Goal: Contribute content: Contribute content

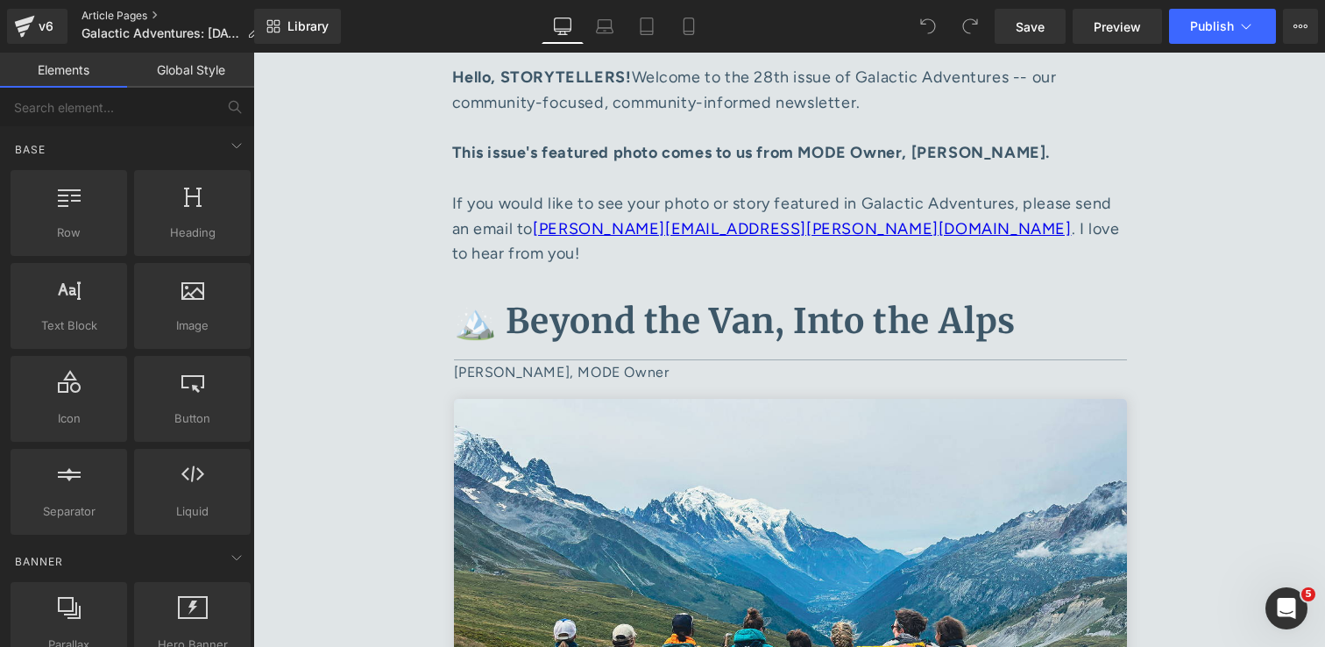
scroll to position [847, 0]
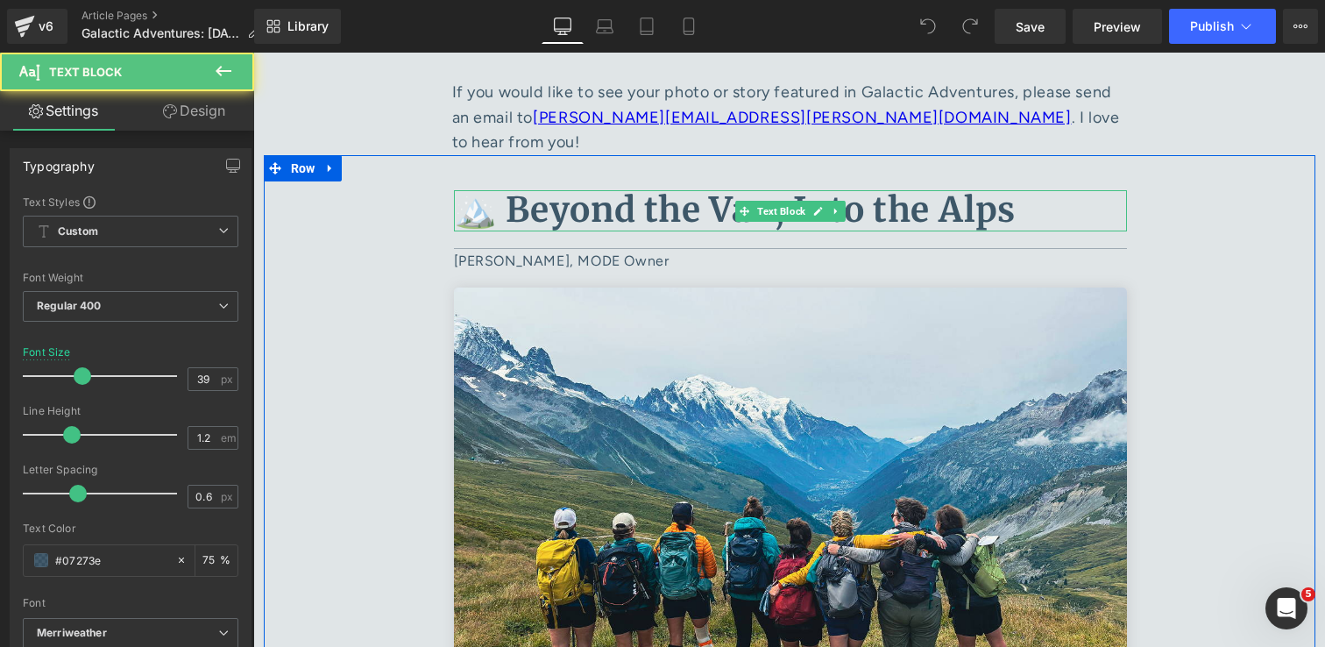
click at [730, 191] on b "🏔️ Beyond the Van, Into the Alps" at bounding box center [735, 209] width 563 height 43
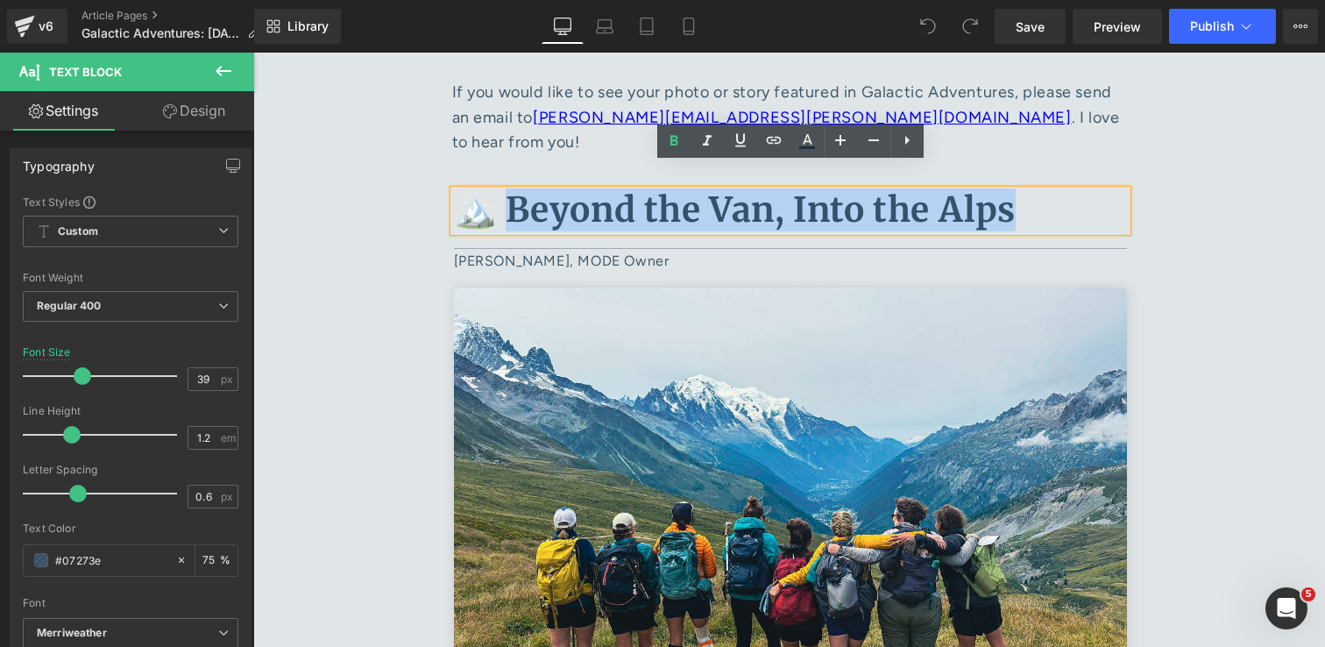
drag, startPoint x: 1031, startPoint y: 191, endPoint x: 500, endPoint y: 204, distance: 531.2
click at [500, 204] on p "🏔️ Beyond the Van, Into the Alps" at bounding box center [790, 210] width 673 height 41
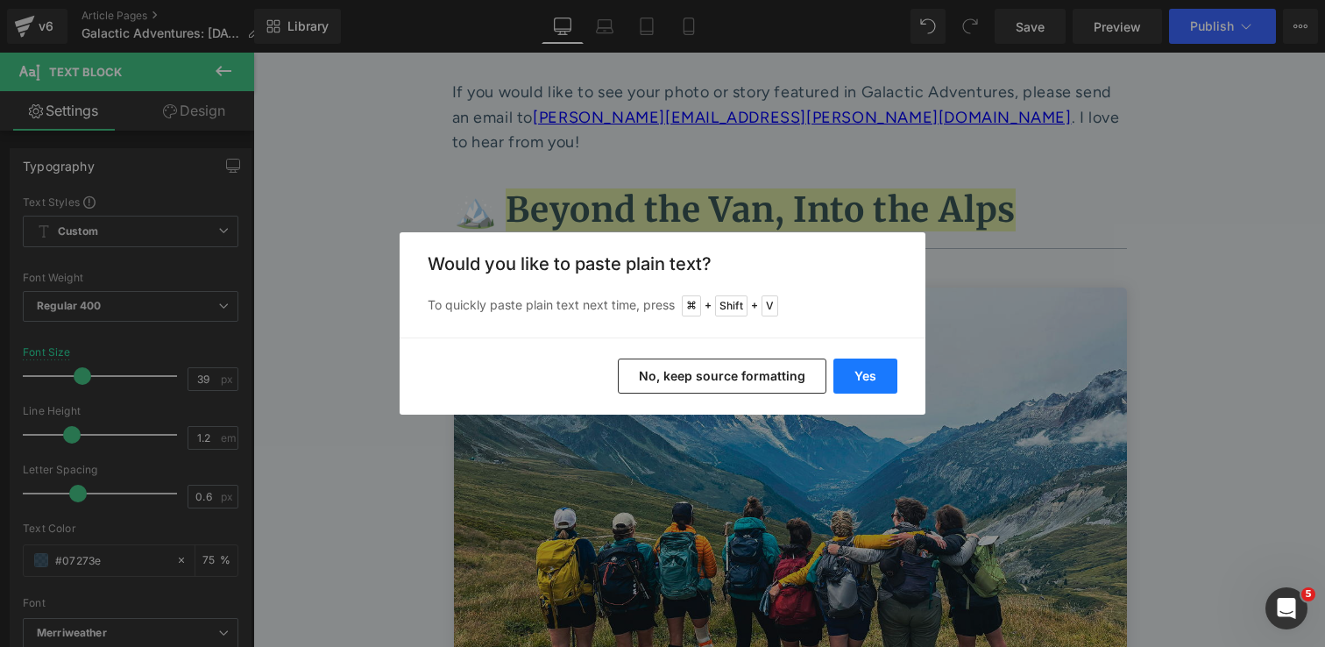
click at [864, 368] on button "Yes" at bounding box center [865, 375] width 64 height 35
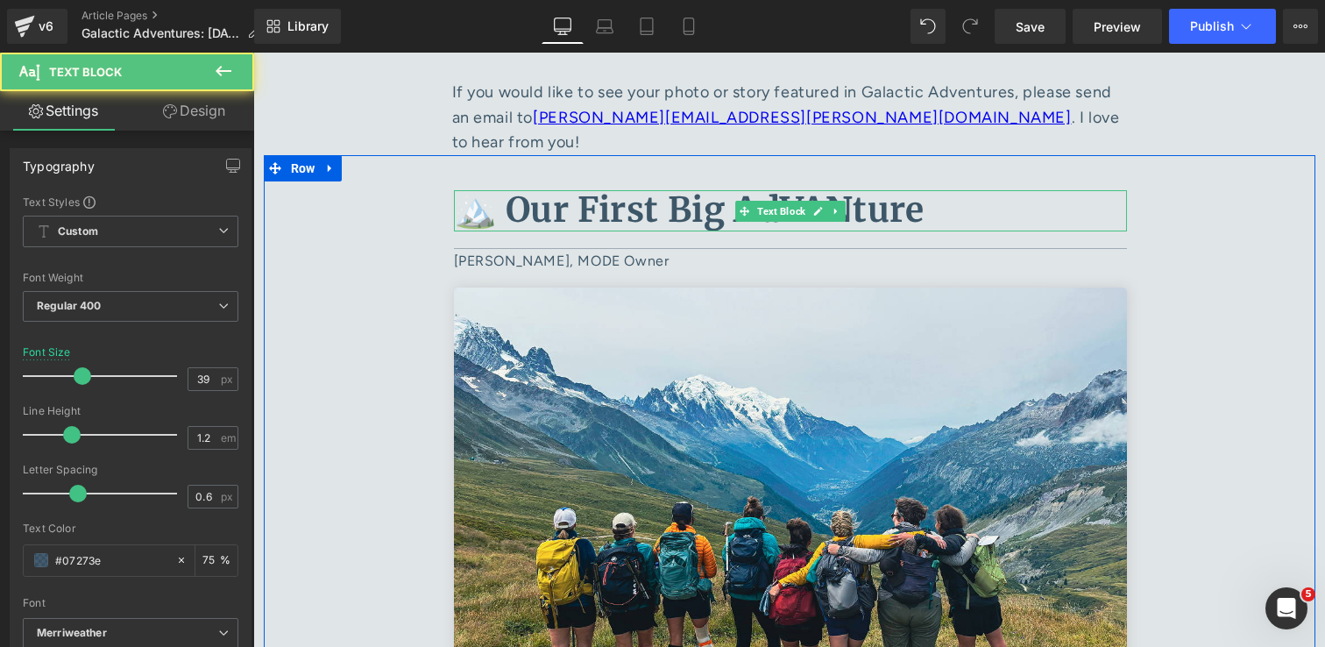
click at [483, 191] on b "🏔️ Our First Big AdVANture" at bounding box center [689, 209] width 471 height 43
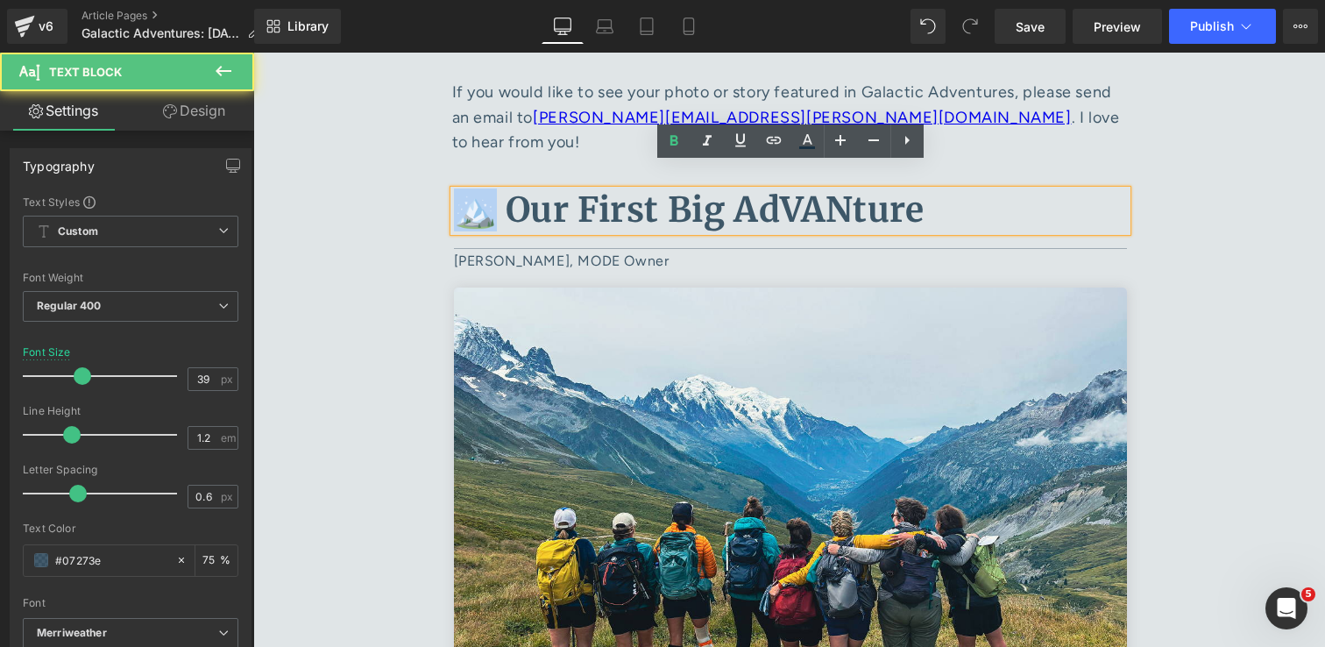
drag, startPoint x: 481, startPoint y: 193, endPoint x: 460, endPoint y: 193, distance: 21.0
click at [460, 193] on b "🏔️ Our First Big AdVANture" at bounding box center [689, 209] width 471 height 43
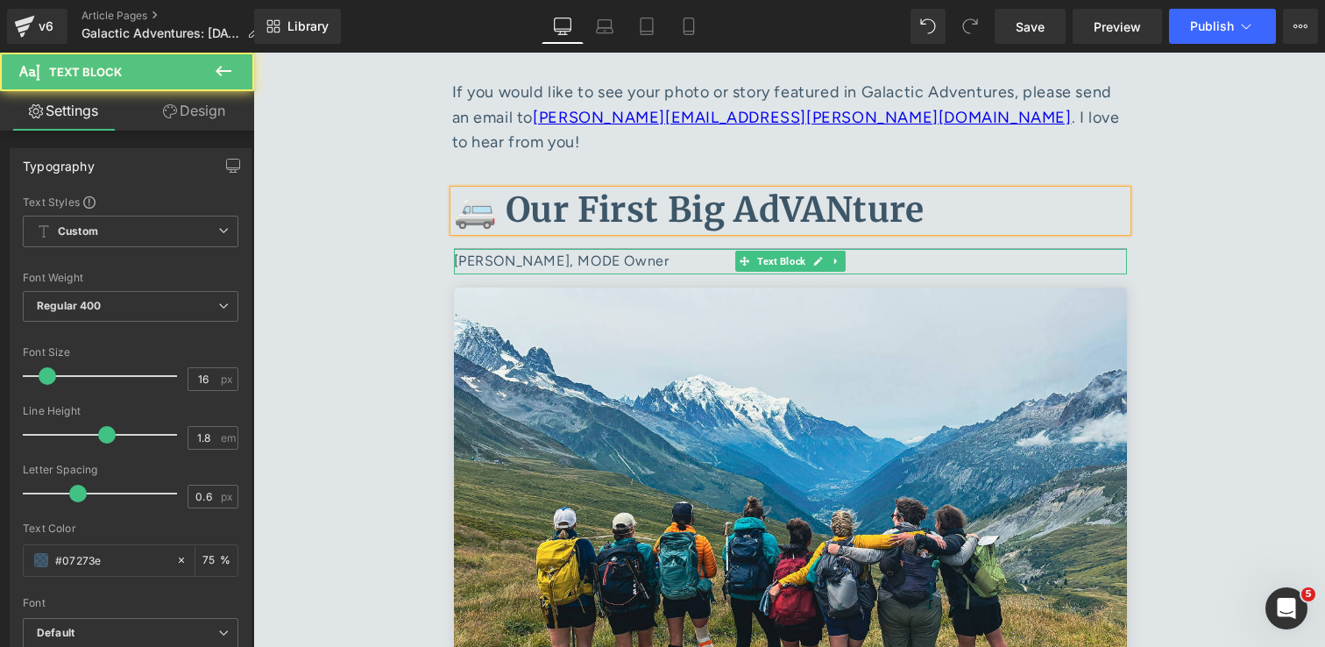
click at [521, 249] on p "Sara Keller, MODE Owner" at bounding box center [790, 261] width 673 height 25
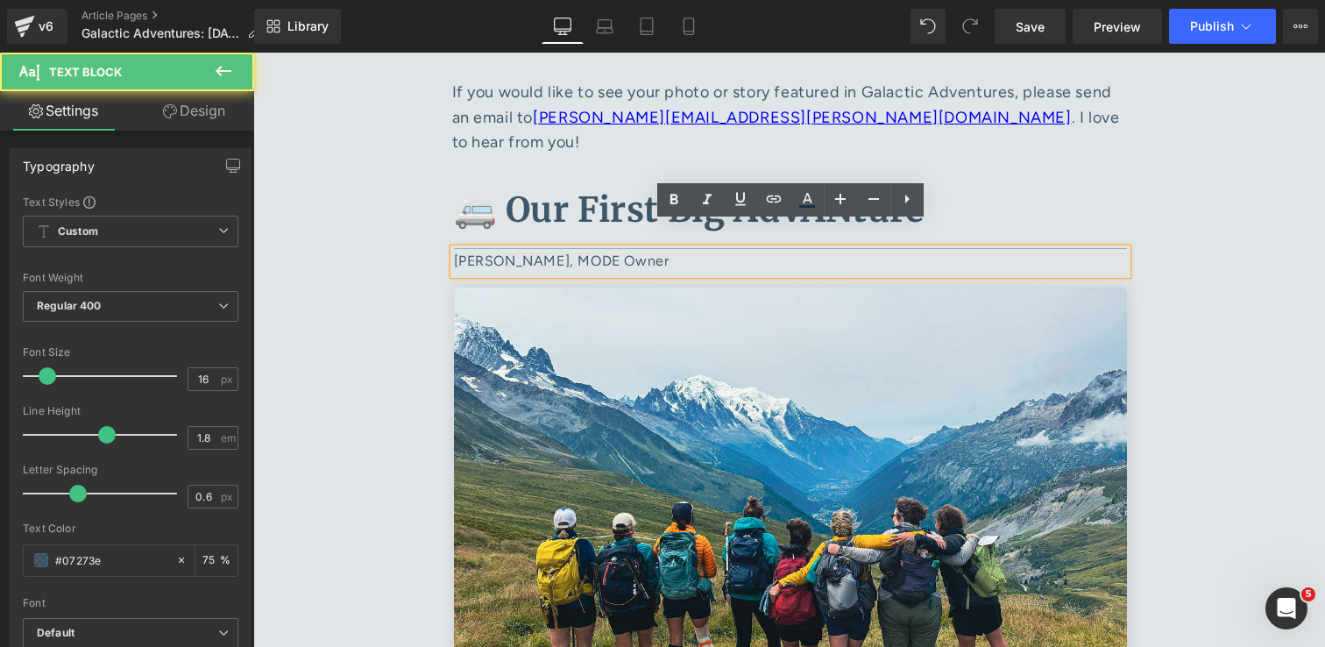
click at [527, 249] on p "Sara Keller, MODE Owner" at bounding box center [790, 261] width 673 height 25
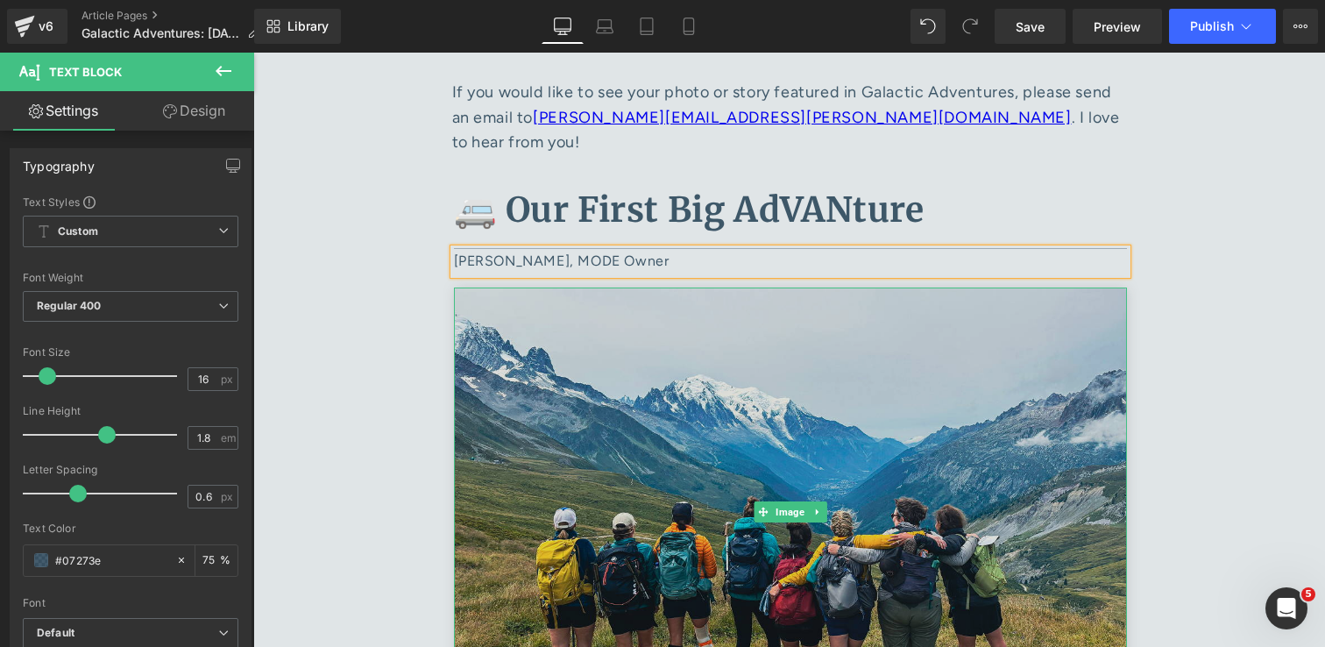
click at [1040, 359] on img at bounding box center [790, 511] width 673 height 449
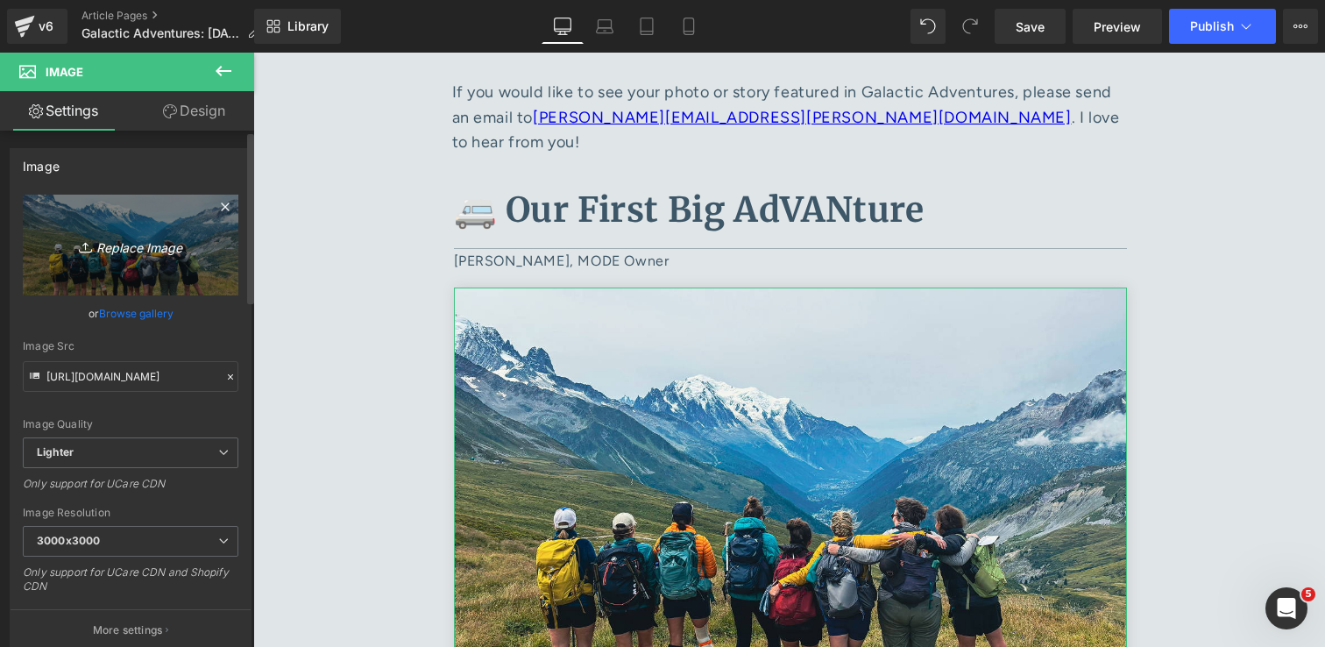
click at [157, 252] on icon "Replace Image" at bounding box center [130, 245] width 140 height 22
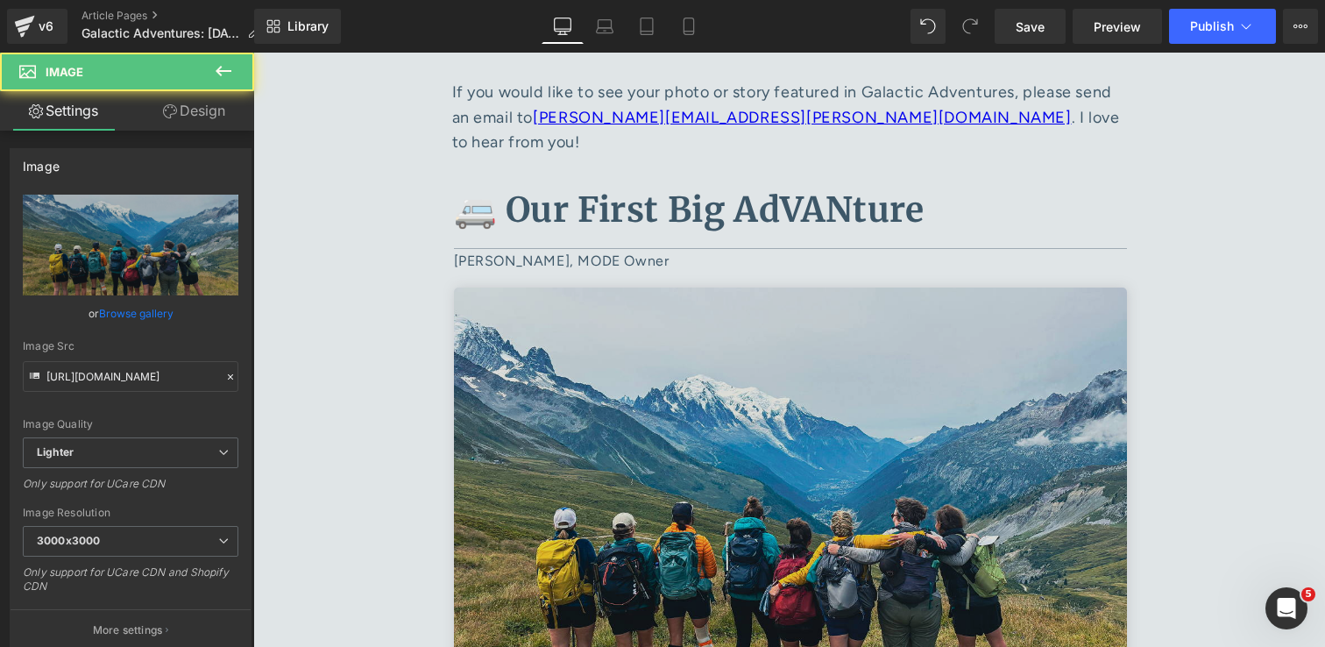
click at [857, 392] on img at bounding box center [790, 511] width 673 height 449
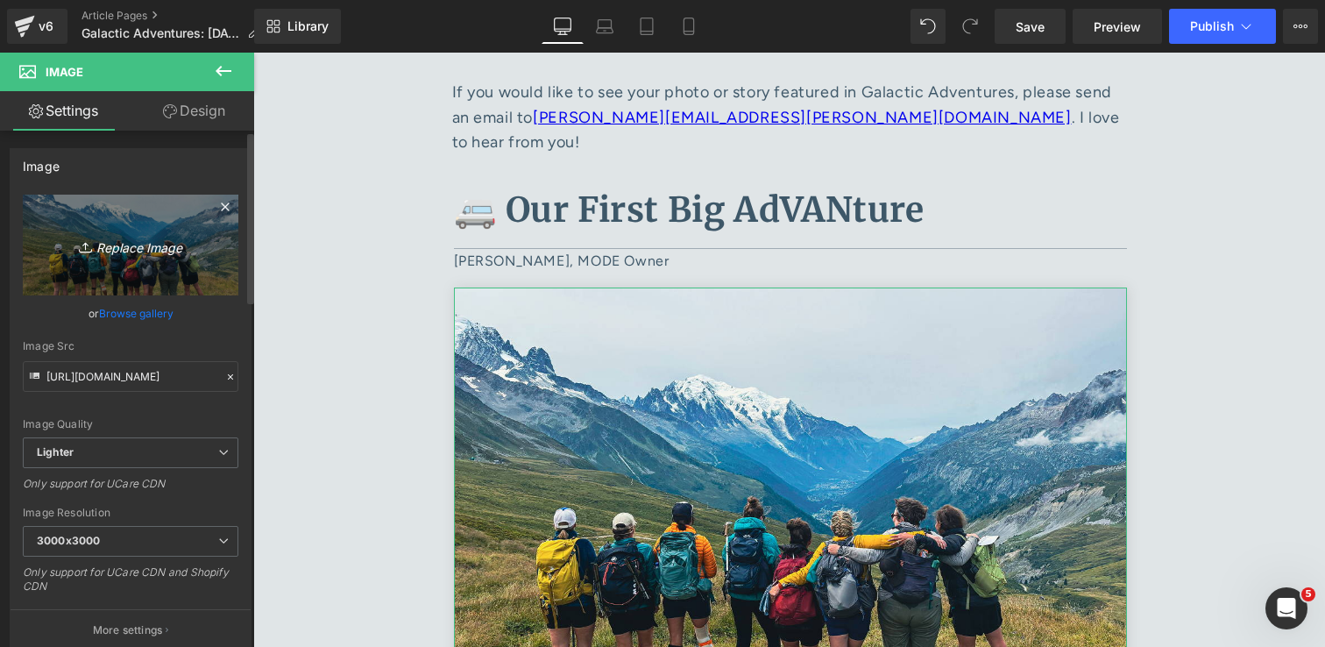
click at [136, 248] on icon "Replace Image" at bounding box center [130, 245] width 140 height 22
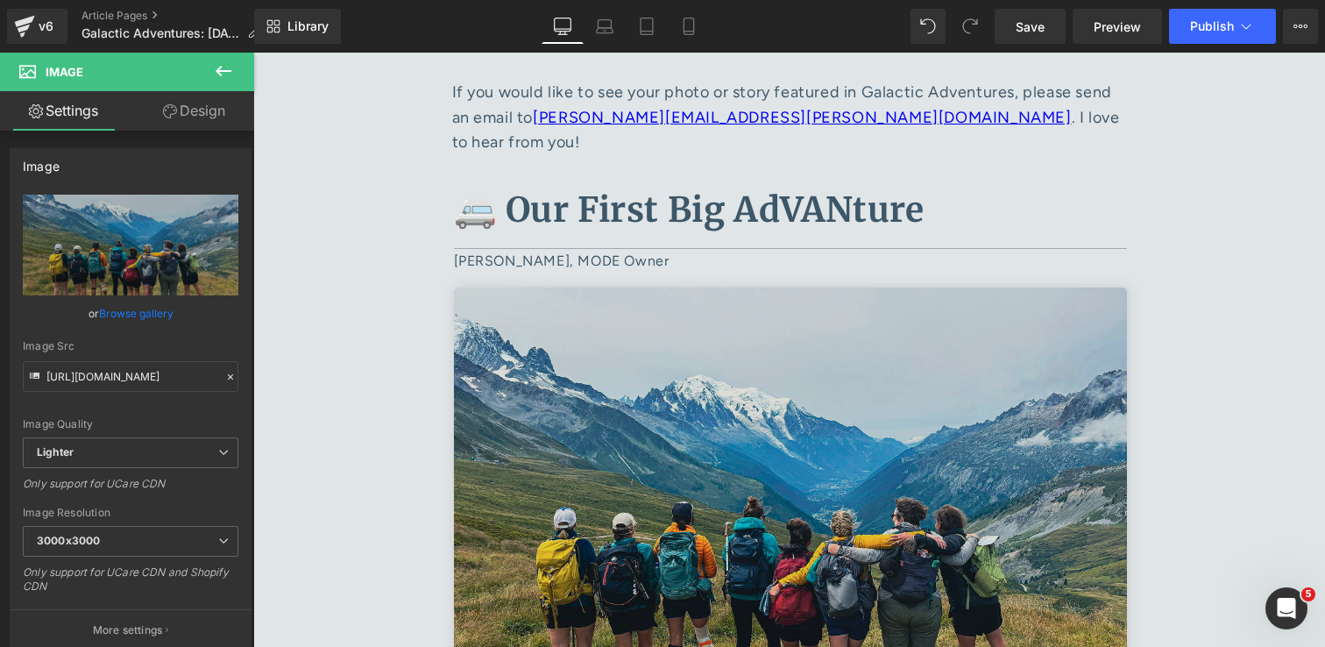
type input "C:\fakepath\IMG_0469 1.jpg"
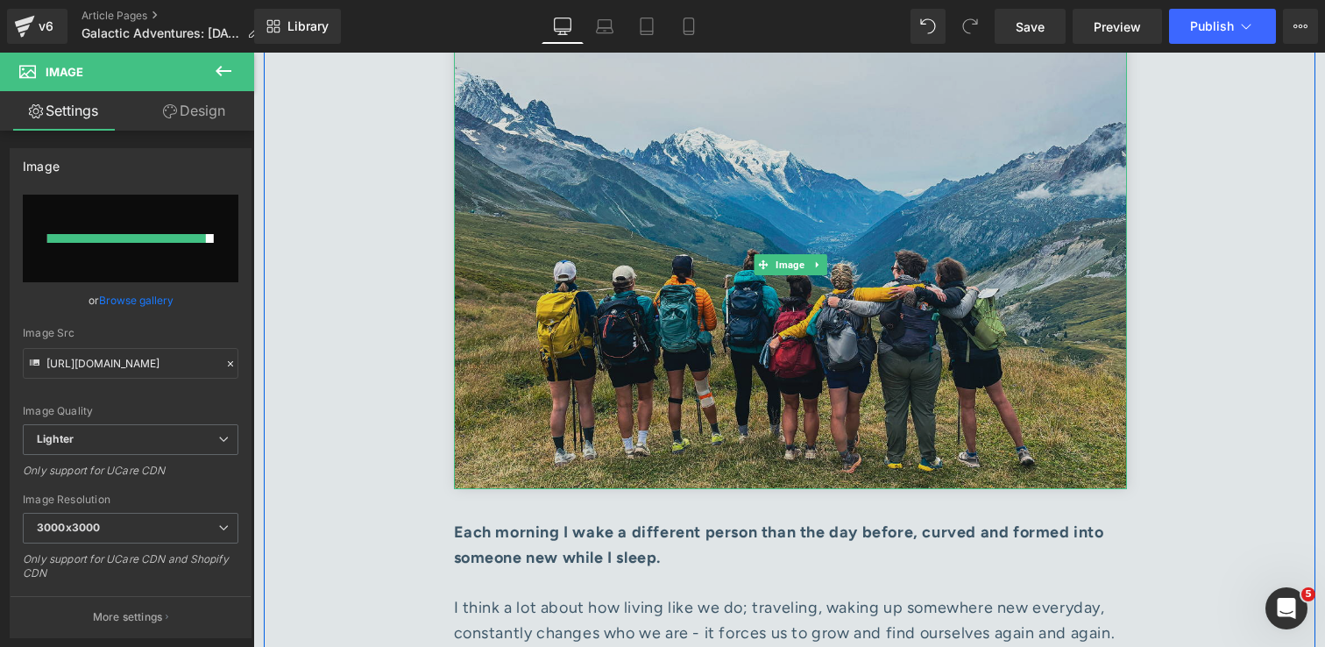
scroll to position [1118, 0]
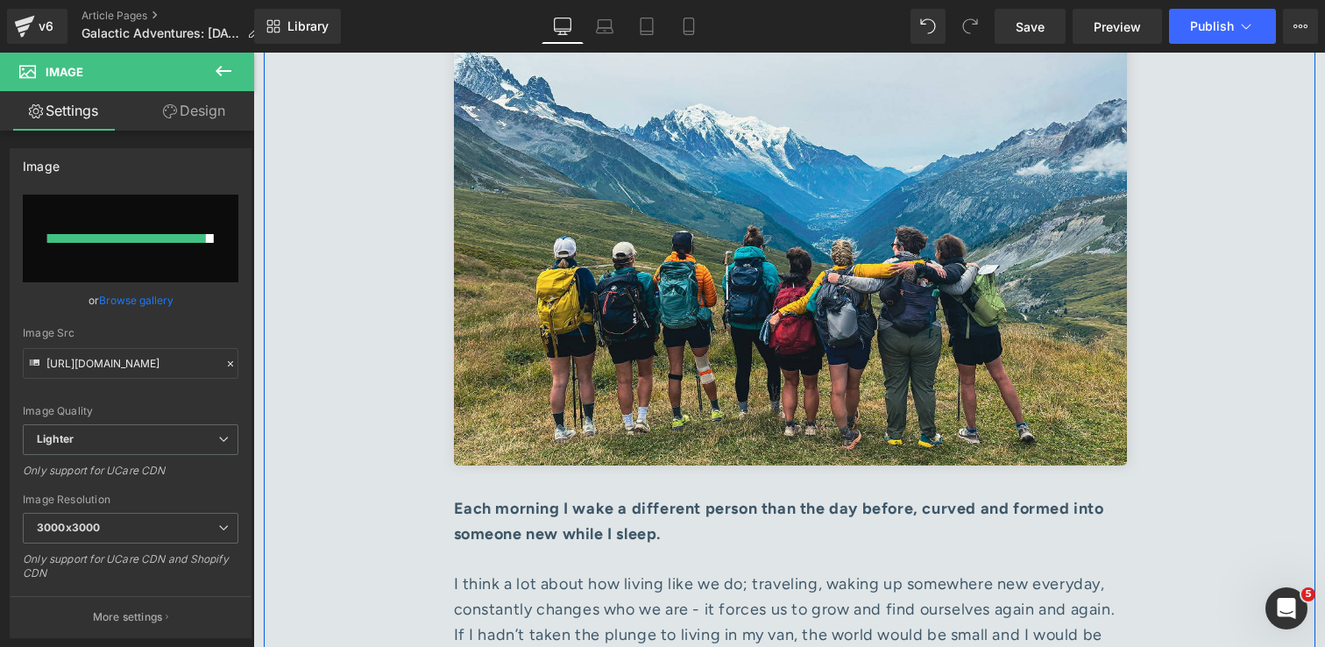
click at [688, 513] on div "Each morning I wake a different person than the day before, curved and formed i…" at bounding box center [790, 521] width 673 height 51
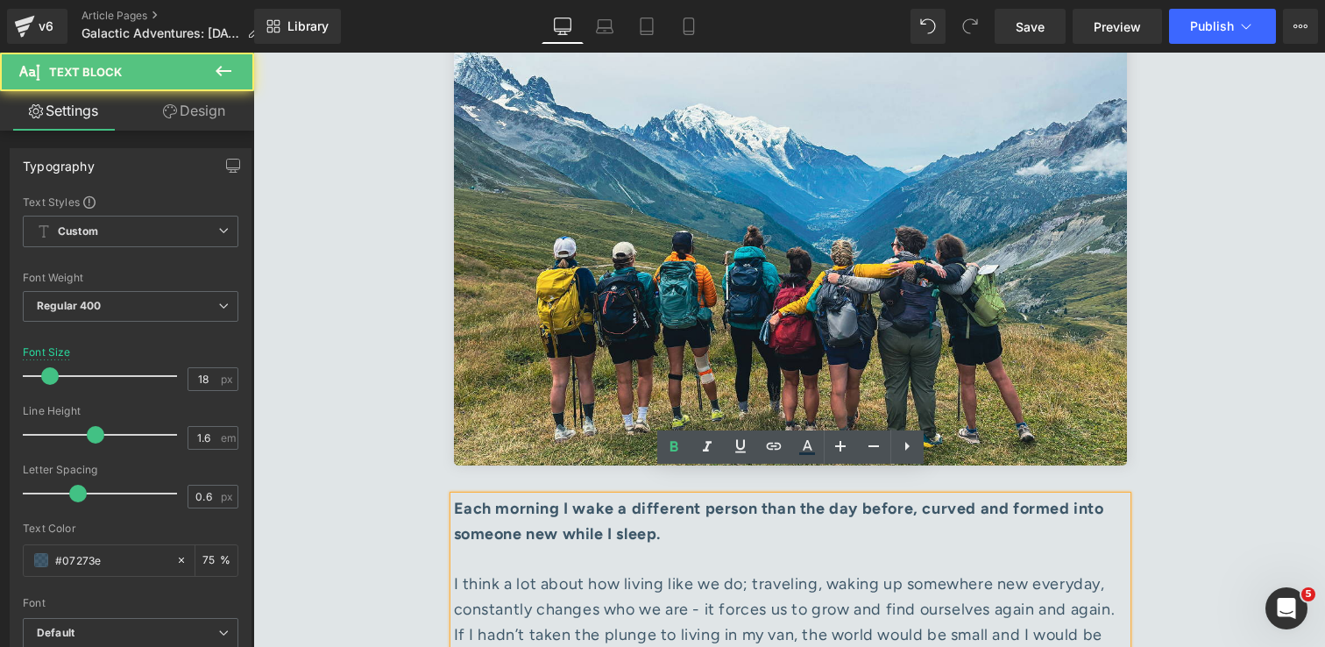
click at [679, 513] on div "Each morning I wake a different person than the day before, curved and formed i…" at bounding box center [790, 521] width 673 height 51
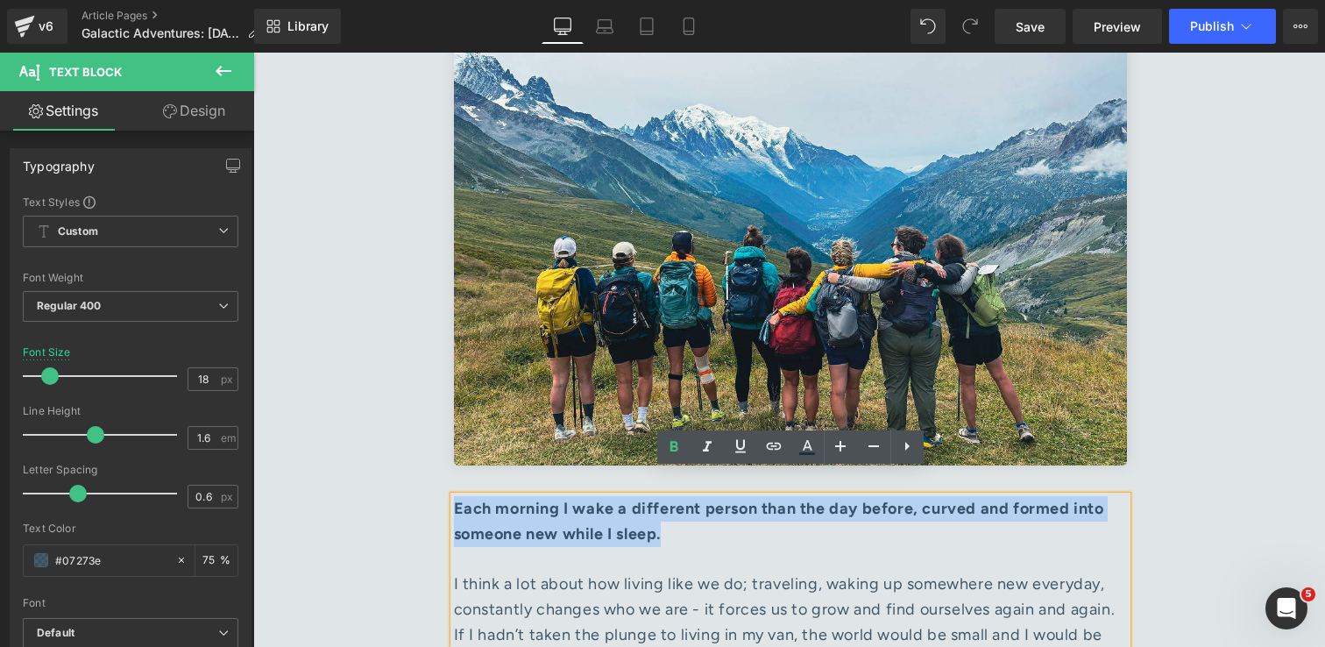
drag, startPoint x: 694, startPoint y: 507, endPoint x: 456, endPoint y: 477, distance: 240.2
click at [456, 496] on div "Each morning I wake a different person than the day before, curved and formed i…" at bounding box center [790, 521] width 673 height 51
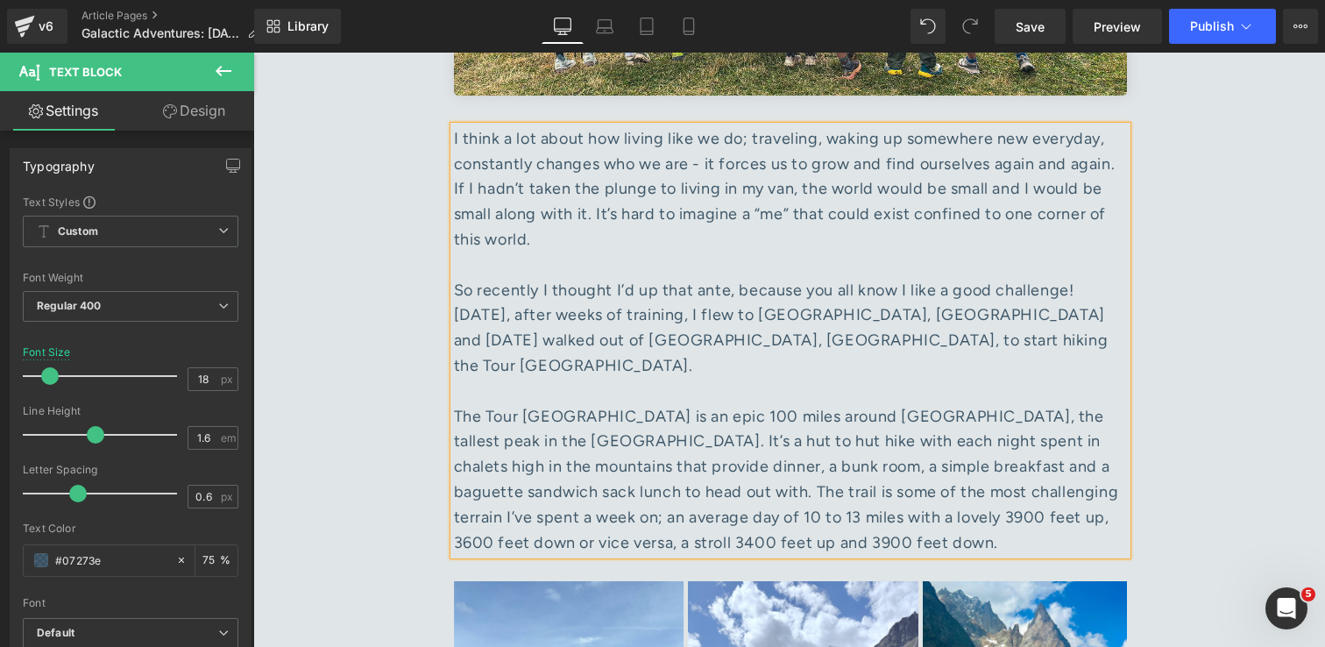
scroll to position [1491, 0]
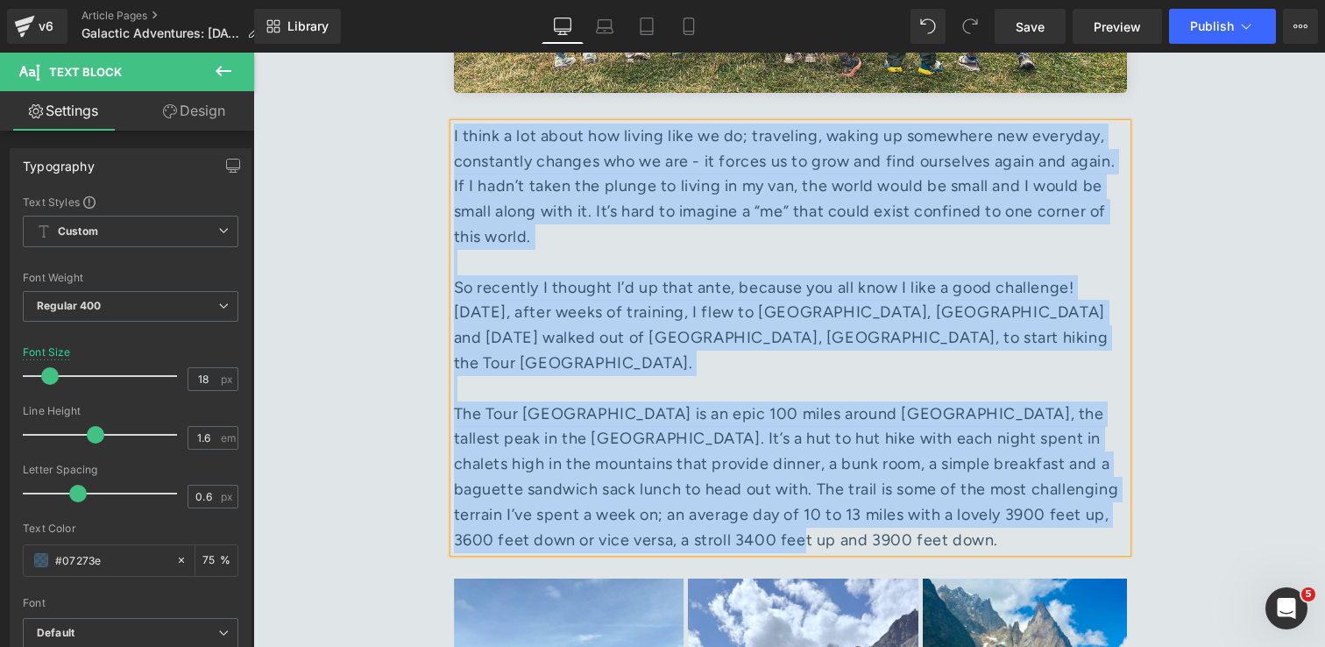
drag, startPoint x: 771, startPoint y: 488, endPoint x: 453, endPoint y: 108, distance: 495.8
click at [454, 124] on div "I think a lot about how living like we do; traveling, waking up somewhere new e…" at bounding box center [790, 338] width 673 height 429
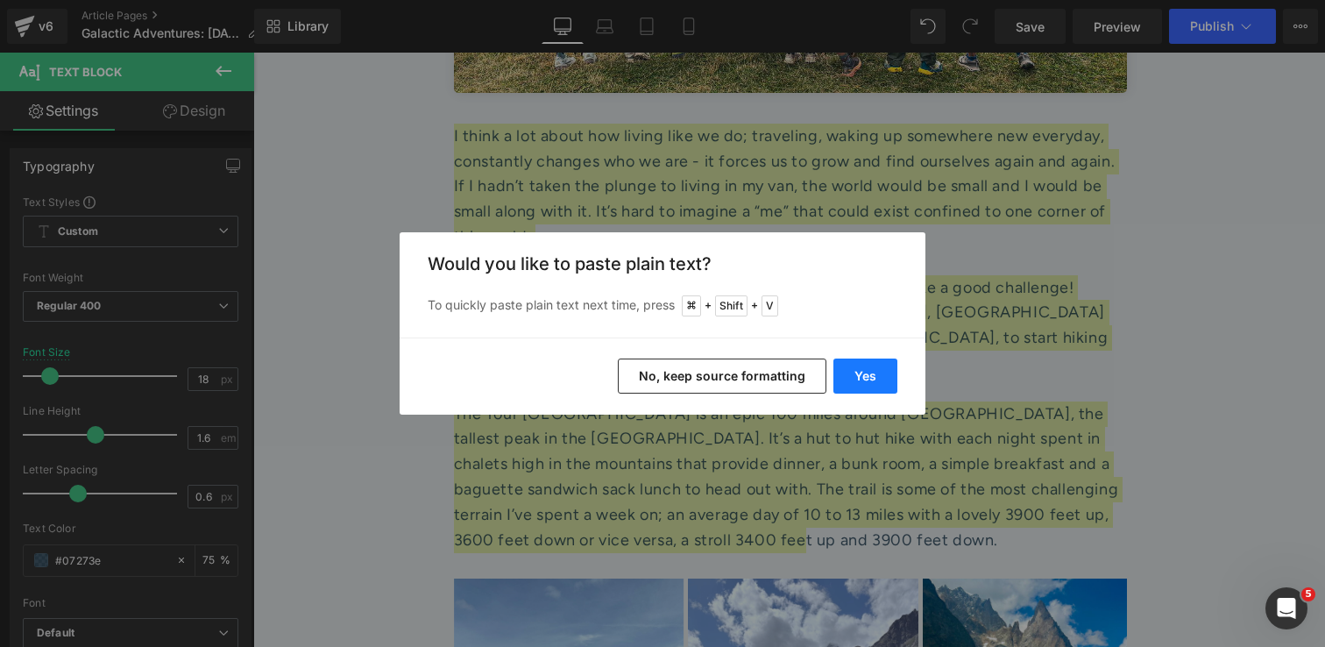
click at [861, 375] on button "Yes" at bounding box center [865, 375] width 64 height 35
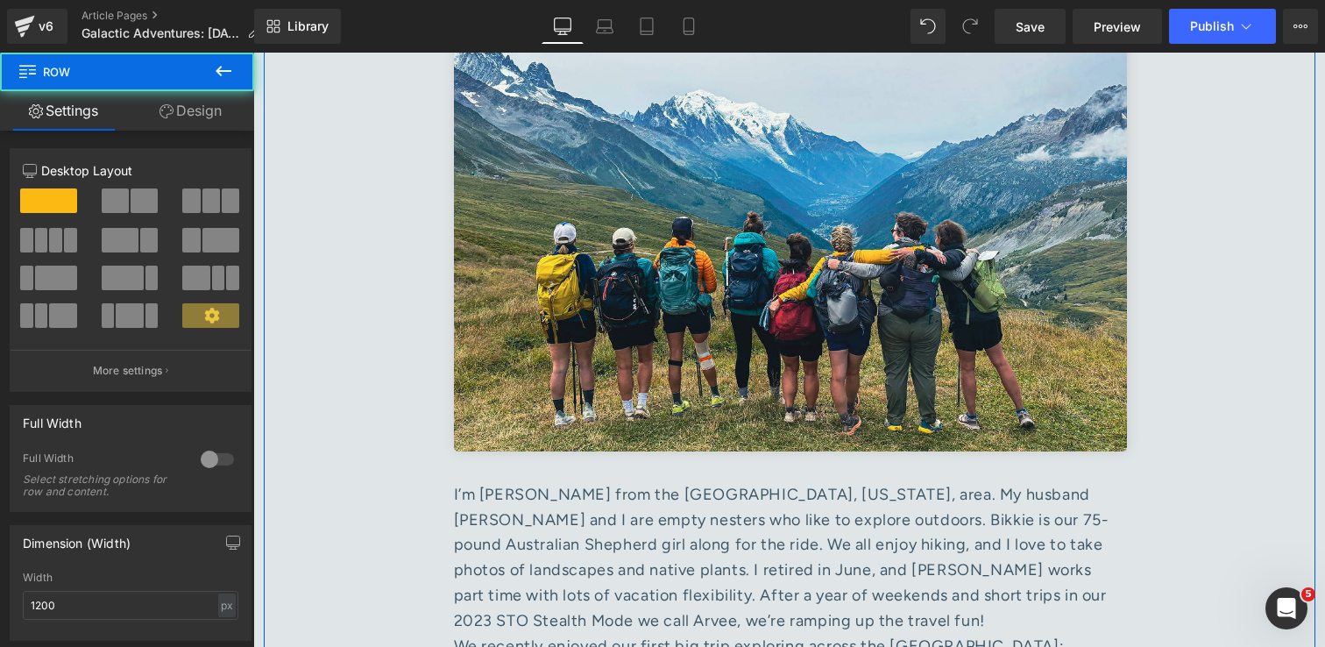
scroll to position [1121, 0]
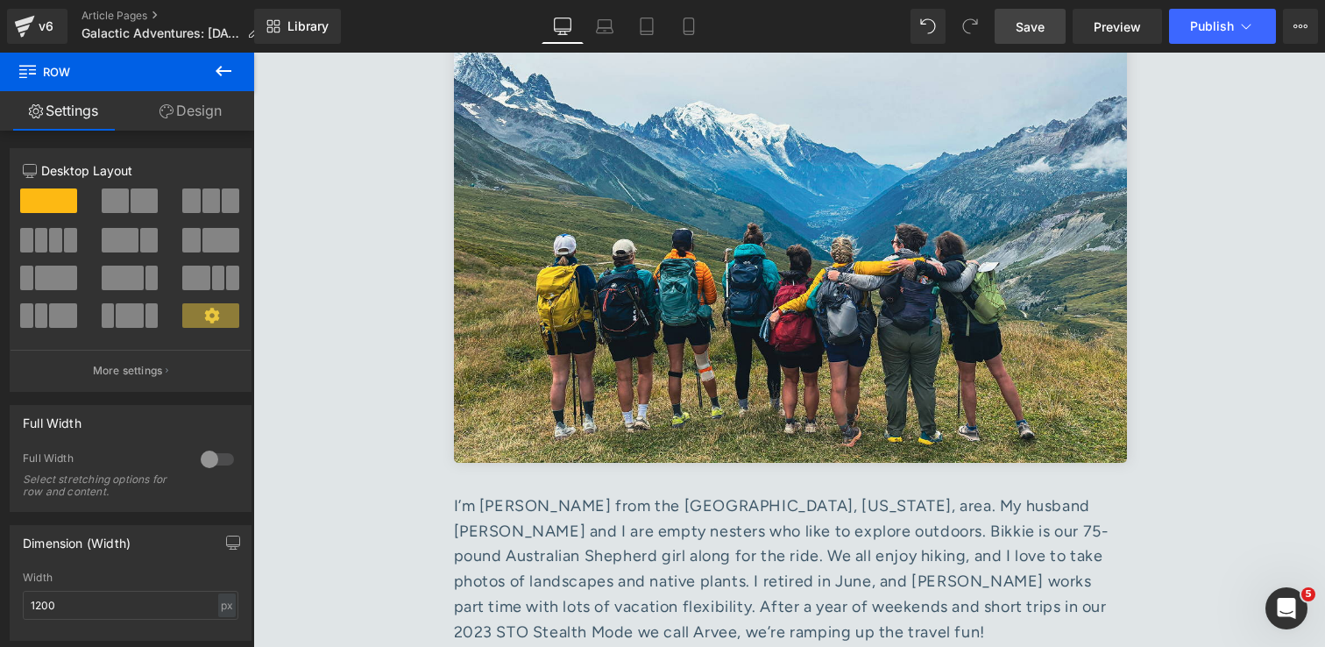
click at [1004, 28] on link "Save" at bounding box center [1030, 26] width 71 height 35
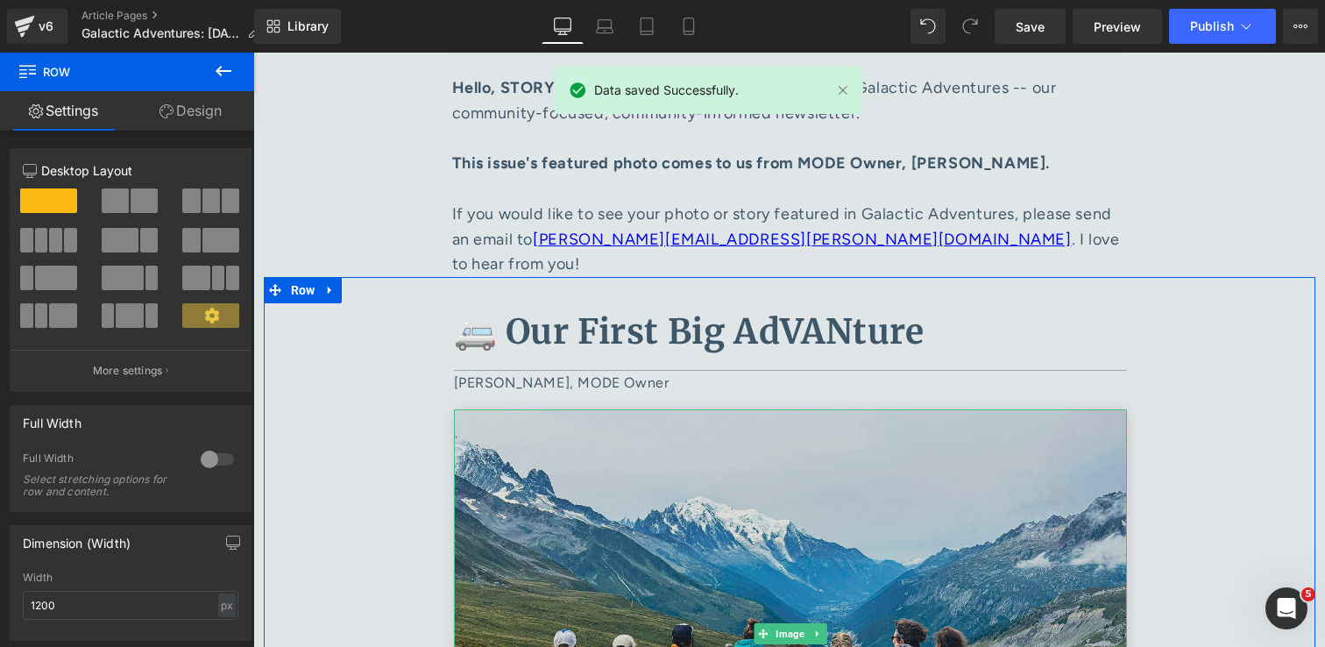
scroll to position [698, 0]
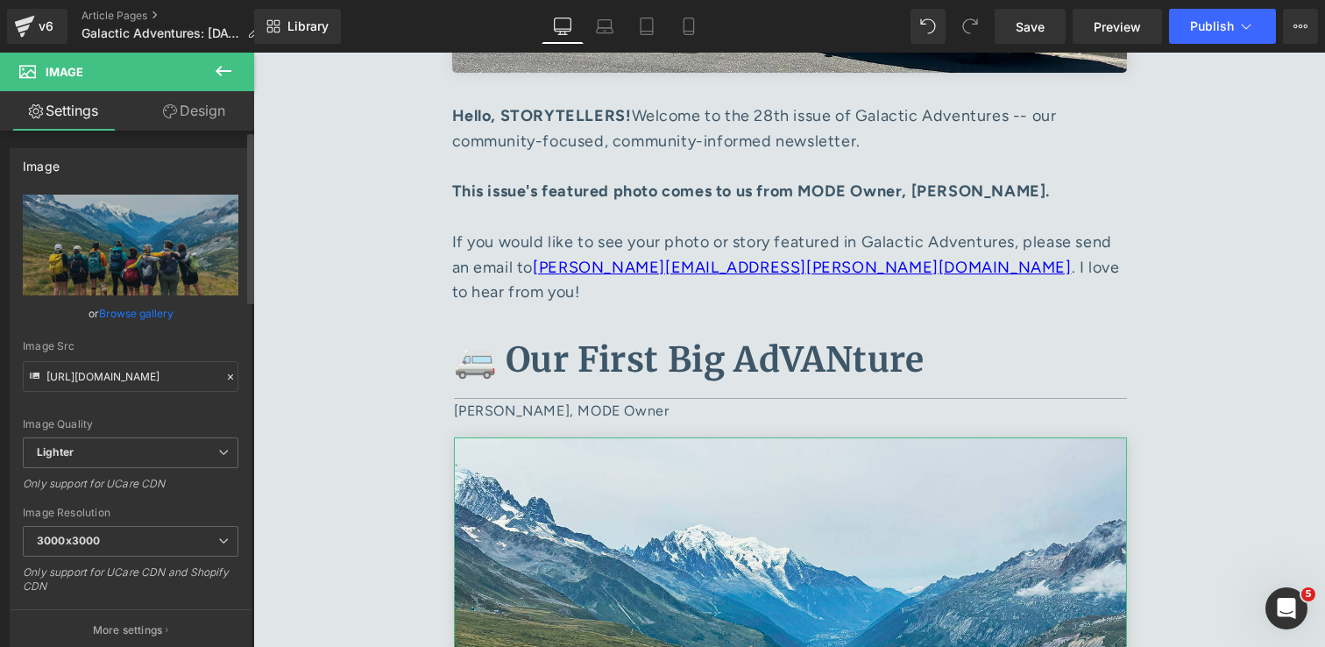
click at [145, 317] on link "Browse gallery" at bounding box center [136, 313] width 74 height 31
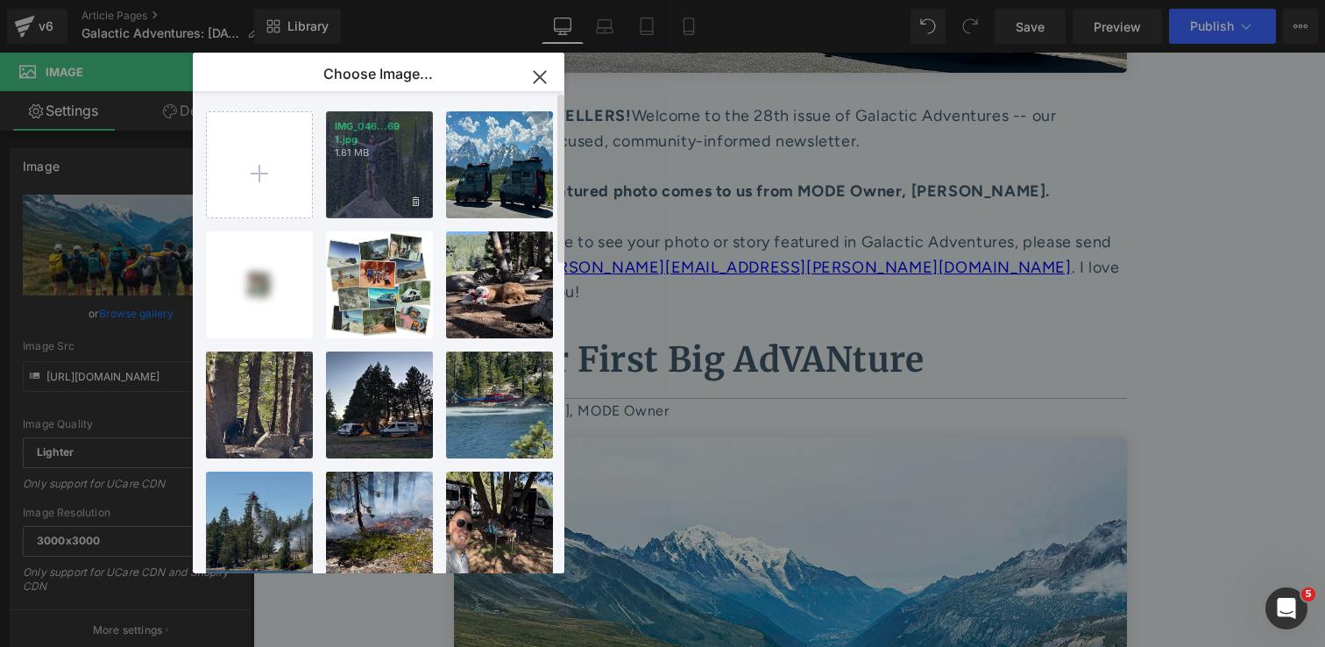
click at [351, 167] on div "IMG_046...69 1.jpg 1.81 MB" at bounding box center [379, 164] width 107 height 107
type input "https://ucarecdn.com/b1661e42-9a85-460a-aafd-9712200e47bc/-/format/auto/-/previ…"
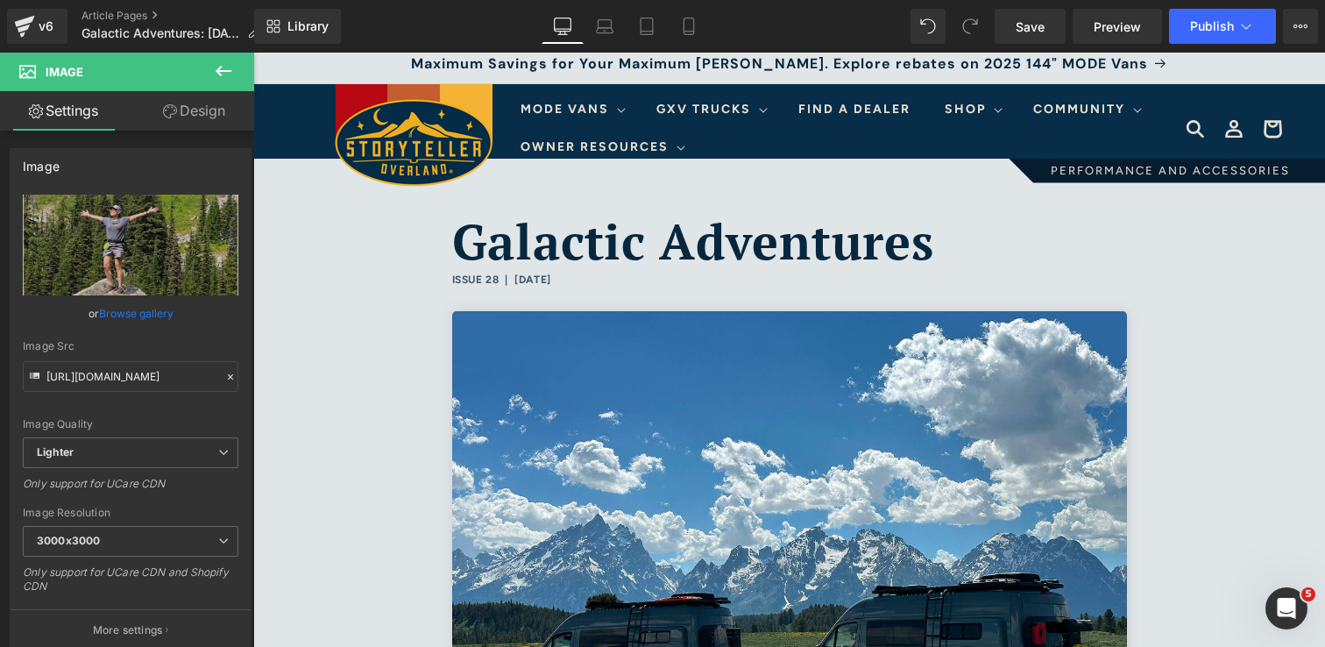
scroll to position [0, 0]
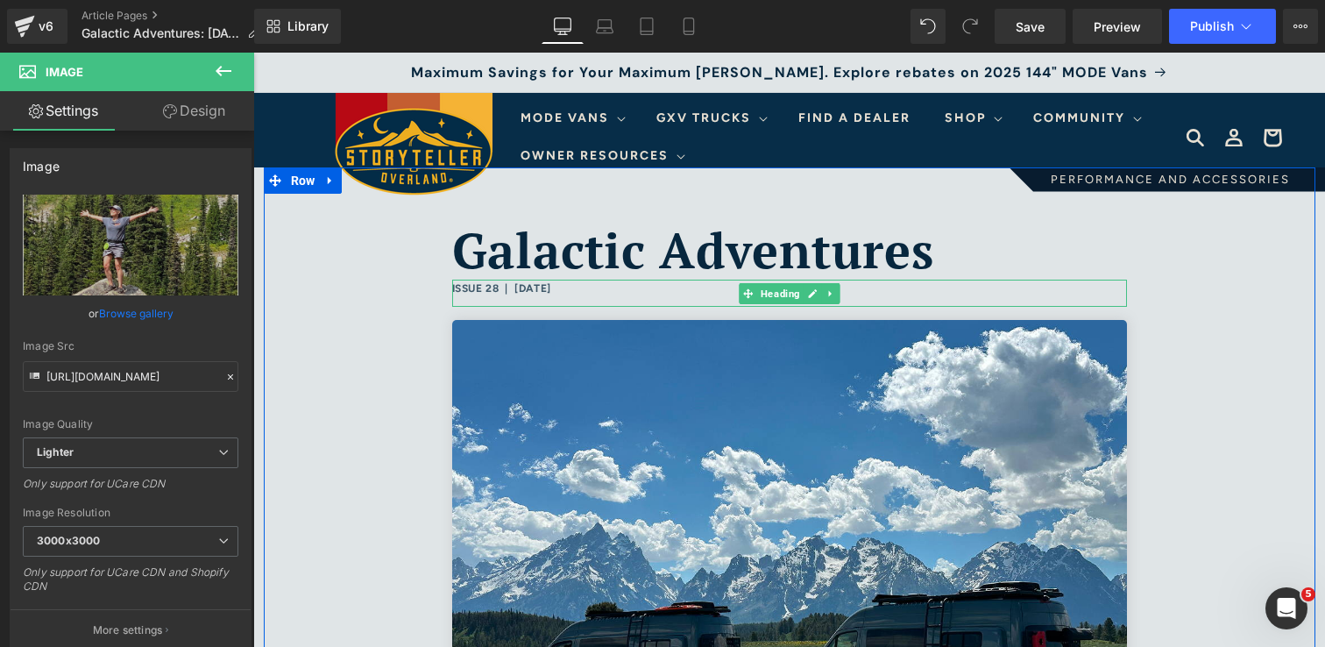
click at [499, 288] on h6 "ISSUE 28 | September 2, 2025" at bounding box center [789, 289] width 675 height 19
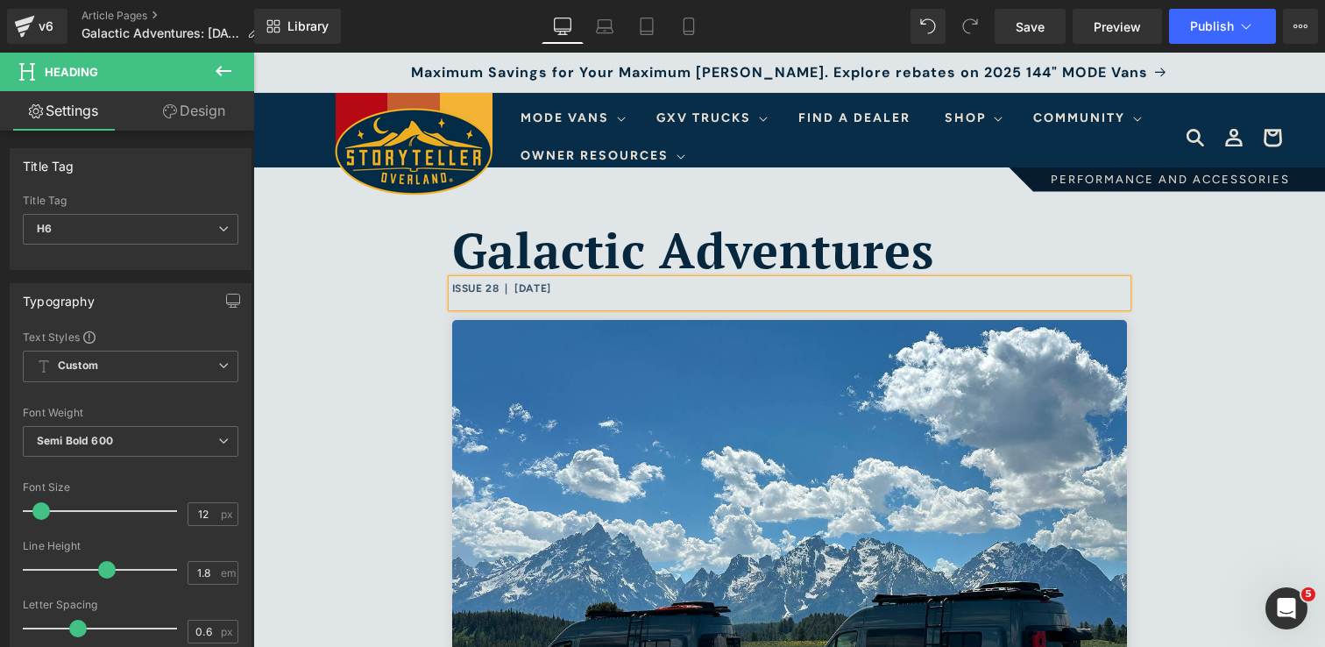
click at [500, 294] on h6 "ISSUE 28 | September 2, 2025" at bounding box center [789, 289] width 675 height 19
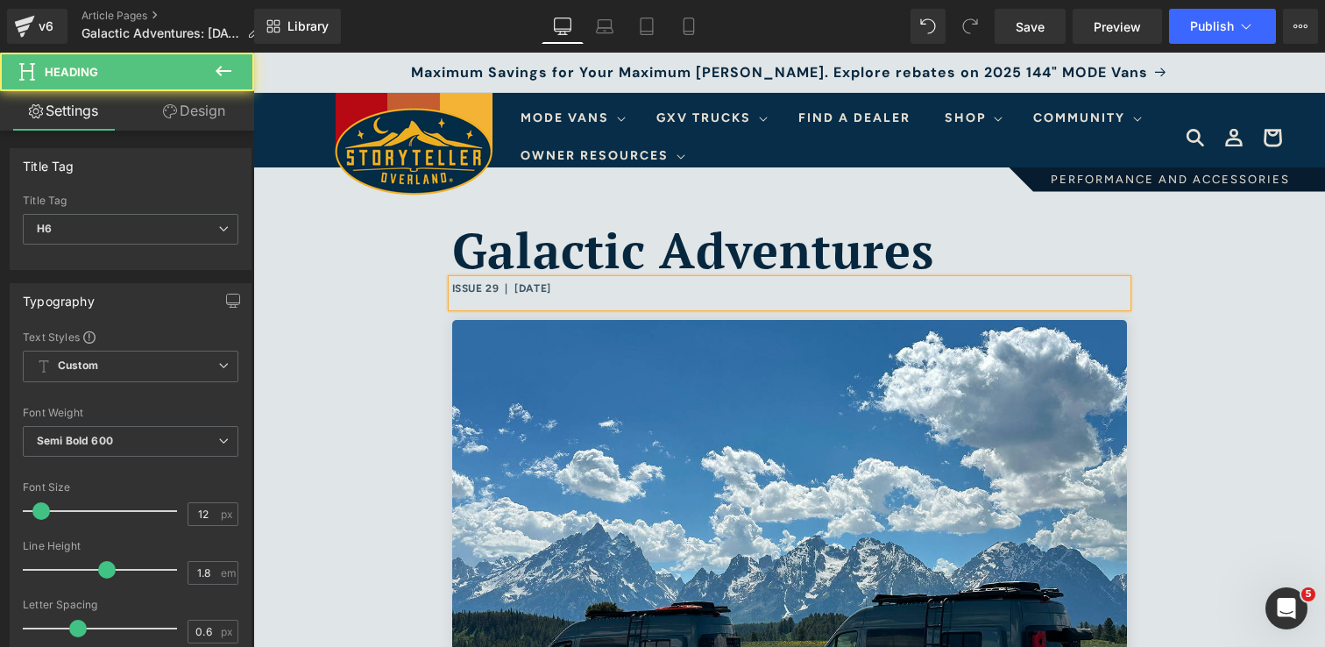
click at [582, 292] on h6 "ISSUE 29 | September 2, 2025" at bounding box center [789, 289] width 675 height 19
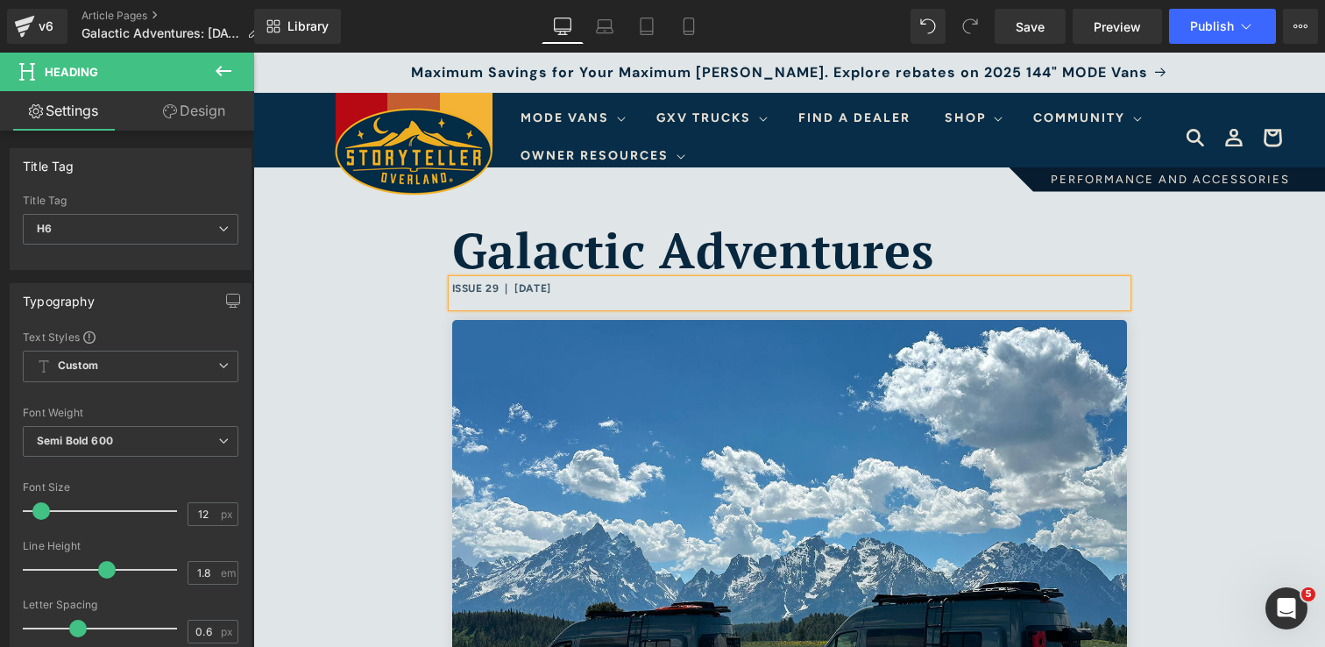
click at [1184, 359] on div "Galactic Adventures Heading ISSUE 29 | September 12, 2025 Heading Image Hello, …" at bounding box center [790, 585] width 1052 height 836
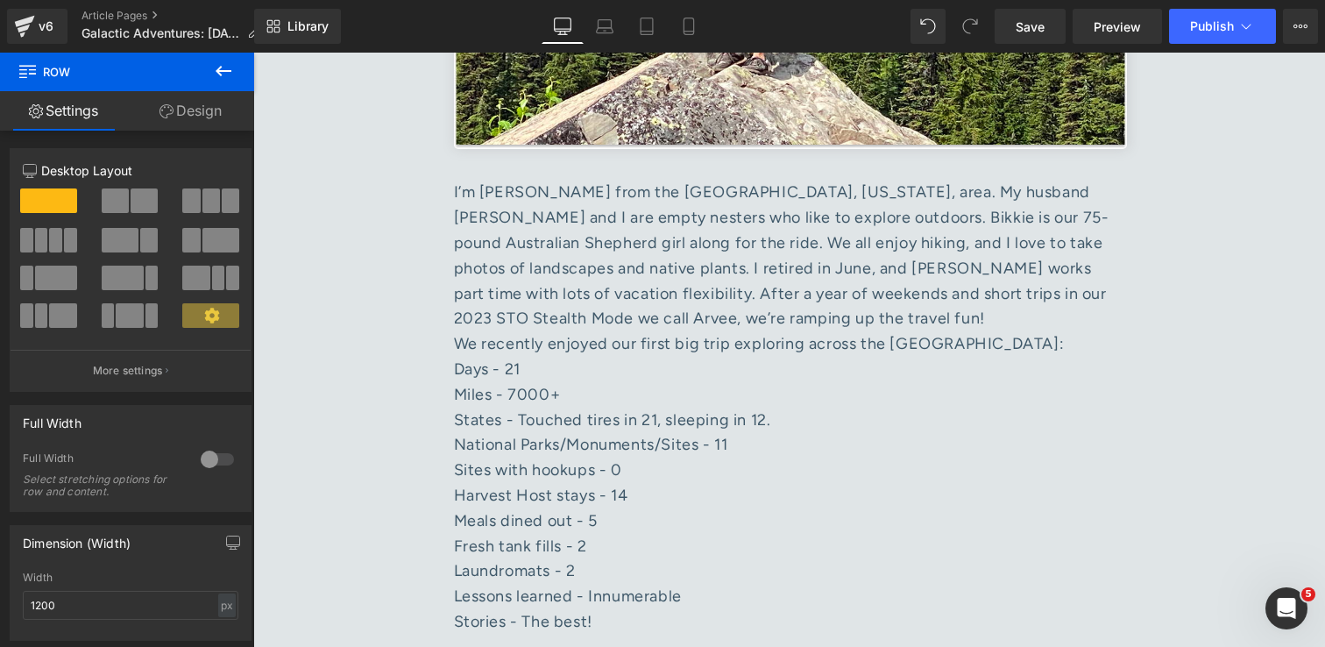
scroll to position [1490, 0]
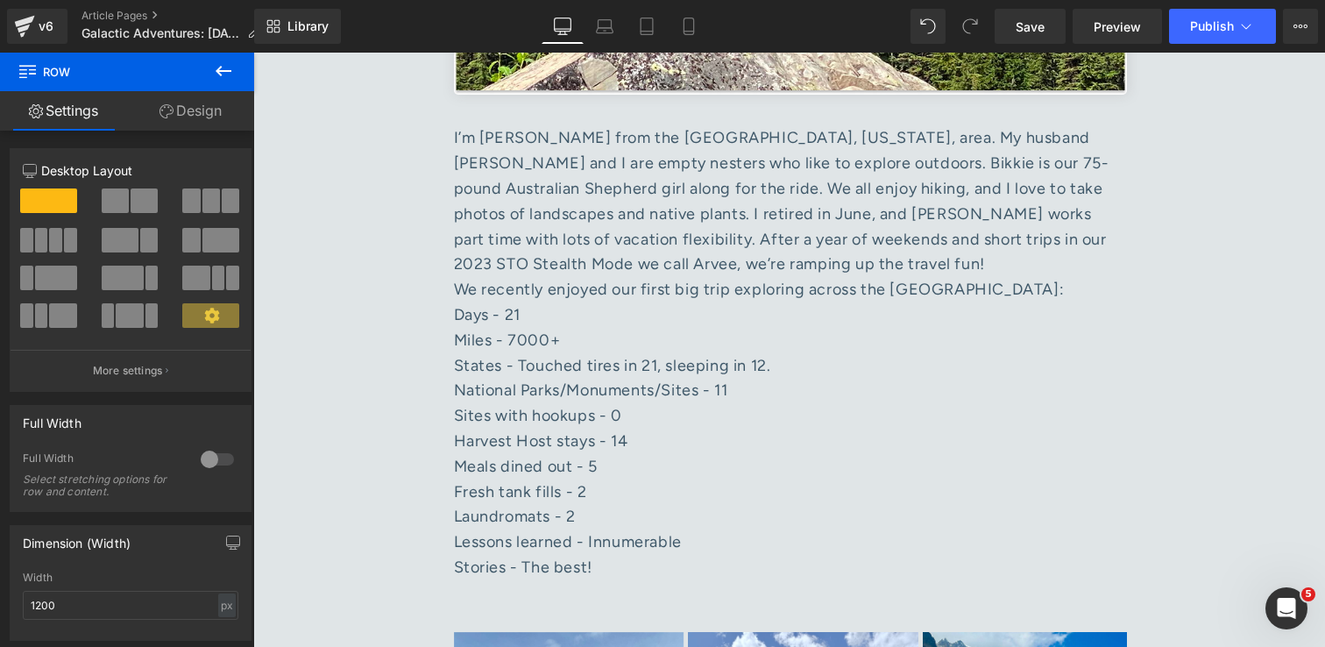
click at [714, 229] on div "I’m [PERSON_NAME] from the [GEOGRAPHIC_DATA], [US_STATE], area. My husband [PER…" at bounding box center [790, 201] width 673 height 152
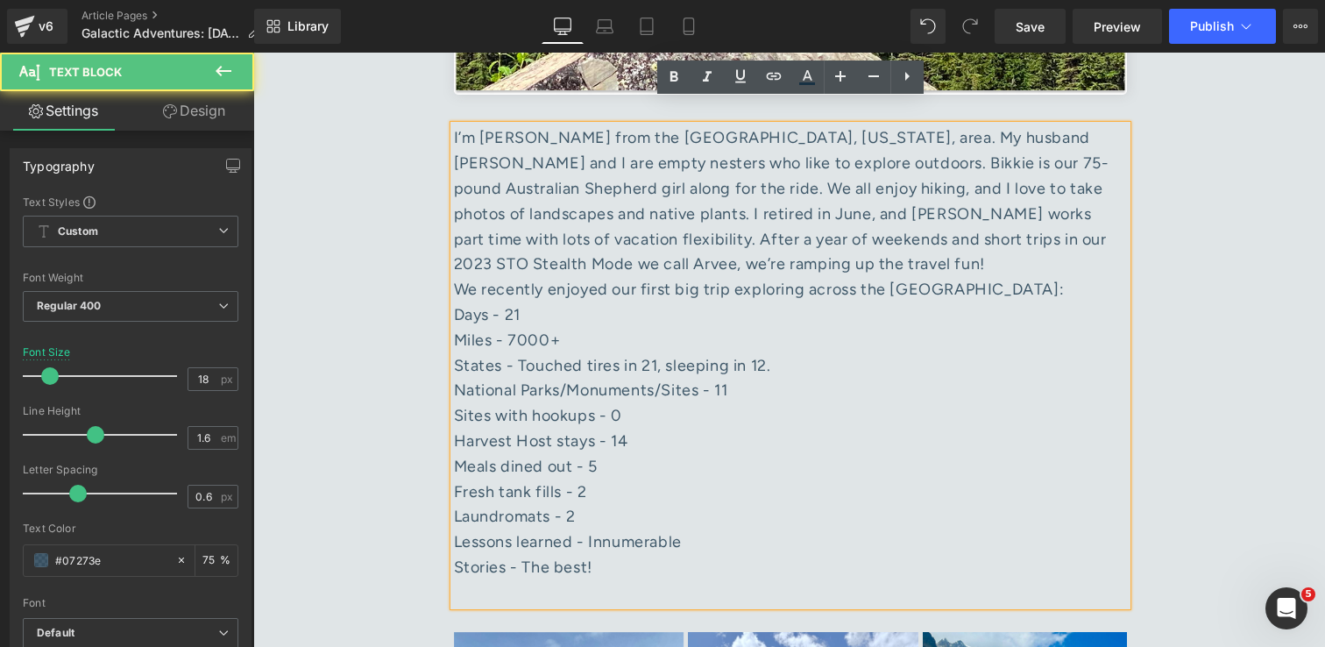
click at [889, 125] on div "I’m [PERSON_NAME] from the [GEOGRAPHIC_DATA], [US_STATE], area. My husband [PER…" at bounding box center [790, 201] width 673 height 152
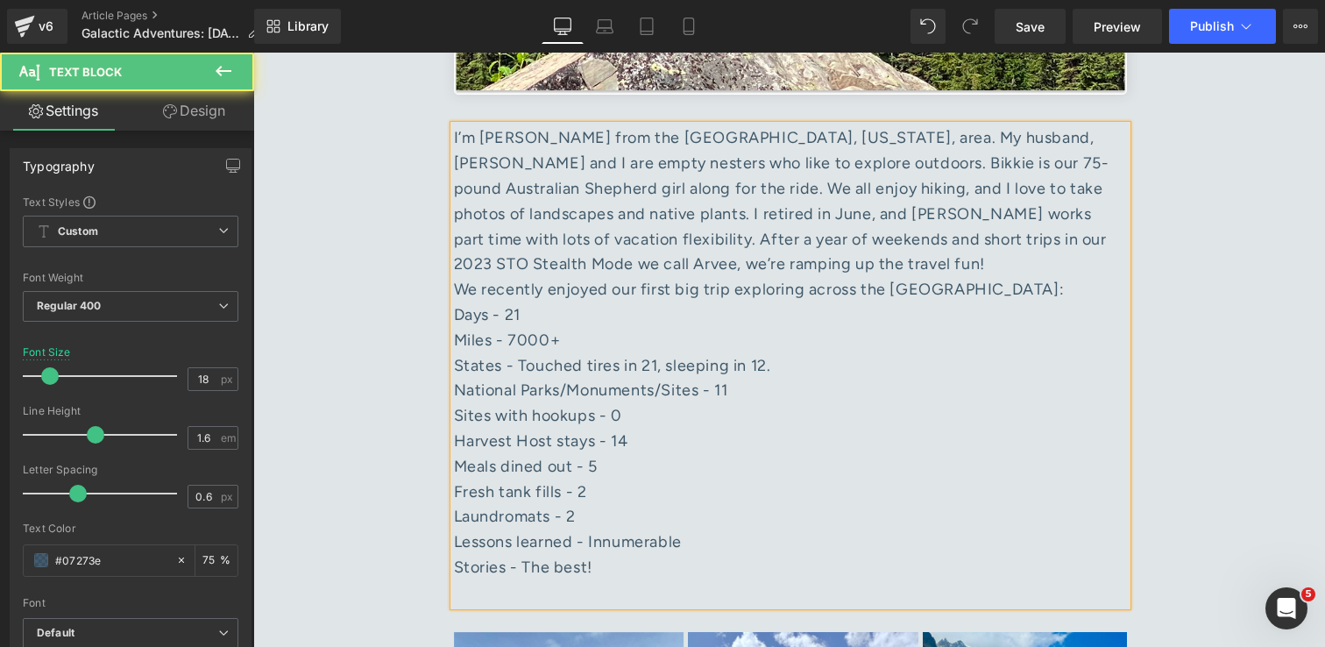
click at [934, 125] on div "I’m Karen from the Huntsville, Alabama, area. My husband, Matt and I are empty …" at bounding box center [790, 201] width 673 height 152
click at [601, 230] on div "I’m Karen from the Huntsville, Alabama, area. My husband, Matt, and I are empty…" at bounding box center [790, 201] width 673 height 152
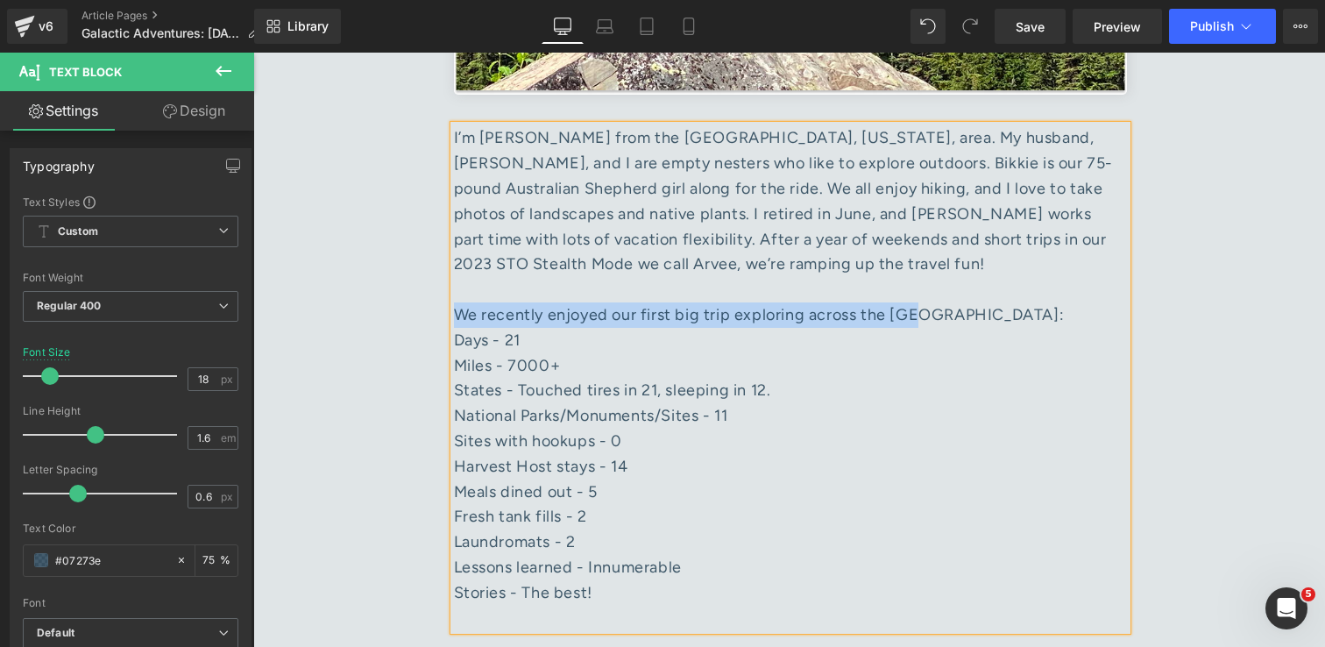
drag, startPoint x: 918, startPoint y: 291, endPoint x: 456, endPoint y: 287, distance: 462.7
click at [456, 302] on div "We recently enjoyed our first big trip exploring across the [GEOGRAPHIC_DATA]:" at bounding box center [790, 314] width 673 height 25
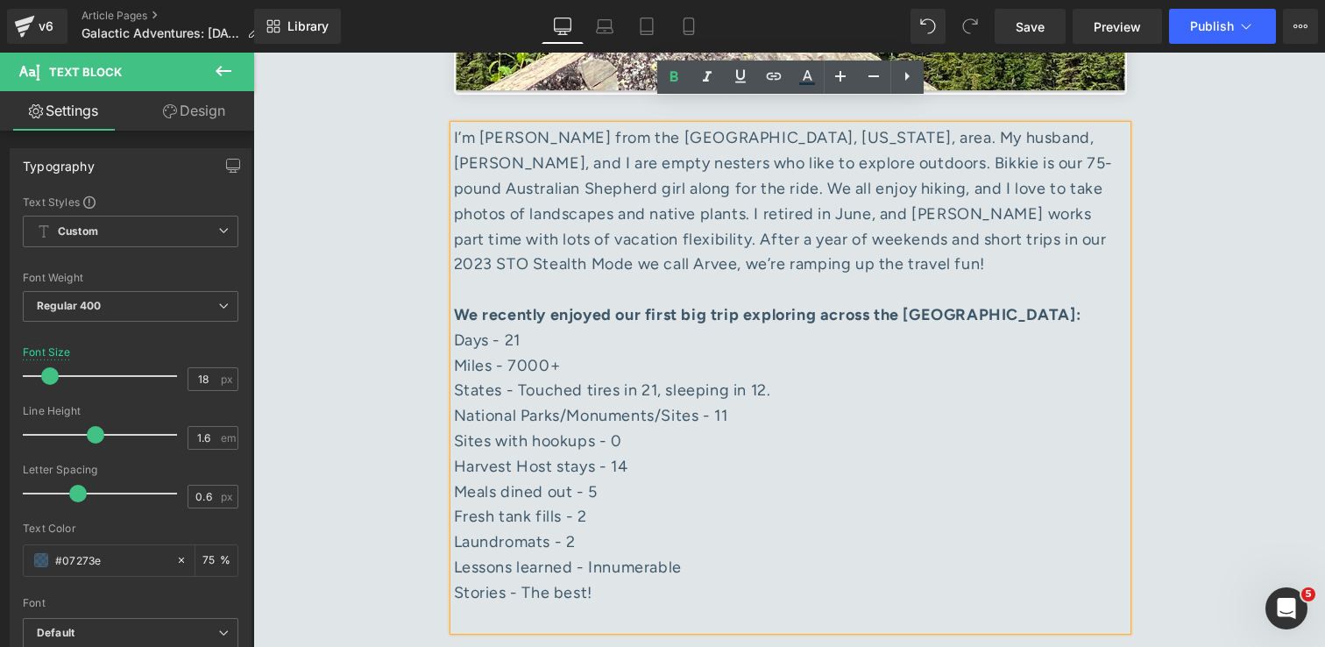
click at [456, 328] on div "Days - 21" at bounding box center [790, 340] width 673 height 25
drag, startPoint x: 606, startPoint y: 572, endPoint x: 443, endPoint y: 316, distance: 303.4
click at [915, 76] on icon at bounding box center [907, 76] width 21 height 21
click at [907, 82] on icon at bounding box center [907, 76] width 21 height 21
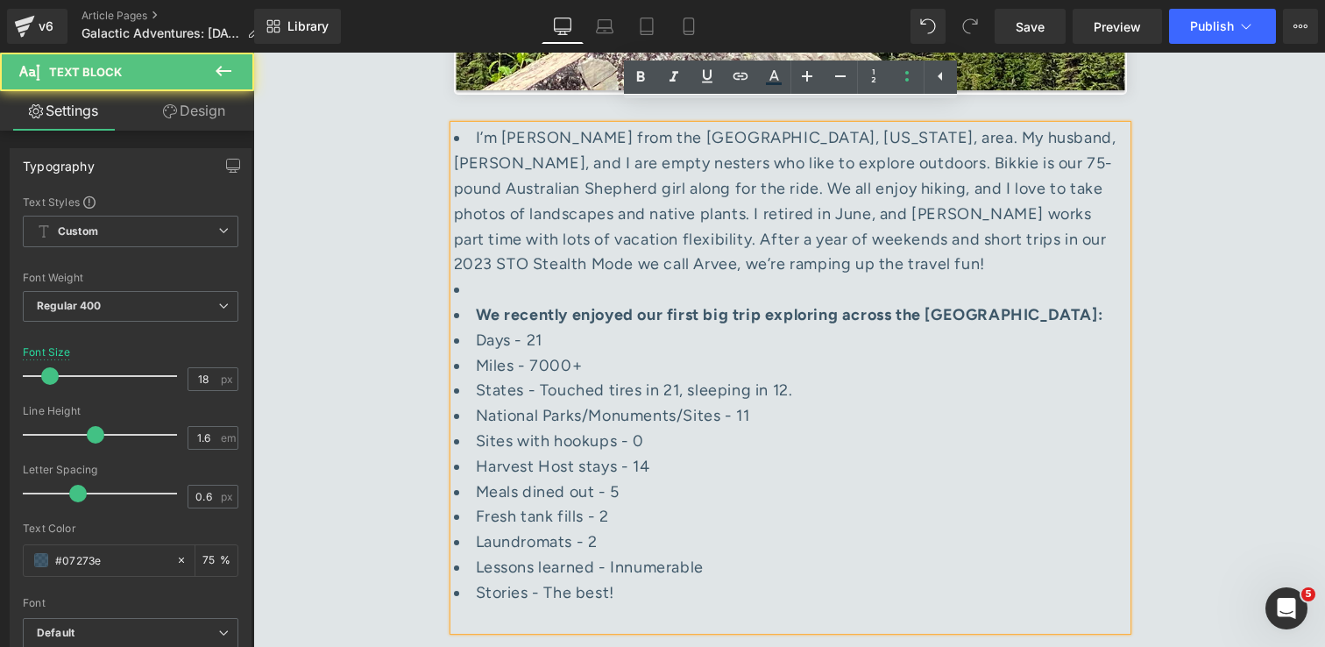
click at [840, 353] on li "Miles - 7000+" at bounding box center [790, 365] width 673 height 25
click at [473, 302] on li "We recently enjoyed our first big trip exploring across the [GEOGRAPHIC_DATA]:" at bounding box center [790, 314] width 673 height 25
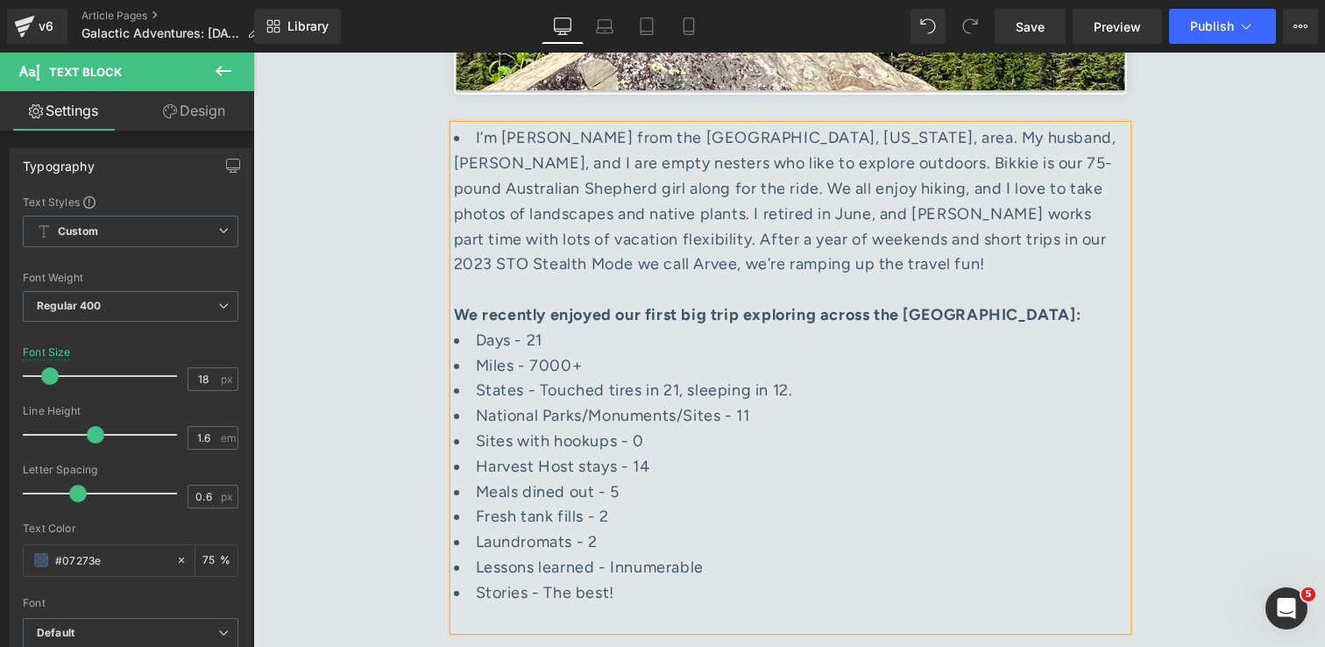
click at [476, 125] on li "I’m Karen from the Huntsville, Alabama, area. My husband, Matt, and I are empty…" at bounding box center [790, 226] width 673 height 202
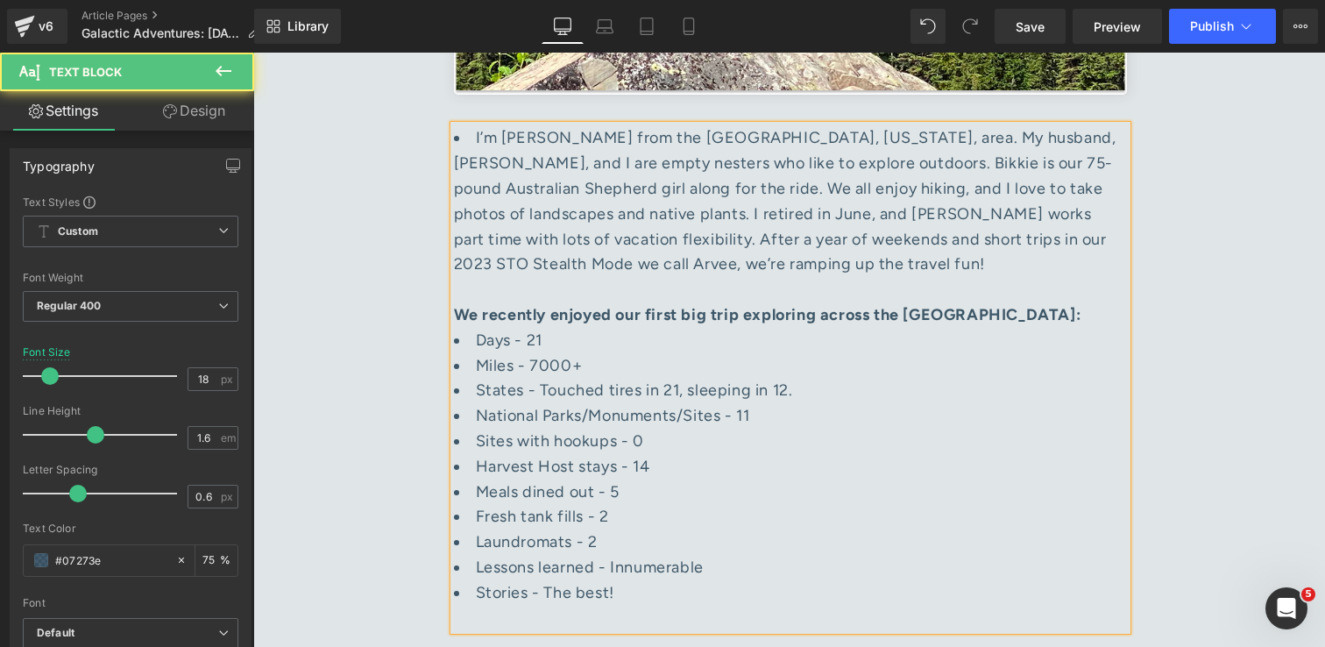
drag, startPoint x: 468, startPoint y: 117, endPoint x: 447, endPoint y: 117, distance: 21.0
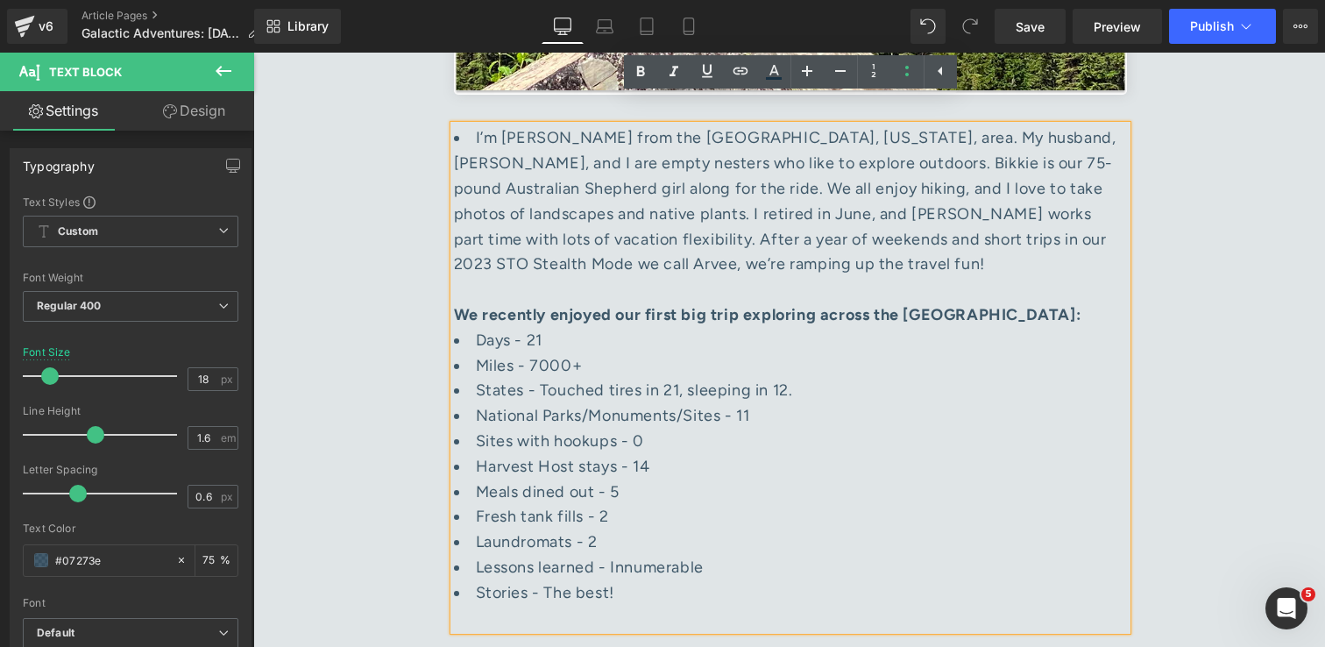
click at [471, 125] on li "I’m Karen from the Huntsville, Alabama, area. My husband, Matt, and I are empty…" at bounding box center [790, 226] width 673 height 202
click at [464, 125] on li "I’m Karen from the Huntsville, Alabama, area. My husband, Matt, and I are empty…" at bounding box center [790, 226] width 673 height 202
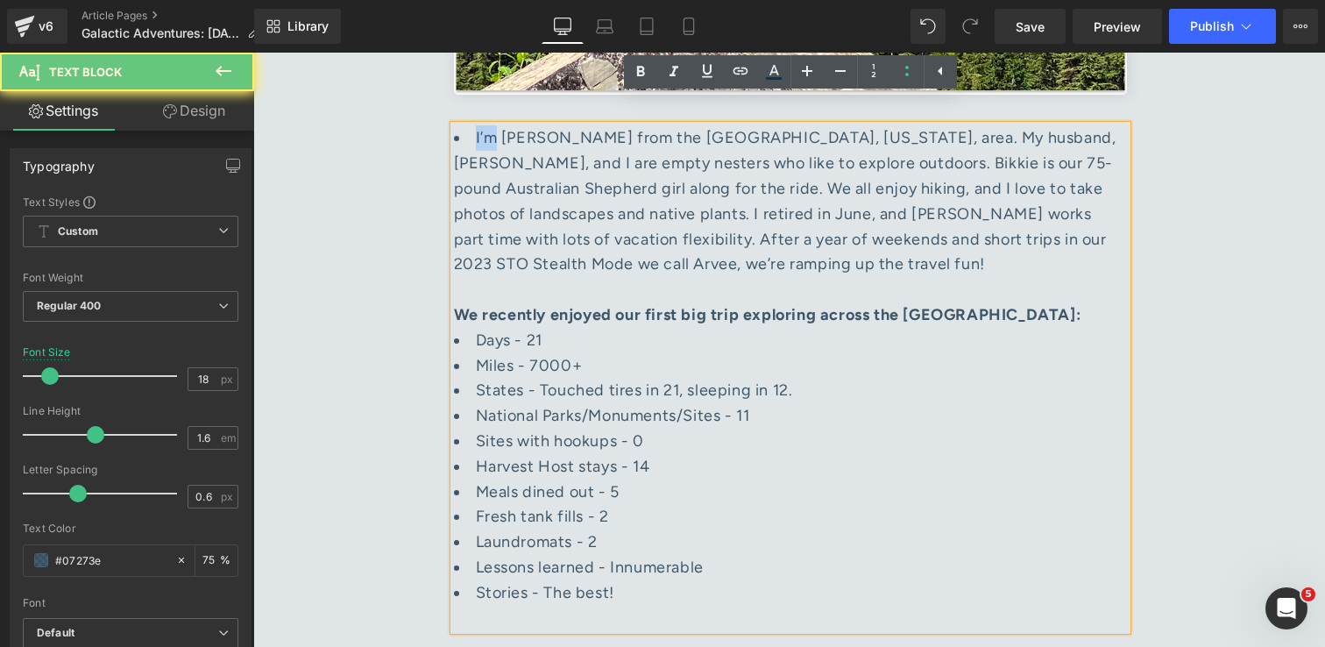
click at [464, 125] on li "I’m Karen from the Huntsville, Alabama, area. My husband, Matt, and I are empty…" at bounding box center [790, 226] width 673 height 202
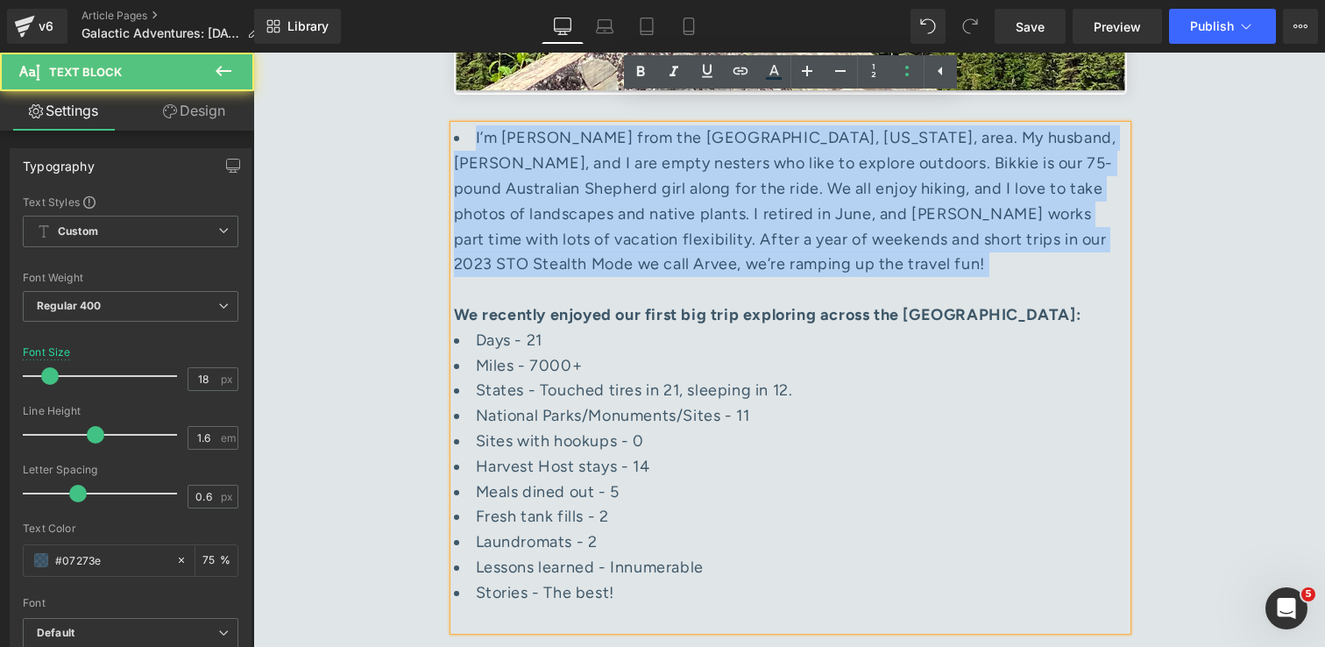
click at [464, 125] on li "I’m Karen from the Huntsville, Alabama, area. My husband, Matt, and I are empty…" at bounding box center [790, 226] width 673 height 202
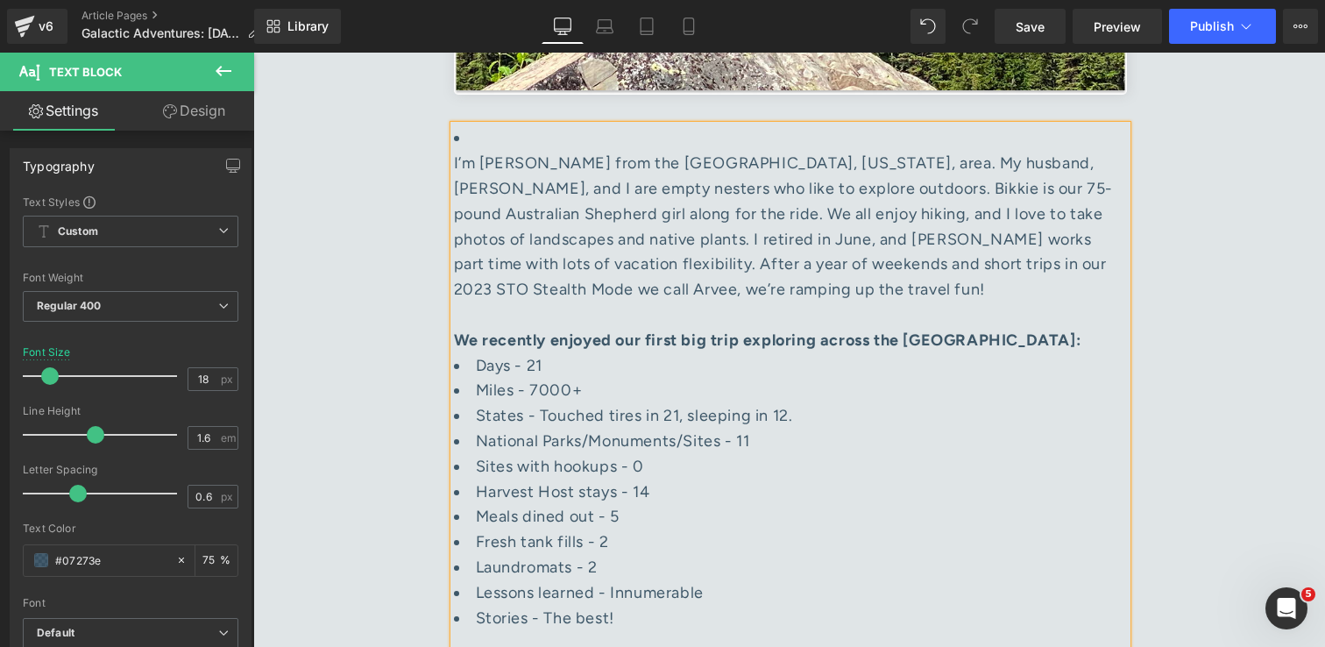
click at [472, 125] on li "I’m Karen from the Huntsville, Alabama, area. My husband, Matt, and I are empty…" at bounding box center [790, 238] width 673 height 227
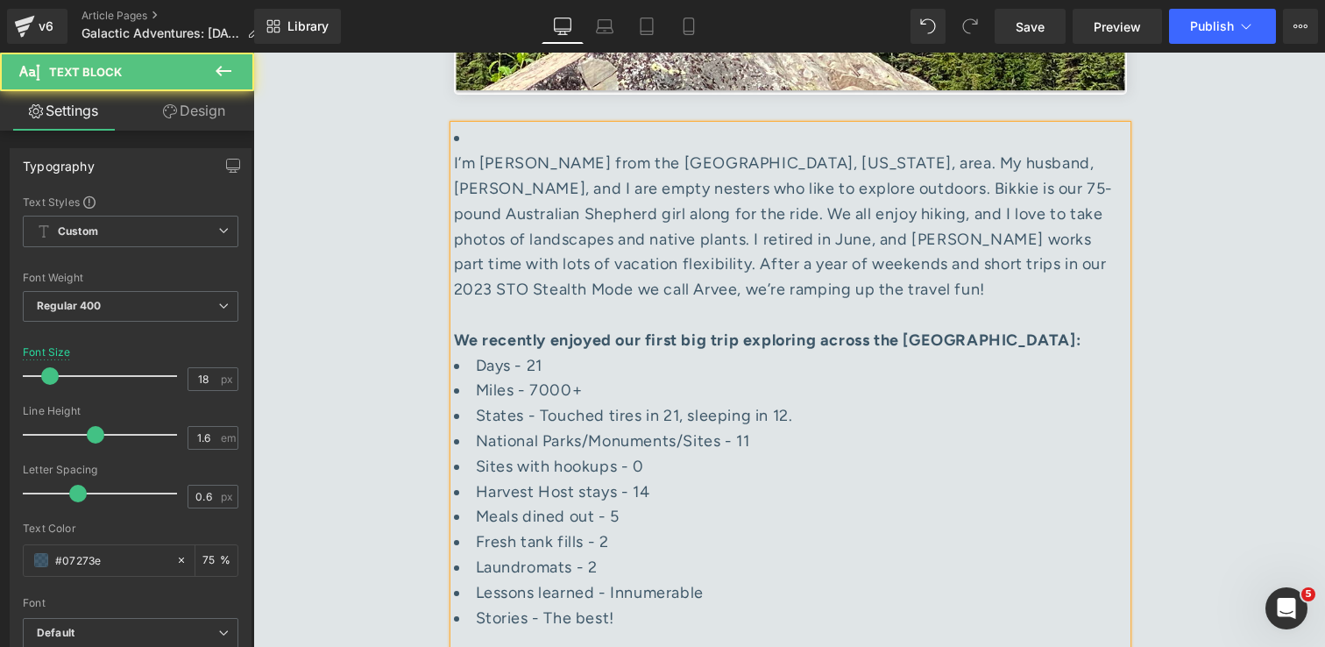
click at [478, 125] on li "I’m Karen from the Huntsville, Alabama, area. My husband, Matt, and I are empty…" at bounding box center [790, 238] width 673 height 227
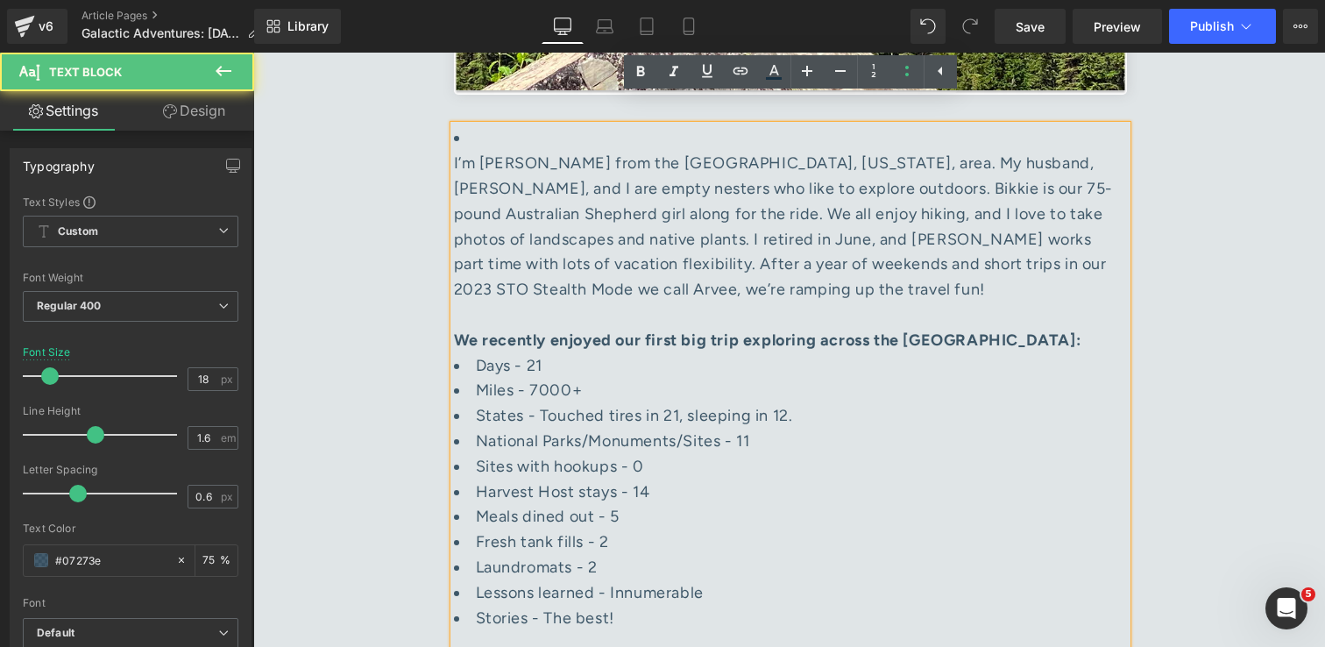
click at [478, 125] on li "I’m Karen from the Huntsville, Alabama, area. My husband, Matt, and I are empty…" at bounding box center [790, 238] width 673 height 227
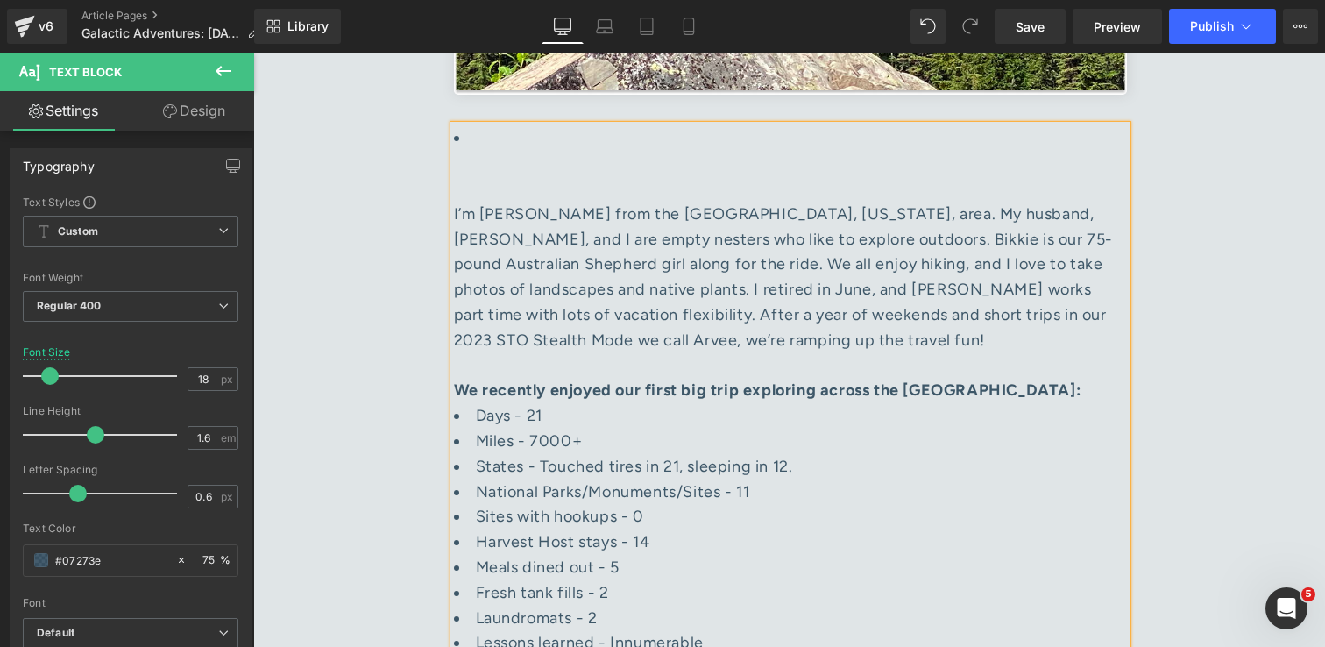
click at [466, 125] on li "I’m Karen from the Huntsville, Alabama, area. My husband, Matt, and I are empty…" at bounding box center [790, 264] width 673 height 278
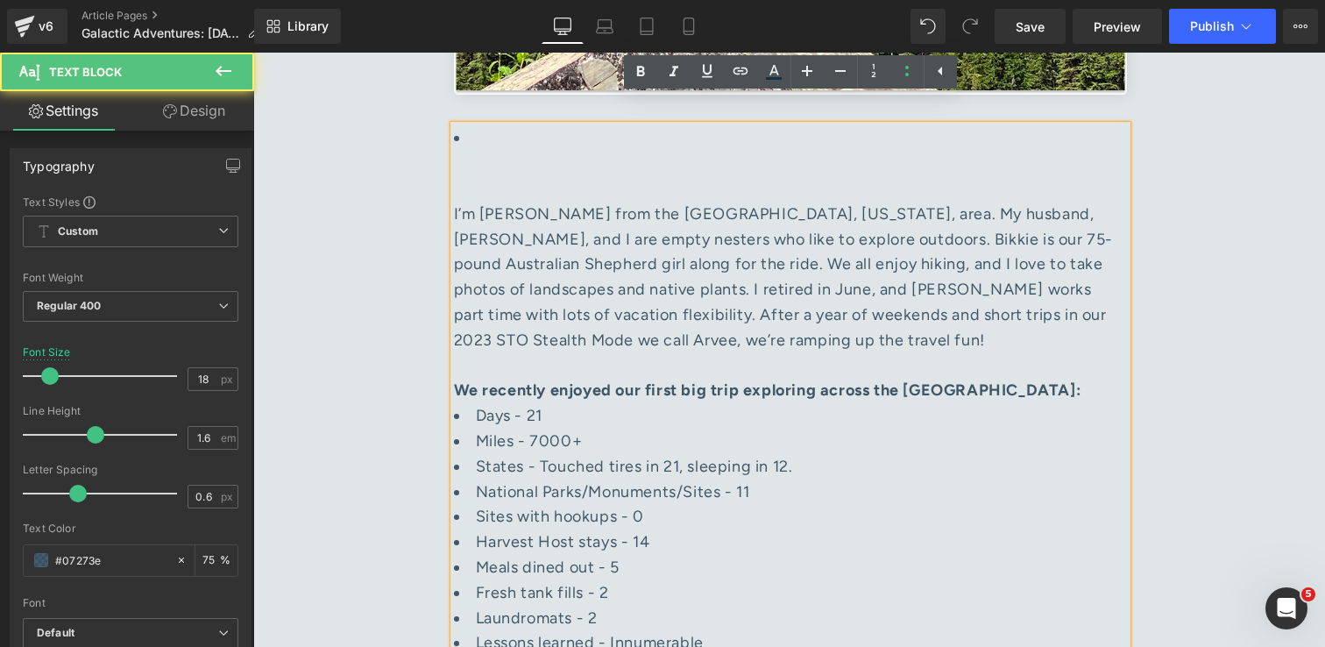
click at [466, 125] on li "I’m Karen from the Huntsville, Alabama, area. My husband, Matt, and I are empty…" at bounding box center [790, 264] width 673 height 278
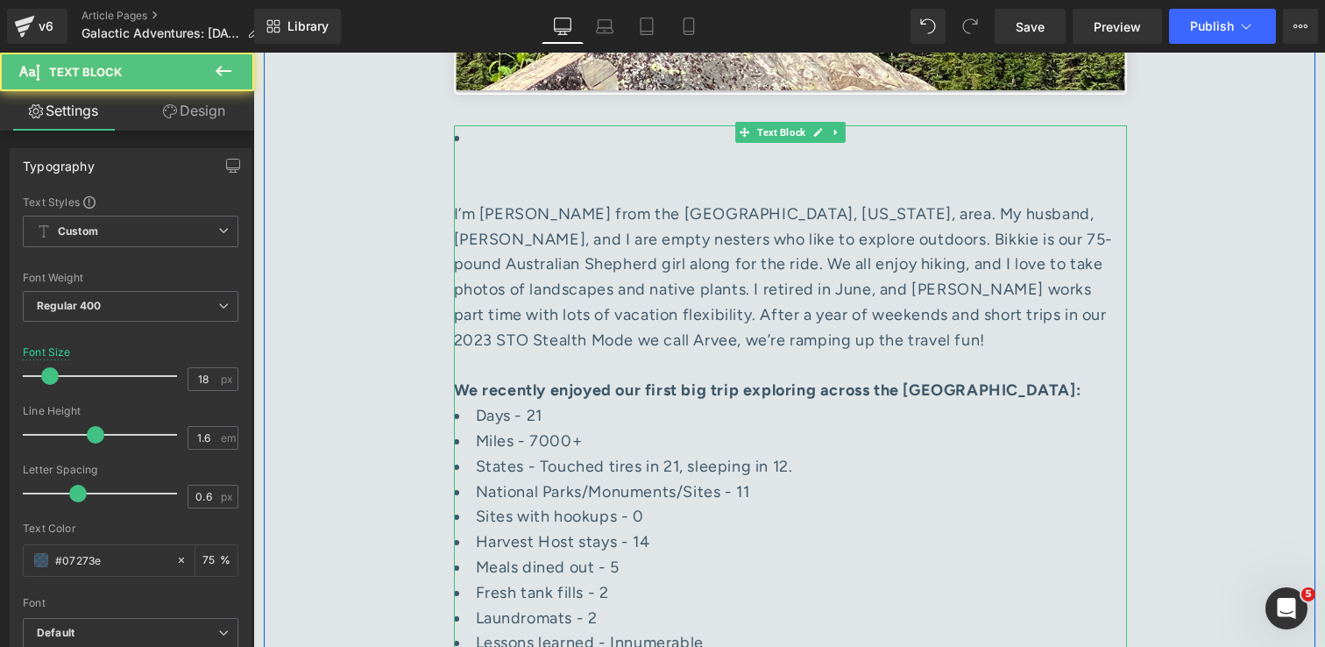
click at [463, 125] on li "I’m Karen from the Huntsville, Alabama, area. My husband, Matt, and I are empty…" at bounding box center [790, 264] width 673 height 278
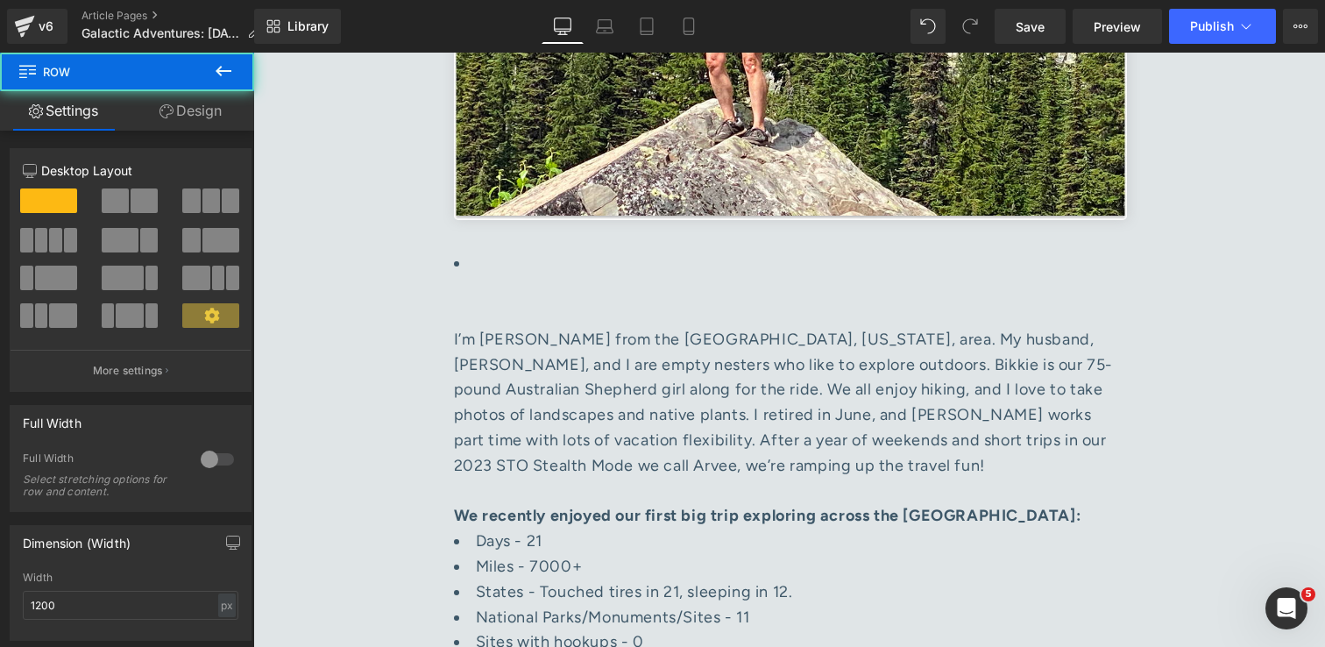
scroll to position [1358, 0]
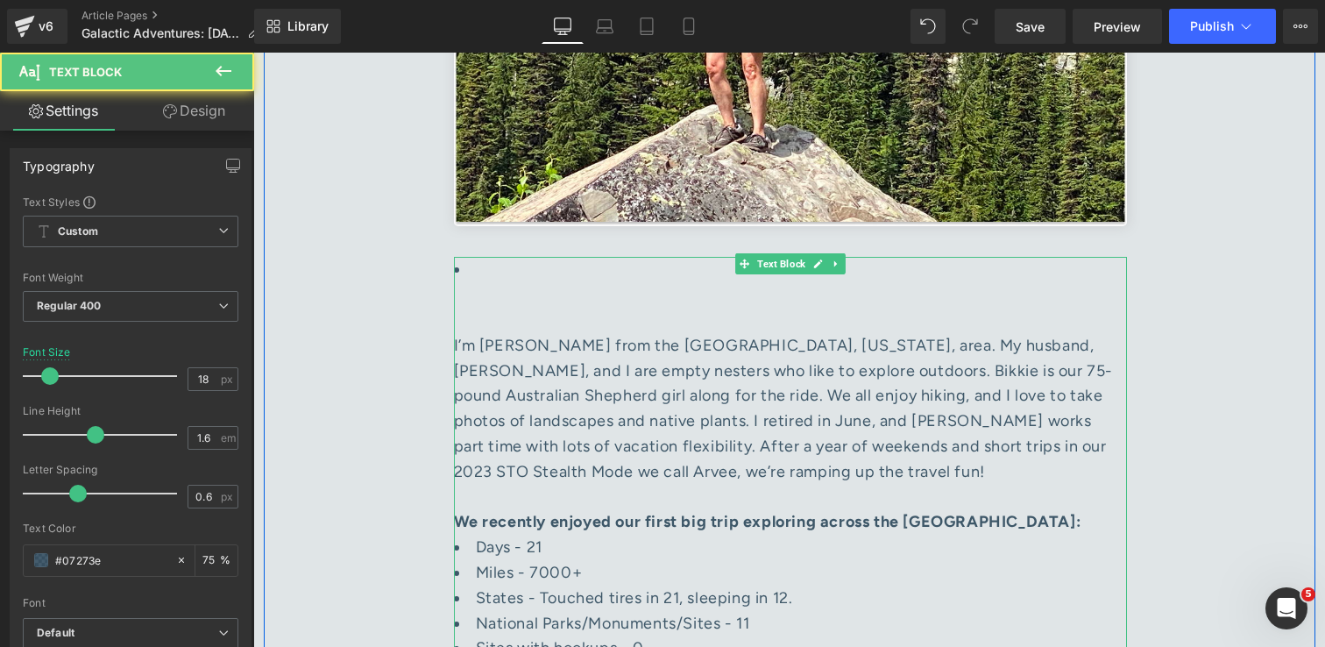
click at [882, 311] on li "I’m Karen from the Huntsville, Alabama, area. My husband, Matt, and I are empty…" at bounding box center [790, 396] width 673 height 278
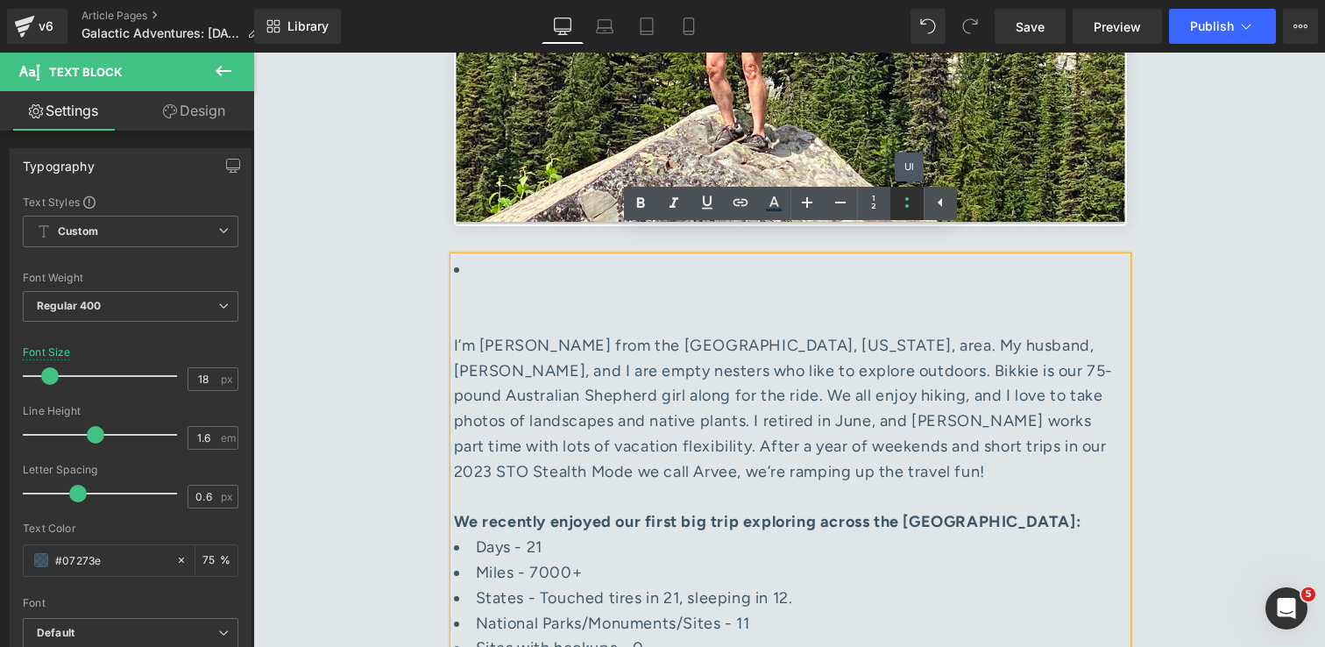
click at [900, 205] on icon at bounding box center [907, 202] width 21 height 21
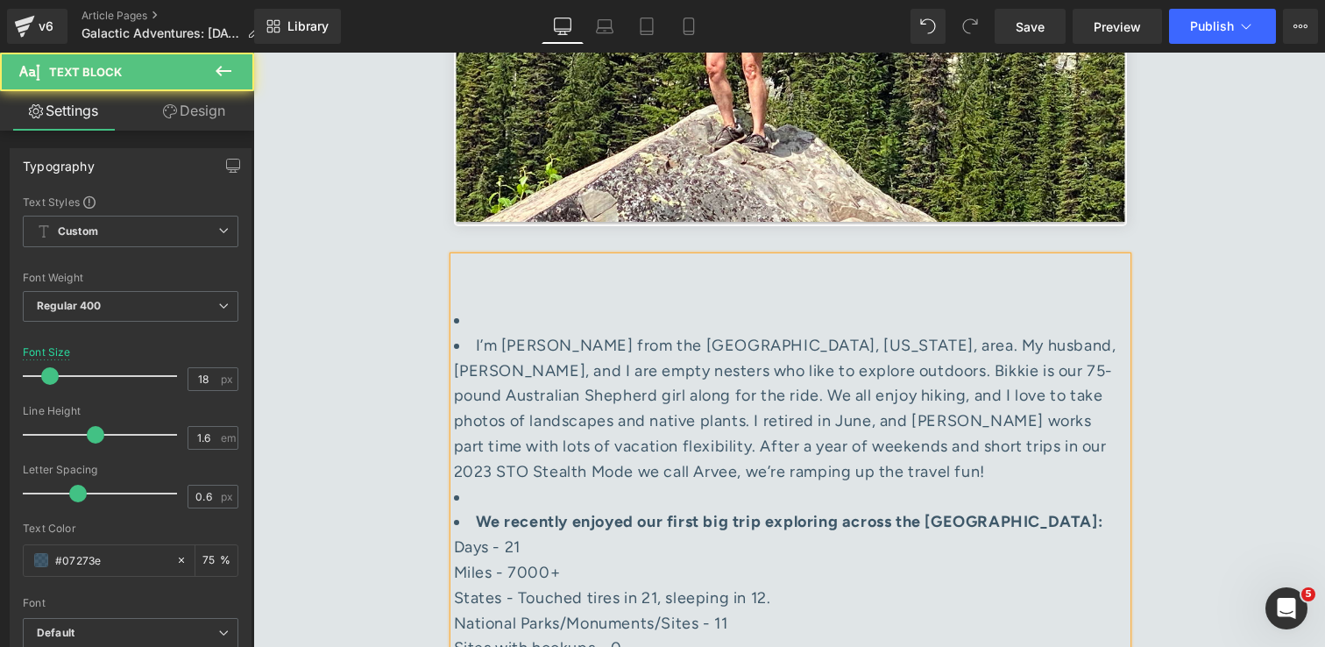
click at [663, 389] on span "I’m Karen from the Huntsville, Alabama, area. My husband, Matt, and I are empty…" at bounding box center [785, 408] width 663 height 145
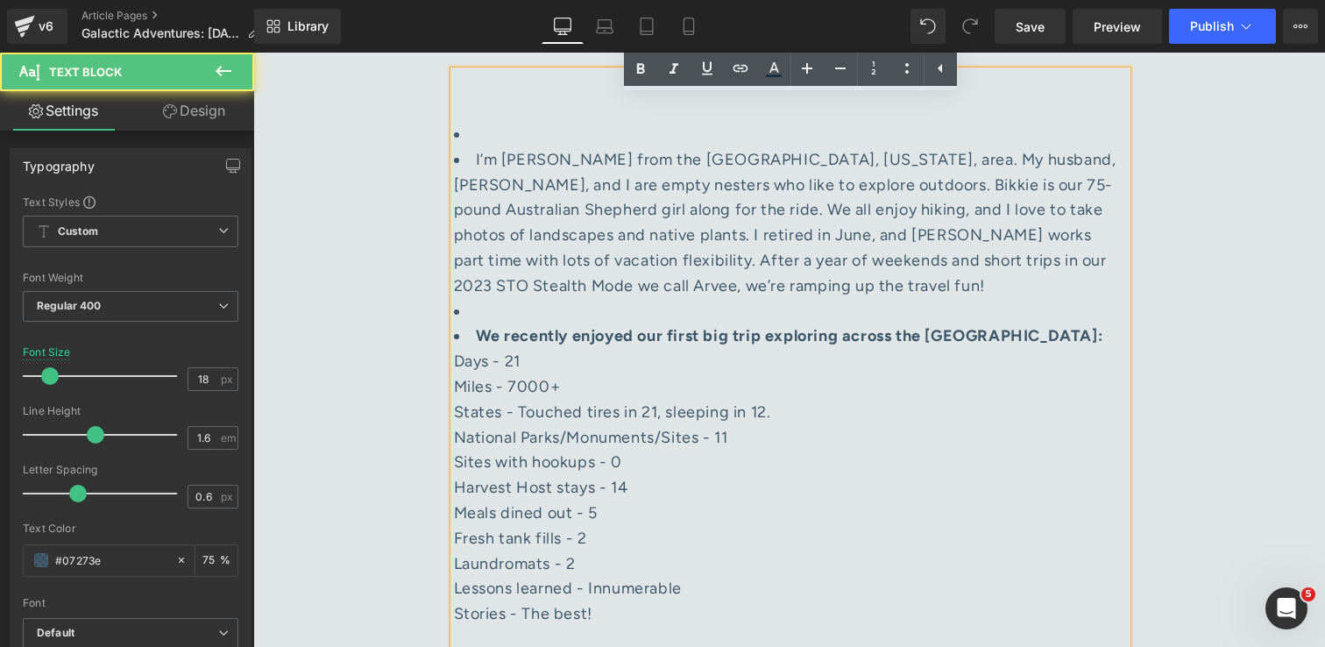
scroll to position [1556, 0]
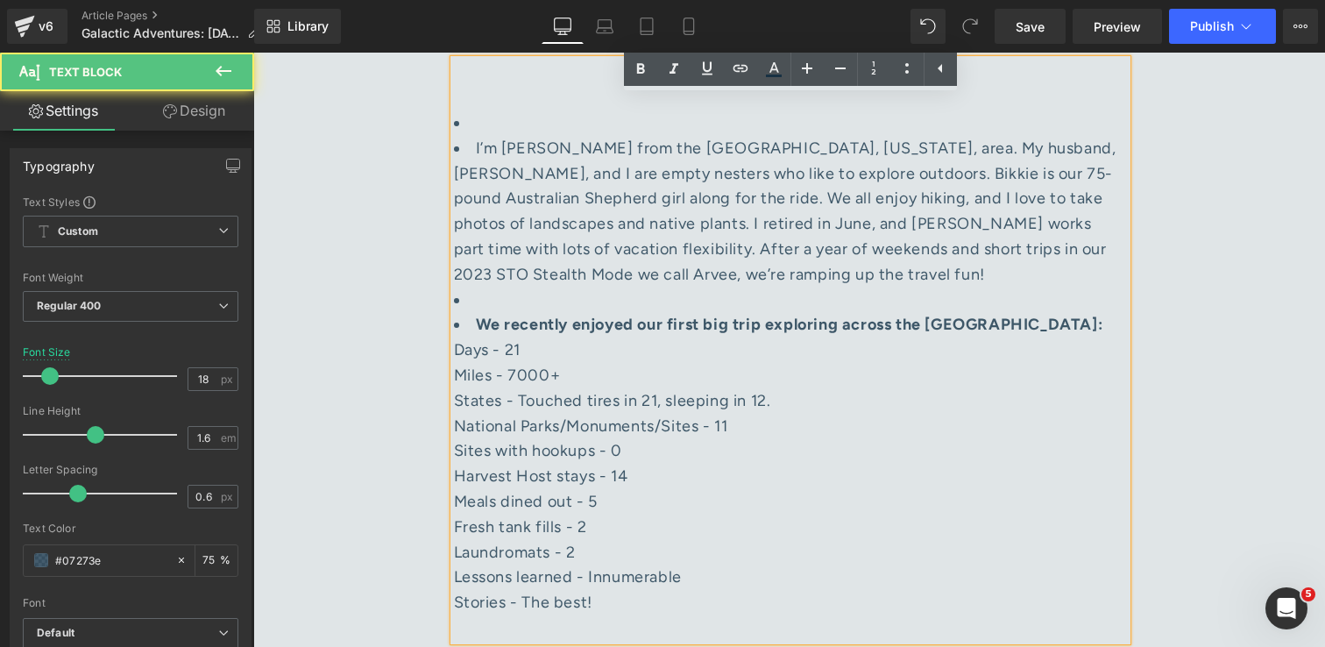
click at [670, 523] on div "I’m Karen from the Huntsville, Alabama, area. My husband, Matt, and I are empty…" at bounding box center [790, 338] width 673 height 556
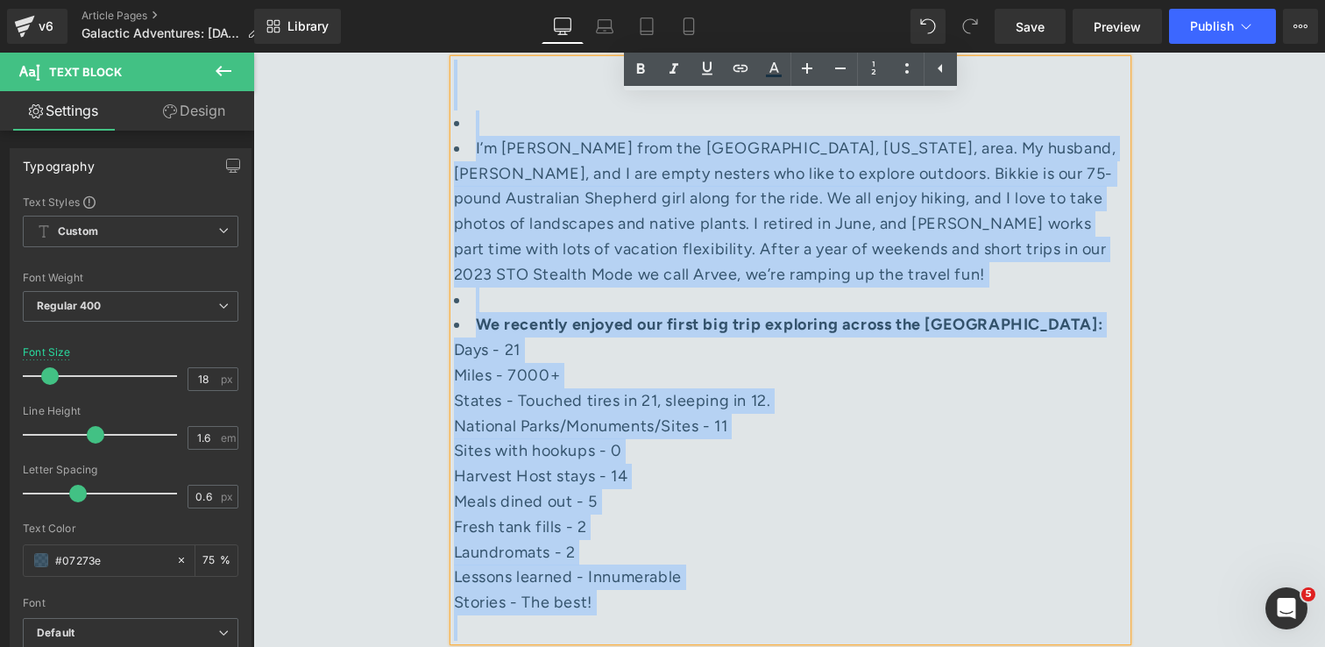
drag, startPoint x: 638, startPoint y: 590, endPoint x: 427, endPoint y: 68, distance: 562.6
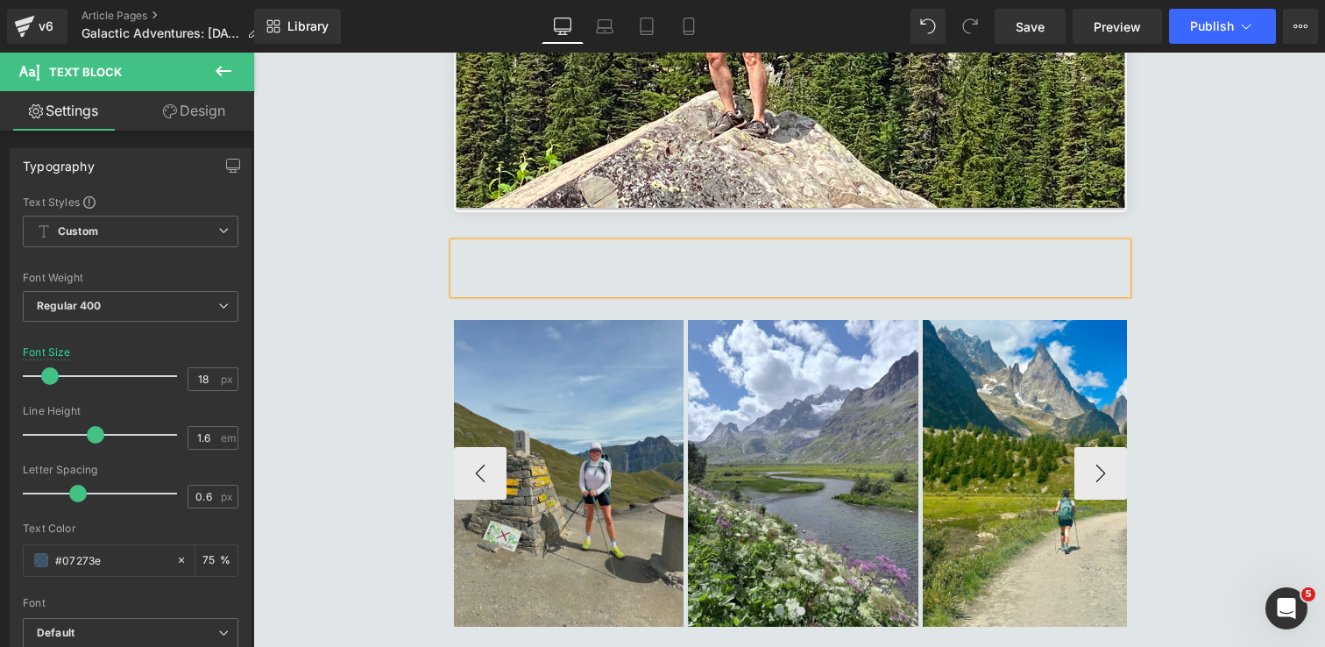
scroll to position [1359, 0]
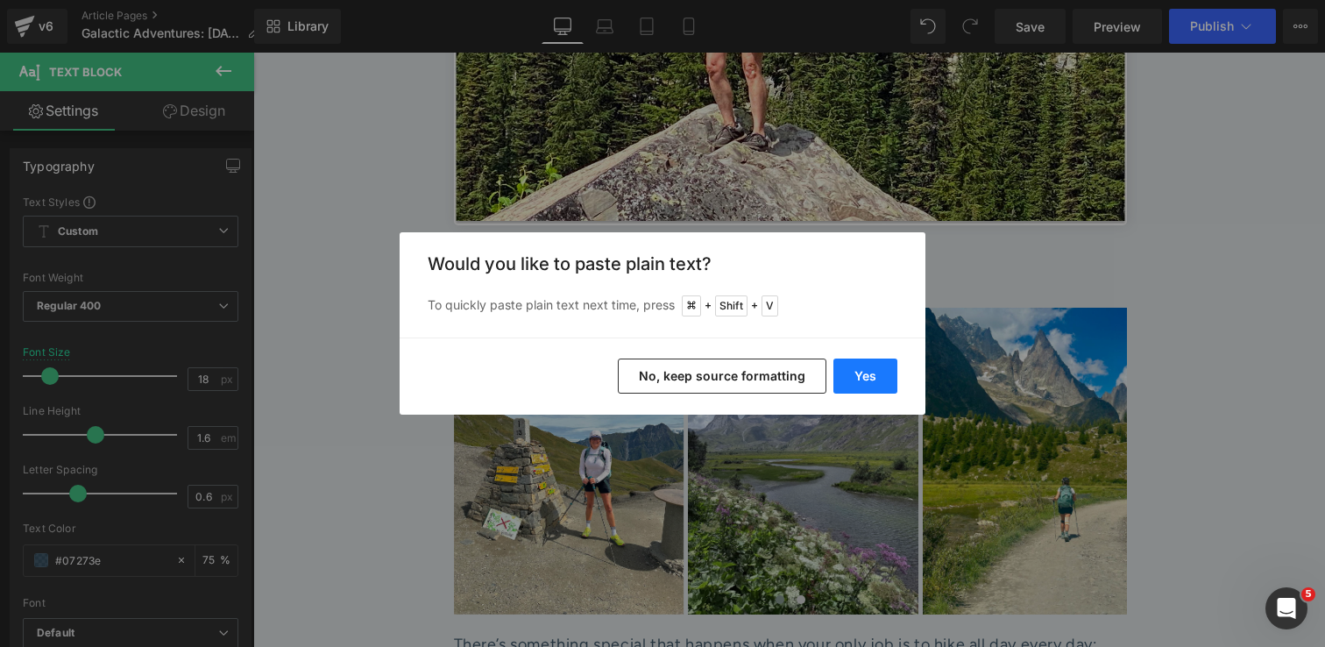
click at [871, 382] on button "Yes" at bounding box center [865, 375] width 64 height 35
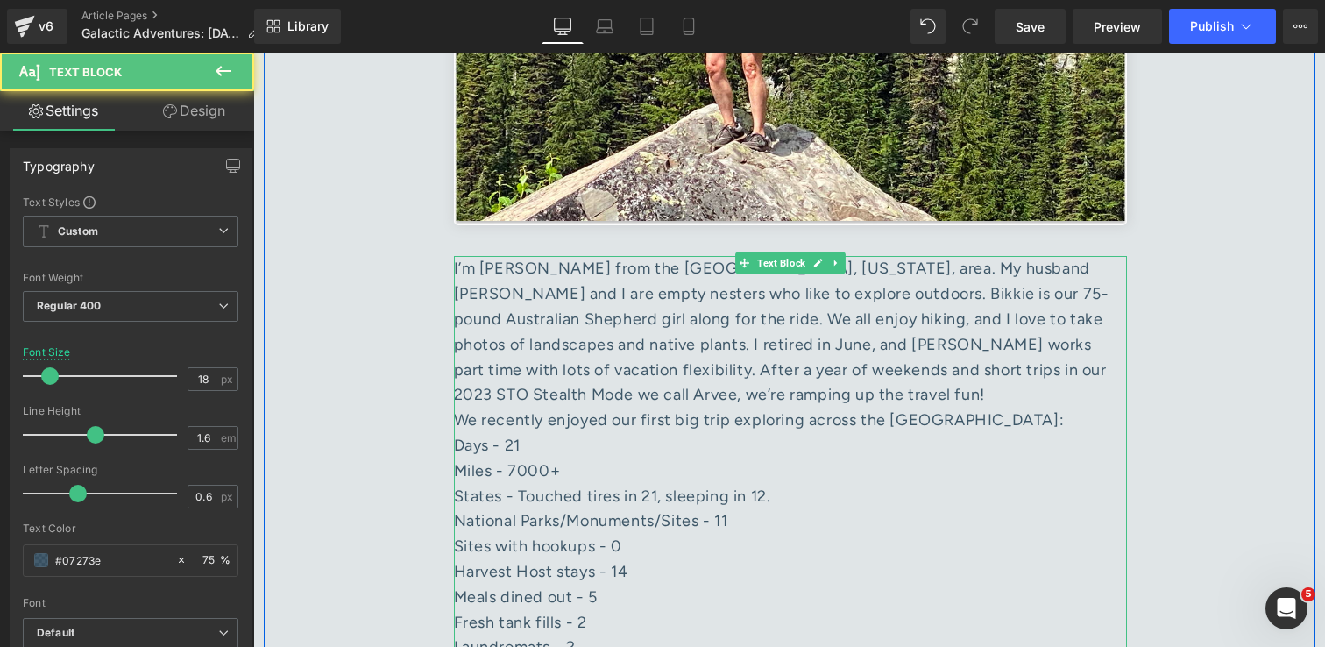
click at [680, 373] on div "I’m [PERSON_NAME] from the [GEOGRAPHIC_DATA], [US_STATE], area. My husband [PER…" at bounding box center [790, 332] width 673 height 152
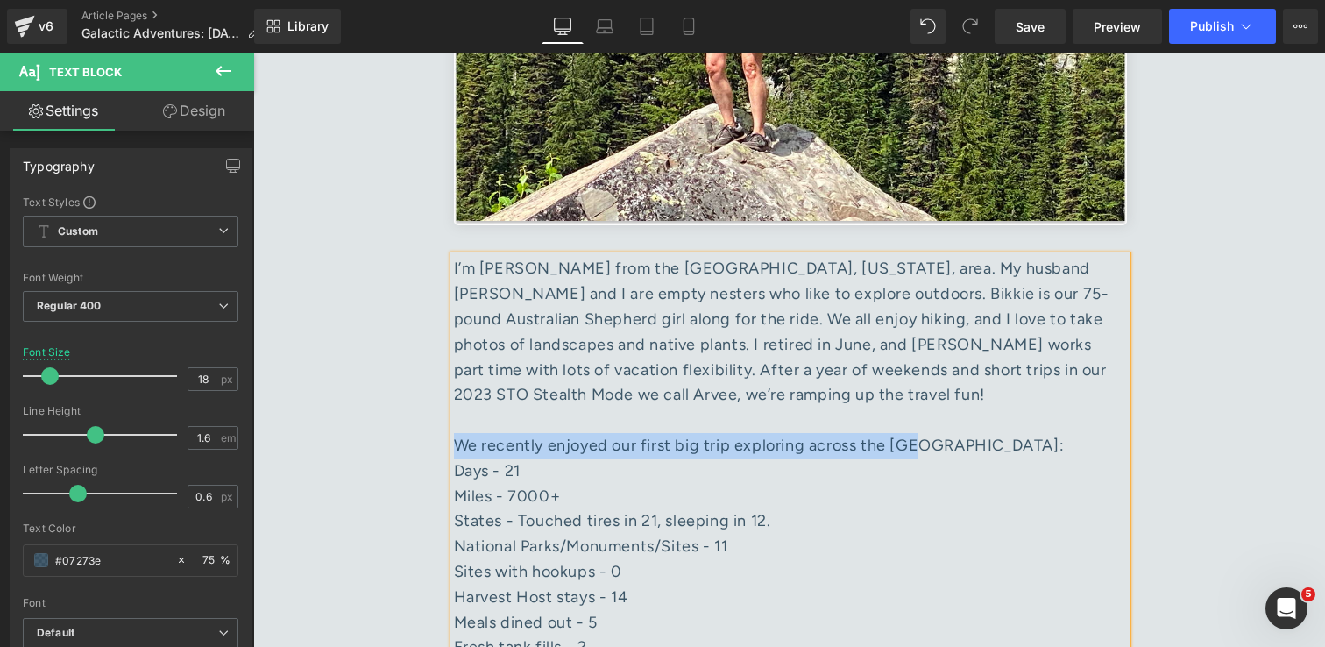
drag, startPoint x: 927, startPoint y: 421, endPoint x: 457, endPoint y: 423, distance: 470.6
click at [457, 433] on div "We recently enjoyed our first big trip exploring across the [GEOGRAPHIC_DATA]:" at bounding box center [790, 445] width 673 height 25
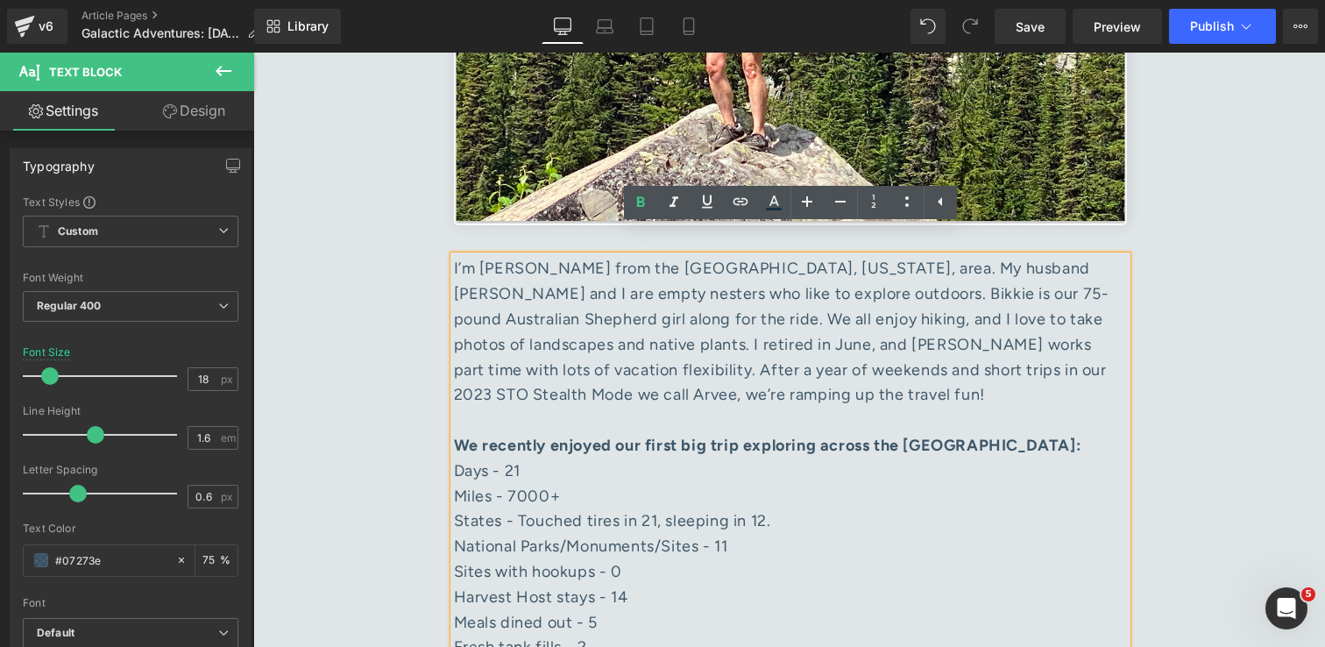
click at [712, 534] on div "National Parks/Monuments/Sites - 11" at bounding box center [790, 546] width 673 height 25
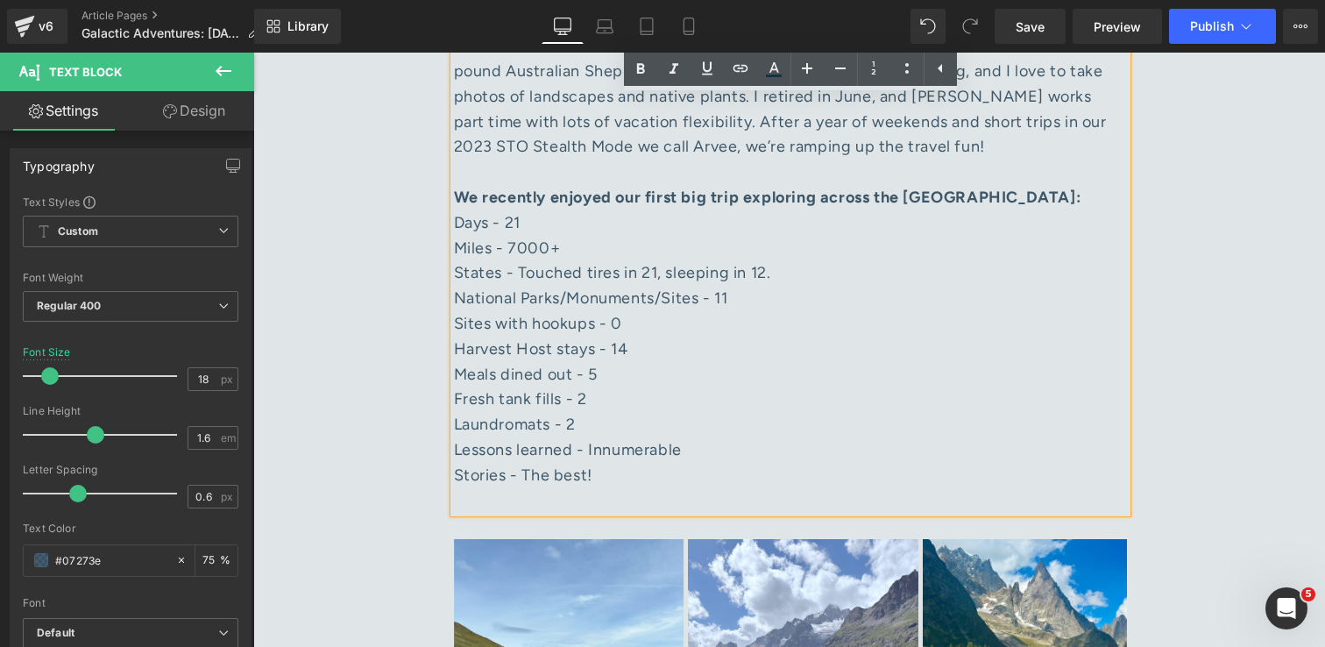
scroll to position [1581, 0]
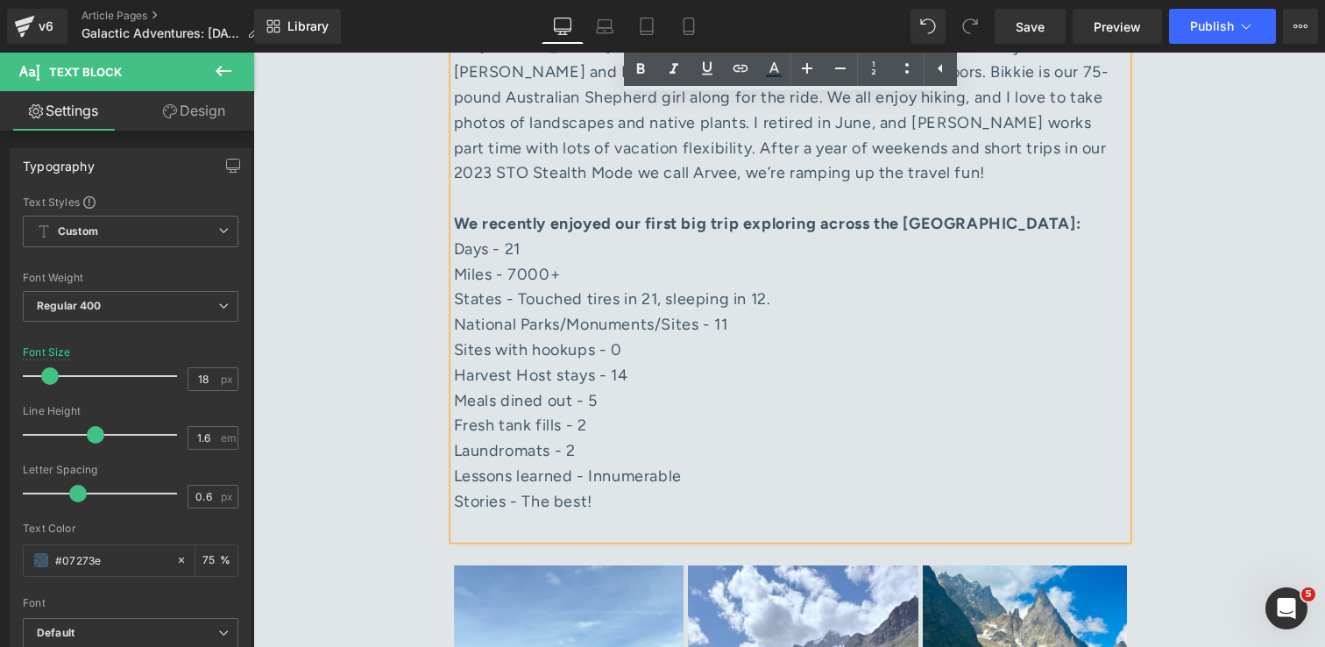
drag, startPoint x: 618, startPoint y: 482, endPoint x: 456, endPoint y: 223, distance: 305.2
click at [456, 223] on div "I’m Karen from the Huntsville, Alabama, area. My husband Matt and I are empty n…" at bounding box center [790, 286] width 673 height 505
click at [916, 71] on icon at bounding box center [907, 68] width 21 height 21
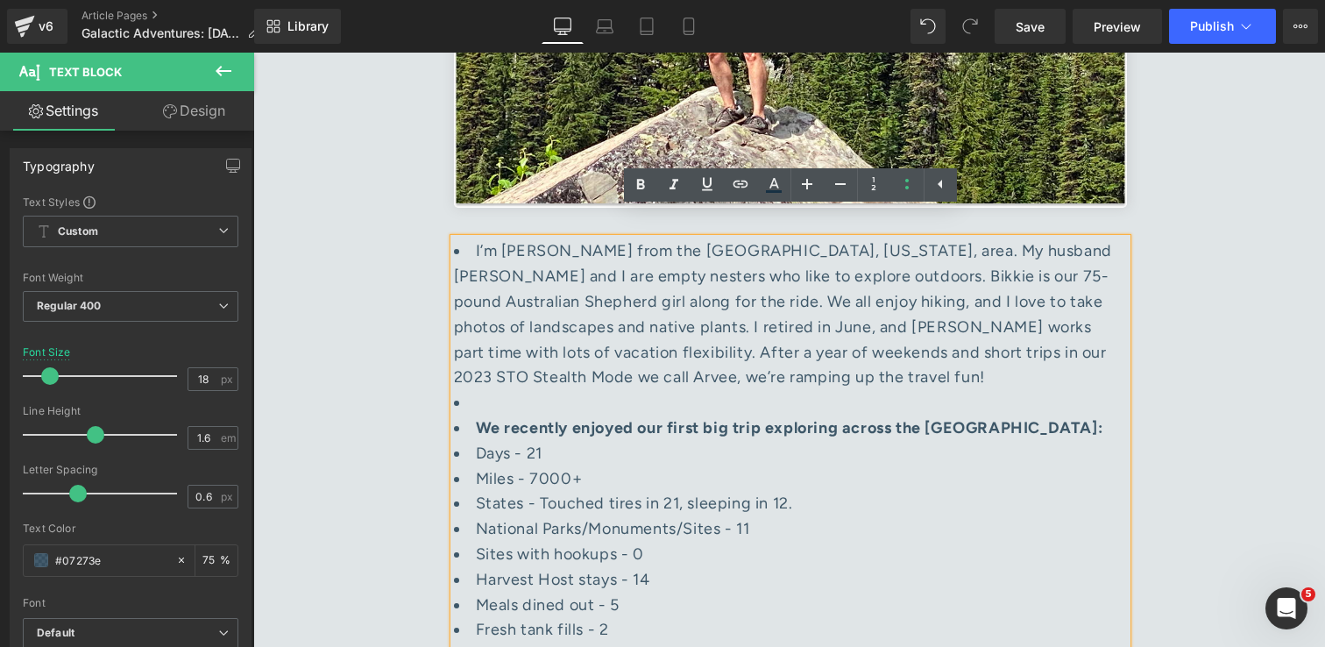
scroll to position [1303, 0]
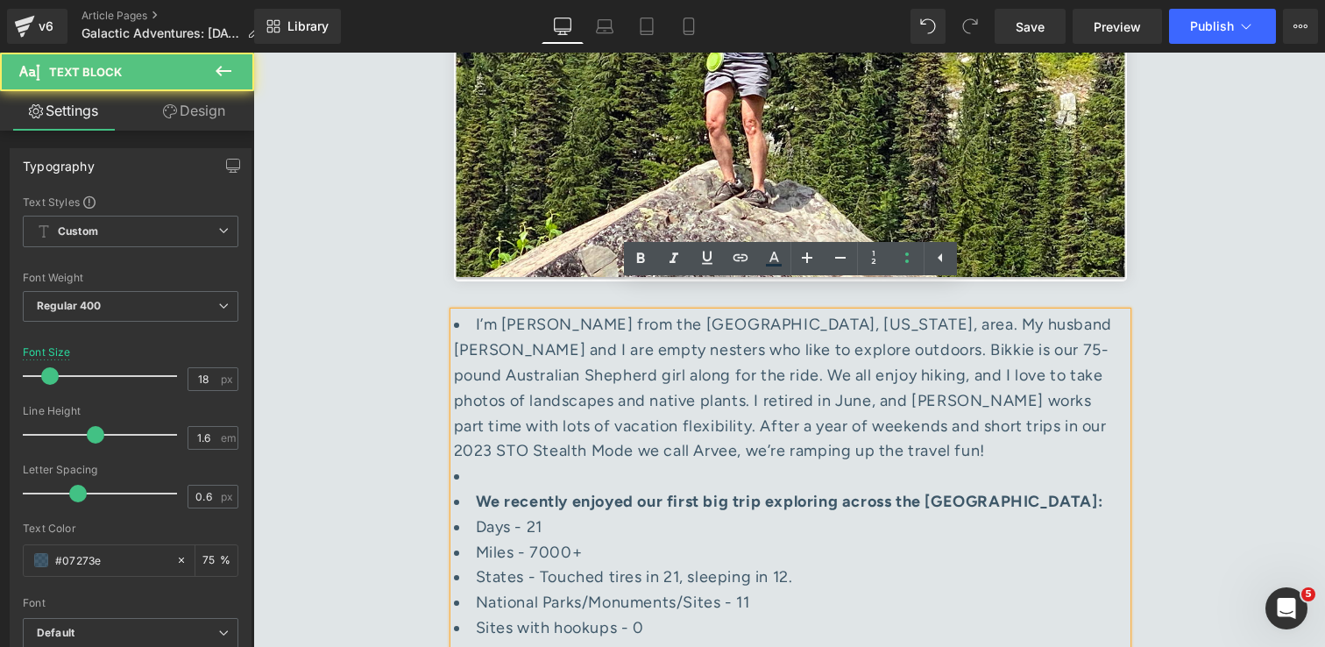
click at [592, 358] on li "I’m [PERSON_NAME] from the [GEOGRAPHIC_DATA], [US_STATE], area. My husband [PER…" at bounding box center [790, 388] width 673 height 152
click at [466, 312] on li "I’m [PERSON_NAME] from the [GEOGRAPHIC_DATA], [US_STATE], area. My husband [PER…" at bounding box center [790, 388] width 673 height 152
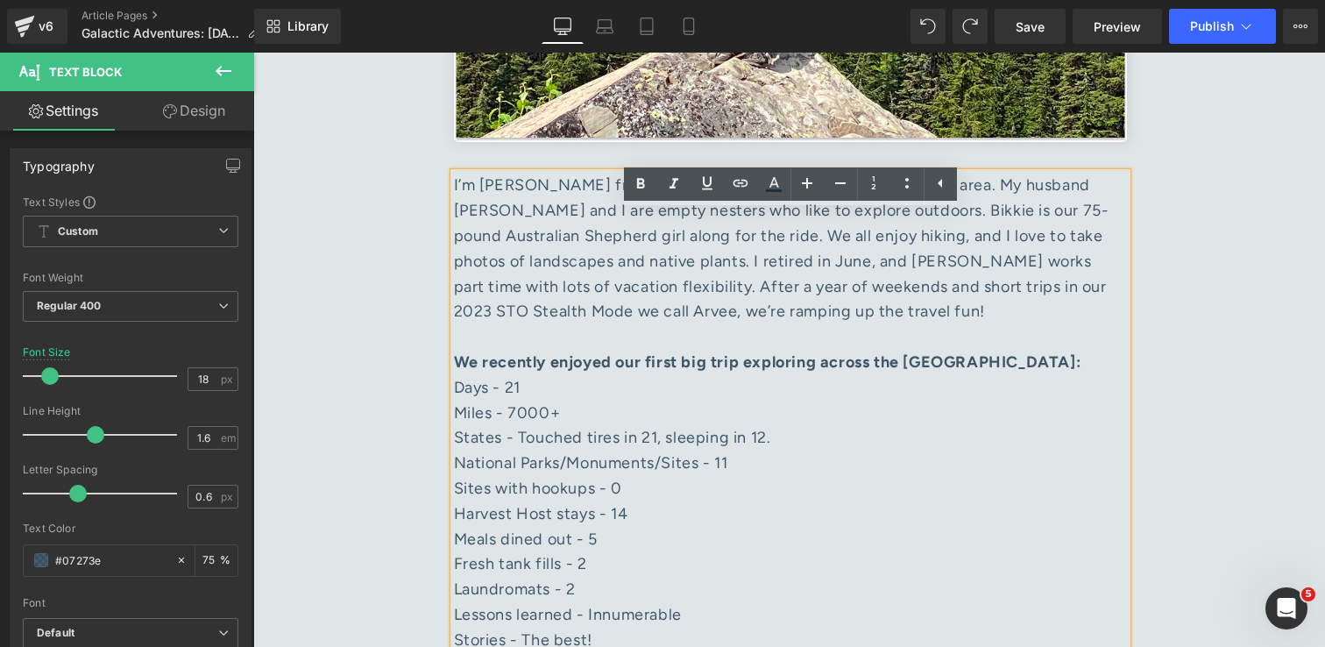
scroll to position [1577, 0]
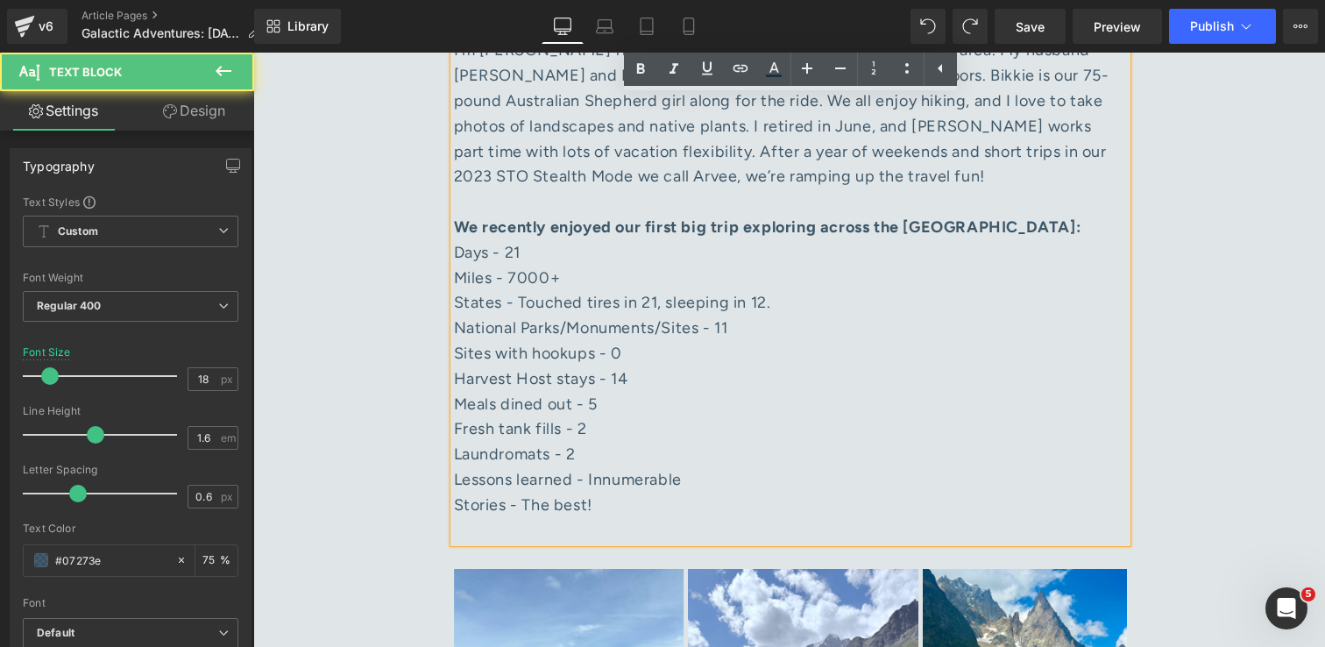
click at [454, 240] on div "Days - 21" at bounding box center [790, 252] width 673 height 25
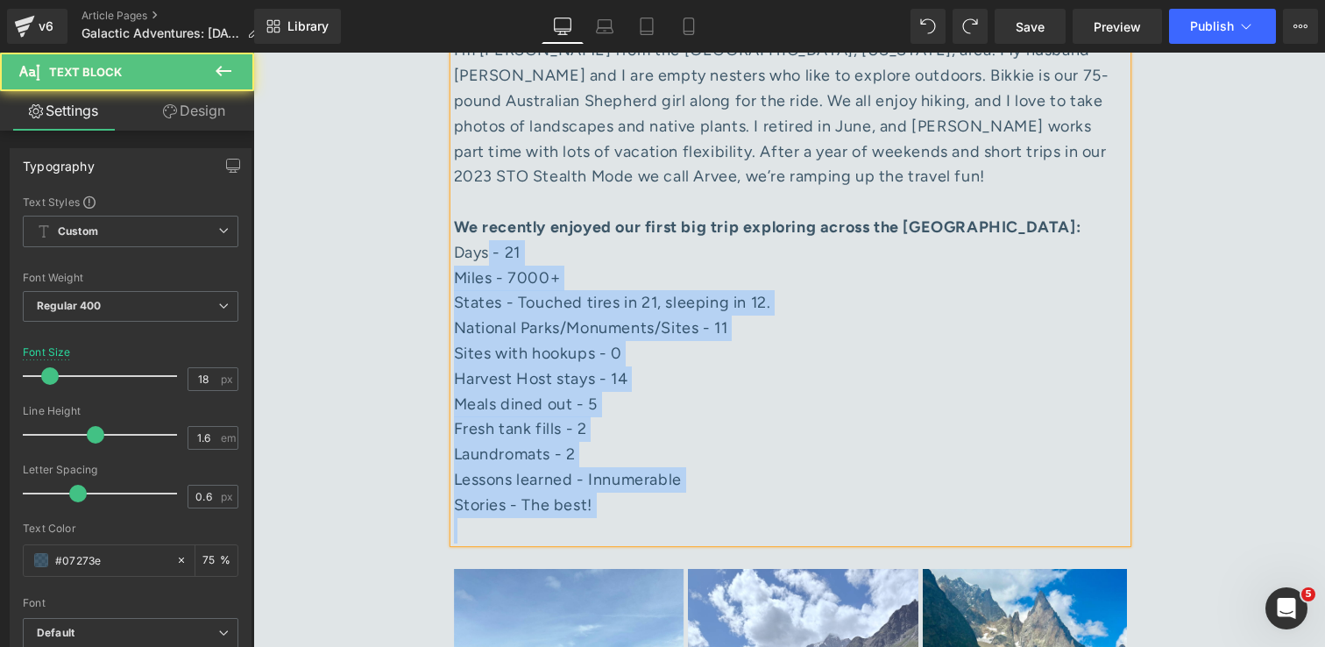
drag, startPoint x: 491, startPoint y: 229, endPoint x: 450, endPoint y: 230, distance: 40.3
click at [454, 230] on div "I’m Karen from the Huntsville, Alabama, area. My husband Matt and I are empty n…" at bounding box center [790, 290] width 673 height 505
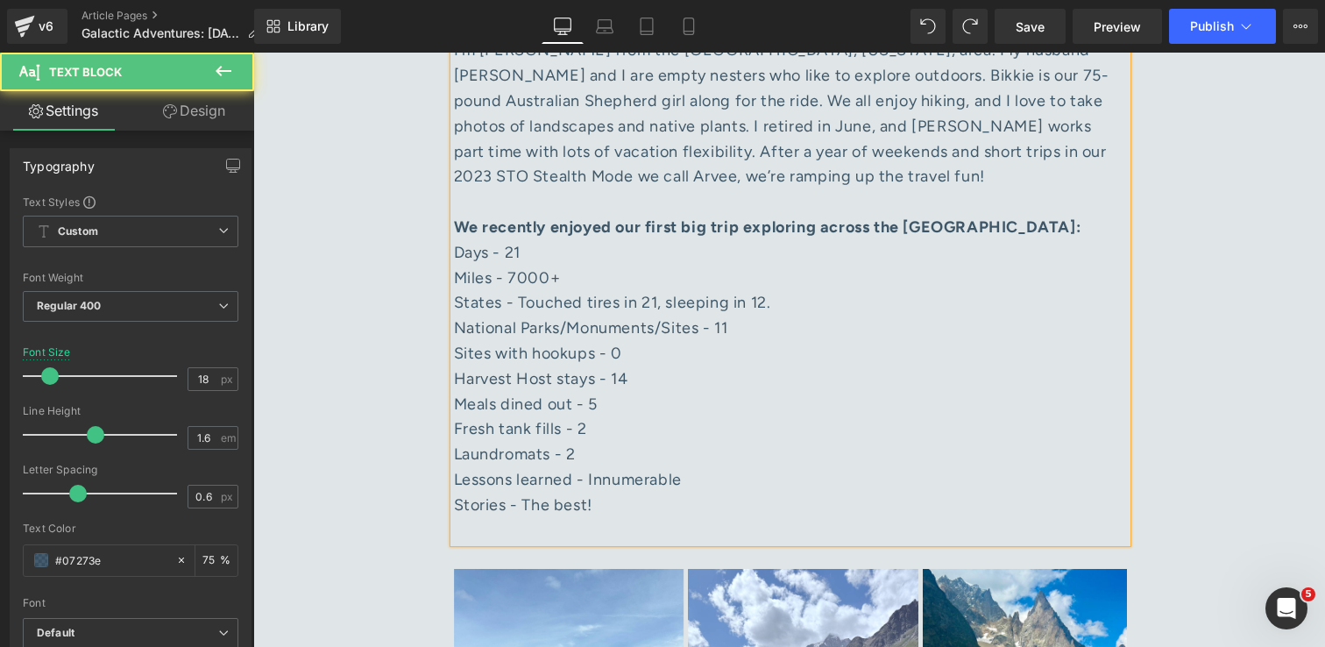
click at [454, 230] on div "I’m Karen from the Huntsville, Alabama, area. My husband Matt and I are empty n…" at bounding box center [790, 290] width 673 height 505
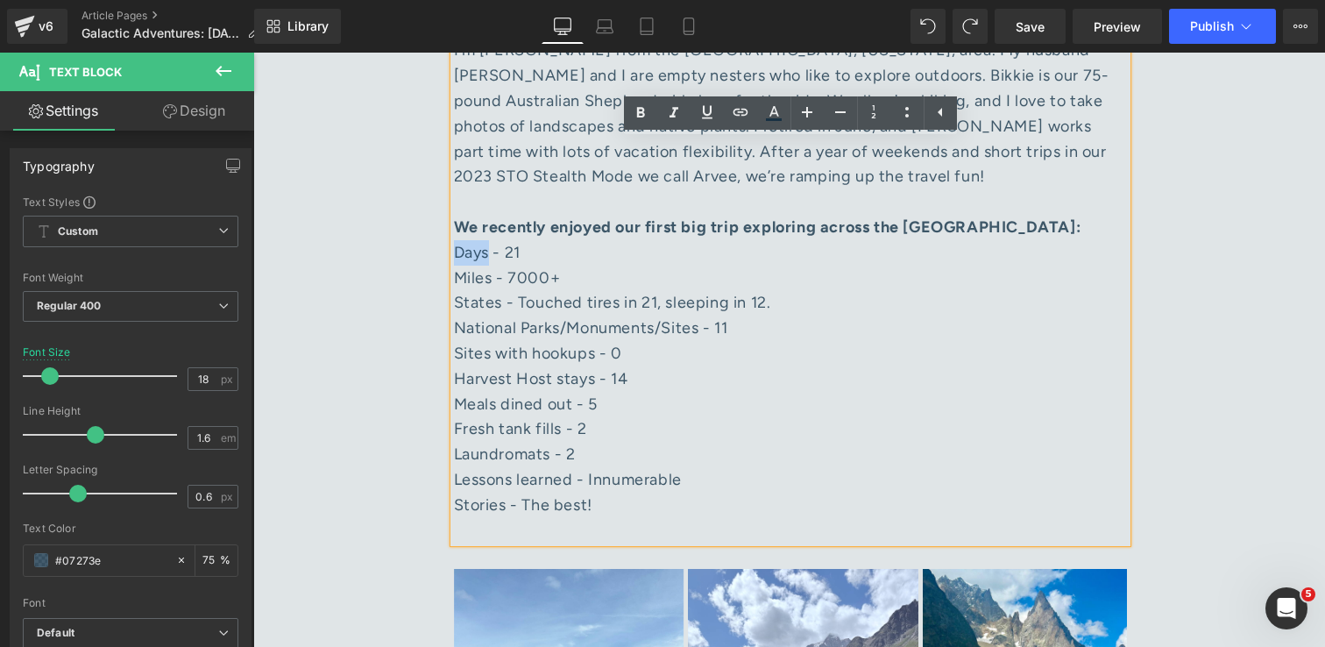
drag, startPoint x: 490, startPoint y: 230, endPoint x: 457, endPoint y: 229, distance: 33.3
click at [457, 240] on div "Days - 21" at bounding box center [790, 252] width 673 height 25
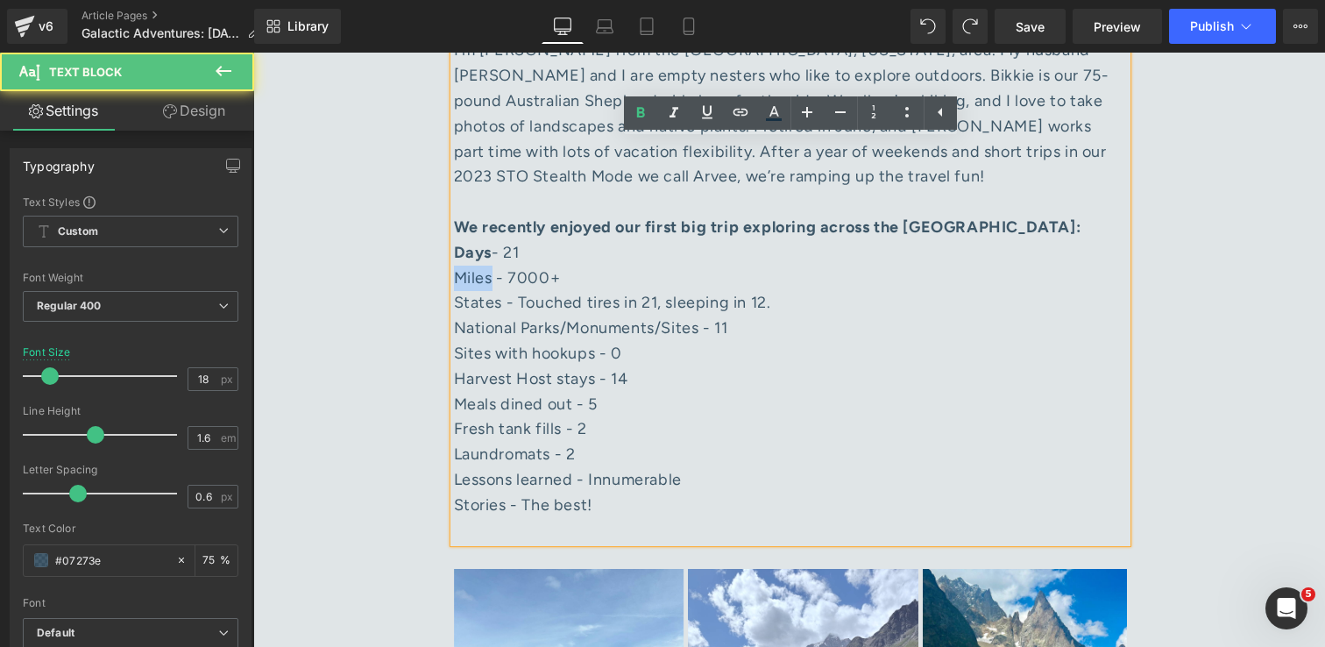
drag, startPoint x: 493, startPoint y: 257, endPoint x: 453, endPoint y: 255, distance: 40.3
click at [454, 266] on div "Miles - 7000+" at bounding box center [790, 278] width 673 height 25
drag, startPoint x: 504, startPoint y: 280, endPoint x: 458, endPoint y: 278, distance: 45.6
click at [458, 290] on div "States - Touched tires in 21, sleeping in 12." at bounding box center [790, 302] width 673 height 25
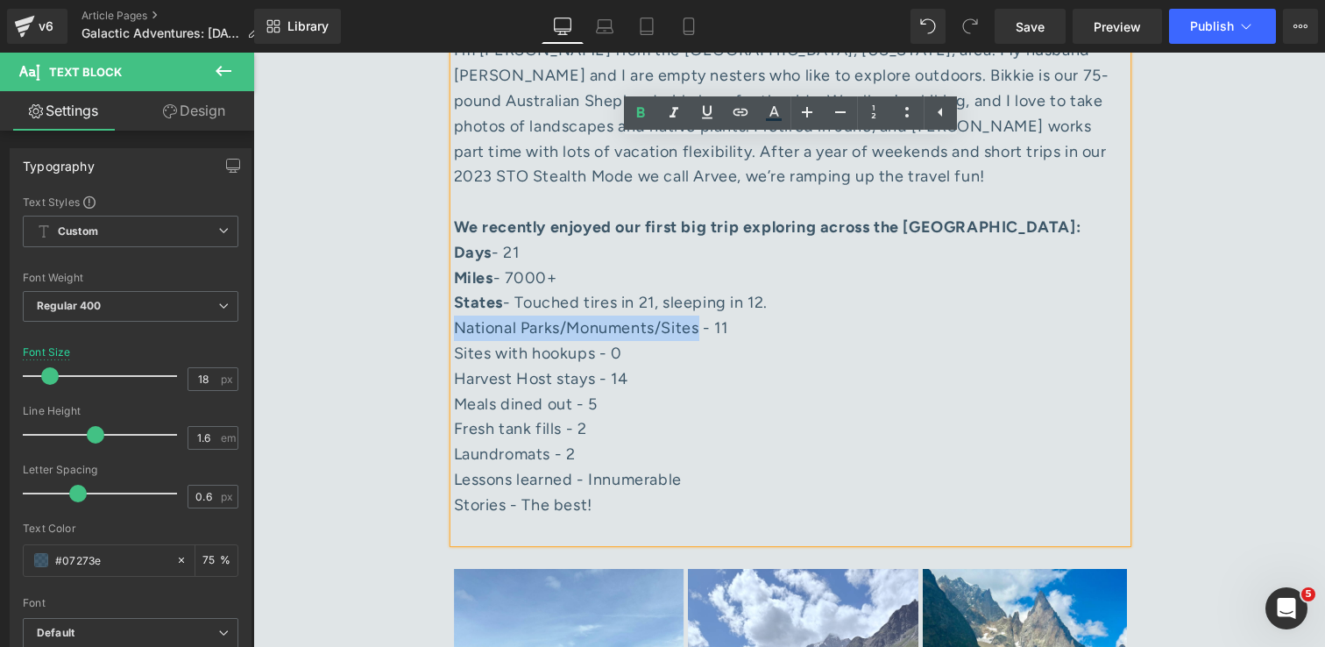
drag, startPoint x: 697, startPoint y: 308, endPoint x: 453, endPoint y: 303, distance: 243.7
click at [454, 315] on div "National Parks/Monuments/Sites - 11" at bounding box center [790, 327] width 673 height 25
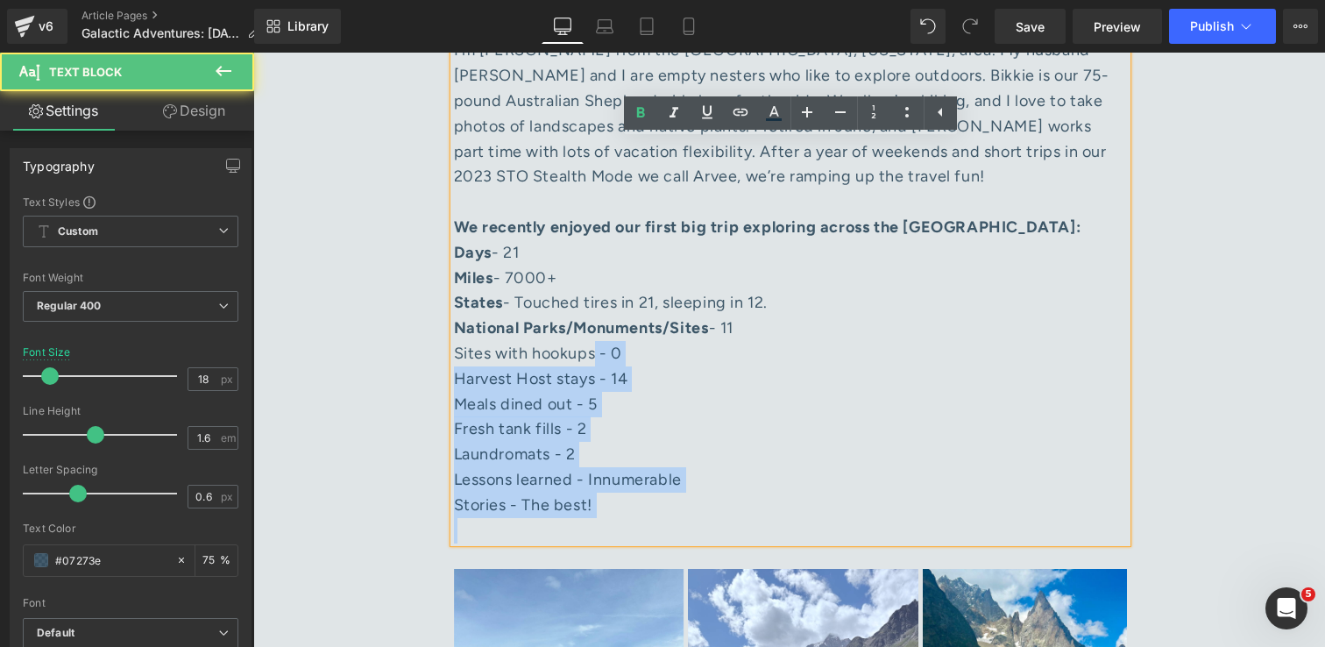
drag, startPoint x: 585, startPoint y: 331, endPoint x: 452, endPoint y: 332, distance: 132.3
click at [454, 332] on div "I’m Karen from the Huntsville, Alabama, area. My husband Matt and I are empty n…" at bounding box center [790, 290] width 673 height 505
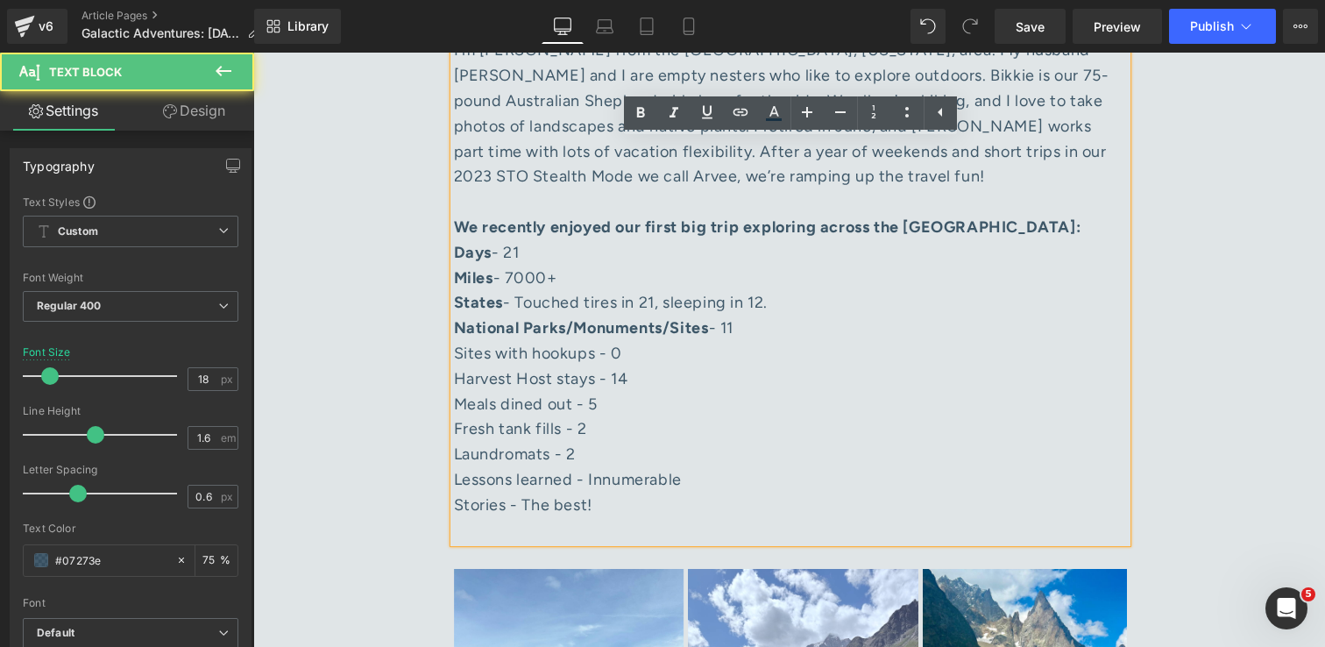
click at [454, 332] on div "I’m Karen from the Huntsville, Alabama, area. My husband Matt and I are empty n…" at bounding box center [790, 290] width 673 height 505
drag, startPoint x: 593, startPoint y: 330, endPoint x: 457, endPoint y: 328, distance: 135.9
click at [457, 341] on div "Sites with hookups - 0" at bounding box center [790, 353] width 673 height 25
drag, startPoint x: 592, startPoint y: 356, endPoint x: 457, endPoint y: 352, distance: 135.0
click at [457, 366] on div "Harvest Host stays - 14" at bounding box center [790, 378] width 673 height 25
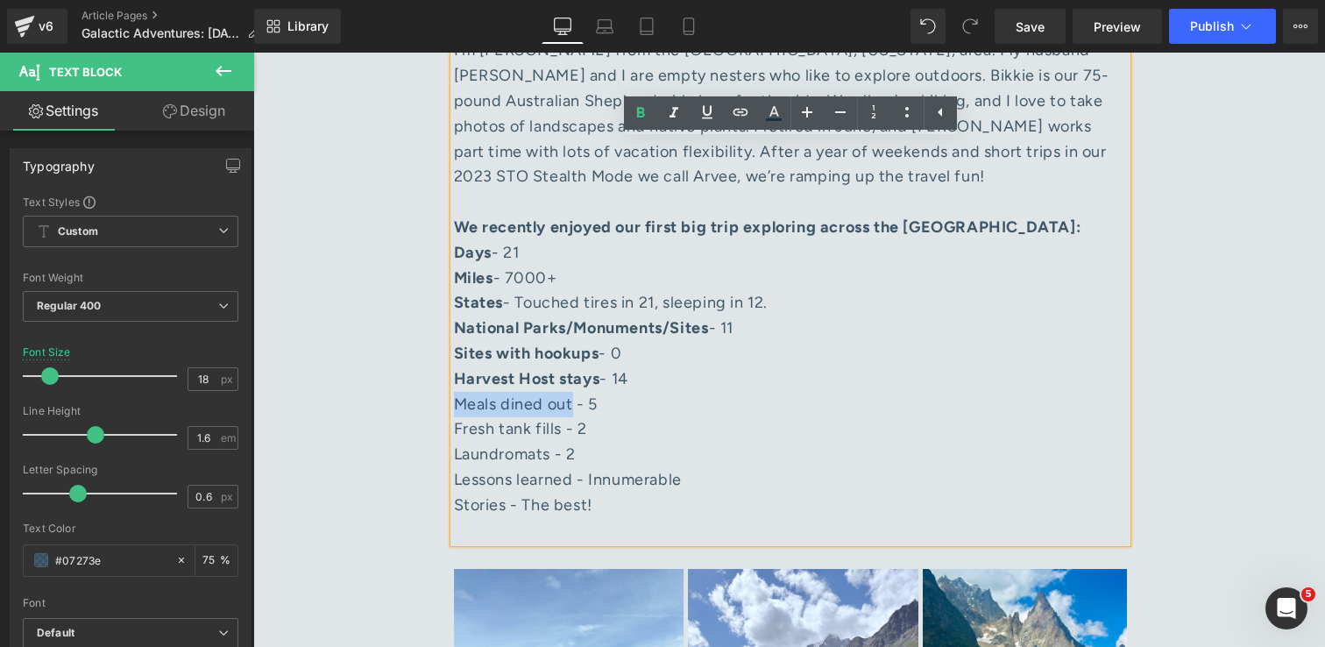
drag, startPoint x: 571, startPoint y: 385, endPoint x: 457, endPoint y: 376, distance: 115.1
click at [457, 392] on div "Meals dined out - 5" at bounding box center [790, 404] width 673 height 25
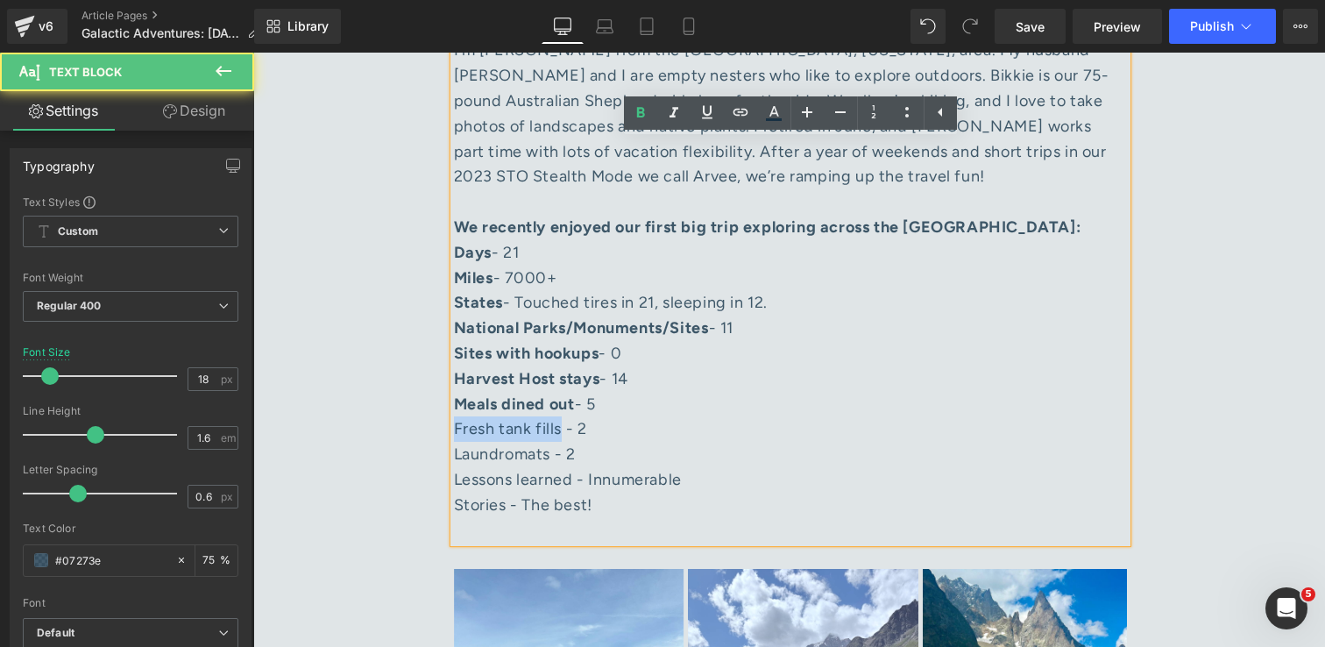
drag, startPoint x: 561, startPoint y: 408, endPoint x: 457, endPoint y: 408, distance: 103.4
click at [457, 416] on div "Fresh tank fills - 2" at bounding box center [790, 428] width 673 height 25
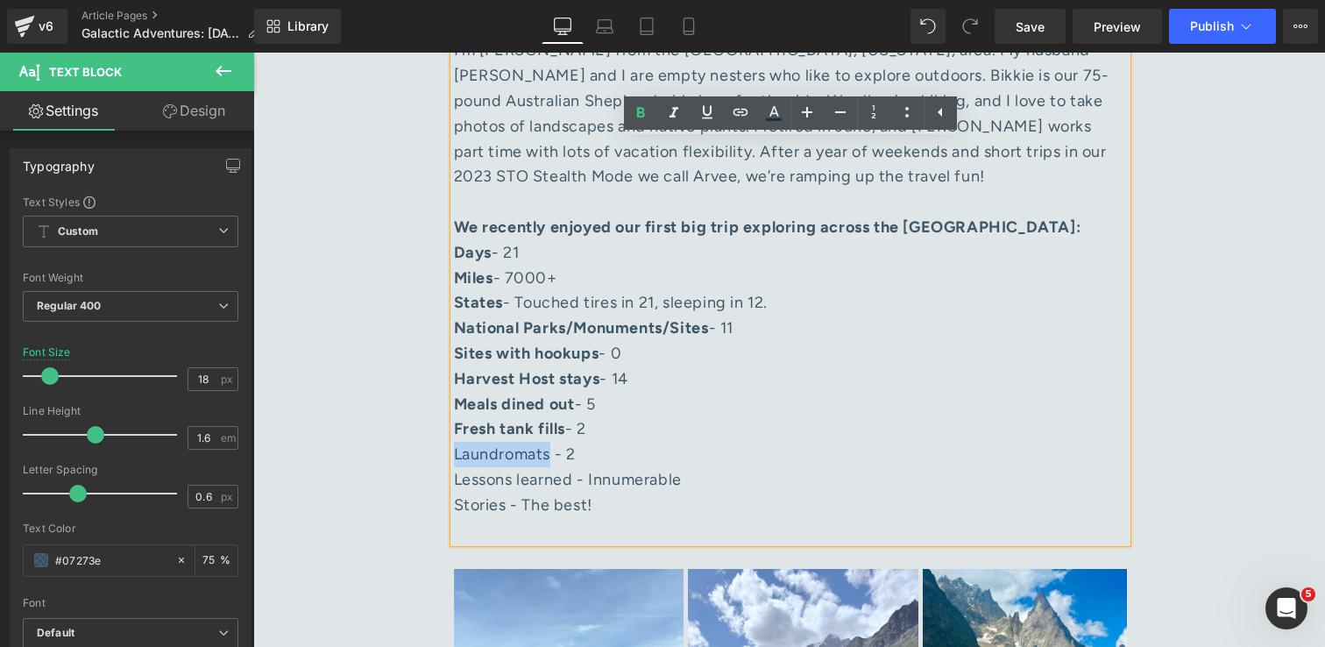
drag, startPoint x: 550, startPoint y: 432, endPoint x: 457, endPoint y: 428, distance: 93.9
click at [457, 442] on div "Laundromats - 2" at bounding box center [790, 454] width 673 height 25
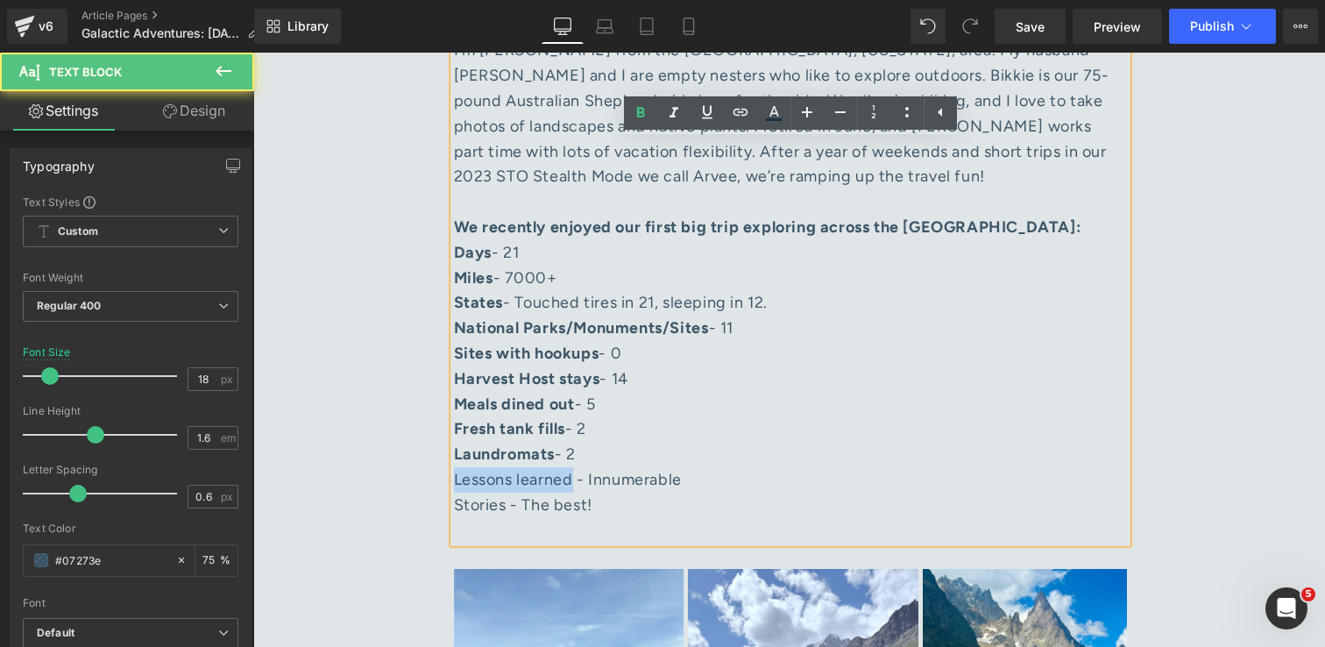
drag, startPoint x: 576, startPoint y: 455, endPoint x: 456, endPoint y: 453, distance: 120.1
click at [456, 467] on div "Lessons learned - Innumerable" at bounding box center [790, 479] width 673 height 25
drag, startPoint x: 505, startPoint y: 487, endPoint x: 454, endPoint y: 484, distance: 50.9
click at [454, 493] on div "Stories - The best!" at bounding box center [790, 505] width 673 height 25
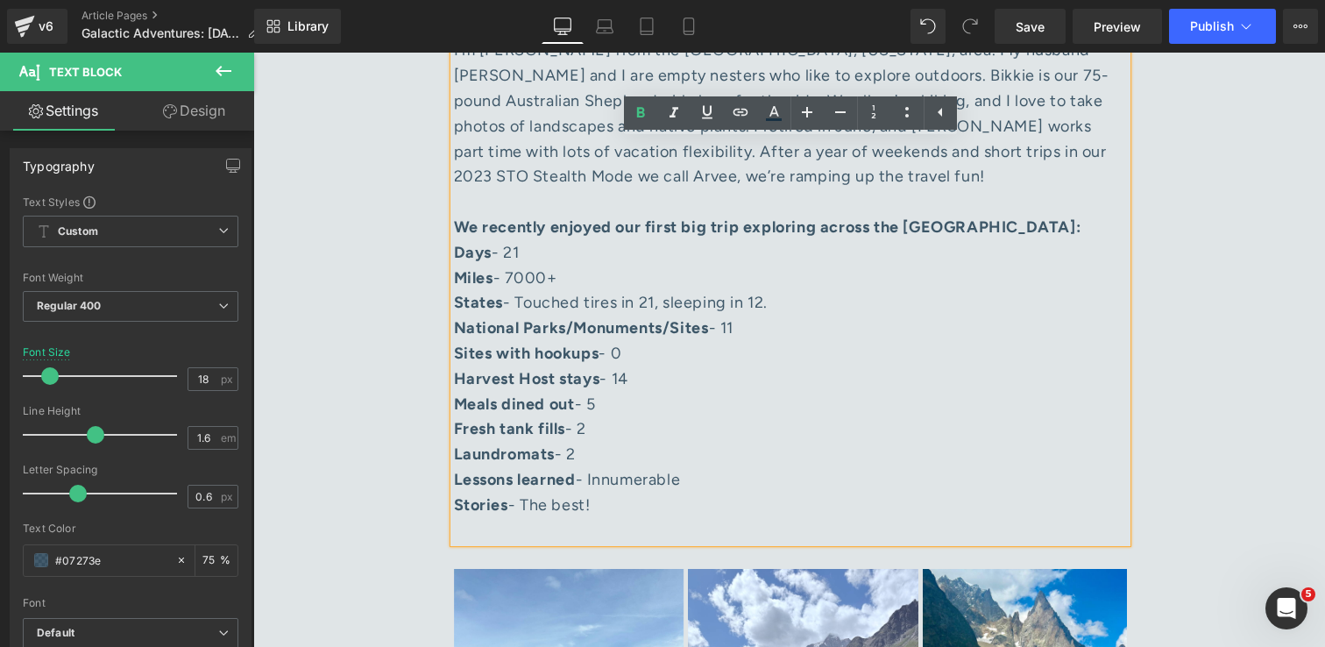
click at [539, 518] on div at bounding box center [790, 530] width 673 height 25
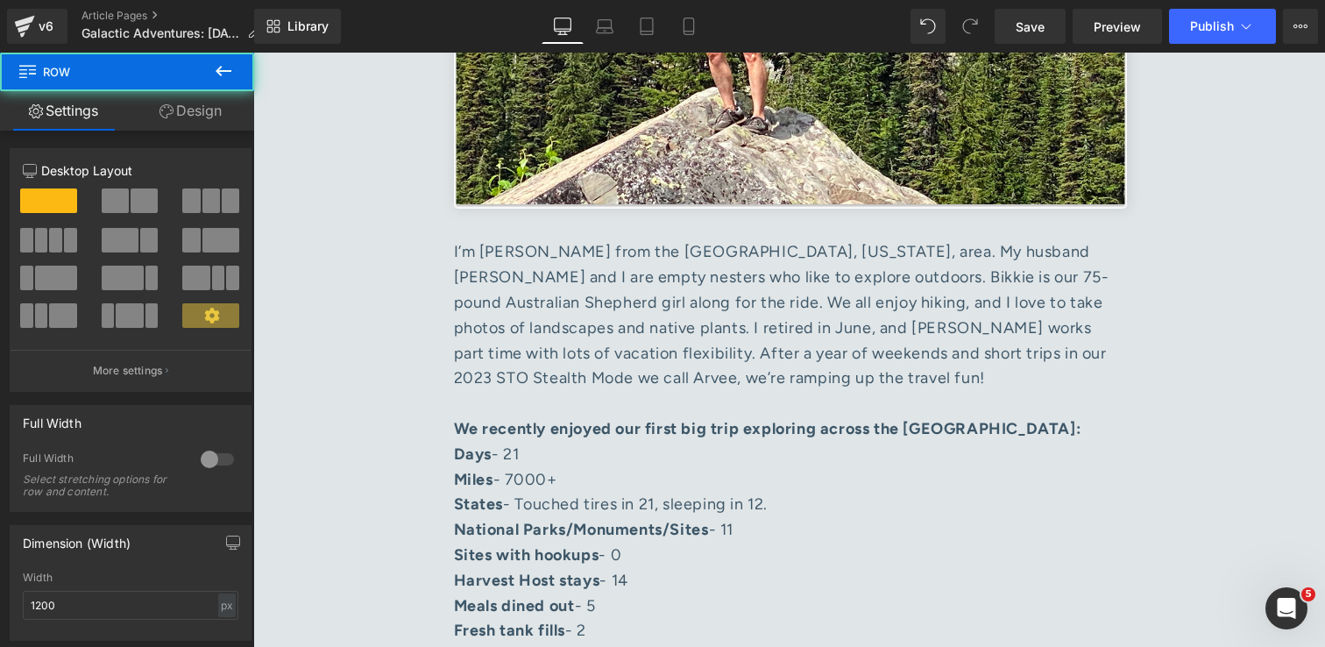
scroll to position [1364, 0]
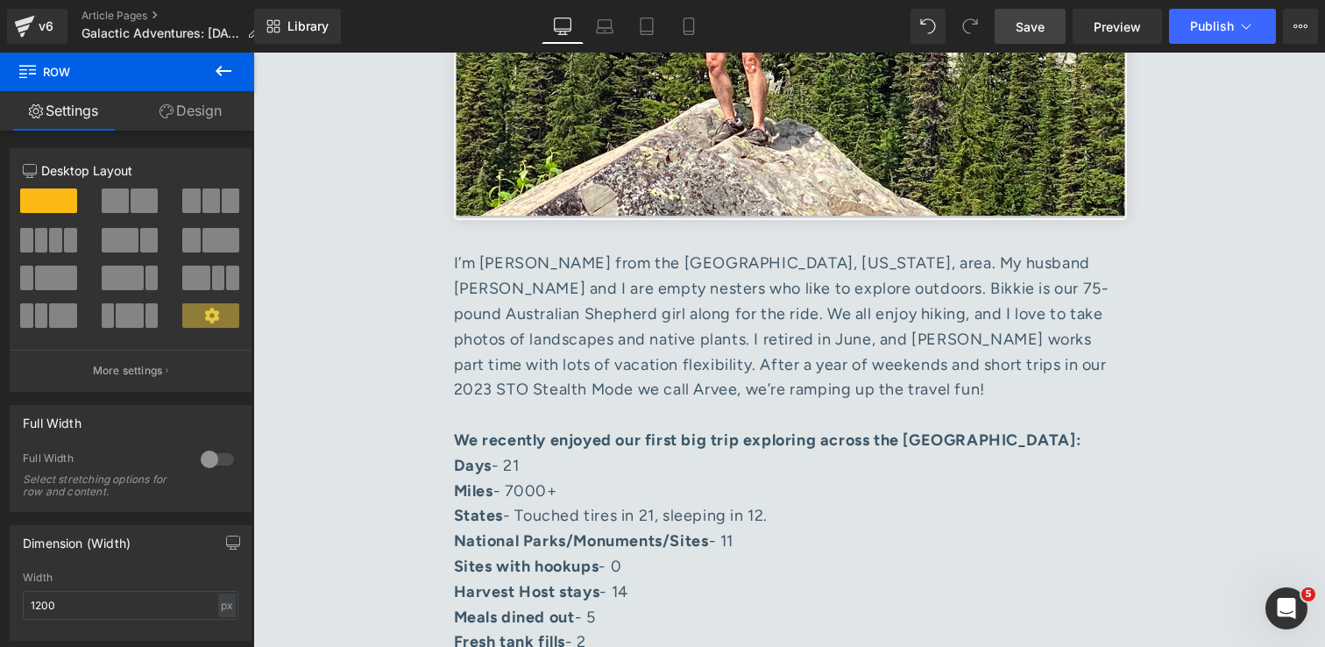
click at [1024, 18] on span "Save" at bounding box center [1030, 27] width 29 height 18
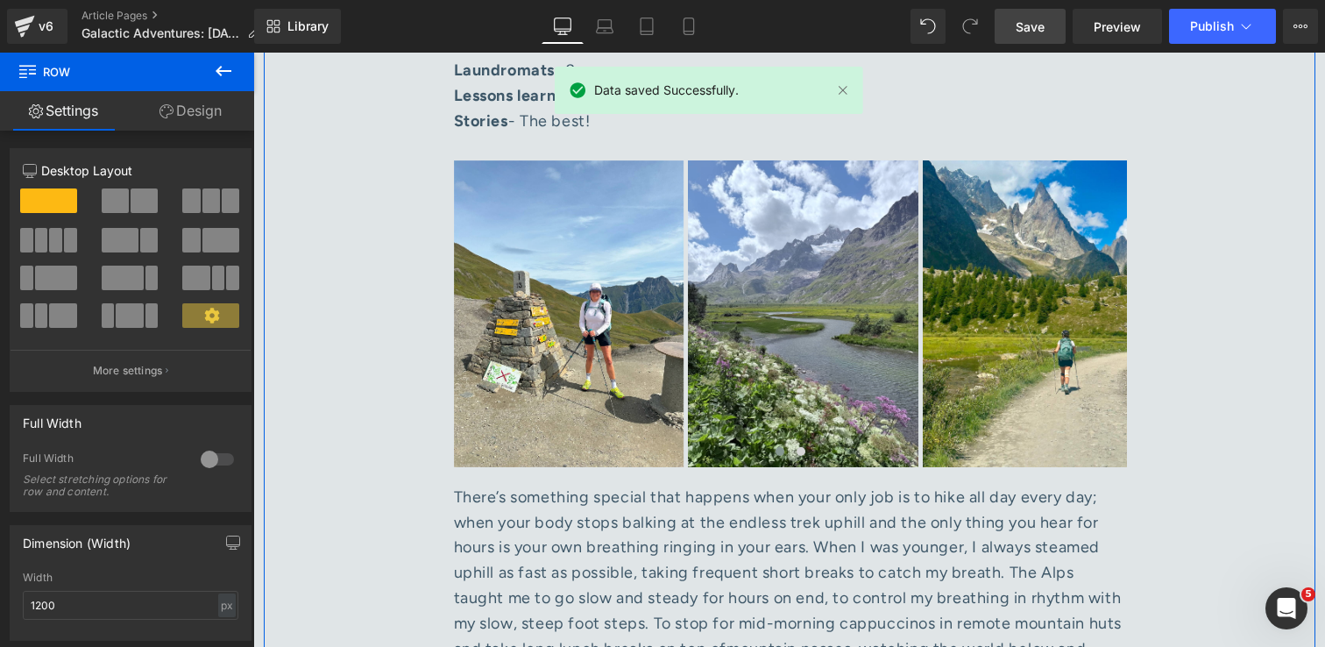
scroll to position [1977, 0]
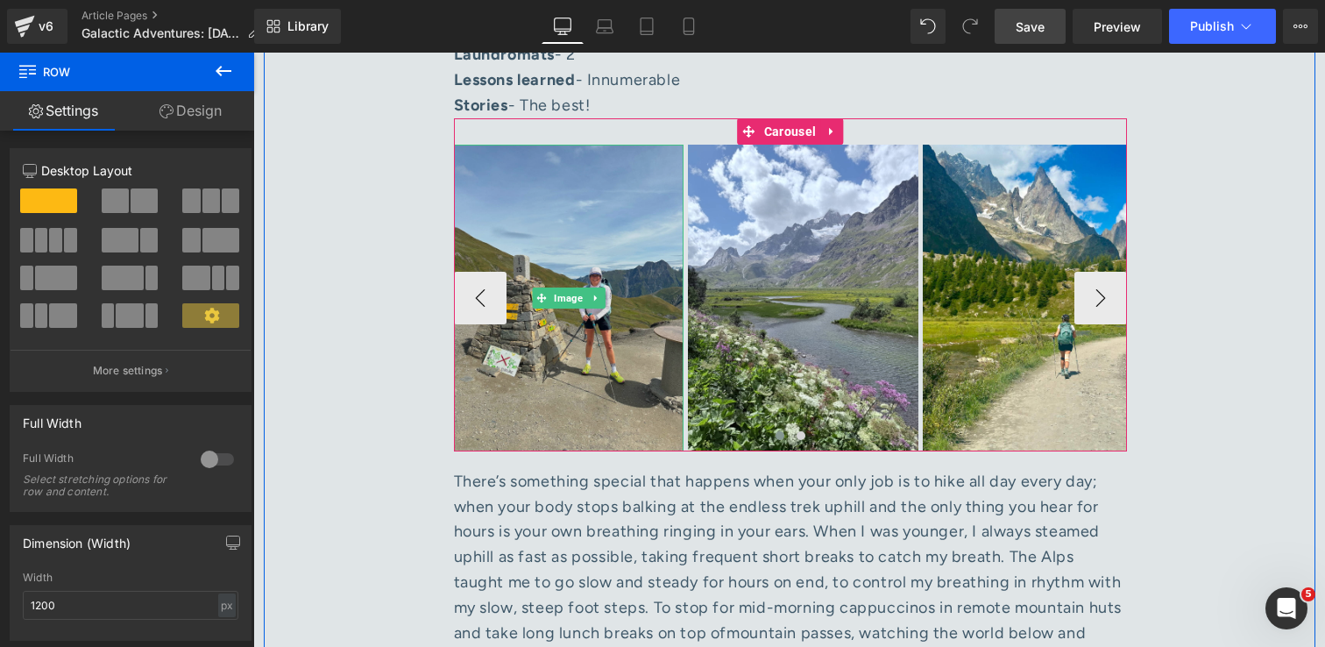
click at [620, 222] on img at bounding box center [569, 298] width 230 height 307
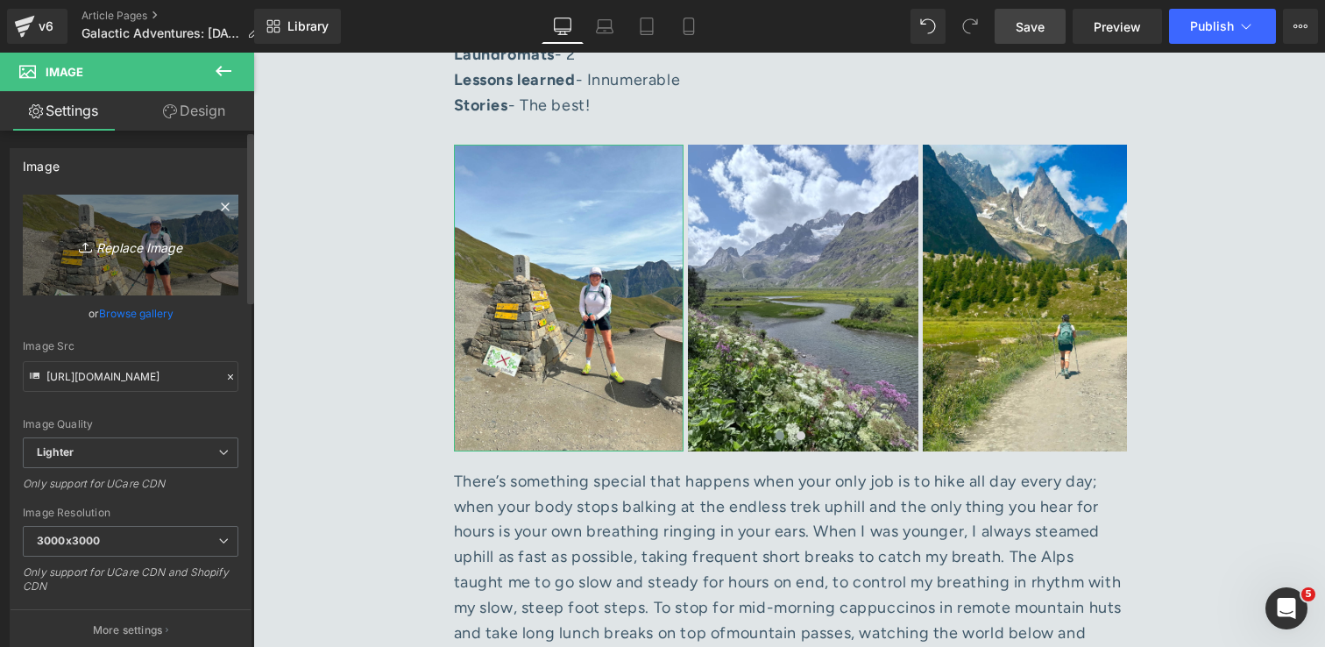
click at [145, 252] on icon "Replace Image" at bounding box center [130, 245] width 140 height 22
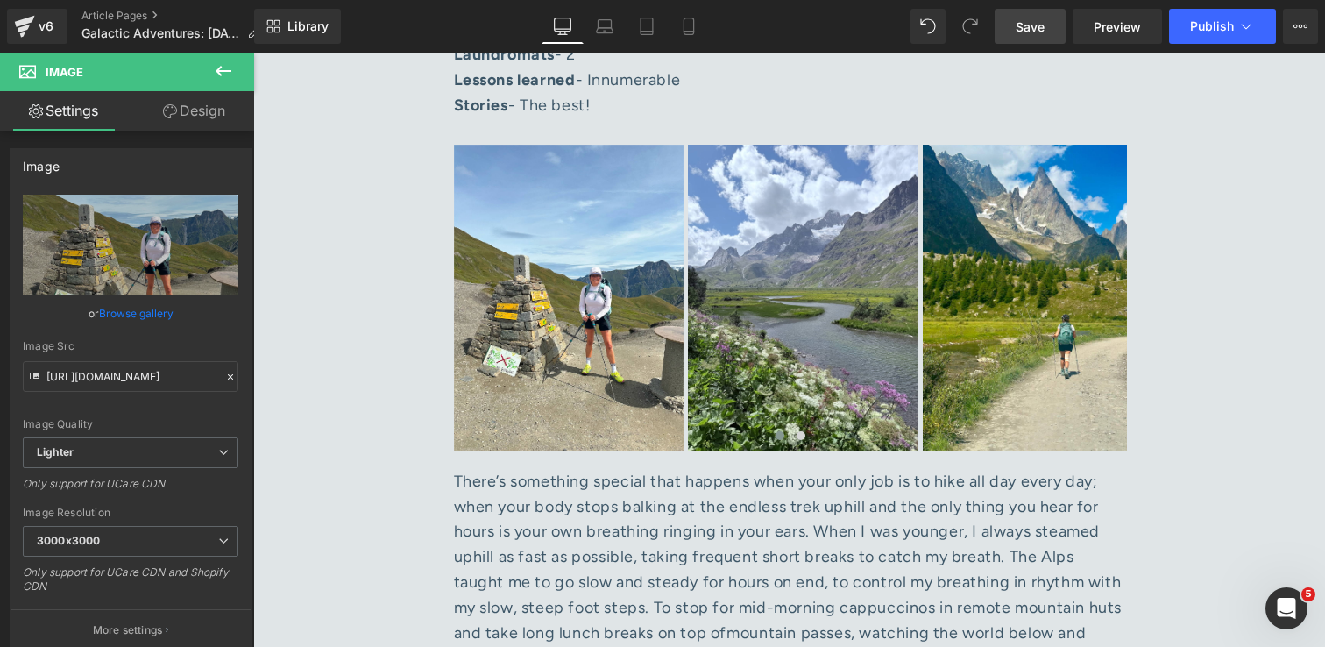
type input "C:\fakepath\IMG_9901 1.jpg"
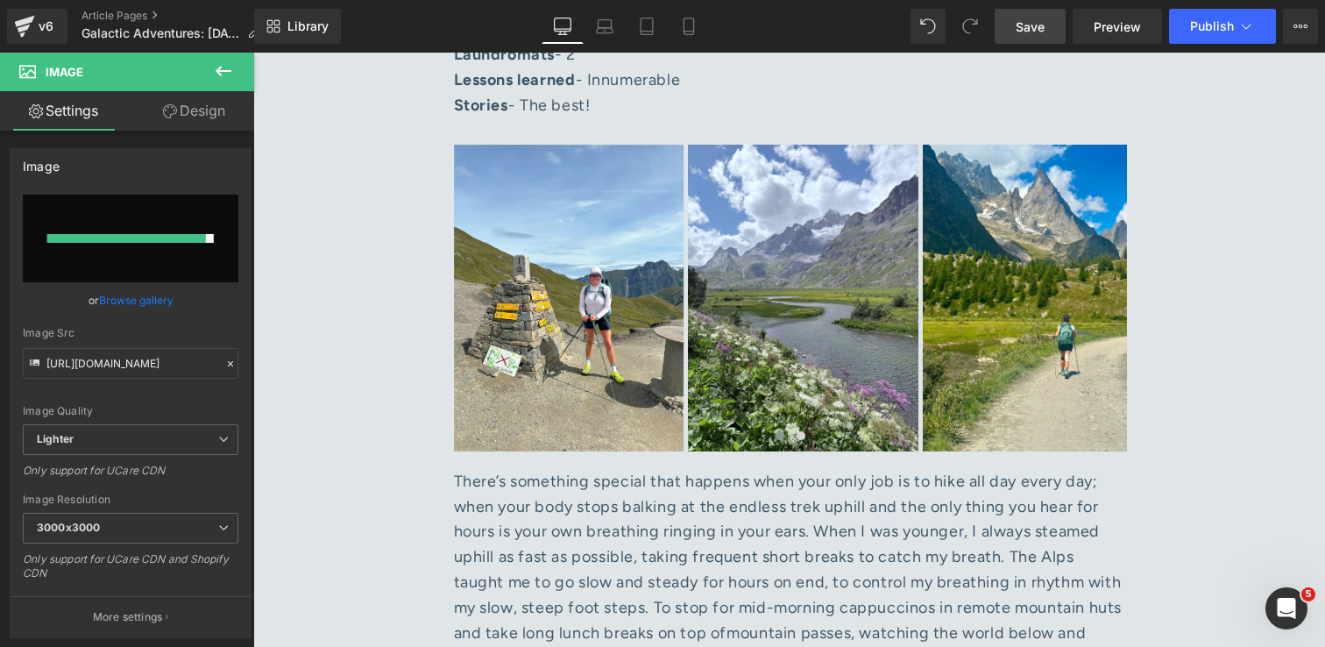
click at [1047, 21] on link "Save" at bounding box center [1030, 26] width 71 height 35
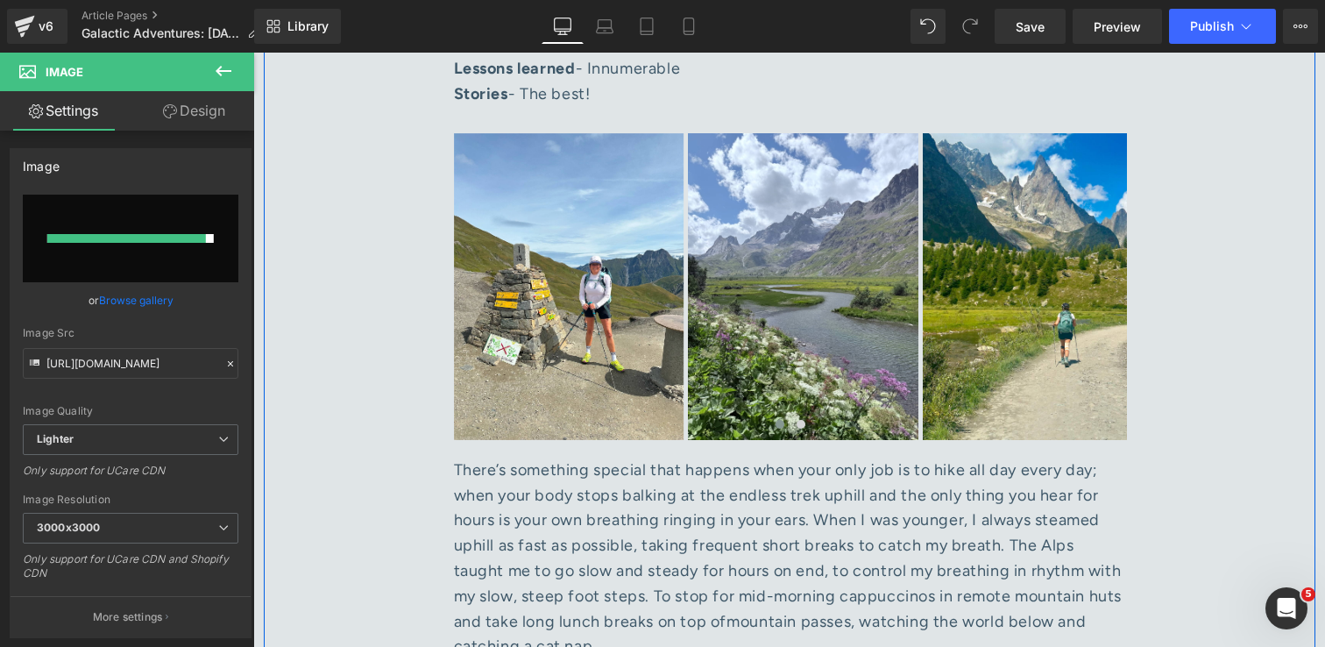
scroll to position [2101, 0]
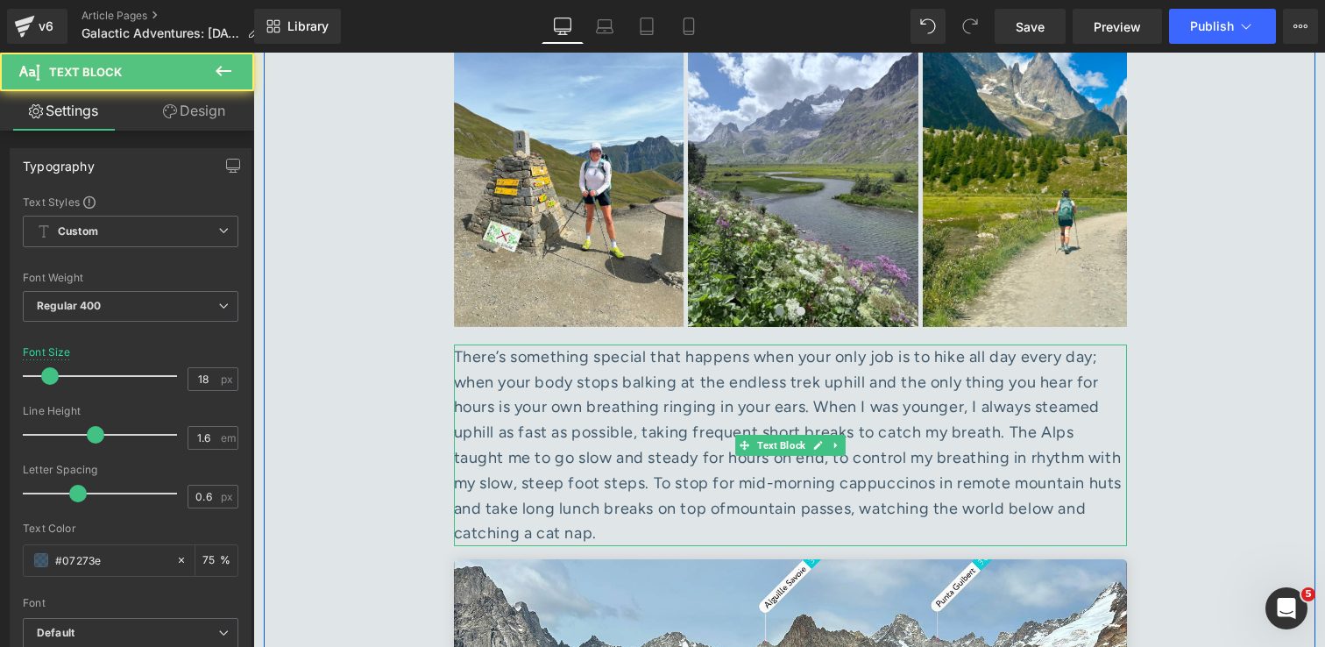
click at [869, 415] on div "There’s something special that happens when your only job is to hike all day ev…" at bounding box center [790, 445] width 673 height 202
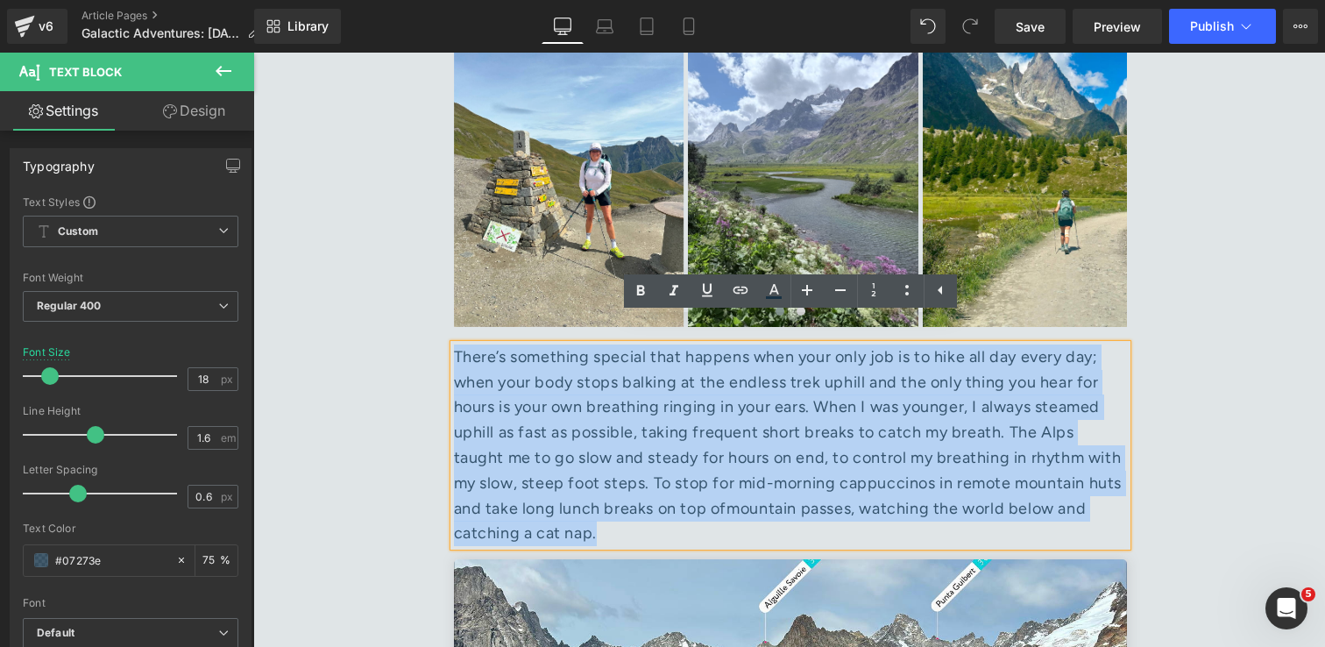
drag, startPoint x: 650, startPoint y: 513, endPoint x: 456, endPoint y: 331, distance: 266.0
click at [456, 344] on div "There’s something special that happens when your only job is to hike all day ev…" at bounding box center [790, 445] width 673 height 202
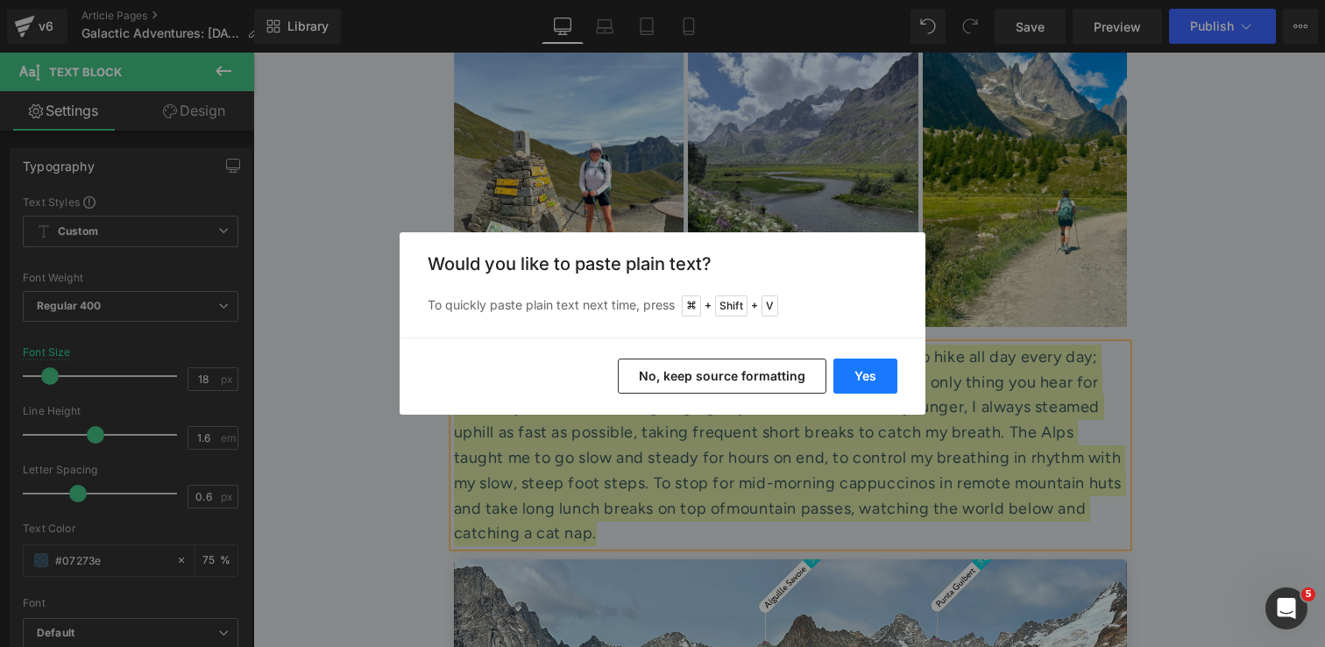
click at [849, 373] on button "Yes" at bounding box center [865, 375] width 64 height 35
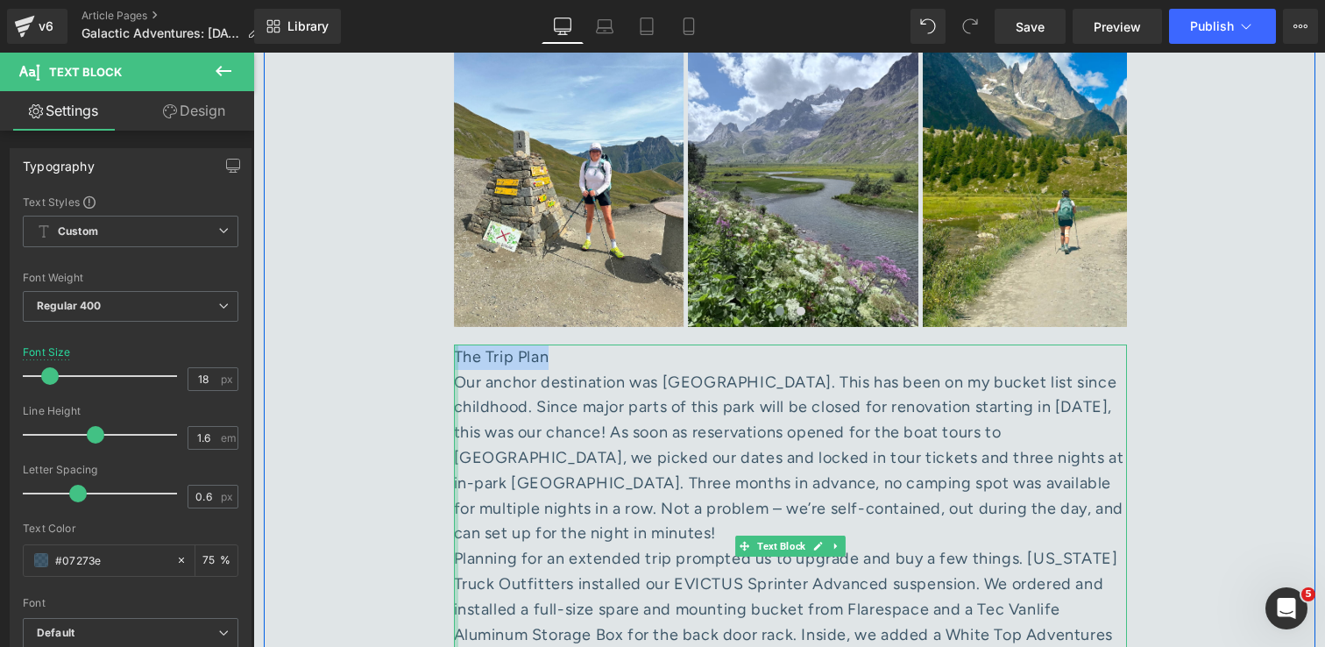
drag, startPoint x: 592, startPoint y: 341, endPoint x: 456, endPoint y: 329, distance: 136.4
click at [456, 344] on div "The Trip Plan Our anchor destination was Crater Lake National Park. This has be…" at bounding box center [790, 558] width 673 height 429
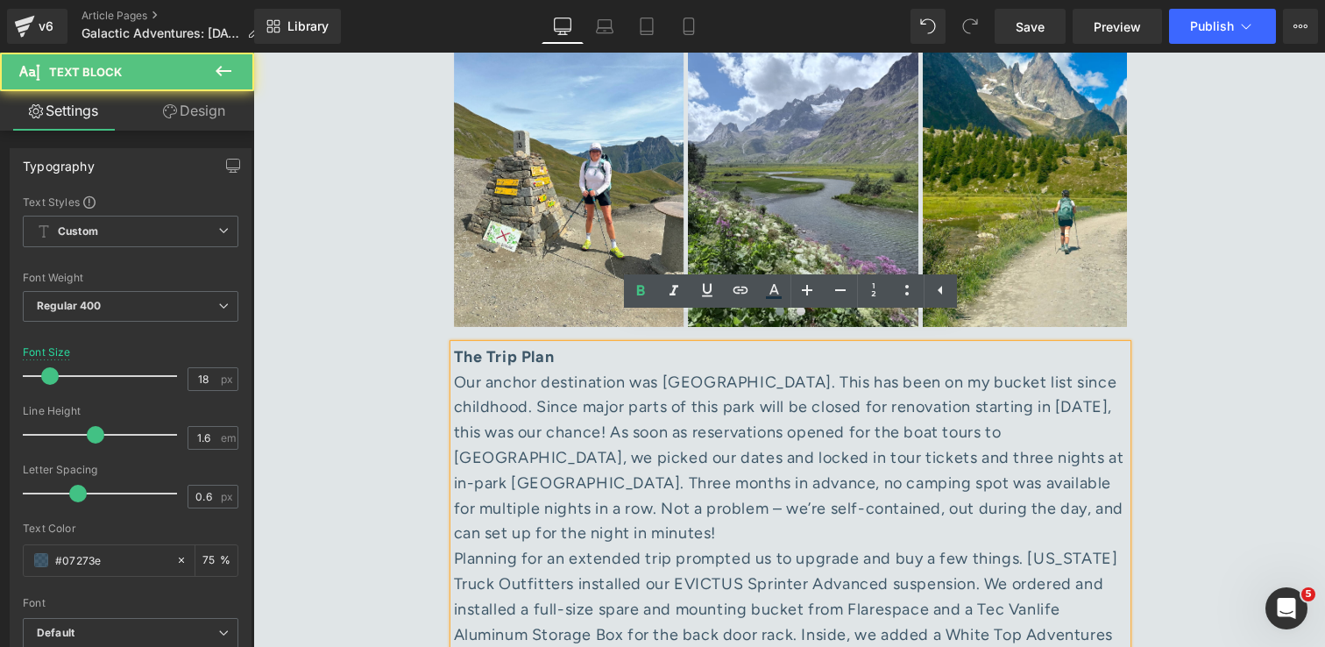
click at [695, 509] on div "Our anchor destination was [GEOGRAPHIC_DATA]. This has been on my bucket list s…" at bounding box center [790, 458] width 673 height 177
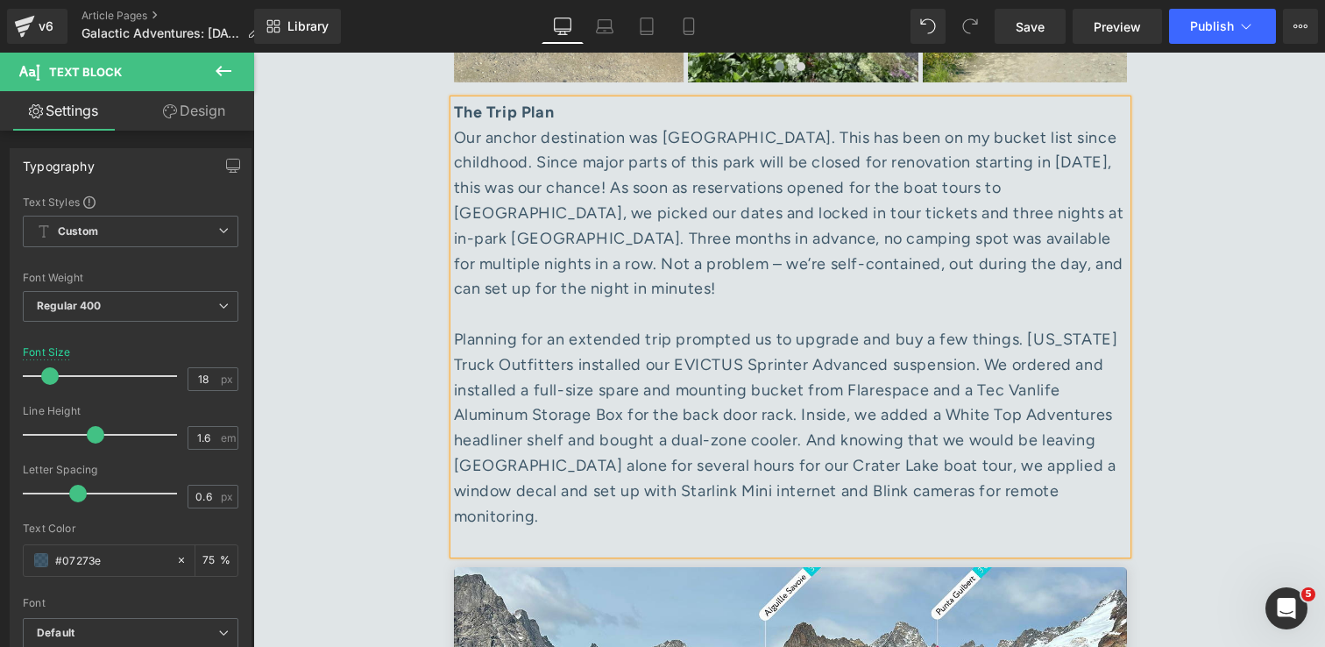
scroll to position [2369, 0]
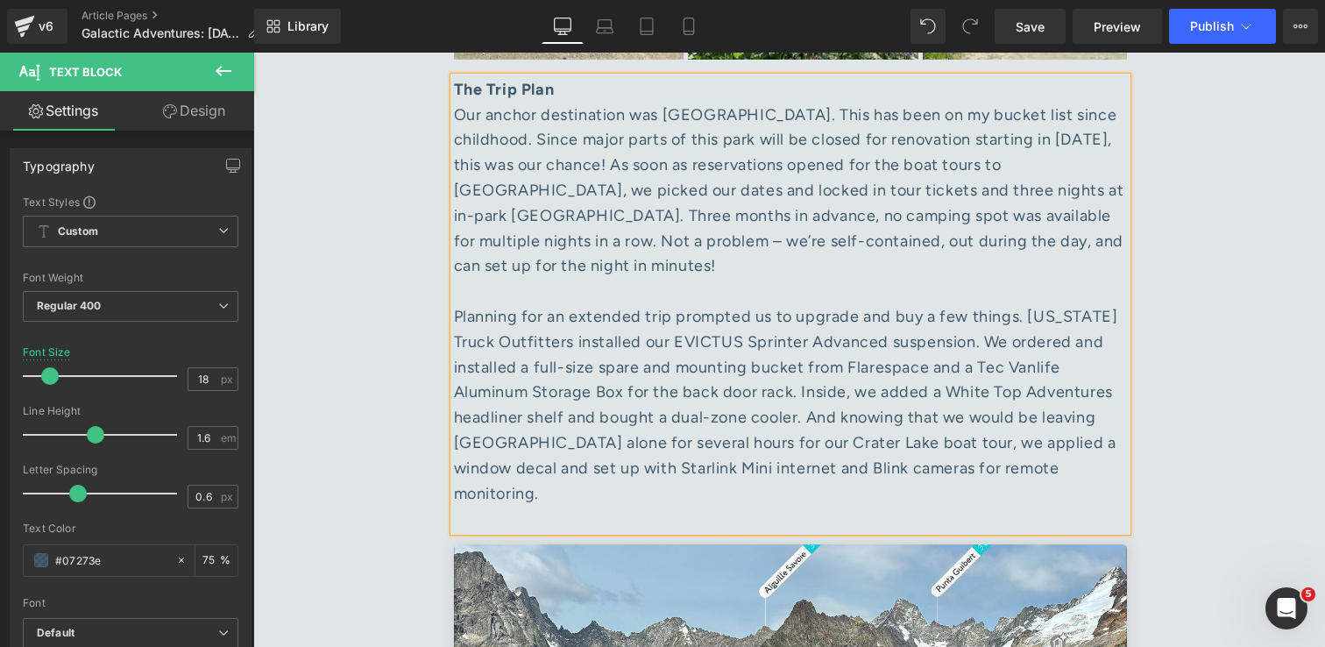
click at [662, 506] on div at bounding box center [790, 518] width 673 height 25
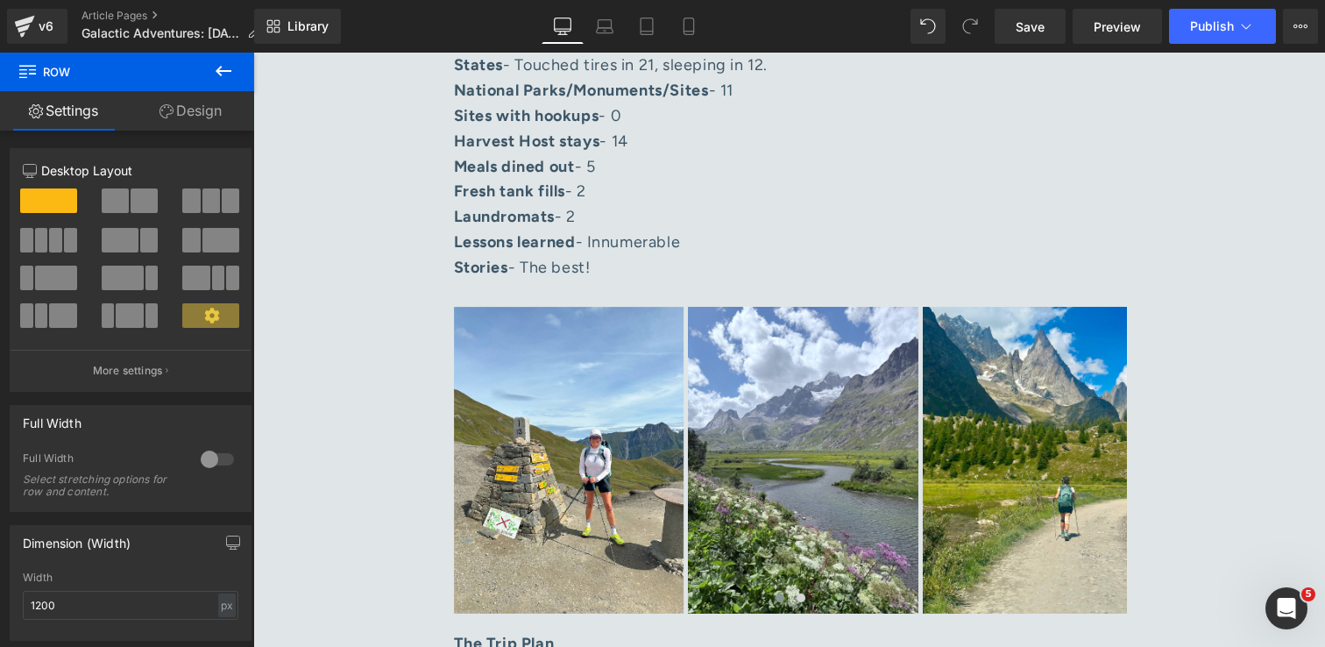
scroll to position [1807, 0]
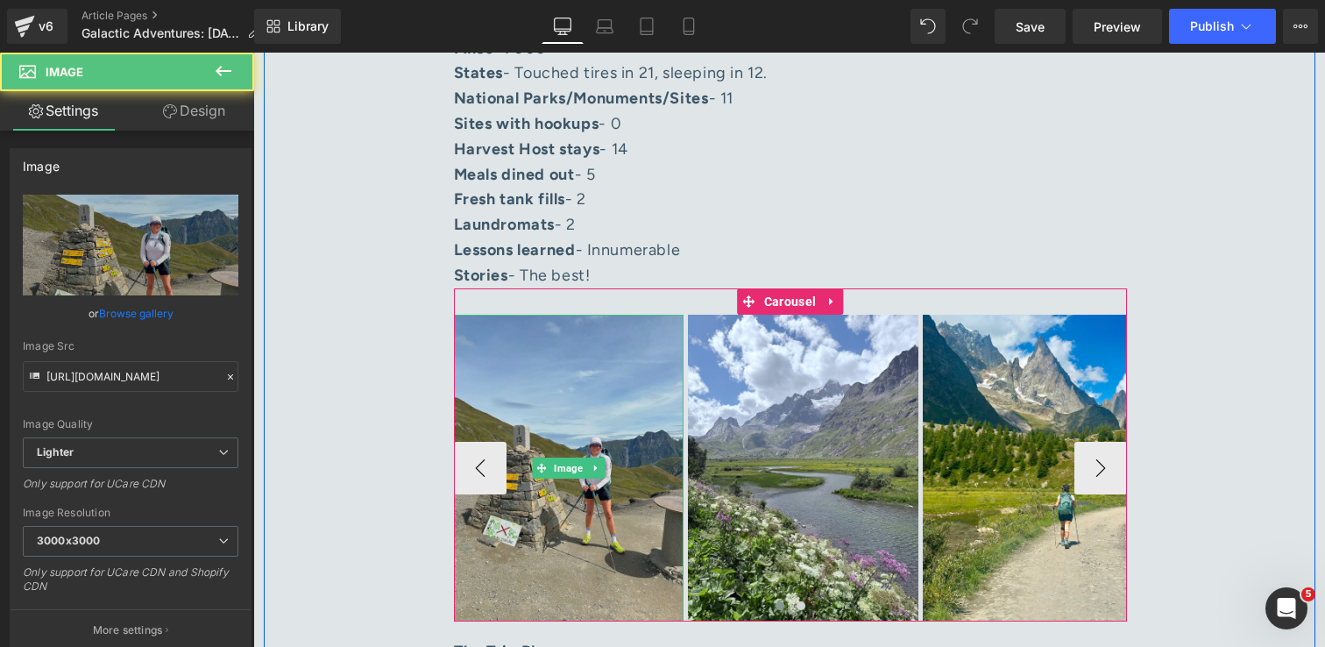
click at [562, 315] on img at bounding box center [569, 468] width 230 height 307
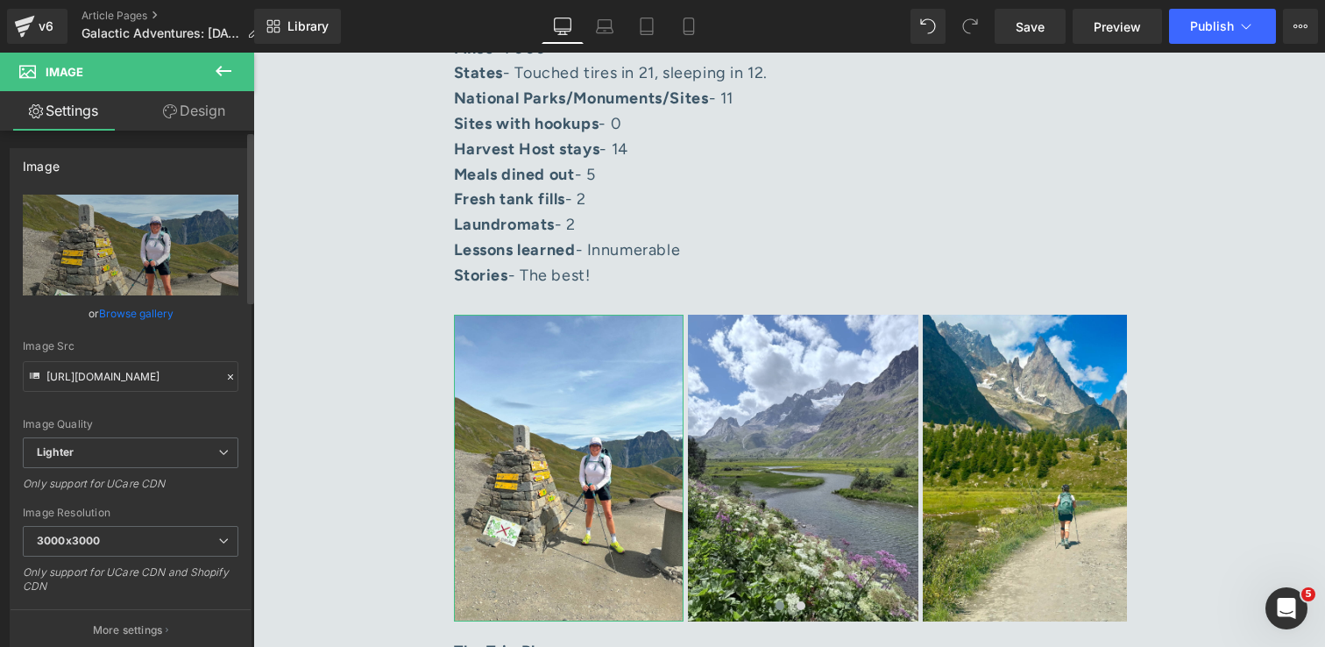
click at [131, 315] on link "Browse gallery" at bounding box center [136, 313] width 74 height 31
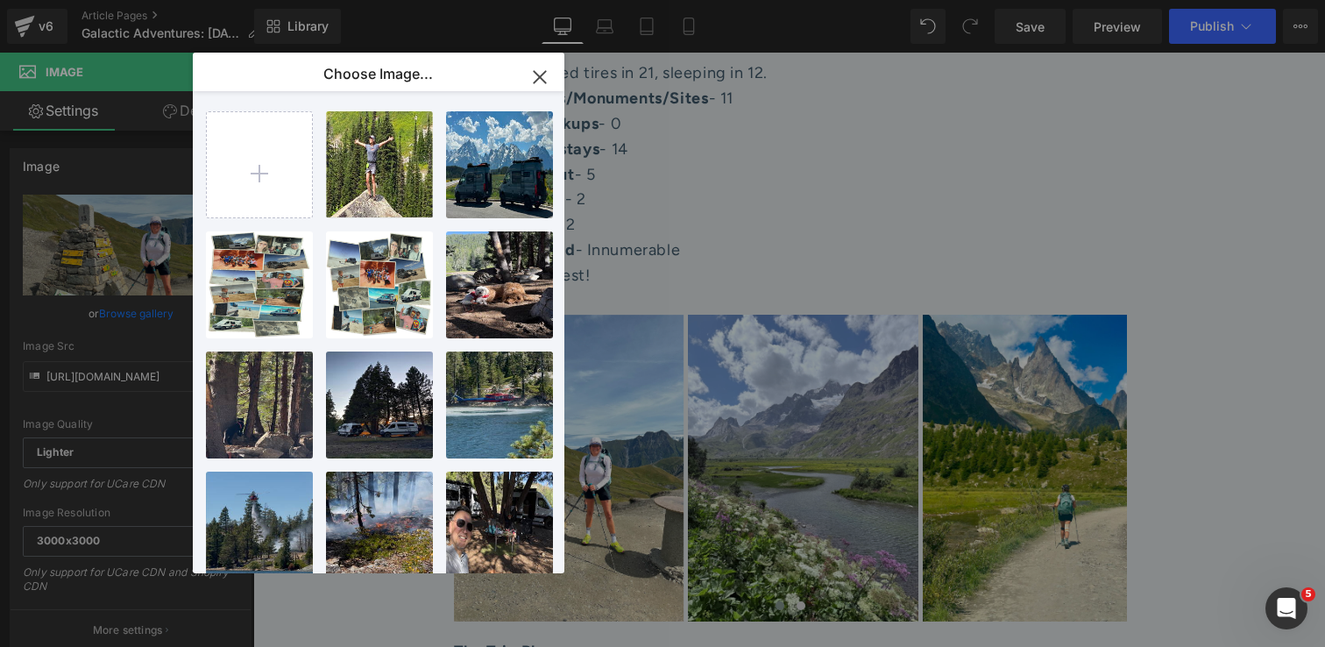
click at [539, 81] on icon "button" at bounding box center [540, 77] width 28 height 28
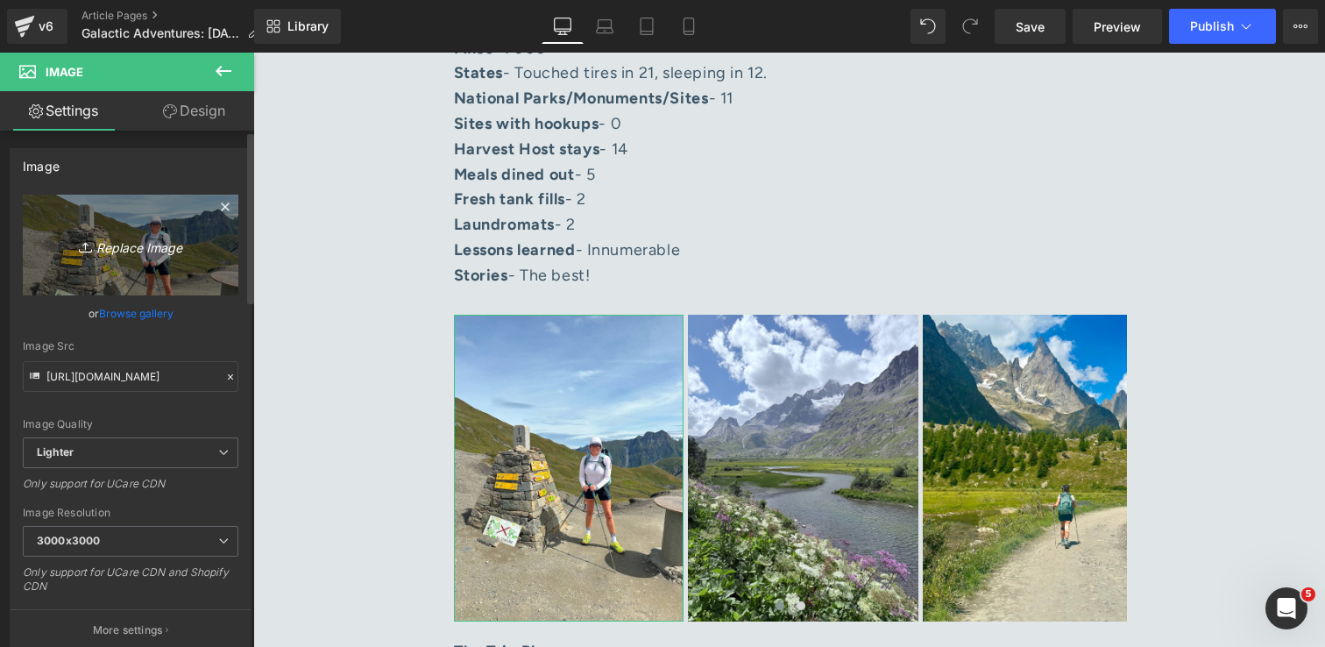
click at [150, 237] on icon "Replace Image" at bounding box center [130, 245] width 140 height 22
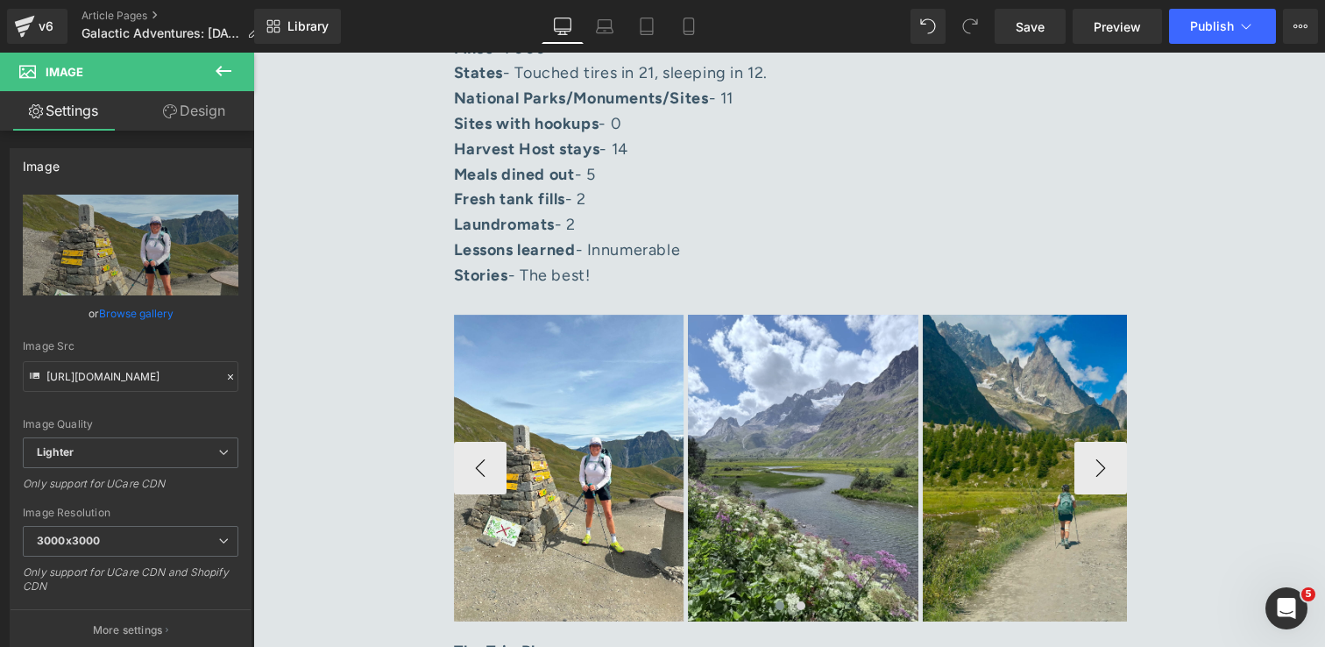
type input "C:\fakepath\IMG_9901 1.jpg"
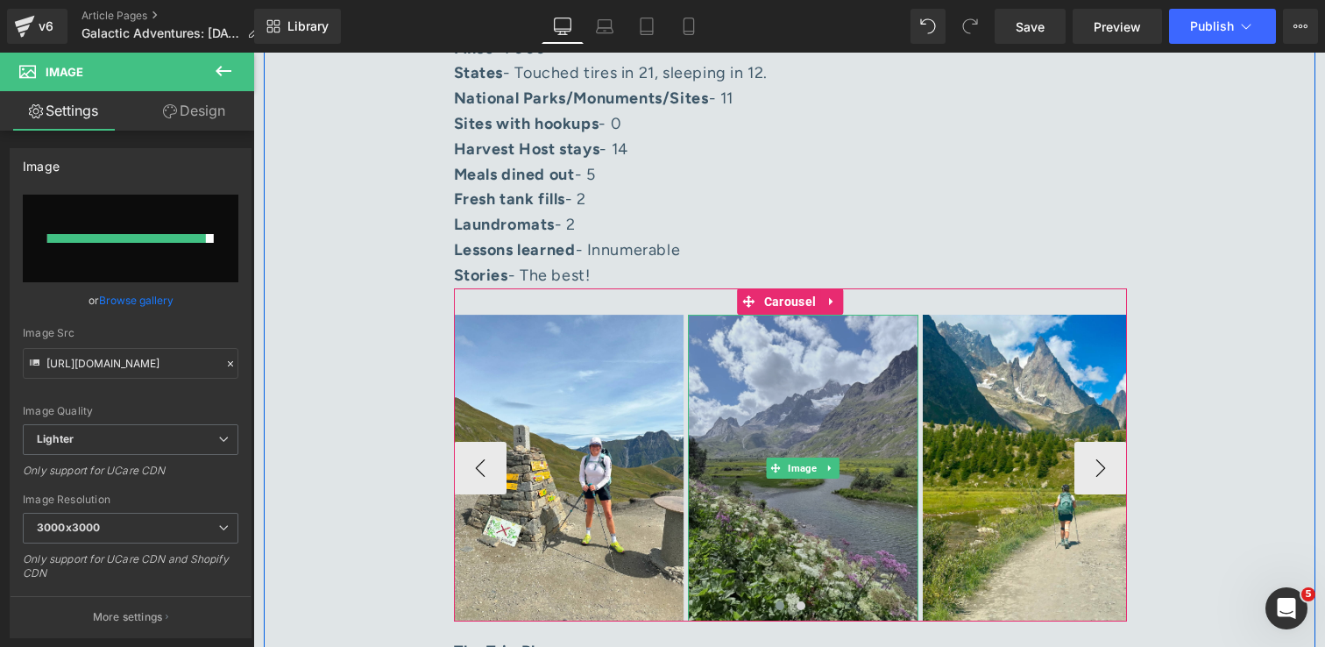
click at [836, 472] on img at bounding box center [803, 468] width 230 height 307
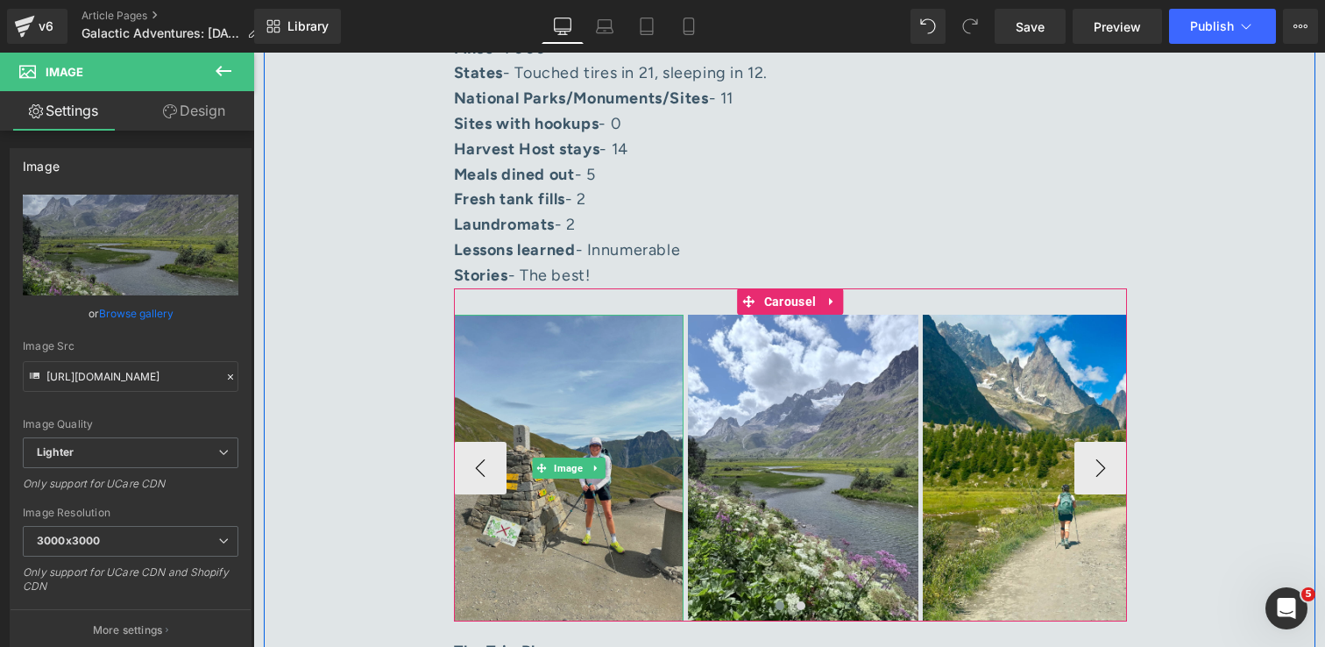
click at [606, 400] on img at bounding box center [569, 468] width 230 height 307
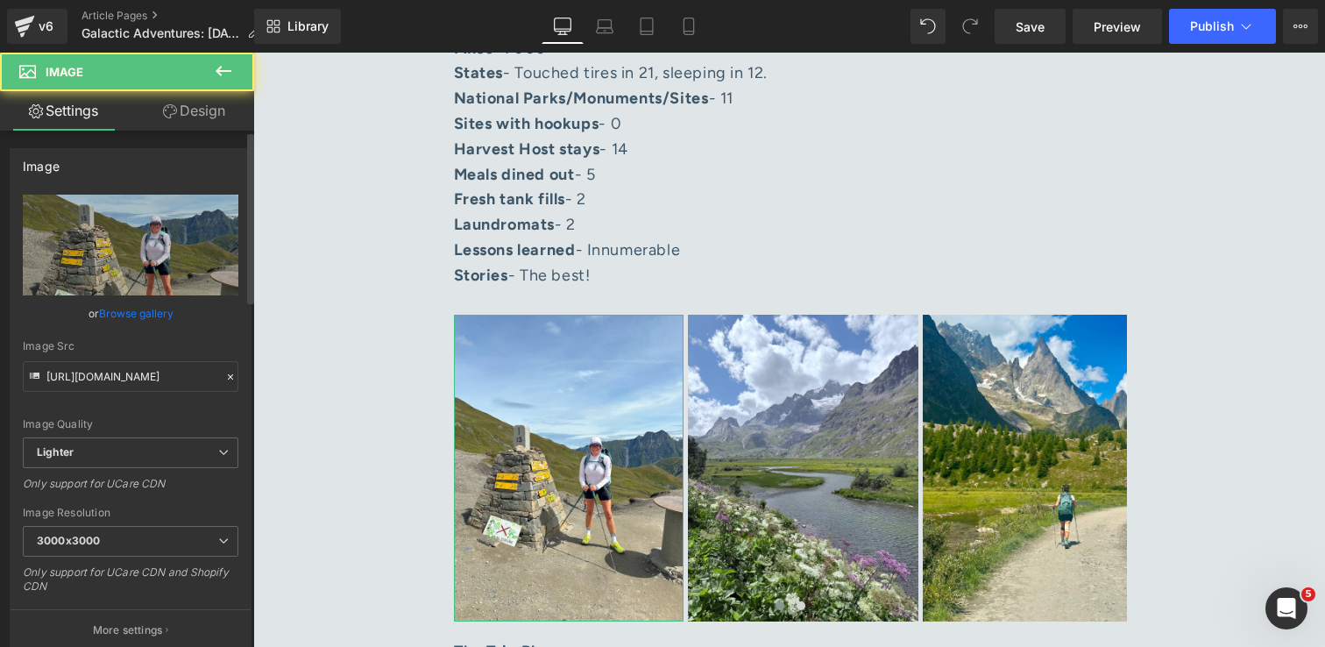
click at [138, 310] on link "Browse gallery" at bounding box center [136, 313] width 74 height 31
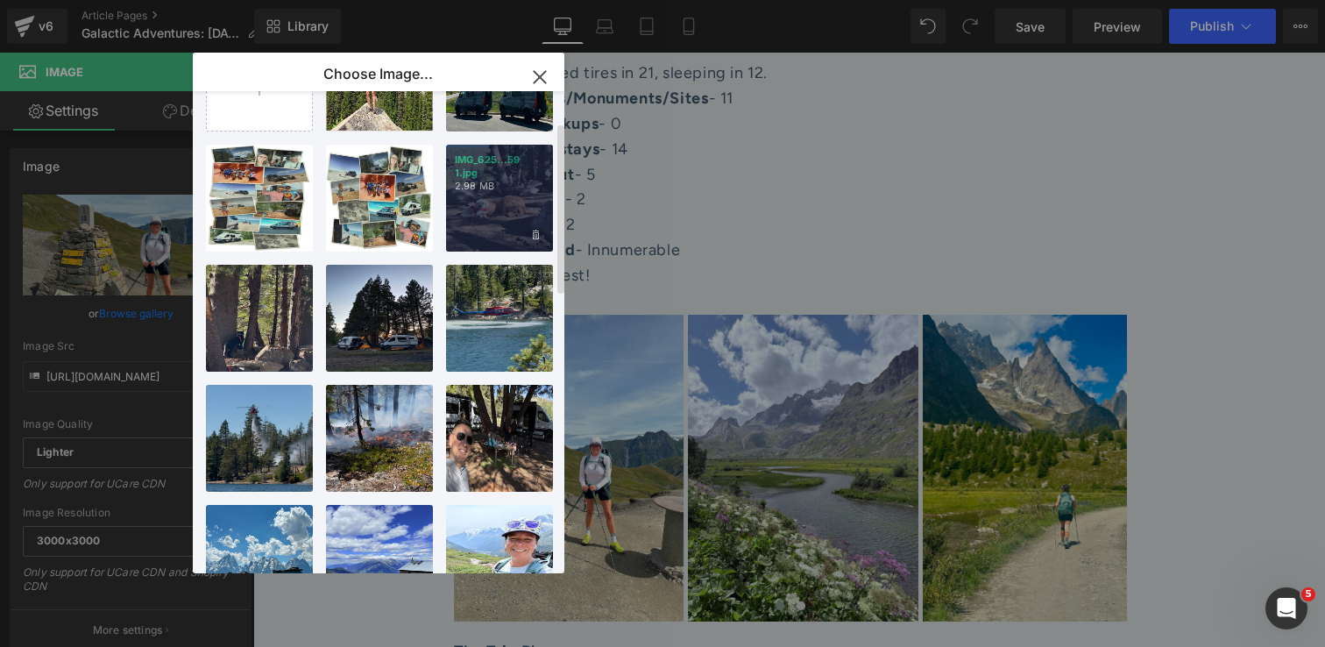
scroll to position [0, 0]
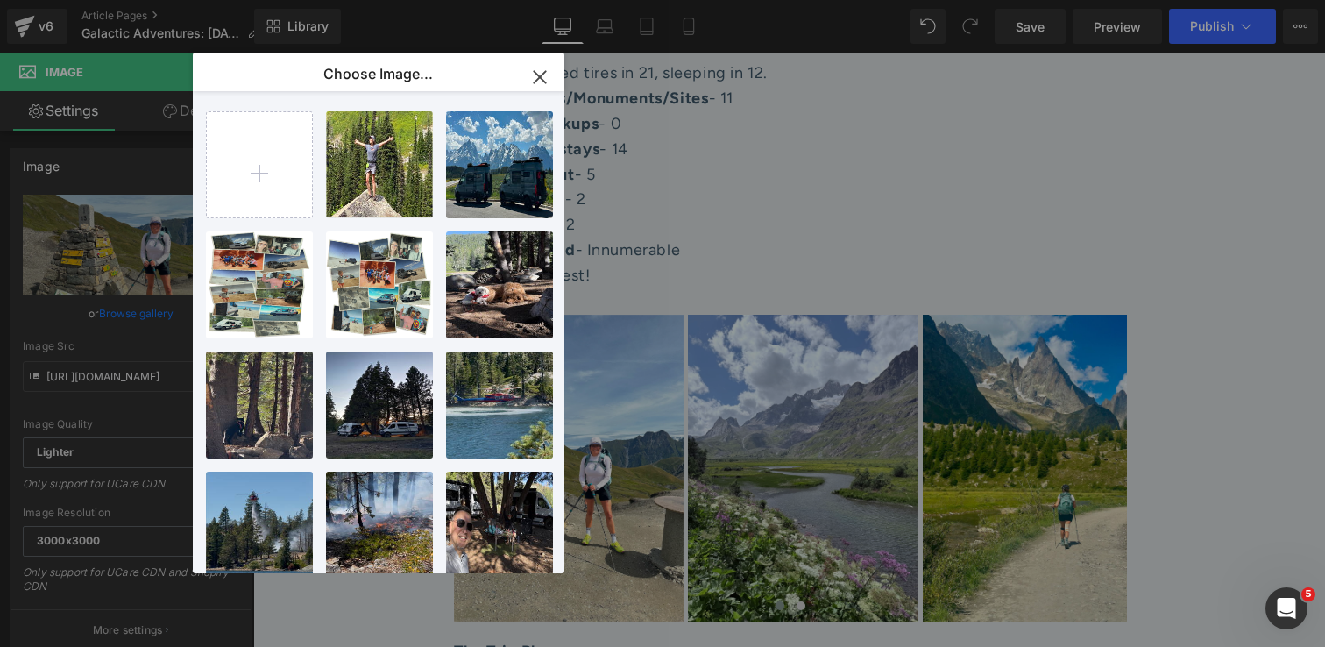
click at [542, 73] on icon "button" at bounding box center [539, 76] width 11 height 11
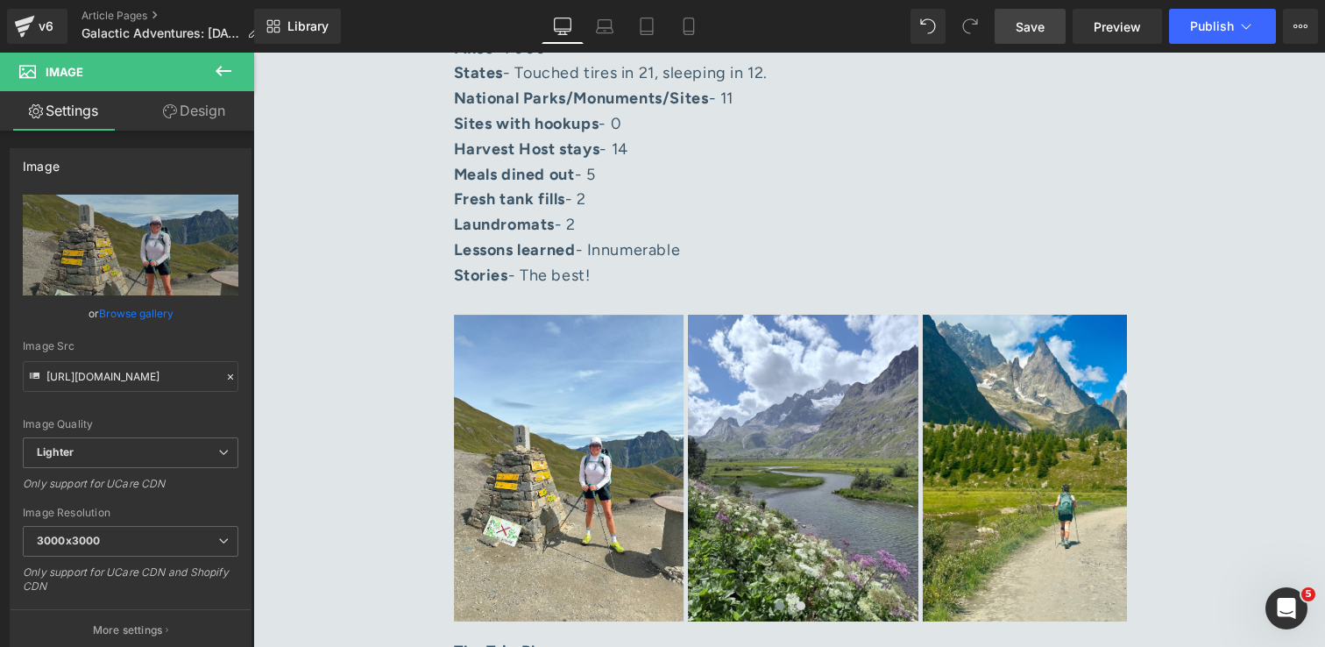
click at [1034, 25] on span "Save" at bounding box center [1030, 27] width 29 height 18
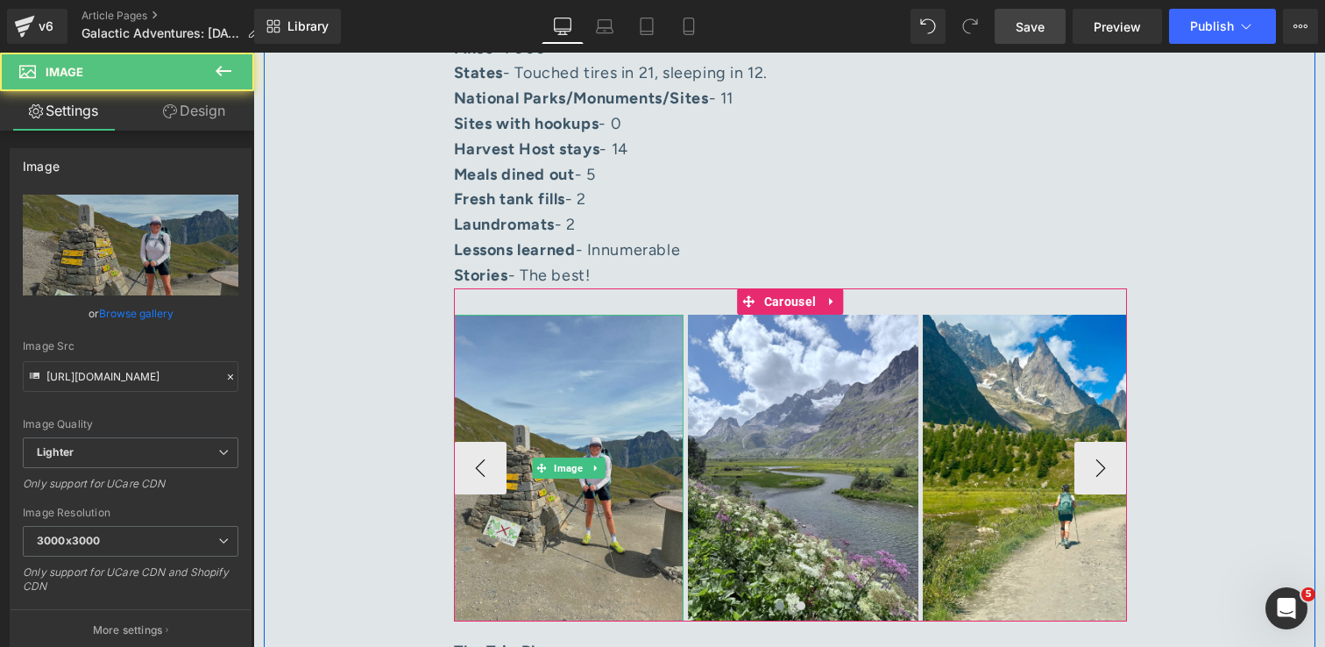
click at [514, 351] on img at bounding box center [569, 468] width 230 height 307
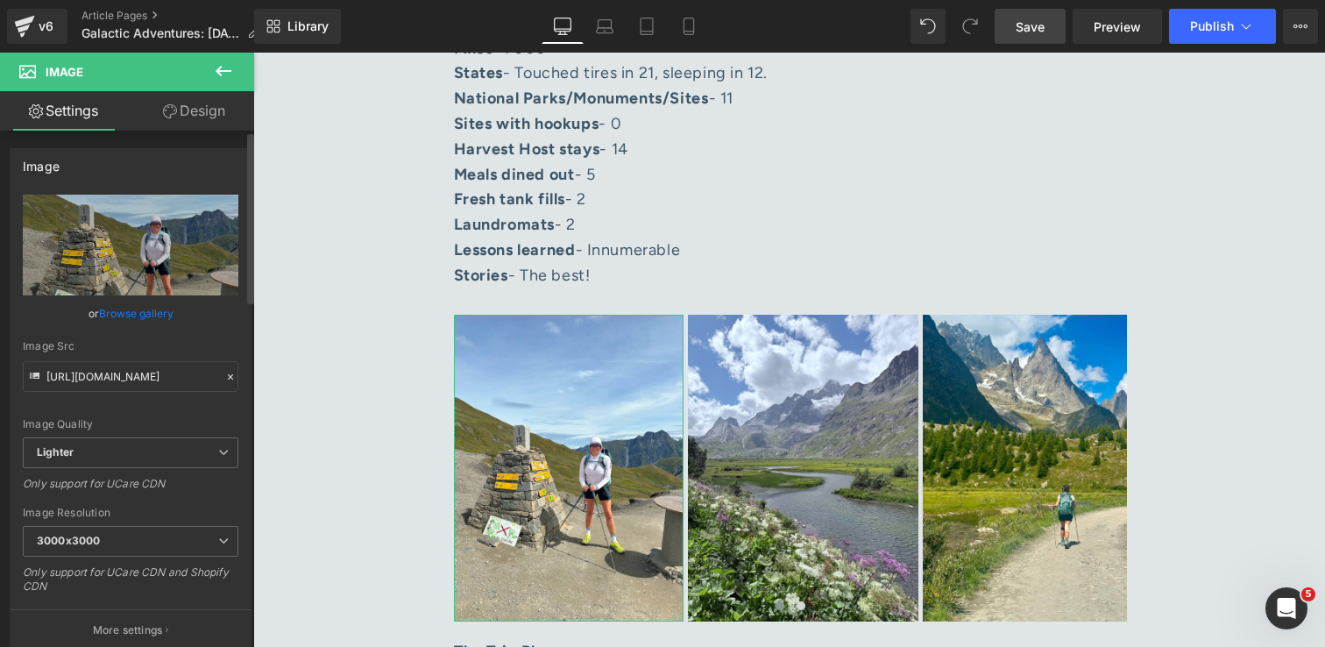
click at [133, 319] on link "Browse gallery" at bounding box center [136, 313] width 74 height 31
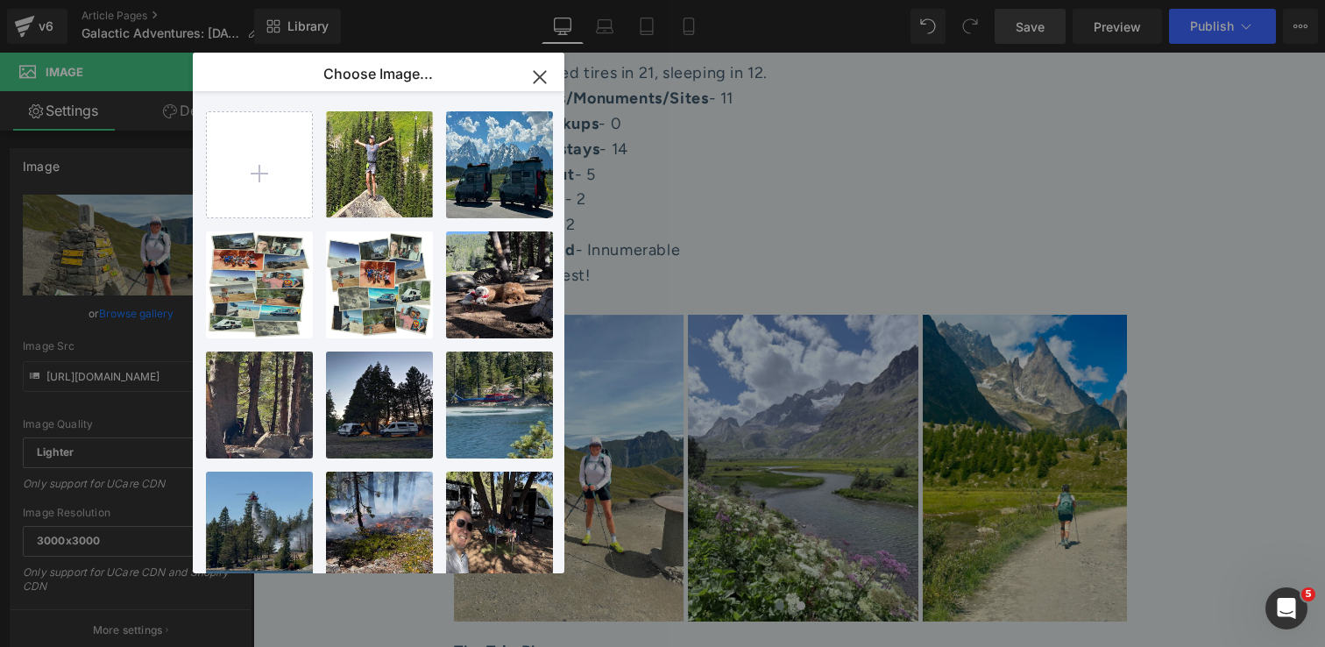
click at [546, 71] on icon "button" at bounding box center [540, 77] width 28 height 28
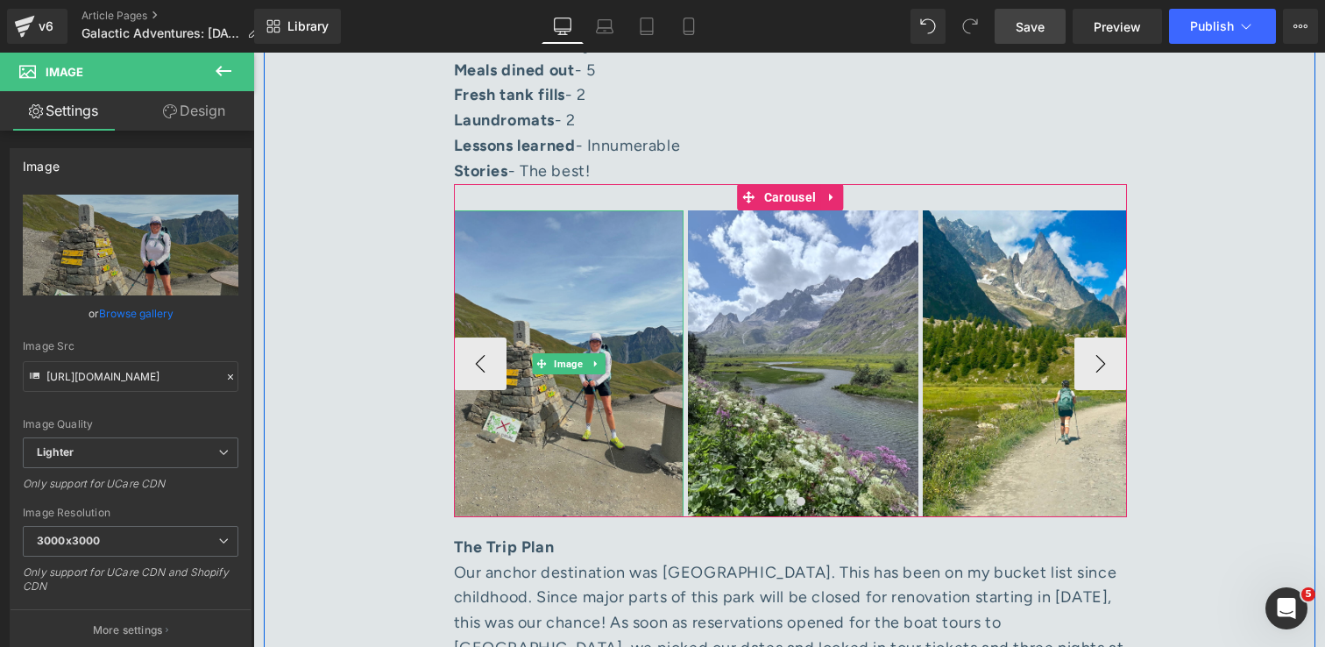
scroll to position [1924, 0]
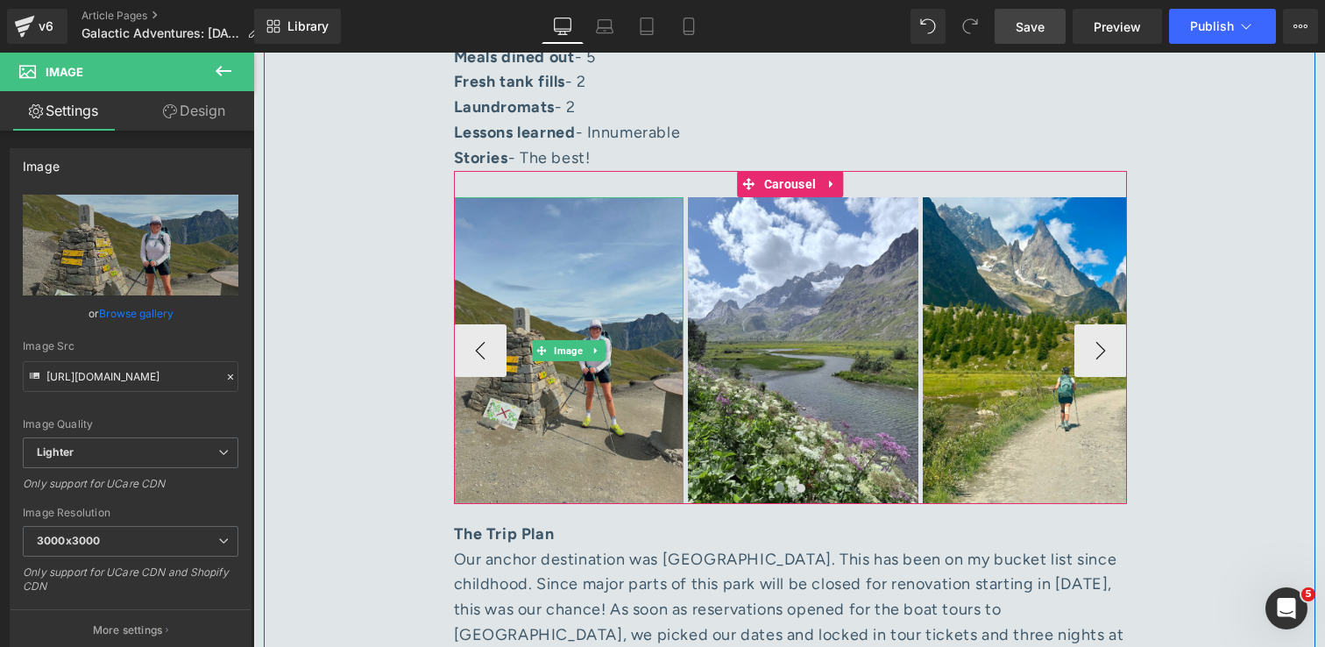
click at [527, 383] on img at bounding box center [569, 350] width 230 height 307
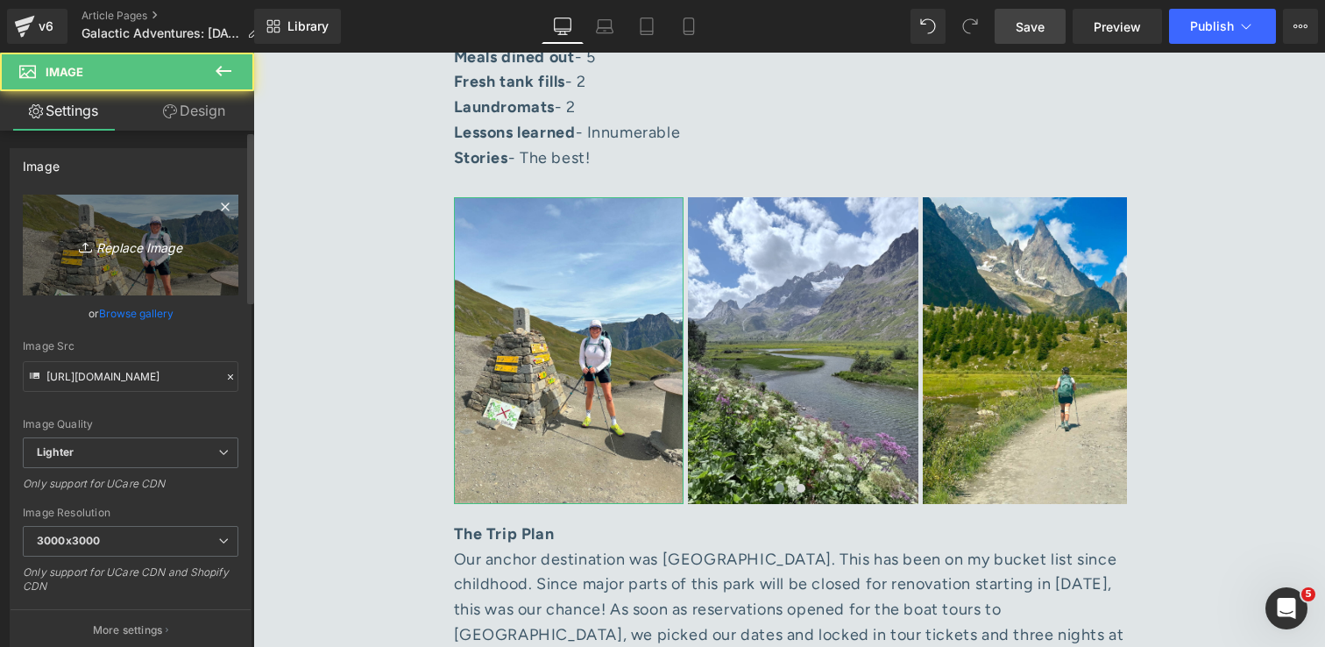
click at [134, 246] on icon "Replace Image" at bounding box center [130, 245] width 140 height 22
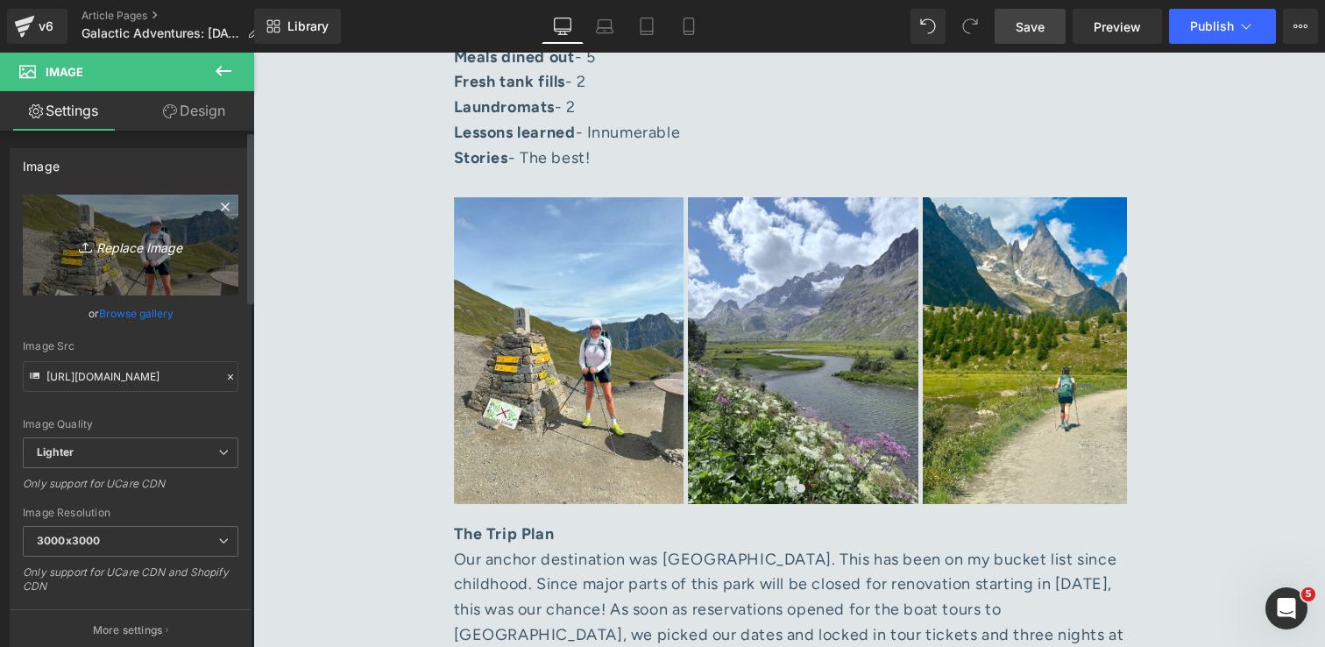
type input "C:\fakepath\IMG_0644 1.jpg"
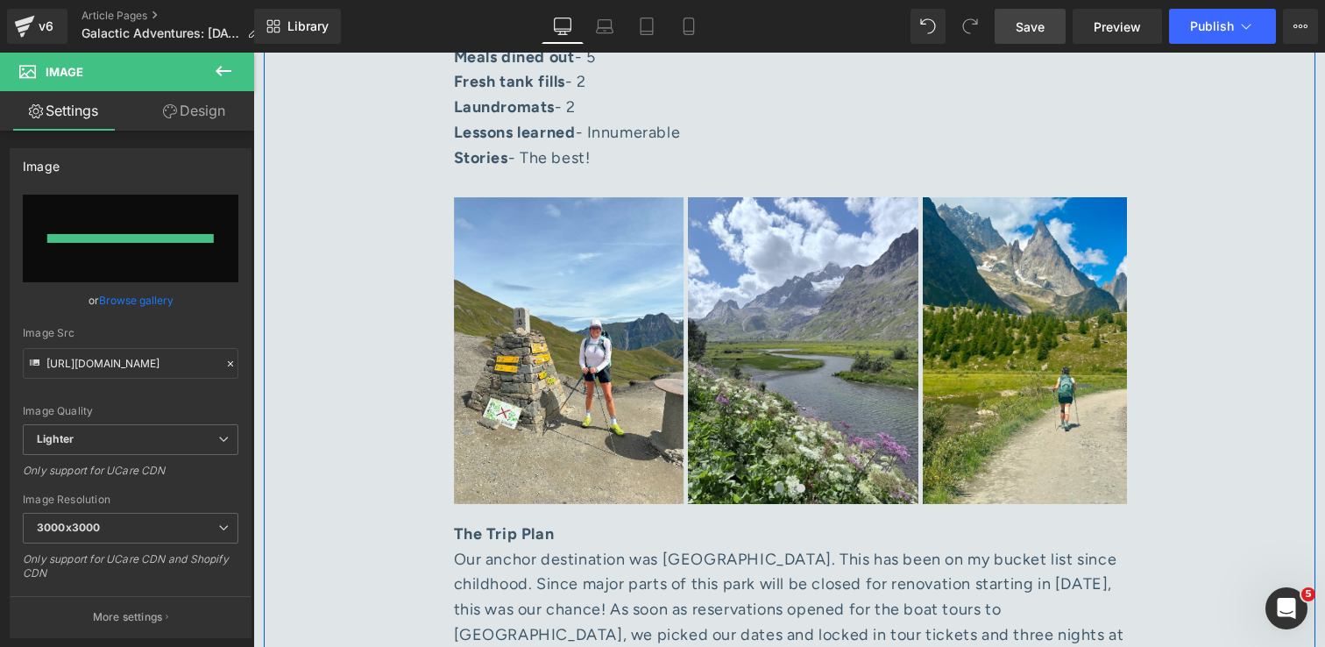
type input "https://ucarecdn.com/d5f31d8b-f776-4b3e-80be-ed5ce2cf8ae8/-/format/auto/-/previ…"
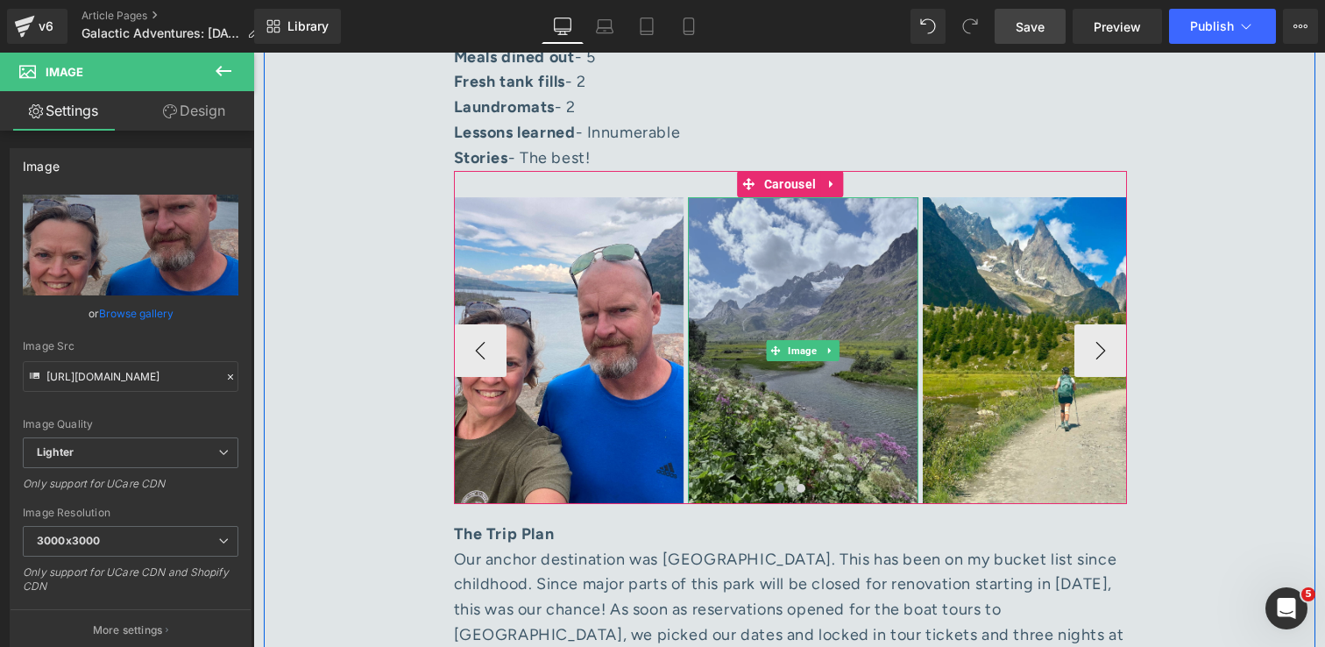
click at [758, 355] on img at bounding box center [803, 350] width 230 height 307
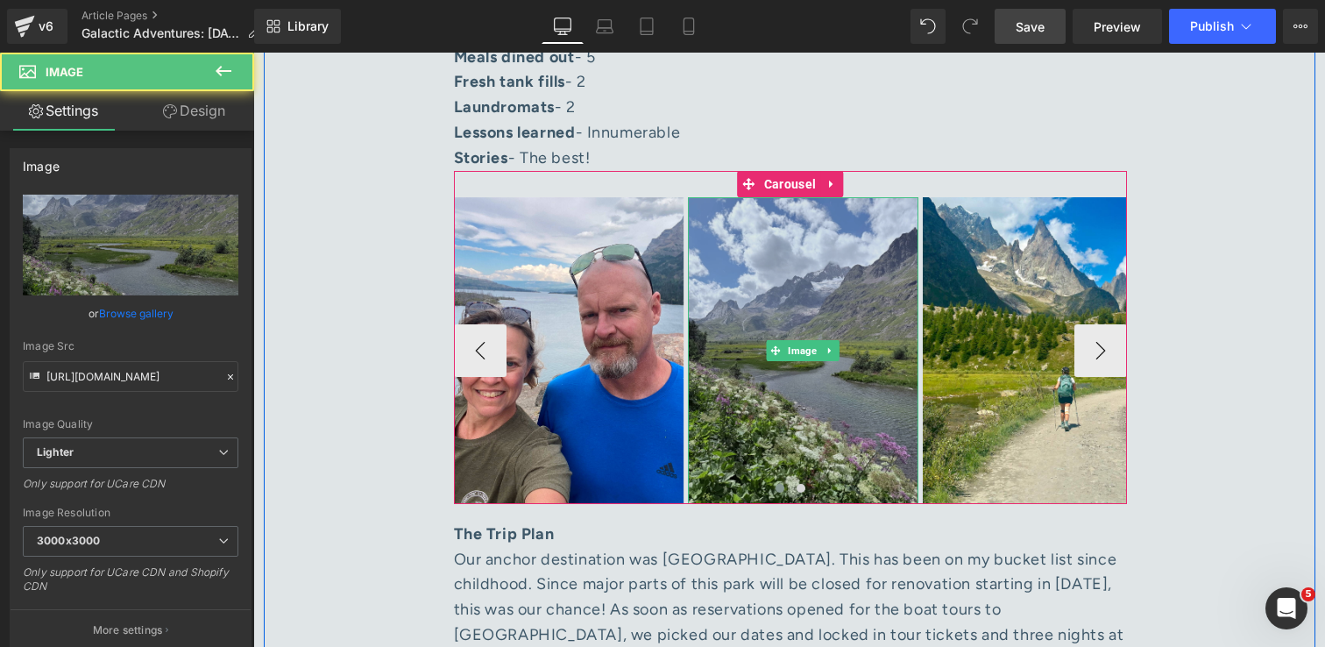
click at [822, 362] on img at bounding box center [803, 350] width 230 height 307
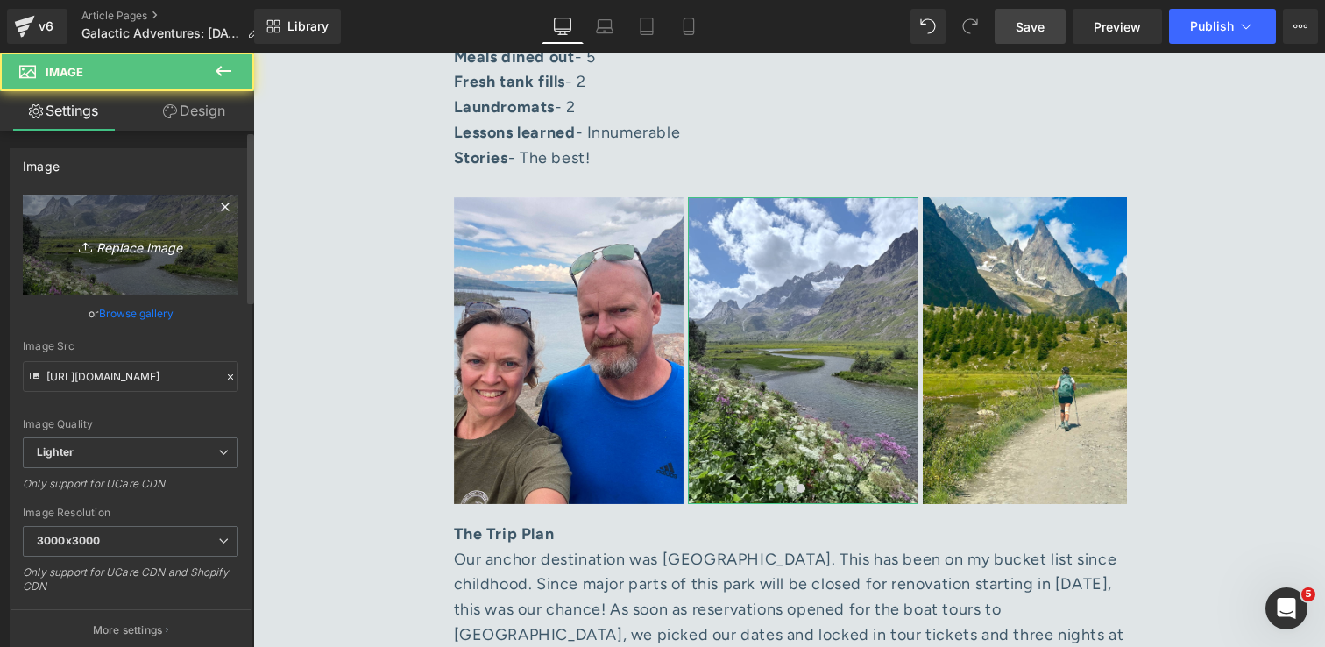
click at [103, 248] on icon "Replace Image" at bounding box center [130, 245] width 140 height 22
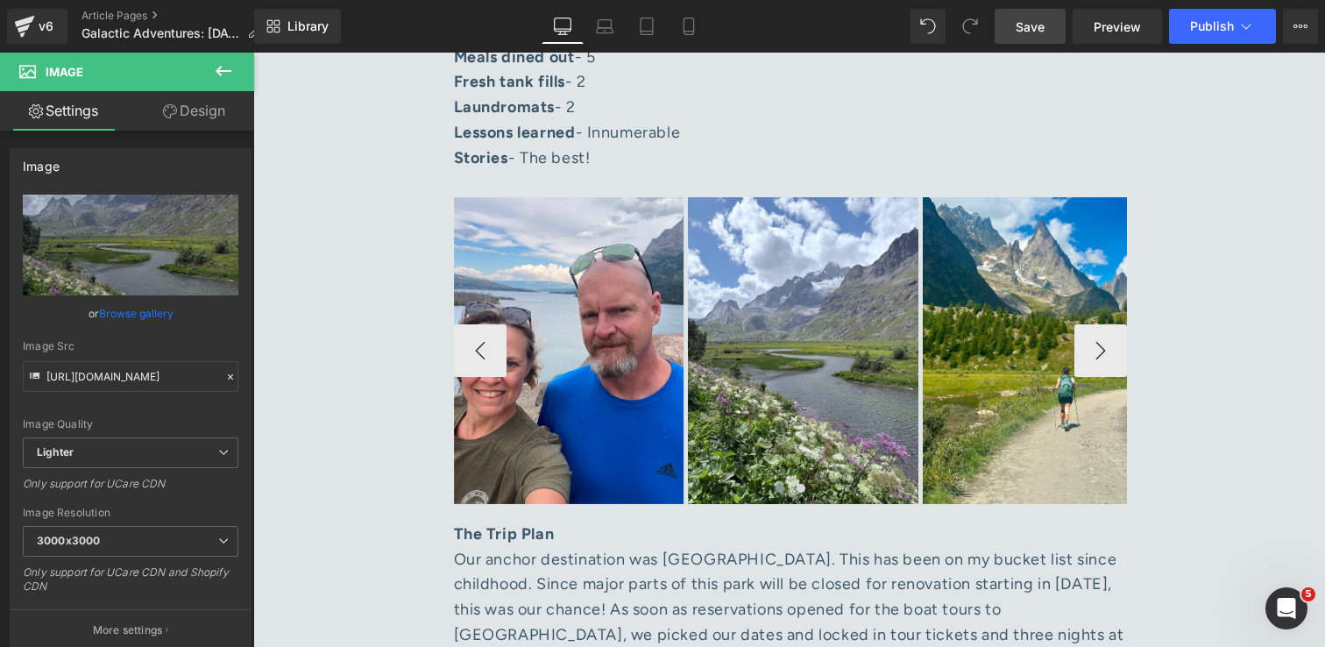
type input "C:\fakepath\IMG_0714 1.jpg"
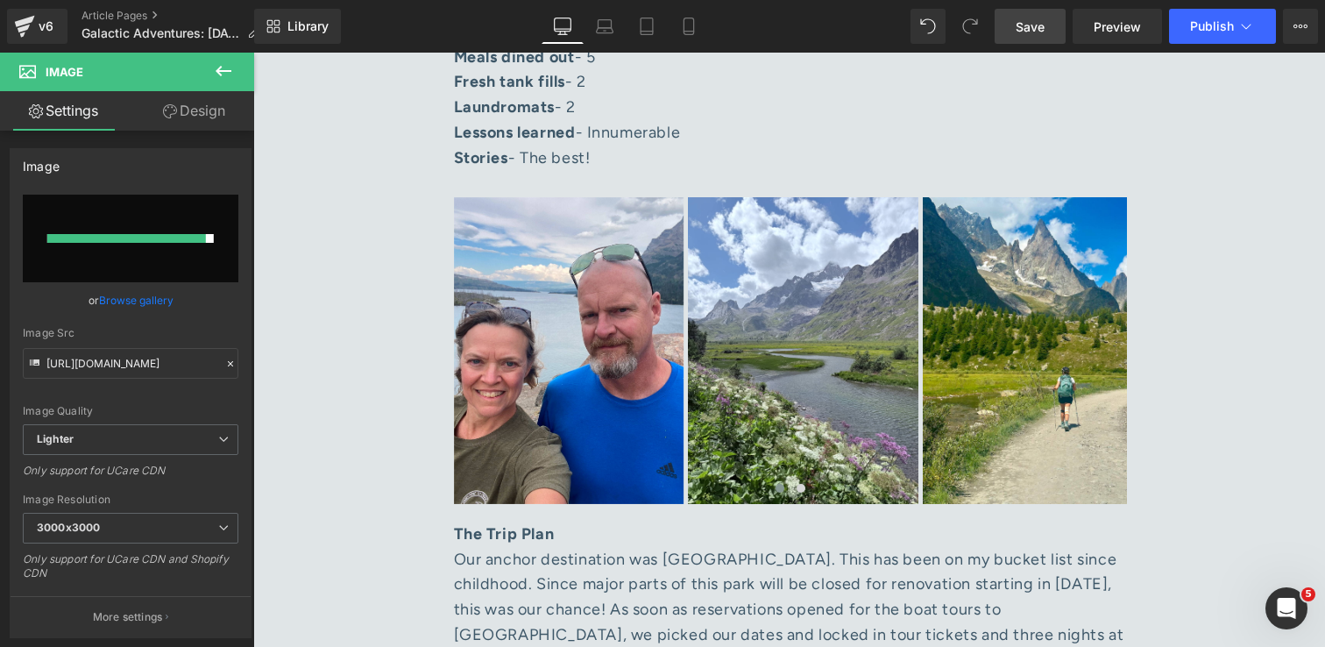
click at [1018, 20] on span "Save" at bounding box center [1030, 27] width 29 height 18
click at [152, 257] on input "file" at bounding box center [131, 239] width 216 height 88
click at [124, 299] on link "Browse gallery" at bounding box center [136, 300] width 74 height 31
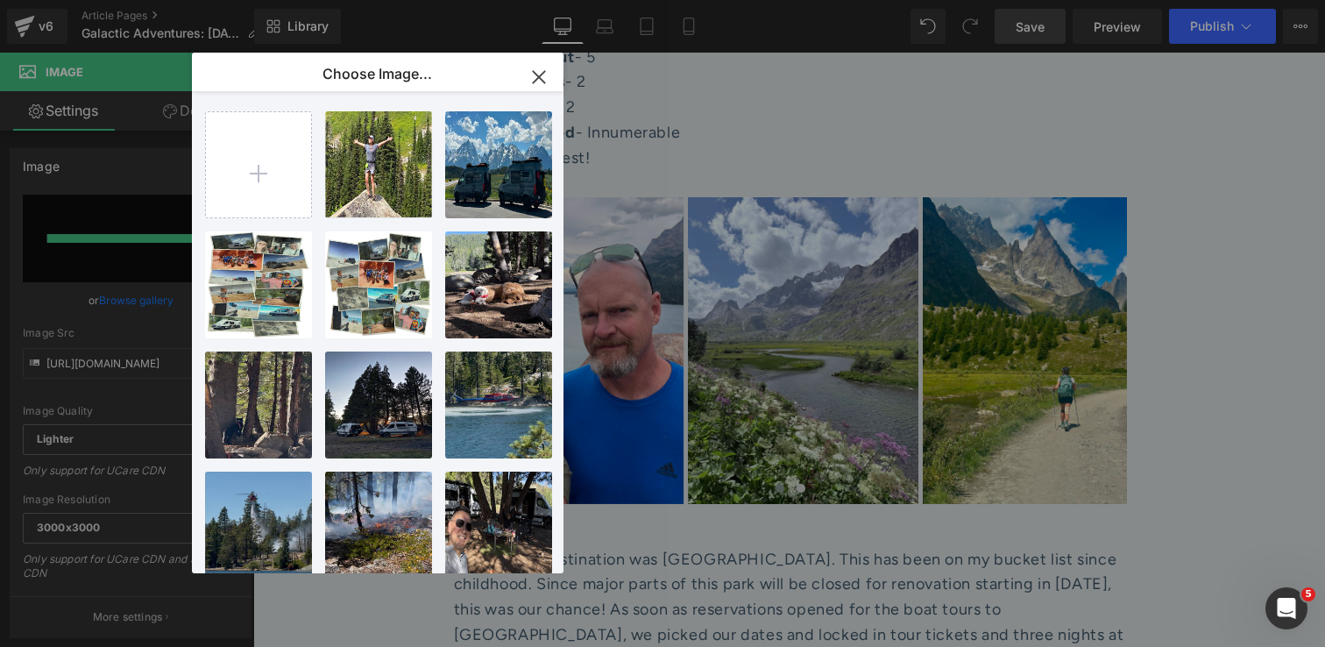
click at [537, 72] on icon "button" at bounding box center [539, 77] width 28 height 28
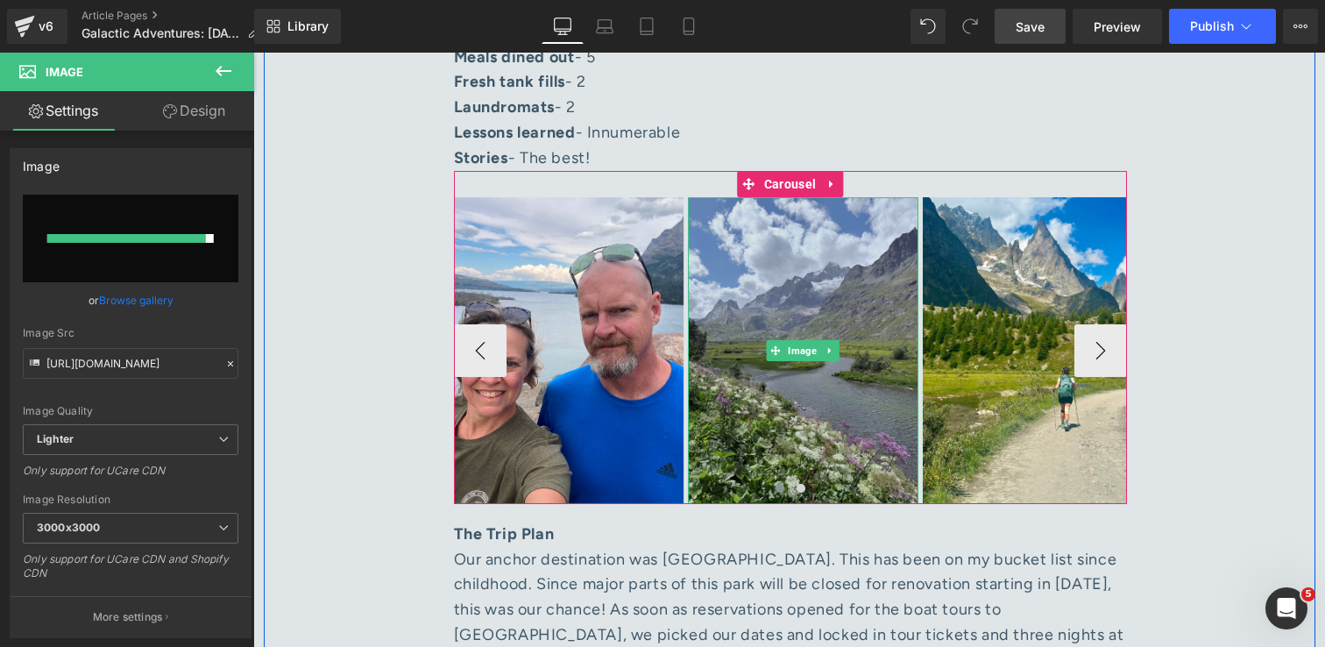
click at [820, 417] on img at bounding box center [803, 350] width 230 height 307
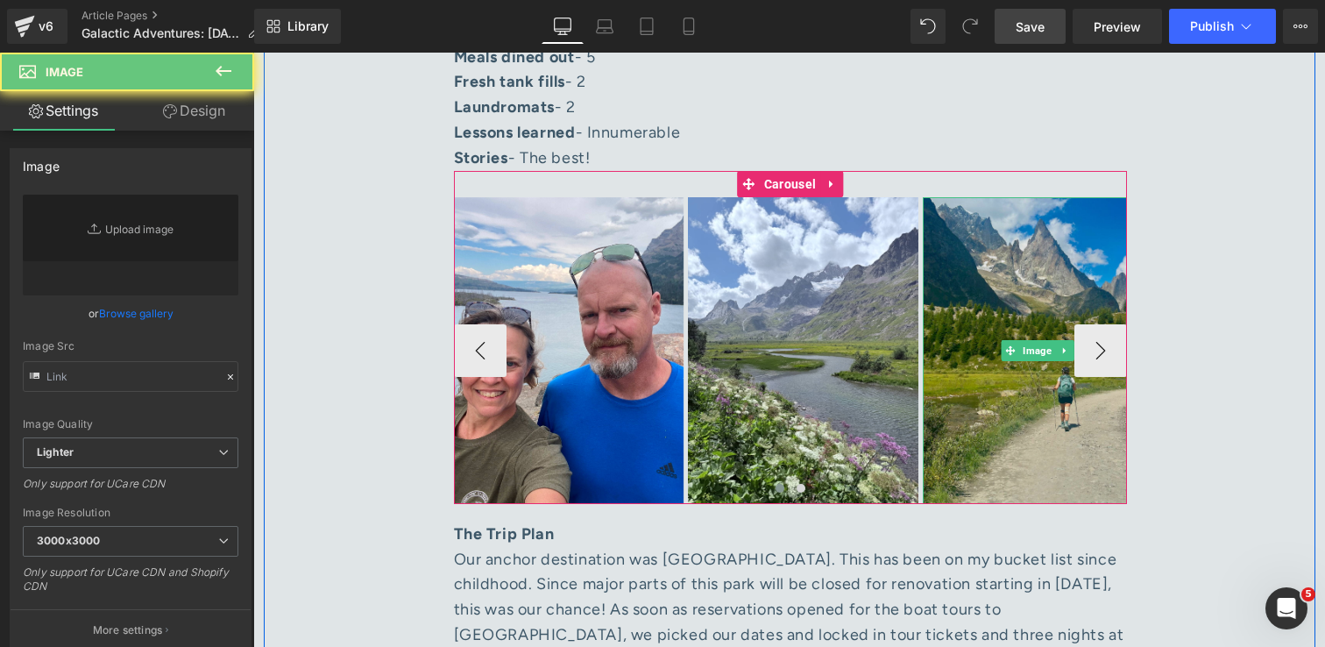
type input "https://ucarecdn.com/08690cfe-7e03-4568-93cc-5da1fc0631c9/-/format/auto/-/previ…"
click at [971, 401] on img at bounding box center [1038, 350] width 230 height 307
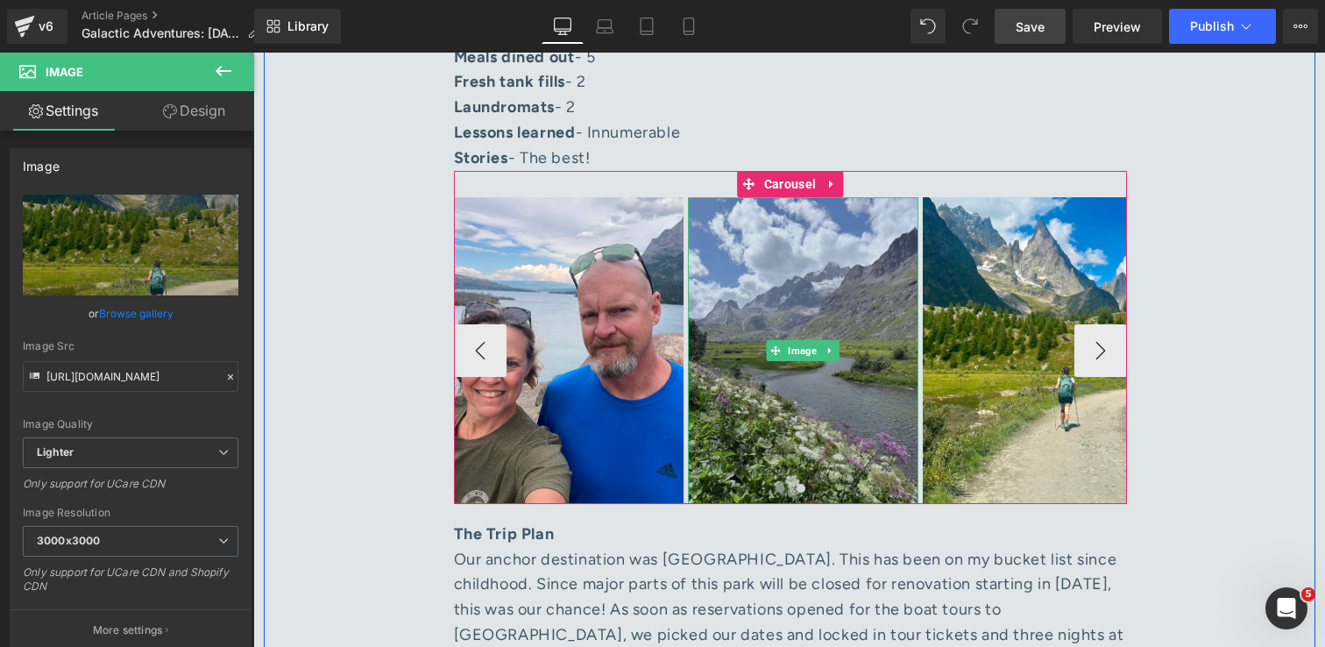
click at [811, 388] on img at bounding box center [803, 350] width 230 height 307
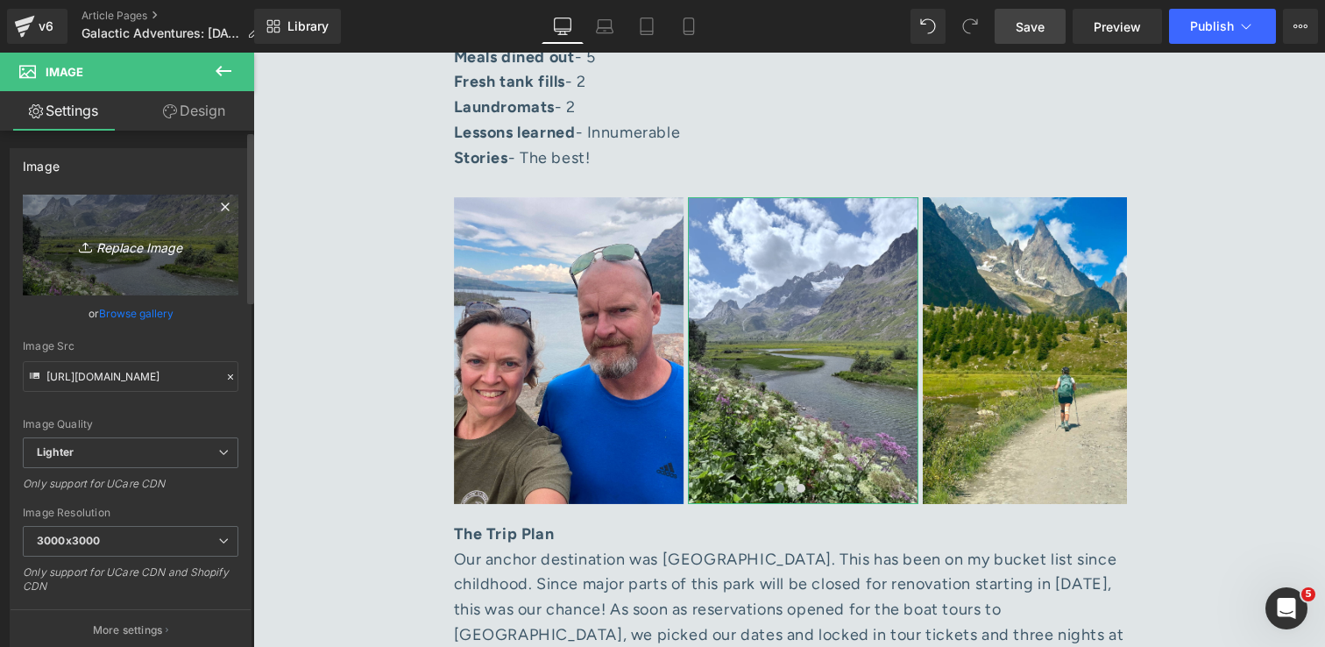
click at [134, 247] on icon "Replace Image" at bounding box center [130, 245] width 140 height 22
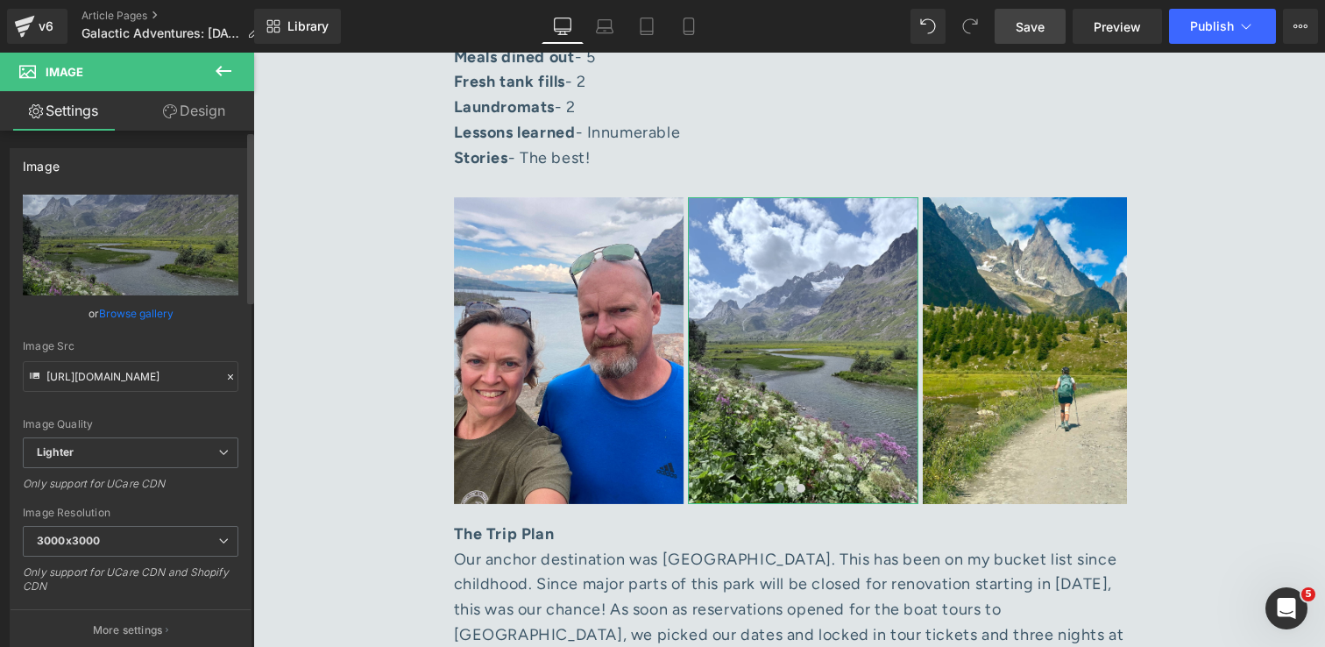
click at [159, 317] on link "Browse gallery" at bounding box center [136, 313] width 74 height 31
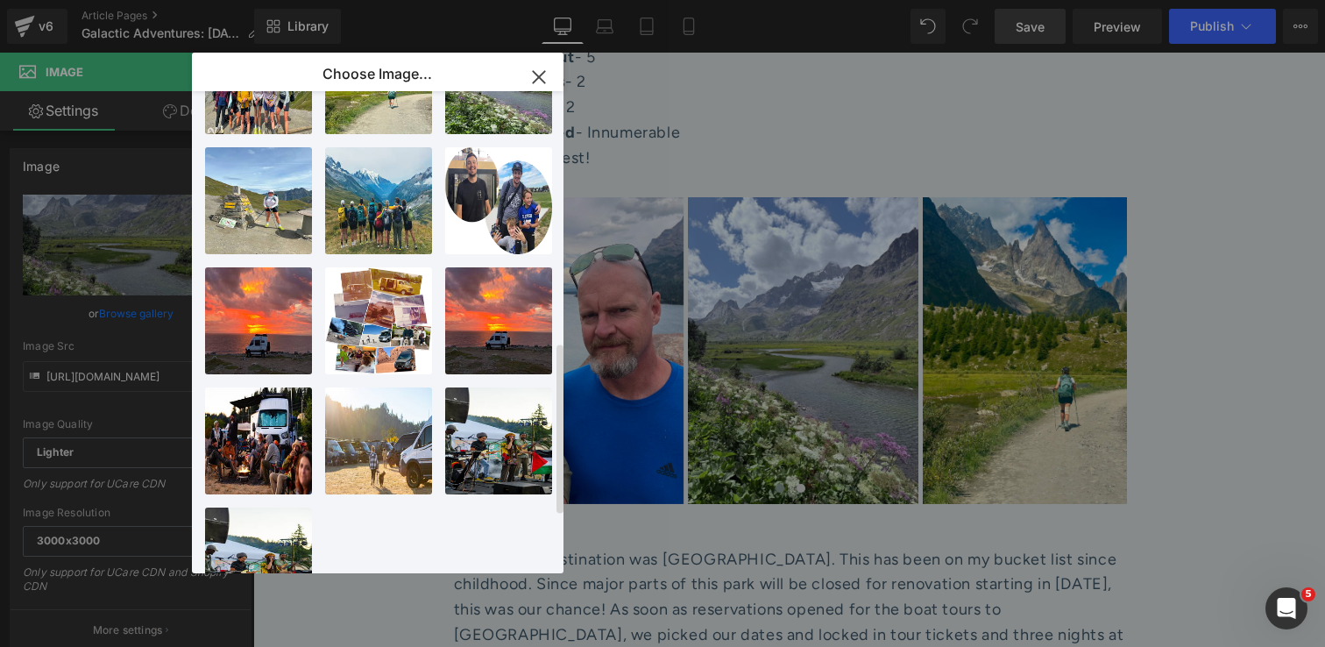
scroll to position [866, 0]
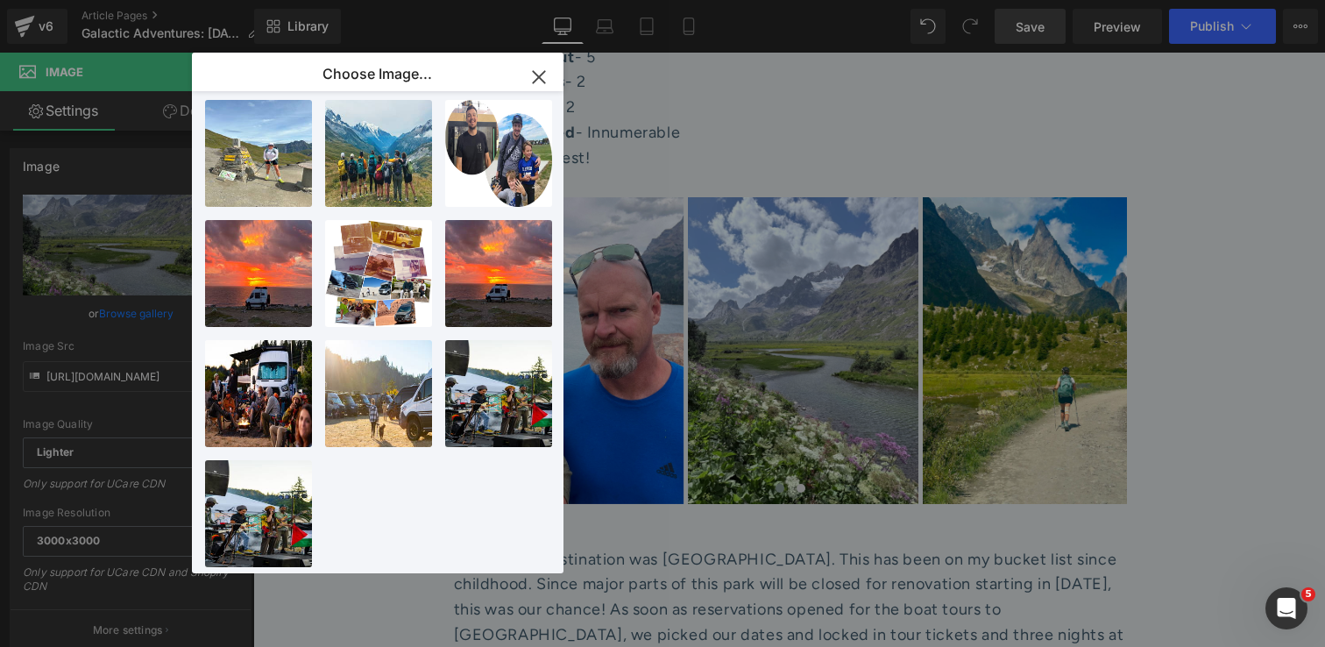
click at [539, 69] on icon "button" at bounding box center [539, 77] width 28 height 28
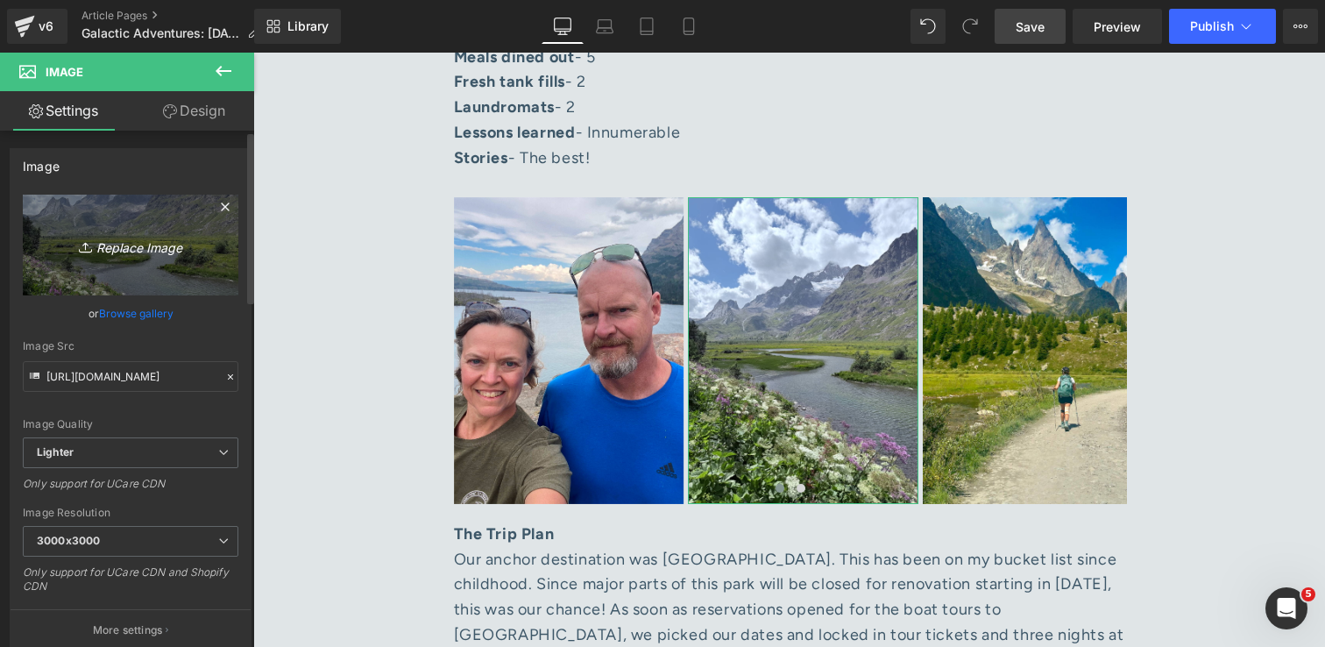
click at [119, 230] on link "Replace Image" at bounding box center [131, 245] width 216 height 101
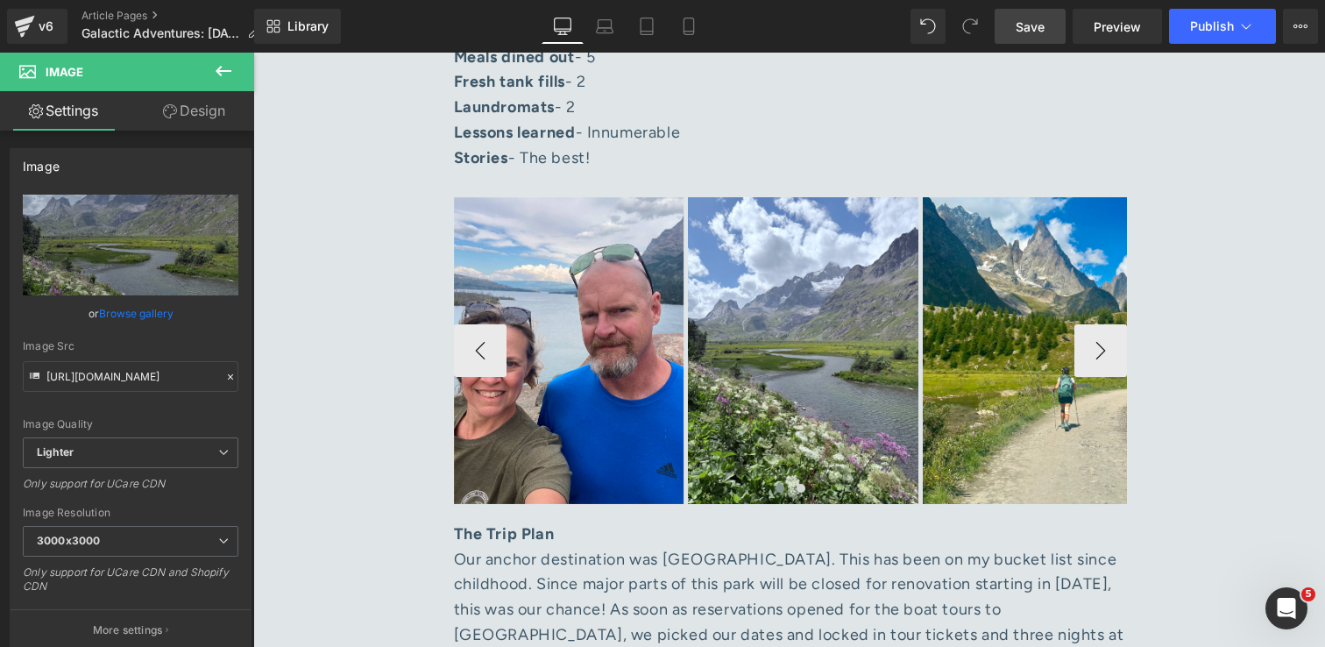
type input "C:\fakepath\IMG_0714 1.jpg"
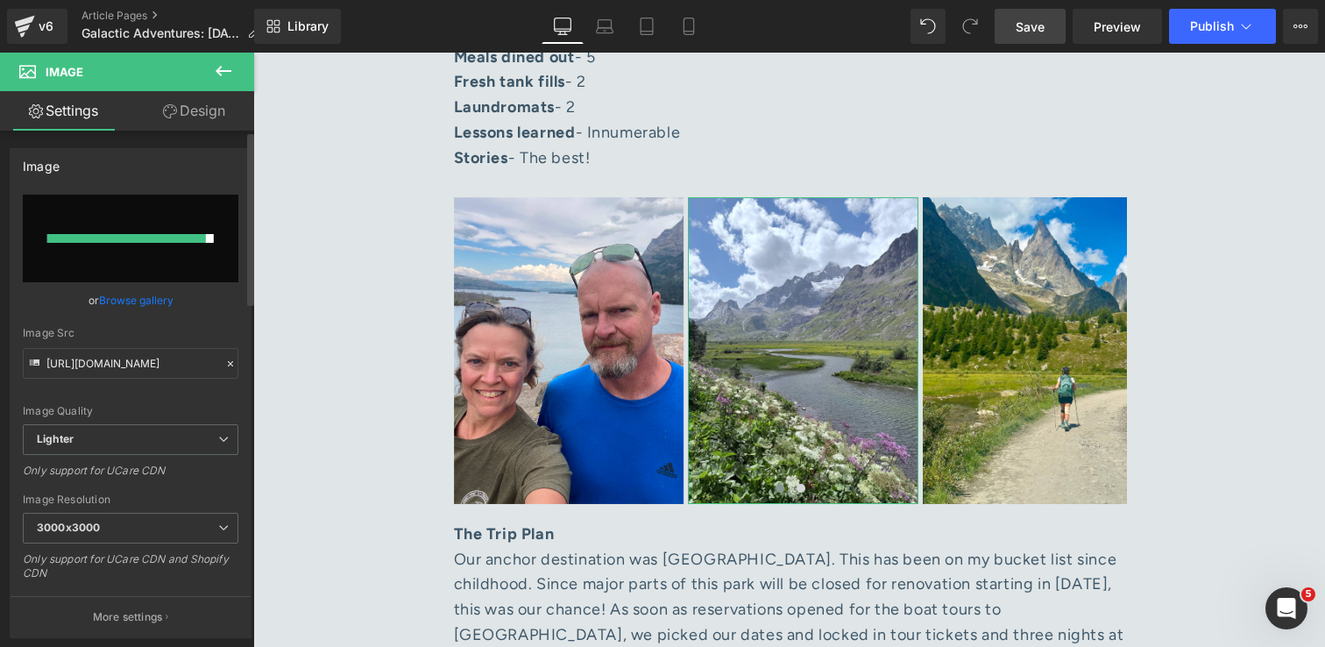
click at [150, 302] on link "Browse gallery" at bounding box center [136, 300] width 74 height 31
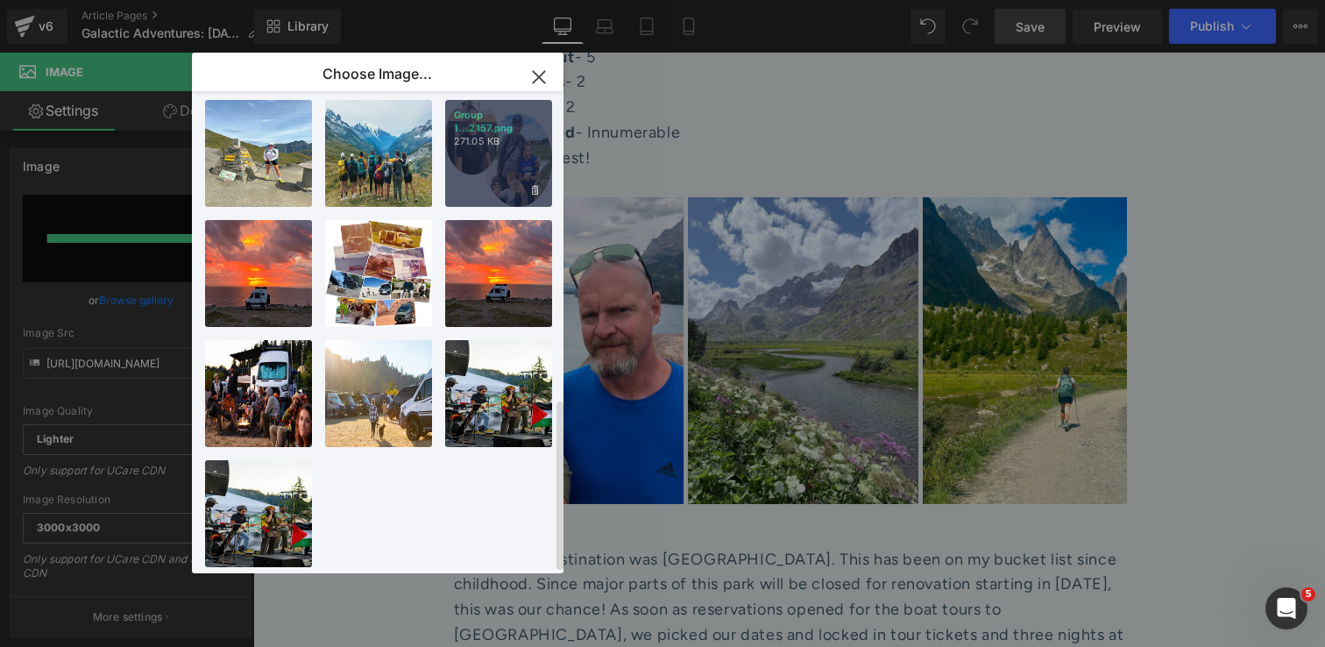
scroll to position [0, 0]
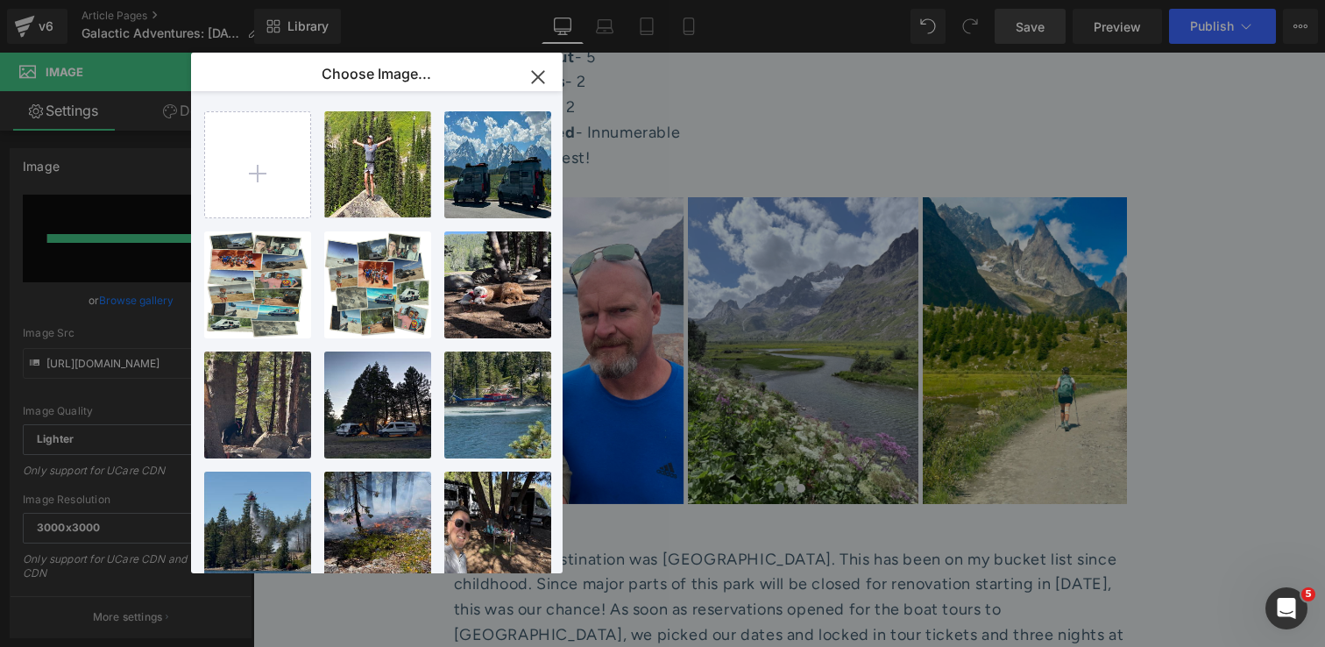
click at [540, 76] on icon "button" at bounding box center [538, 77] width 28 height 28
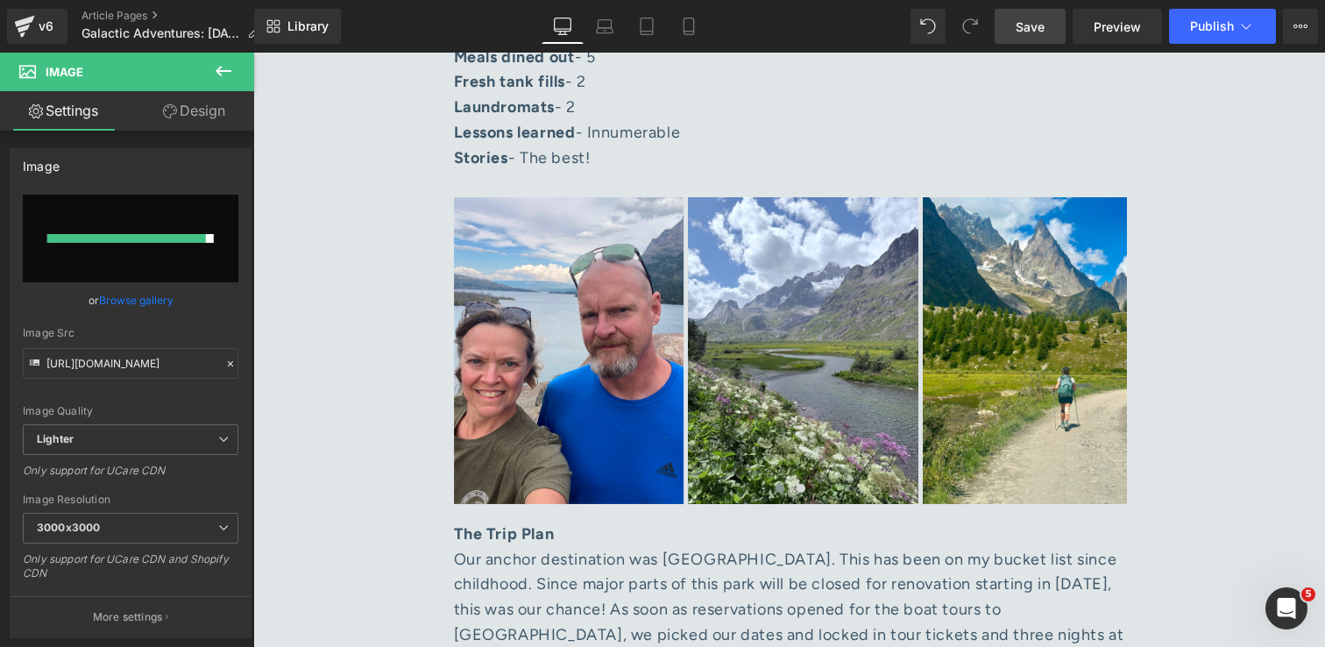
click at [1030, 34] on span "Save" at bounding box center [1030, 27] width 29 height 18
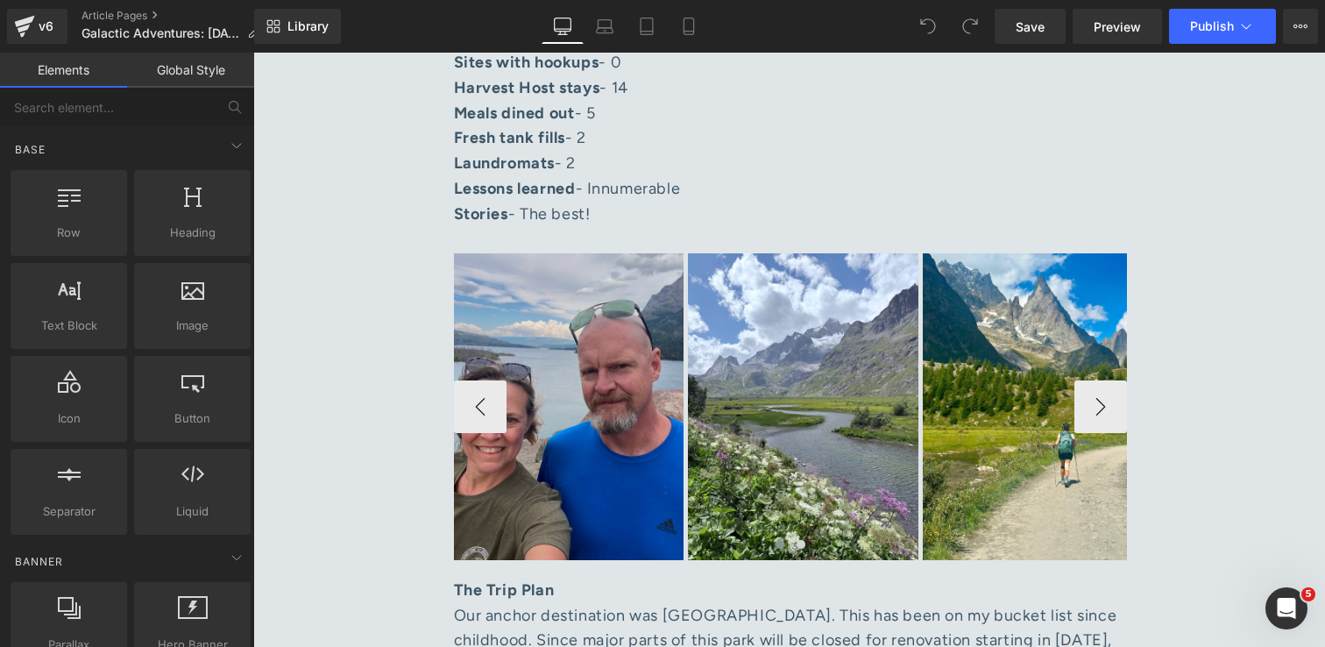
scroll to position [1876, 0]
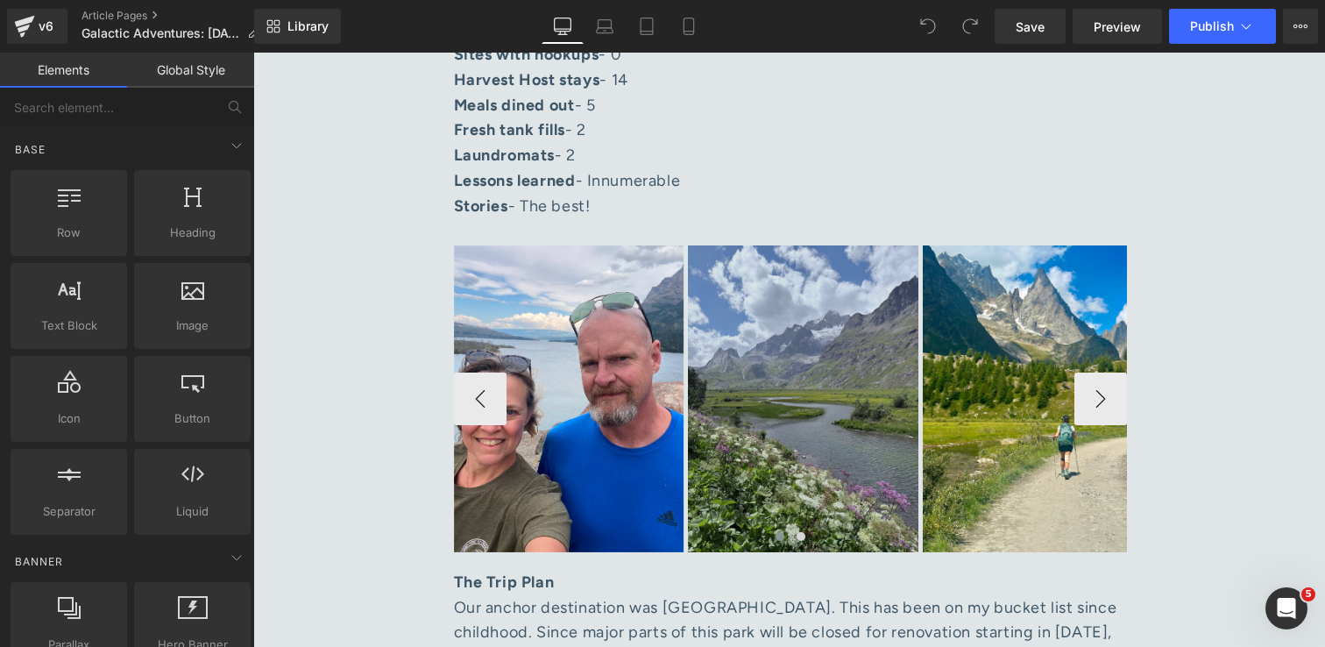
click at [775, 443] on img at bounding box center [803, 398] width 230 height 307
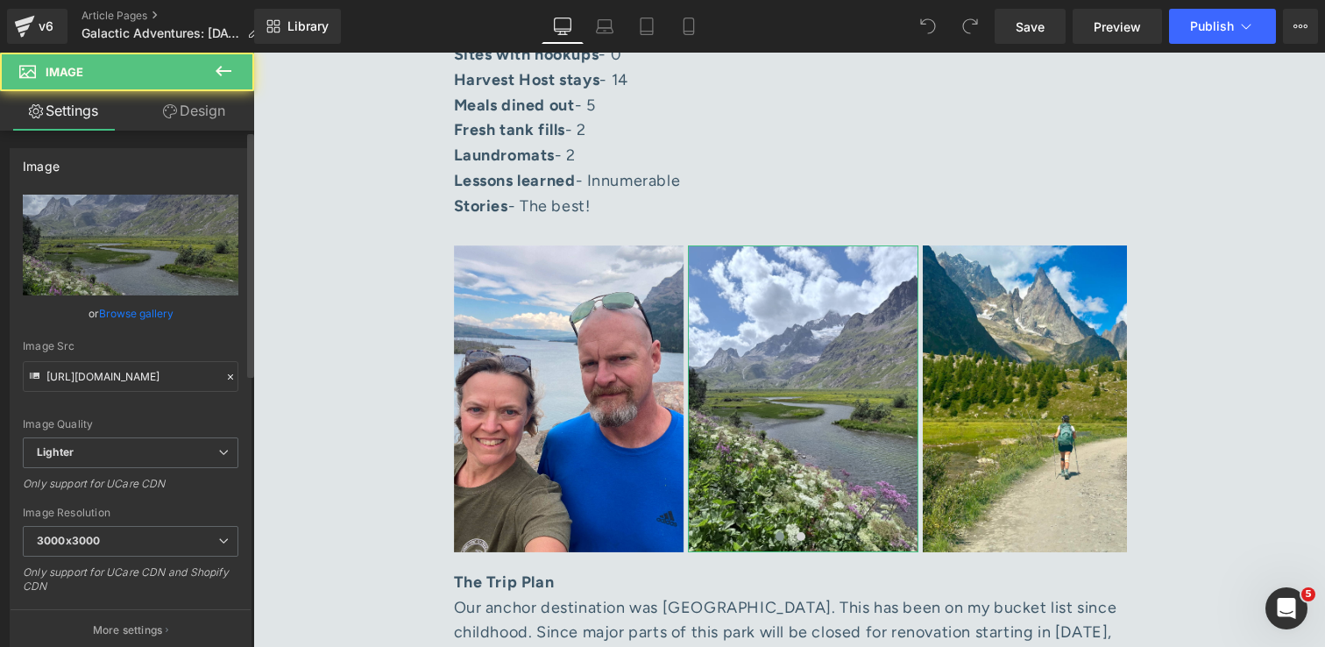
click at [151, 316] on link "Browse gallery" at bounding box center [136, 313] width 74 height 31
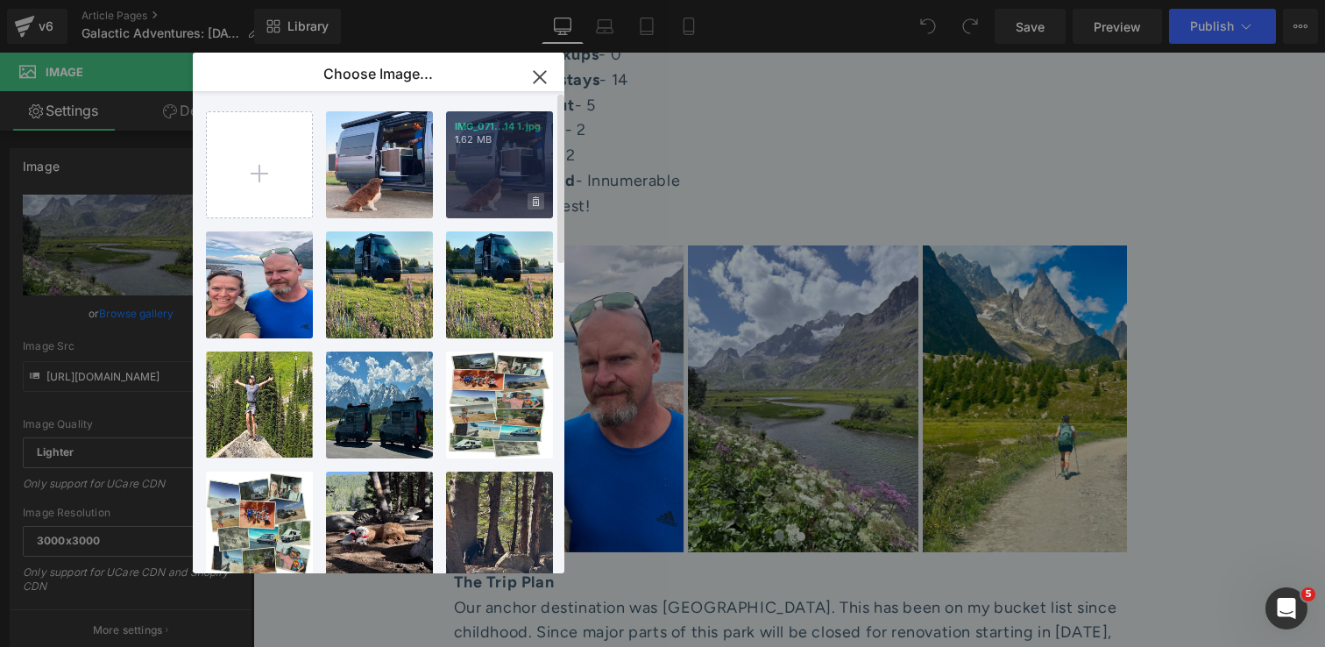
click at [536, 201] on icon at bounding box center [536, 201] width 6 height 10
click at [473, 199] on span "Yes" at bounding box center [477, 201] width 44 height 18
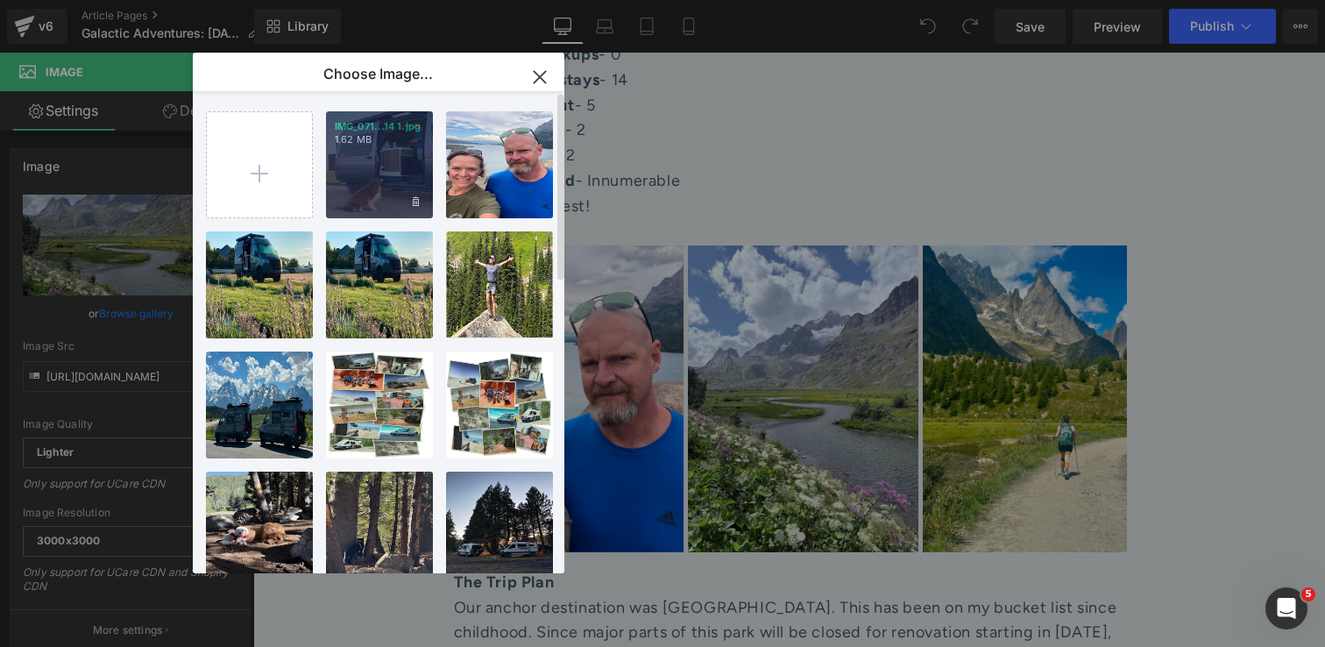
click at [375, 148] on div "IMG_071...14 1.jpg 1.62 MB" at bounding box center [379, 164] width 107 height 107
type input "https://ucarecdn.com/aed10679-2e07-4dbe-bc10-f1d26afdba96/-/format/auto/-/previ…"
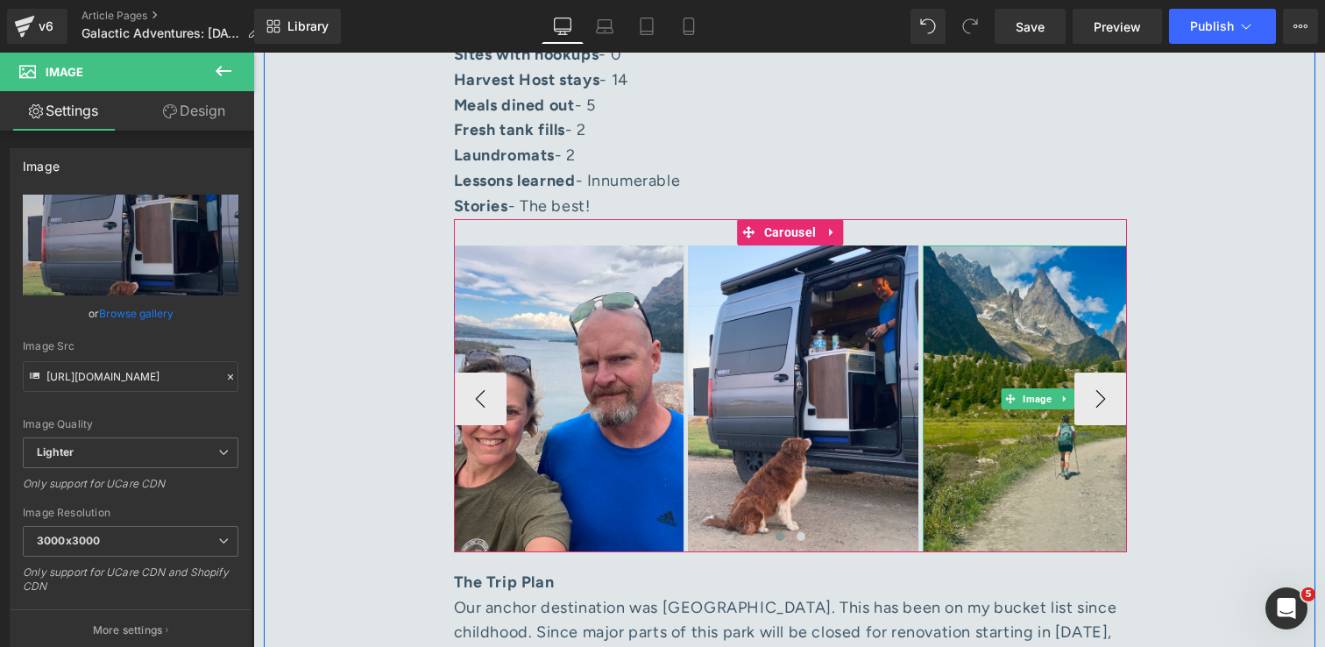
click at [980, 448] on img at bounding box center [1038, 398] width 230 height 307
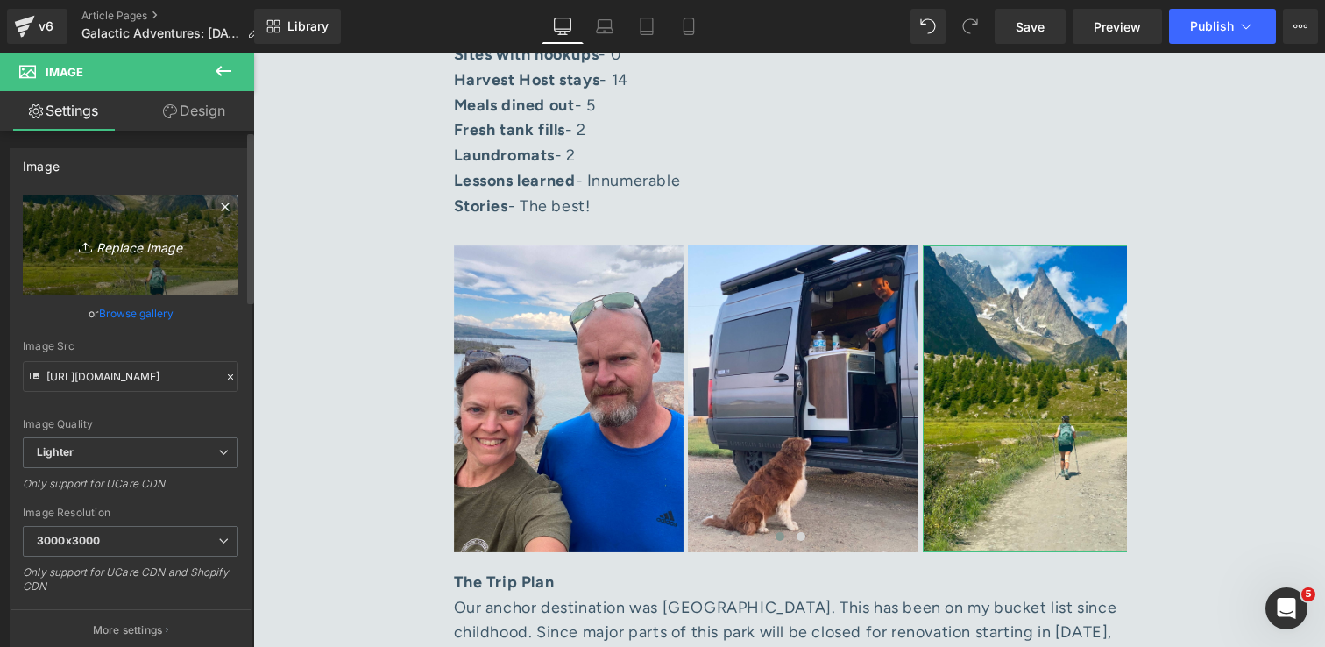
click at [123, 252] on icon "Replace Image" at bounding box center [130, 245] width 140 height 22
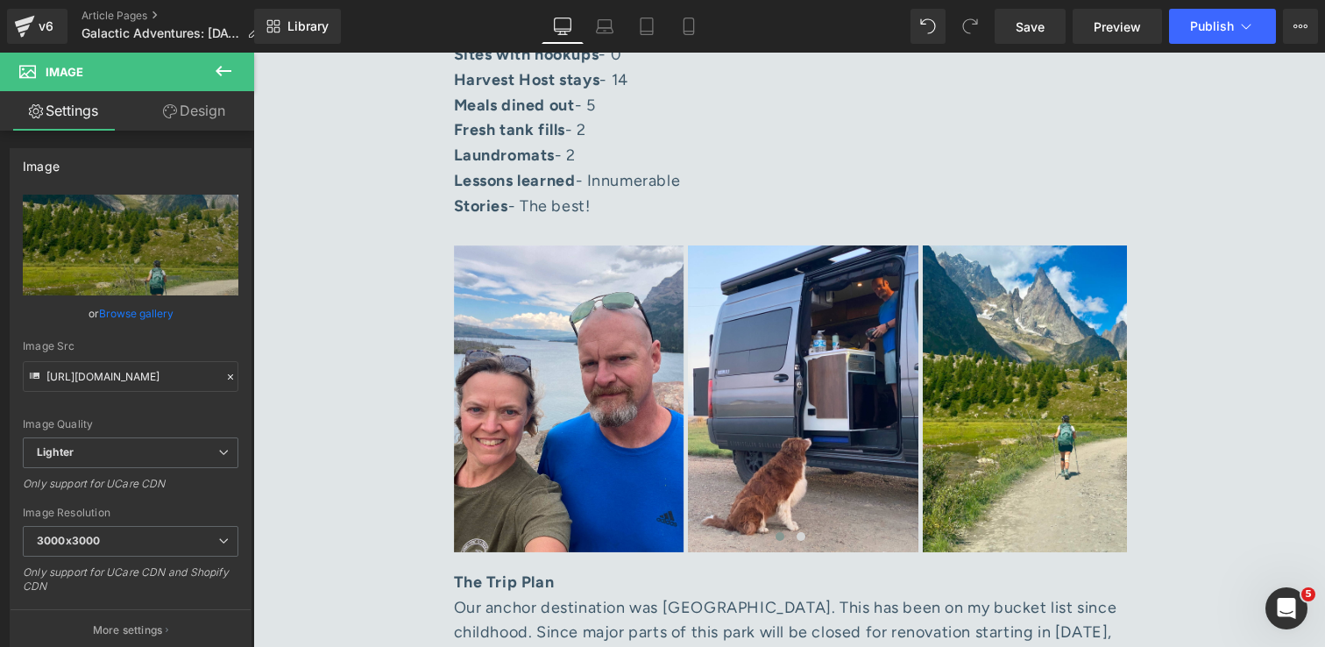
type input "C:\fakepath\IMG_9883 1.jpg"
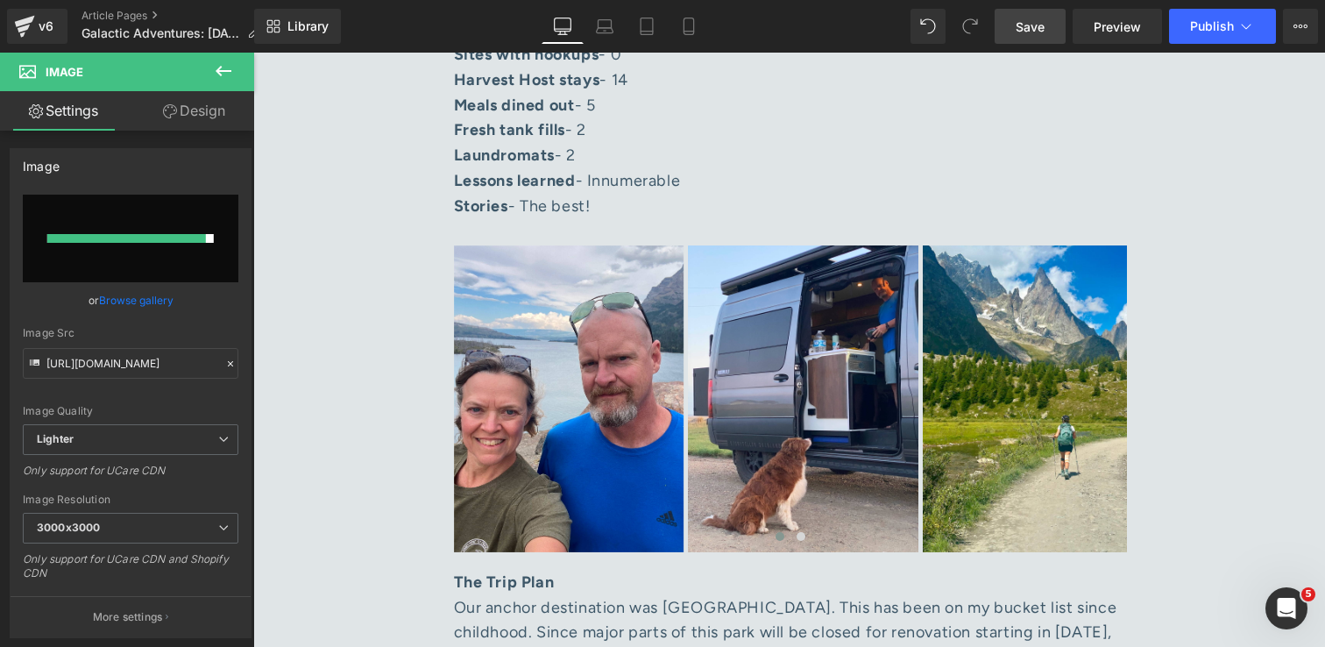
click at [1046, 27] on link "Save" at bounding box center [1030, 26] width 71 height 35
click at [1017, 11] on link "Save" at bounding box center [1030, 26] width 71 height 35
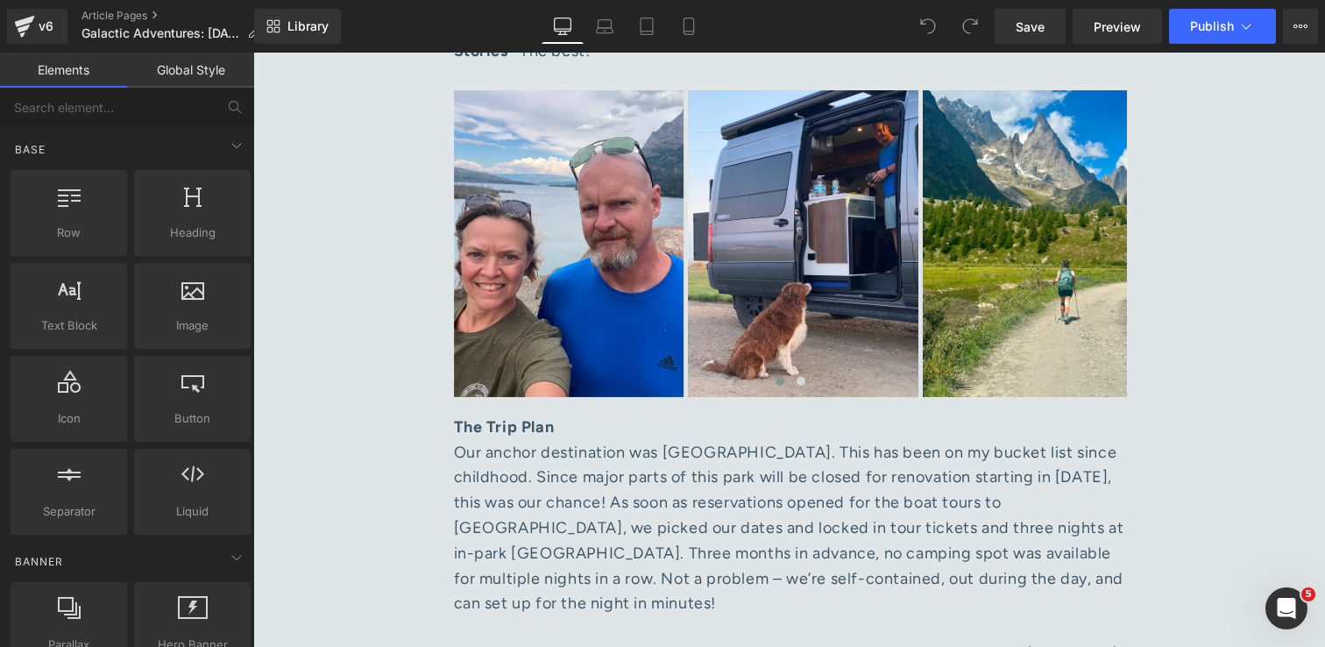
scroll to position [1999, 0]
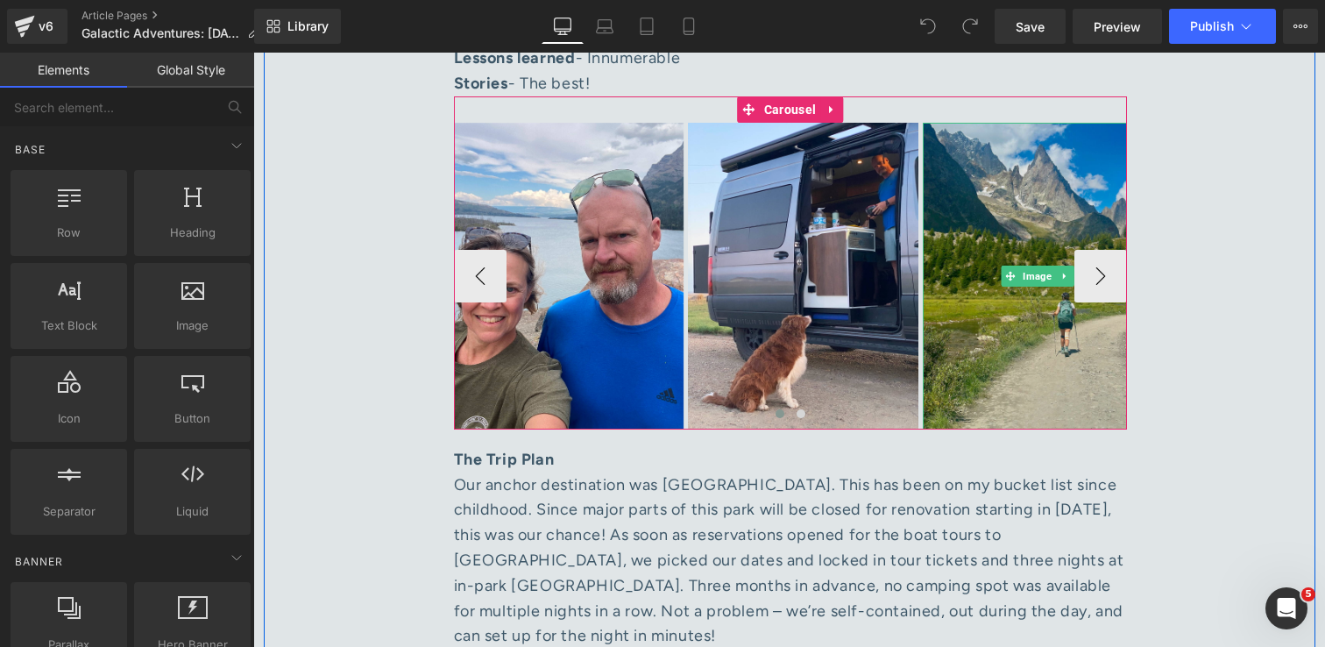
click at [1052, 361] on img at bounding box center [1038, 276] width 230 height 307
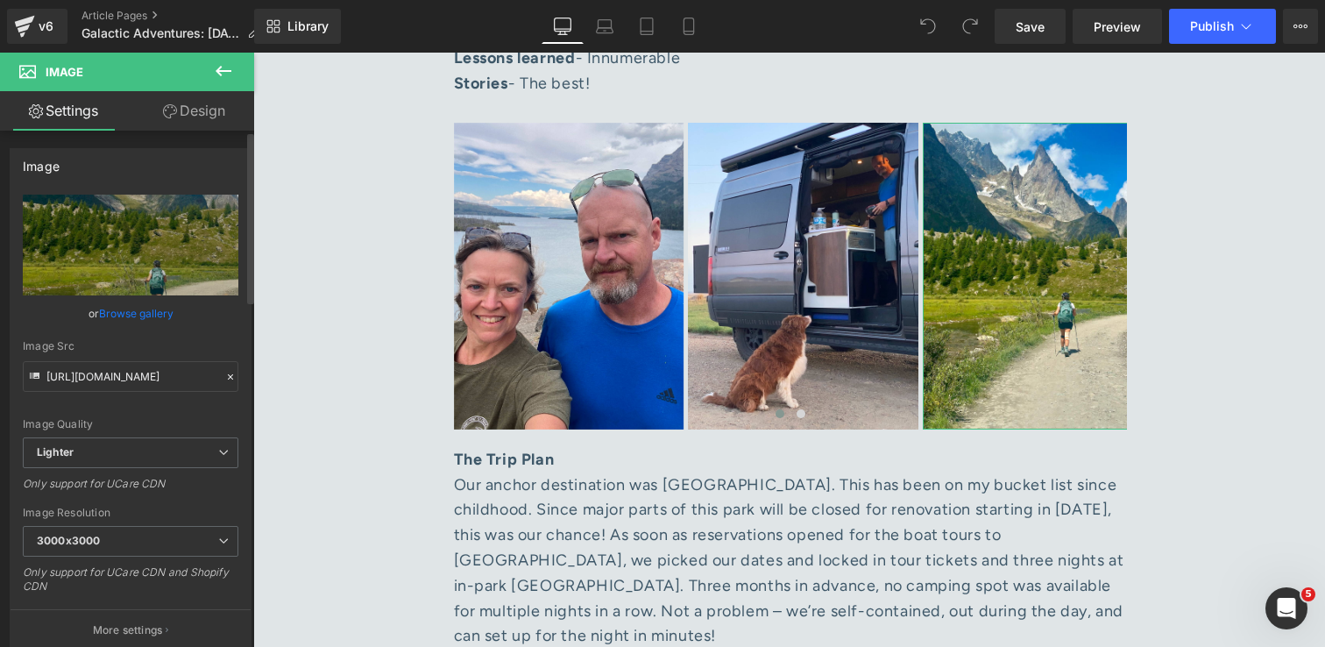
click at [117, 314] on link "Browse gallery" at bounding box center [136, 313] width 74 height 31
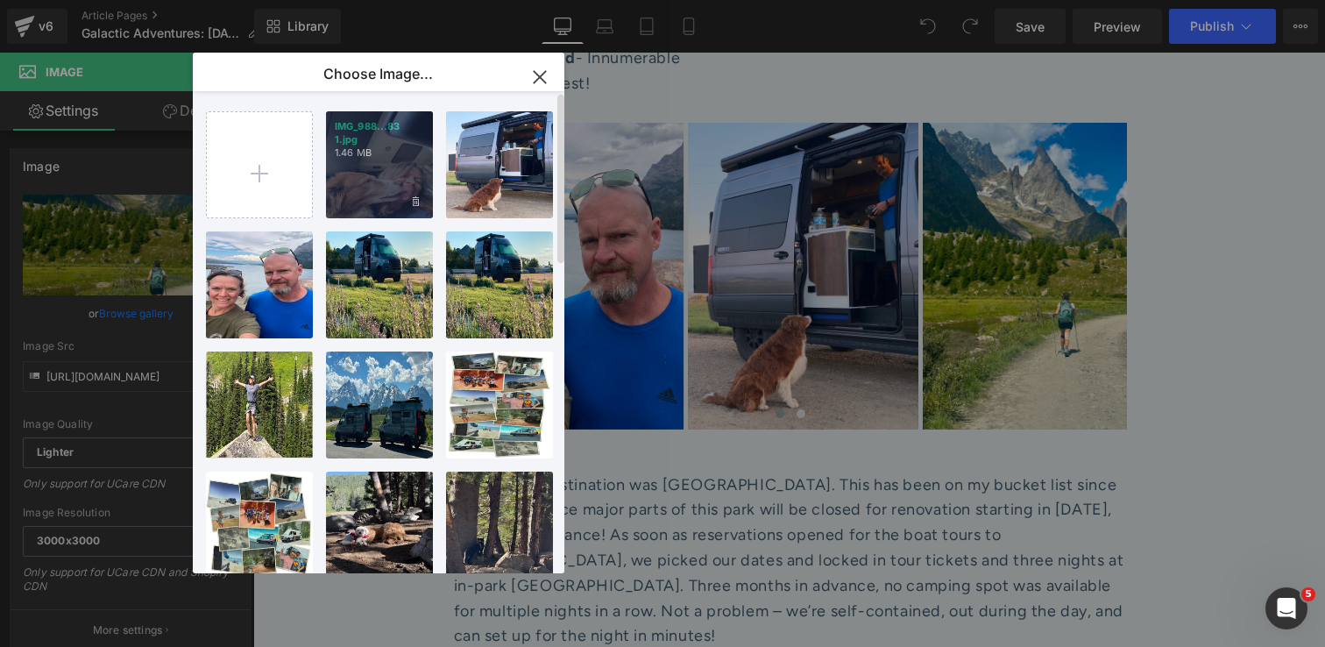
click at [341, 205] on div "IMG_988...83 1.jpg 1.46 MB" at bounding box center [379, 164] width 107 height 107
type input "https://ucarecdn.com/f5a0af63-02ac-4343-91d8-64f7ce1bde09/-/format/auto/-/previ…"
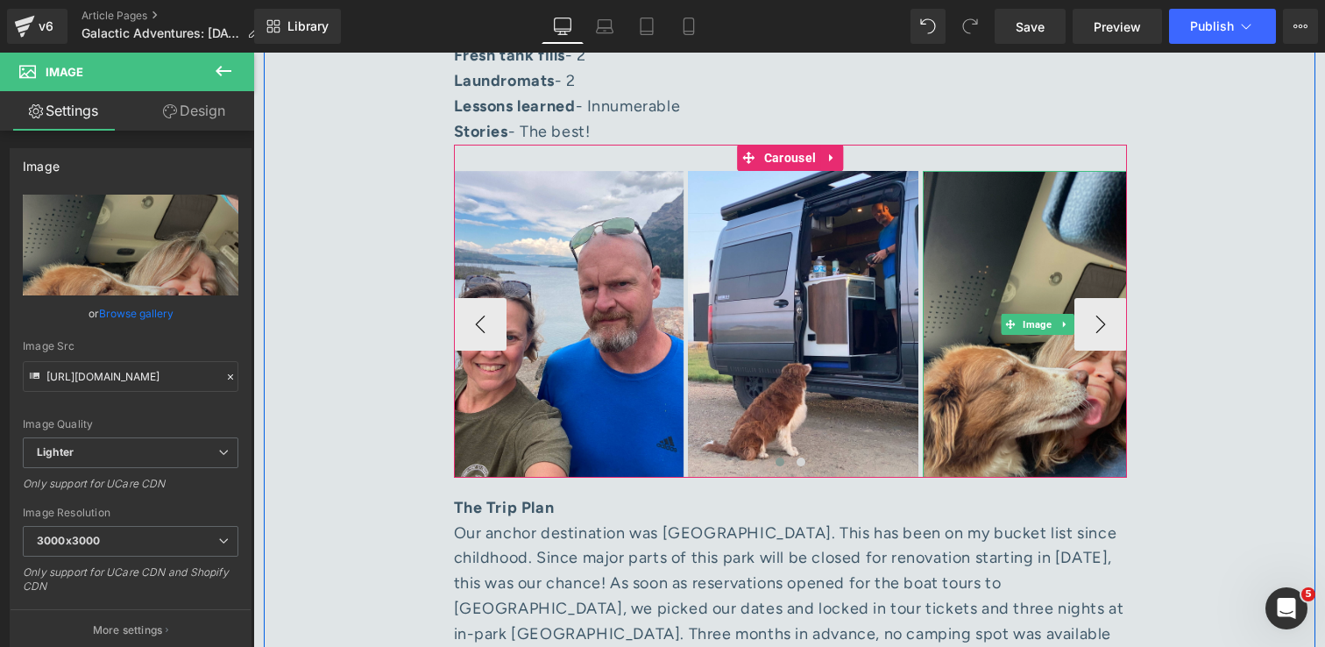
scroll to position [1950, 0]
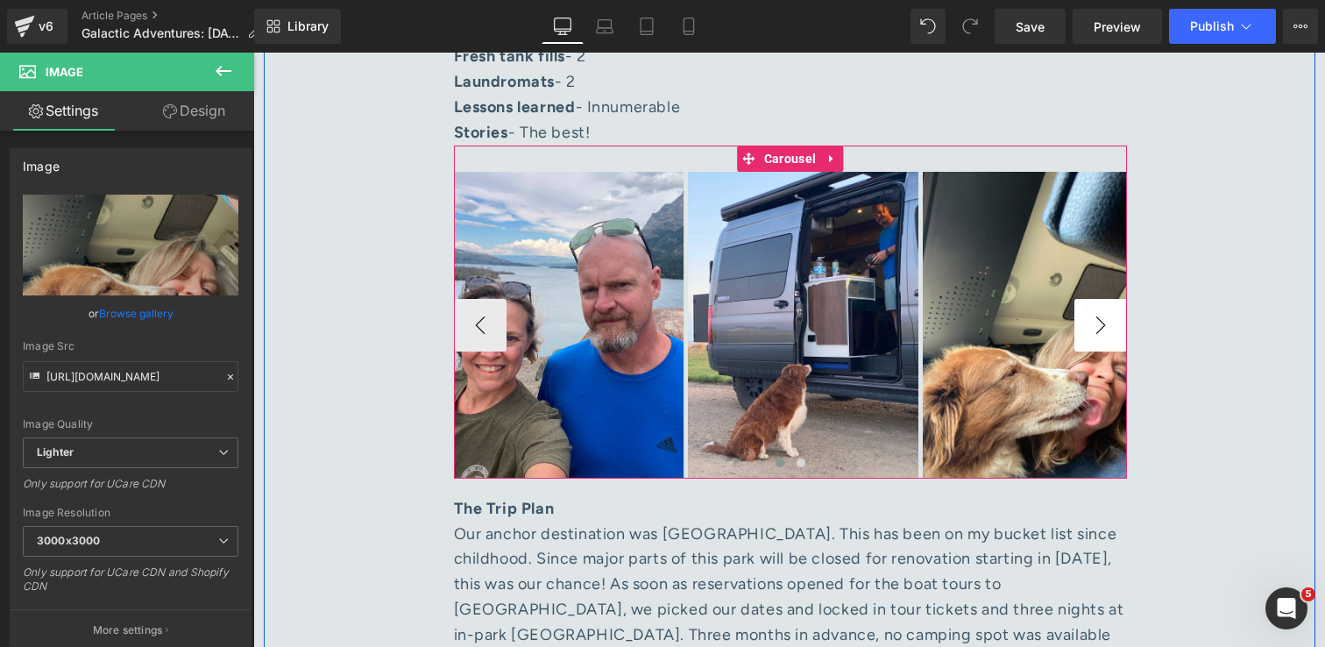
click at [1111, 300] on button "›" at bounding box center [1100, 325] width 53 height 53
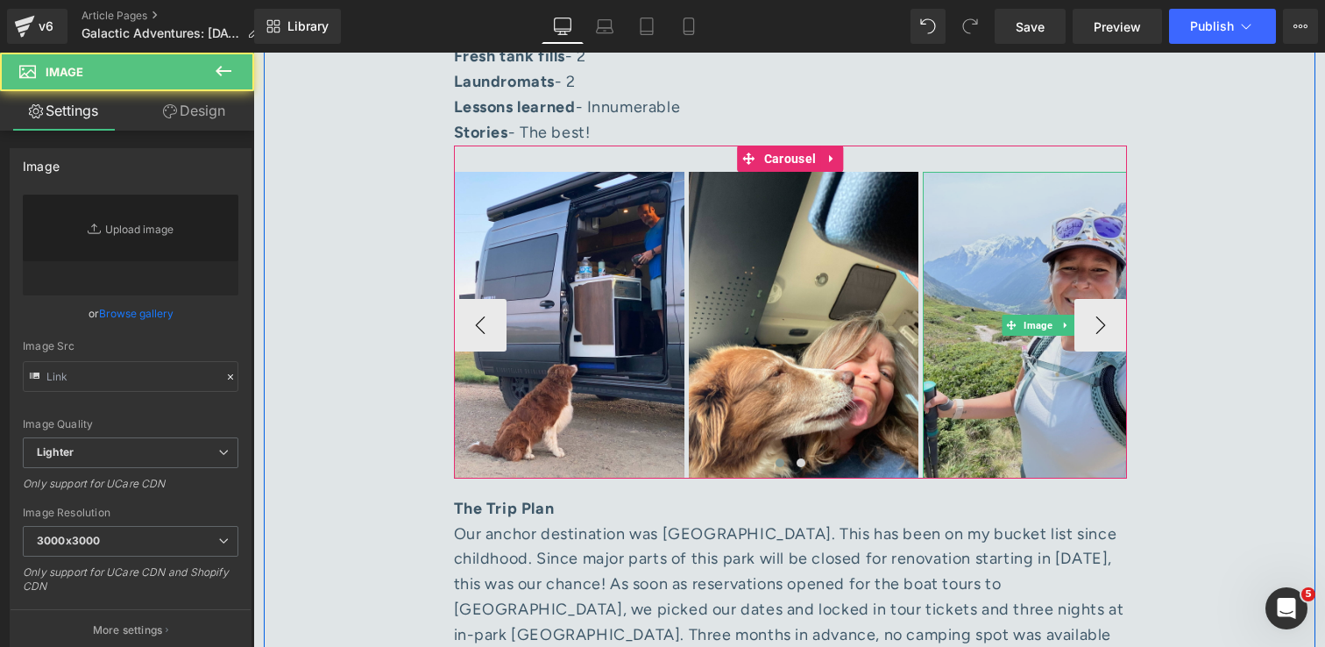
type input "https://ucarecdn.com/dacd1eaa-e34e-4aed-844a-52487a0e3774/-/format/auto/-/previ…"
click at [1019, 357] on img at bounding box center [1038, 325] width 230 height 307
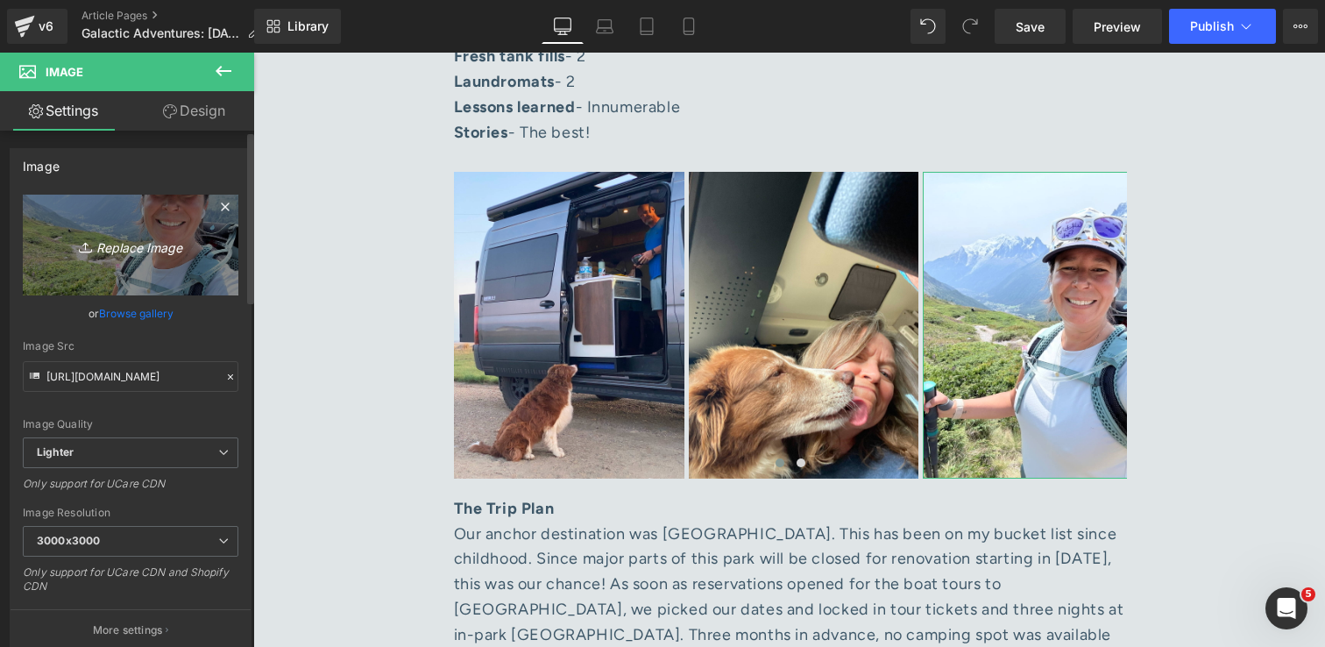
click at [148, 247] on icon "Replace Image" at bounding box center [130, 245] width 140 height 22
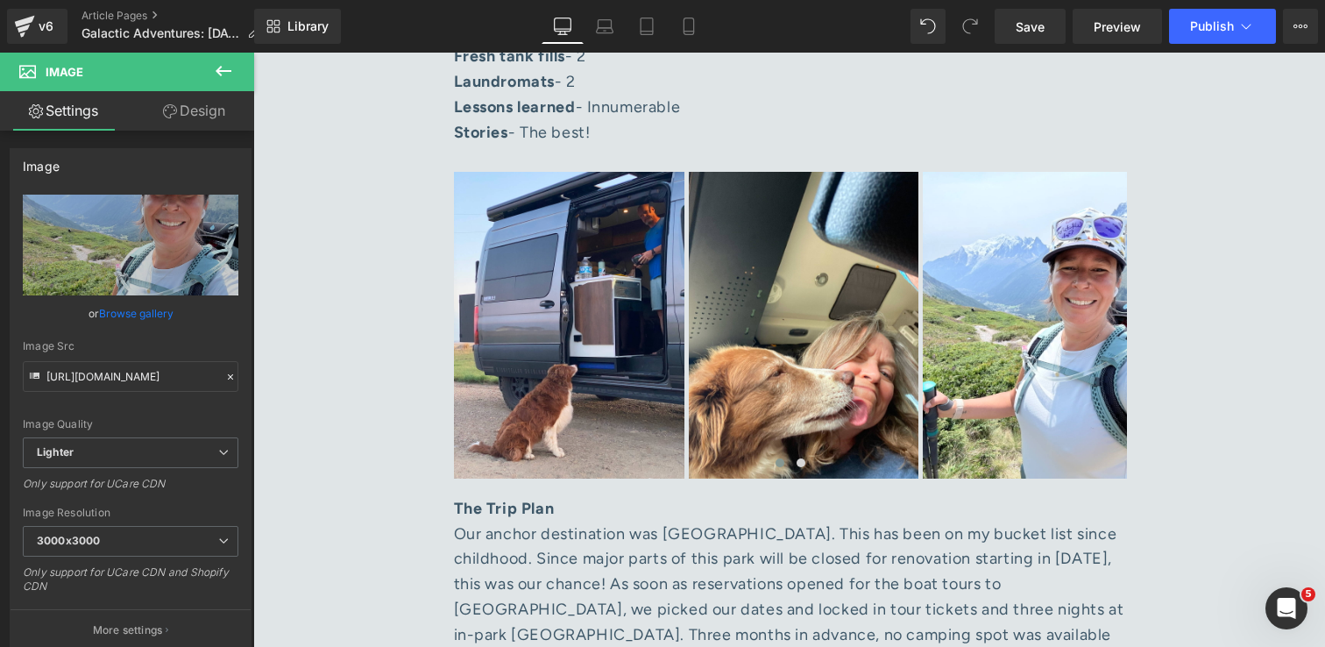
type input "C:\fakepath\IMG_0207 1.jpg"
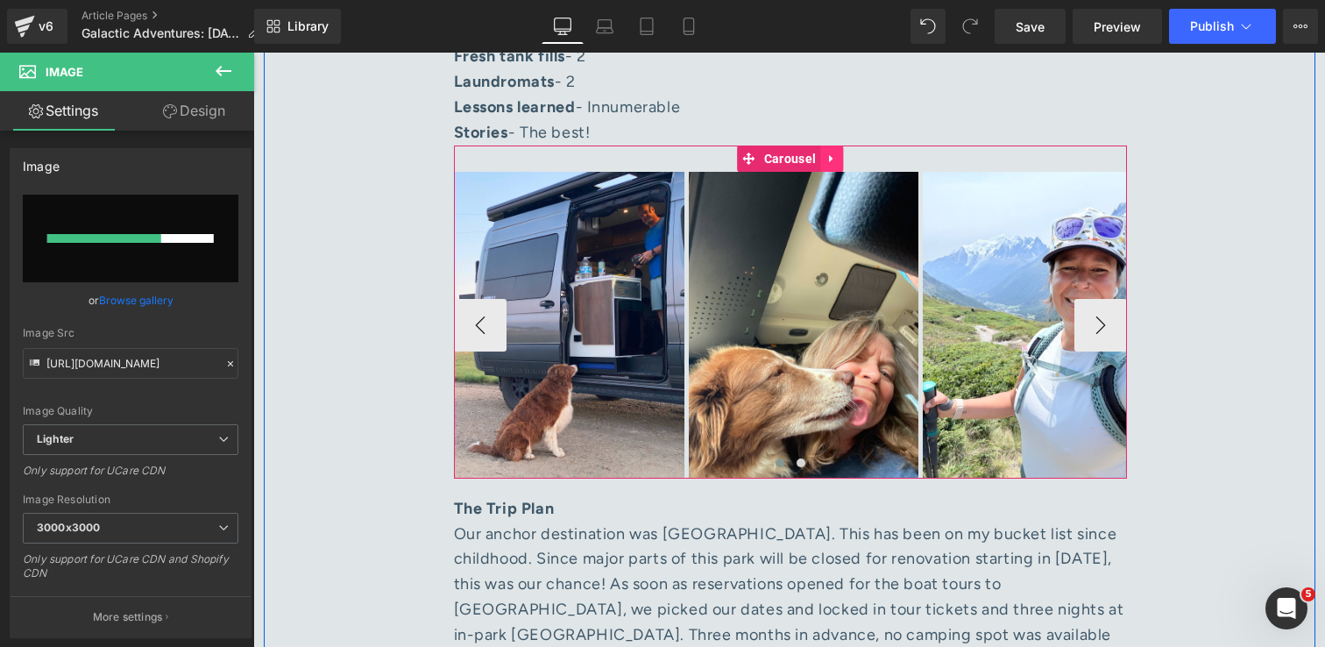
click at [832, 152] on icon at bounding box center [832, 158] width 12 height 13
click at [1094, 306] on button "›" at bounding box center [1100, 325] width 53 height 53
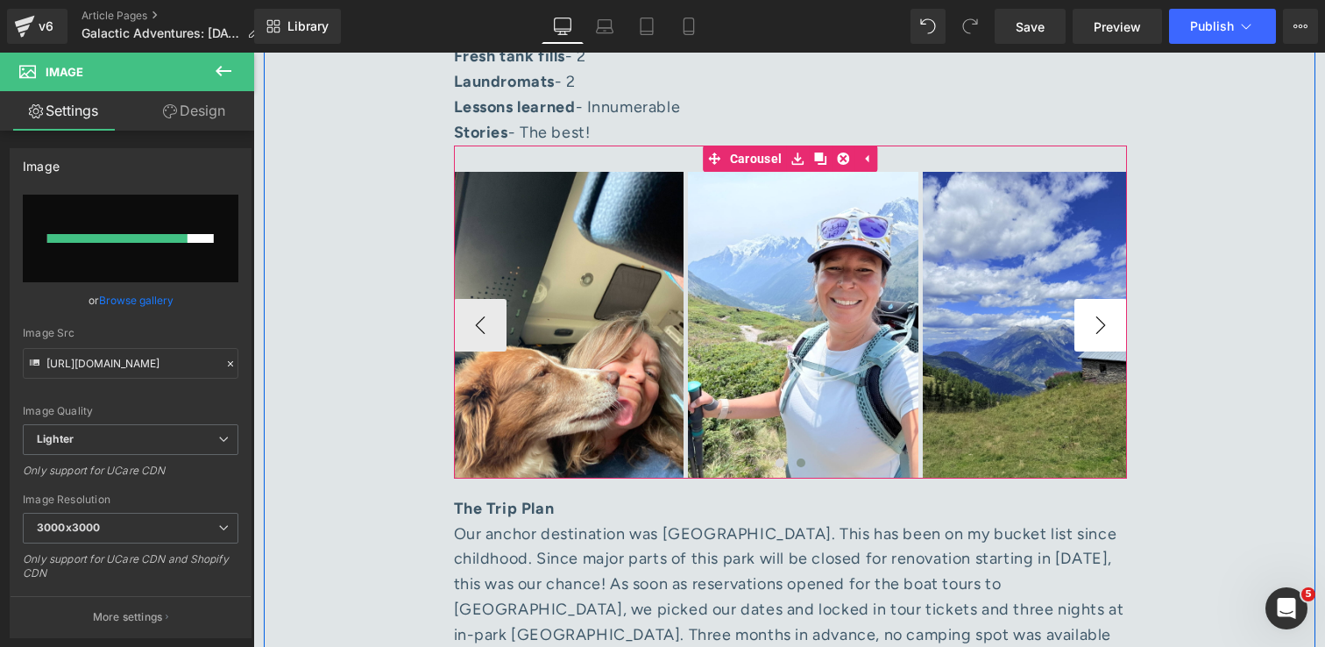
click at [1094, 306] on button "›" at bounding box center [1100, 325] width 53 height 53
click at [1095, 299] on button "›" at bounding box center [1100, 325] width 53 height 53
click at [1064, 320] on icon at bounding box center [1065, 325] width 10 height 11
click at [1052, 320] on icon at bounding box center [1056, 325] width 10 height 11
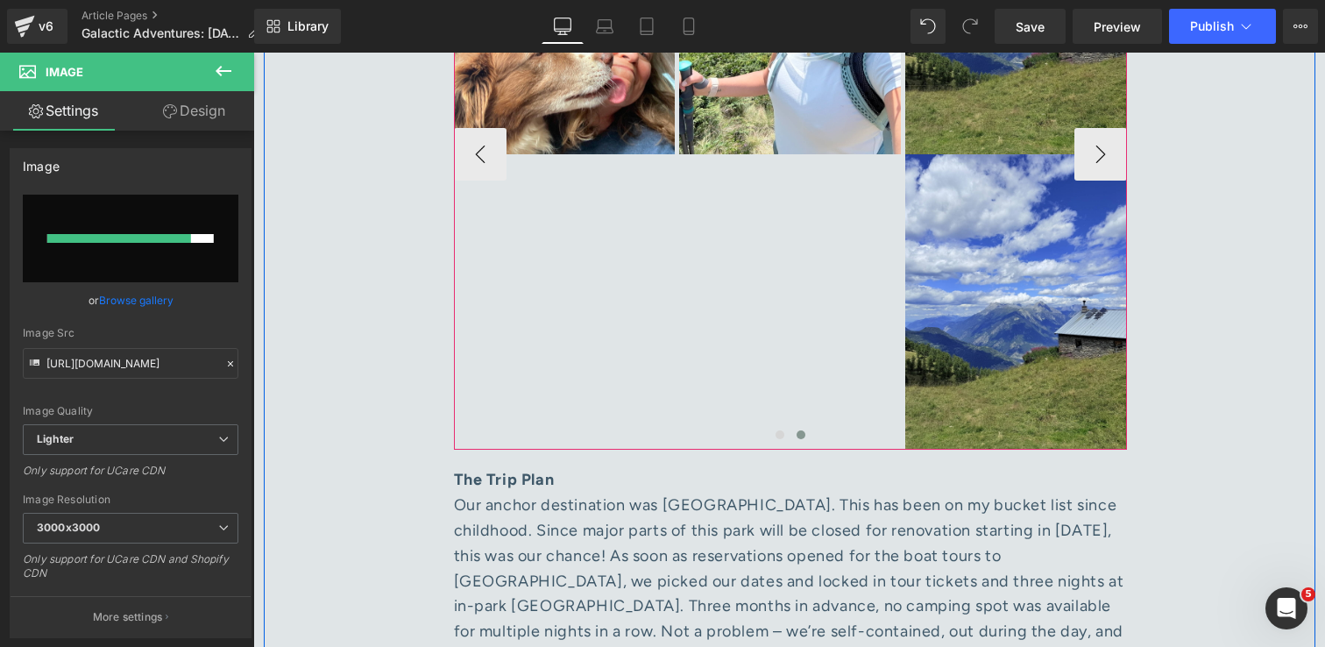
scroll to position [2280, 0]
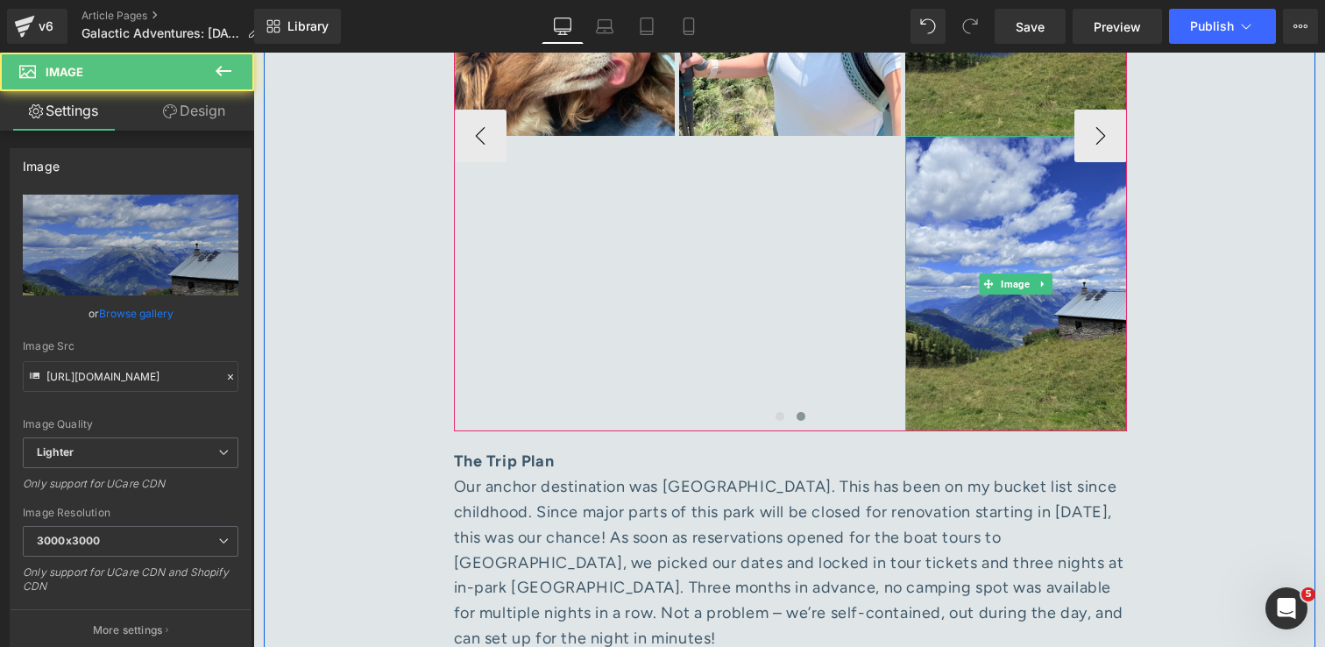
click at [1052, 302] on img at bounding box center [1016, 283] width 222 height 295
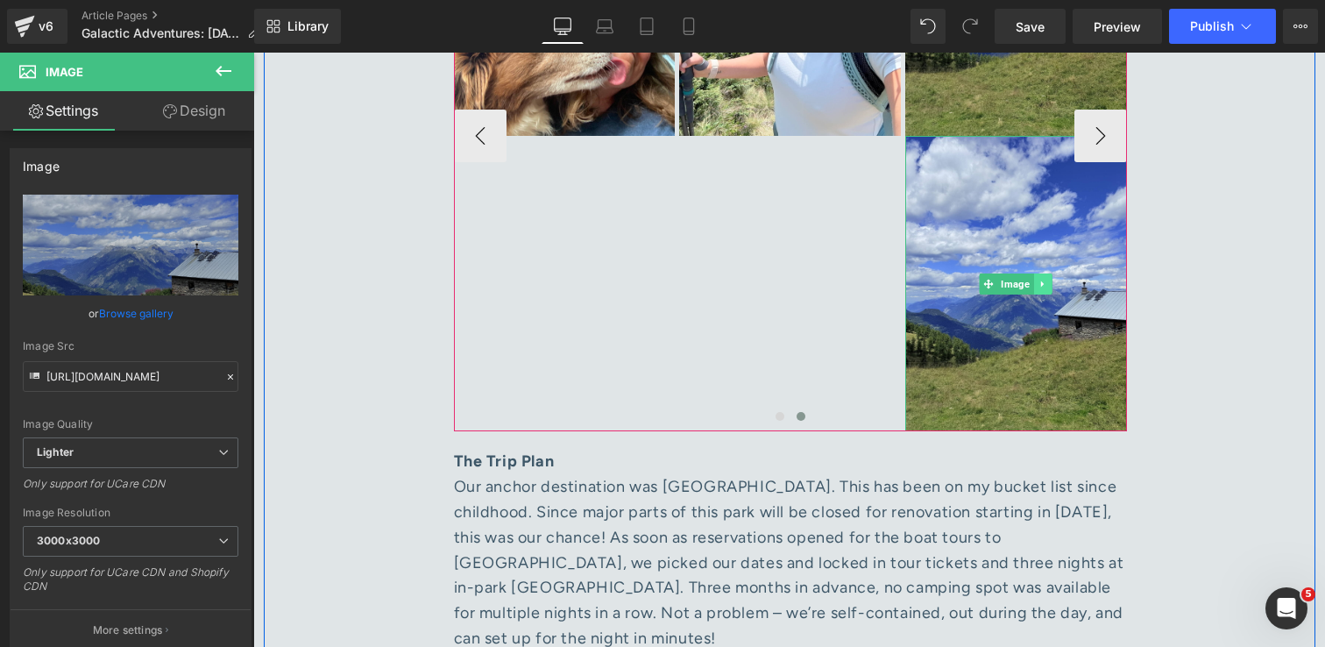
click at [1043, 279] on icon at bounding box center [1043, 284] width 10 height 11
click at [1051, 279] on icon at bounding box center [1052, 284] width 10 height 10
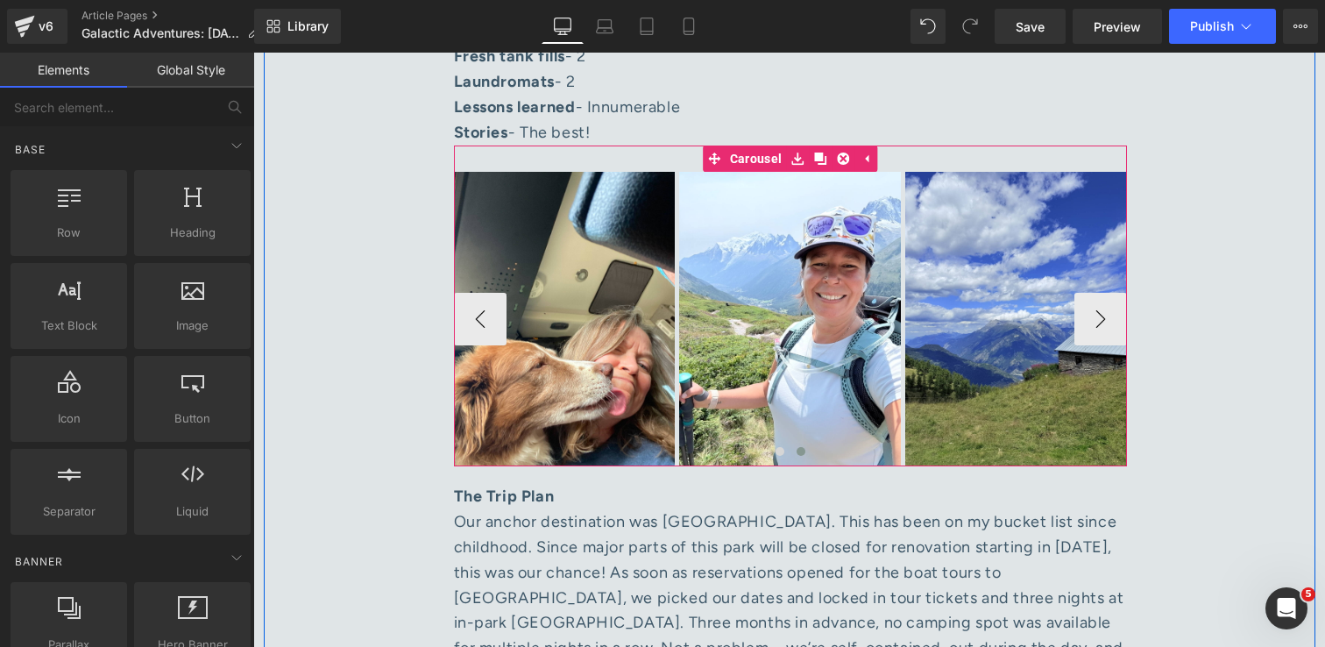
scroll to position [1903, 0]
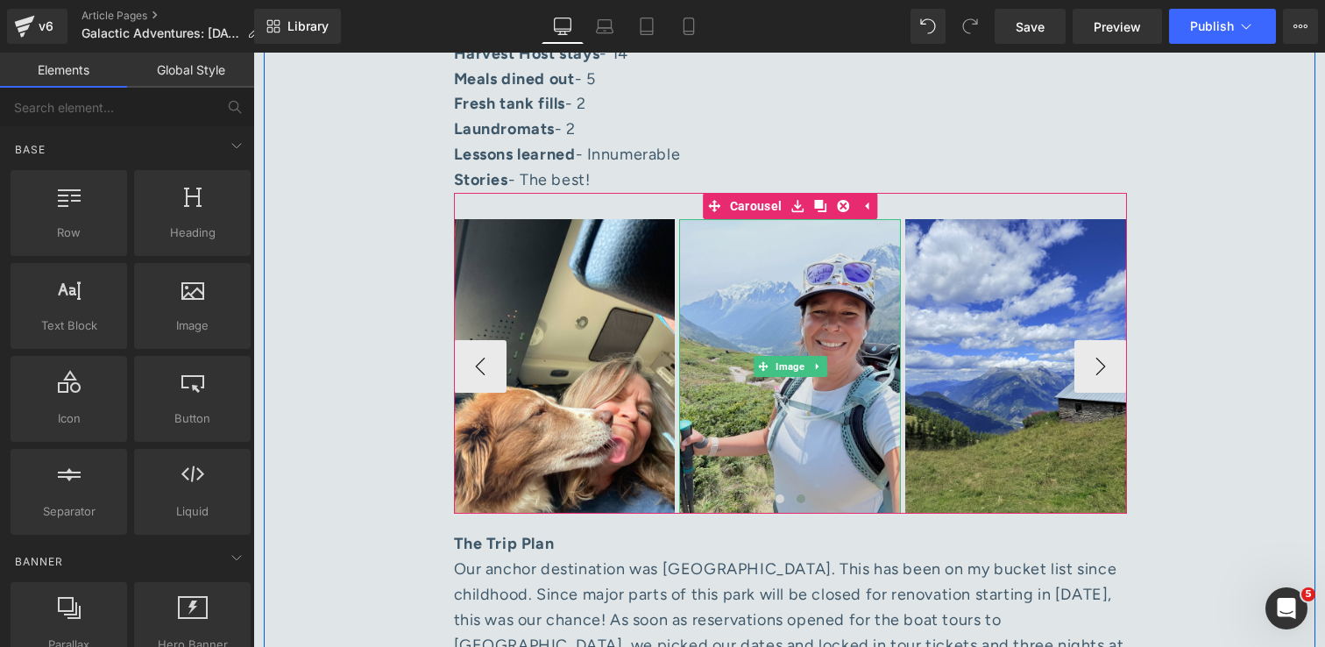
click at [834, 443] on img at bounding box center [790, 366] width 222 height 295
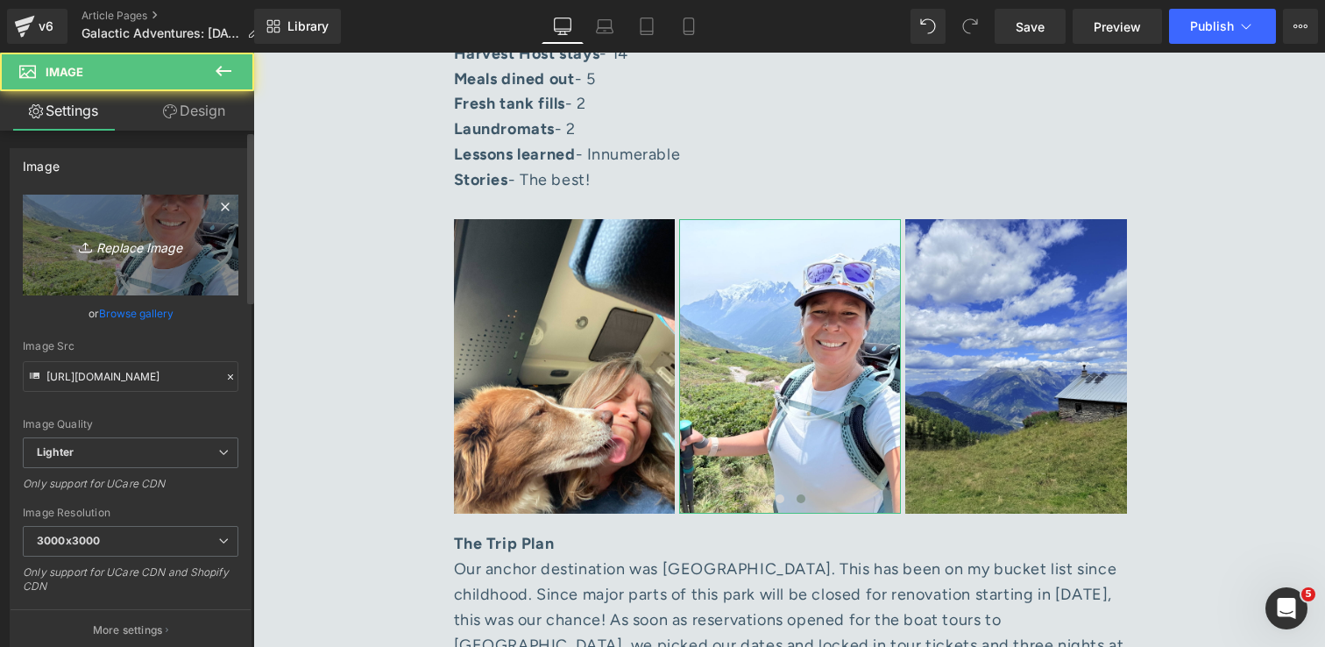
click at [163, 251] on icon "Replace Image" at bounding box center [130, 245] width 140 height 22
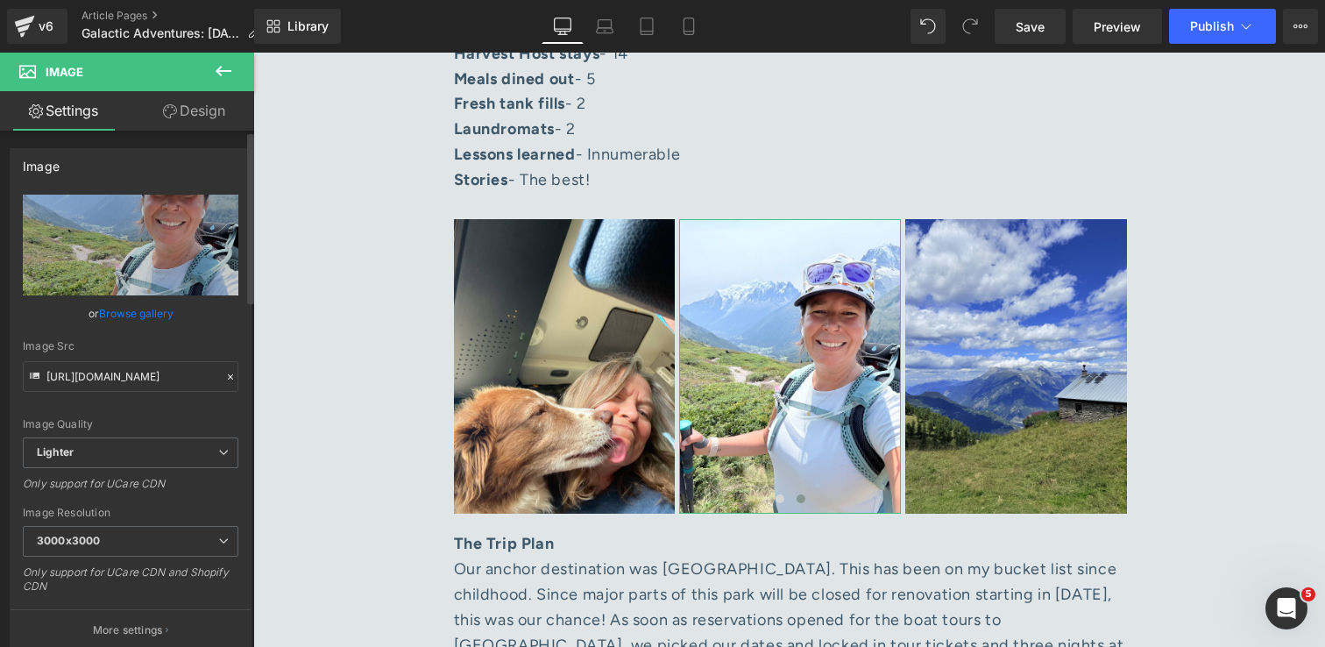
click at [143, 316] on link "Browse gallery" at bounding box center [136, 313] width 74 height 31
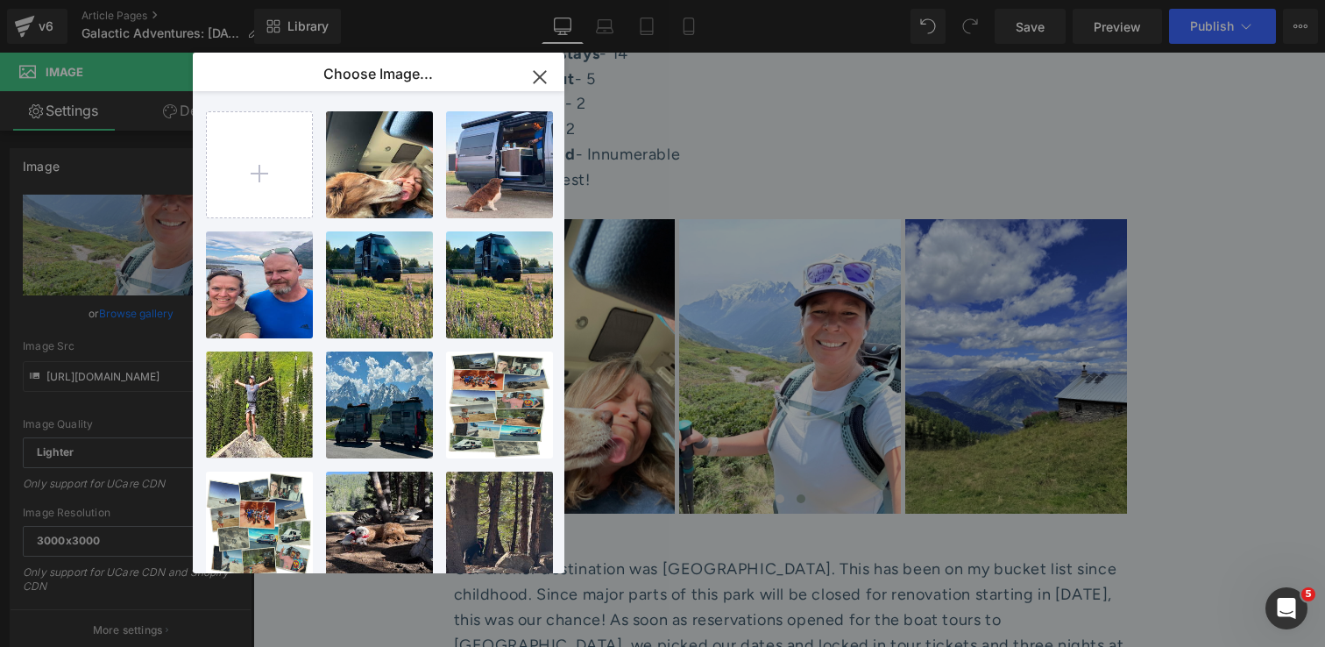
click at [541, 80] on icon "button" at bounding box center [540, 77] width 28 height 28
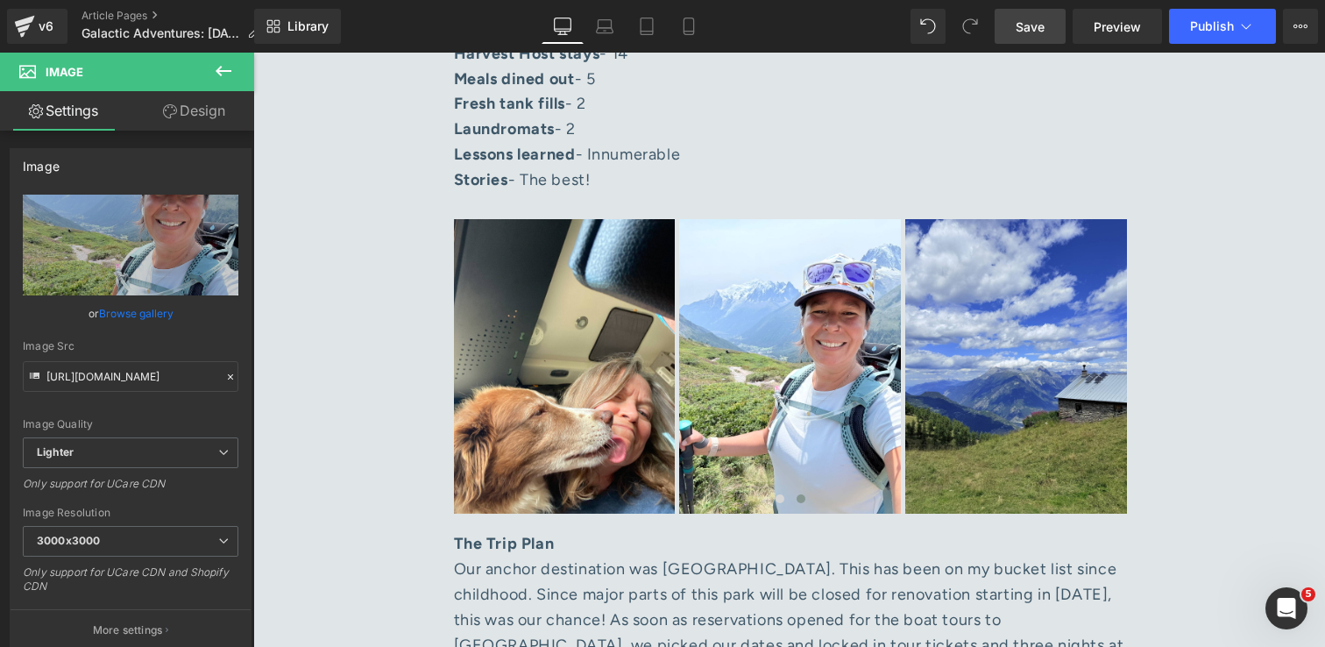
click at [1018, 34] on span "Save" at bounding box center [1030, 27] width 29 height 18
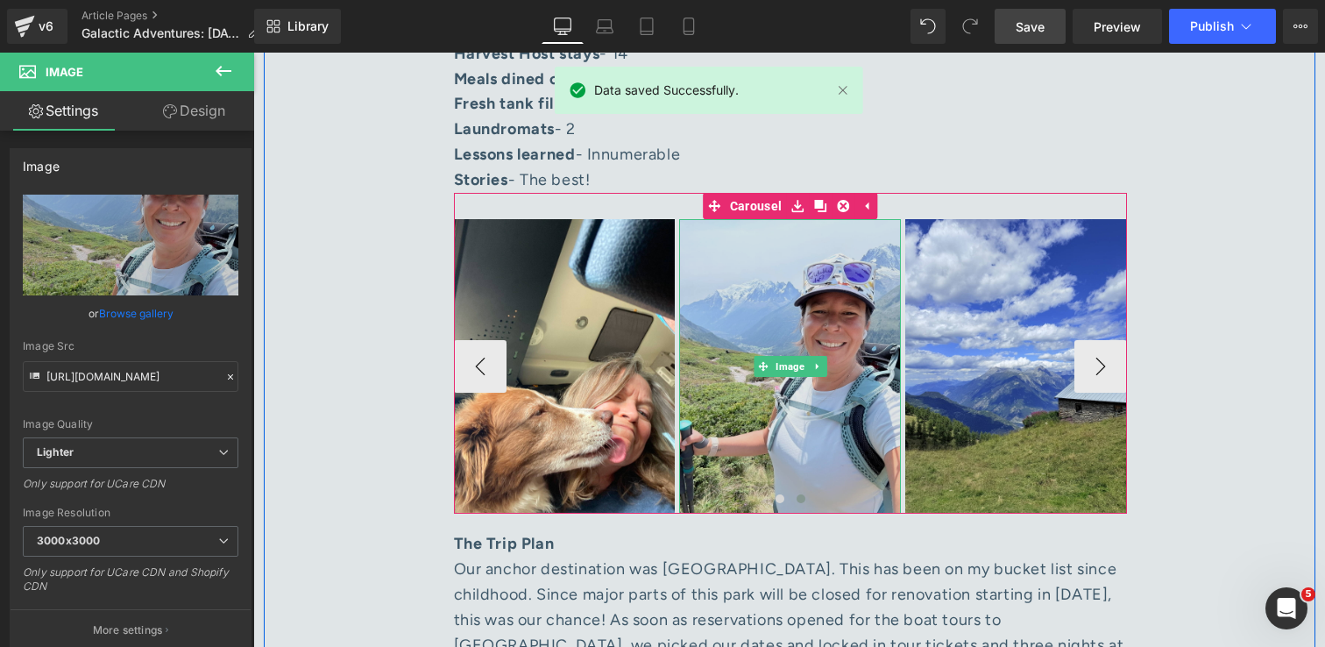
click at [818, 400] on img at bounding box center [790, 366] width 222 height 295
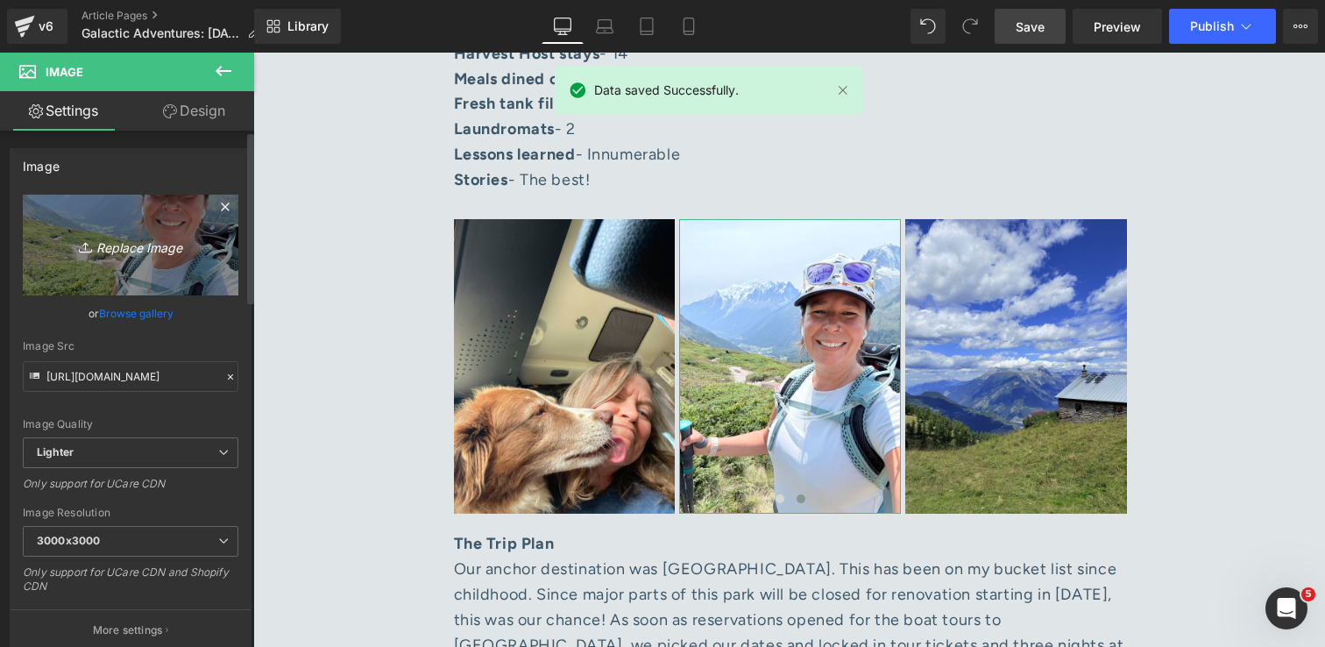
click at [138, 246] on icon "Replace Image" at bounding box center [130, 245] width 140 height 22
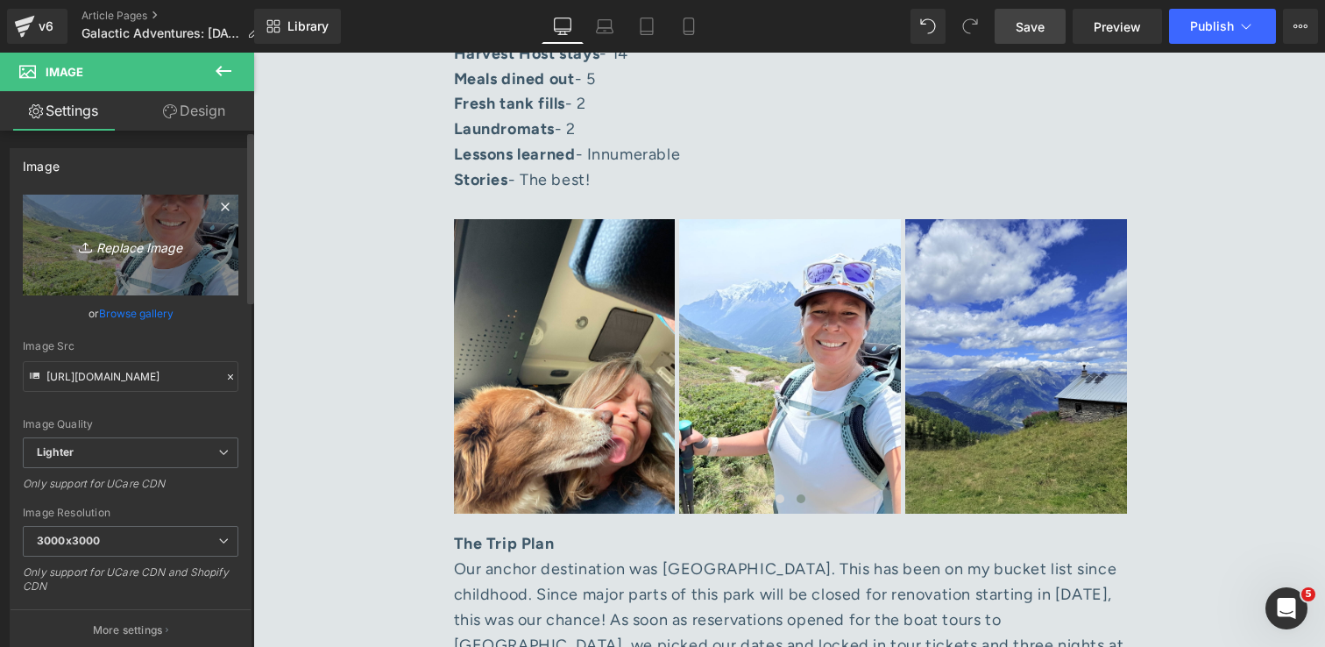
type input "C:\fakepath\IMG_0207 1.jpg"
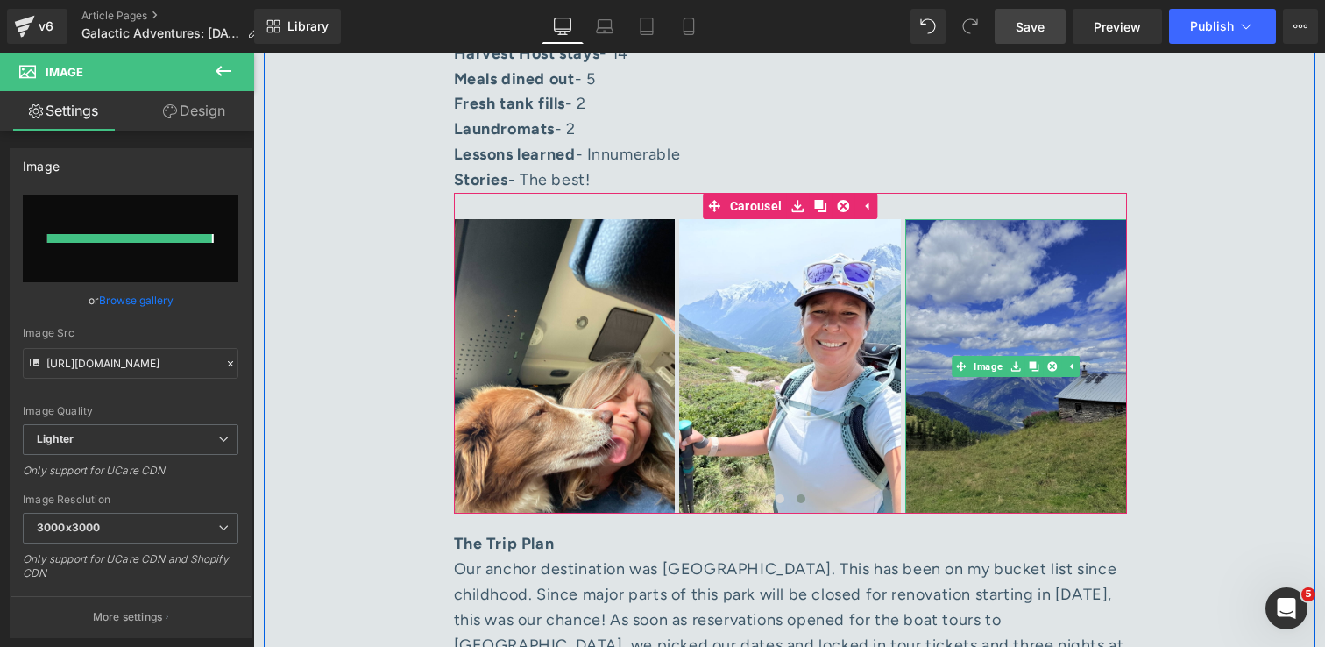
type input "https://ucarecdn.com/2550c39a-4342-49cf-a0ba-7e9798a2a69a/-/format/auto/-/previ…"
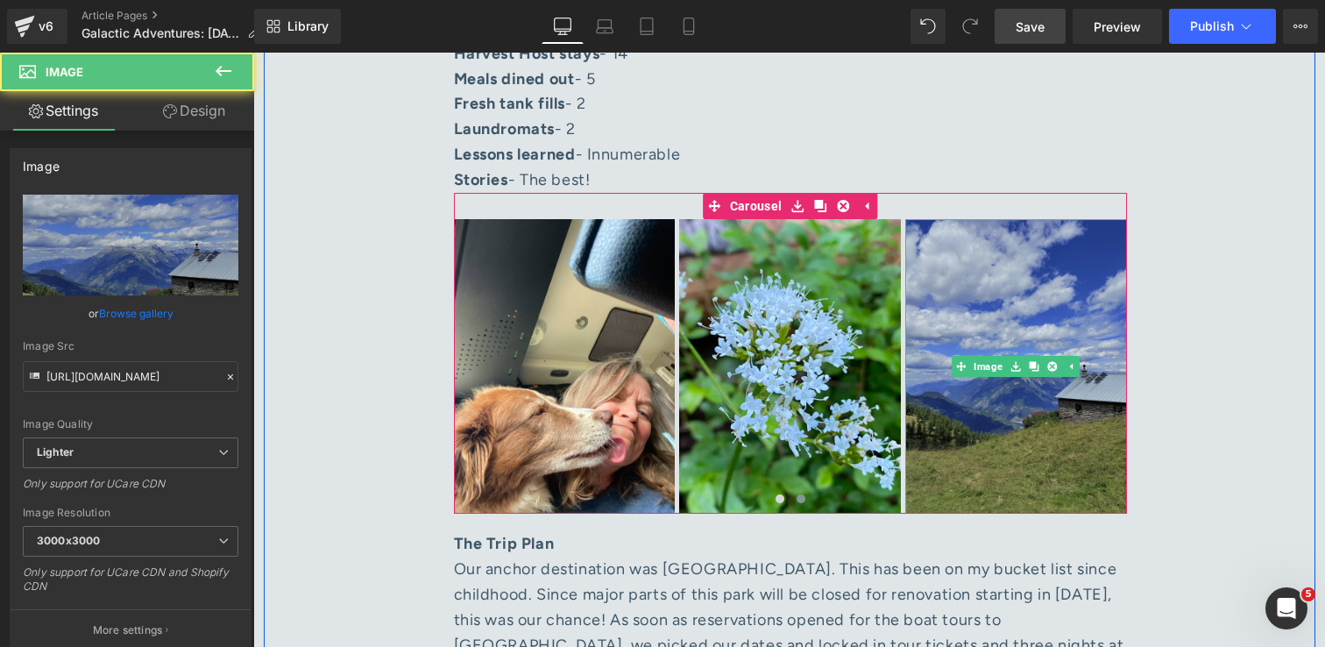
click at [973, 440] on img at bounding box center [1016, 366] width 222 height 295
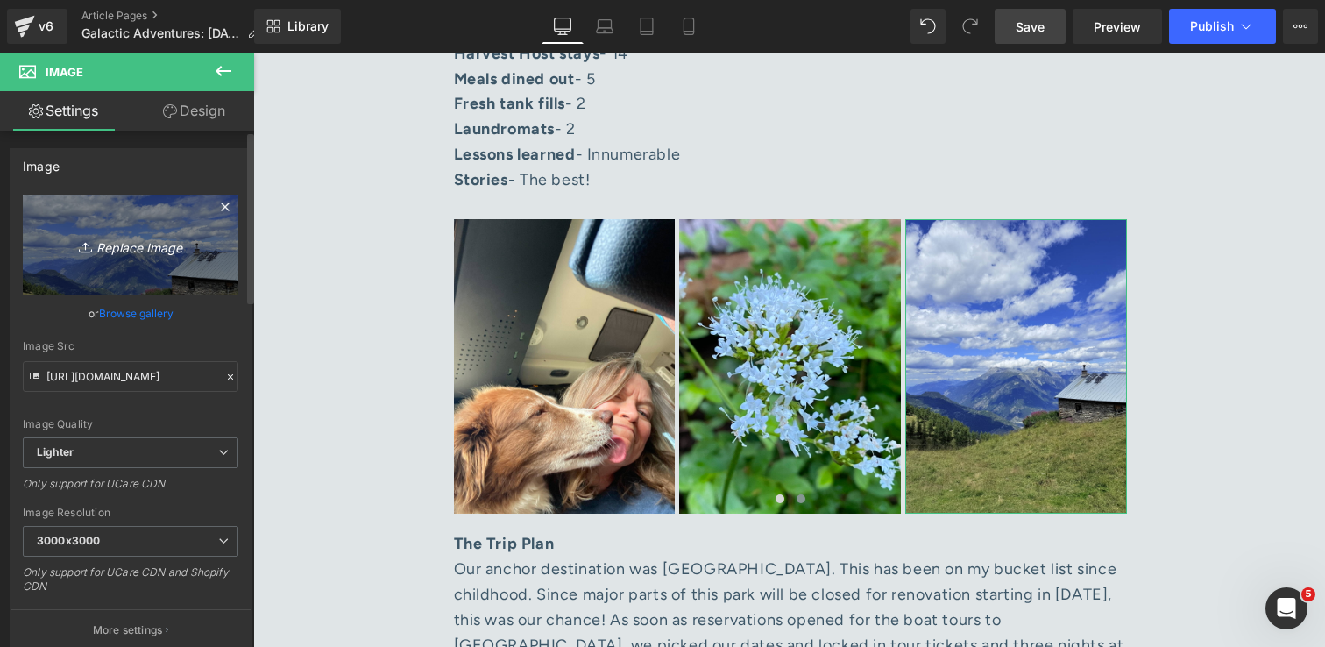
click at [109, 251] on icon "Replace Image" at bounding box center [130, 245] width 140 height 22
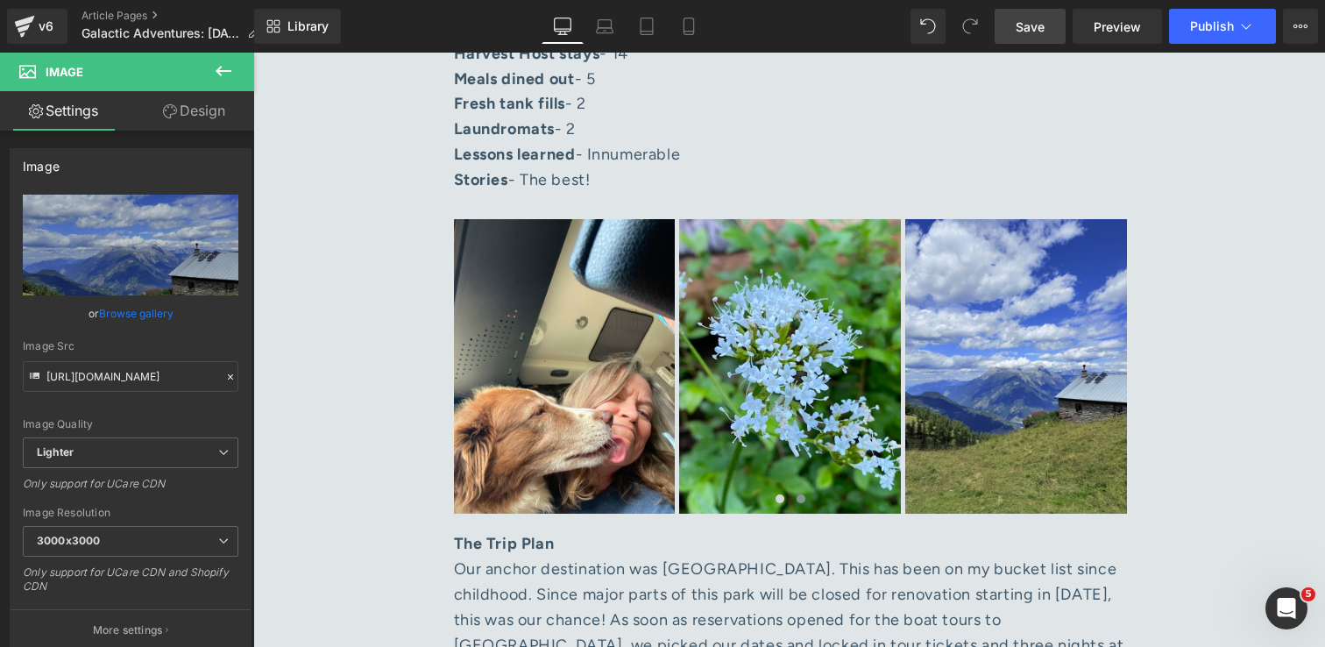
type input "C:\fakepath\IMG_0157 1.jpg"
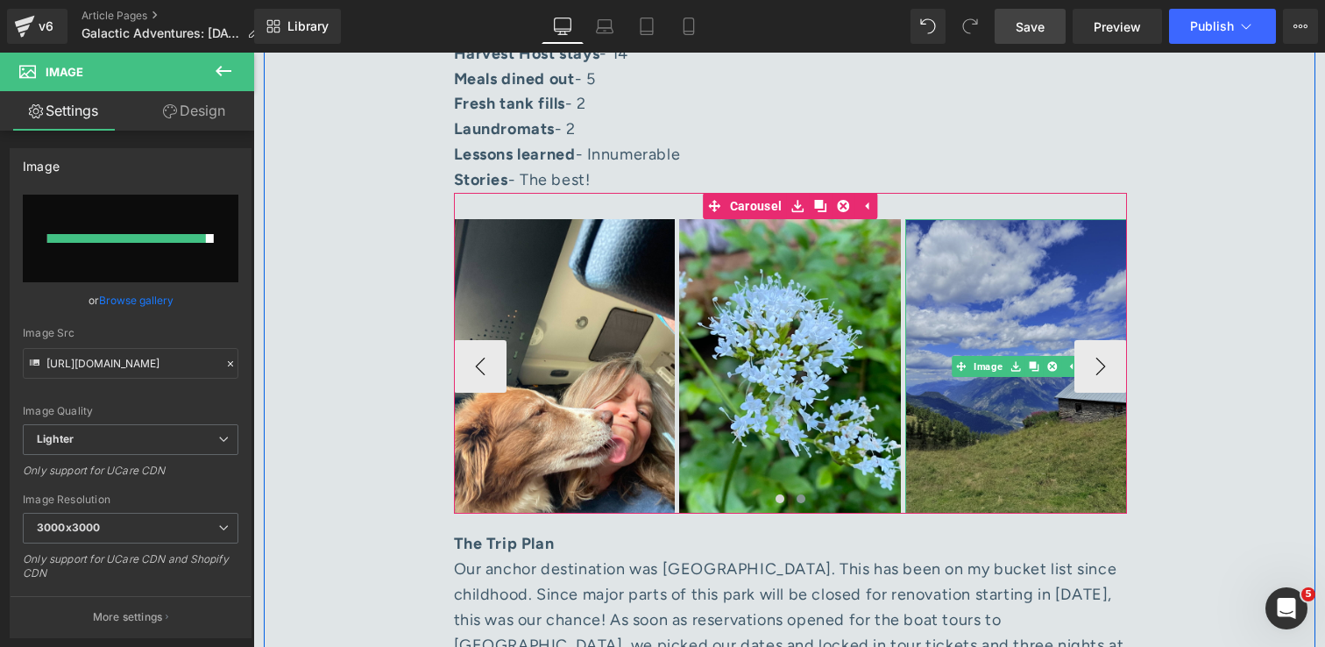
click at [1007, 450] on img at bounding box center [1016, 366] width 222 height 295
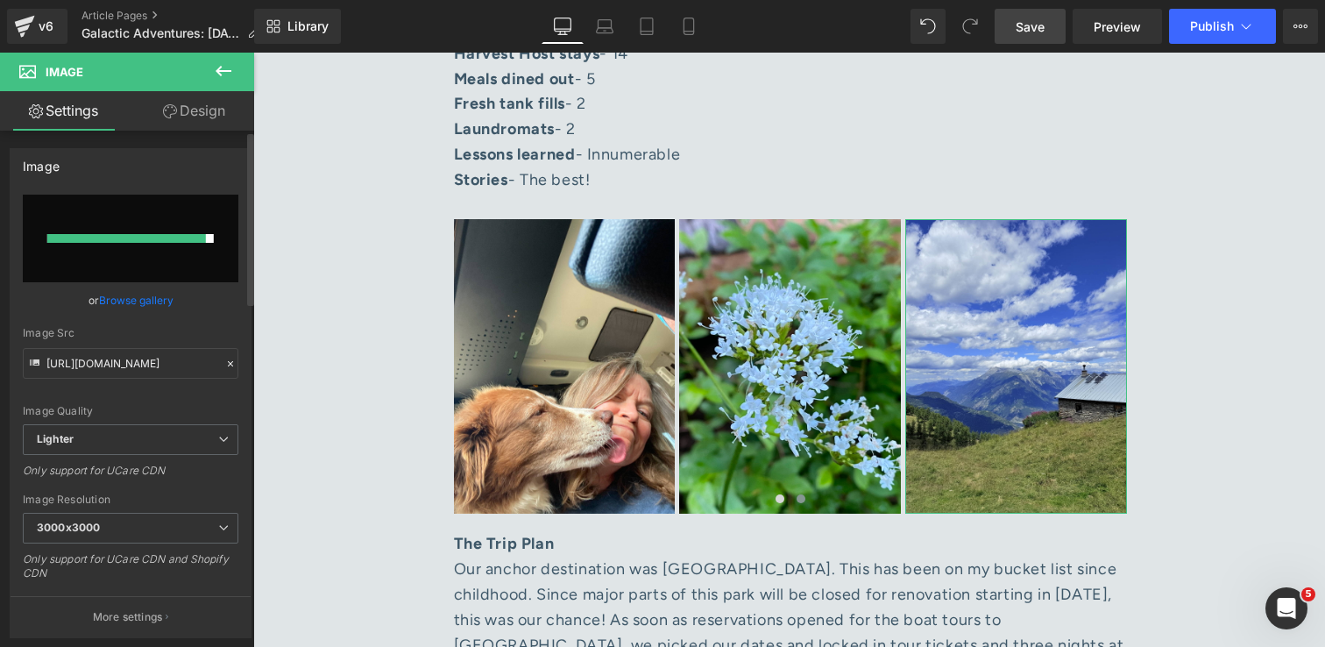
click at [144, 303] on link "Browse gallery" at bounding box center [136, 300] width 74 height 31
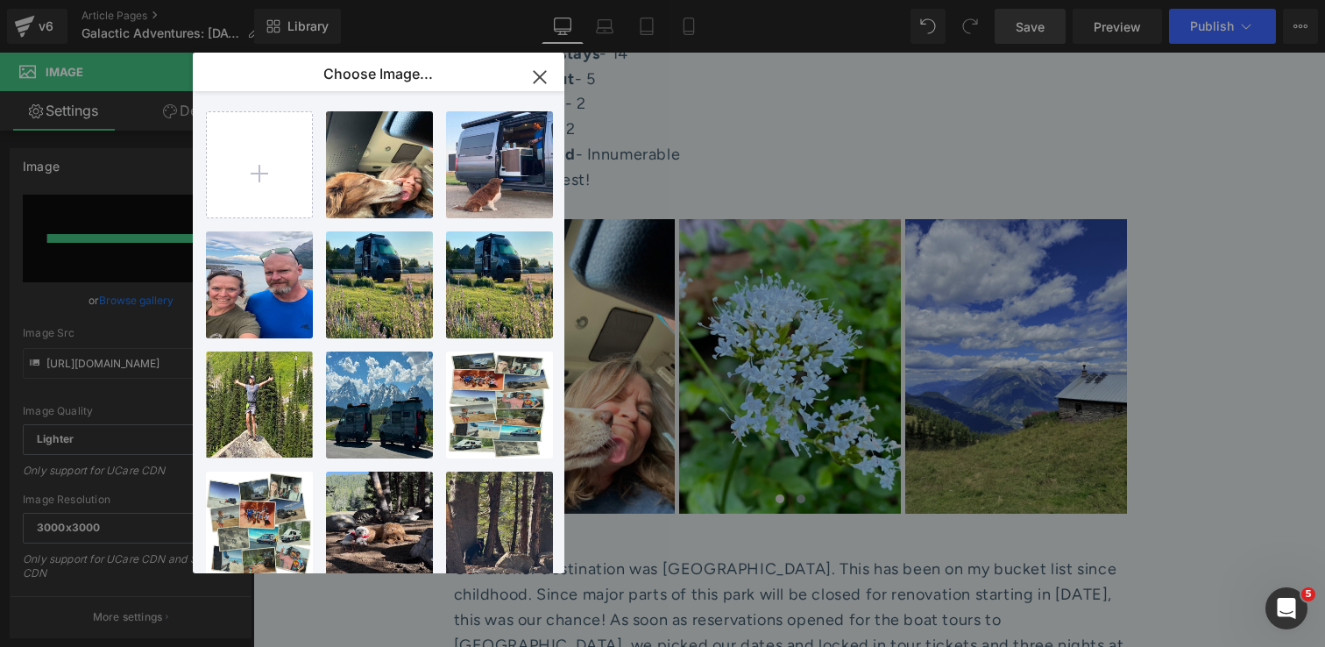
click at [537, 77] on icon "button" at bounding box center [540, 77] width 28 height 28
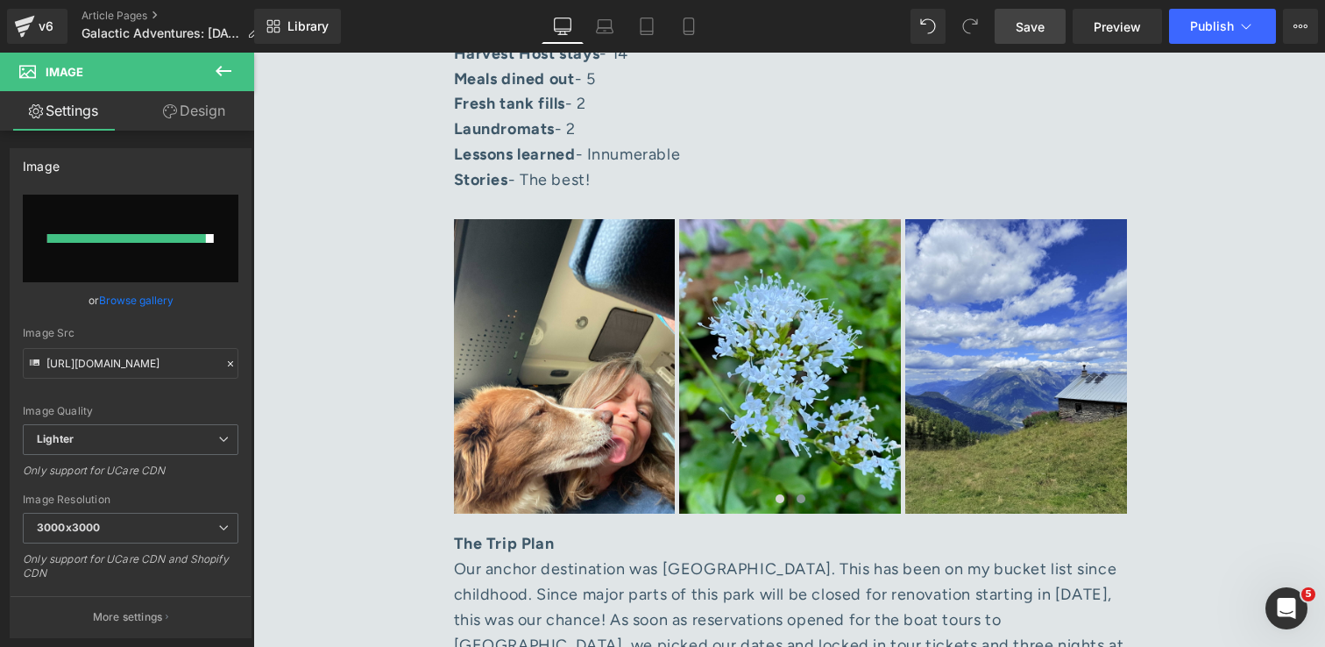
drag, startPoint x: 1031, startPoint y: 18, endPoint x: 139, endPoint y: 556, distance: 1040.6
click at [1031, 18] on span "Save" at bounding box center [1030, 27] width 29 height 18
click at [155, 295] on link "Browse gallery" at bounding box center [136, 300] width 74 height 31
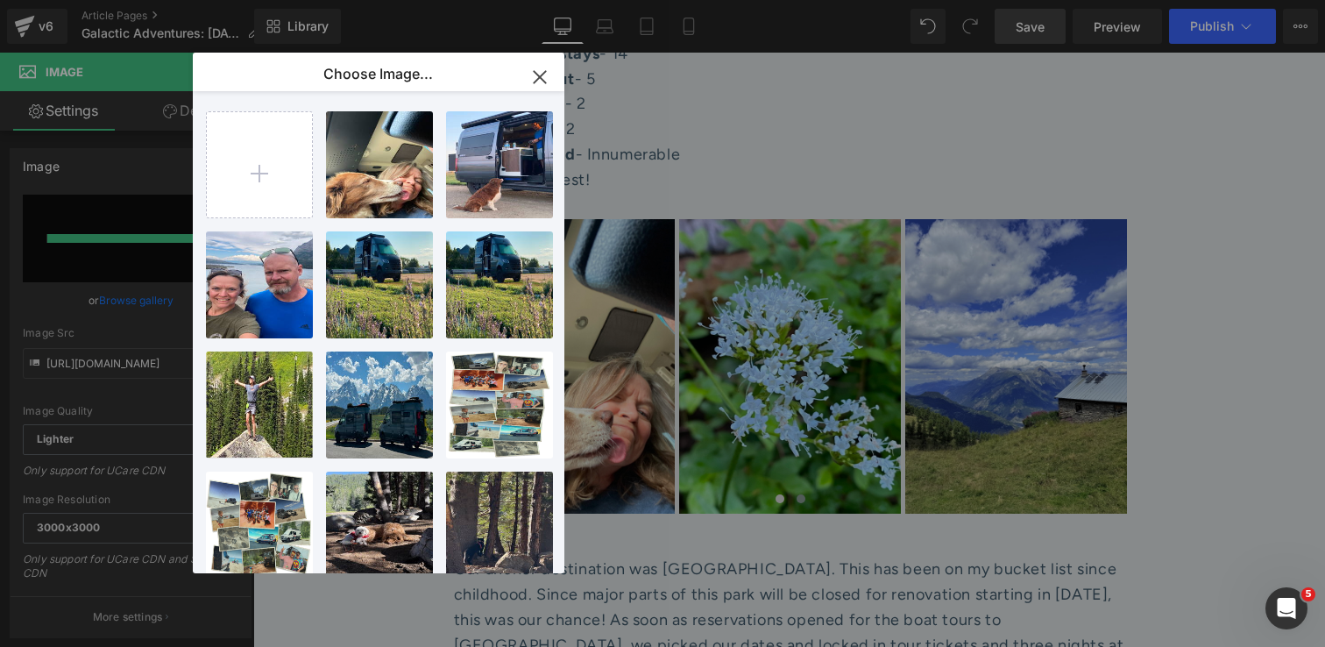
click at [537, 66] on icon "button" at bounding box center [540, 77] width 28 height 28
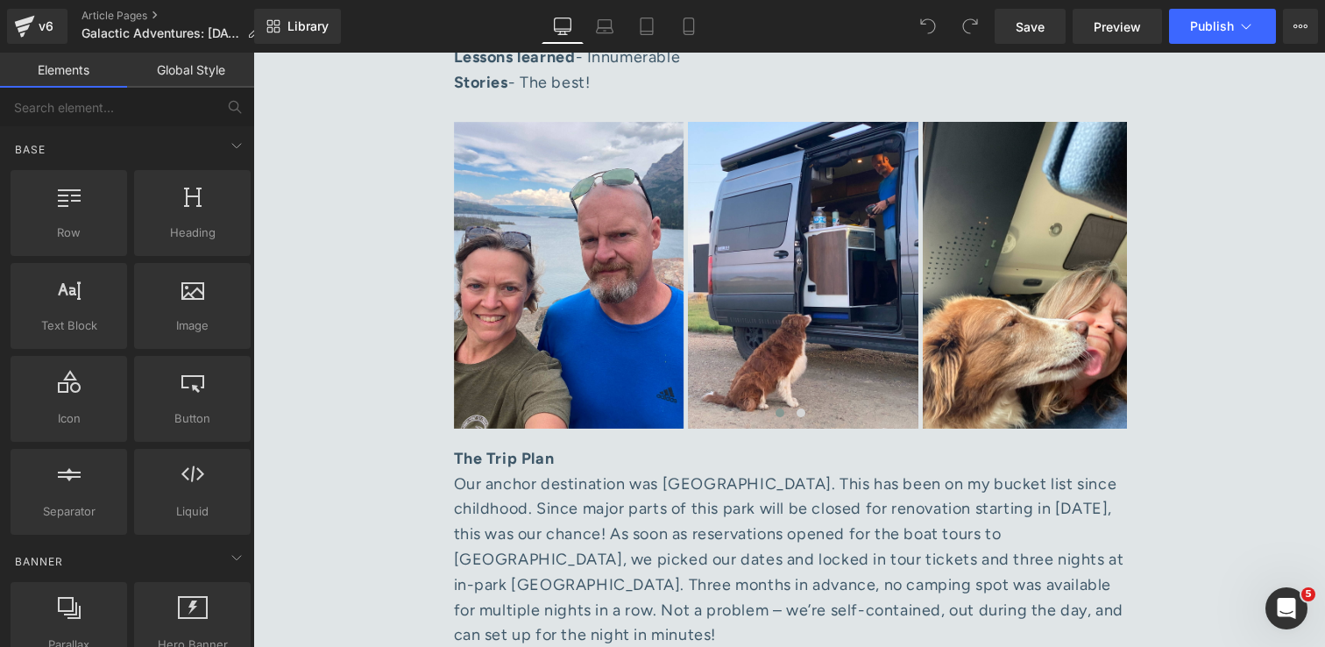
scroll to position [2010, 0]
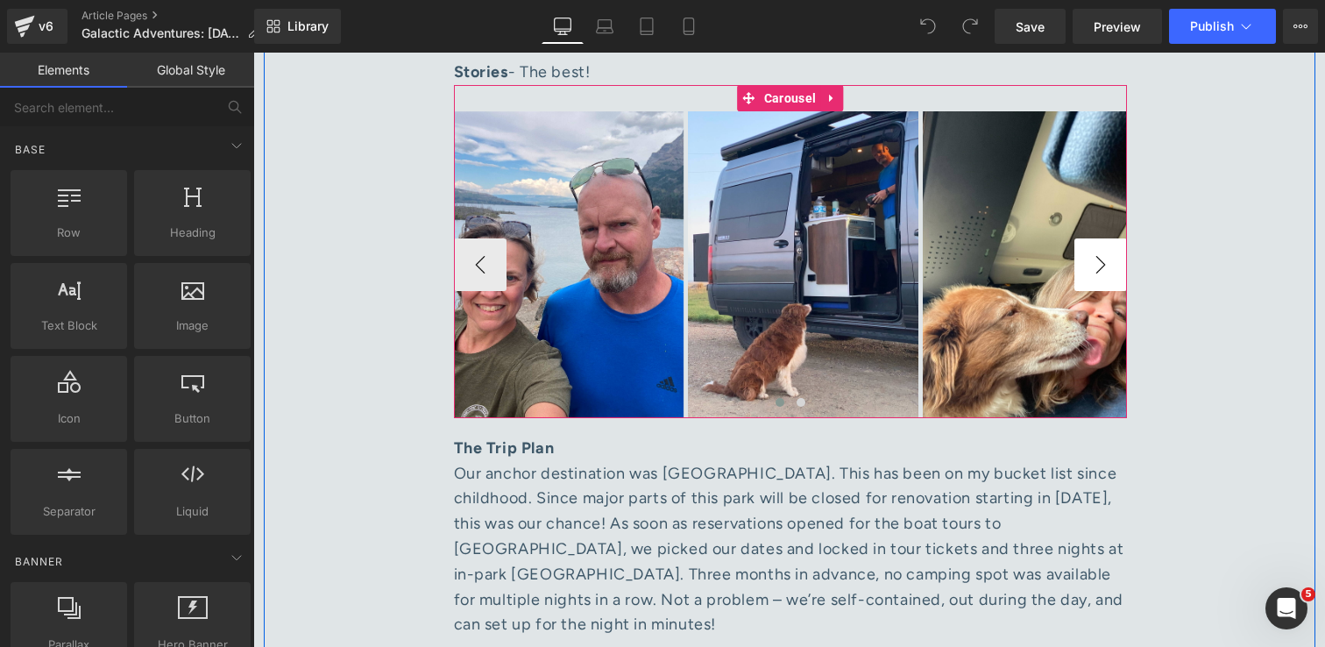
click at [1111, 240] on button "›" at bounding box center [1100, 264] width 53 height 53
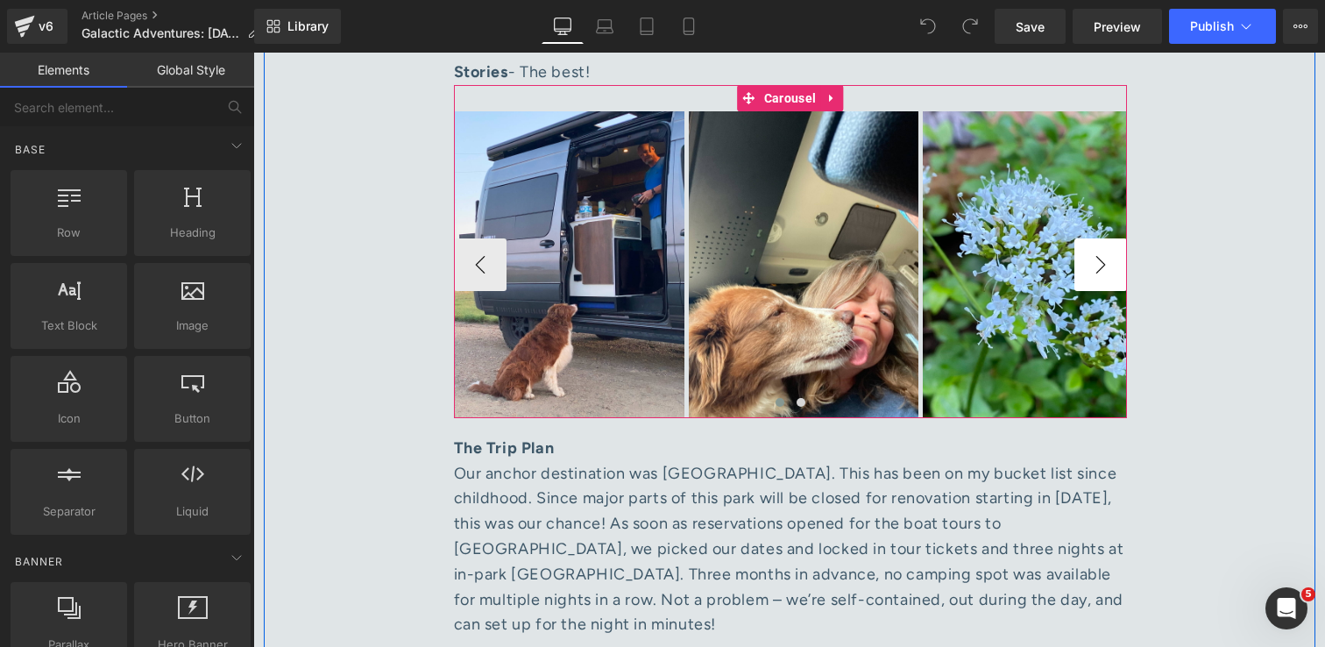
click at [1111, 240] on button "›" at bounding box center [1100, 264] width 53 height 53
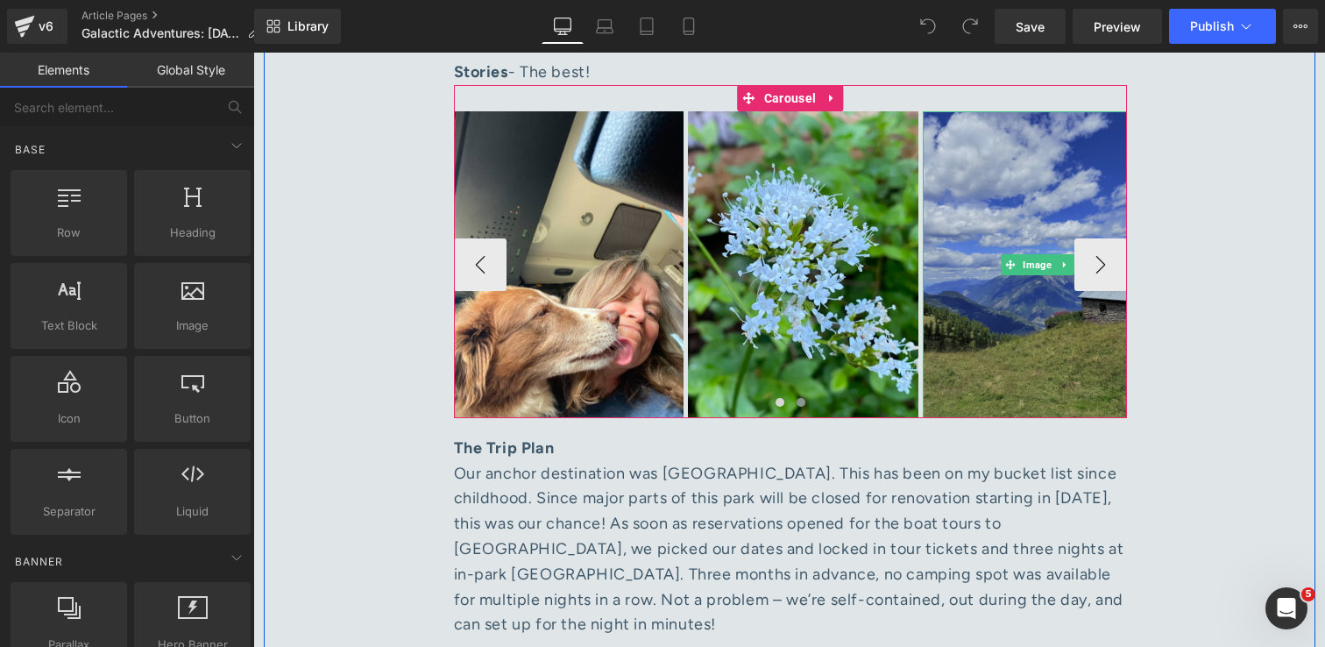
click at [1038, 320] on img at bounding box center [1038, 264] width 230 height 307
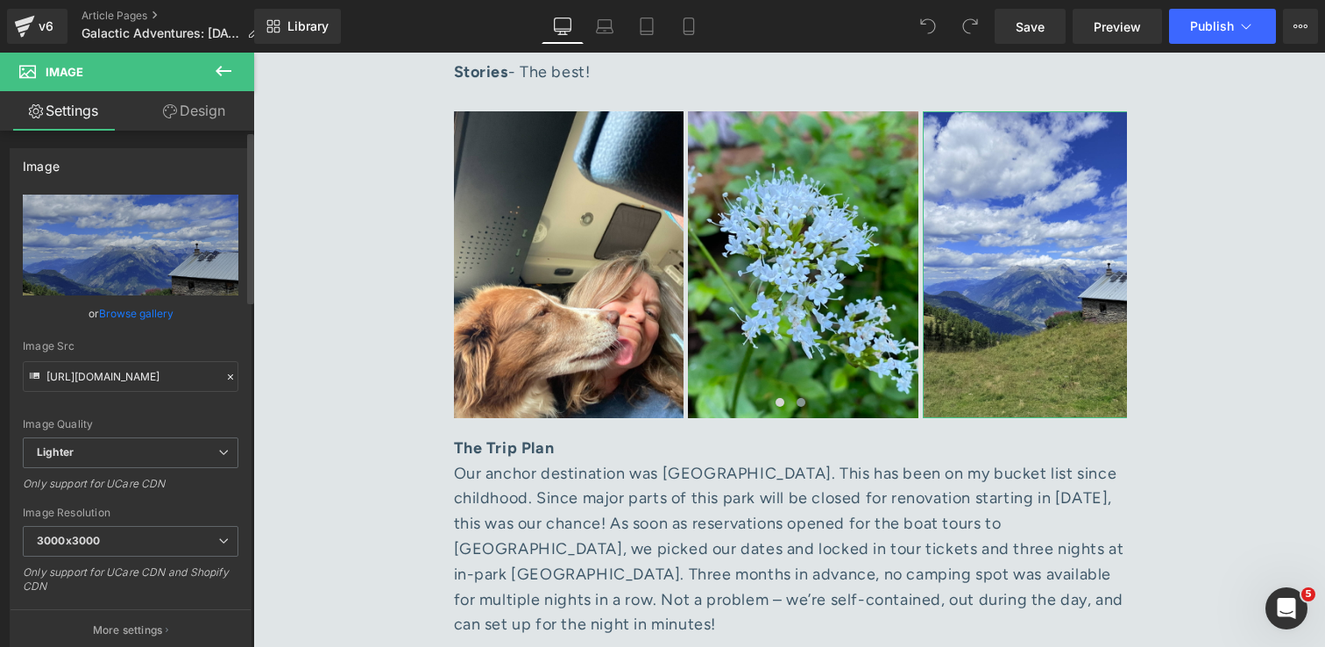
click at [142, 312] on link "Browse gallery" at bounding box center [136, 313] width 74 height 31
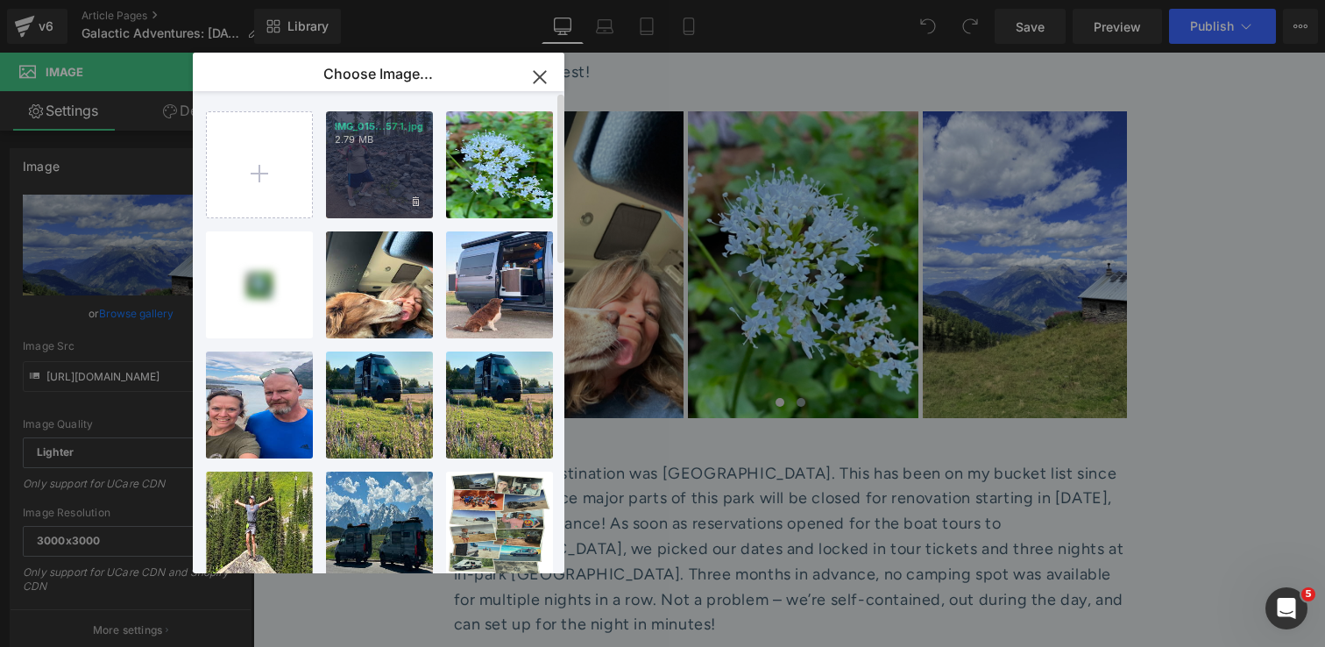
click at [377, 189] on div "IMG_015...57 1.jpg 2.79 MB" at bounding box center [379, 164] width 107 height 107
type input "https://ucarecdn.com/221e9b08-ae41-4cb3-b417-0fd0b90c954a/-/format/auto/-/previ…"
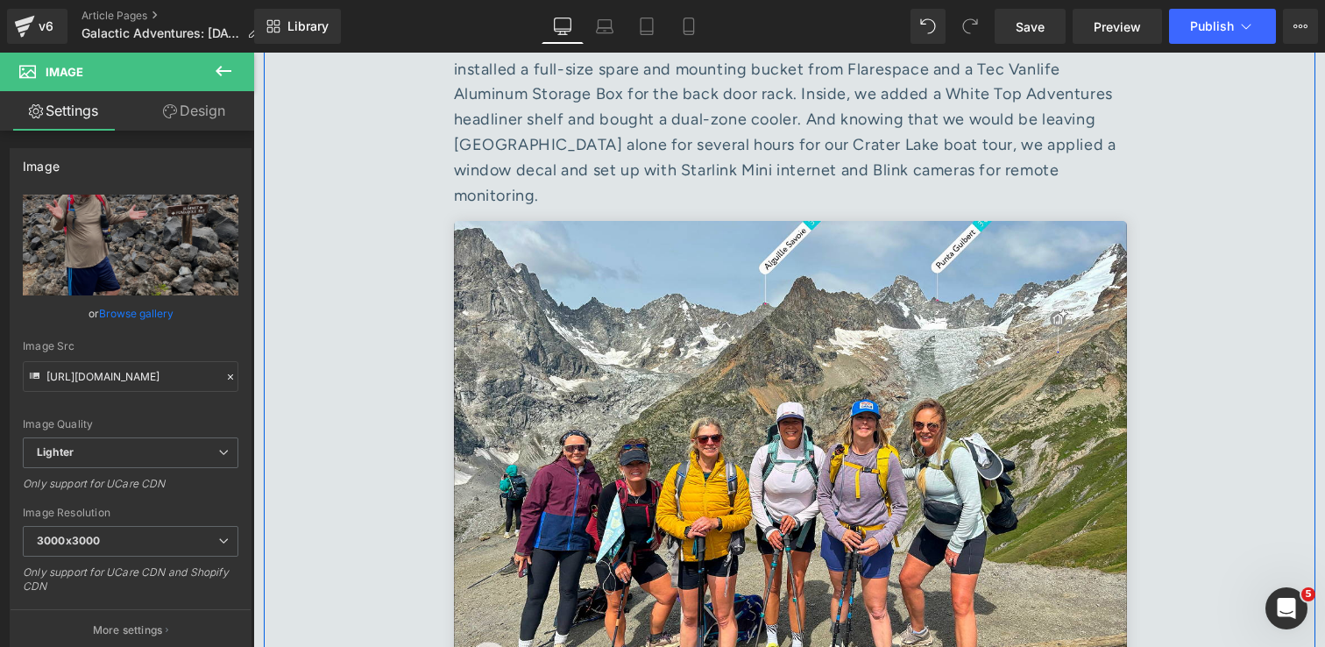
scroll to position [2718, 0]
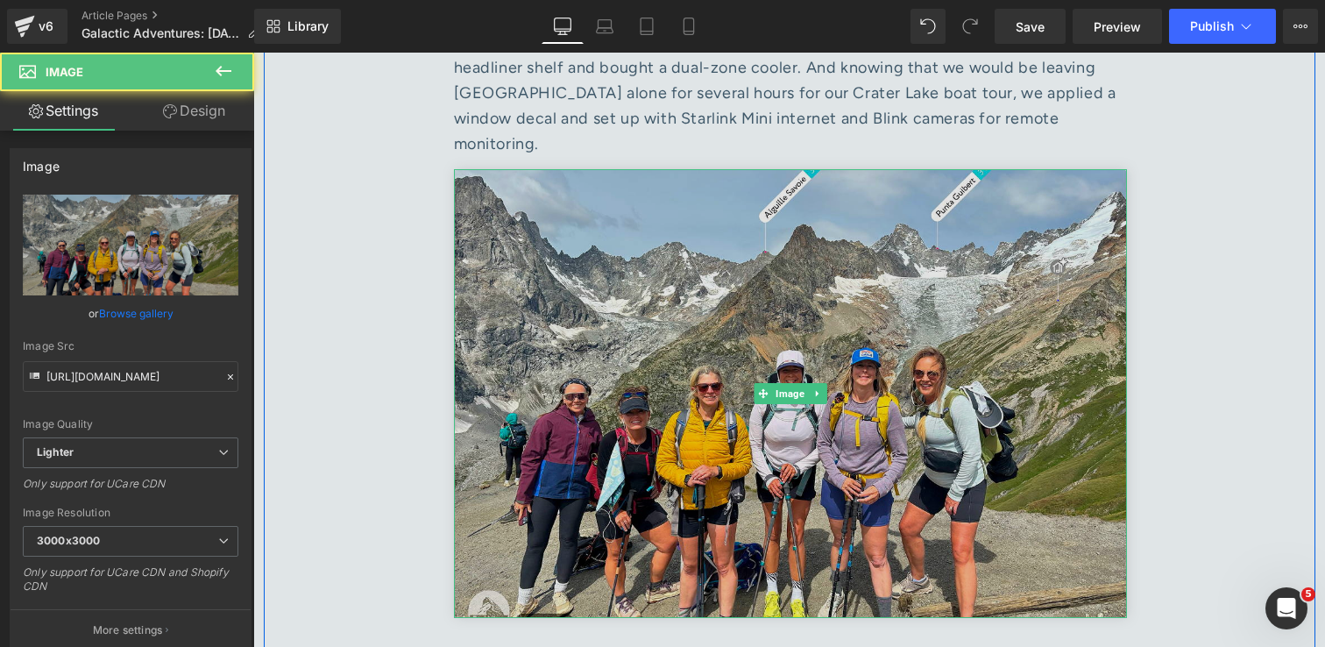
click at [1008, 322] on img at bounding box center [790, 393] width 673 height 449
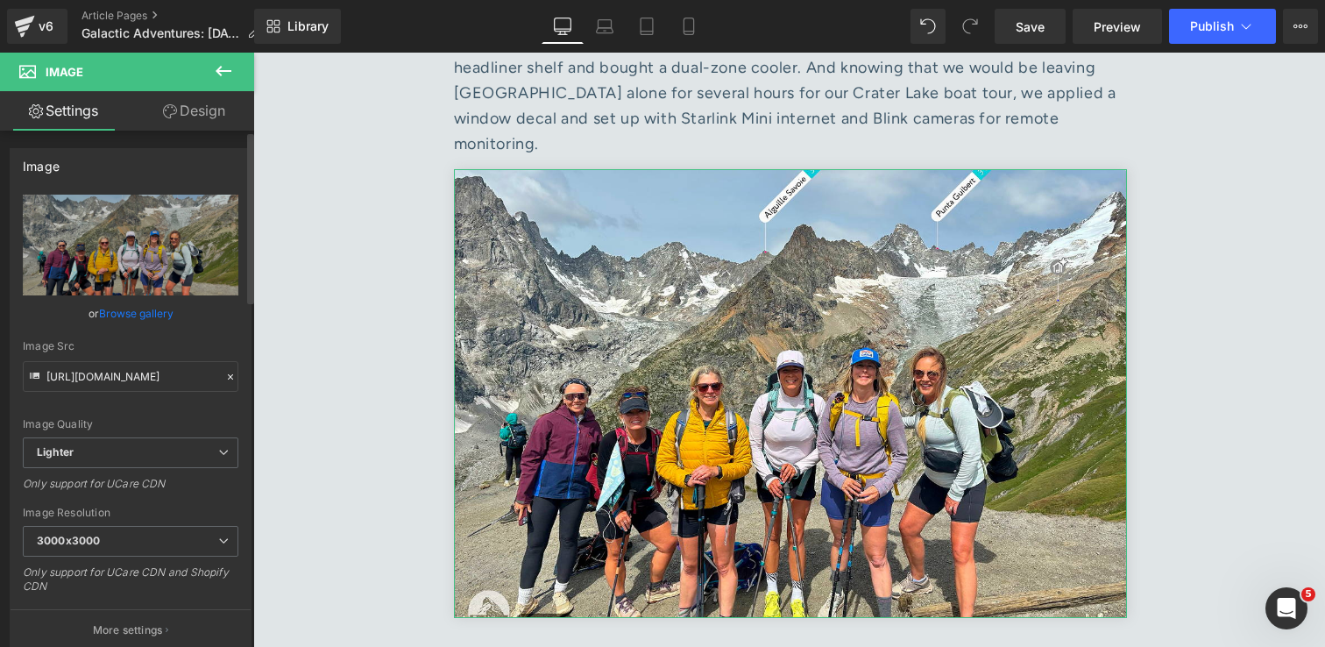
click at [134, 310] on link "Browse gallery" at bounding box center [136, 313] width 74 height 31
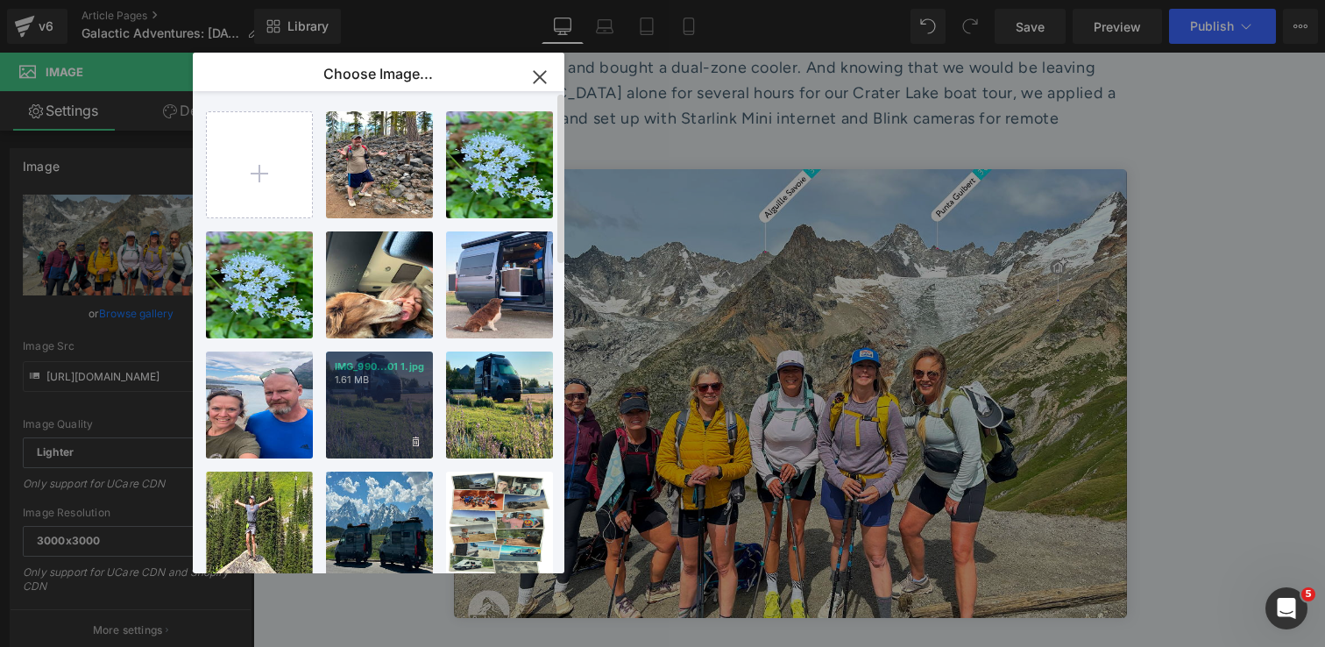
click at [379, 408] on div "IMG_990...01 1.jpg 1.61 MB" at bounding box center [379, 404] width 107 height 107
type input "https://ucarecdn.com/4072a646-fa70-4a5f-b2a9-de58f968888b/-/format/auto/-/previ…"
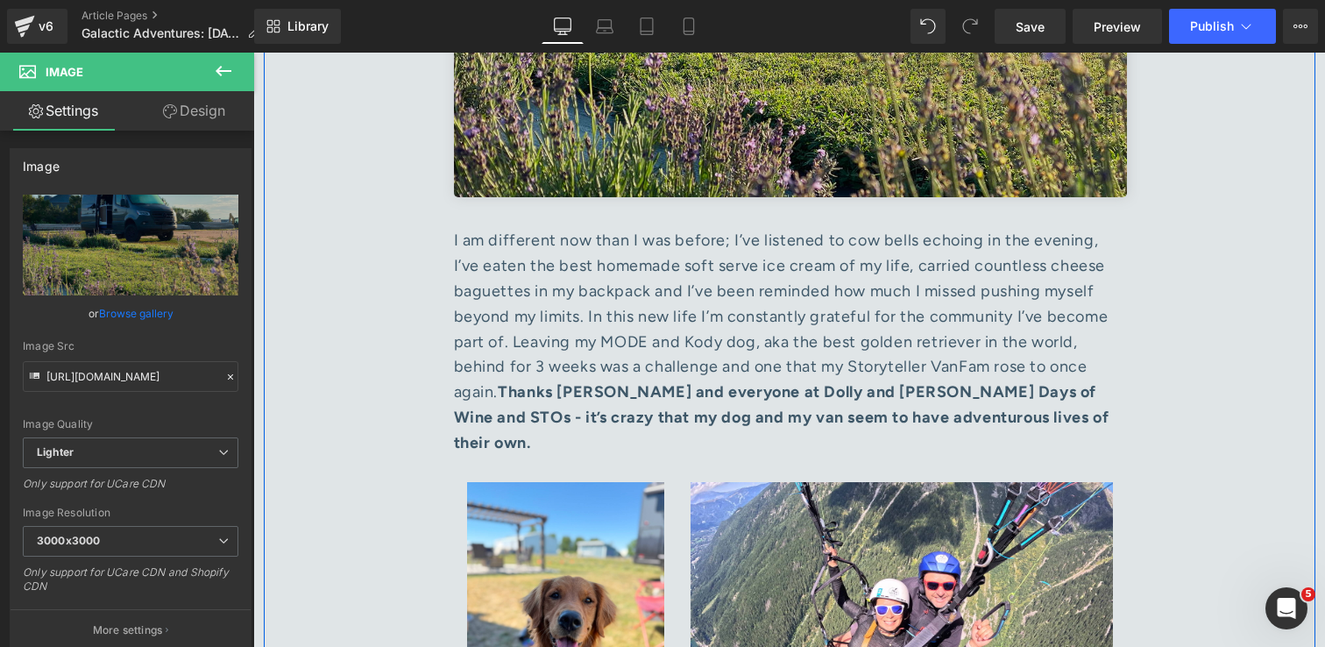
scroll to position [3228, 0]
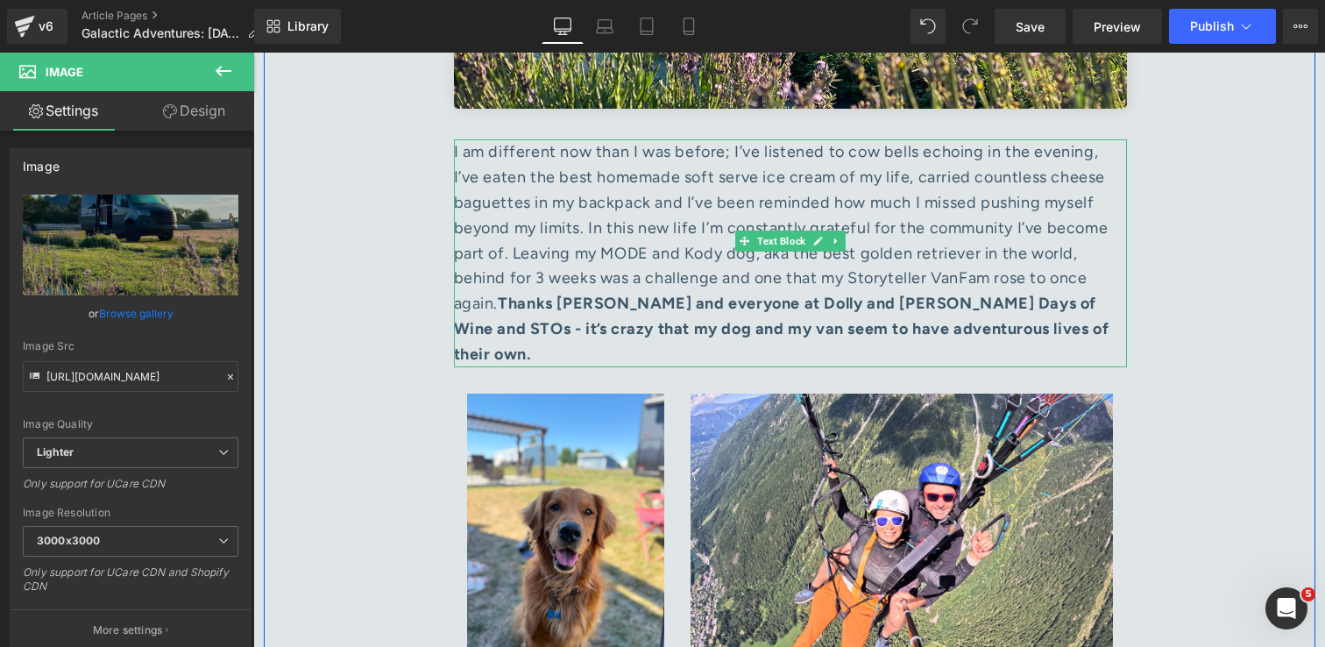
click at [641, 210] on div "I am different now than I was before; I’ve listened to cow bells echoing in the…" at bounding box center [790, 252] width 673 height 227
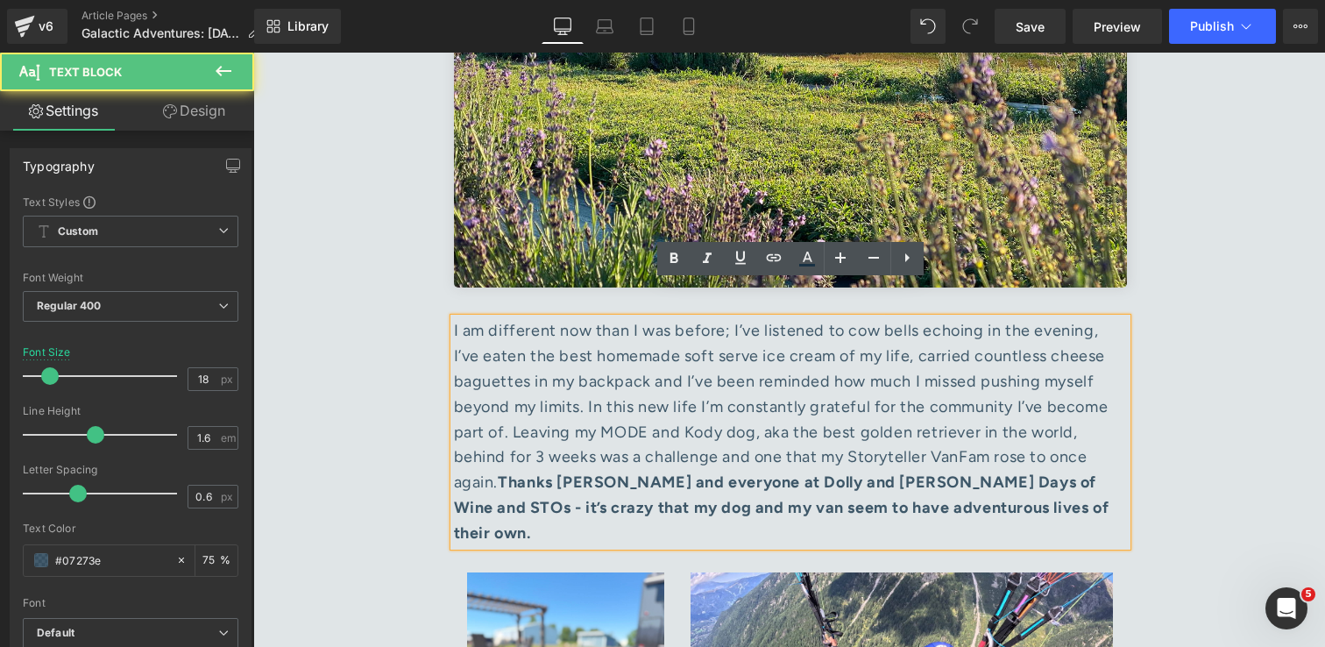
scroll to position [3035, 0]
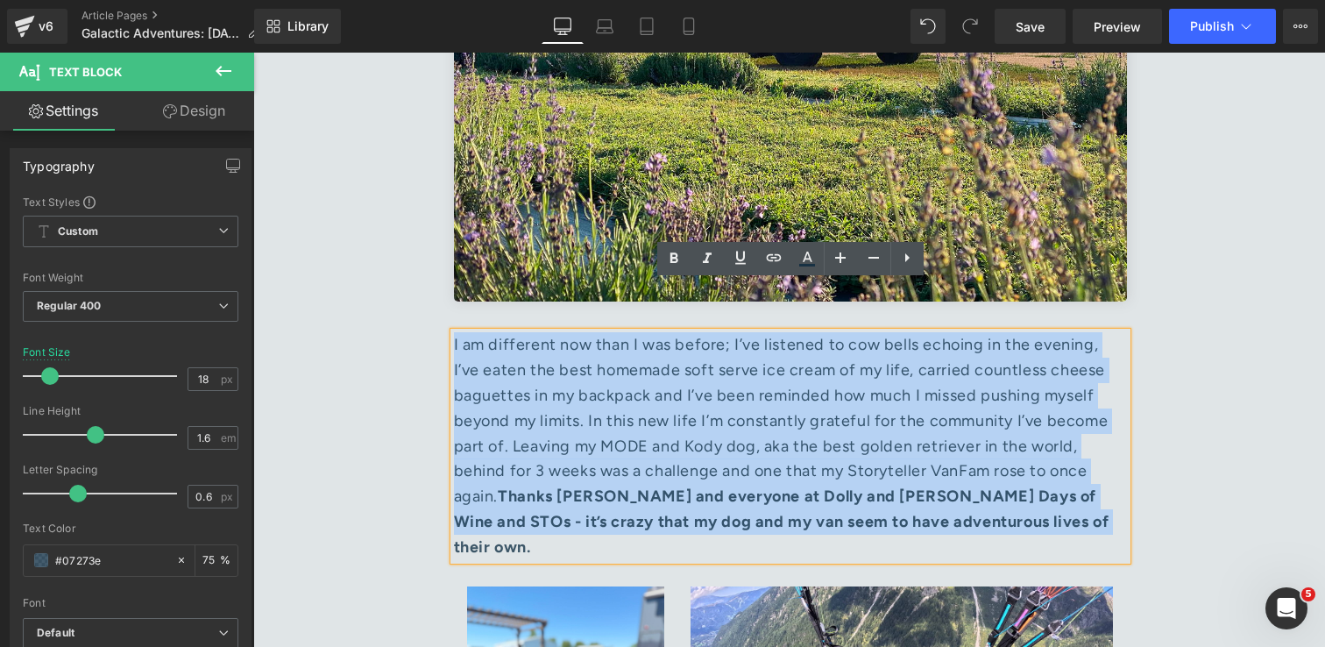
drag, startPoint x: 1101, startPoint y: 472, endPoint x: 455, endPoint y: 300, distance: 668.5
click at [455, 332] on div "I am different now than I was before; I’ve listened to cow bells echoing in the…" at bounding box center [790, 445] width 673 height 227
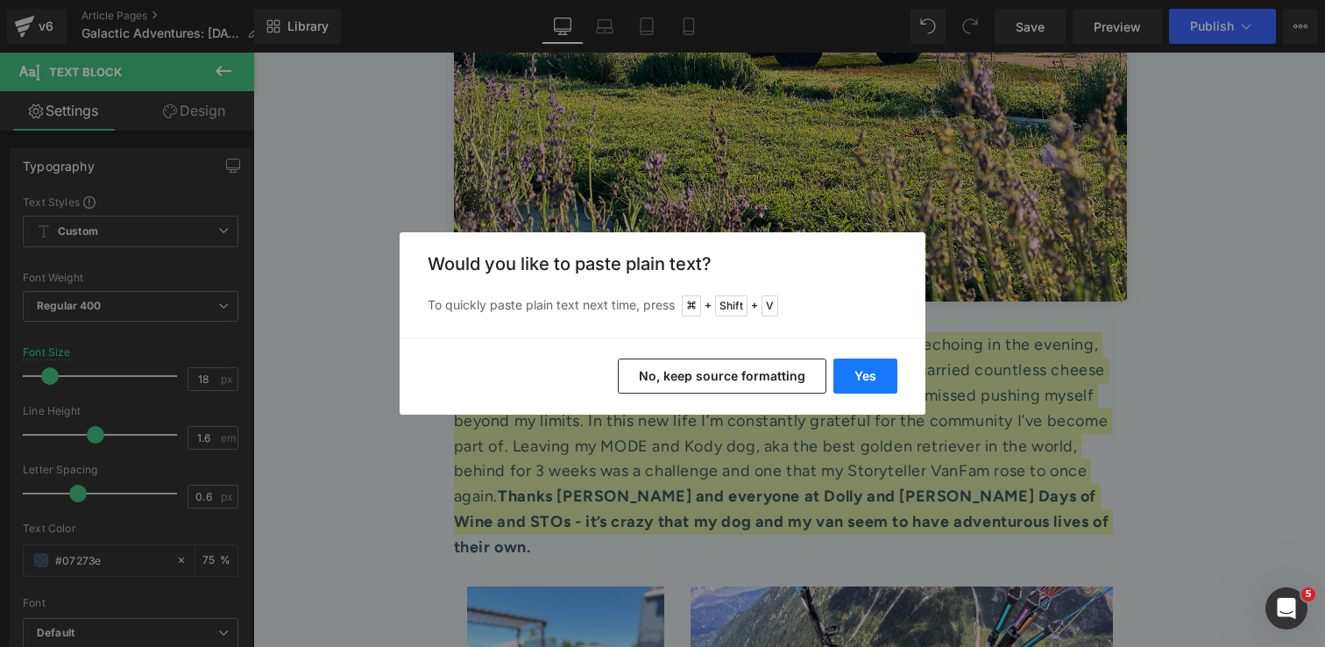
click at [868, 382] on button "Yes" at bounding box center [865, 375] width 64 height 35
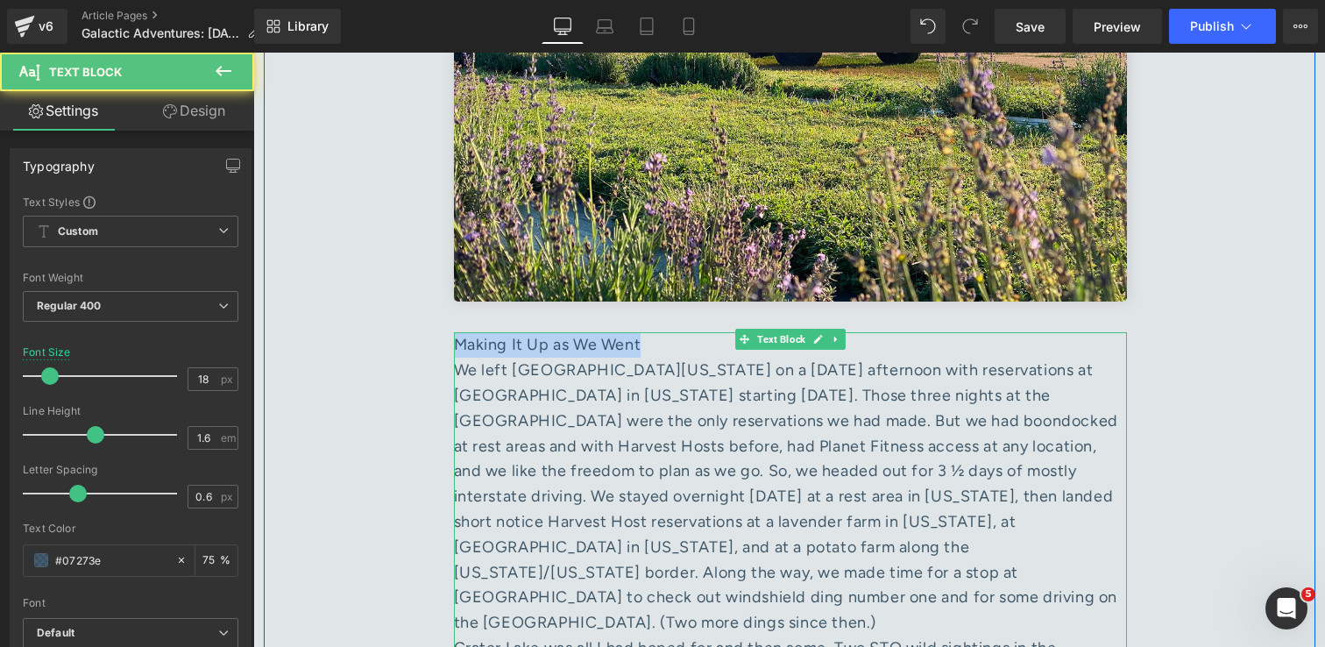
drag, startPoint x: 656, startPoint y: 294, endPoint x: 458, endPoint y: 294, distance: 198.1
click at [458, 332] on div "Making It Up as We Went" at bounding box center [790, 344] width 673 height 25
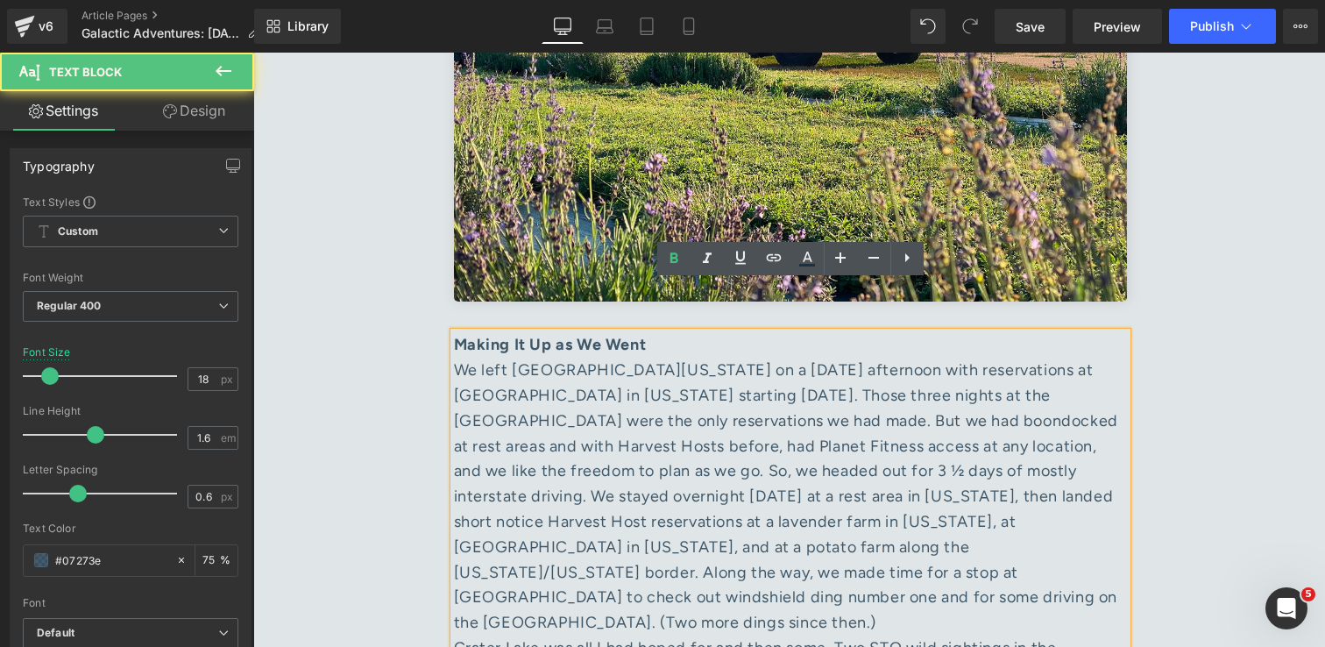
click at [618, 556] on div "We left North Alabama on a Friday afternoon with reservations at Crater Lake in…" at bounding box center [790, 497] width 673 height 278
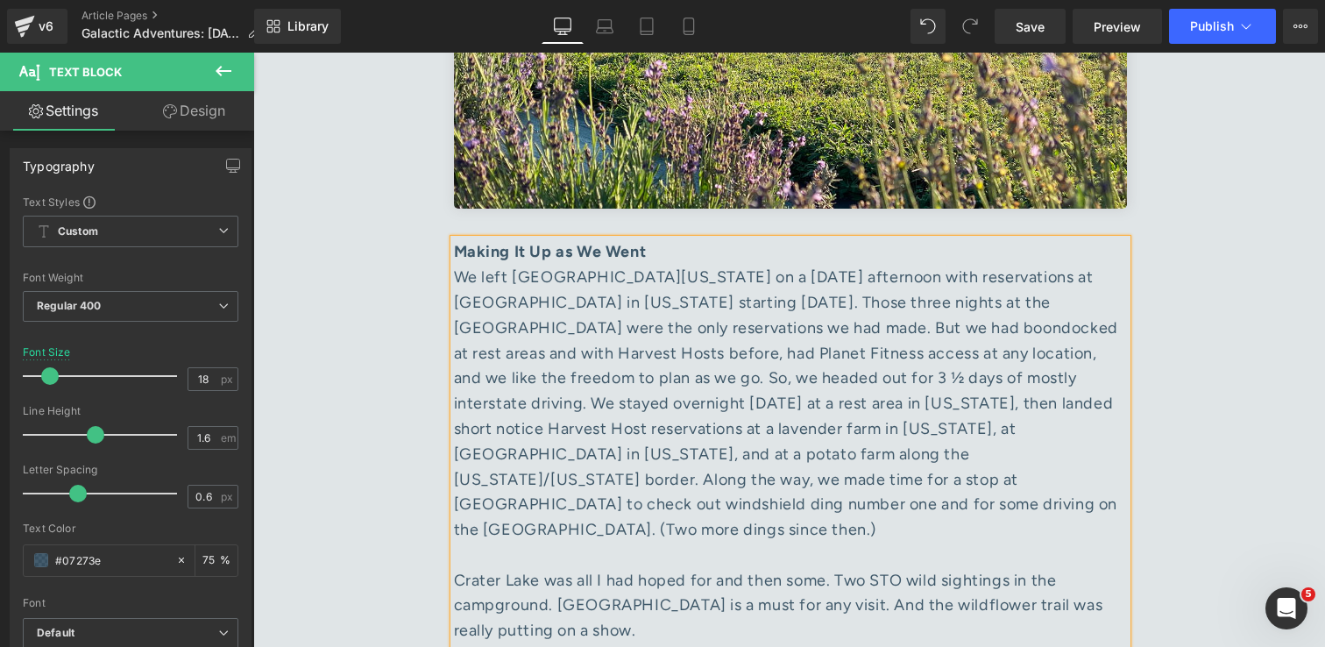
scroll to position [3179, 0]
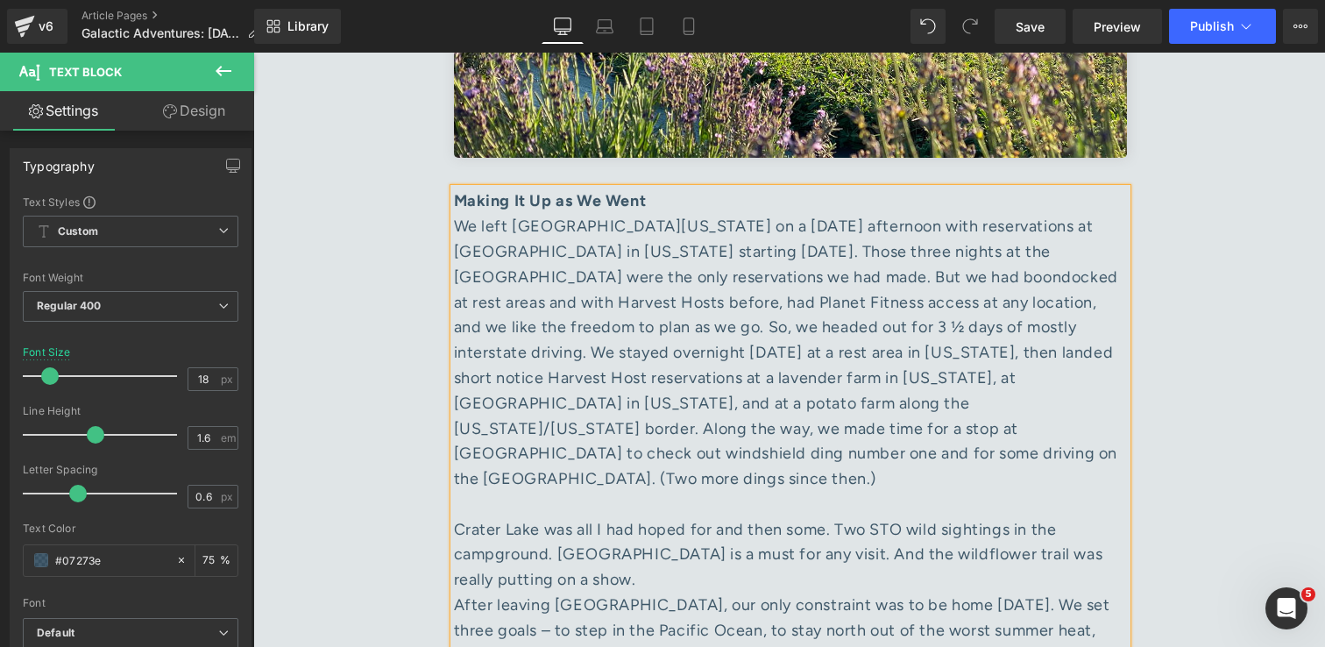
click at [627, 517] on div "Crater Lake was all I had hoped for and then some. Two STO wild sightings in th…" at bounding box center [790, 554] width 673 height 75
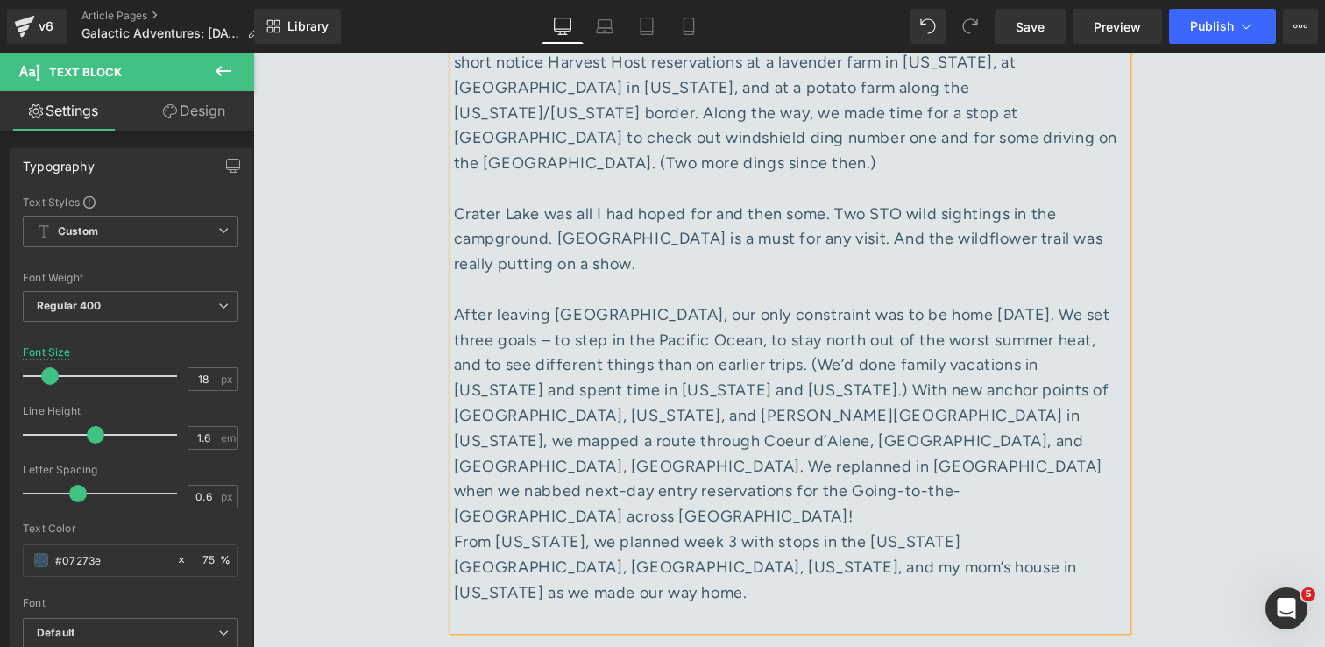
scroll to position [3486, 0]
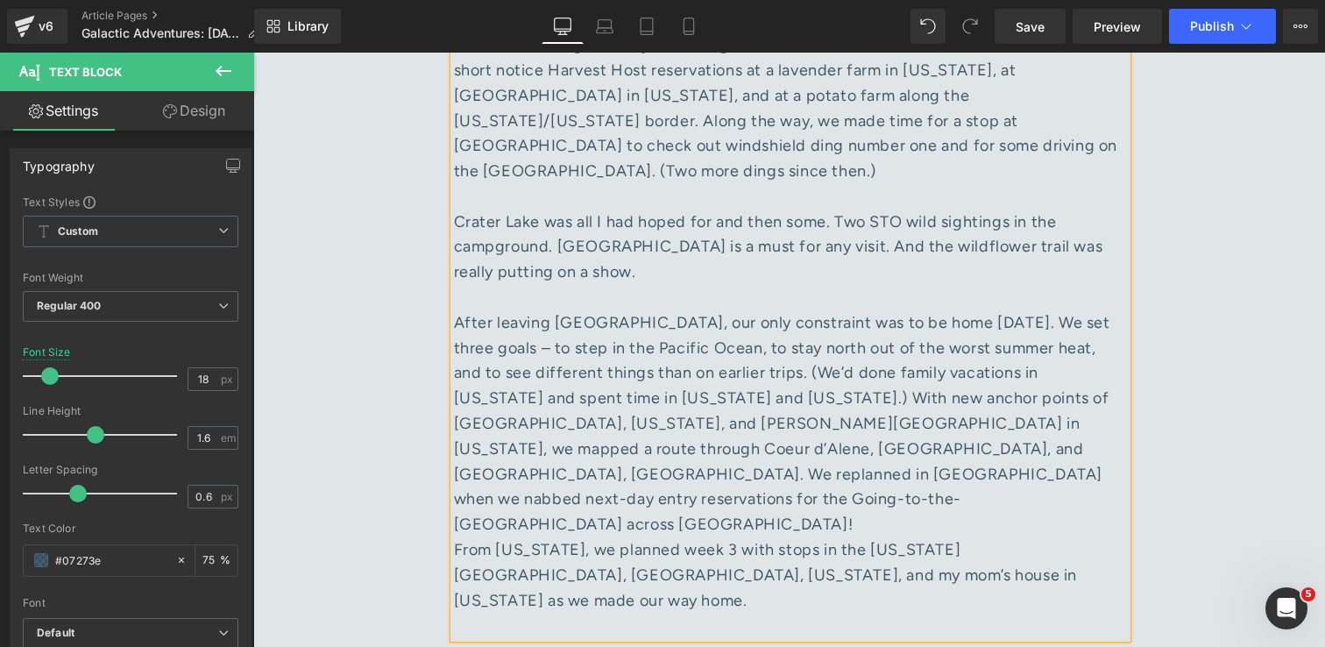
click at [1045, 399] on div "After leaving Crater Lake, our only constraint was to be home in two weeks. We …" at bounding box center [790, 423] width 673 height 227
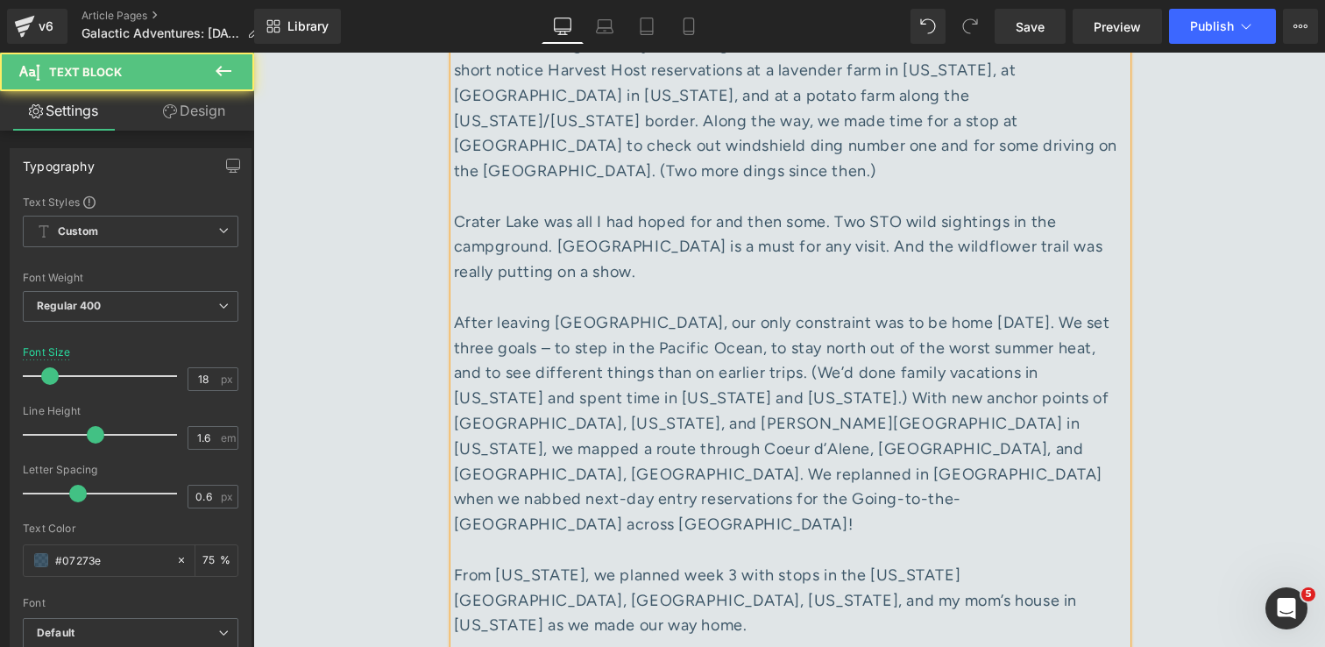
click at [996, 638] on div at bounding box center [790, 650] width 673 height 25
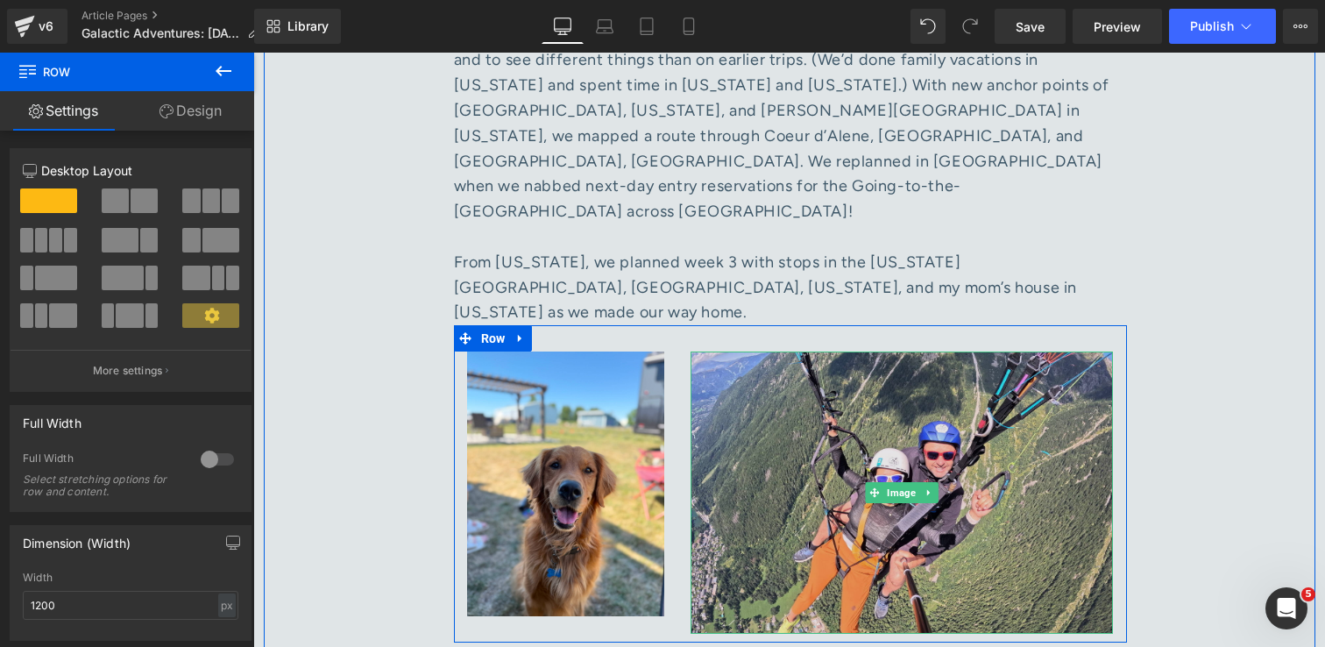
scroll to position [3705, 0]
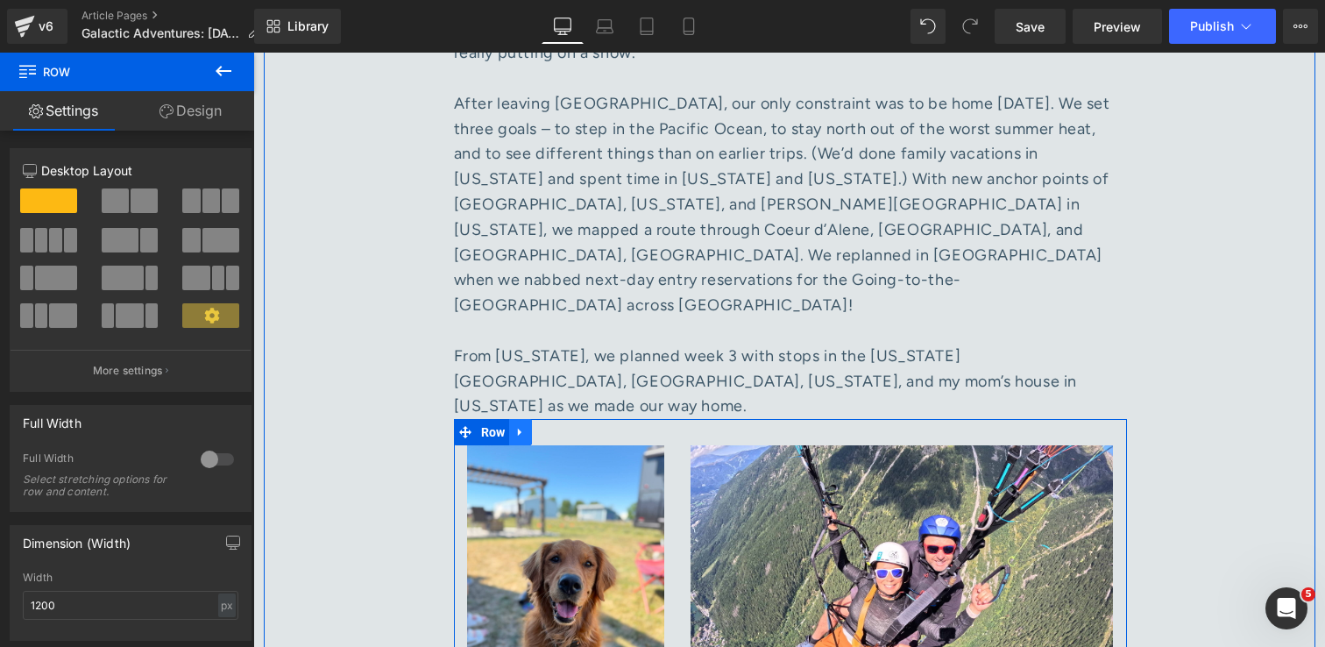
click at [526, 419] on link at bounding box center [520, 432] width 23 height 26
click at [584, 576] on link at bounding box center [593, 586] width 18 height 21
click at [620, 581] on icon at bounding box center [620, 586] width 10 height 11
click at [593, 581] on icon at bounding box center [593, 586] width 10 height 11
click at [599, 581] on icon at bounding box center [602, 586] width 10 height 10
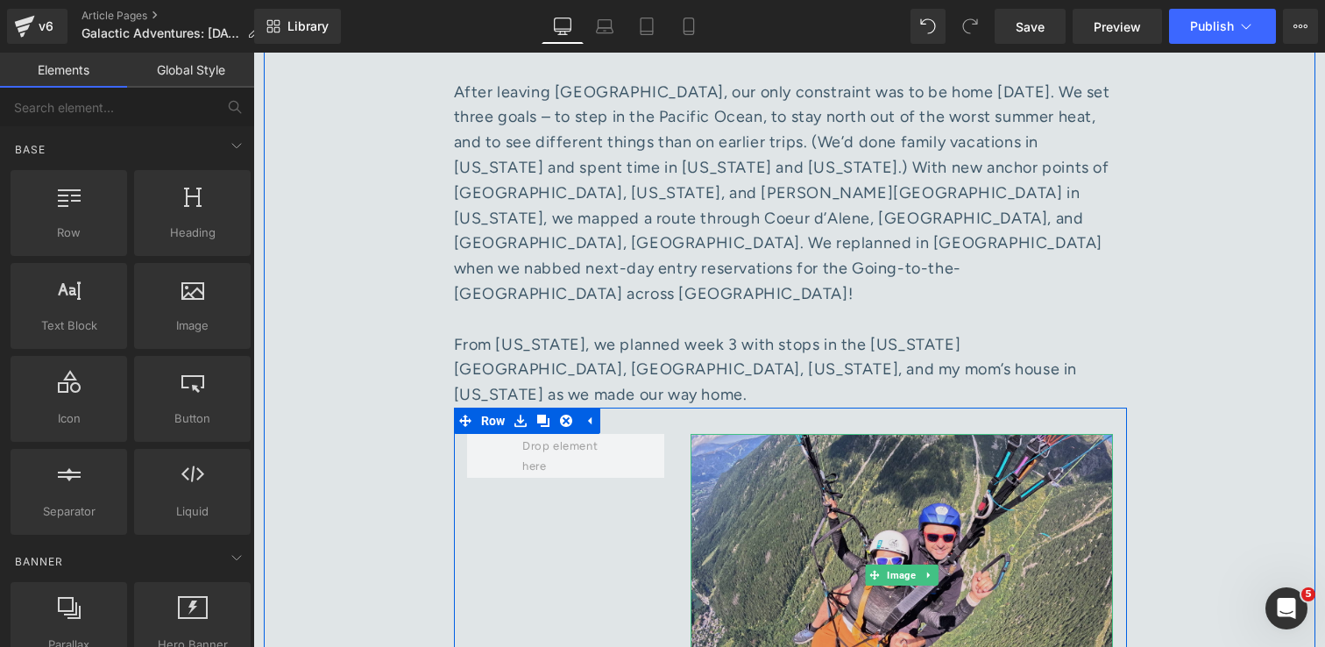
scroll to position [3693, 0]
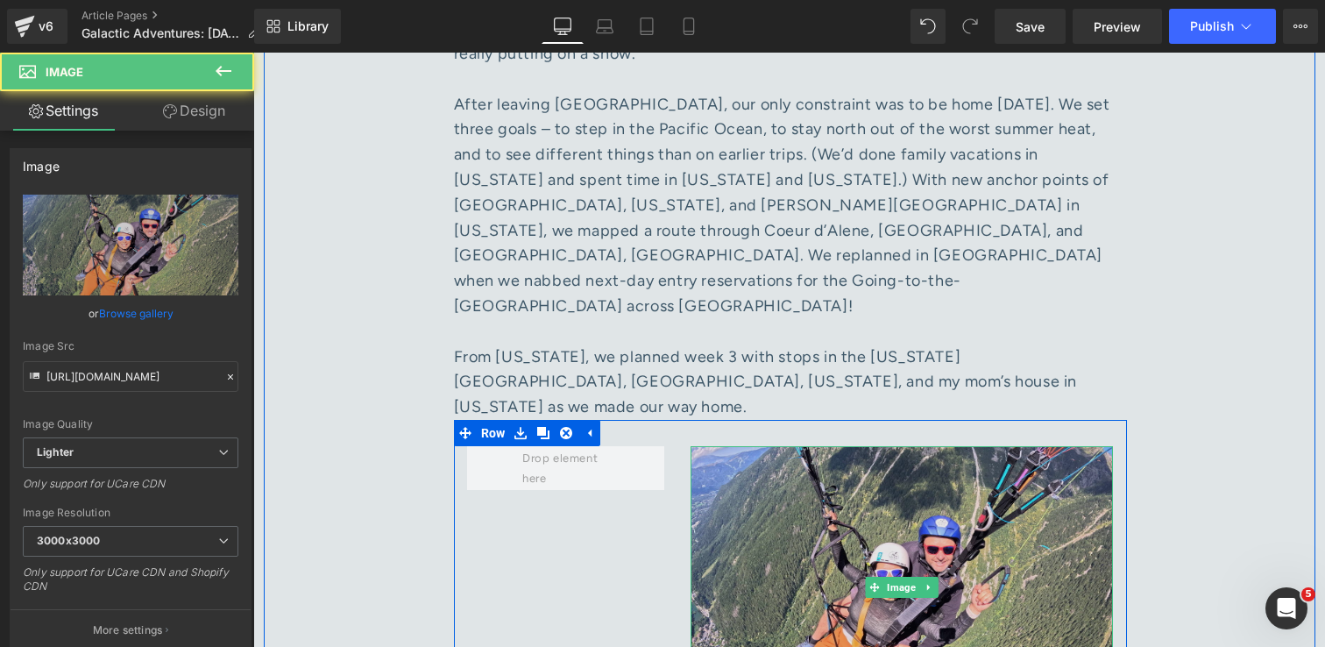
click at [1075, 446] on img at bounding box center [902, 586] width 422 height 281
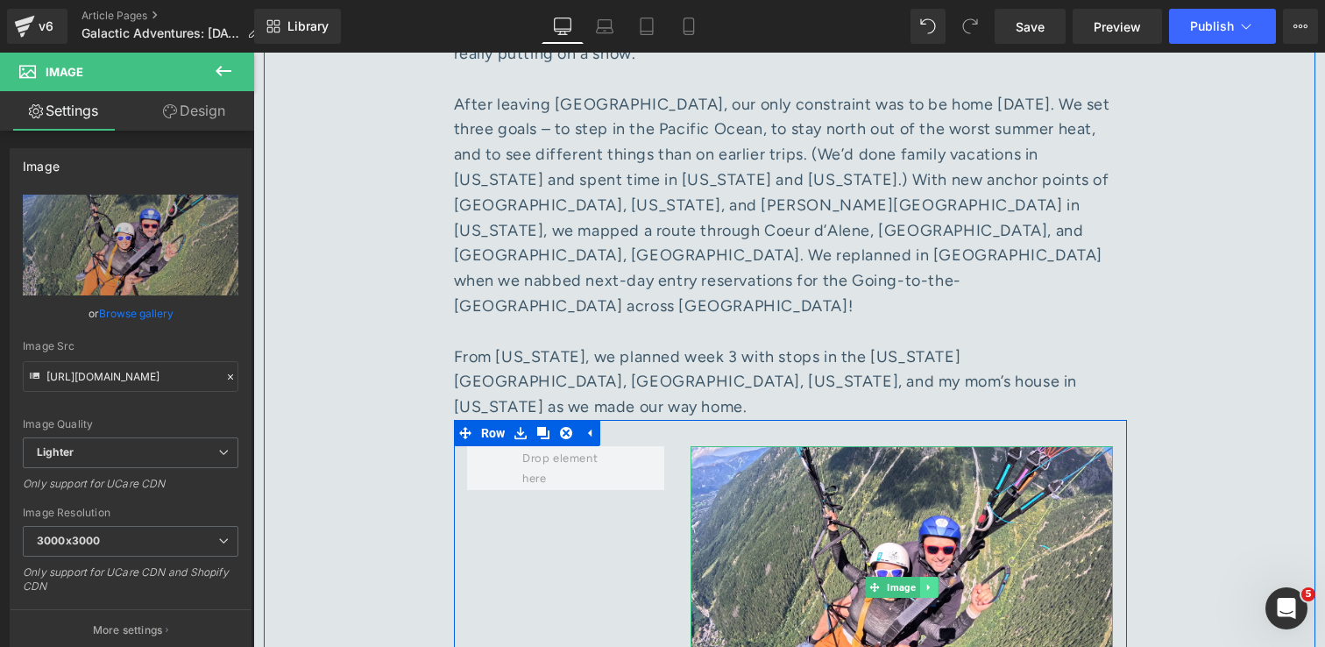
click at [932, 582] on icon at bounding box center [930, 587] width 10 height 11
click at [934, 582] on icon at bounding box center [938, 587] width 10 height 10
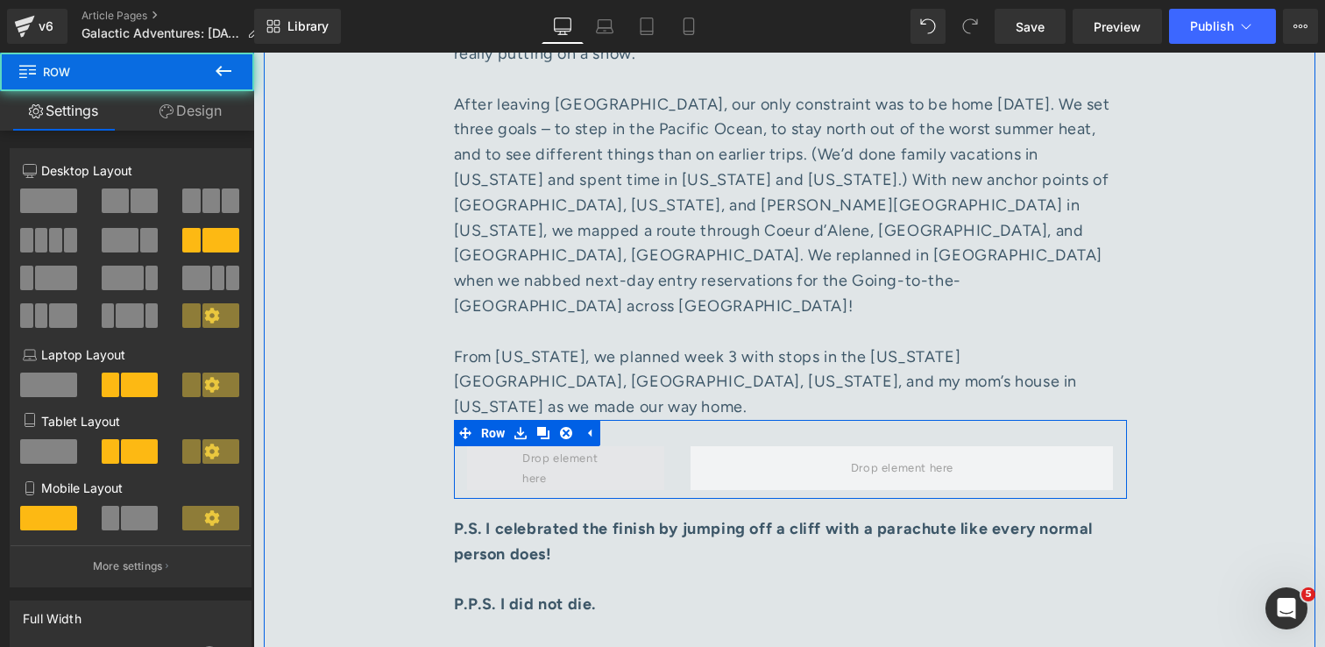
click at [618, 446] on span at bounding box center [566, 468] width 198 height 44
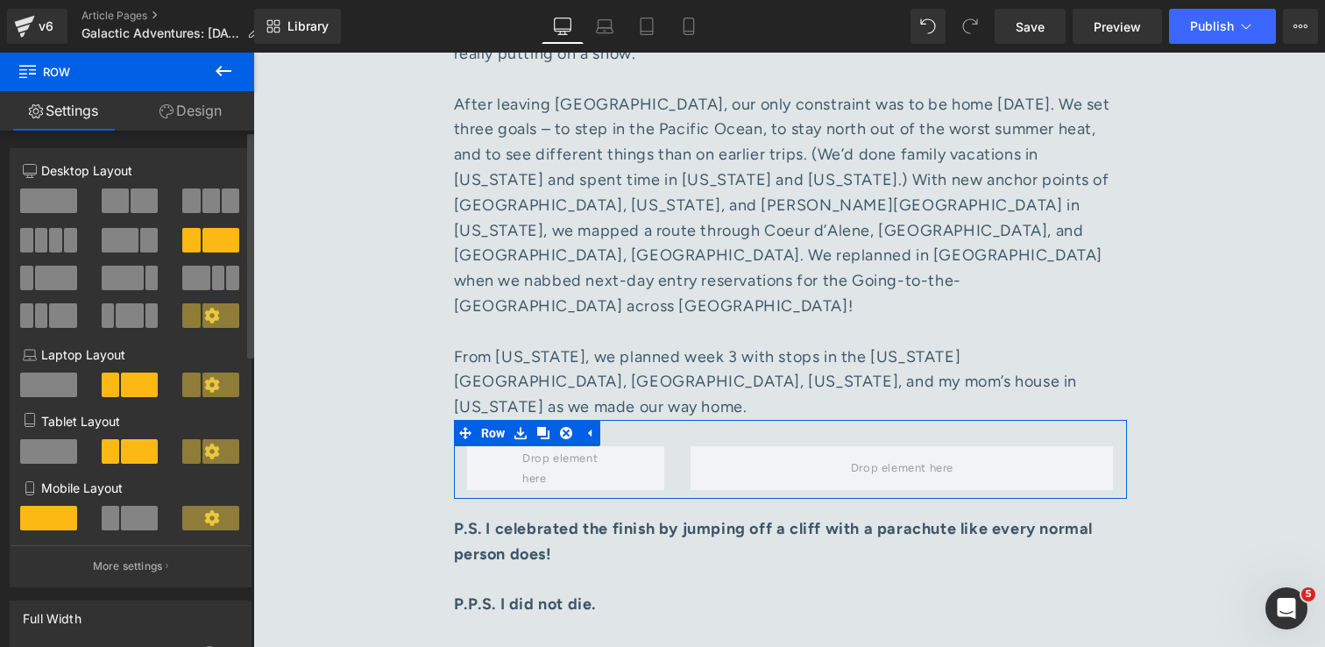
click at [203, 196] on span at bounding box center [211, 200] width 18 height 25
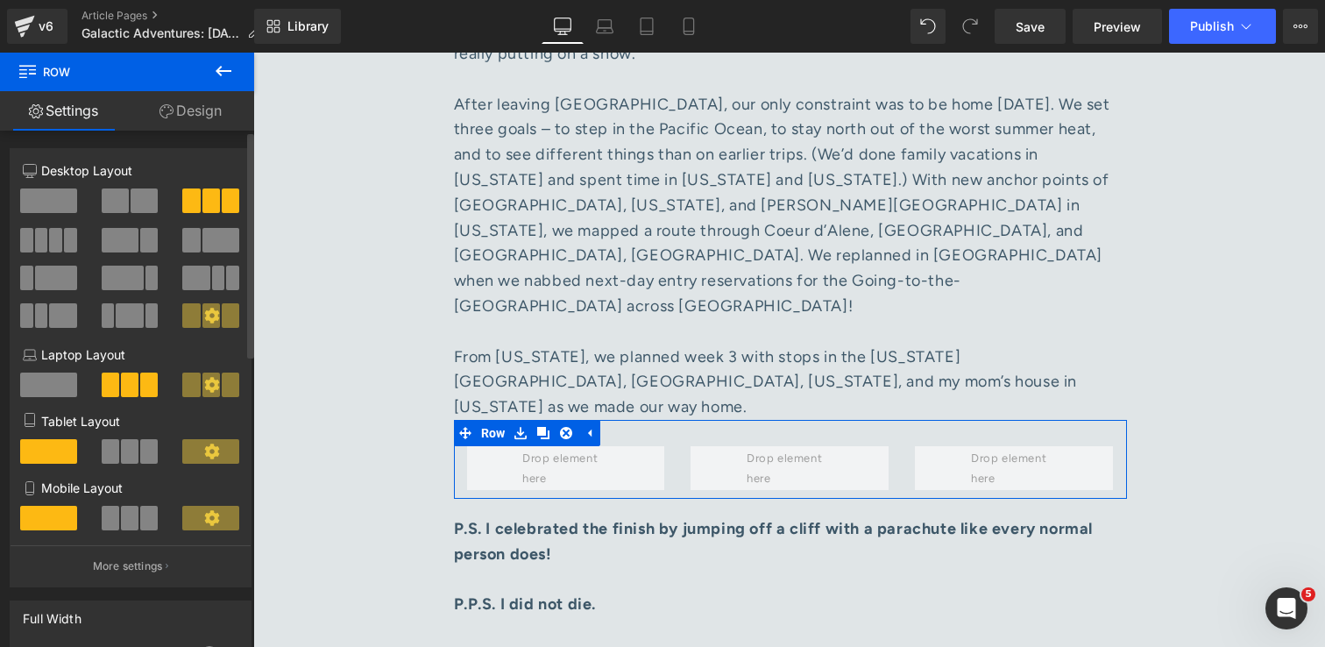
click at [131, 202] on span at bounding box center [144, 200] width 27 height 25
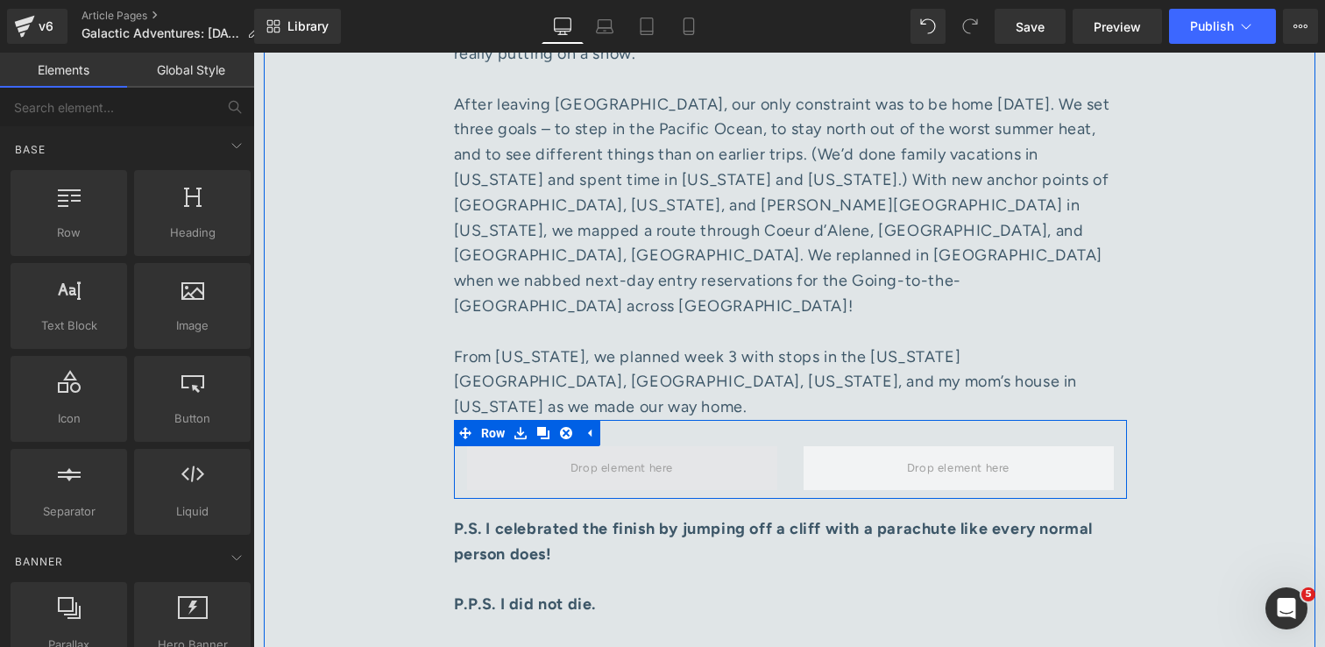
click at [564, 453] on span at bounding box center [621, 467] width 115 height 29
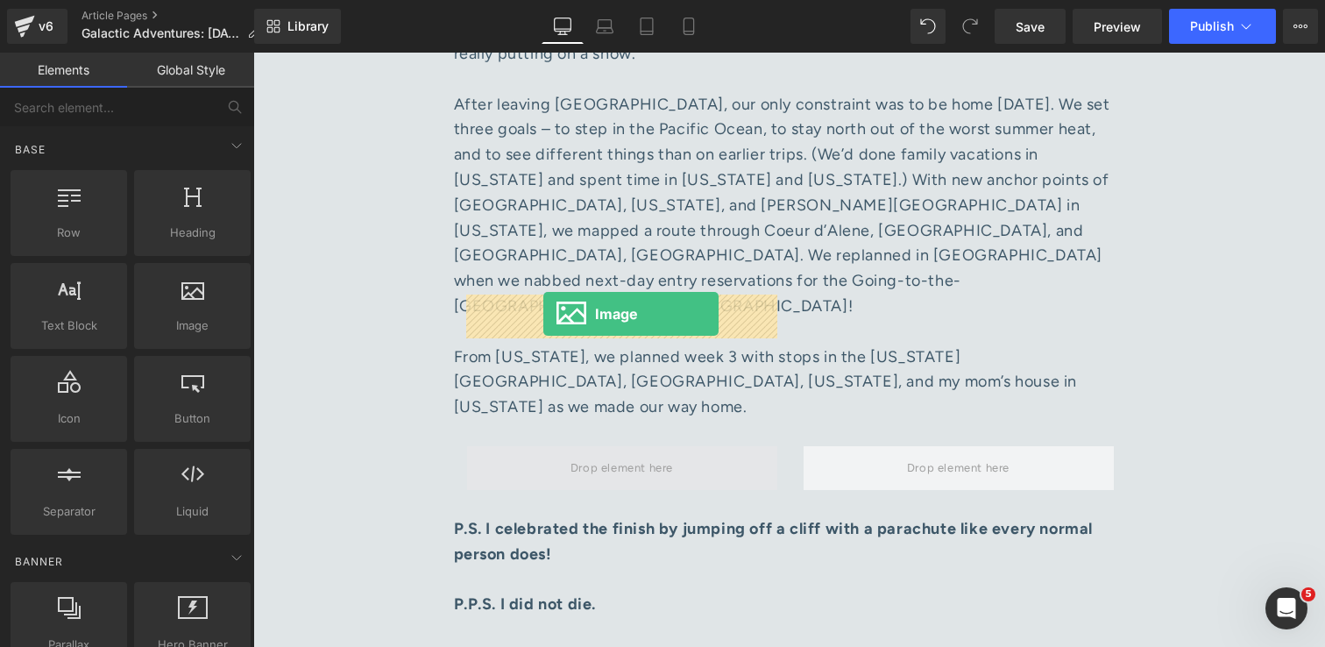
drag, startPoint x: 417, startPoint y: 349, endPoint x: 543, endPoint y: 314, distance: 131.0
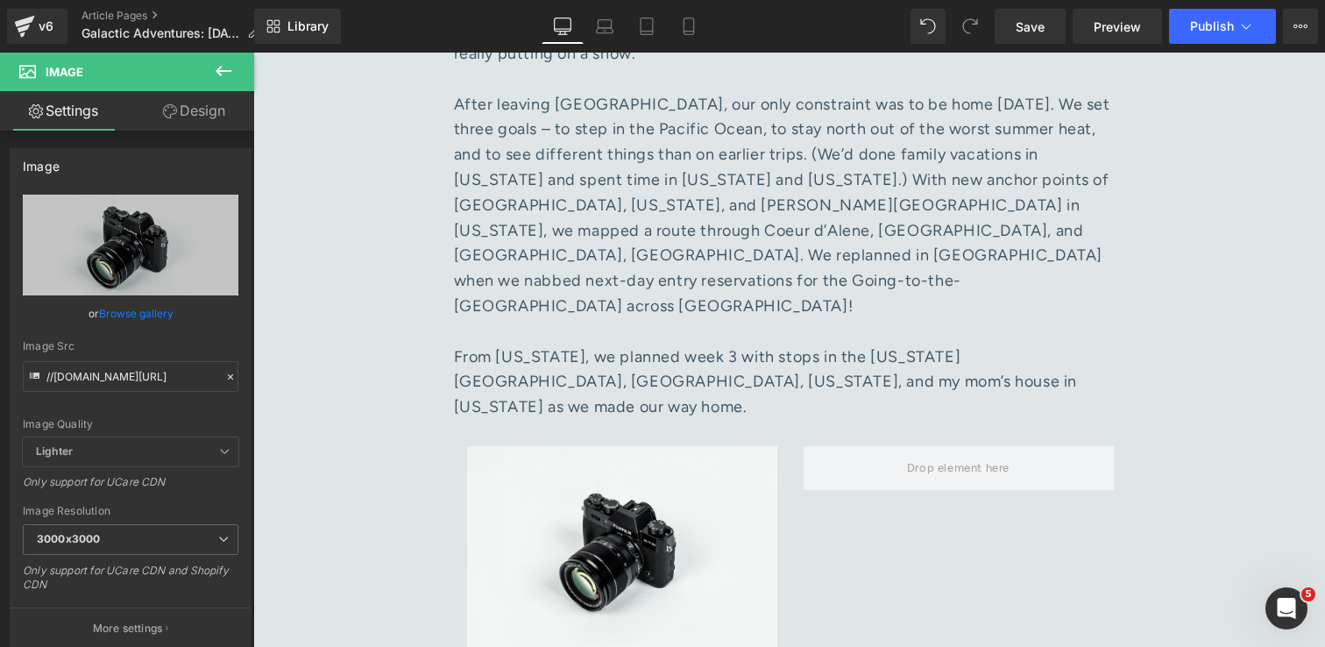
click at [224, 76] on icon at bounding box center [223, 70] width 21 height 21
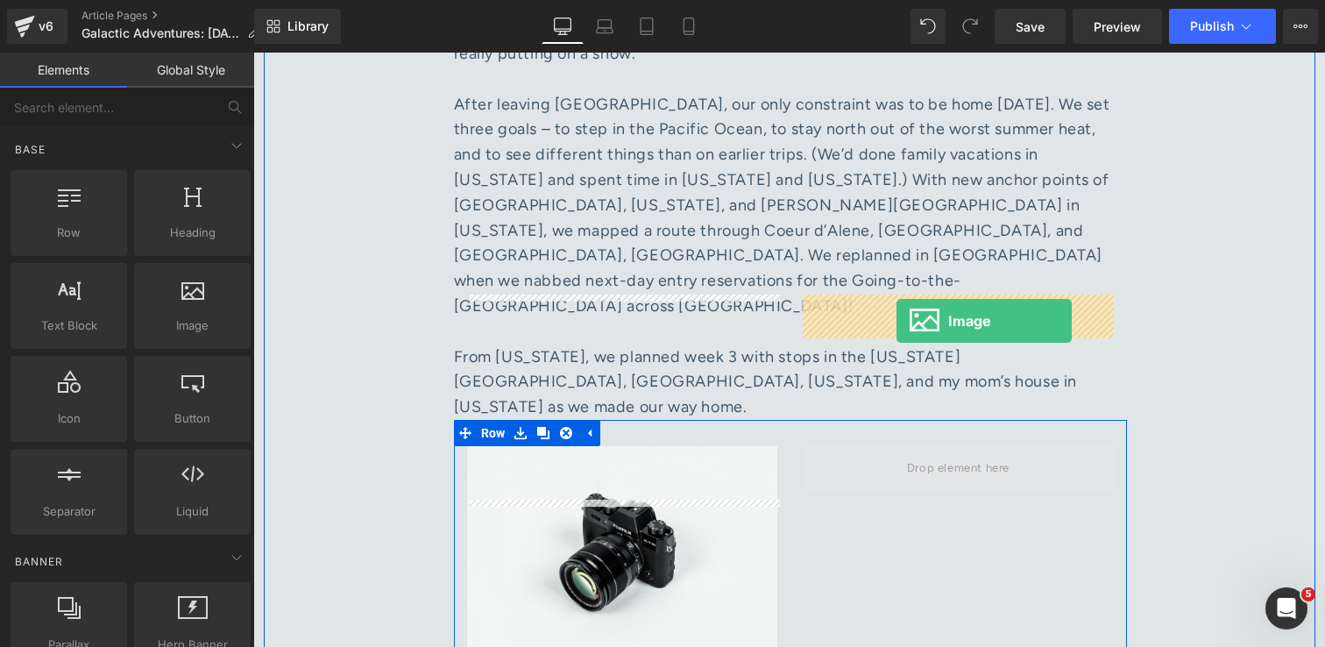
drag, startPoint x: 437, startPoint y: 366, endPoint x: 897, endPoint y: 320, distance: 461.5
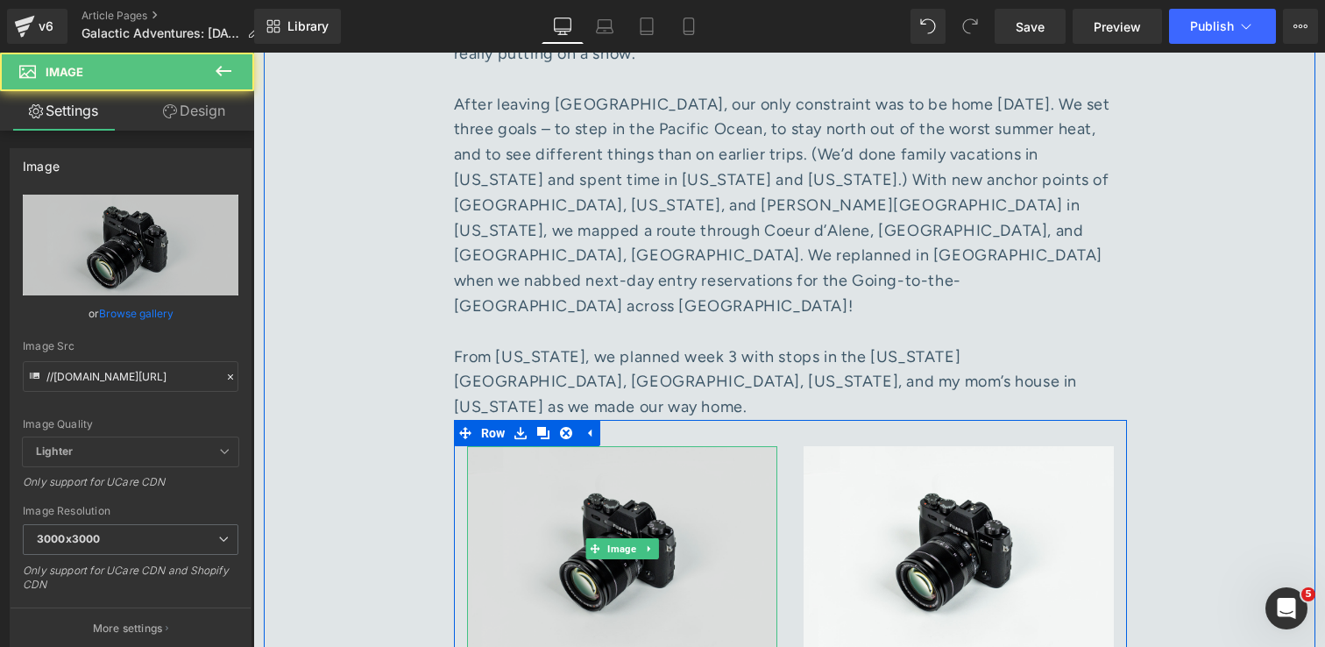
click at [688, 446] on img at bounding box center [622, 549] width 310 height 206
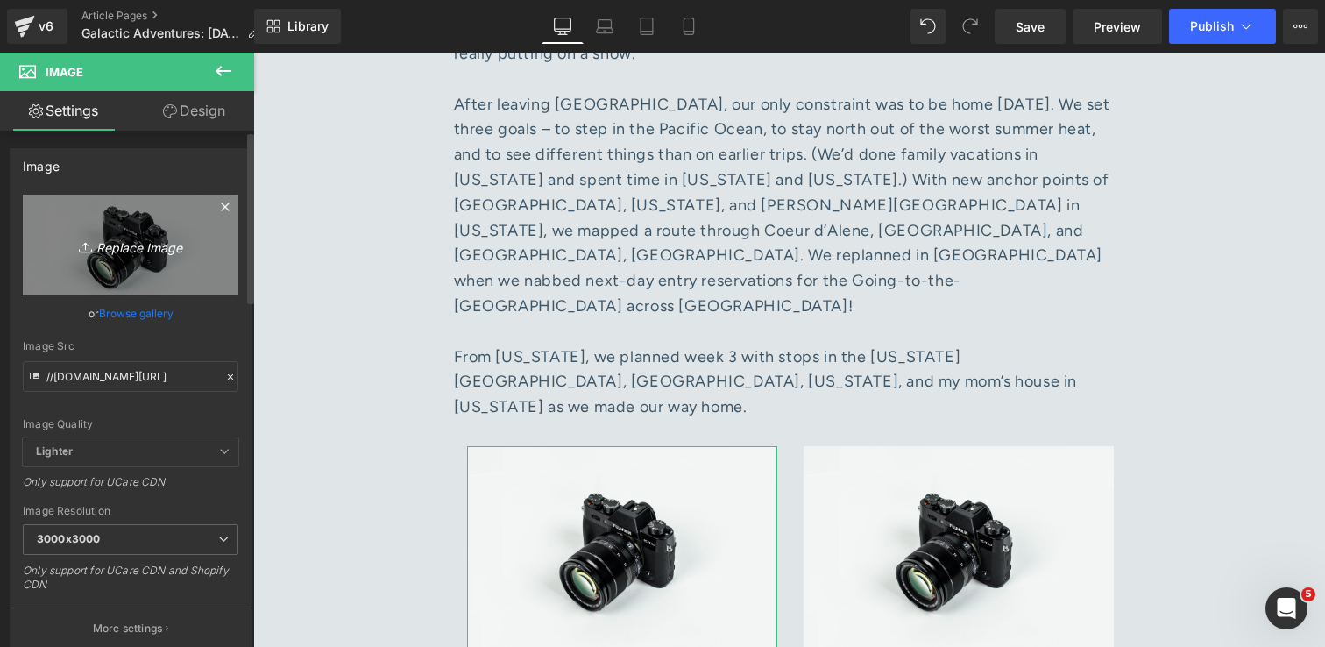
click at [144, 252] on icon "Replace Image" at bounding box center [130, 245] width 140 height 22
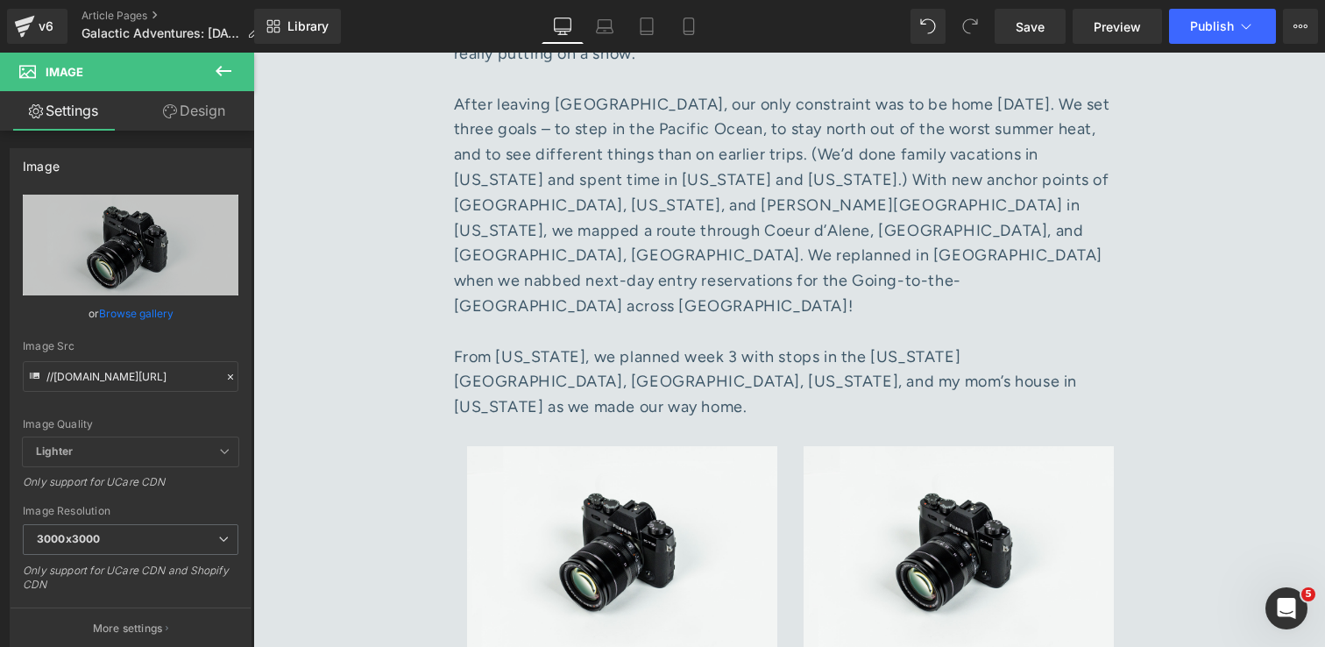
type input "C:\fakepath\IMG_9968 1.jpg"
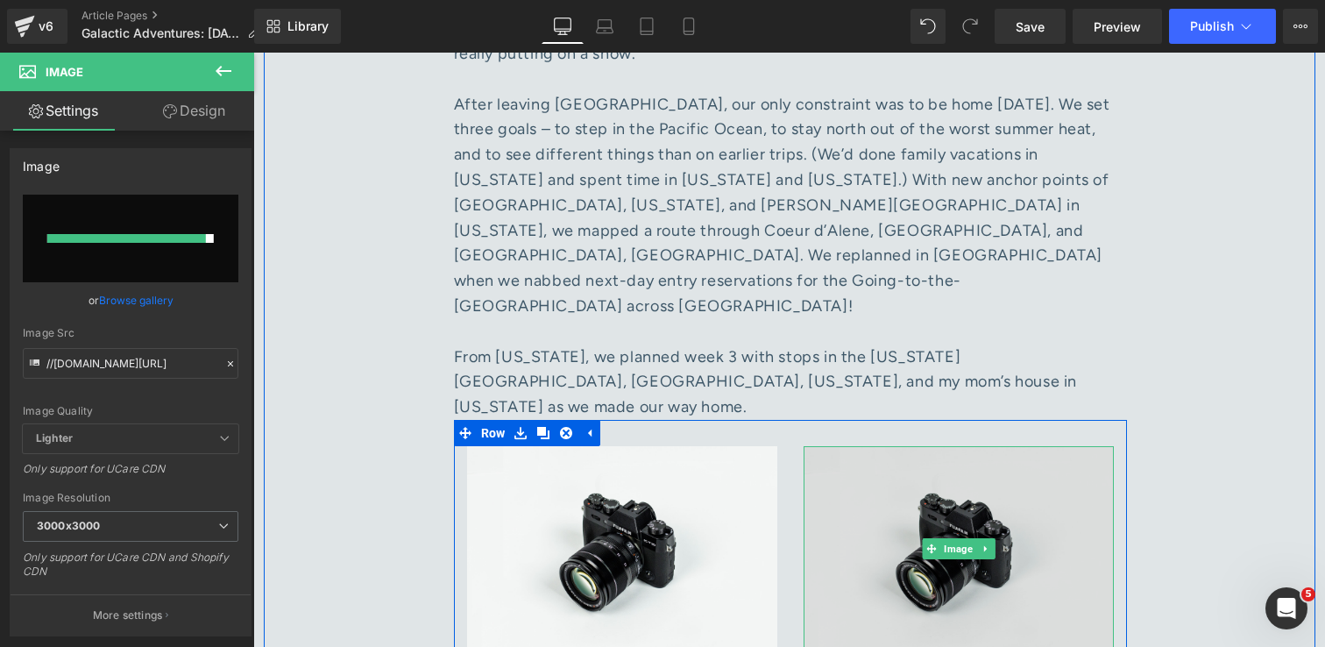
type input "https://ucarecdn.com/a8a68c1c-e947-4584-95ac-765fb7c4eb99/-/format/auto/-/previ…"
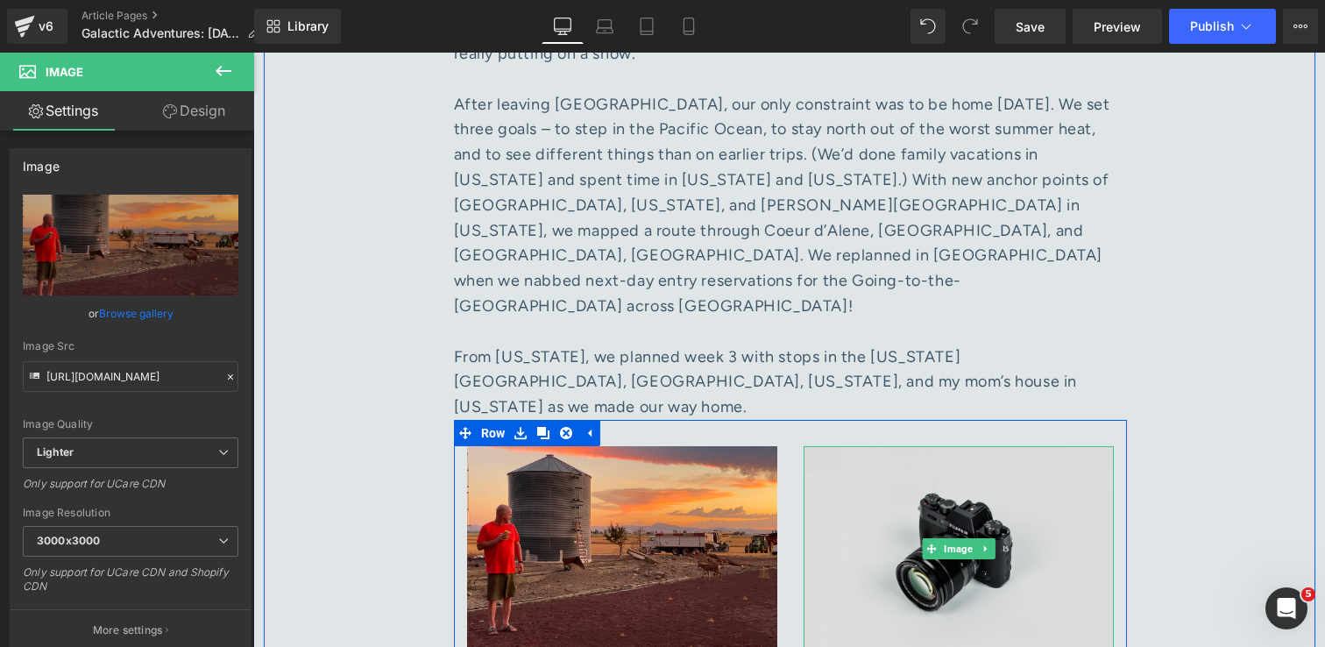
click at [966, 472] on img at bounding box center [959, 549] width 310 height 206
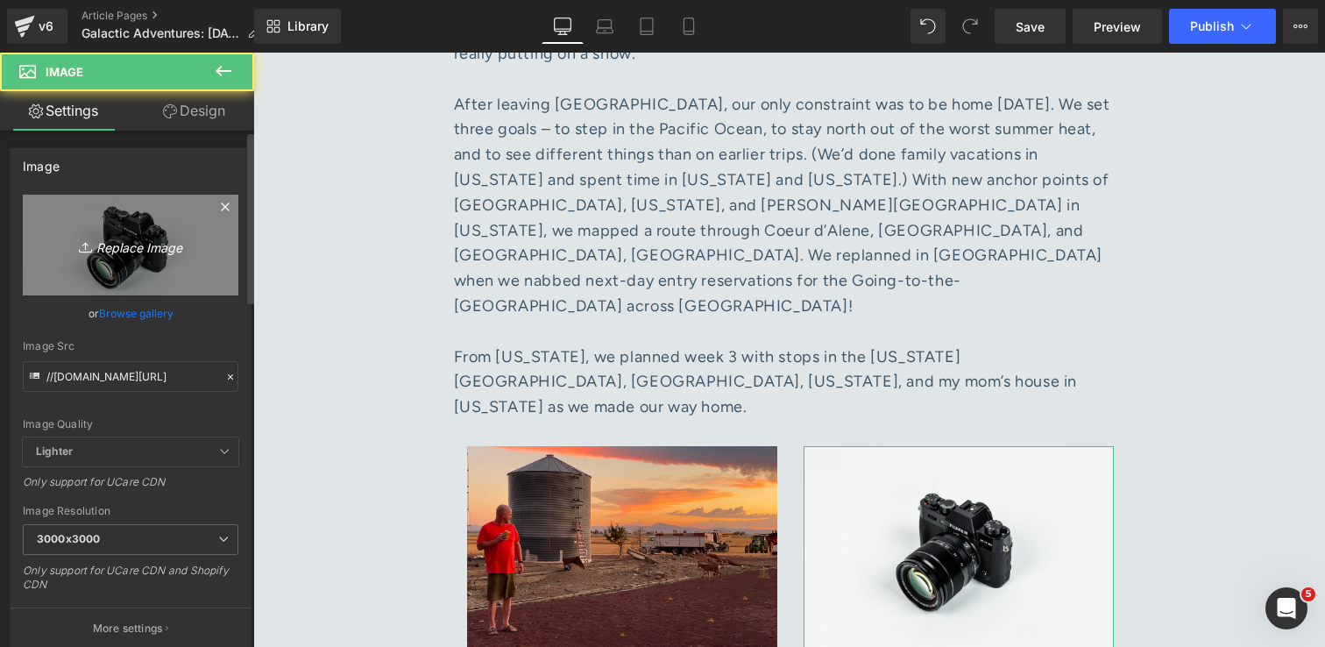
click at [124, 248] on icon "Replace Image" at bounding box center [130, 245] width 140 height 22
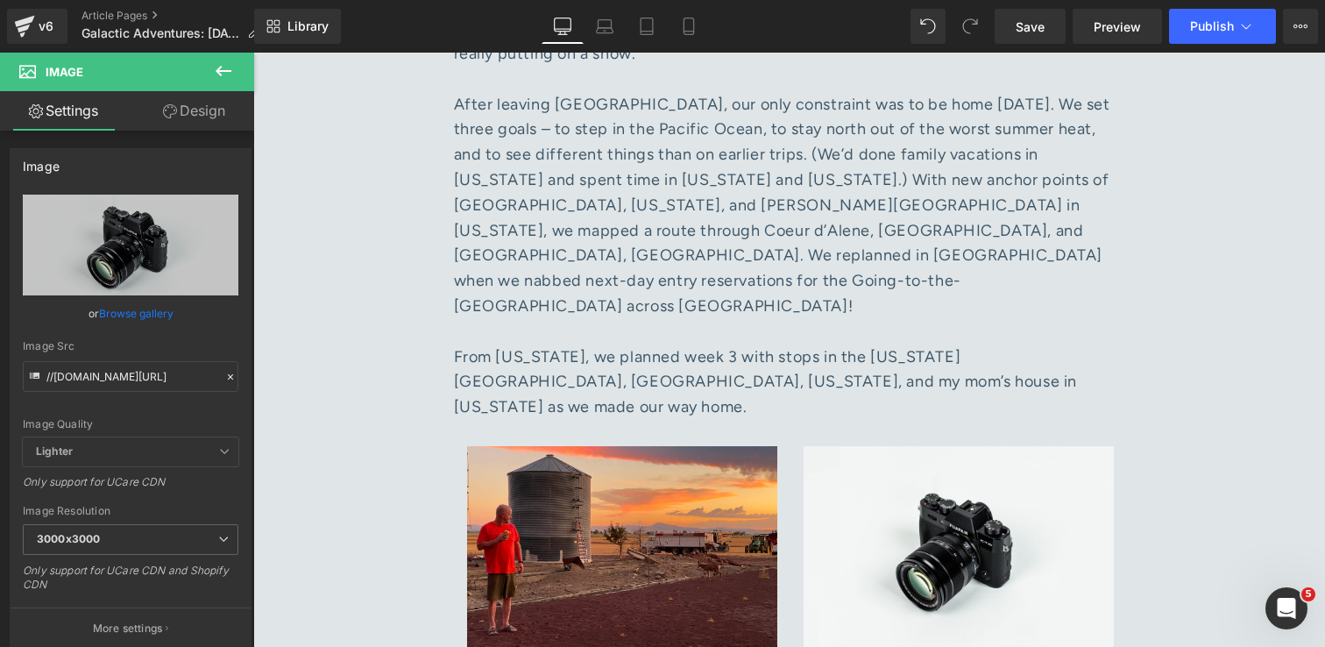
type input "C:\fakepath\IMG_0331 1.jpg"
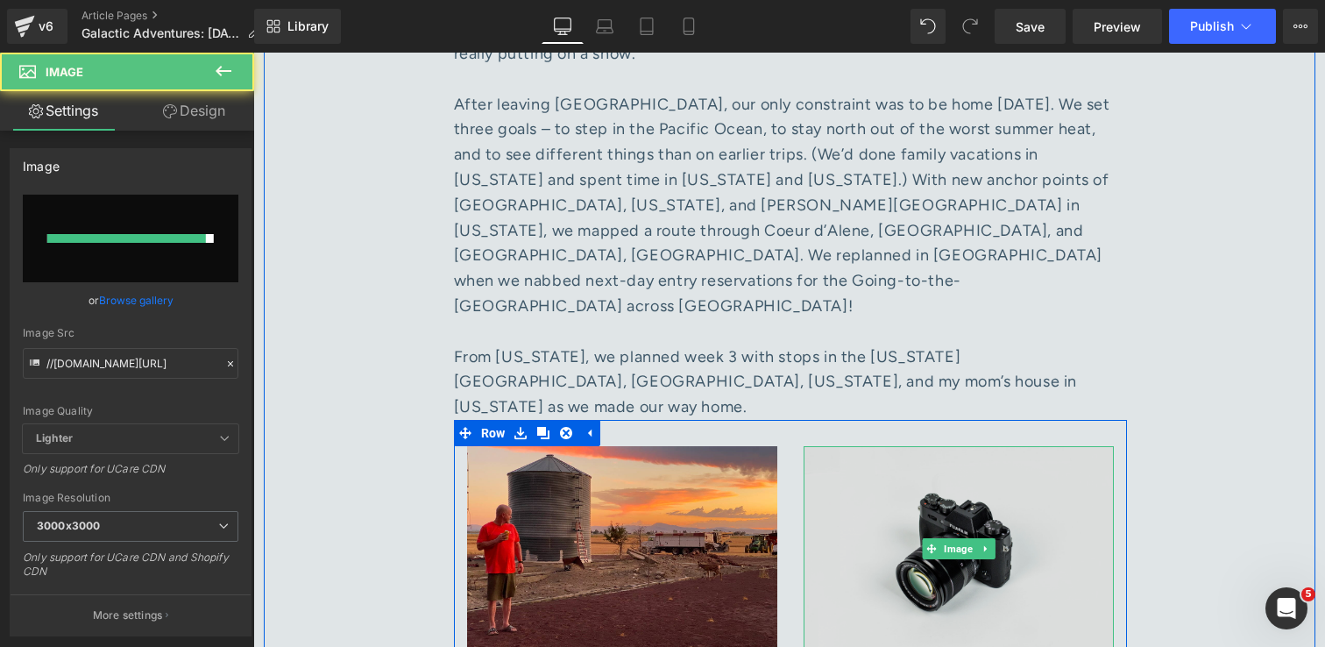
click at [951, 446] on img at bounding box center [959, 549] width 310 height 206
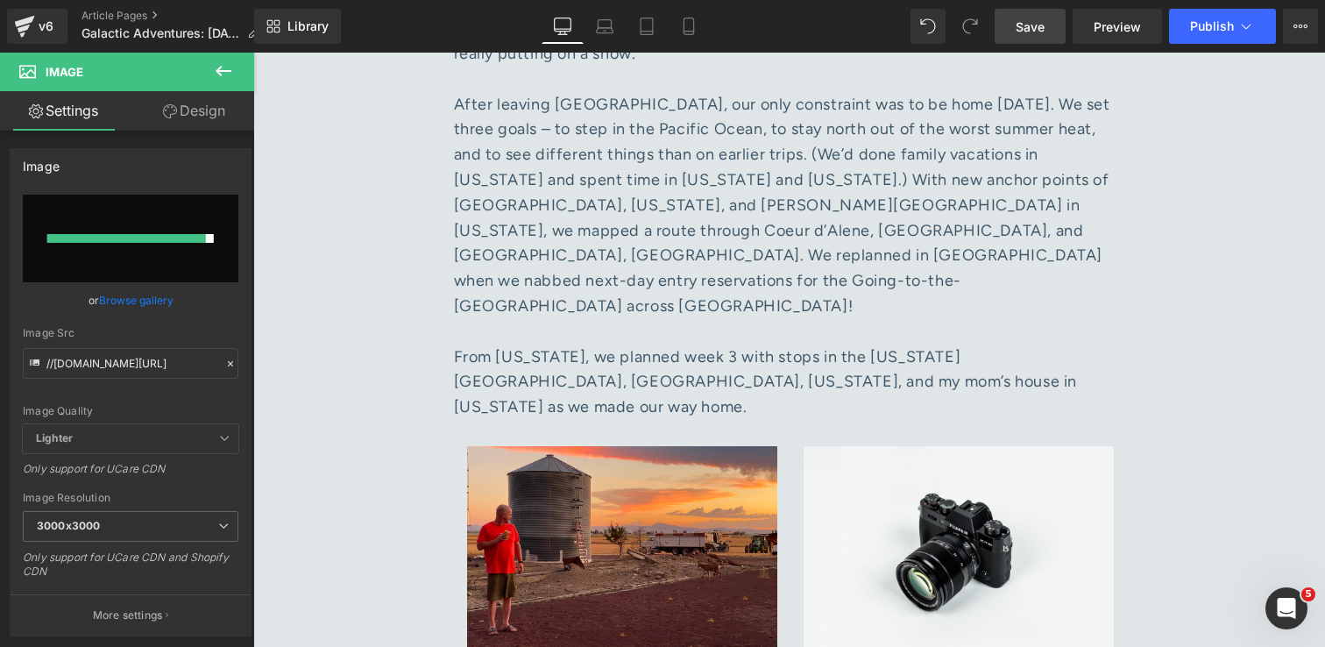
click at [1039, 28] on span "Save" at bounding box center [1030, 27] width 29 height 18
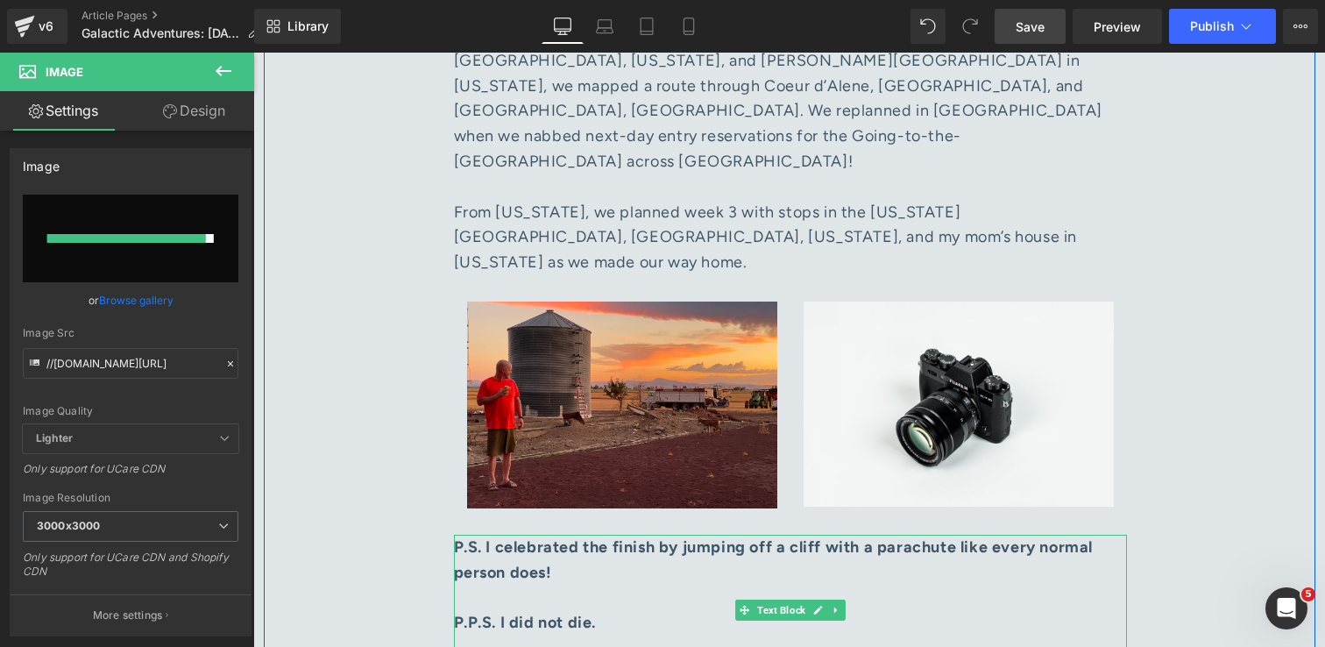
scroll to position [3886, 0]
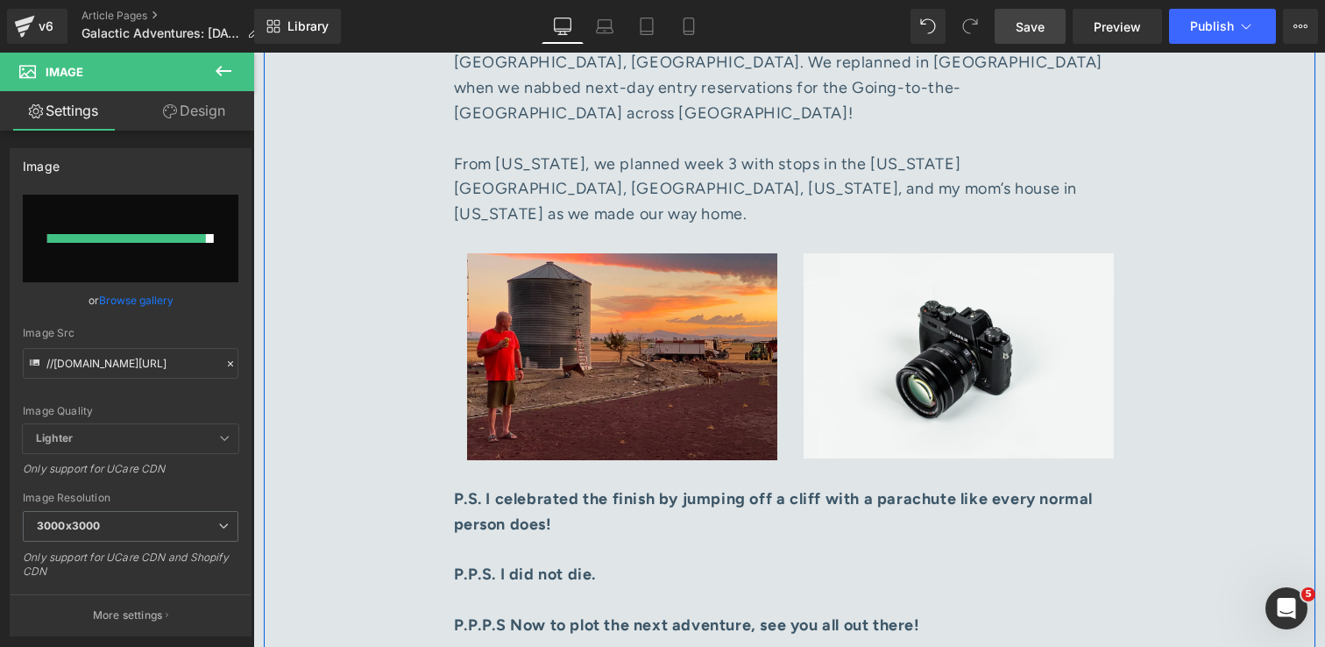
click at [650, 562] on div "P.P.S. I did not die." at bounding box center [790, 574] width 673 height 25
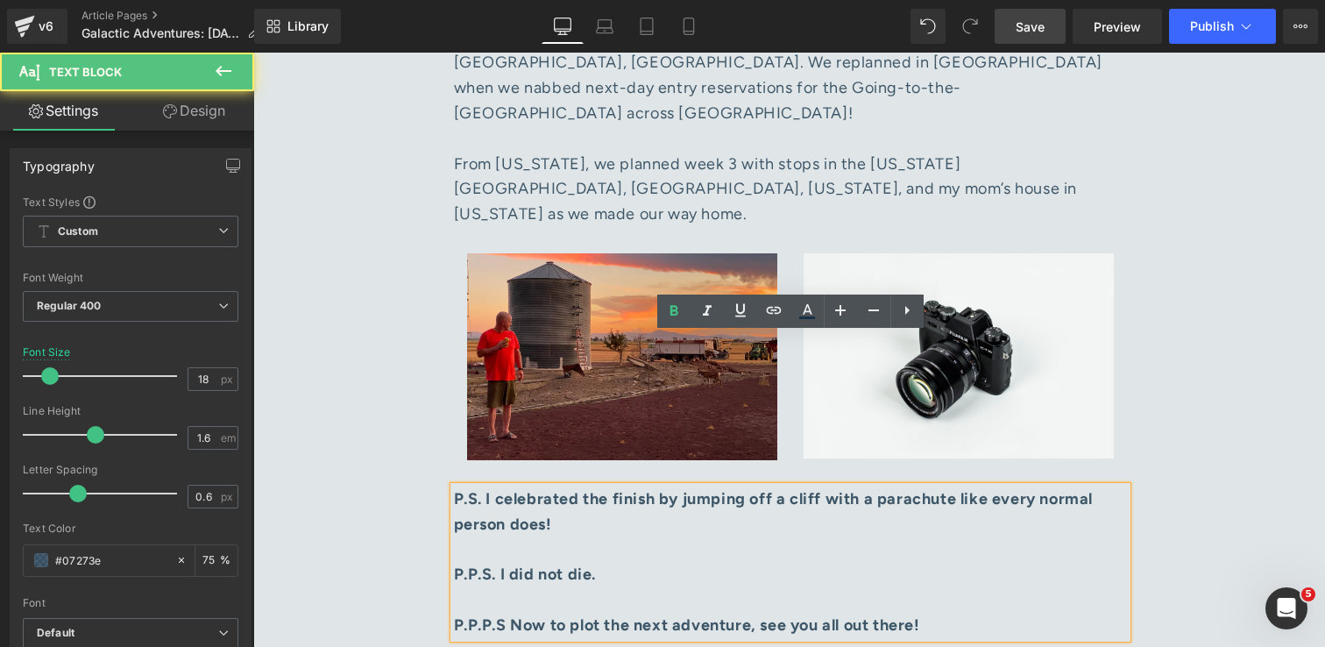
click at [621, 562] on div "P.P.S. I did not die." at bounding box center [790, 574] width 673 height 25
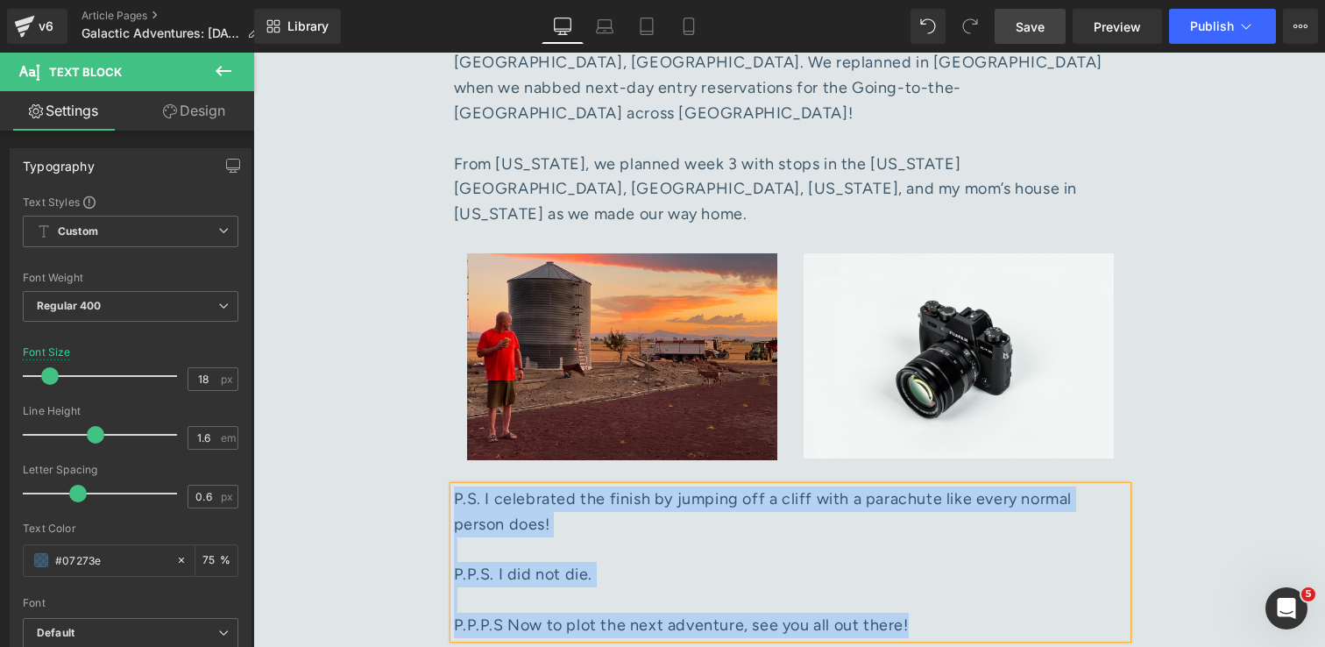
drag, startPoint x: 917, startPoint y: 468, endPoint x: 457, endPoint y: 343, distance: 476.0
click at [457, 486] on div "P.S. I celebrated the finish by jumping off a cliff with a parachute like every…" at bounding box center [790, 562] width 673 height 152
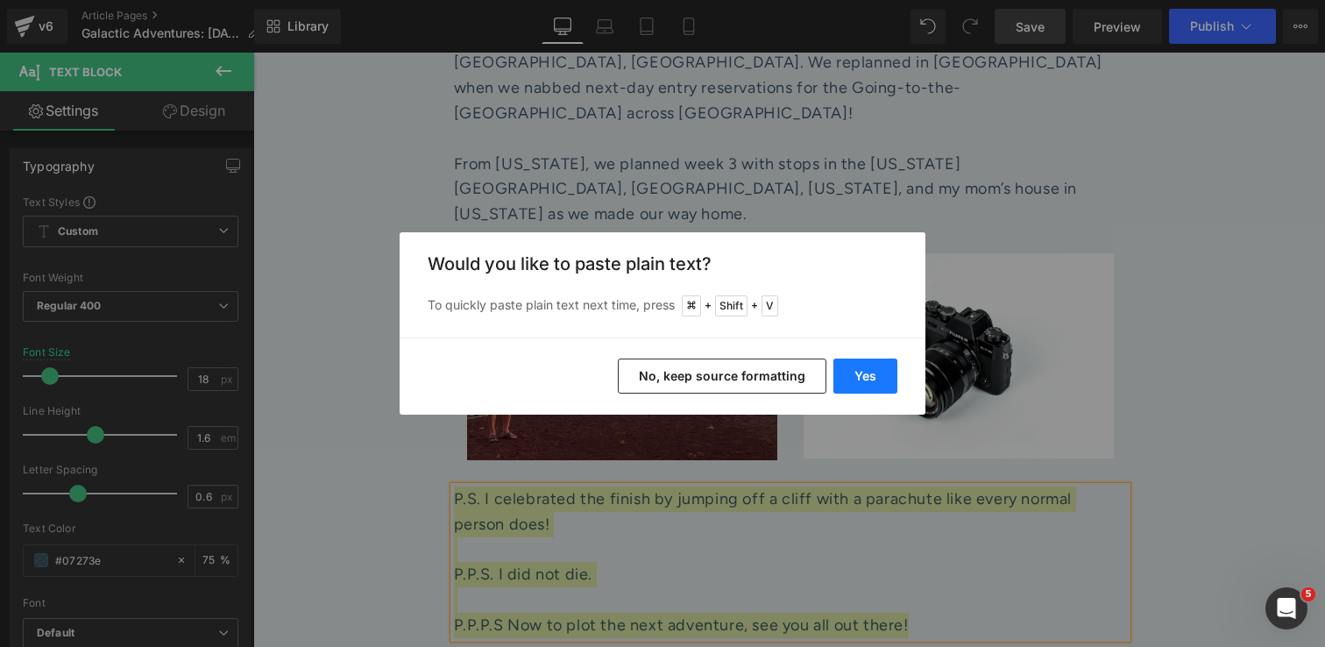
click at [874, 369] on button "Yes" at bounding box center [865, 375] width 64 height 35
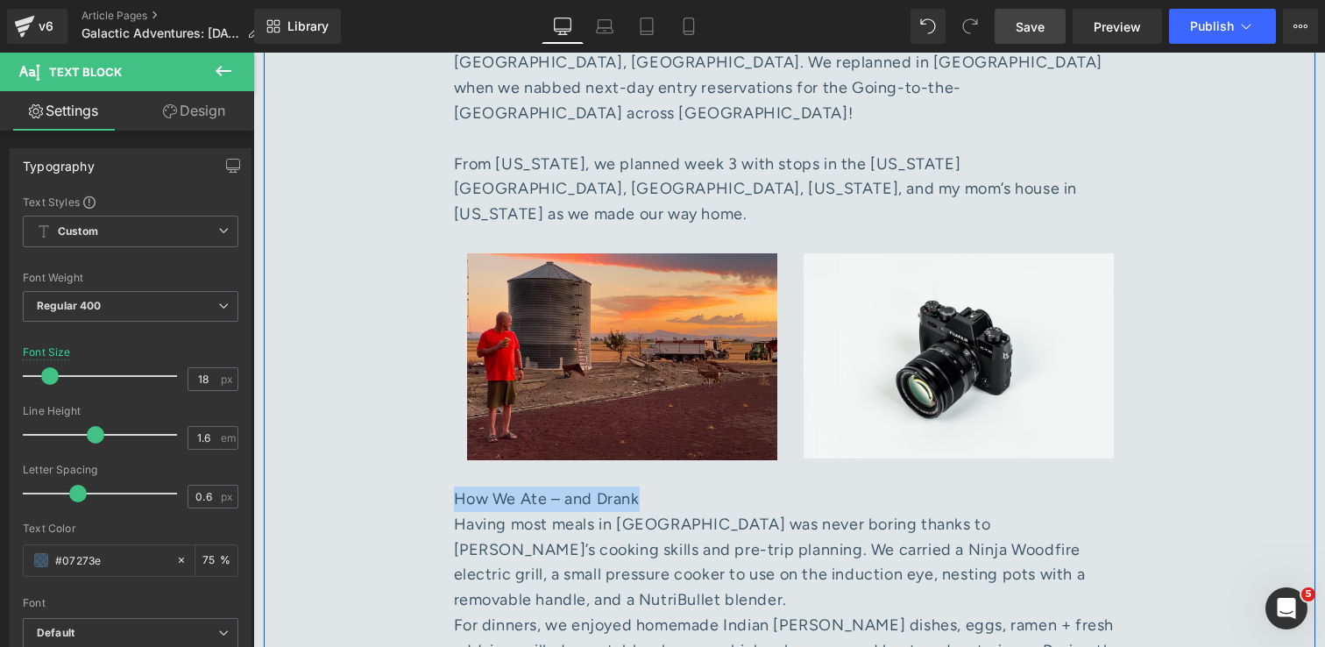
drag, startPoint x: 650, startPoint y: 353, endPoint x: 451, endPoint y: 344, distance: 199.1
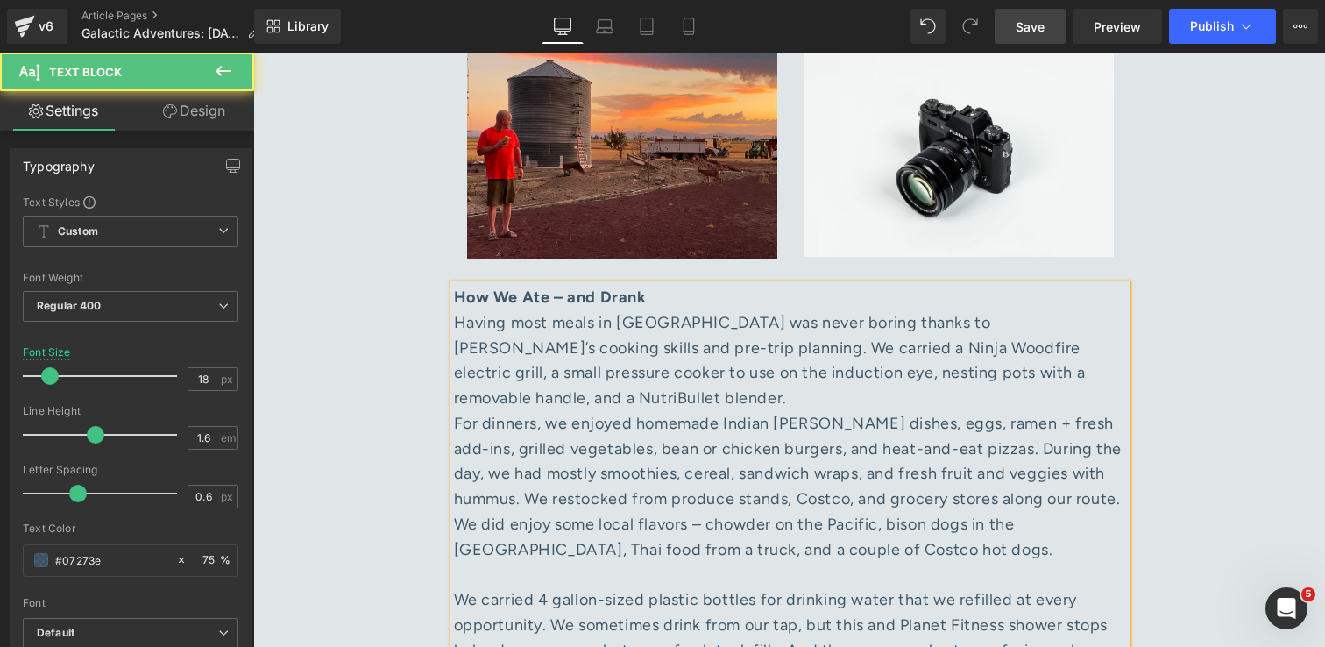
scroll to position [4203, 0]
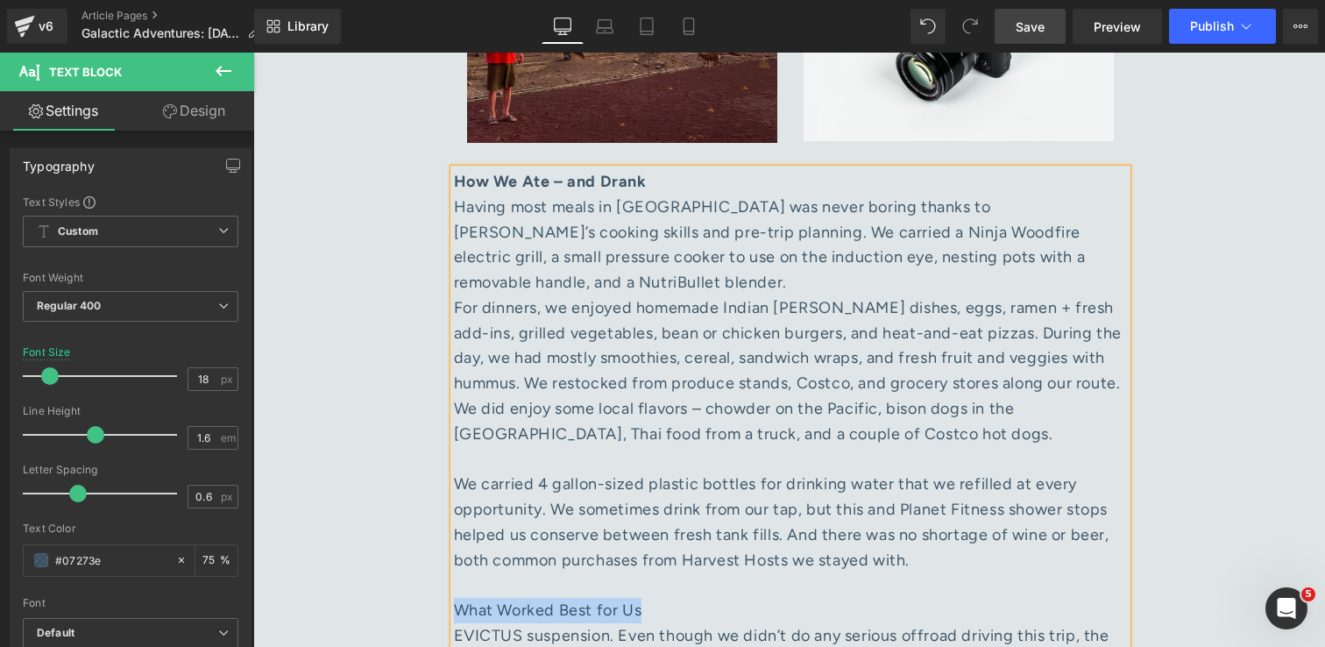
drag, startPoint x: 673, startPoint y: 441, endPoint x: 457, endPoint y: 439, distance: 215.6
click at [457, 598] on div "What Worked Best for Us" at bounding box center [790, 610] width 673 height 25
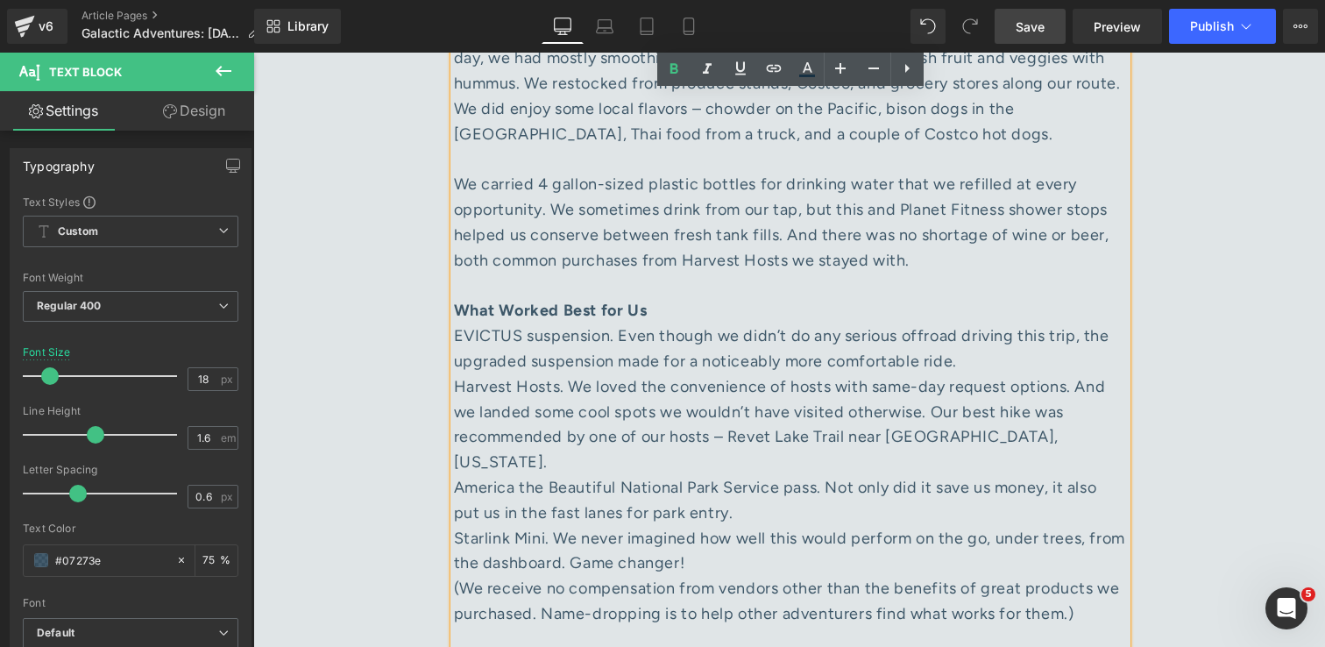
scroll to position [4580, 0]
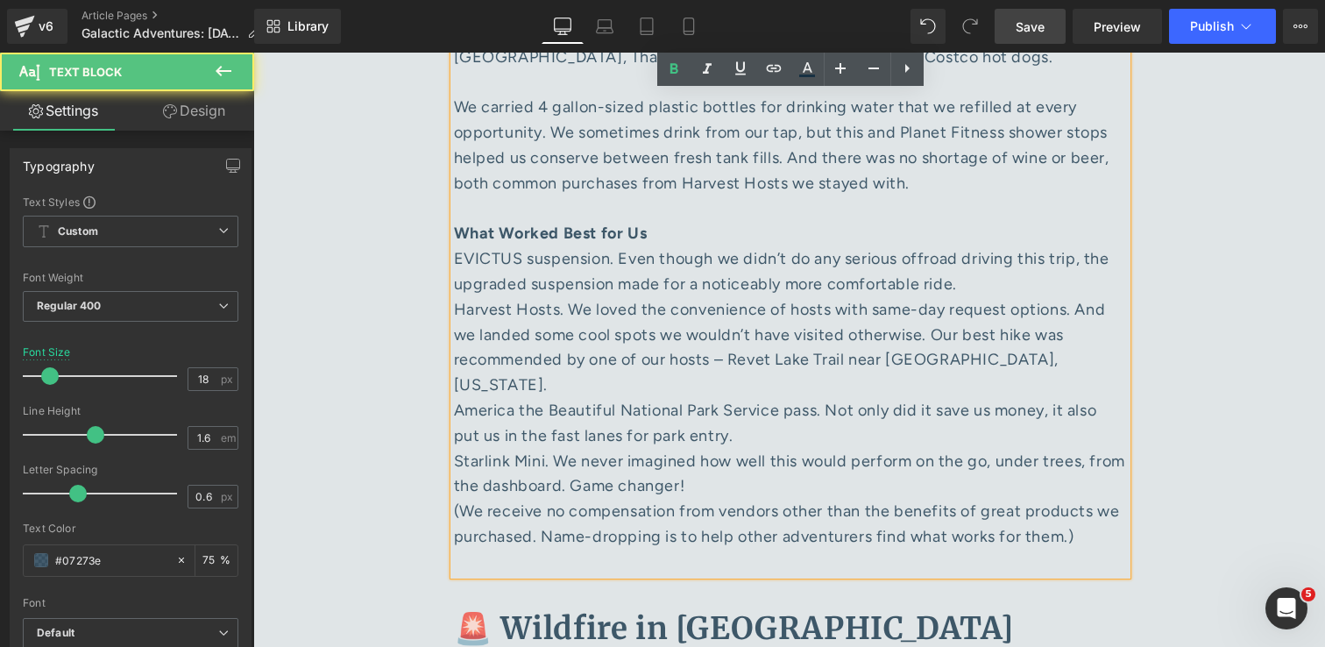
click at [757, 398] on div "America the Beautiful National Park Service pass. Not only did it save us money…" at bounding box center [790, 423] width 673 height 51
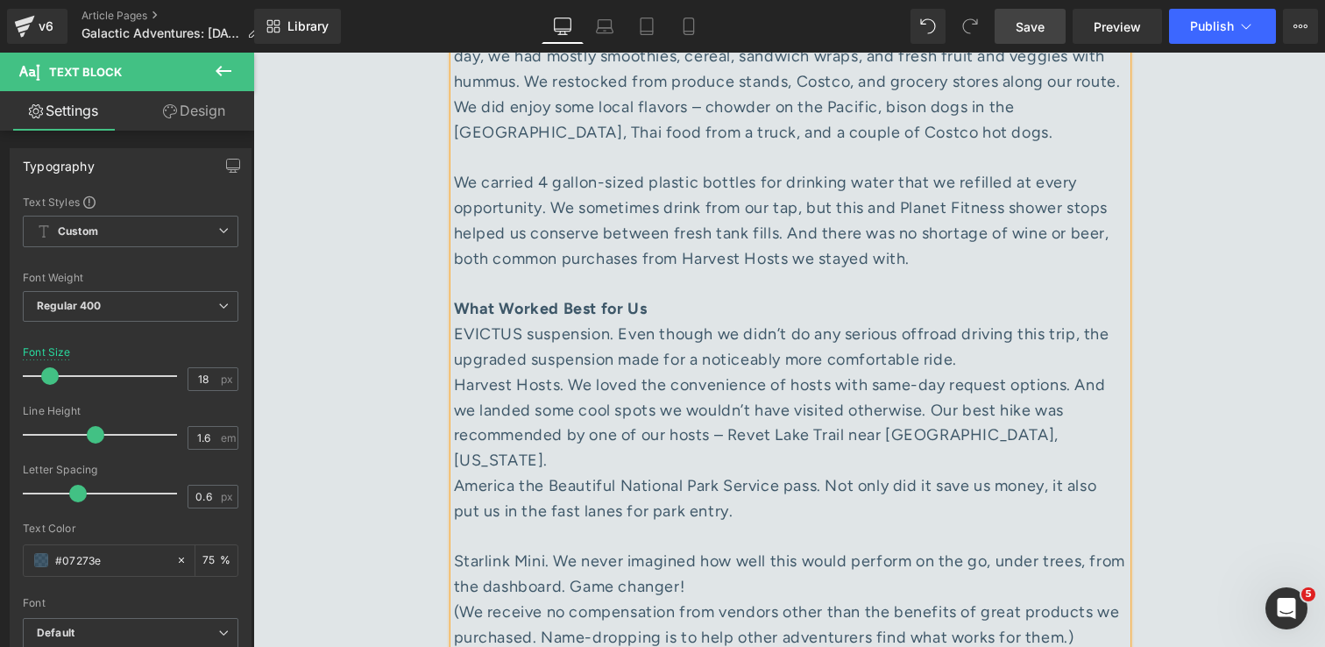
scroll to position [4504, 0]
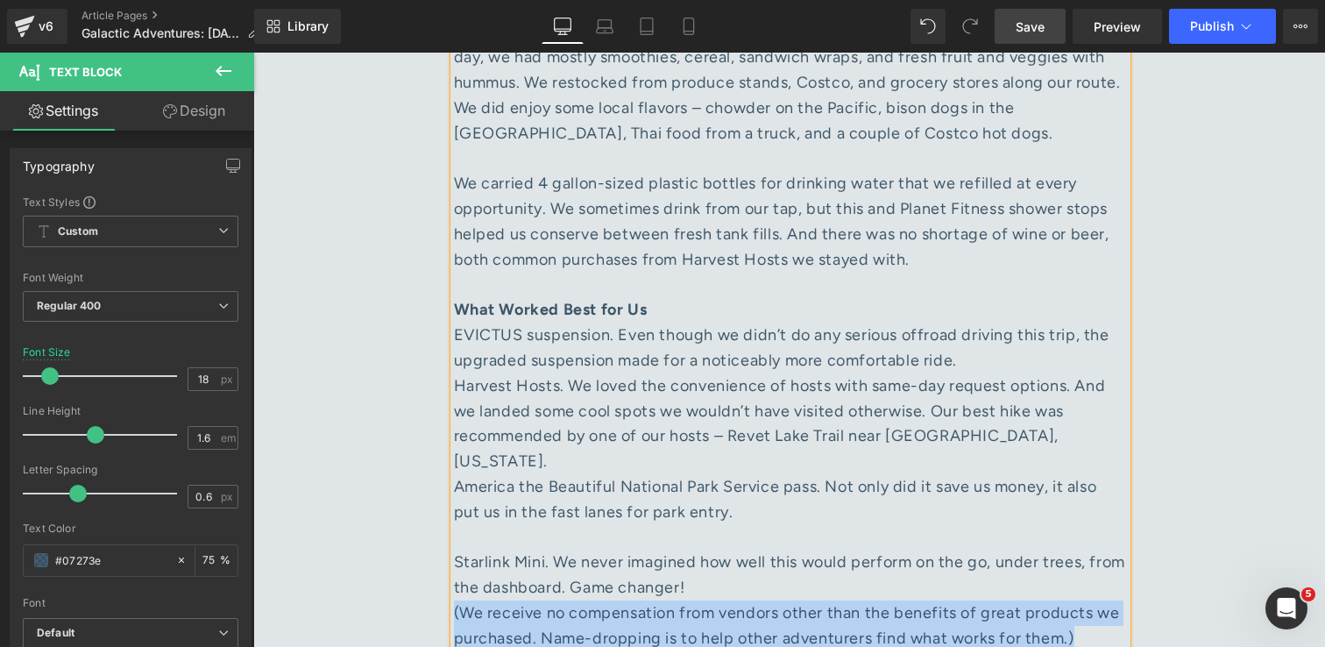
drag, startPoint x: 1072, startPoint y: 437, endPoint x: 454, endPoint y: 412, distance: 618.3
click at [454, 600] on div "(We receive no compensation from vendors other than the benefits of great produ…" at bounding box center [790, 625] width 673 height 51
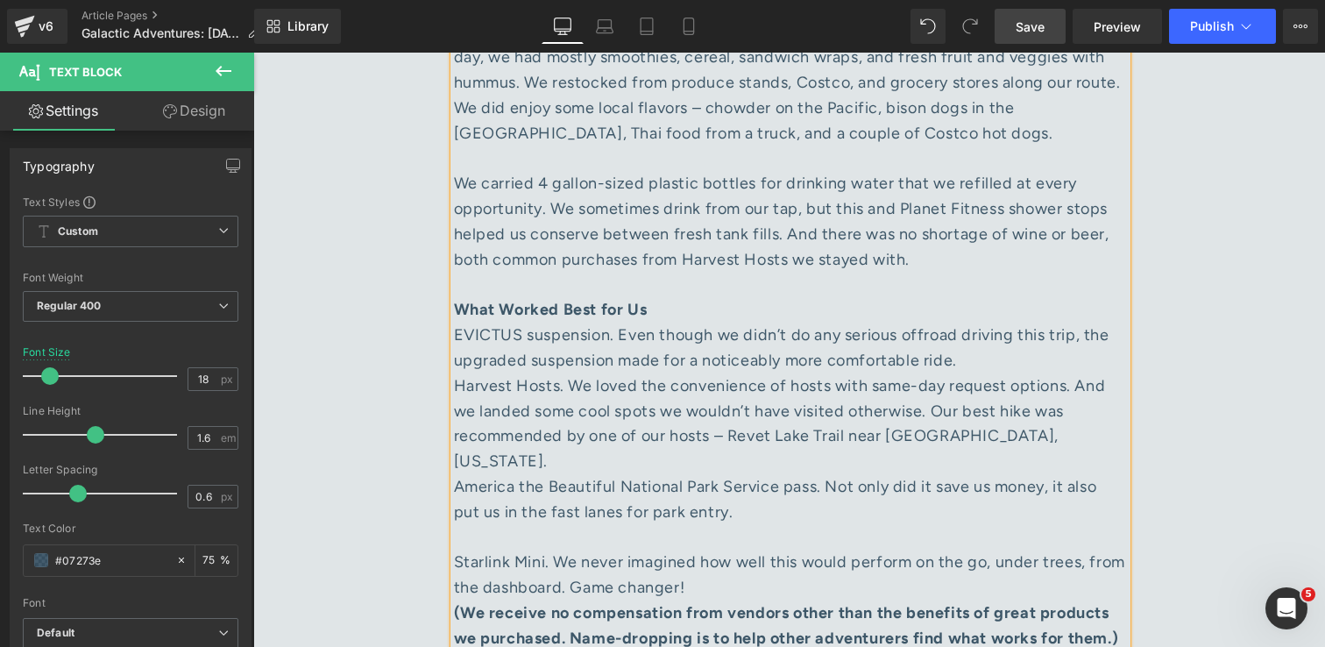
click at [1194, 302] on div "🚐 Our First Big AdVANture Text Block Separator [PERSON_NAME], MODE Owner Text B…" at bounding box center [790, 340] width 1052 height 7682
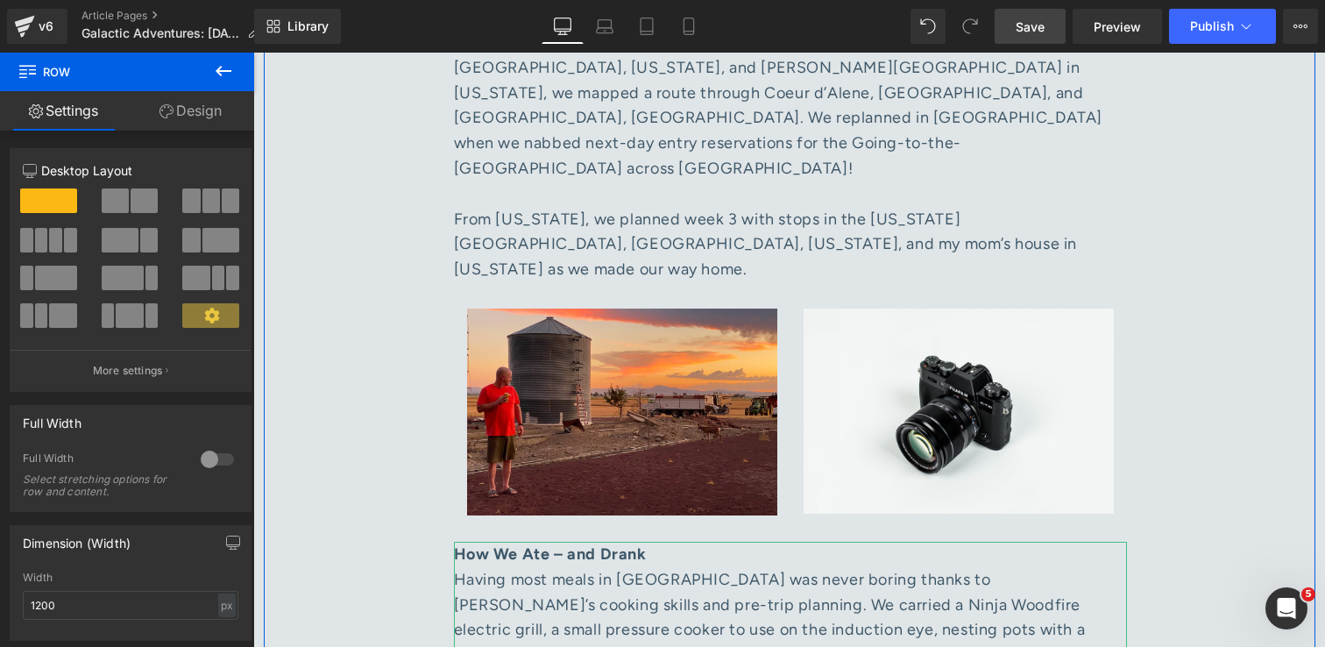
scroll to position [3805, 0]
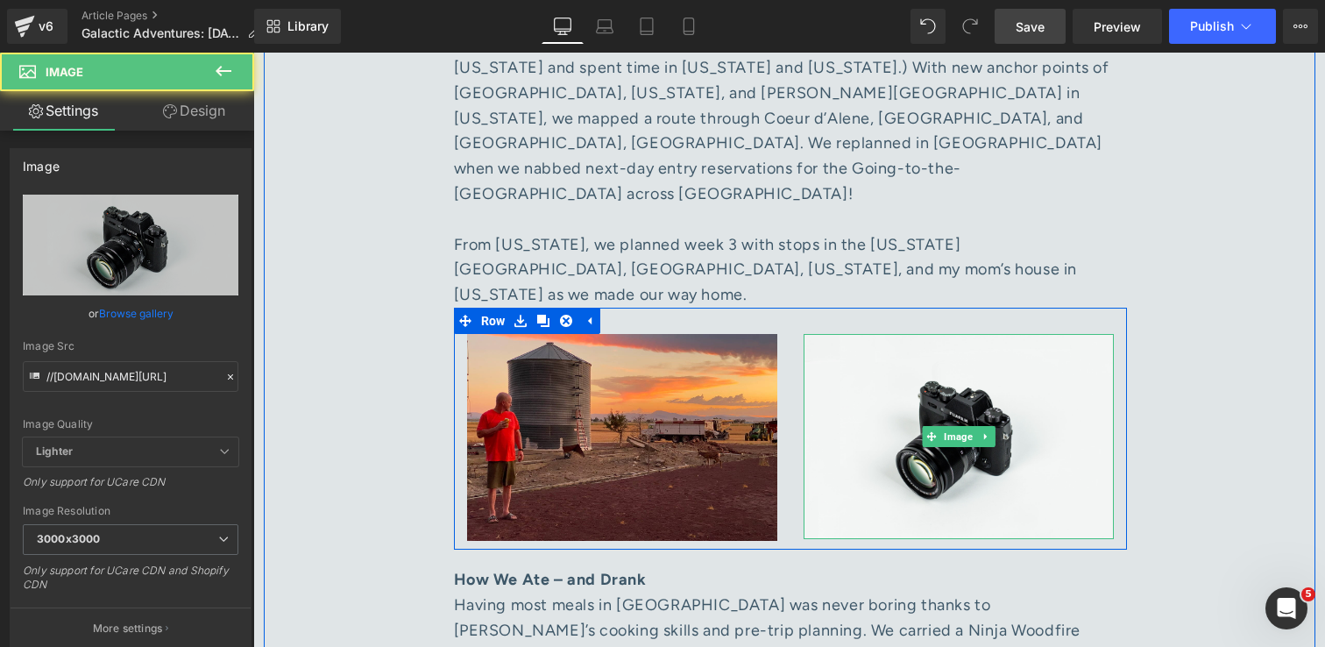
click at [905, 354] on img at bounding box center [959, 437] width 310 height 206
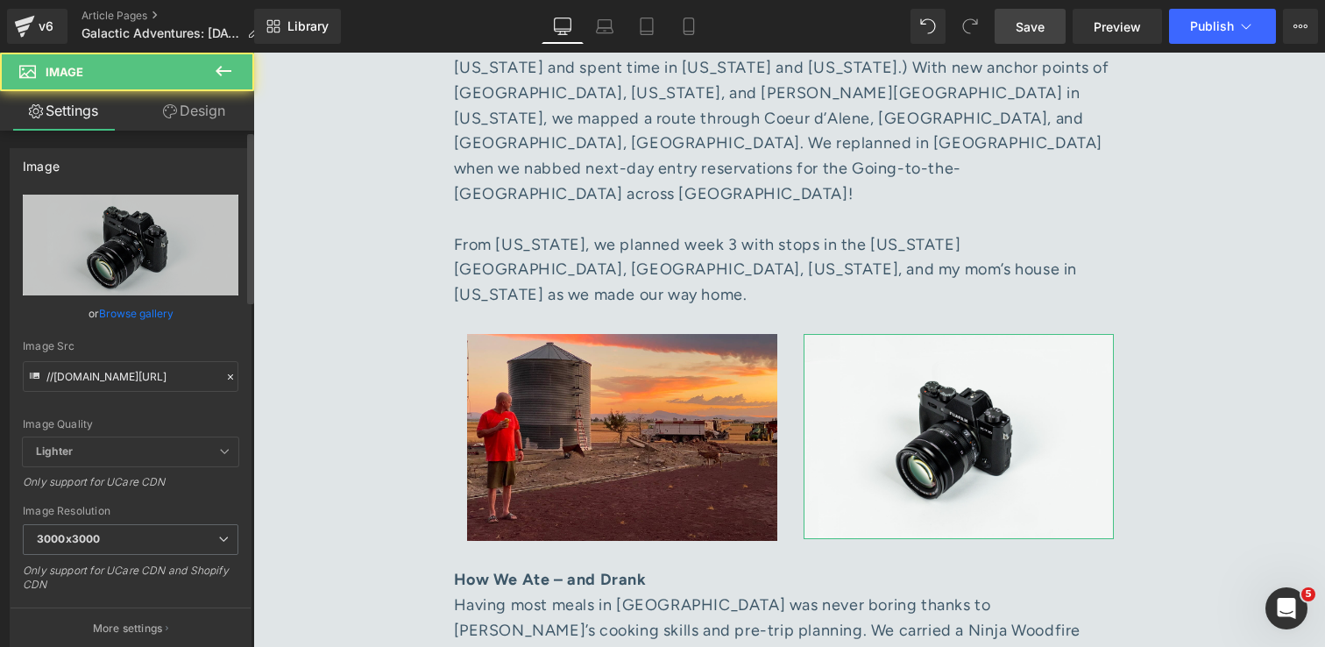
click at [145, 318] on link "Browse gallery" at bounding box center [136, 313] width 74 height 31
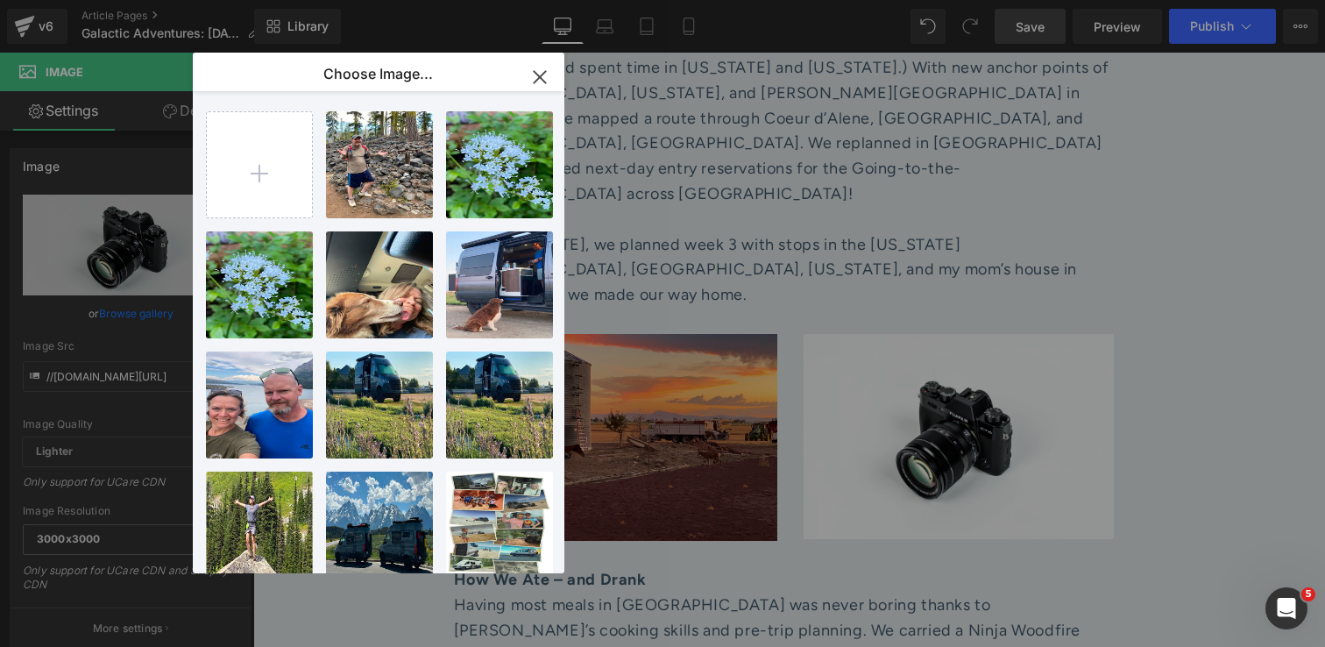
click at [543, 74] on icon "button" at bounding box center [539, 76] width 11 height 11
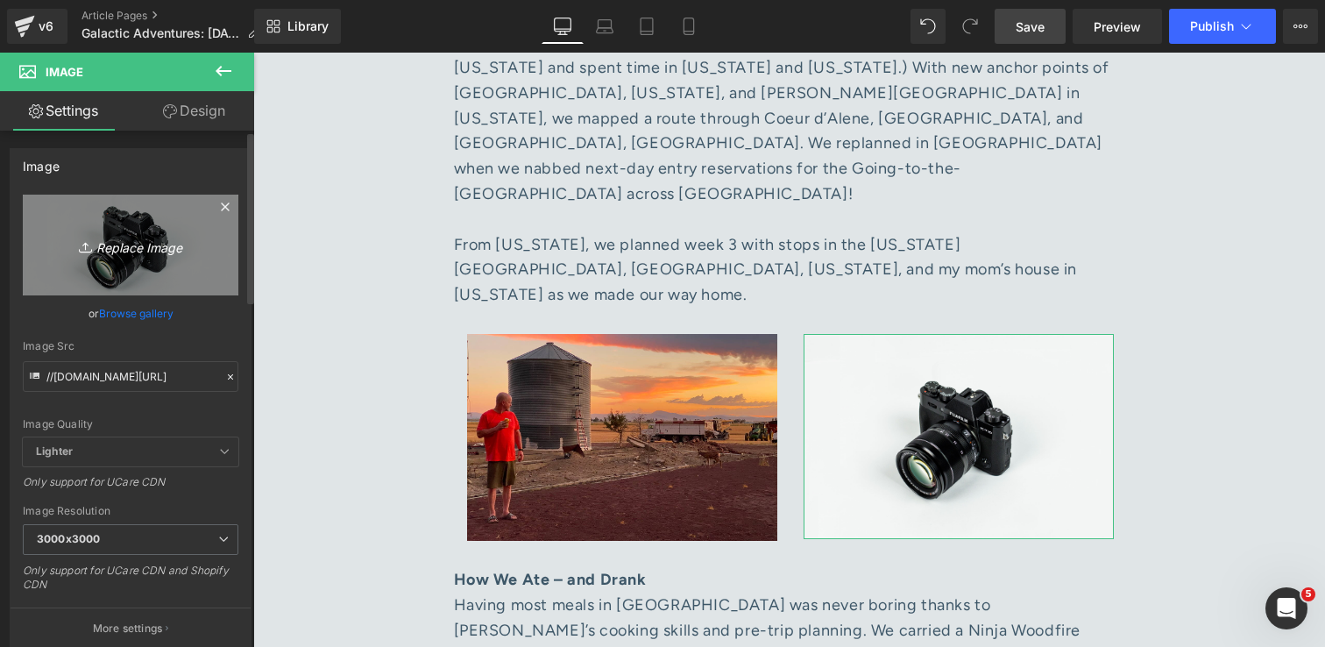
click at [146, 249] on icon "Replace Image" at bounding box center [130, 245] width 140 height 22
click at [110, 248] on icon "Replace Image" at bounding box center [130, 245] width 140 height 22
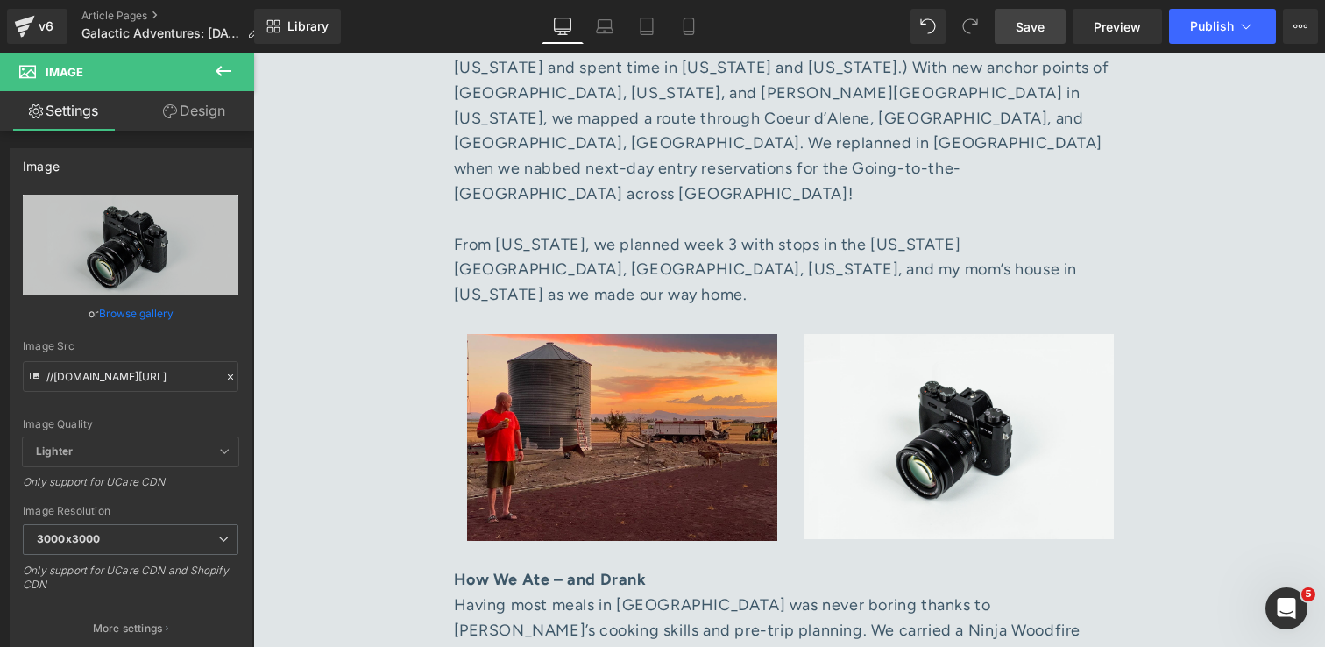
type input "C:\fakepath\IMG_0331 1.jpg"
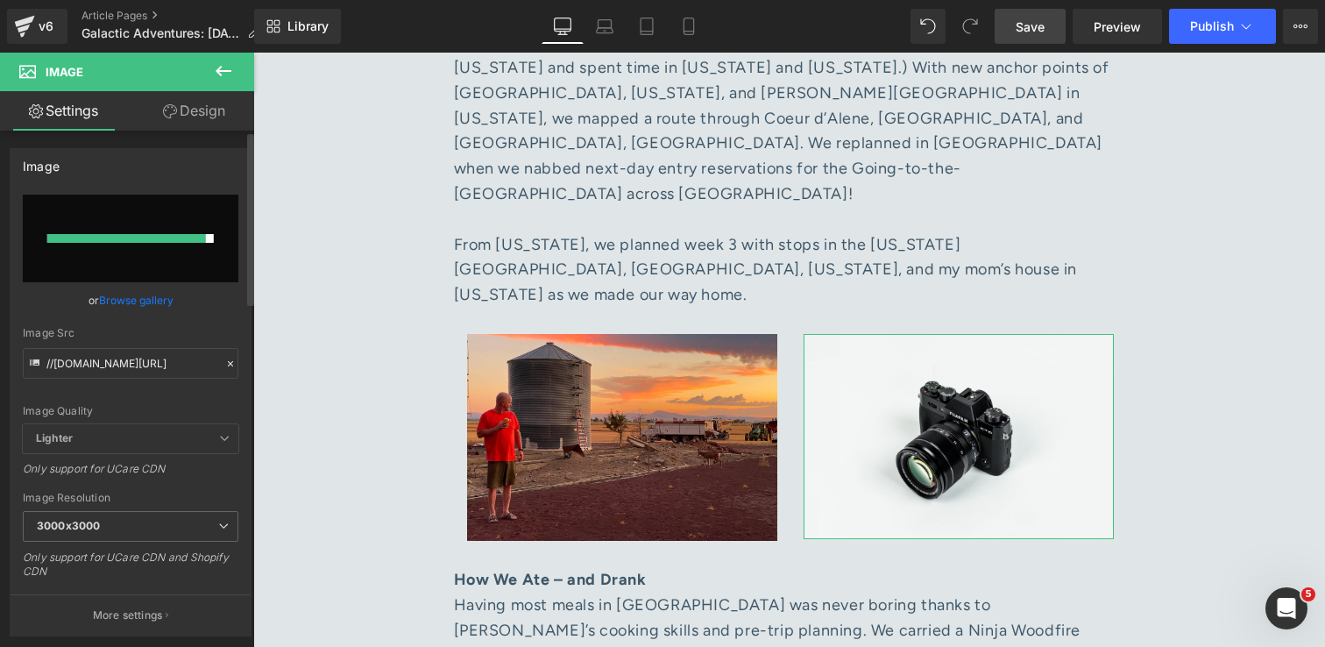
click at [138, 299] on link "Browse gallery" at bounding box center [136, 300] width 74 height 31
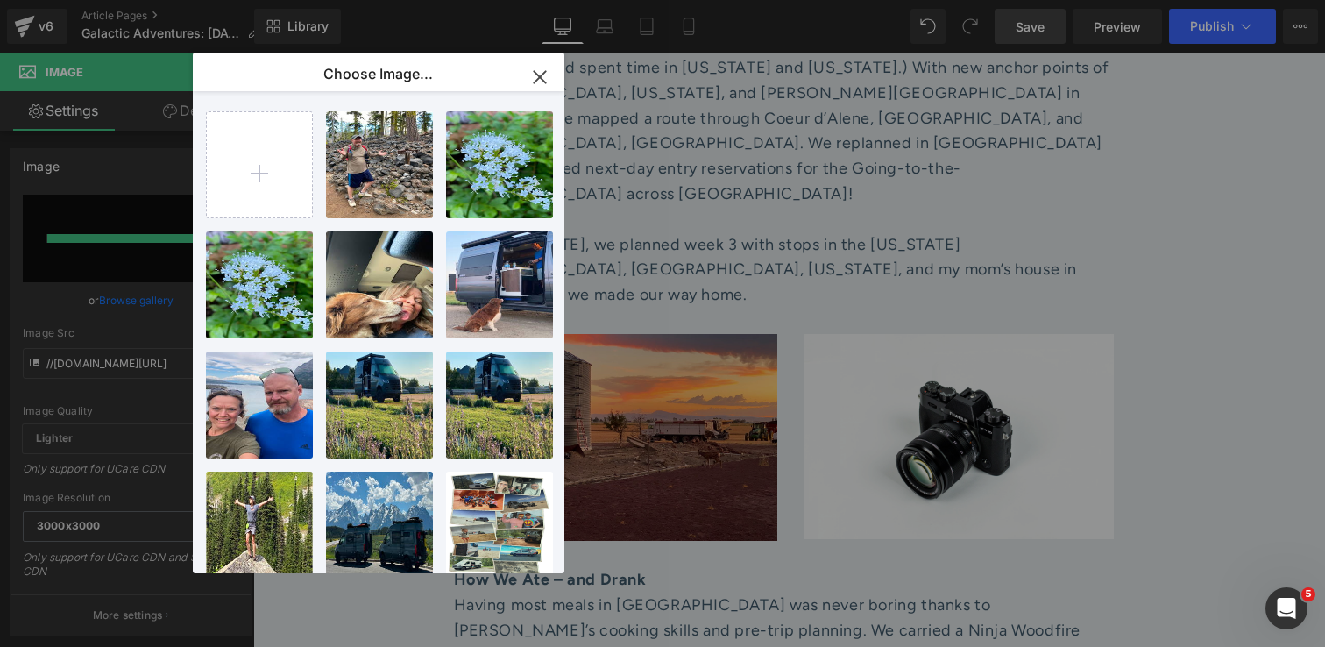
drag, startPoint x: 552, startPoint y: 82, endPoint x: 299, endPoint y: 29, distance: 258.7
click at [552, 82] on icon "button" at bounding box center [540, 77] width 28 height 28
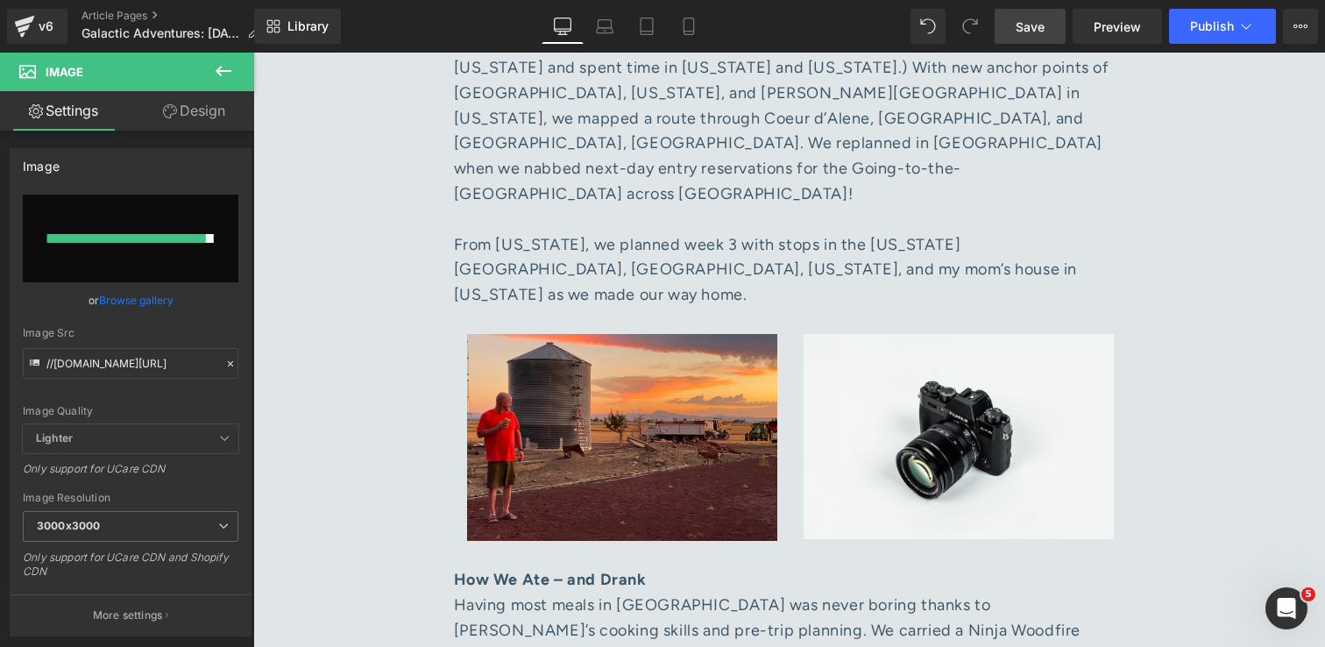
click at [1045, 39] on link "Save" at bounding box center [1030, 26] width 71 height 35
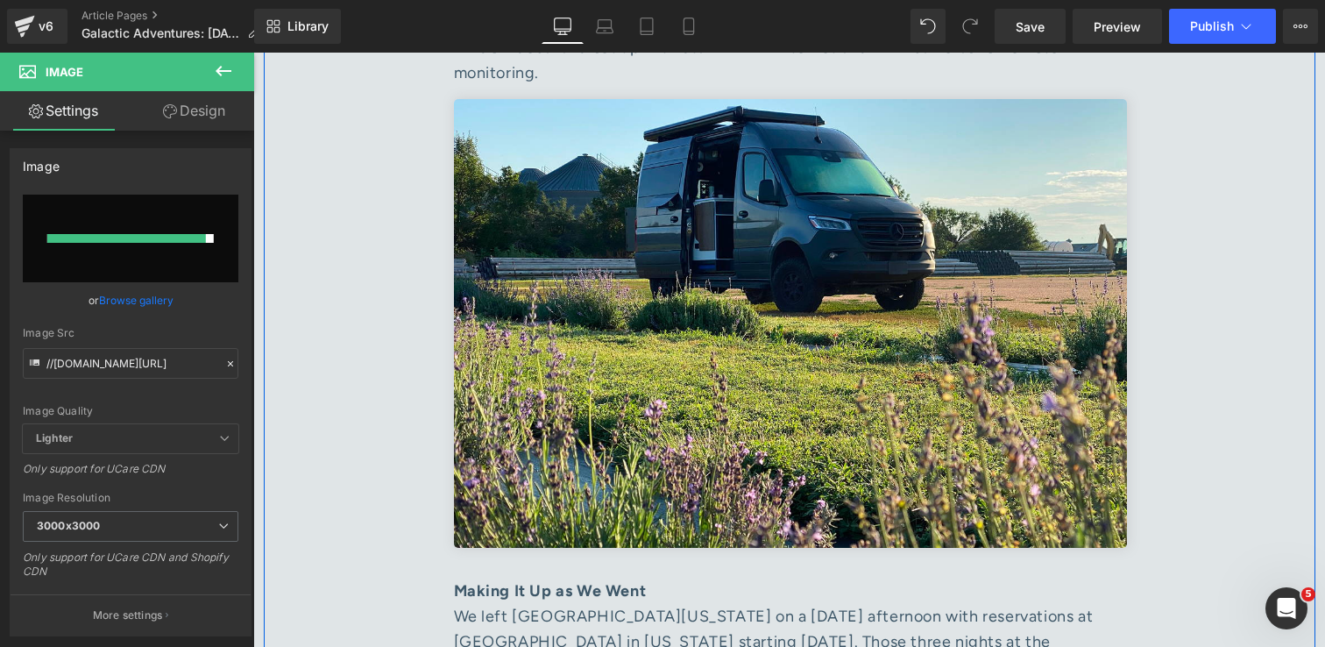
scroll to position [2750, 0]
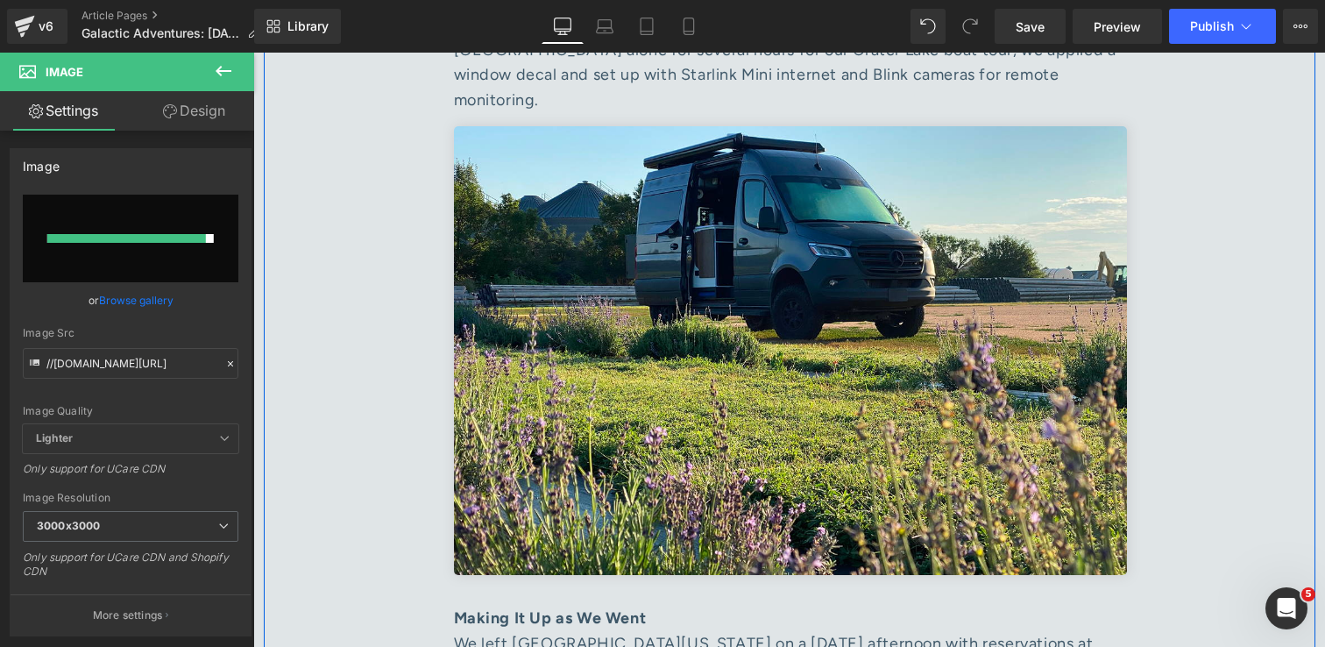
click at [746, 297] on img at bounding box center [790, 350] width 673 height 449
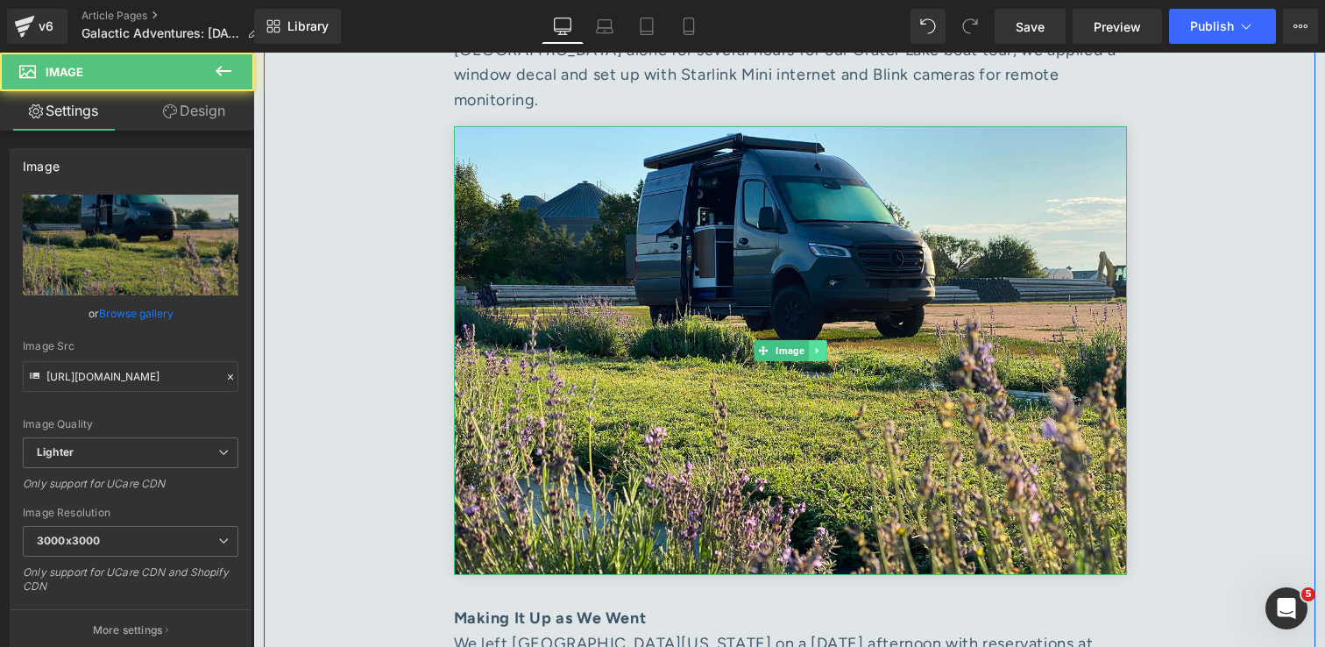
click at [811, 340] on link at bounding box center [817, 350] width 18 height 21
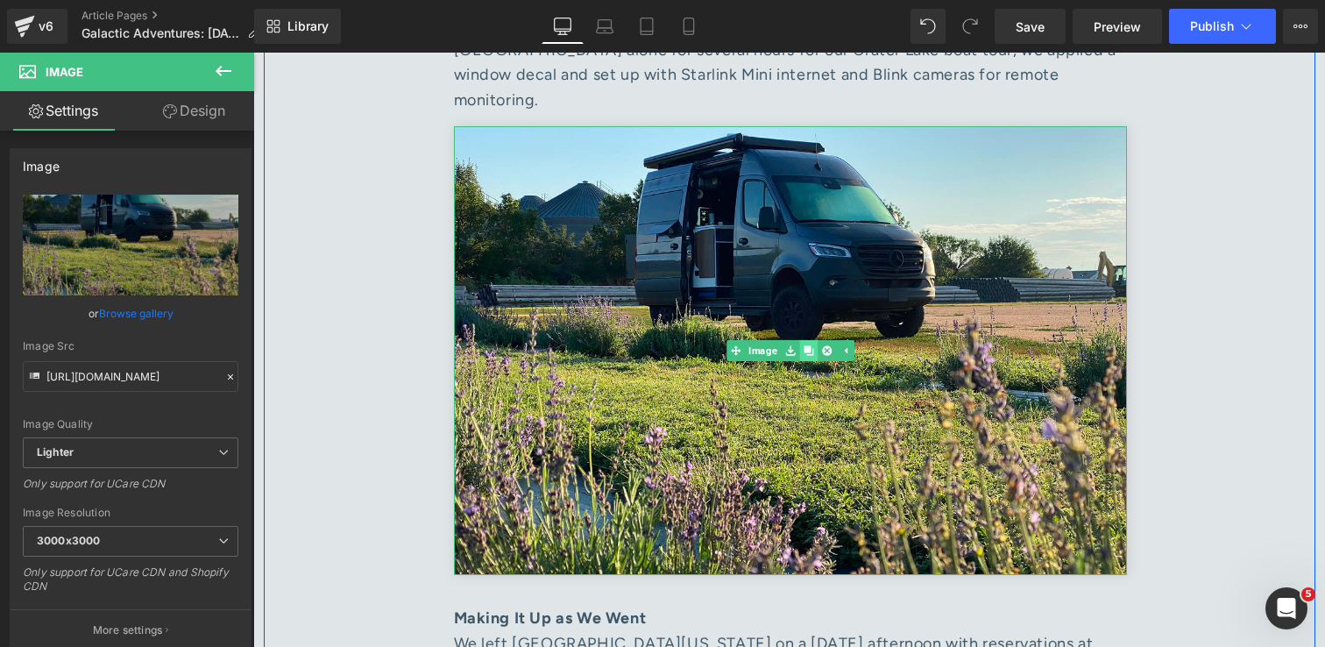
click at [808, 345] on icon at bounding box center [809, 350] width 10 height 10
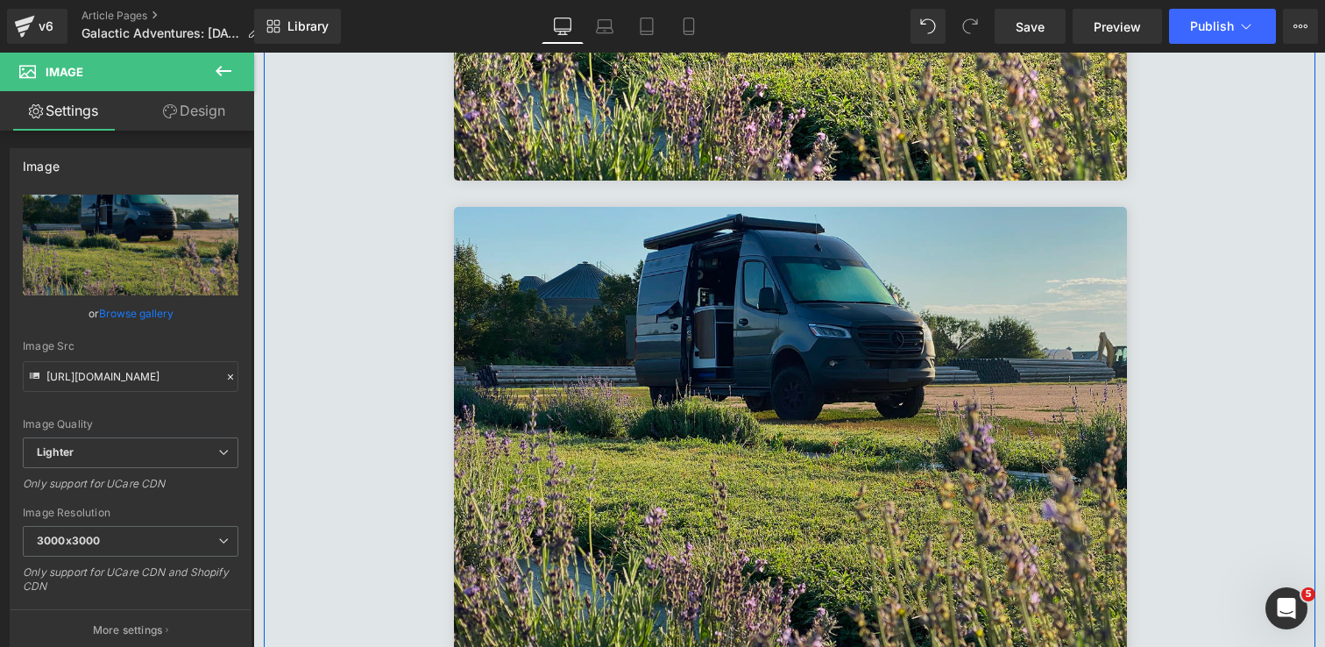
scroll to position [3178, 0]
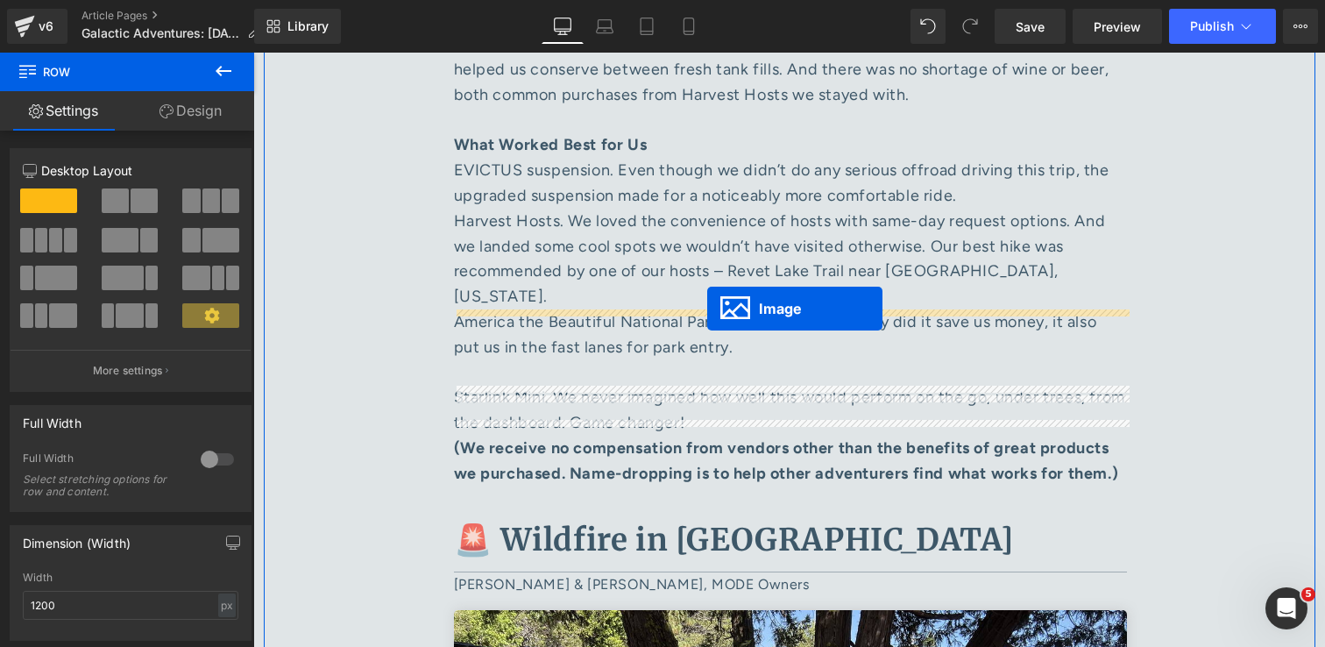
drag, startPoint x: 764, startPoint y: 351, endPoint x: 707, endPoint y: 308, distance: 70.8
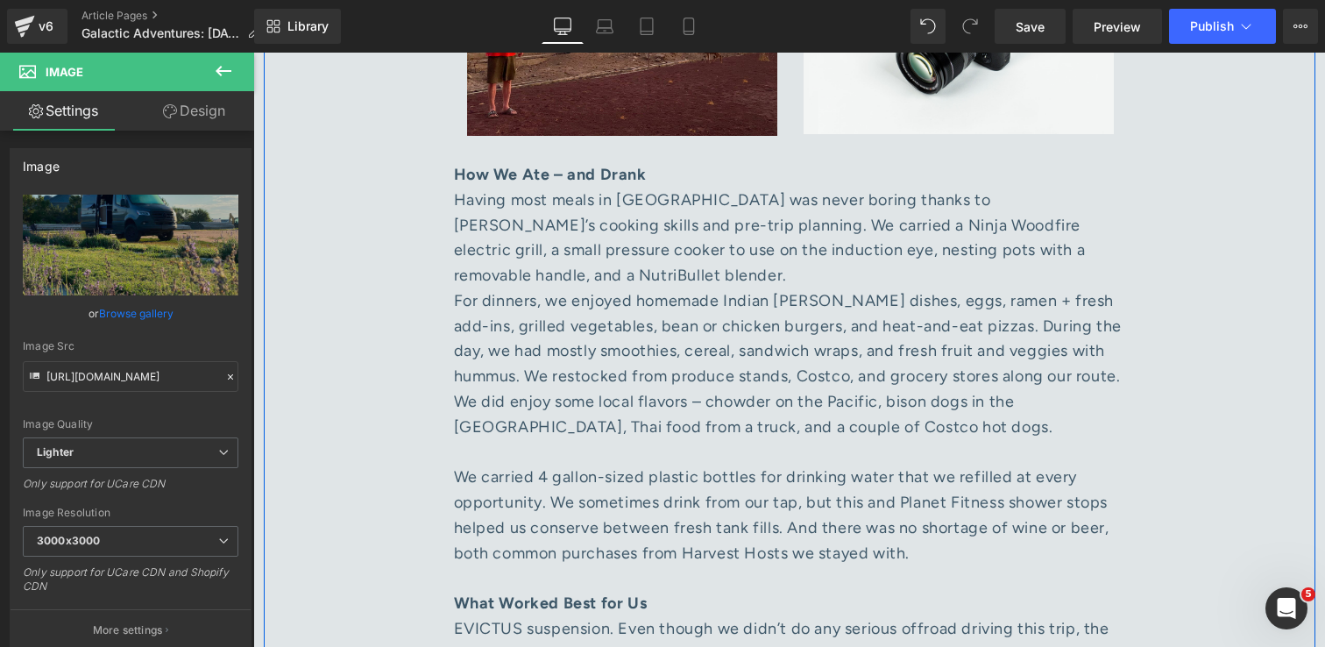
click at [711, 464] on div "We carried 4 gallon-sized plastic bottles for drinking water that we refilled a…" at bounding box center [790, 514] width 673 height 101
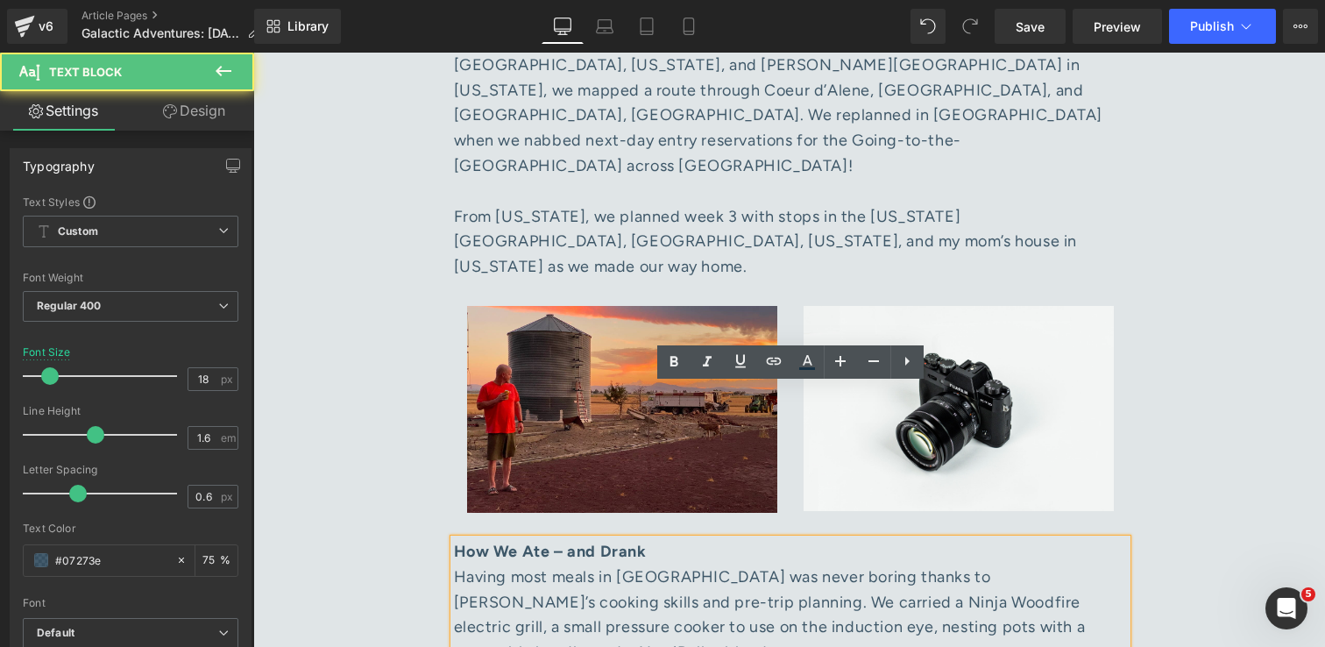
scroll to position [3828, 0]
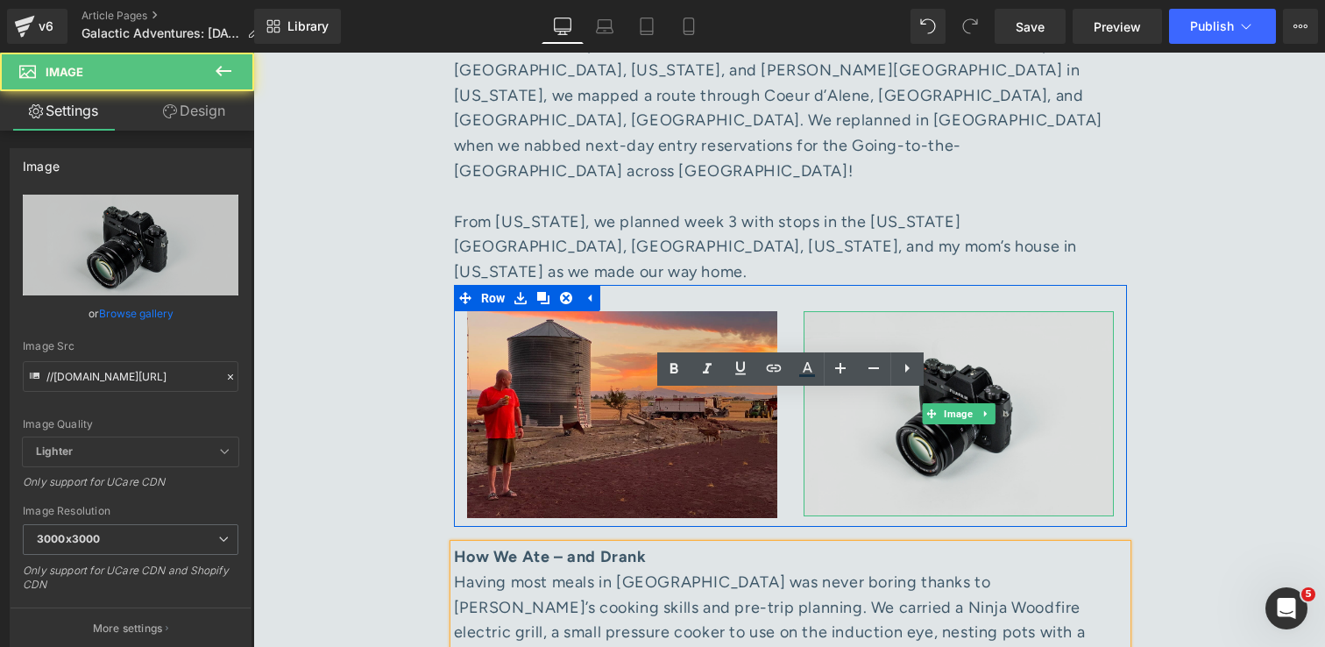
click at [939, 311] on img at bounding box center [959, 414] width 310 height 206
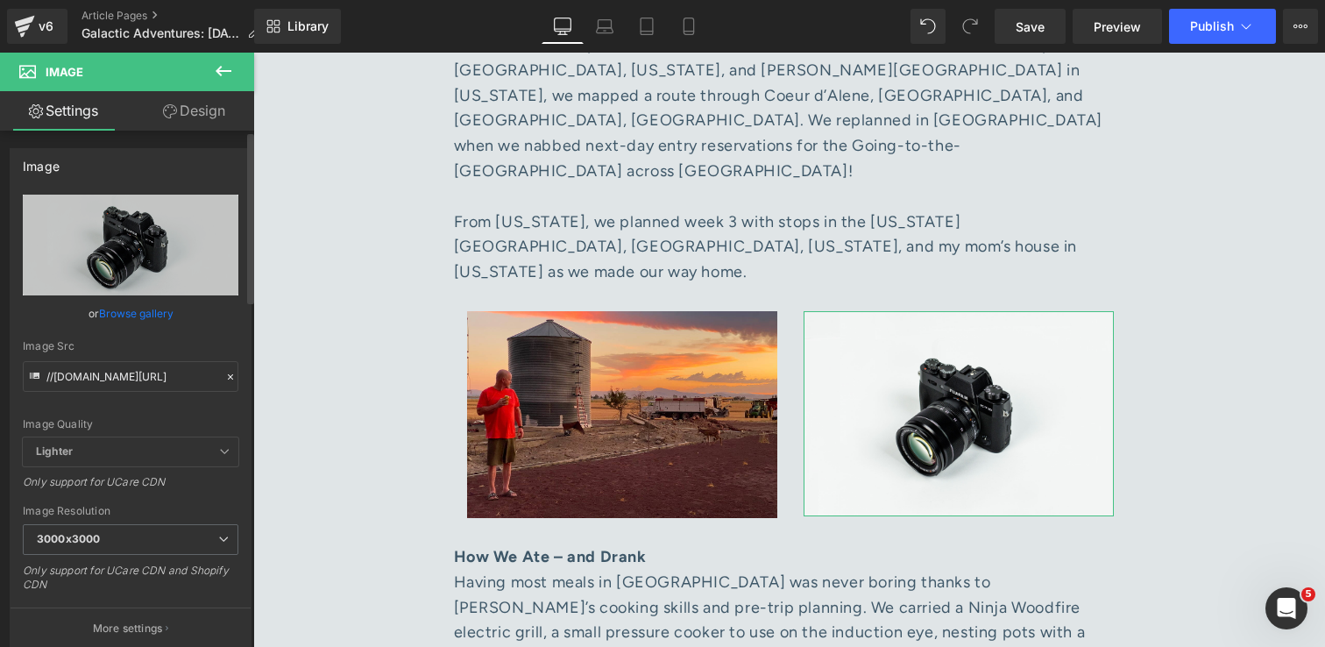
click at [112, 319] on link "Browse gallery" at bounding box center [136, 313] width 74 height 31
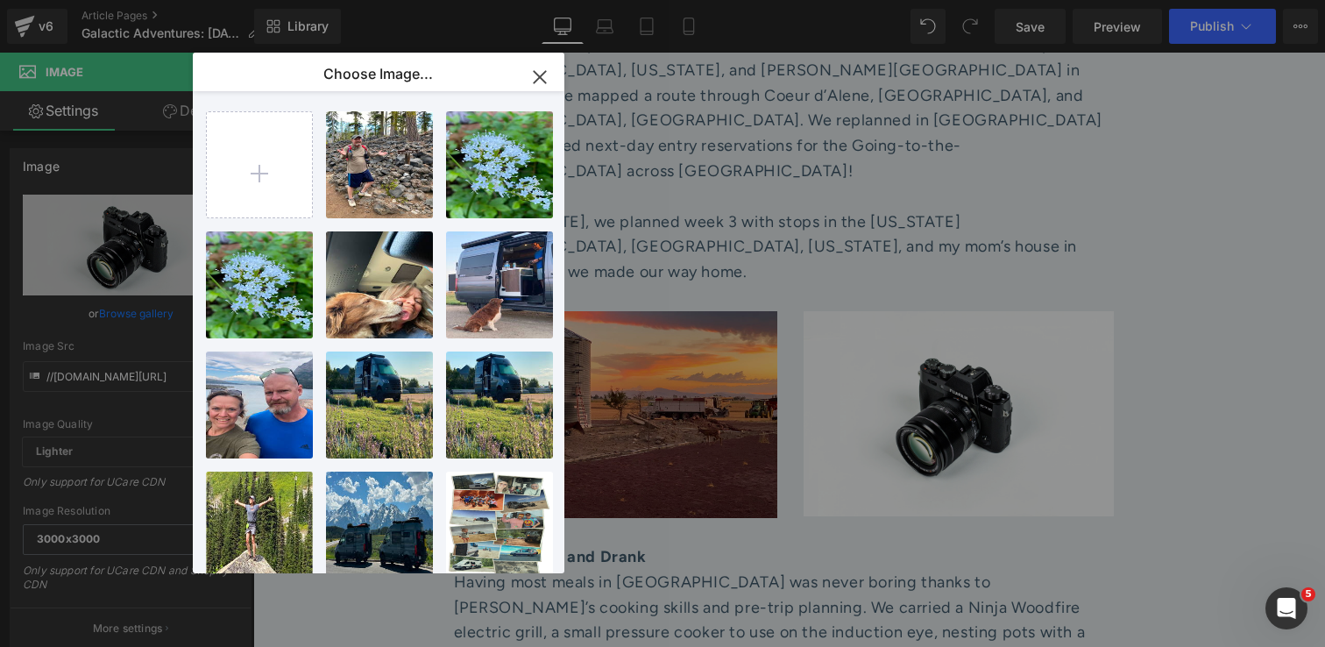
click at [551, 69] on icon "button" at bounding box center [540, 77] width 28 height 28
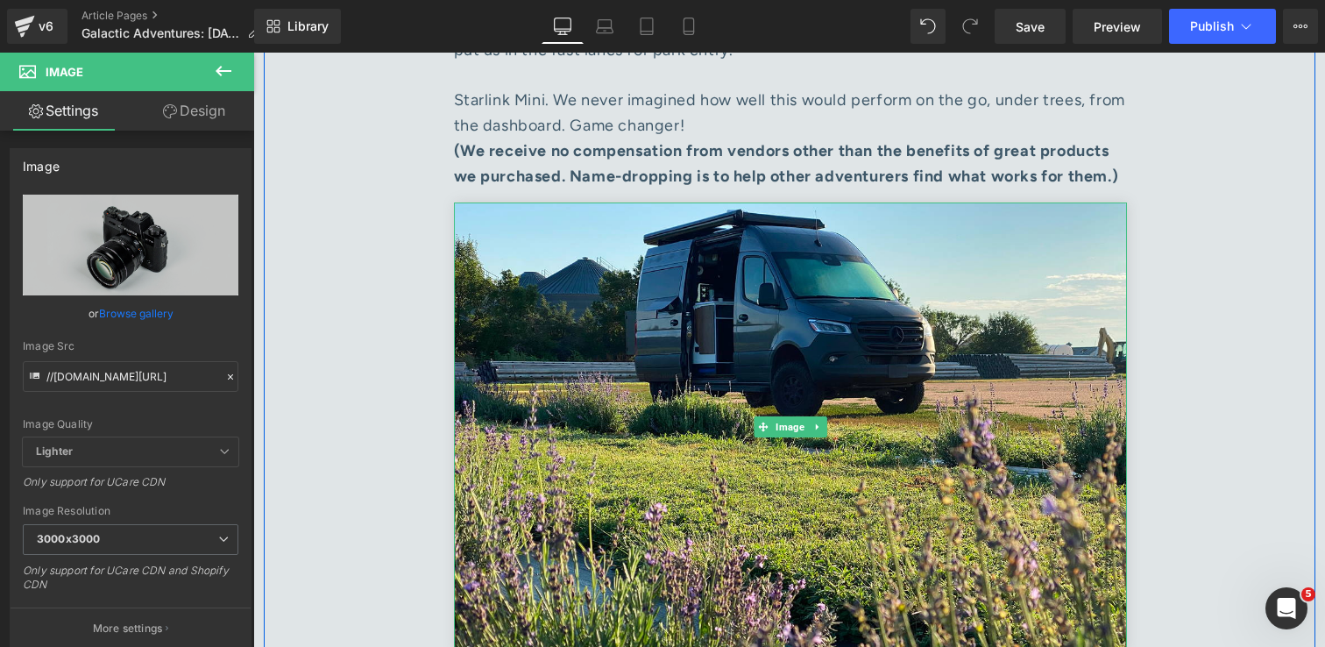
scroll to position [5031, 0]
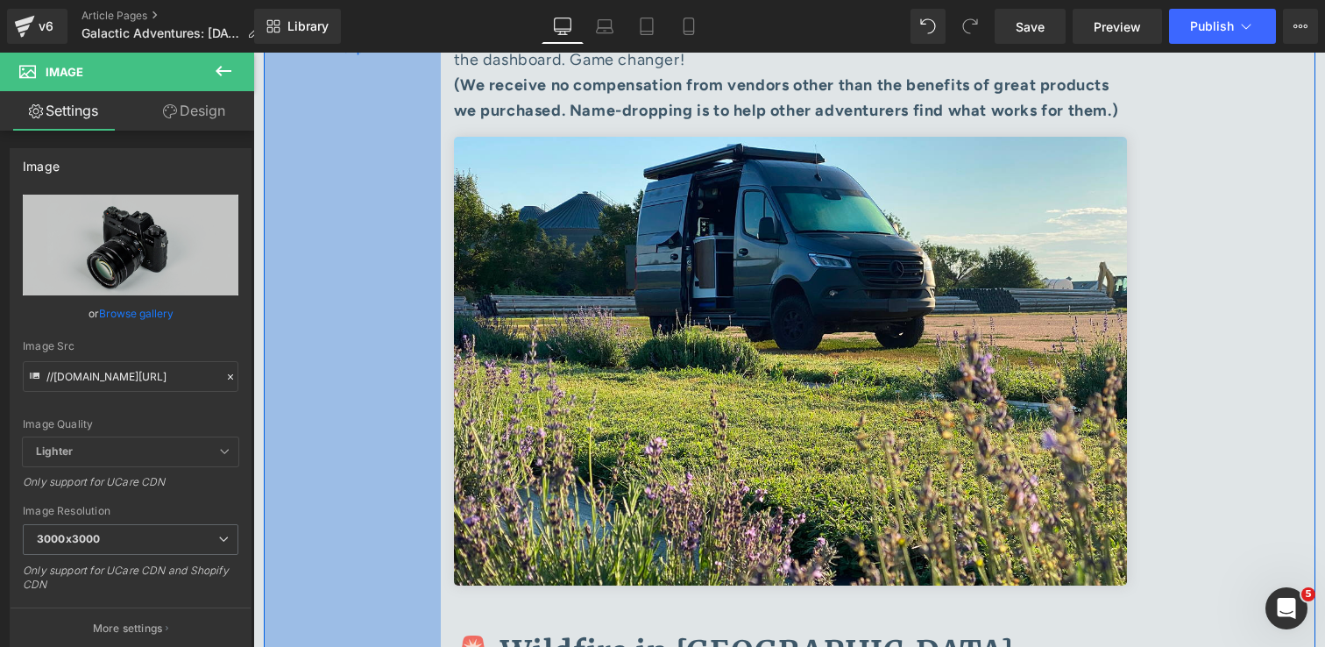
click at [383, 471] on div "202px" at bounding box center [352, 49] width 177 height 8157
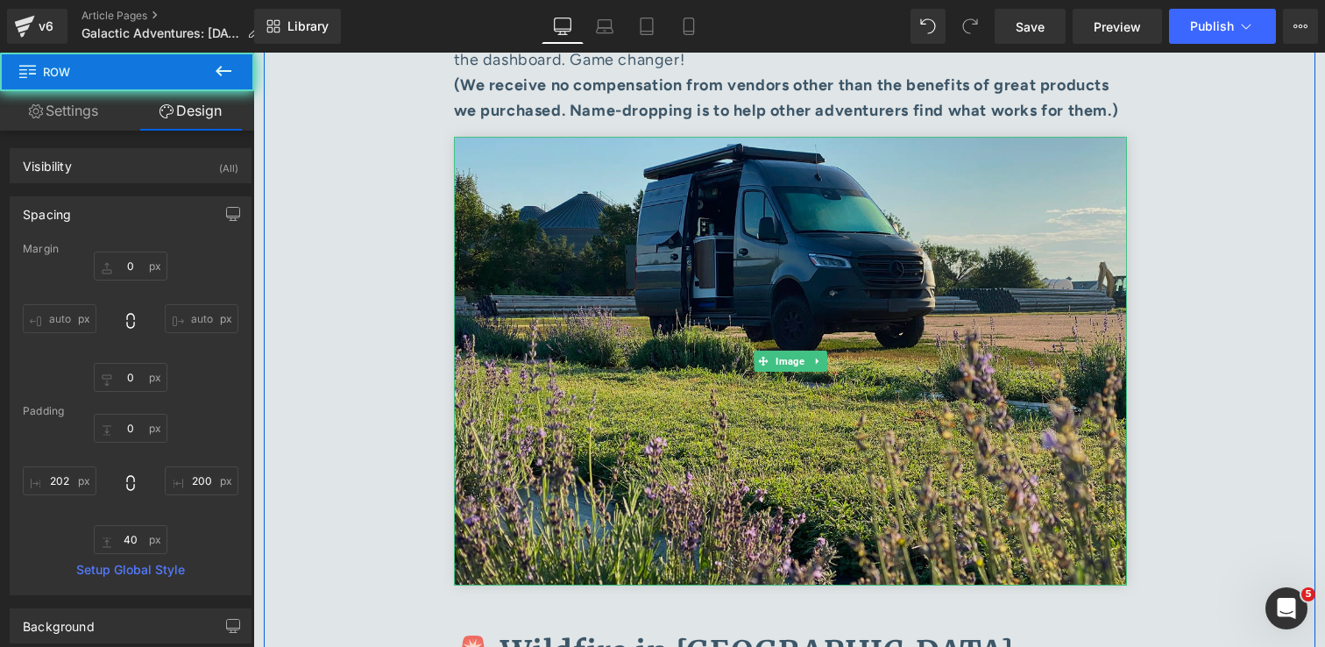
click at [813, 372] on img at bounding box center [790, 361] width 673 height 449
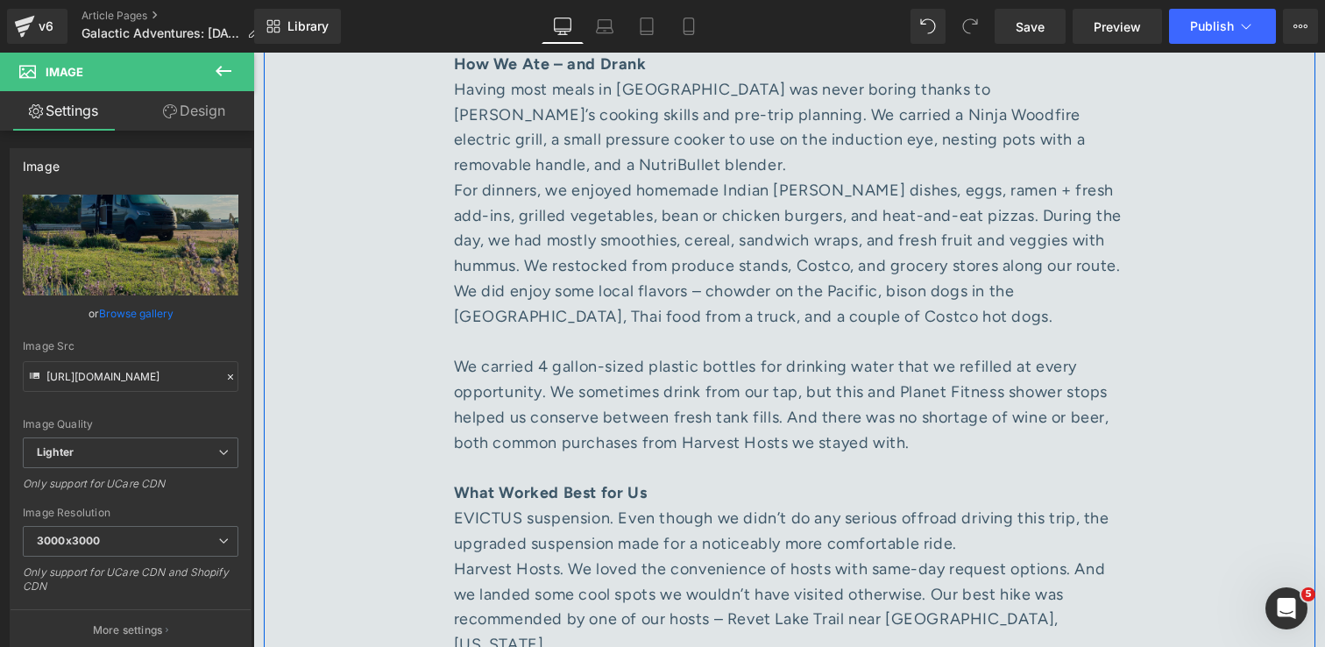
scroll to position [4265, 0]
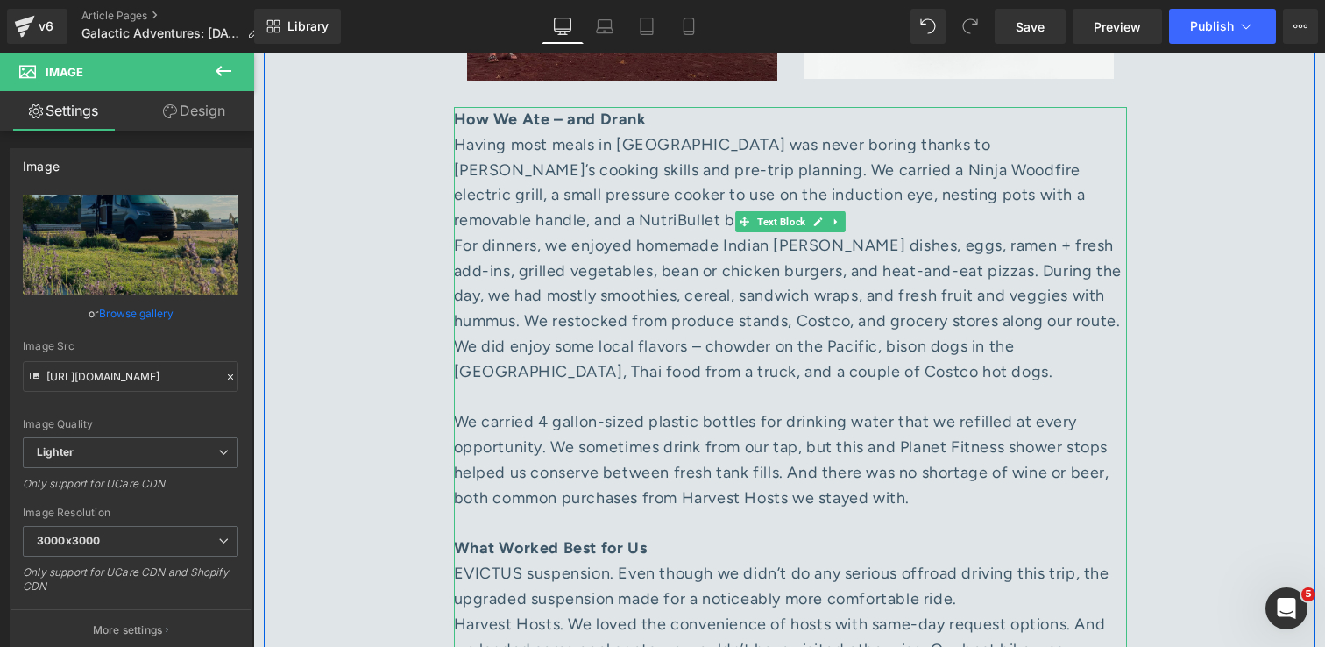
click at [610, 535] on div "What Worked Best for Us" at bounding box center [790, 547] width 673 height 25
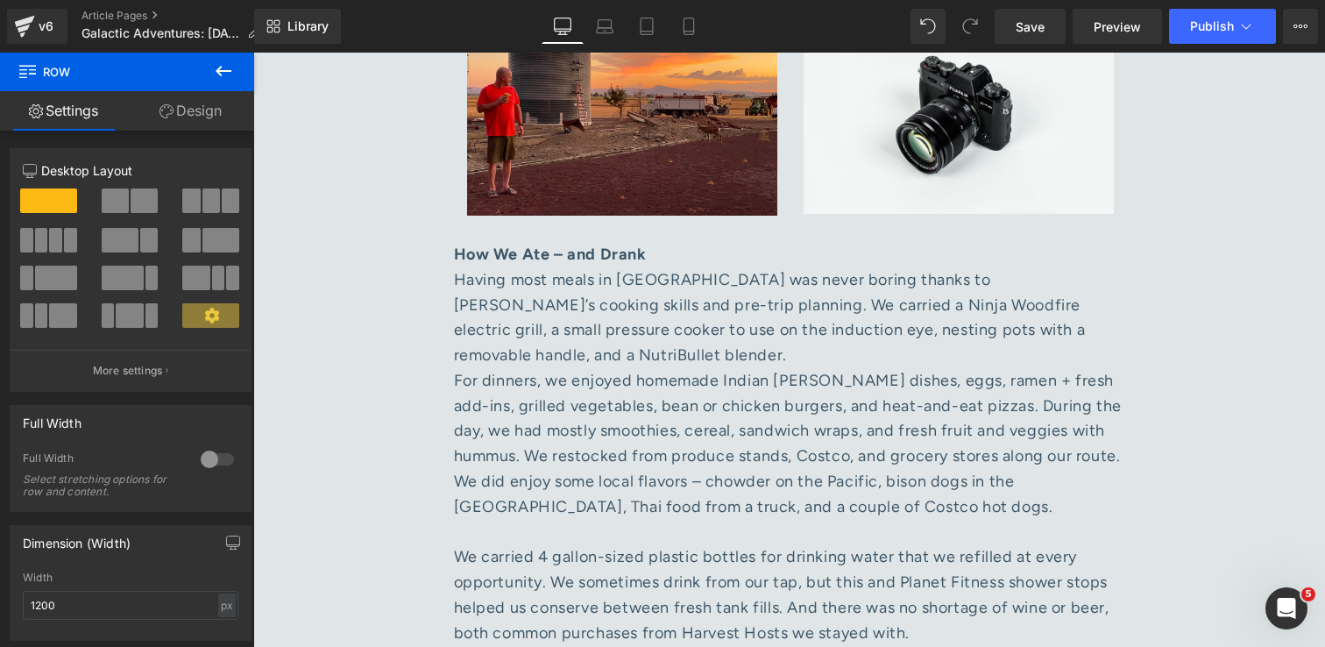
scroll to position [4035, 0]
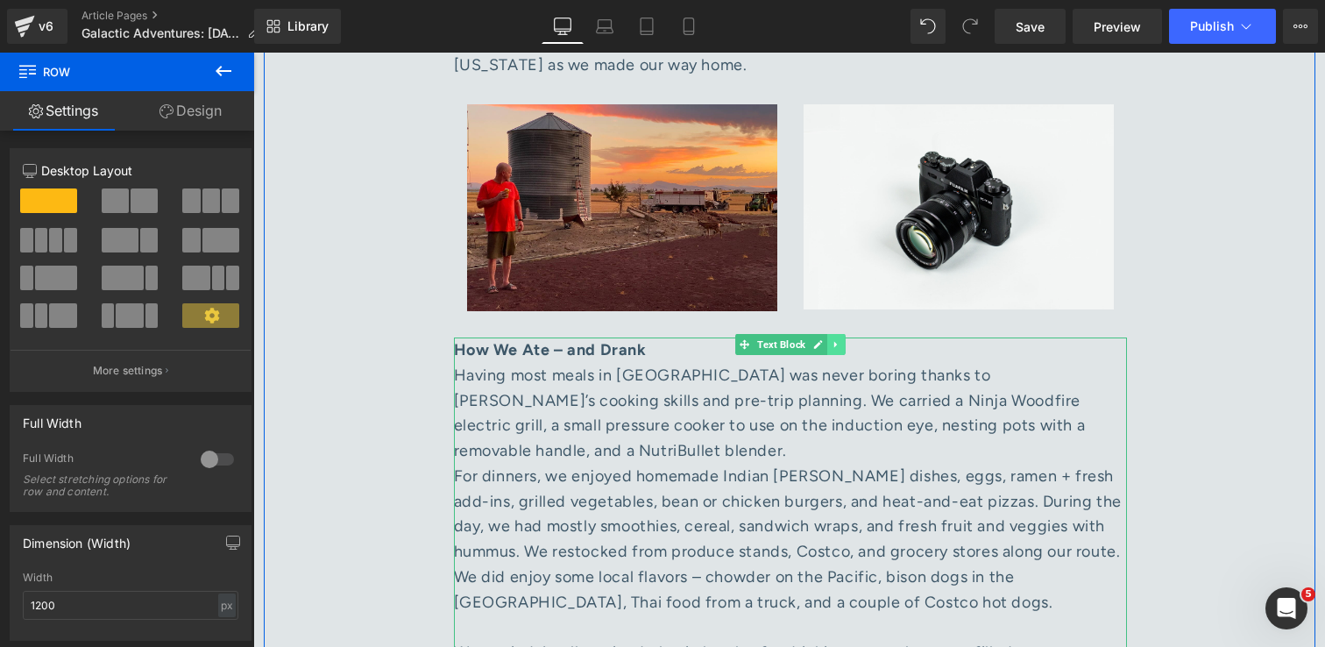
click at [840, 339] on icon at bounding box center [836, 344] width 10 height 11
click at [822, 339] on icon at bounding box center [827, 344] width 10 height 11
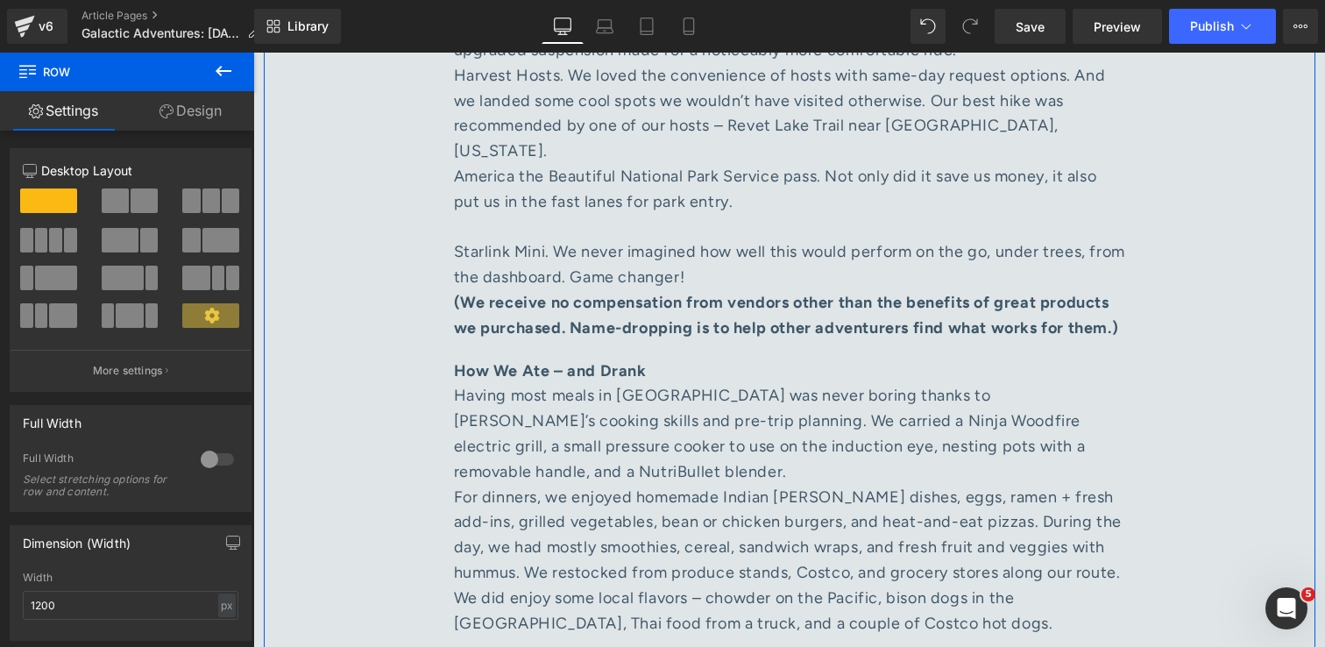
scroll to position [4872, 0]
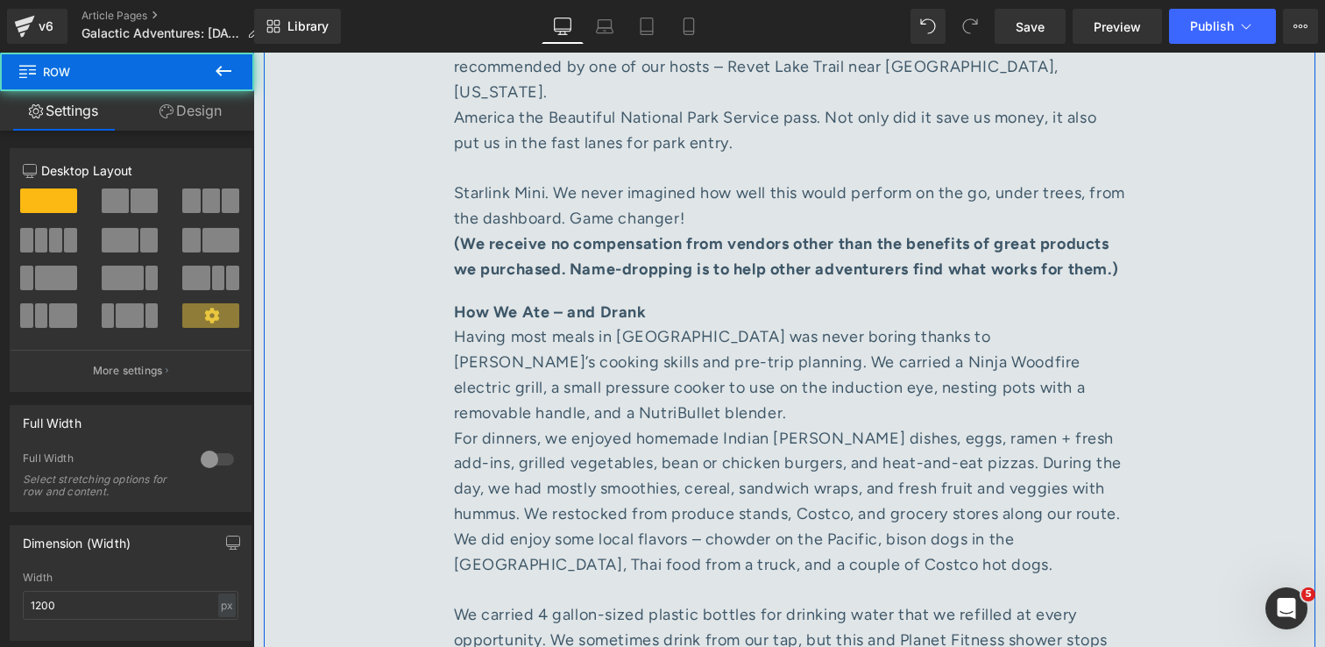
click at [1234, 218] on div "🚐 Our First Big AdVANture Text Block Separator [PERSON_NAME], MODE Owner Text B…" at bounding box center [790, 608] width 1052 height 8956
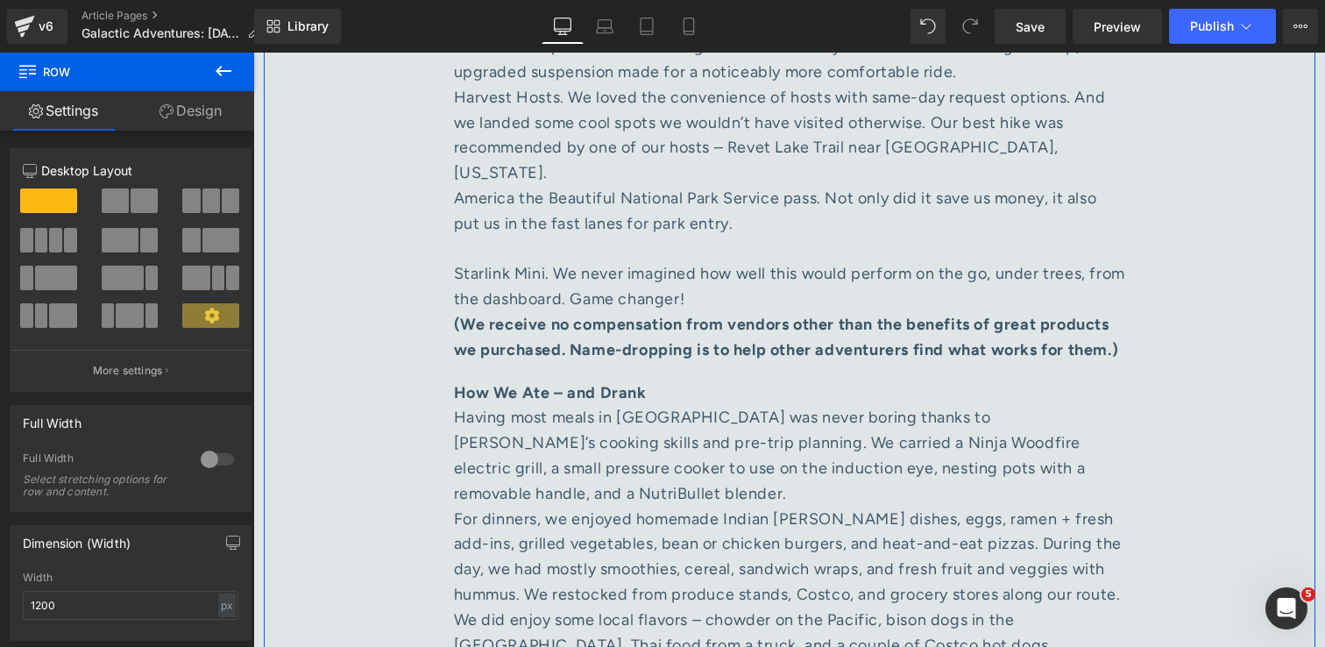
scroll to position [4779, 0]
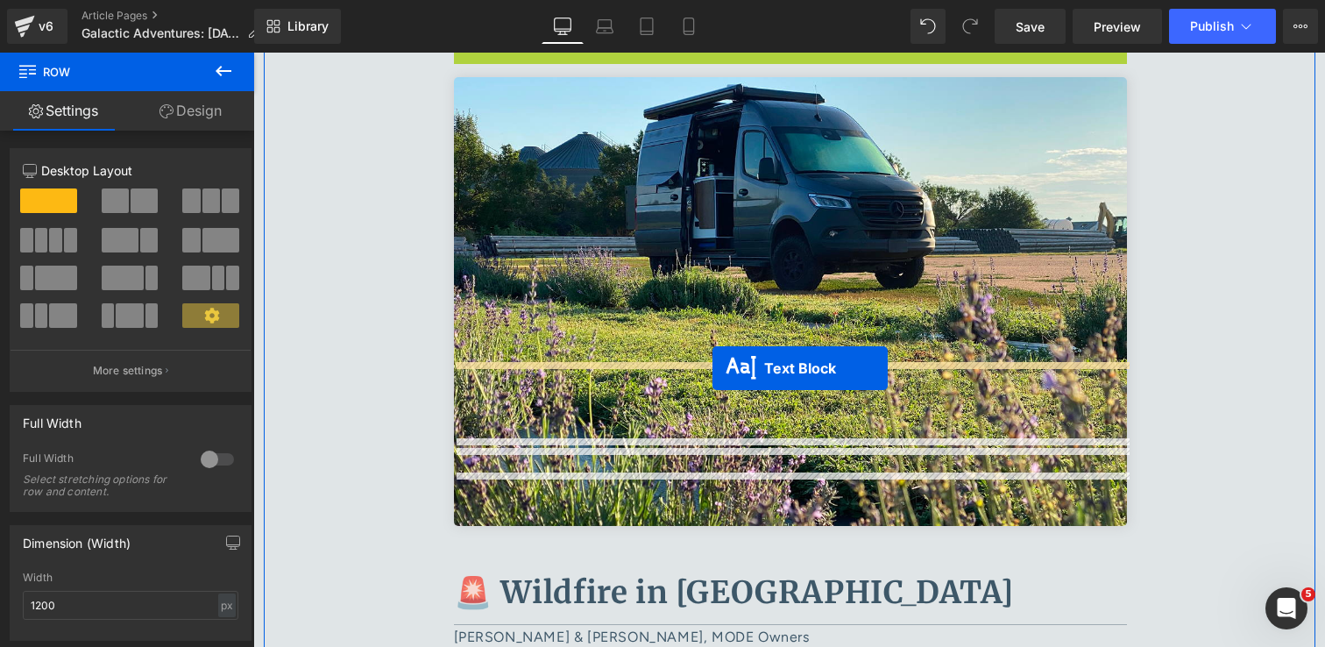
drag, startPoint x: 741, startPoint y: 226, endPoint x: 712, endPoint y: 368, distance: 144.9
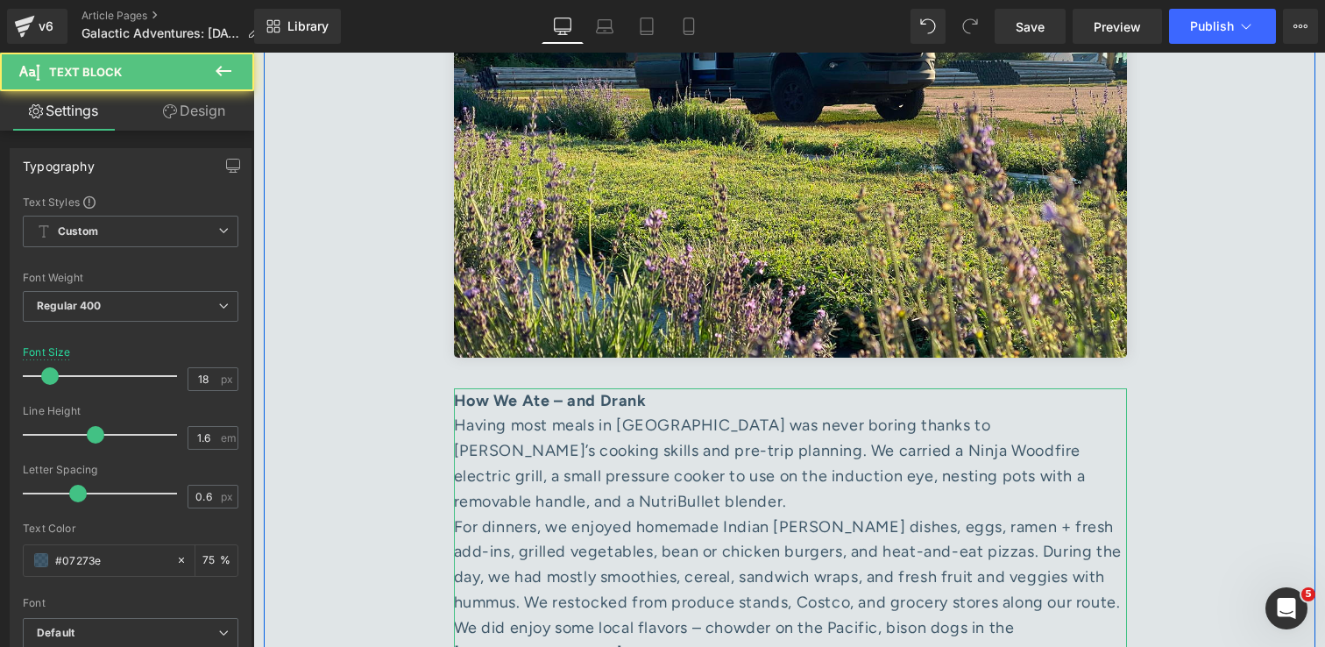
scroll to position [5264, 0]
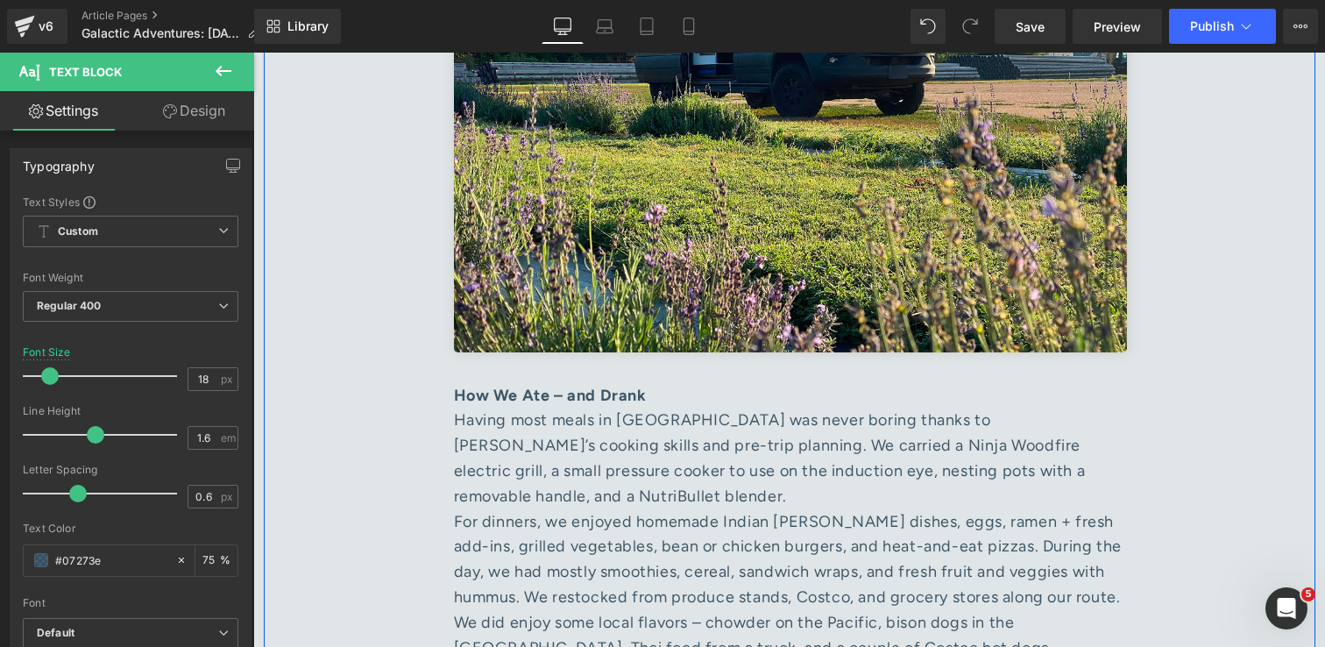
click at [1207, 325] on div "🚐 Our First Big AdVANture Text Block Separator [PERSON_NAME], MODE Owner Text B…" at bounding box center [790, 216] width 1052 height 8956
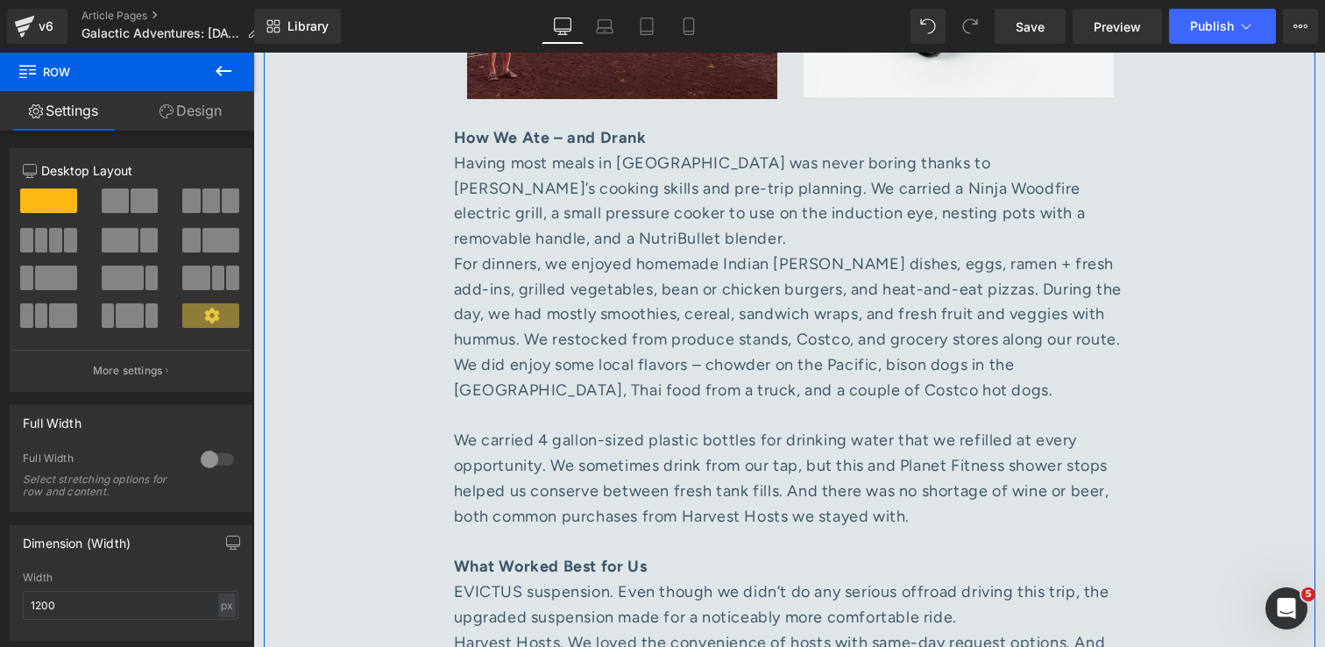
scroll to position [3720, 0]
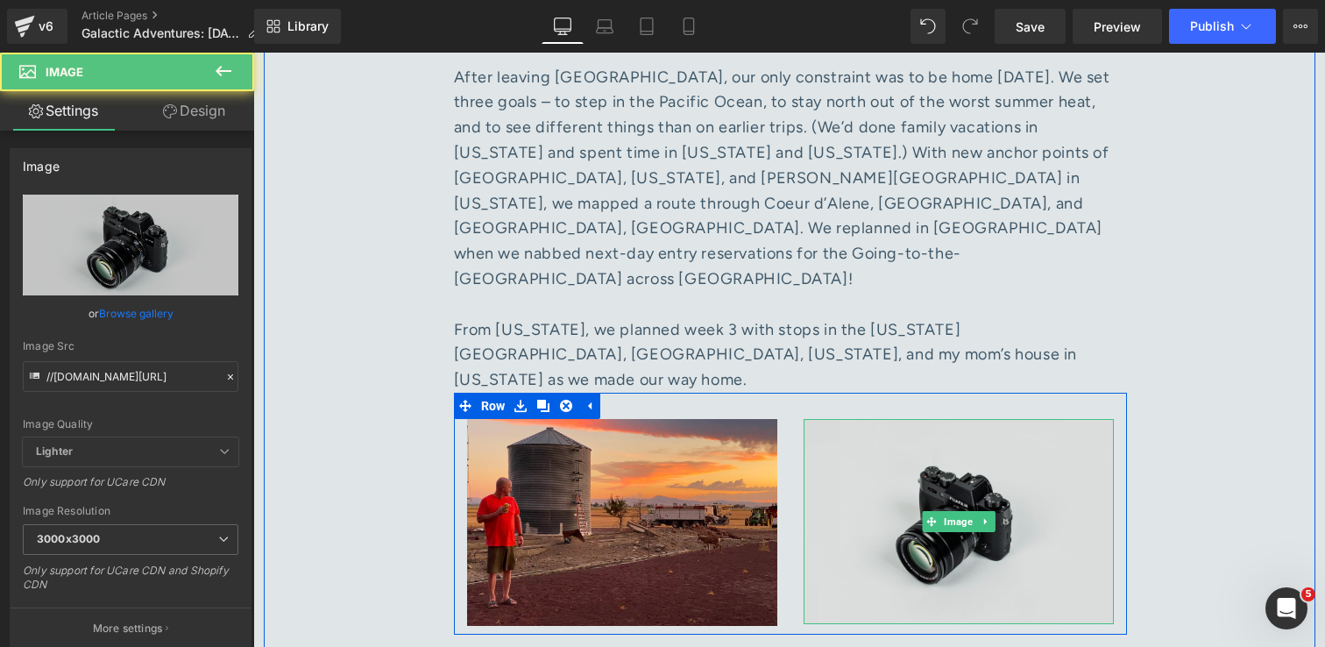
click at [1082, 452] on img at bounding box center [959, 522] width 310 height 206
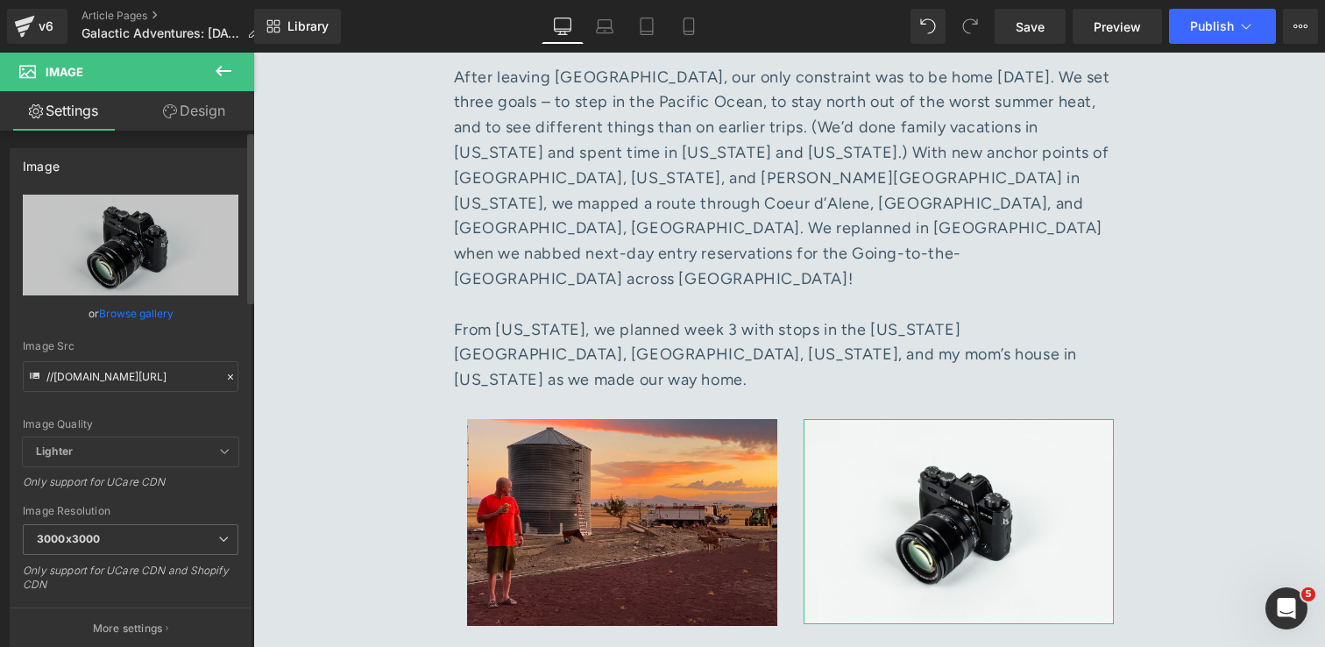
click at [154, 313] on link "Browse gallery" at bounding box center [136, 313] width 74 height 31
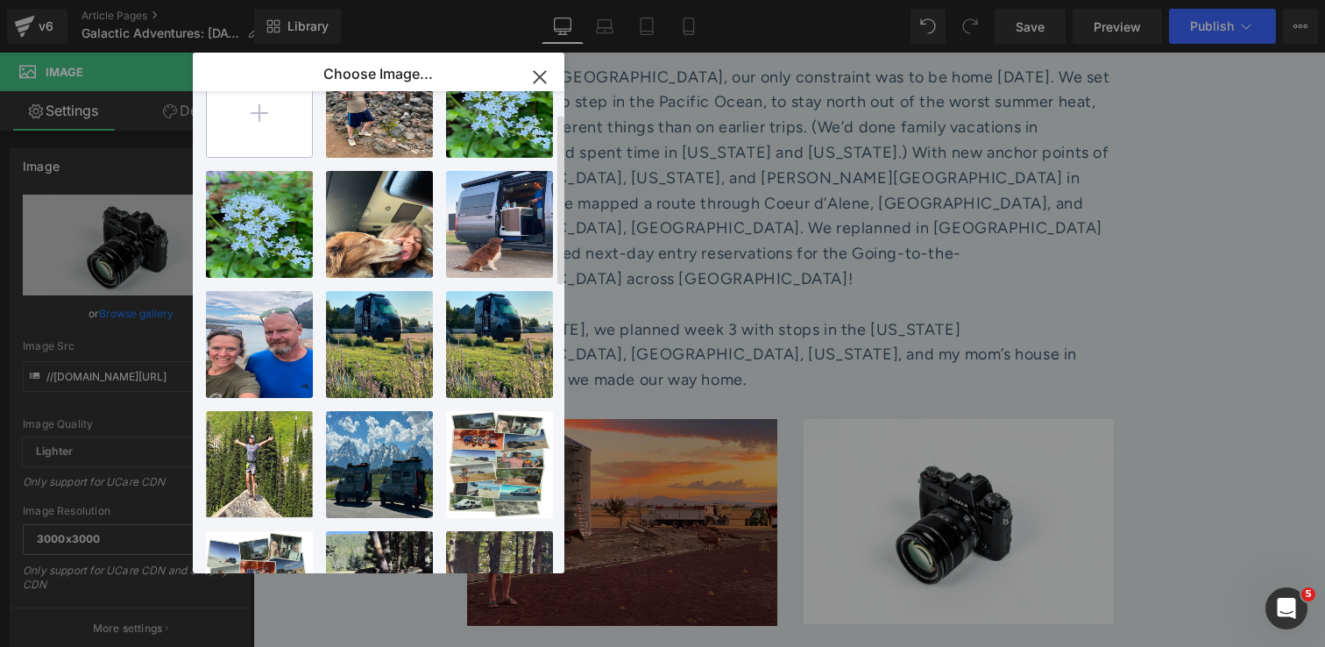
scroll to position [0, 0]
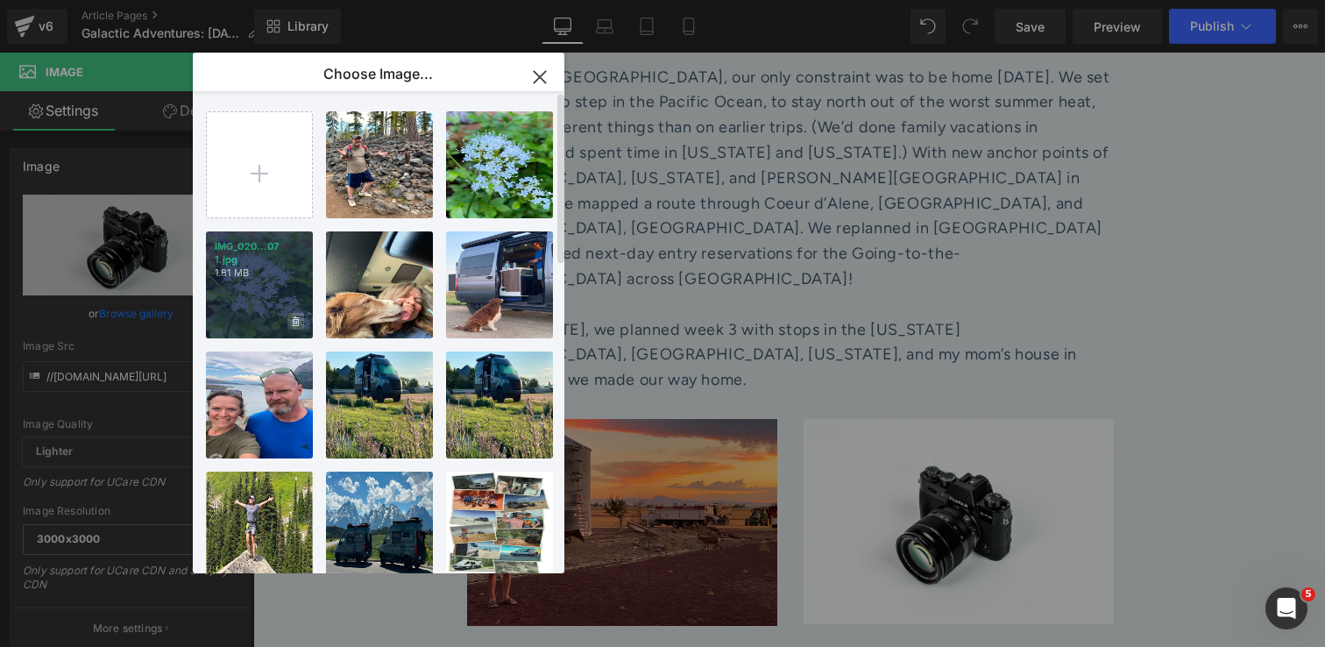
click at [295, 324] on icon at bounding box center [296, 321] width 6 height 11
click at [237, 328] on span "Yes" at bounding box center [237, 321] width 44 height 18
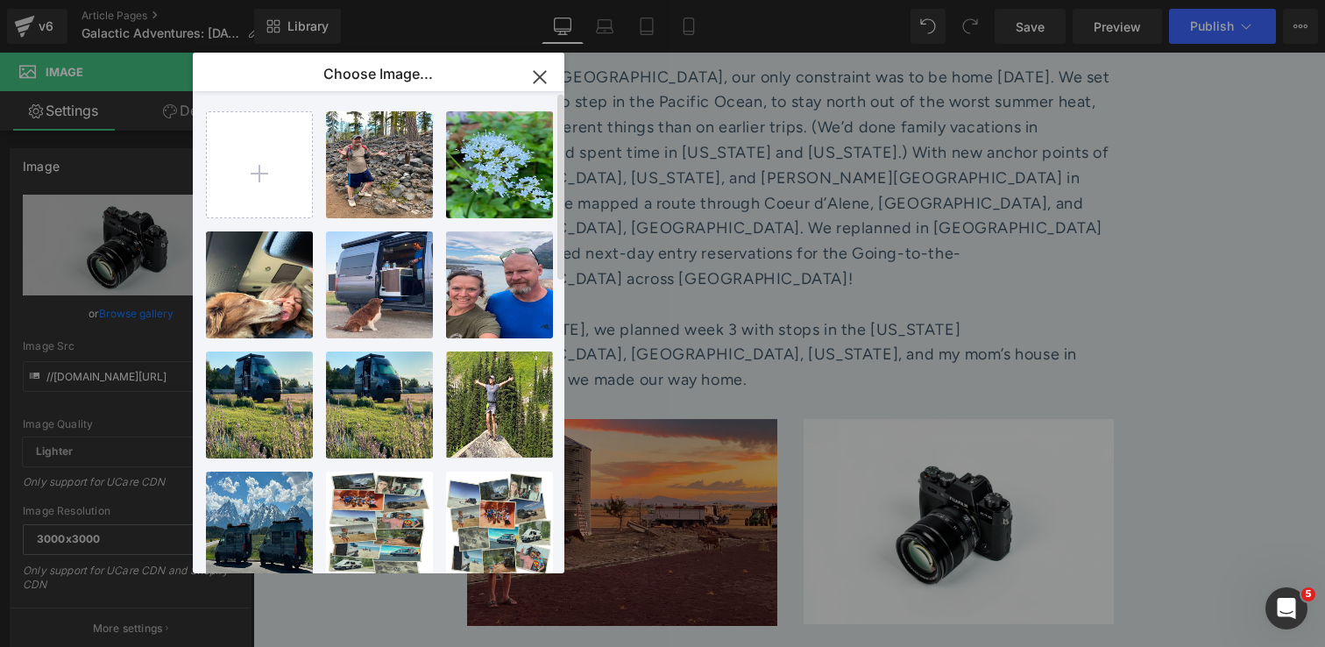
click at [554, 67] on button "button" at bounding box center [539, 77] width 49 height 49
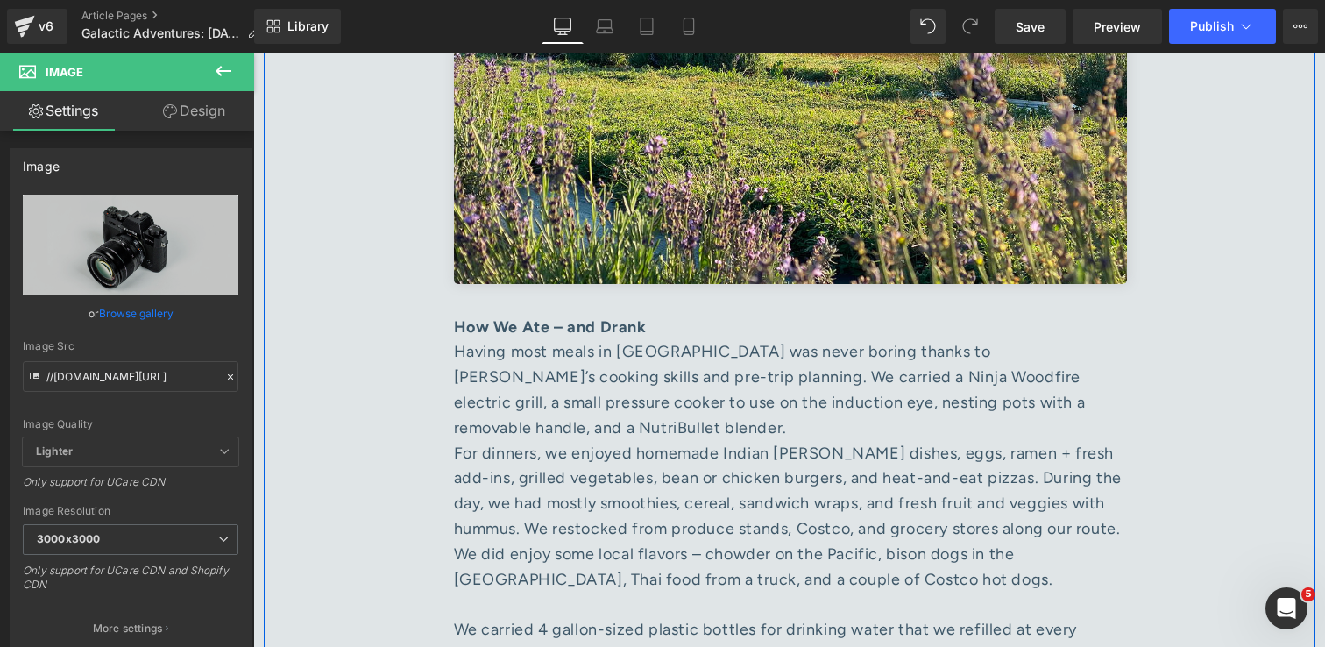
scroll to position [5340, 0]
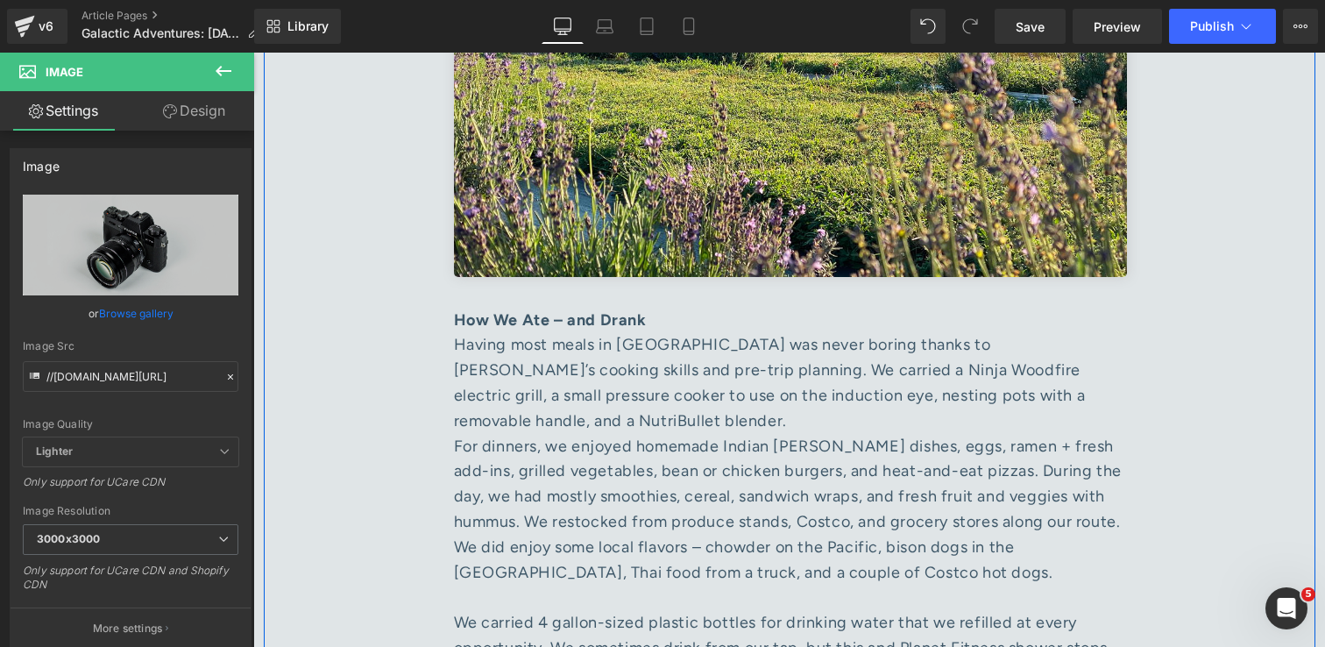
click at [569, 332] on div "Having most meals in [GEOGRAPHIC_DATA] was never boring thanks to [PERSON_NAME]…" at bounding box center [790, 382] width 673 height 101
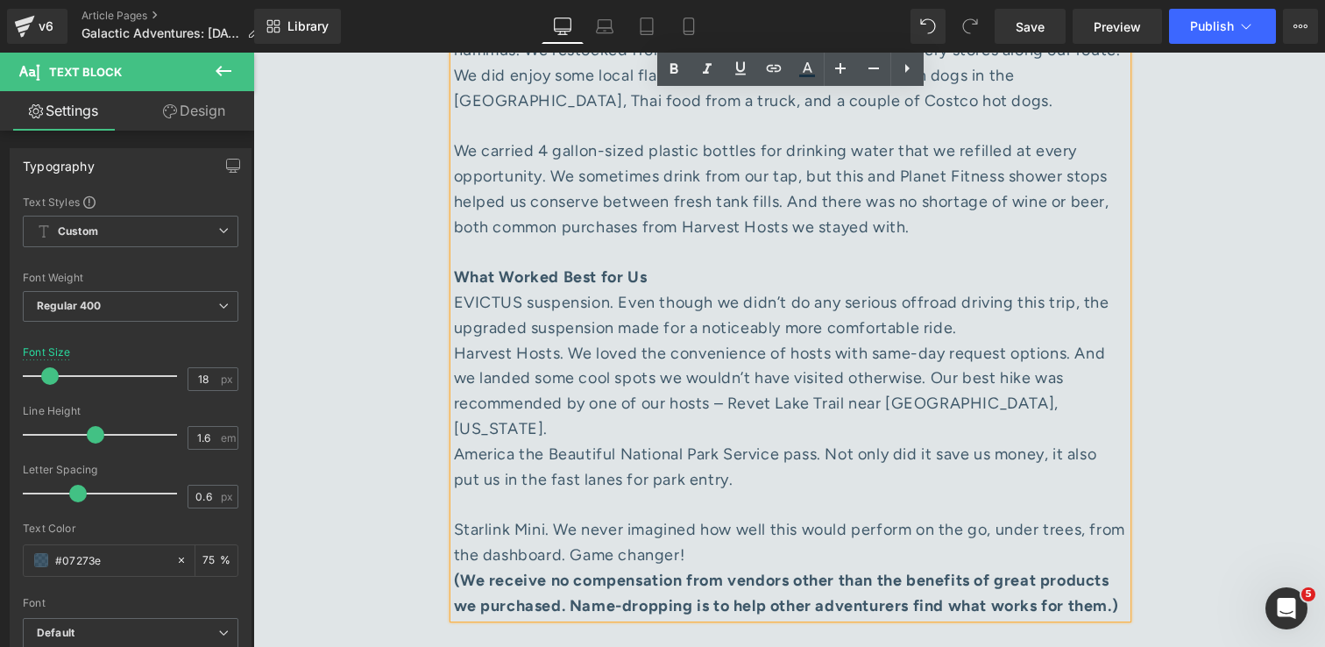
scroll to position [5656, 0]
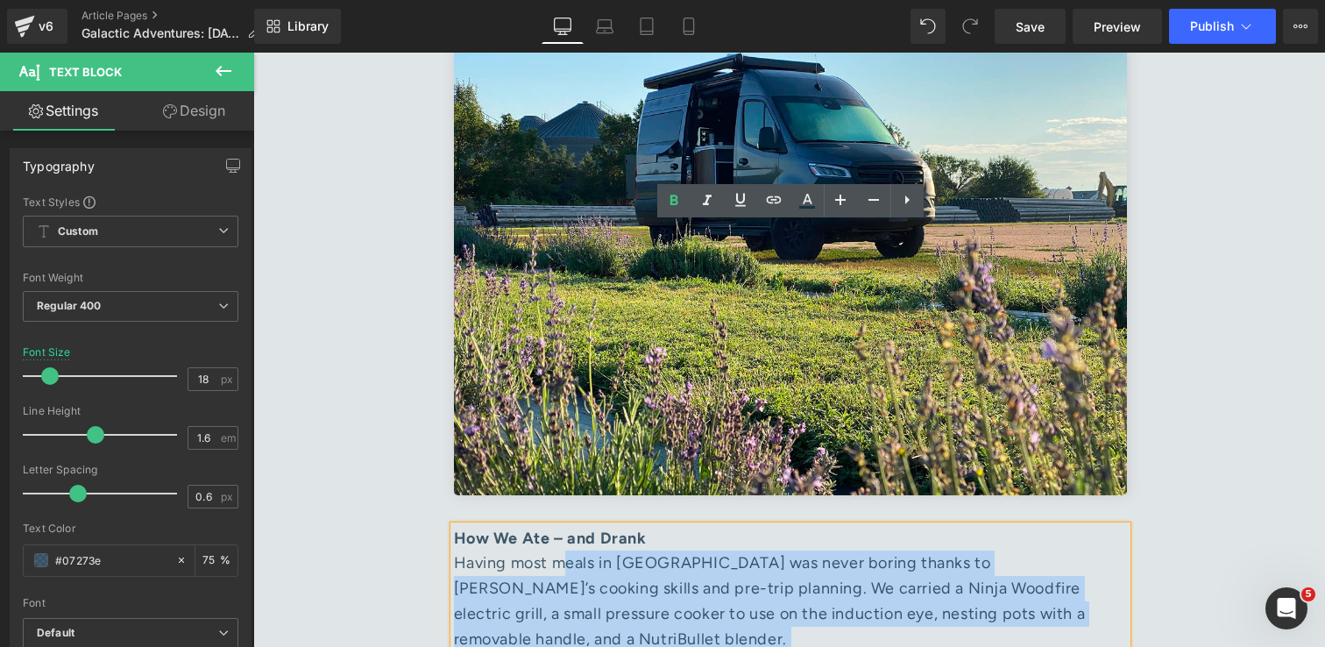
scroll to position [5104, 0]
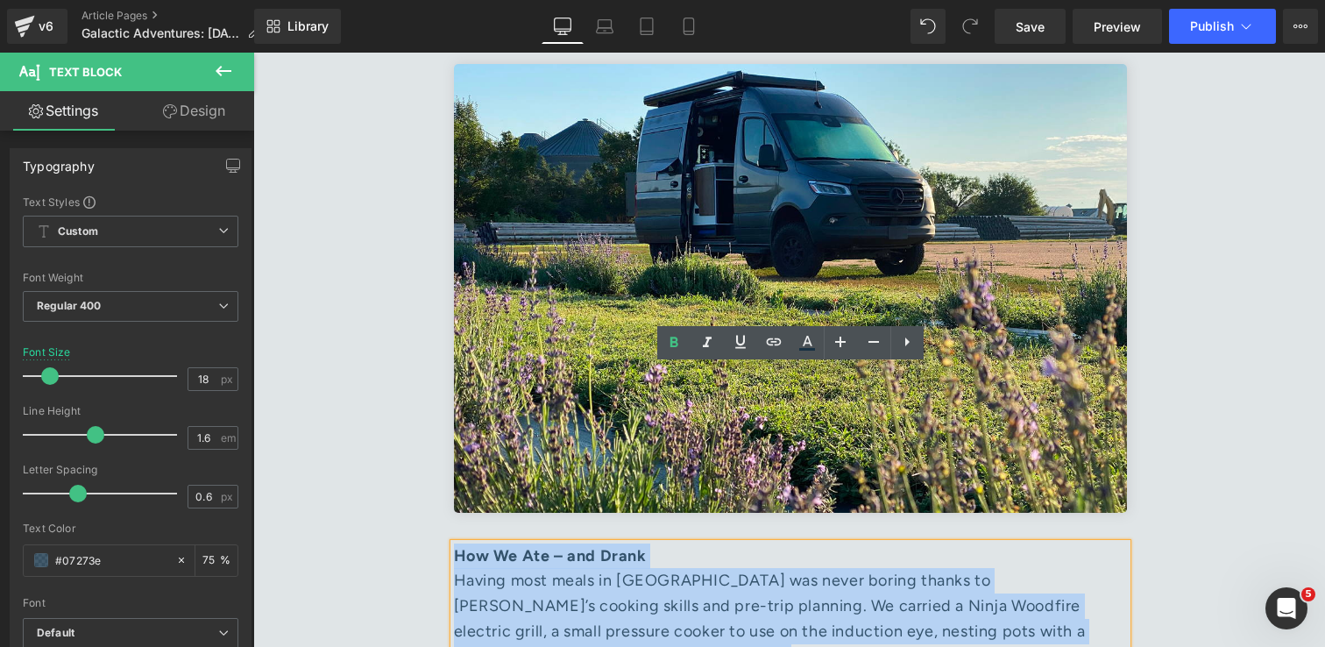
drag, startPoint x: 618, startPoint y: 560, endPoint x: 457, endPoint y: 380, distance: 240.8
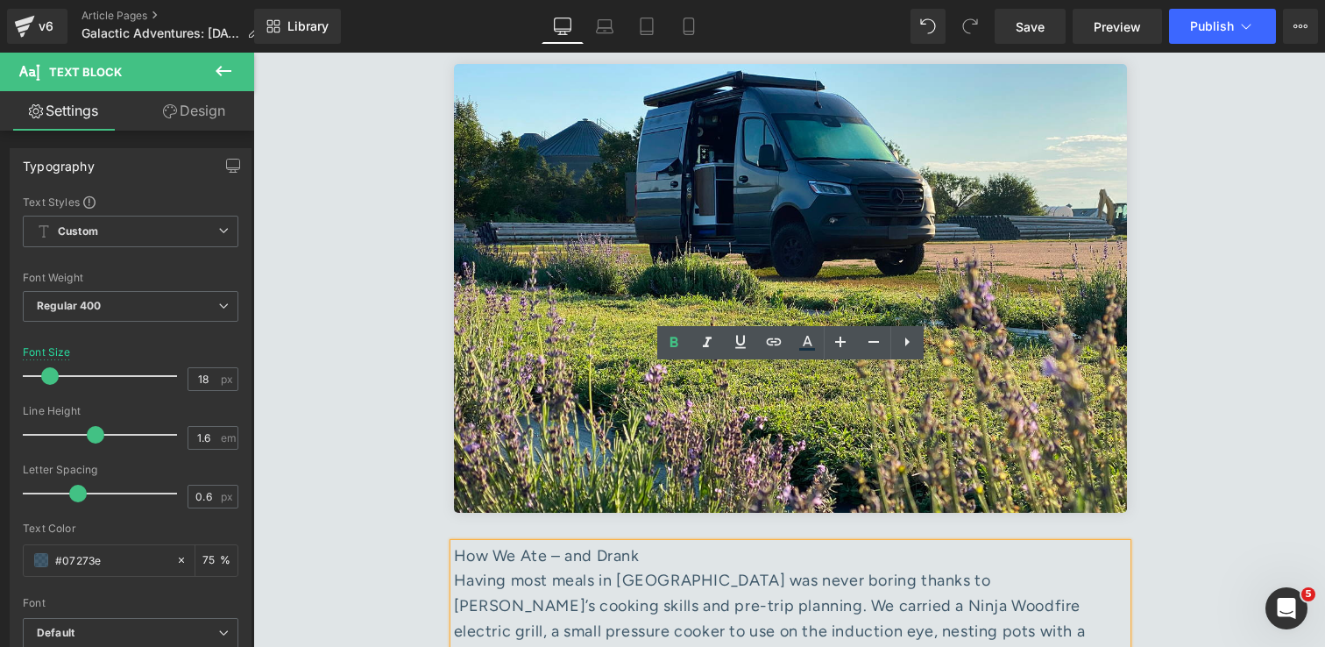
click at [457, 543] on div "How We Ate – and Drank" at bounding box center [790, 555] width 673 height 25
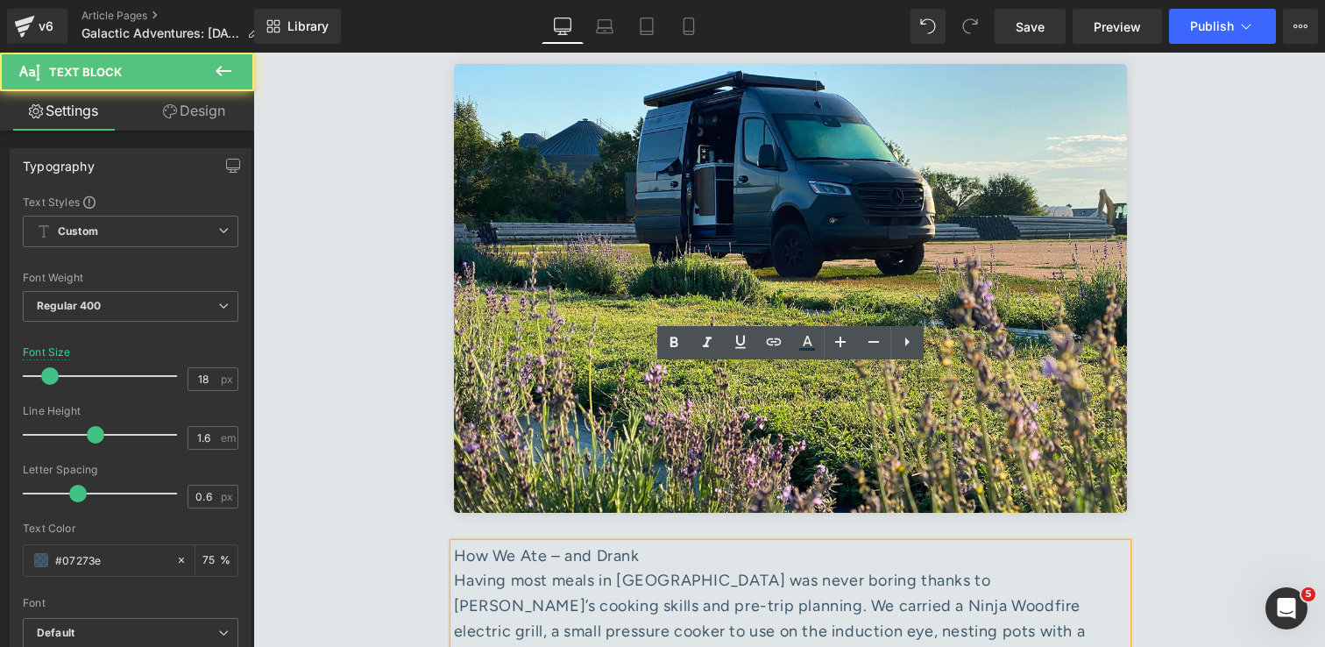
click at [536, 568] on div "Having most meals in [GEOGRAPHIC_DATA] was never boring thanks to [PERSON_NAME]…" at bounding box center [790, 618] width 673 height 101
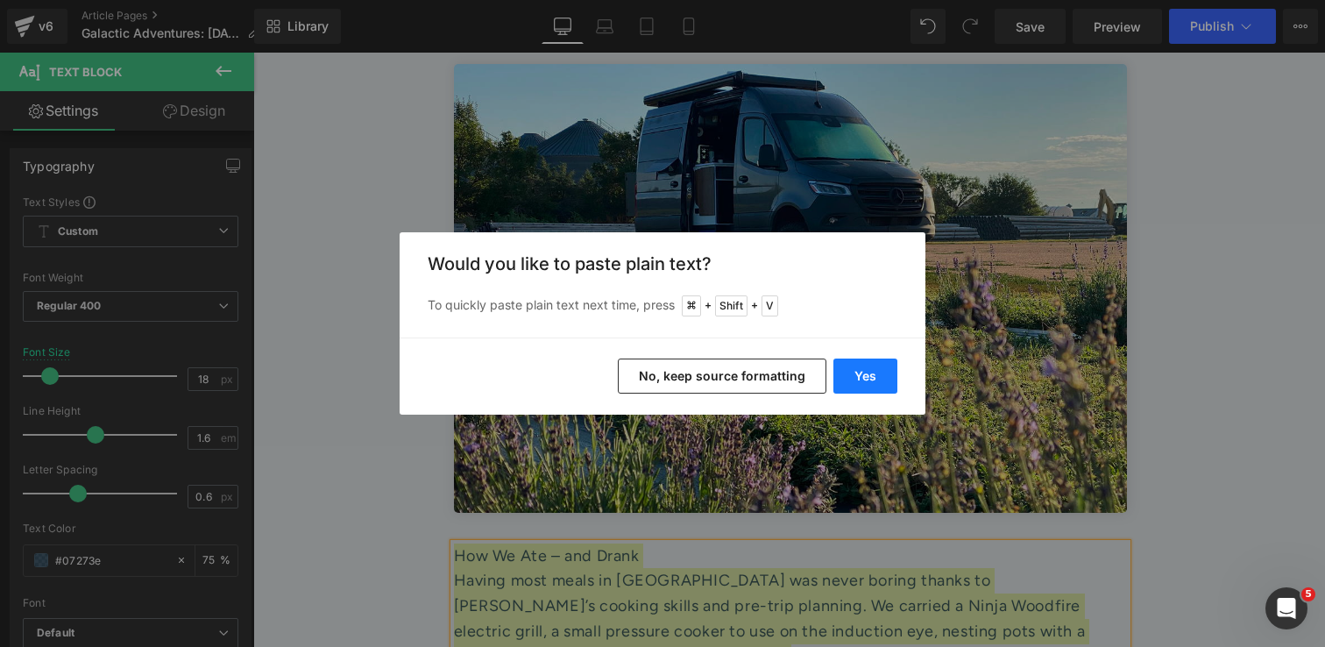
click at [868, 371] on button "Yes" at bounding box center [865, 375] width 64 height 35
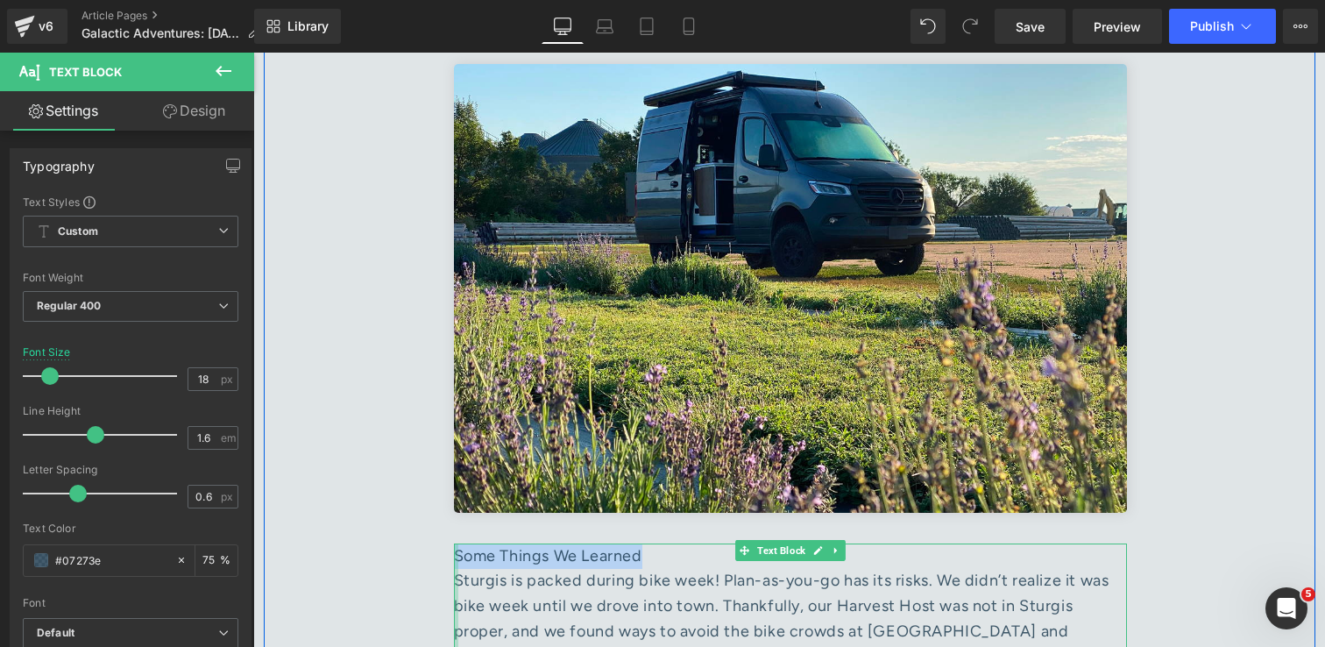
drag, startPoint x: 657, startPoint y: 379, endPoint x: 457, endPoint y: 377, distance: 199.8
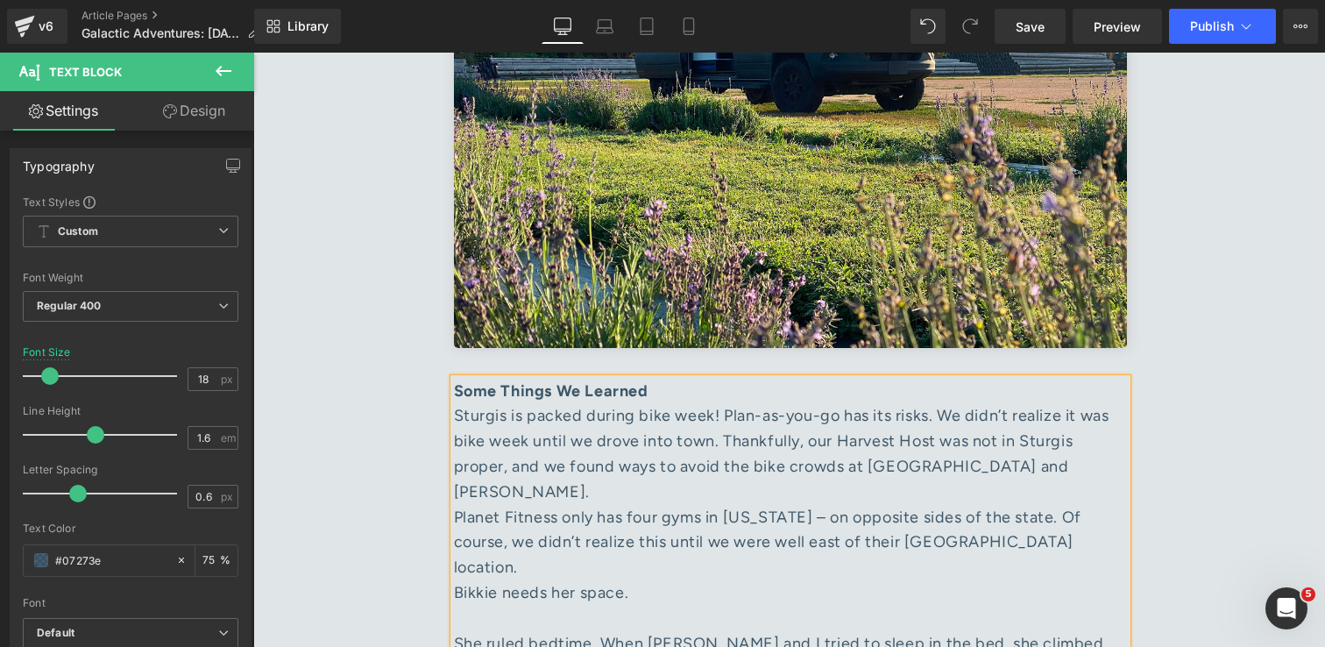
scroll to position [5276, 0]
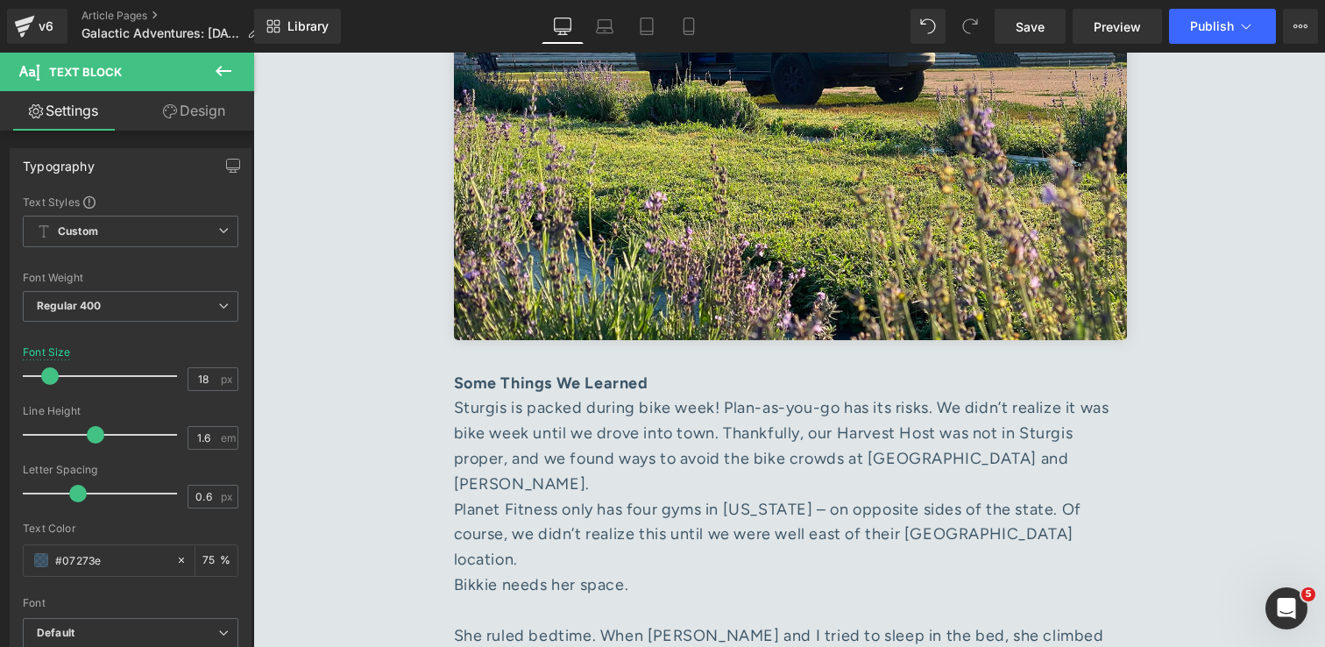
click at [710, 578] on div "Rendering Content" at bounding box center [663, 577] width 108 height 19
click at [654, 583] on div "Rendering Content" at bounding box center [663, 577] width 108 height 19
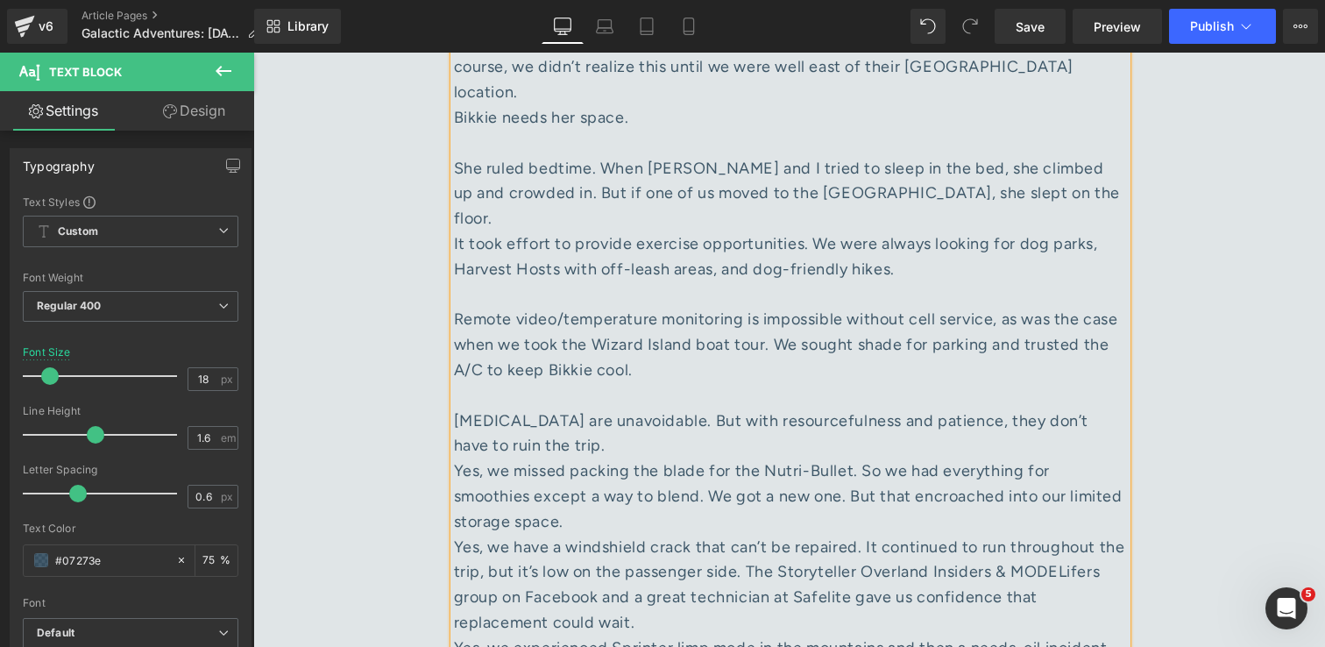
scroll to position [5820, 0]
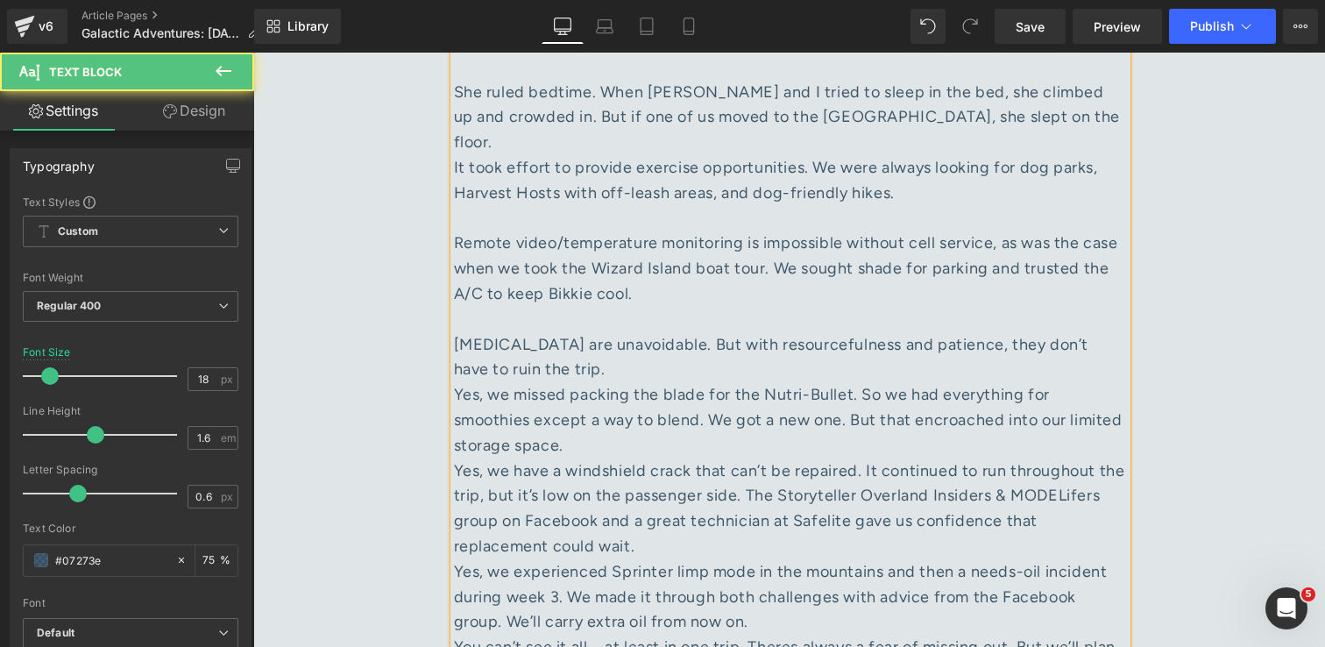
drag, startPoint x: 563, startPoint y: 476, endPoint x: 456, endPoint y: 470, distance: 108.0
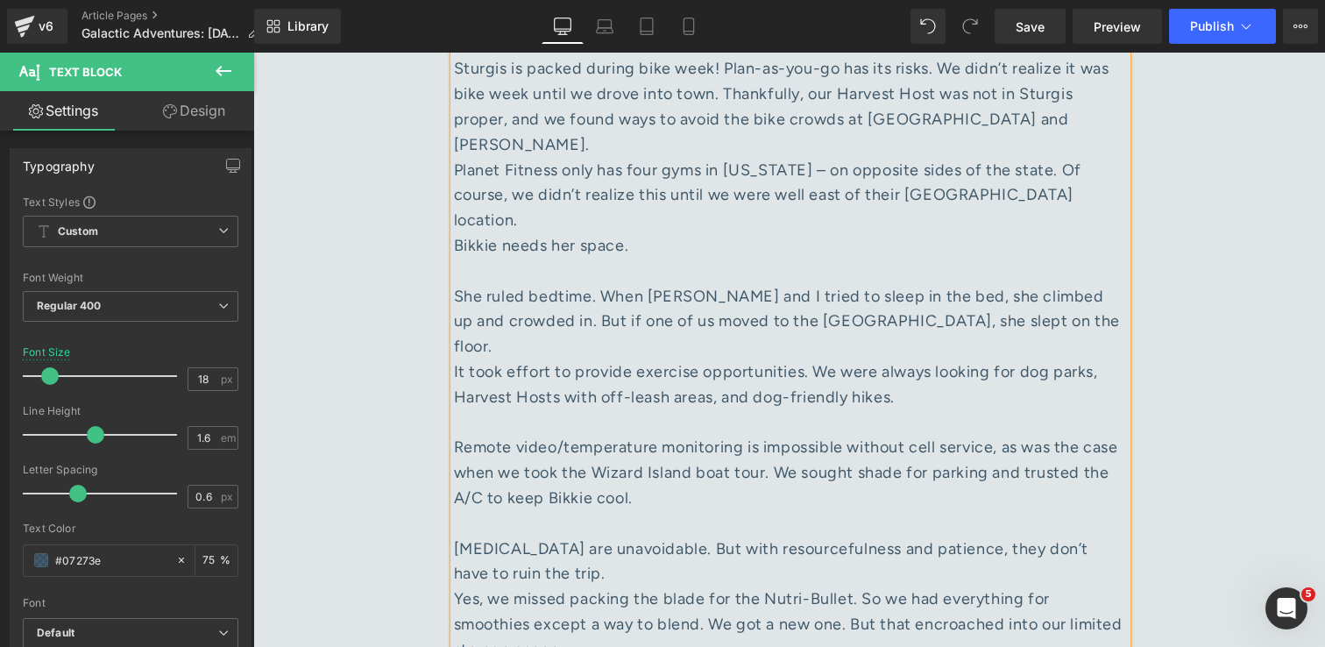
scroll to position [5595, 0]
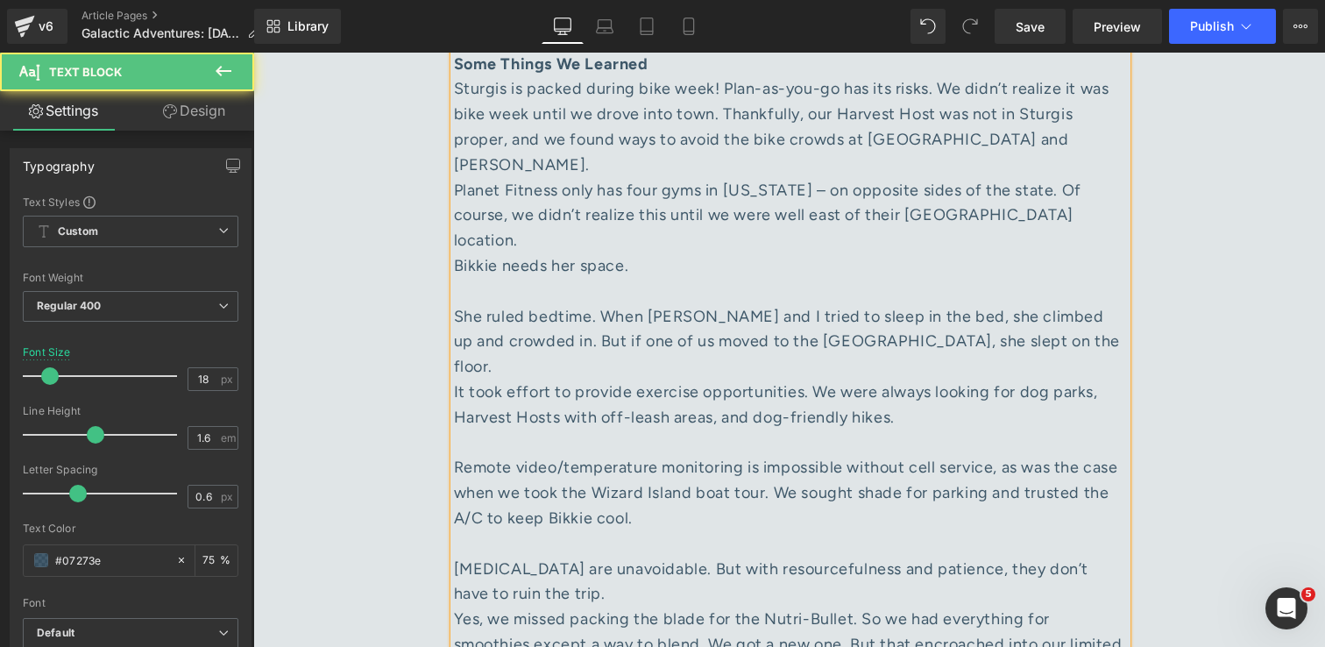
click at [568, 556] on div "Hiccups are unavoidable. But with resourcefulness and patience, they don’t have…" at bounding box center [790, 581] width 673 height 51
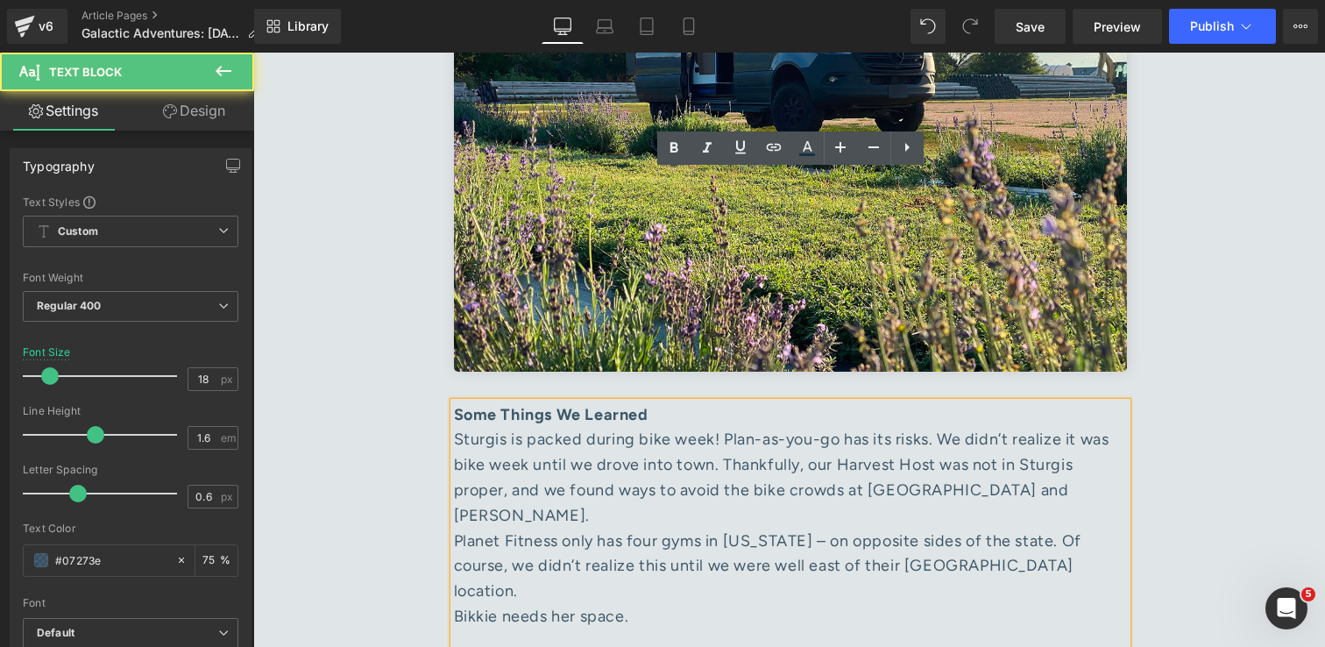
scroll to position [5227, 0]
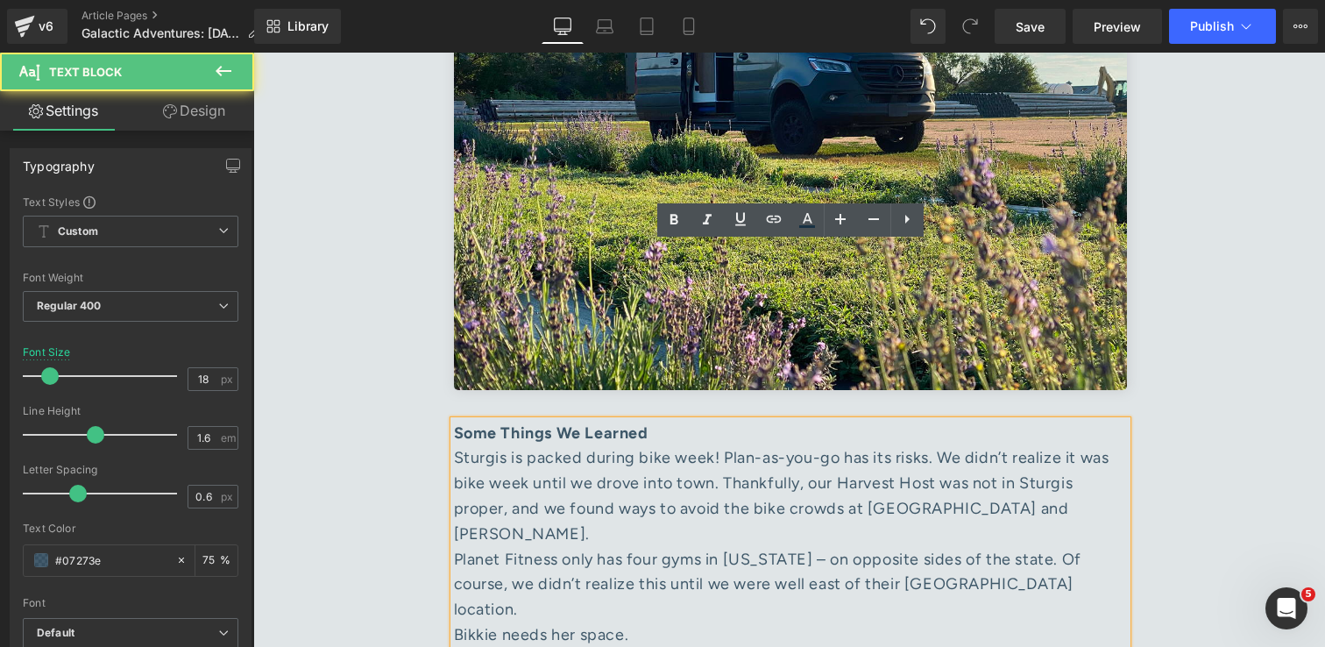
click at [454, 445] on div "Sturgis is packed during bike week! Plan-as-you-go has its risks. We didn’t rea…" at bounding box center [790, 495] width 673 height 101
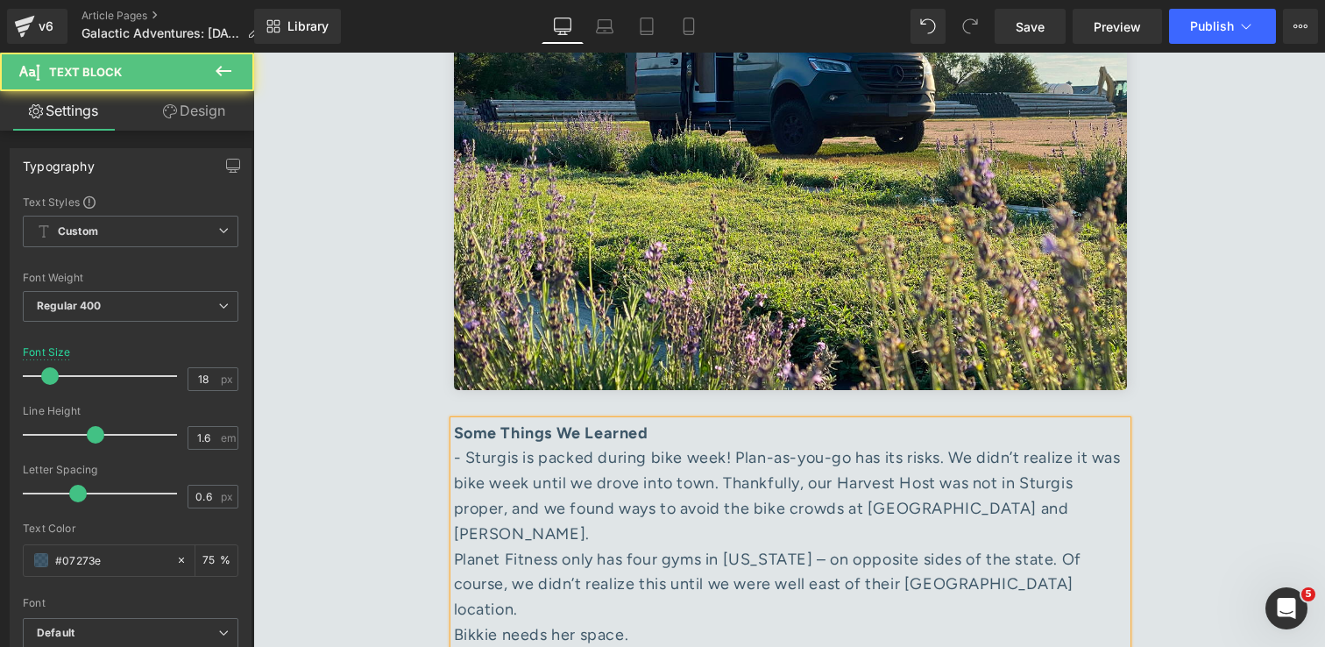
click at [514, 622] on div "Bikkie needs her space." at bounding box center [790, 647] width 673 height 51
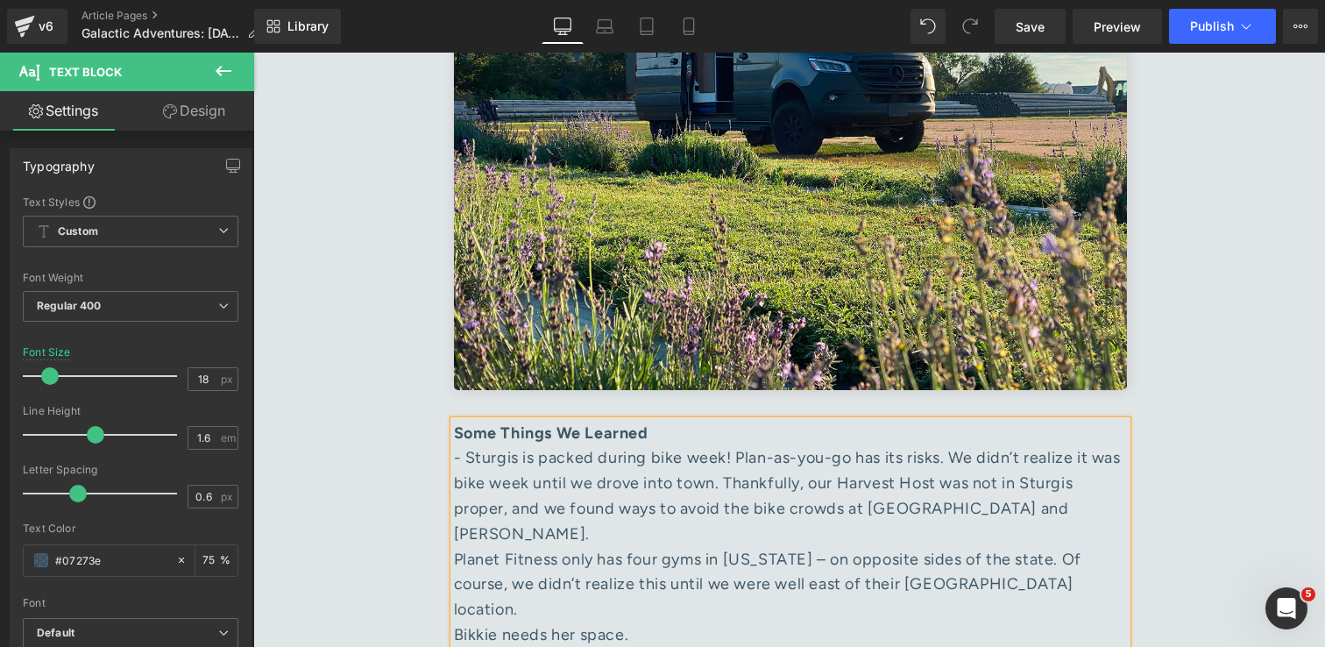
click at [455, 622] on div "Bikkie needs her space." at bounding box center [790, 634] width 673 height 25
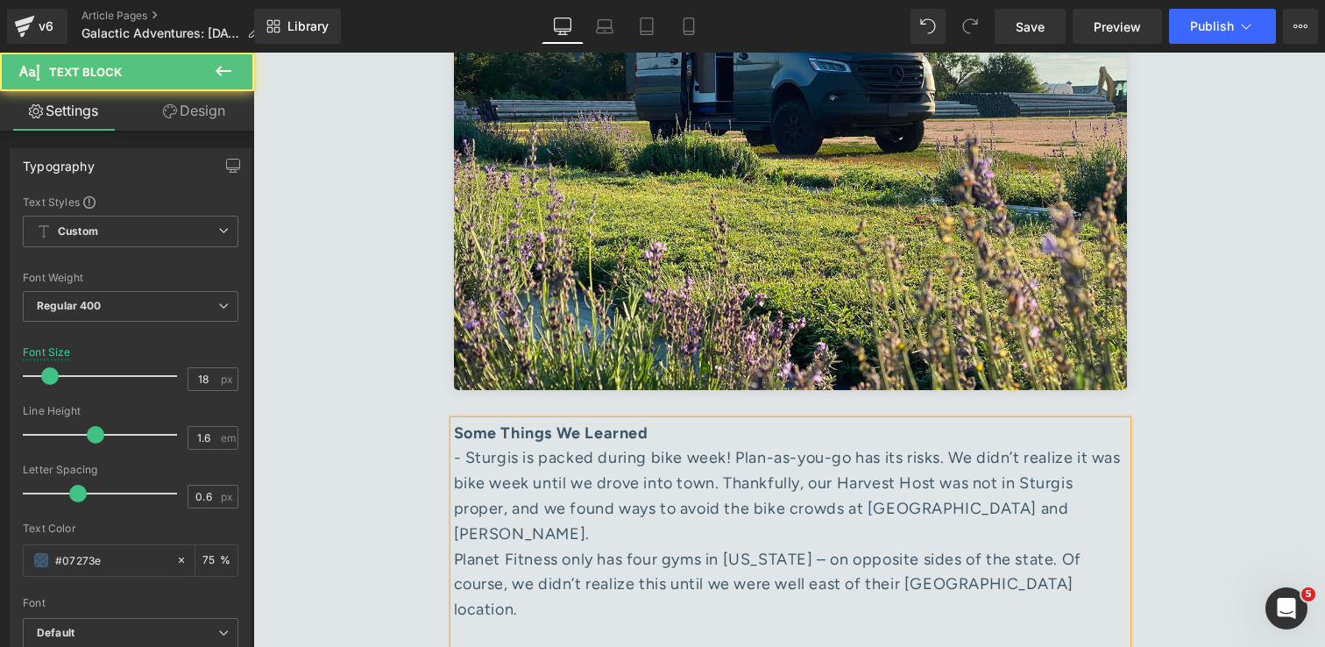
click at [737, 445] on div "- Sturgis is packed during bike week! Plan-as-you-go has its risks. We didn’t r…" at bounding box center [790, 495] width 673 height 101
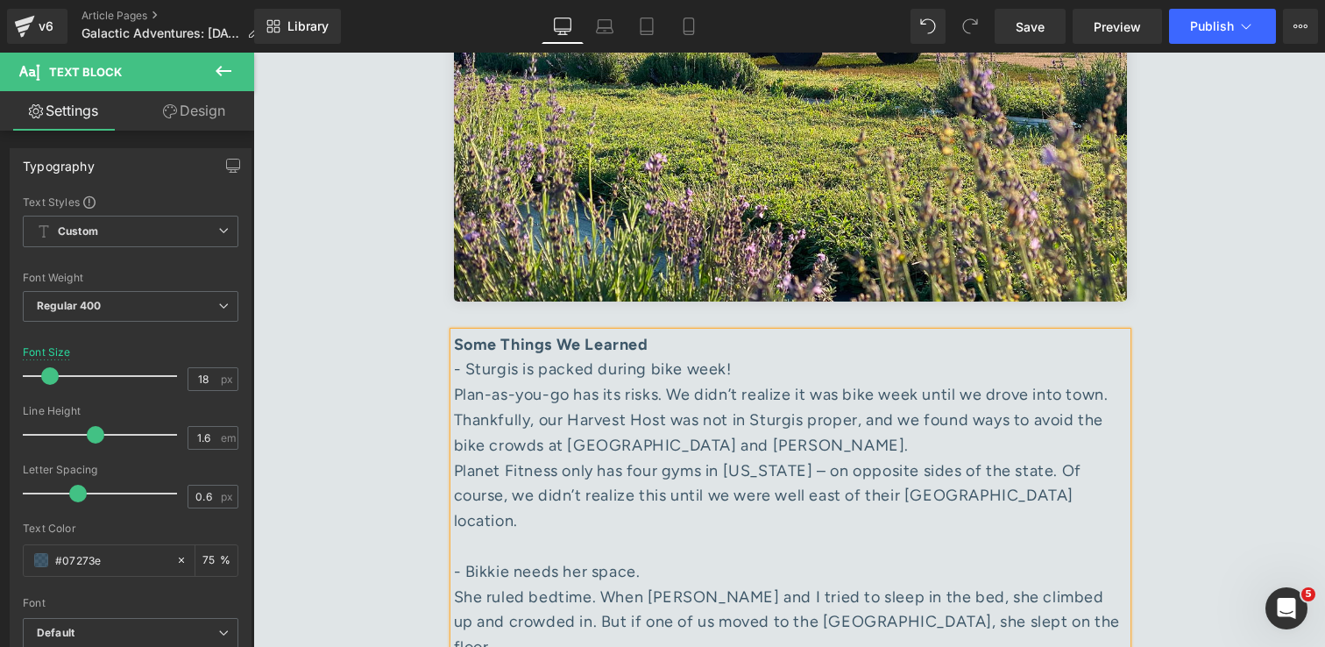
scroll to position [5319, 0]
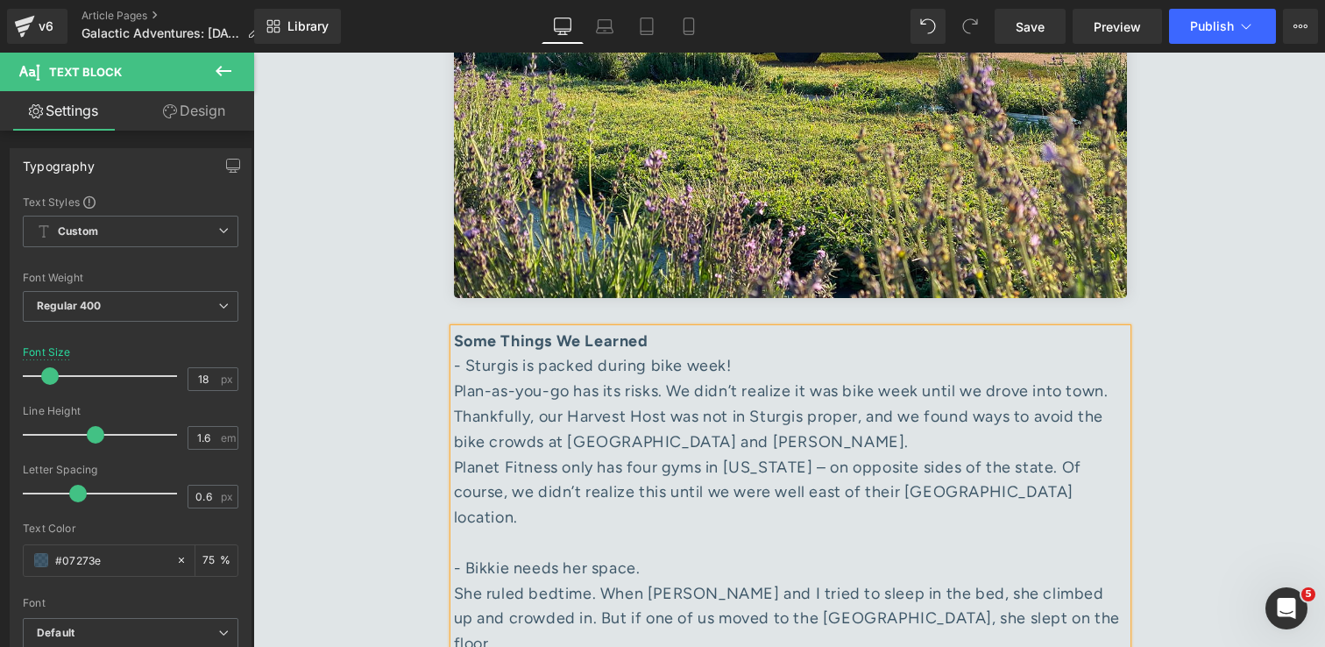
click at [459, 455] on div "Planet Fitness only has four gyms in [US_STATE] – on opposite sides of the stat…" at bounding box center [790, 492] width 673 height 75
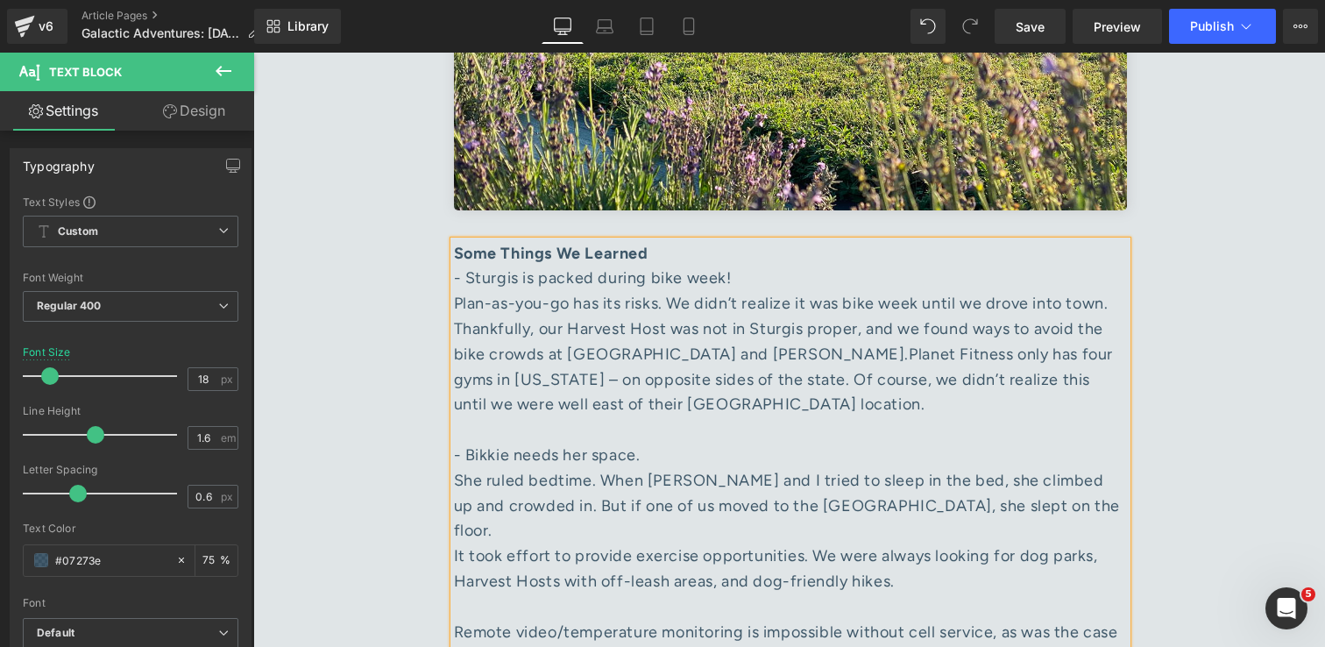
scroll to position [5412, 0]
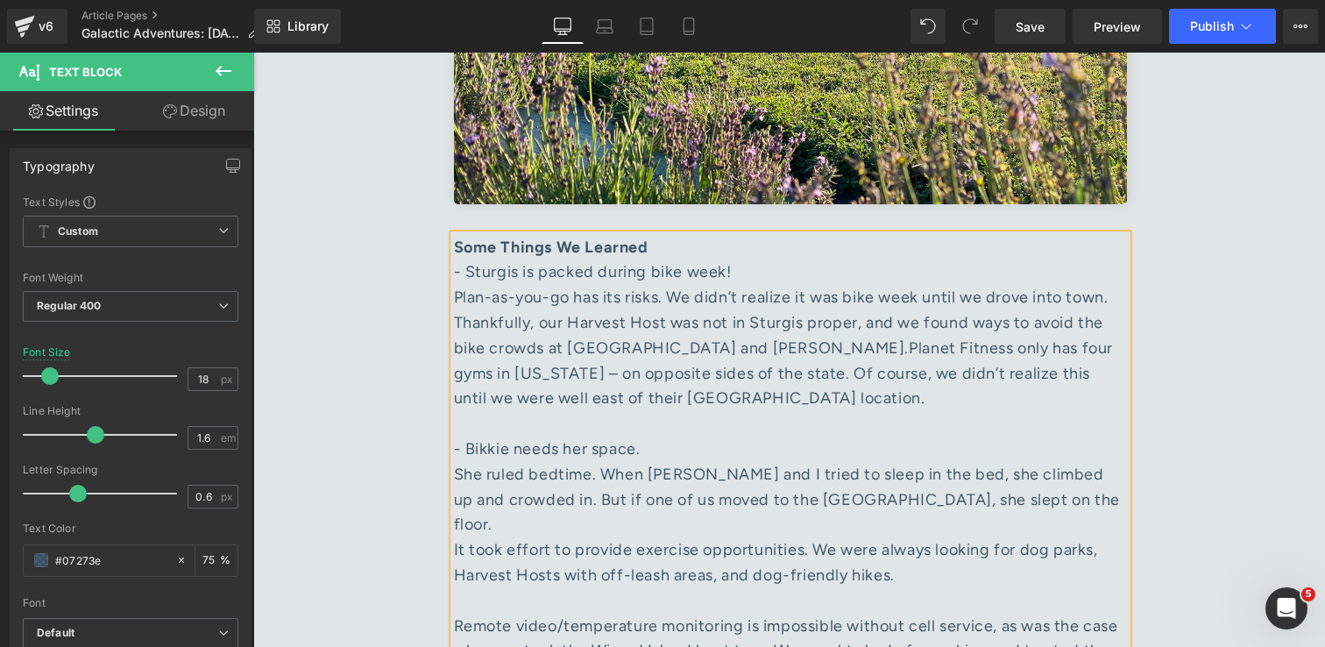
click at [1061, 462] on div "She ruled bedtime. When [PERSON_NAME] and I tried to sleep in the bed, she clim…" at bounding box center [790, 499] width 673 height 75
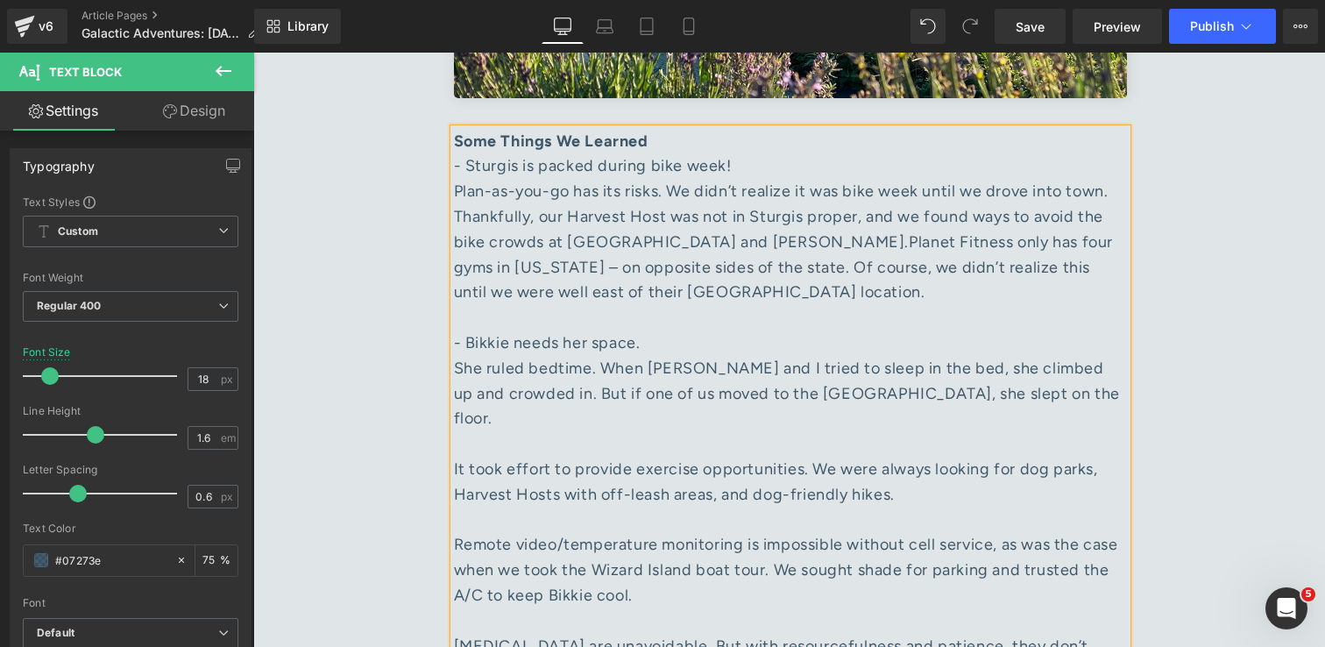
scroll to position [5532, 0]
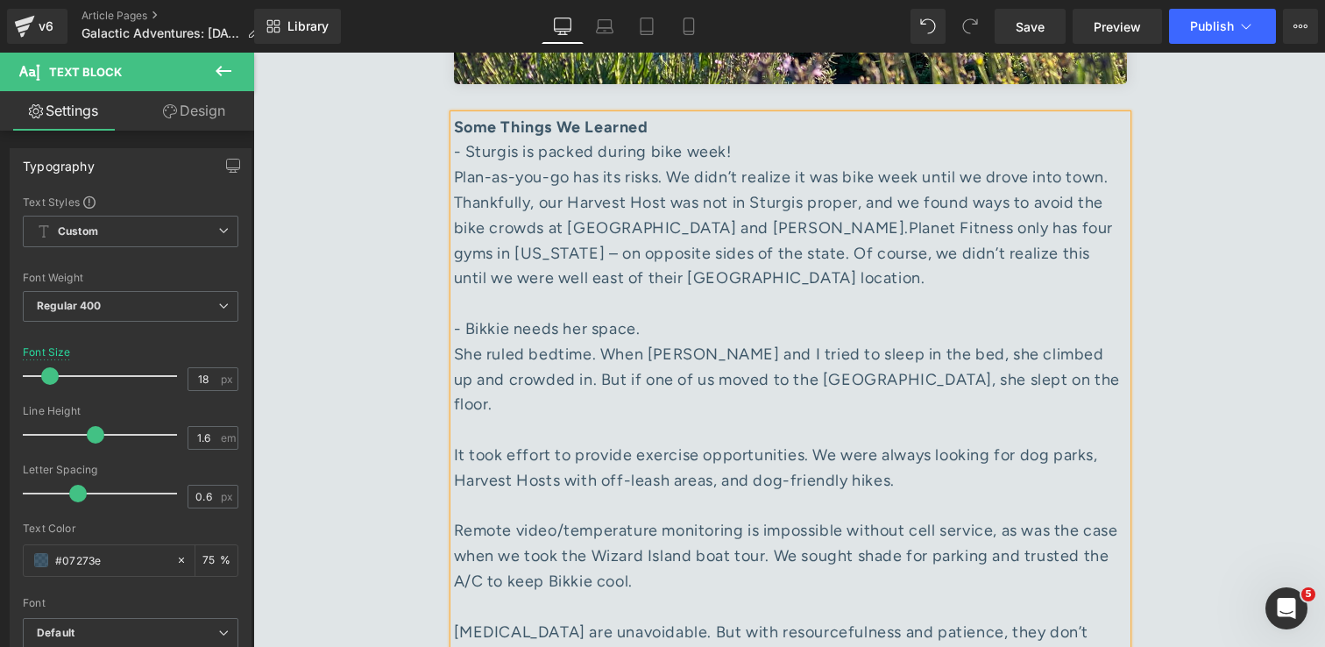
click at [464, 518] on div "Remote video/temperature monitoring is impossible without cell service, as was …" at bounding box center [790, 568] width 673 height 101
click at [488, 620] on div "Hiccups are unavoidable. But with resourcefulness and patience, they don’t have…" at bounding box center [790, 645] width 673 height 51
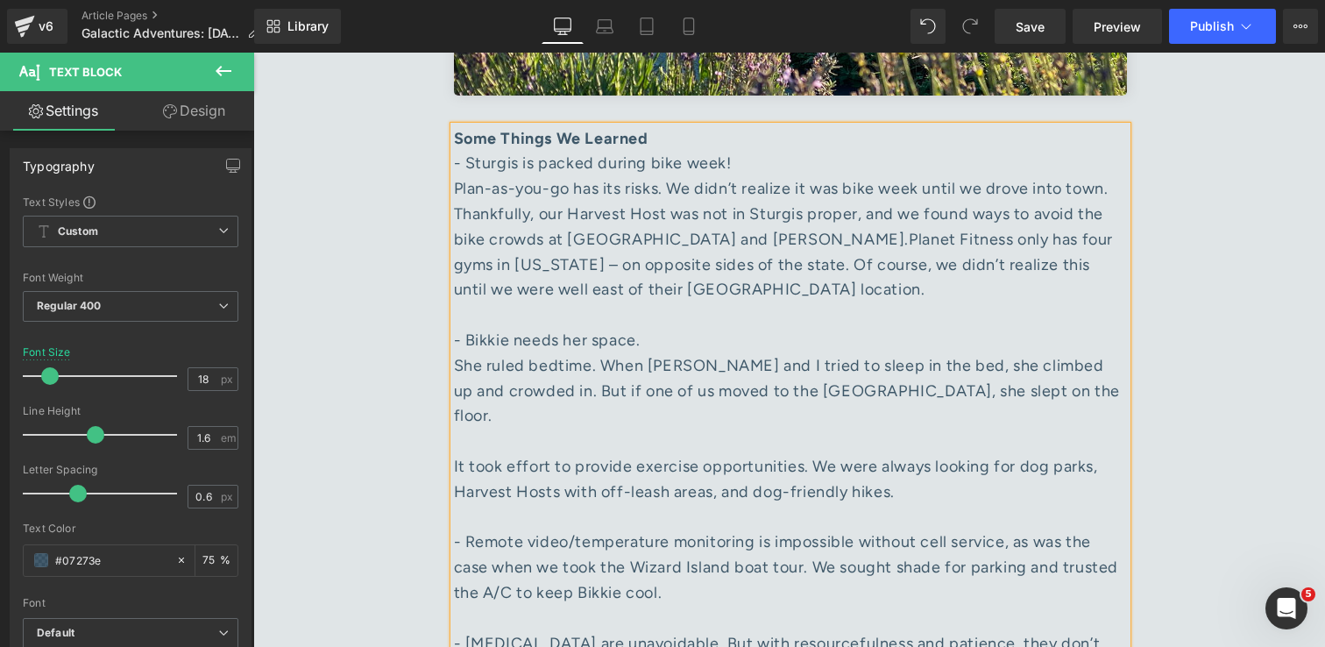
scroll to position [5551, 0]
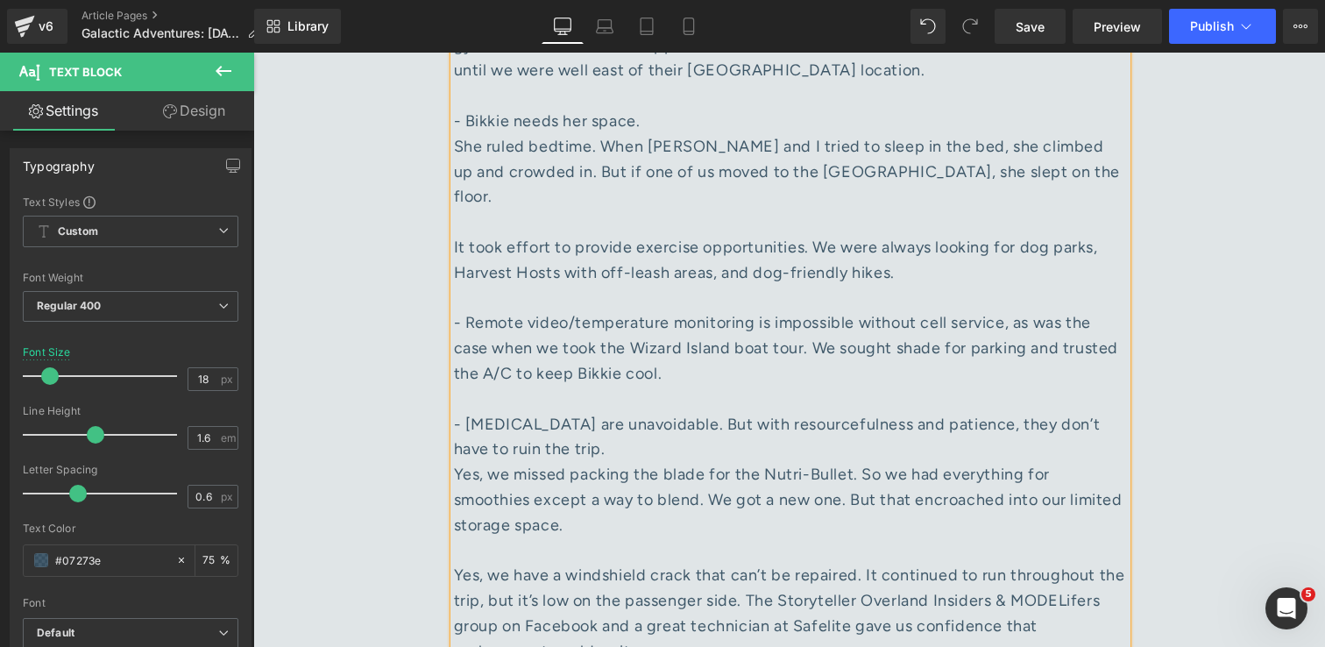
scroll to position [5748, 0]
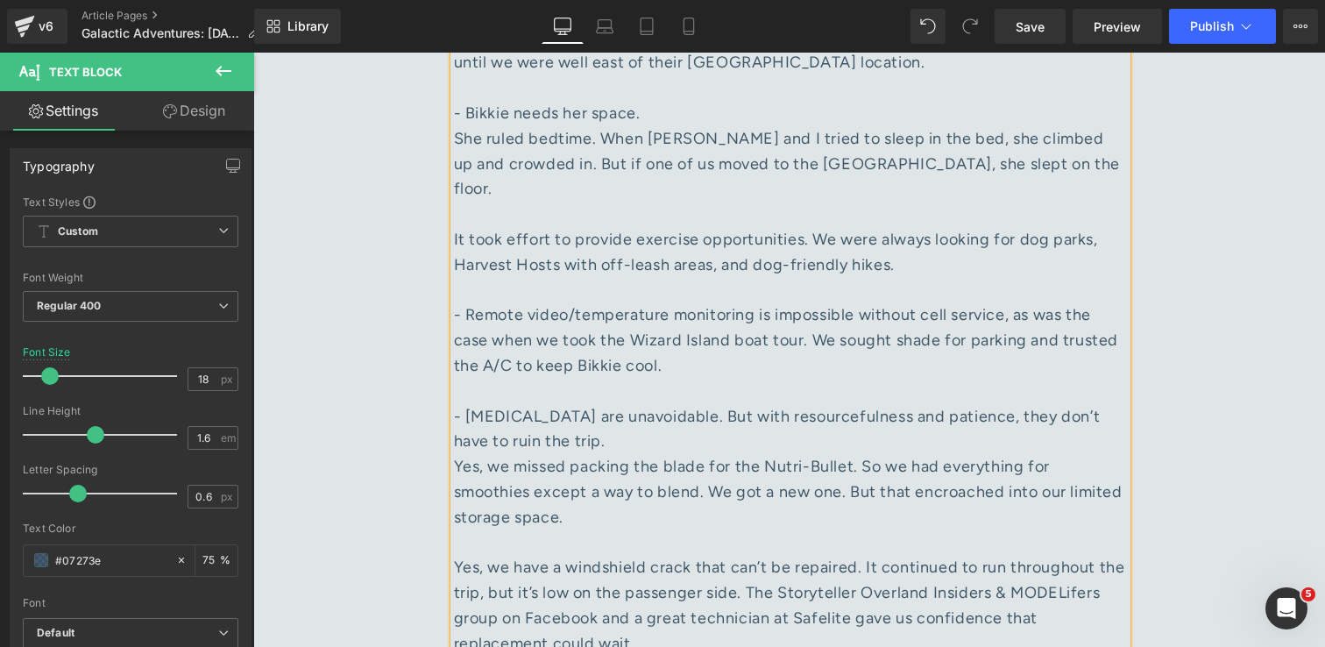
click at [665, 555] on div "Yes, we have a windshield crack that can’t be repaired. It continued to run thr…" at bounding box center [790, 605] width 673 height 101
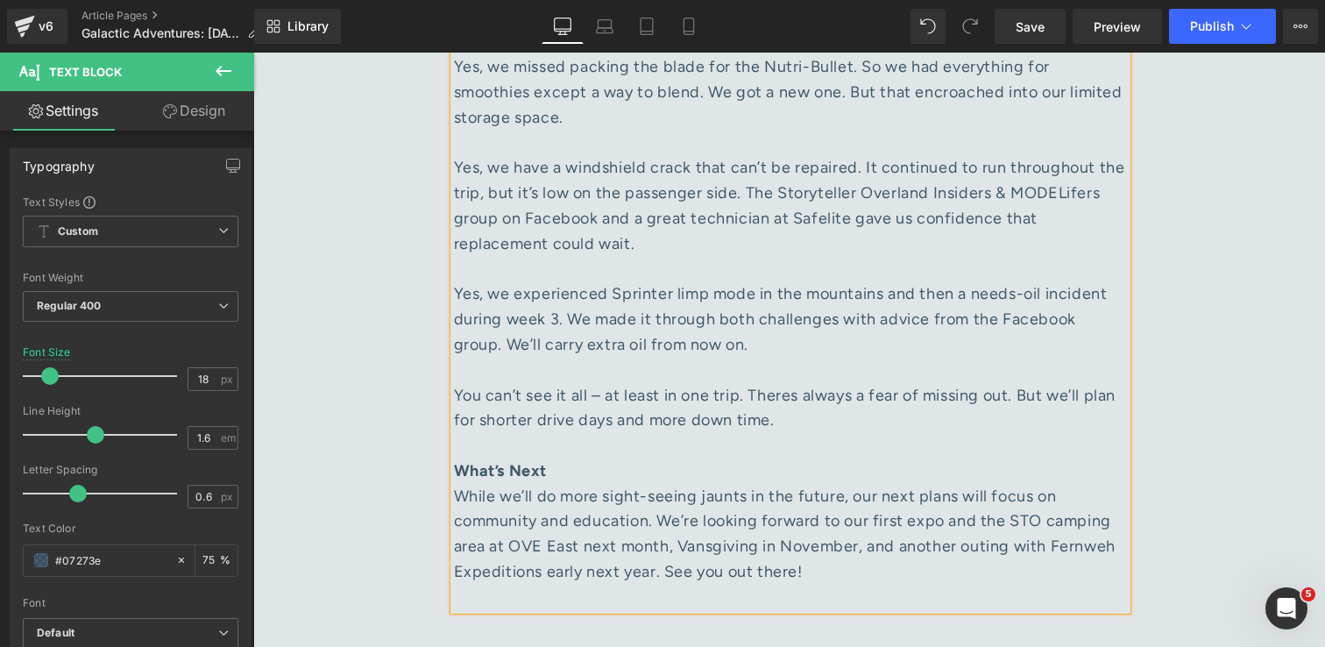
scroll to position [6119, 0]
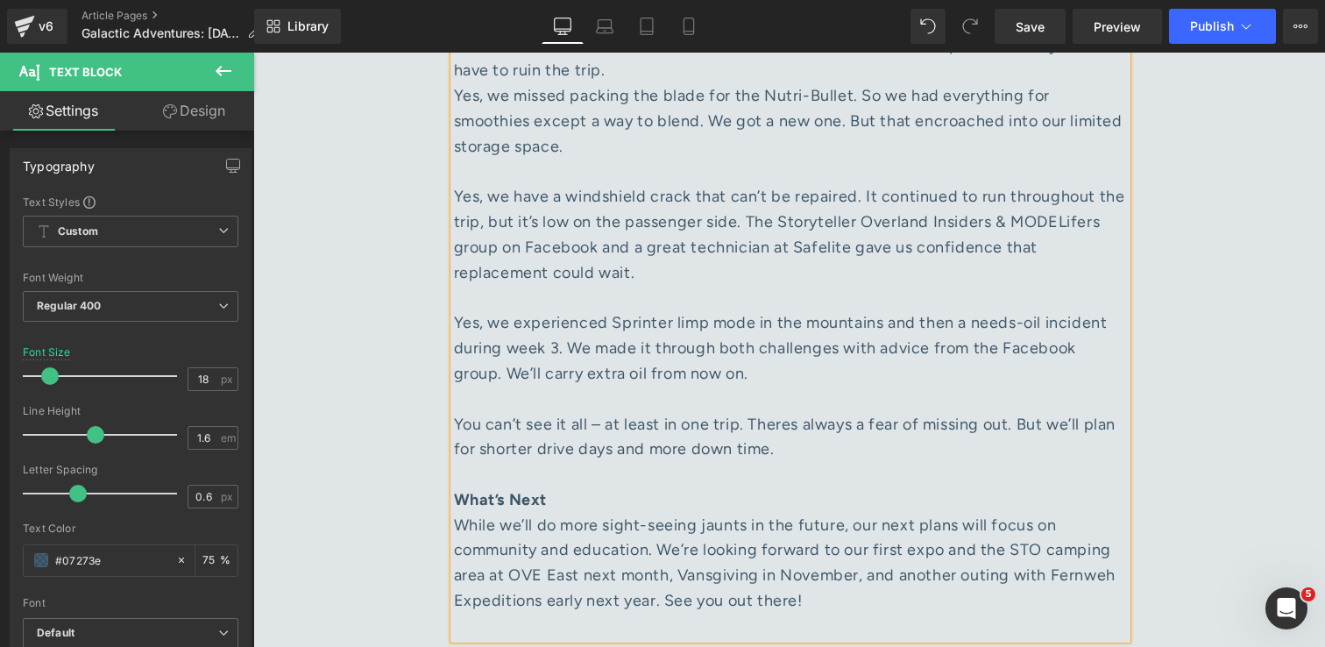
click at [684, 613] on div at bounding box center [790, 625] width 673 height 25
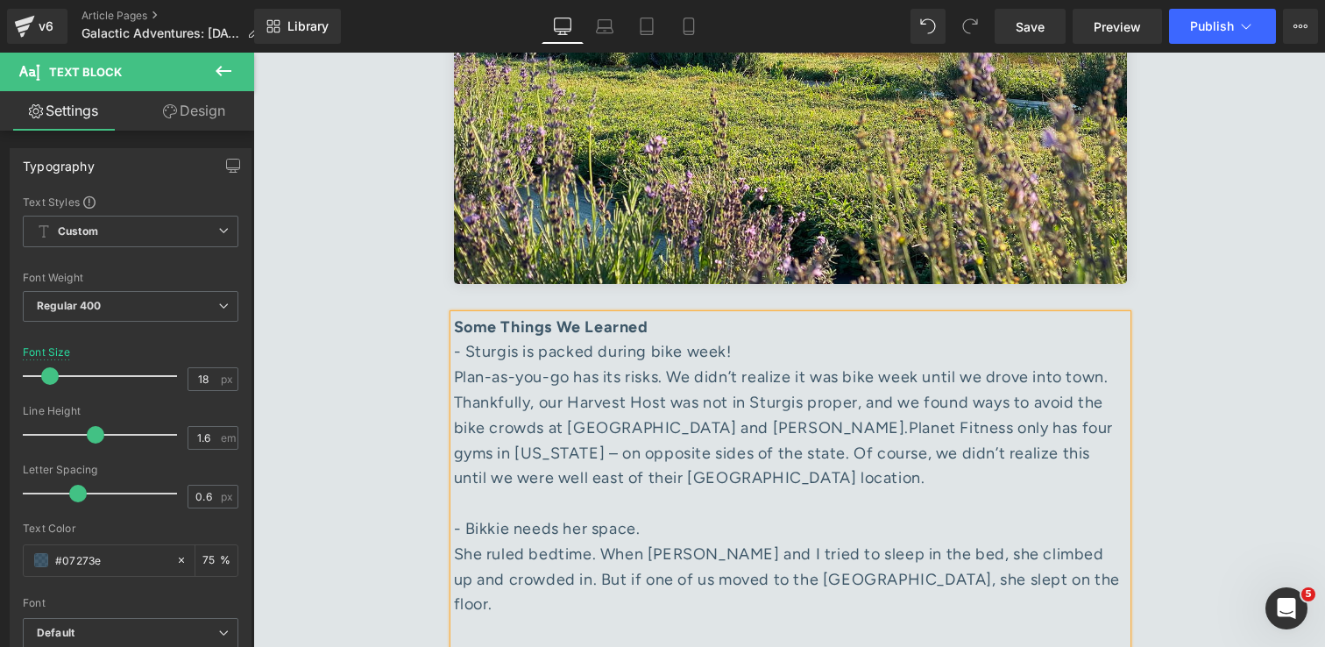
scroll to position [5335, 0]
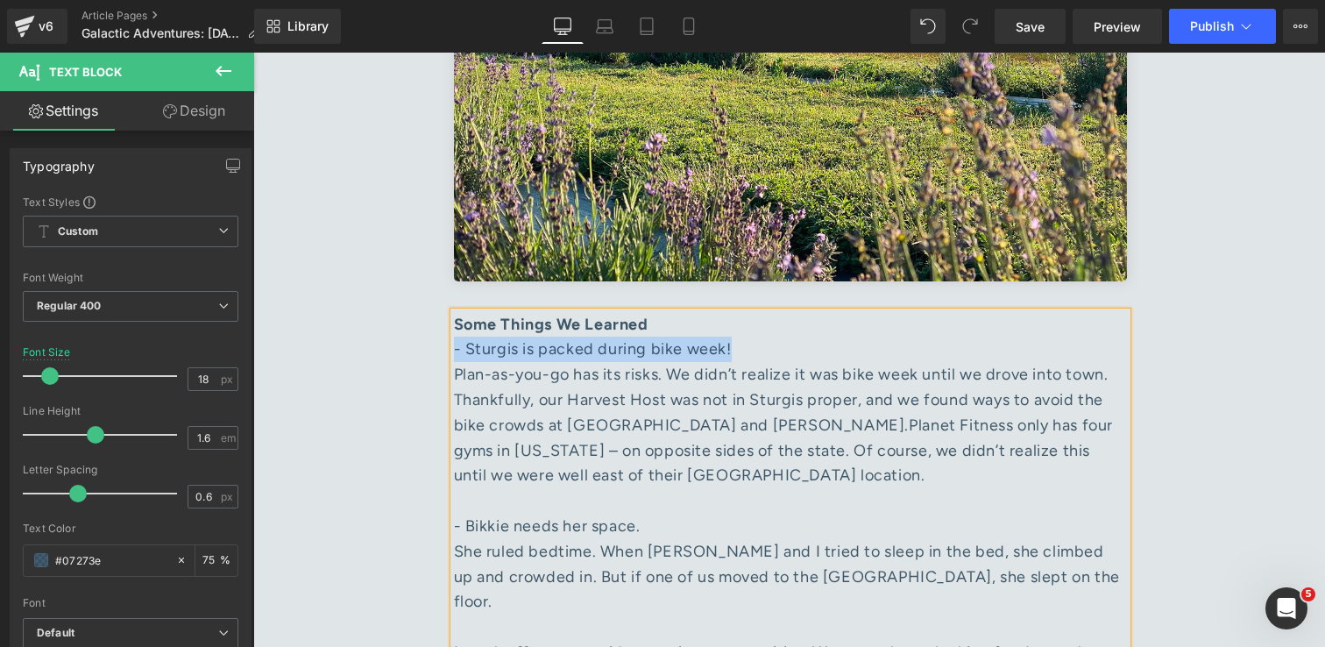
drag, startPoint x: 742, startPoint y: 178, endPoint x: 454, endPoint y: 170, distance: 288.4
click at [454, 337] on div "- Sturgis is packed during bike week! Plan-as-you-go has its risks. We didn’t r…" at bounding box center [790, 413] width 673 height 152
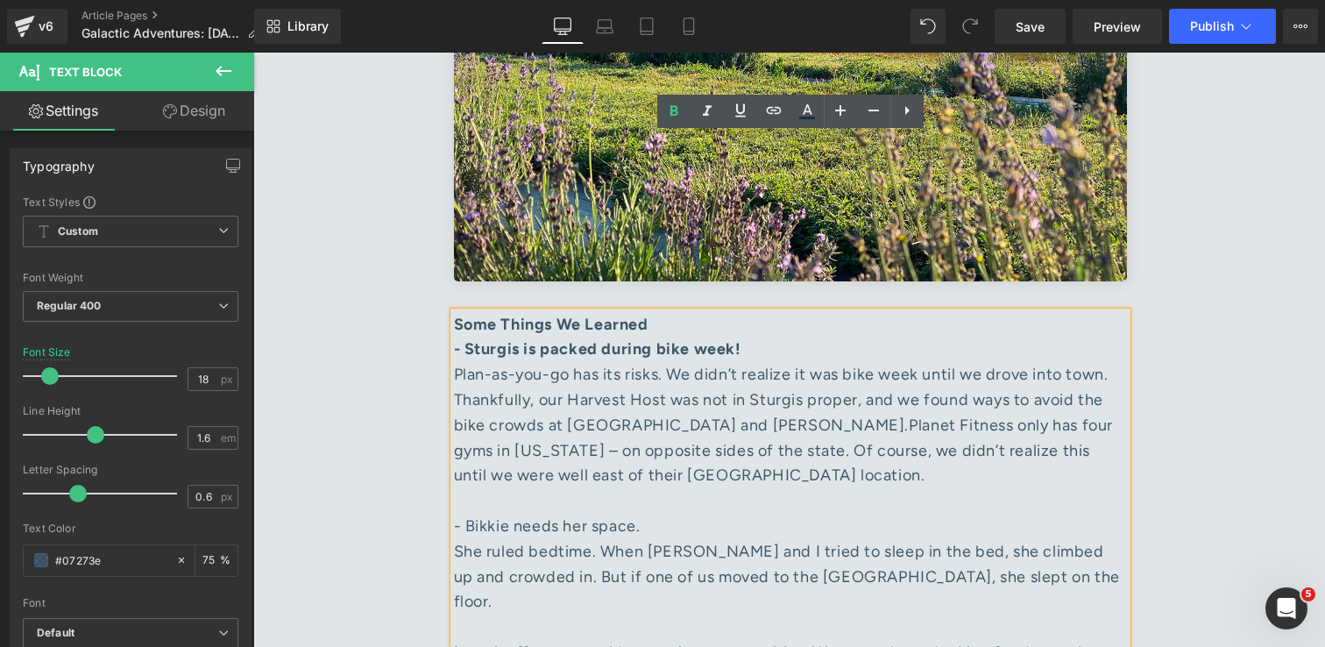
drag, startPoint x: 651, startPoint y: 352, endPoint x: 457, endPoint y: 344, distance: 193.8
click at [457, 514] on div "- Bikkie needs her space." at bounding box center [790, 526] width 673 height 25
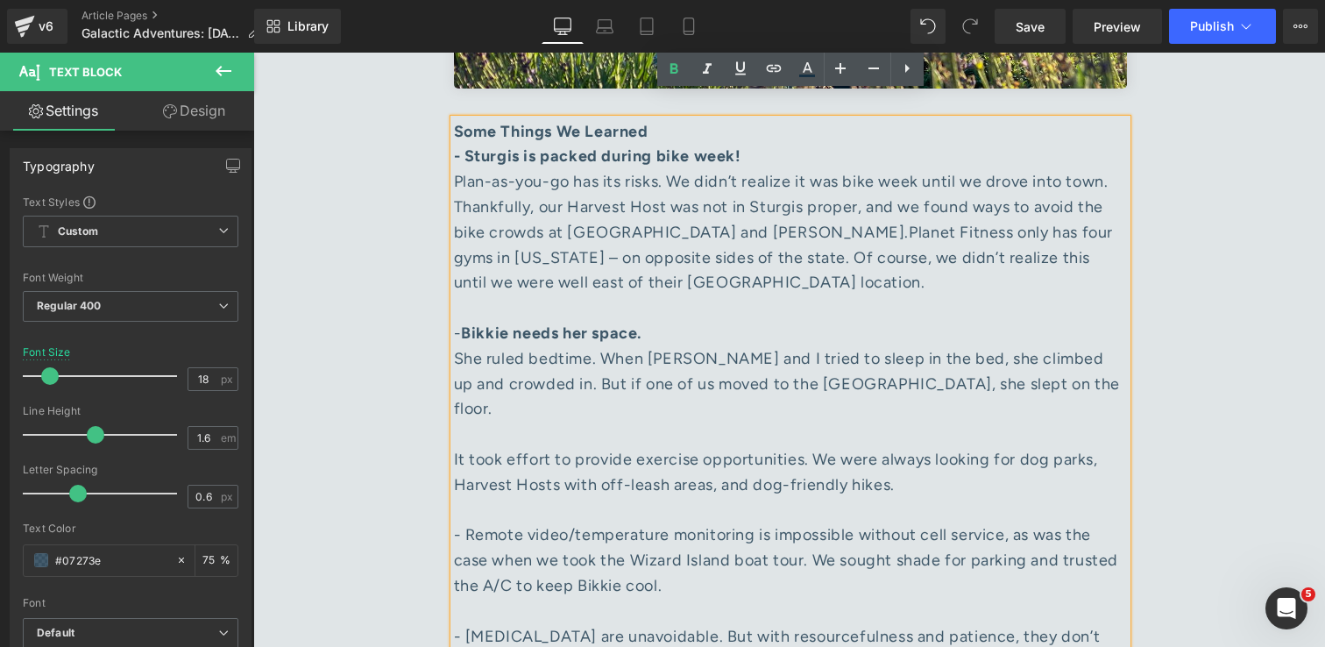
scroll to position [5503, 0]
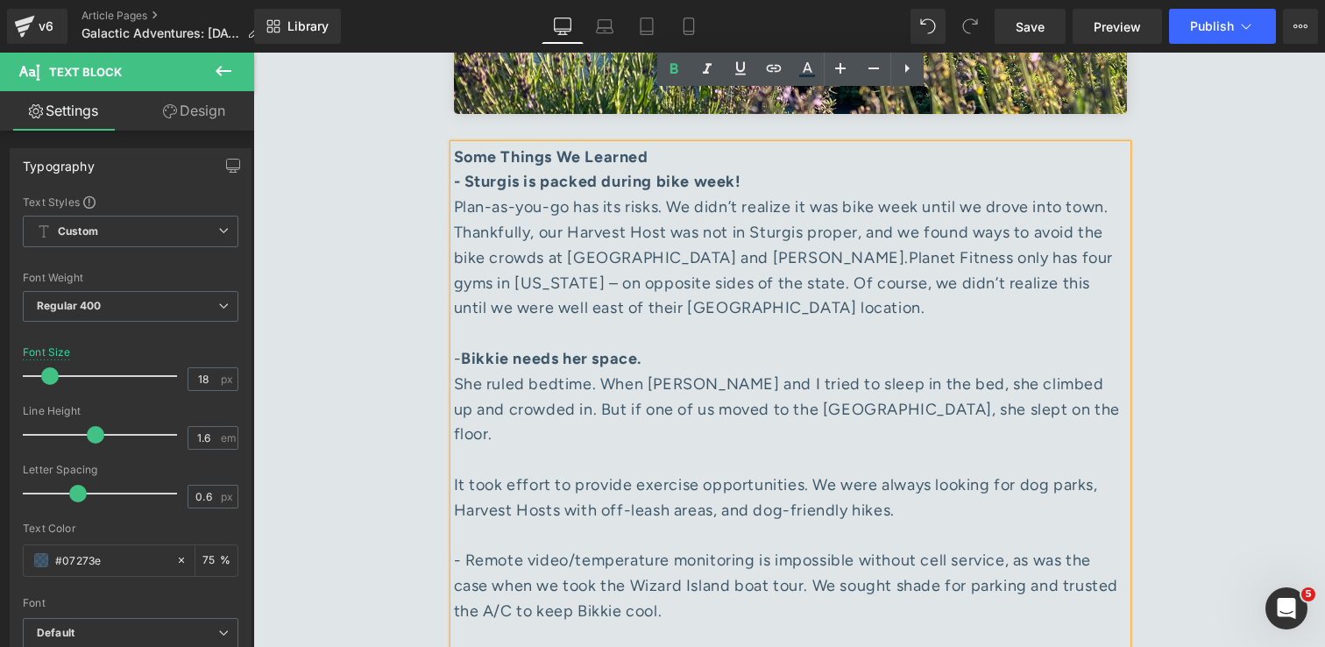
drag, startPoint x: 668, startPoint y: 412, endPoint x: 693, endPoint y: 415, distance: 25.7
click at [693, 548] on div "- Remote video/temperature monitoring is impossible without cell service, as wa…" at bounding box center [790, 598] width 673 height 101
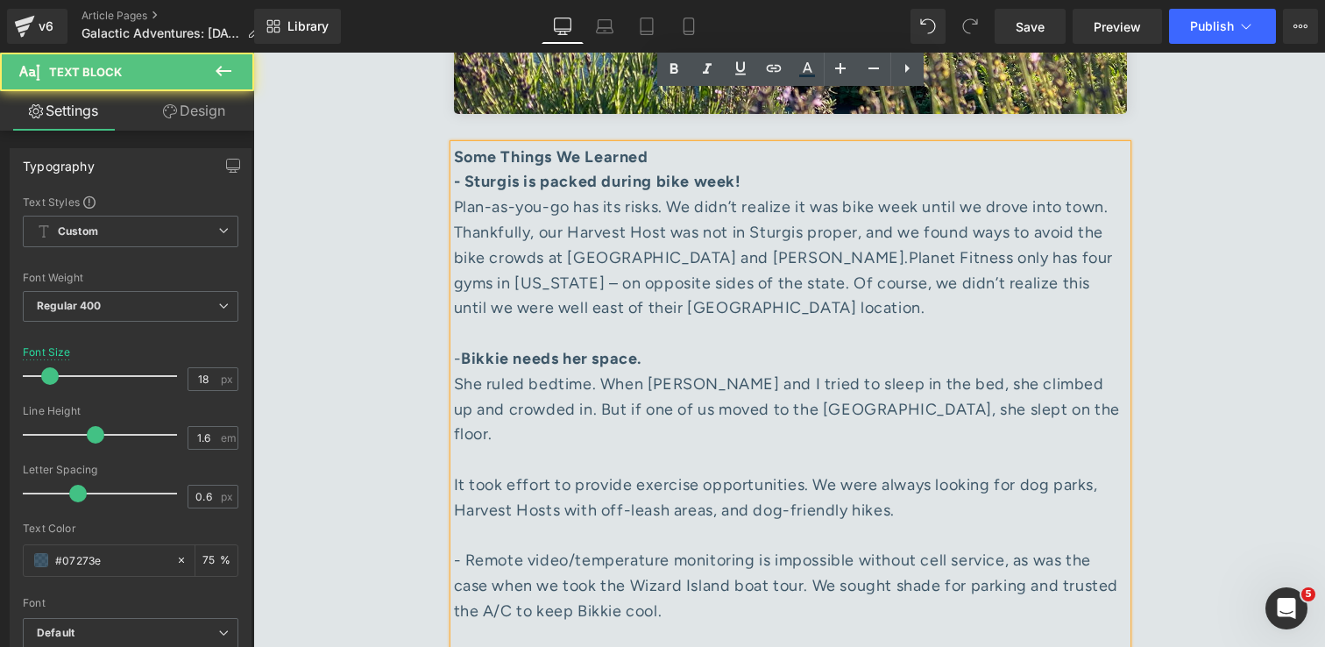
drag, startPoint x: 542, startPoint y: 486, endPoint x: 457, endPoint y: 468, distance: 87.8
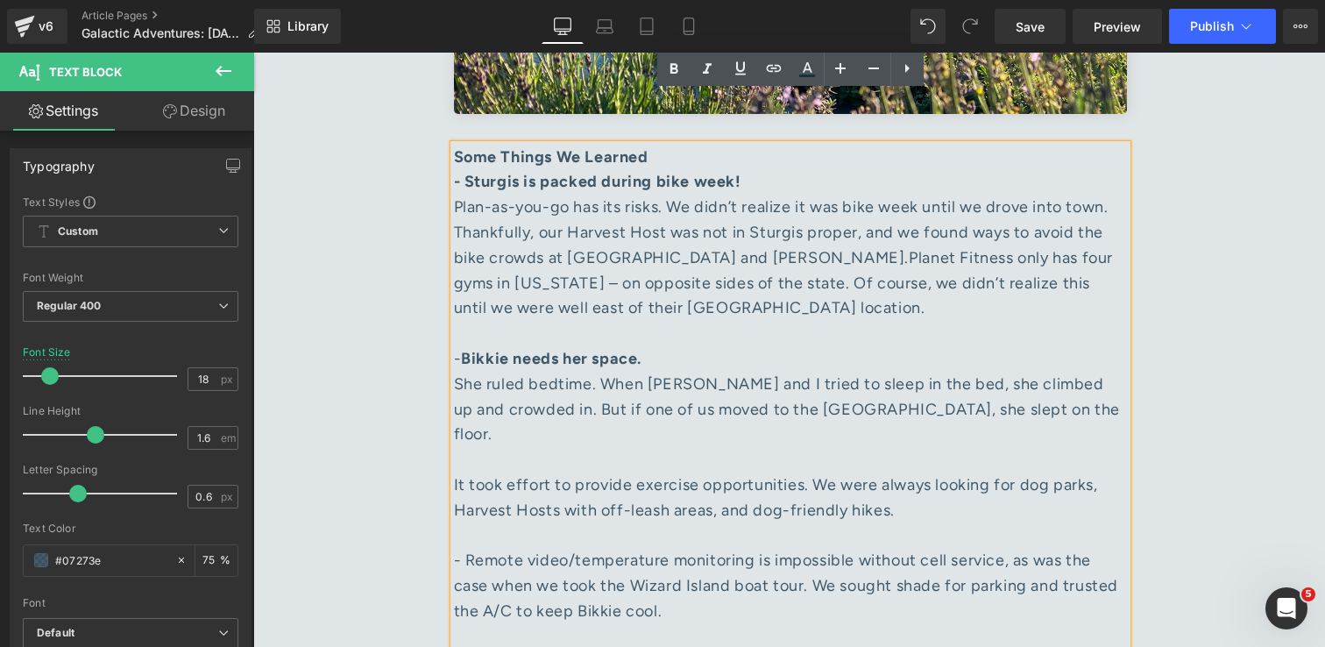
drag, startPoint x: 548, startPoint y: 491, endPoint x: 447, endPoint y: 464, distance: 104.2
click at [447, 464] on div "🚐 Our First Big AdVANture Text Block Separator [PERSON_NAME], MODE Owner Text B…" at bounding box center [790, 112] width 699 height 9224
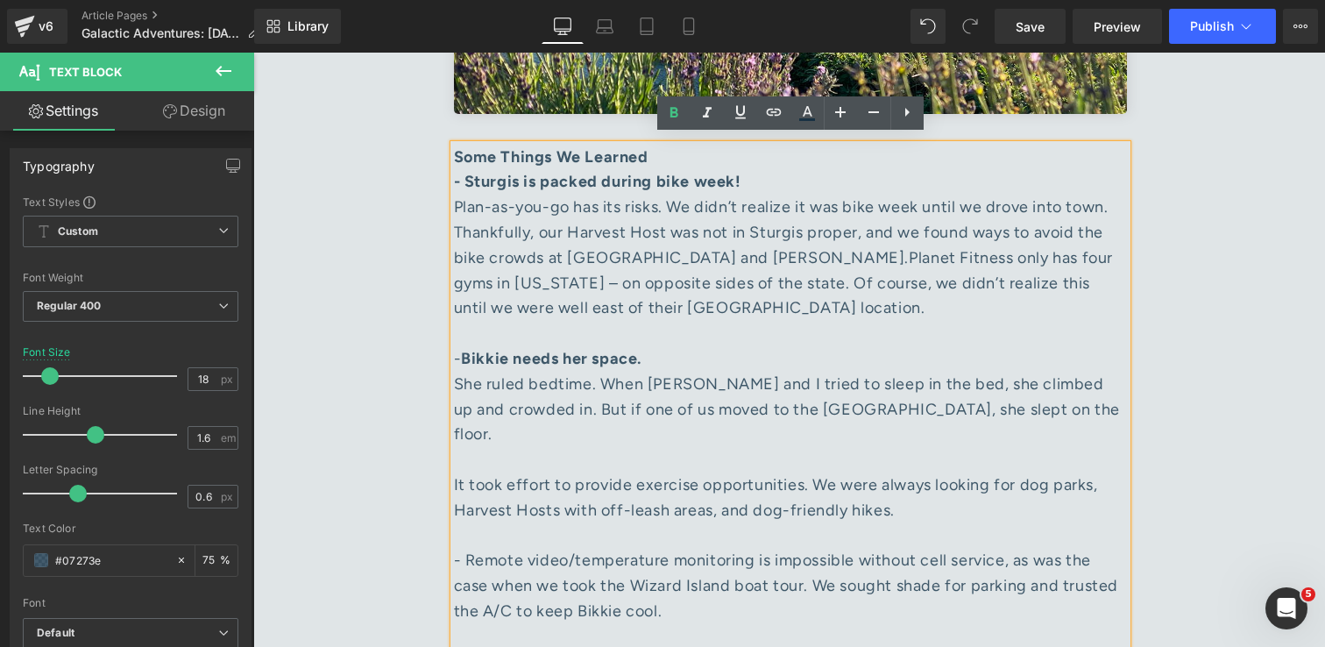
click at [749, 548] on div "- Remote video/temperature monitoring is impossible without cell service, as wa…" at bounding box center [790, 598] width 673 height 101
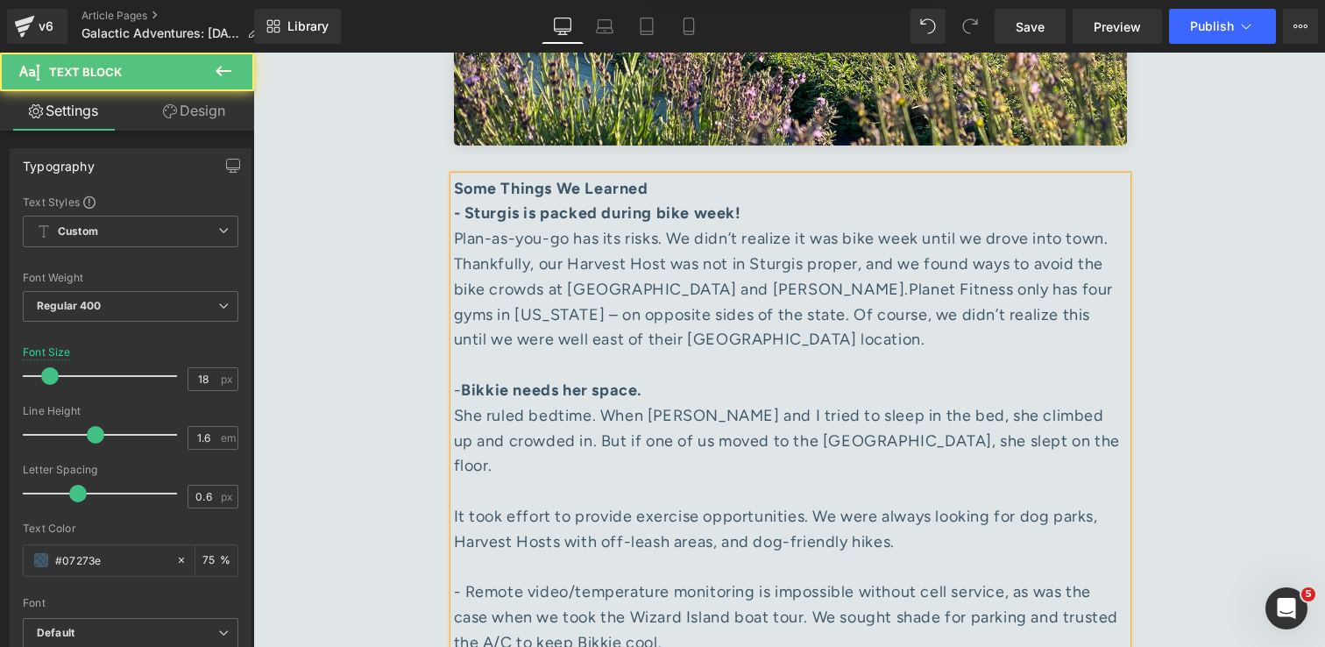
scroll to position [5443, 0]
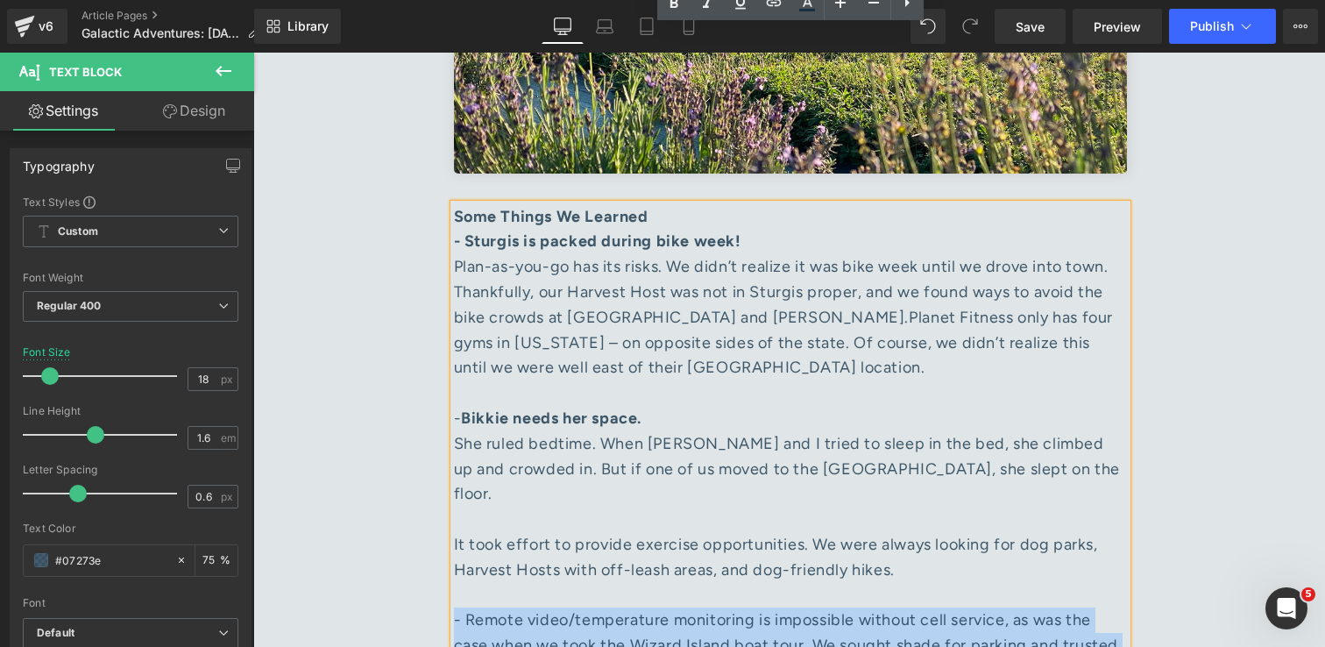
drag, startPoint x: 698, startPoint y: 468, endPoint x: 455, endPoint y: 408, distance: 250.8
click at [455, 607] on div "- Remote video/temperature monitoring is impossible without cell service, as wa…" at bounding box center [790, 657] width 673 height 101
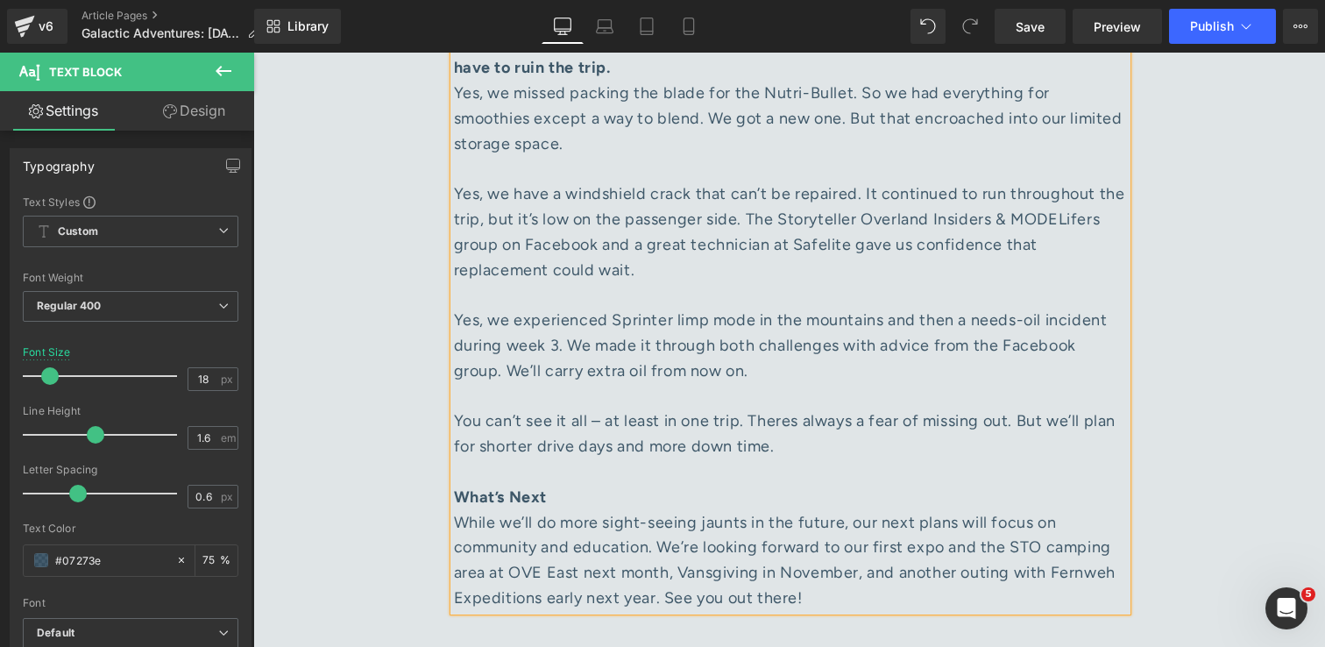
scroll to position [6023, 0]
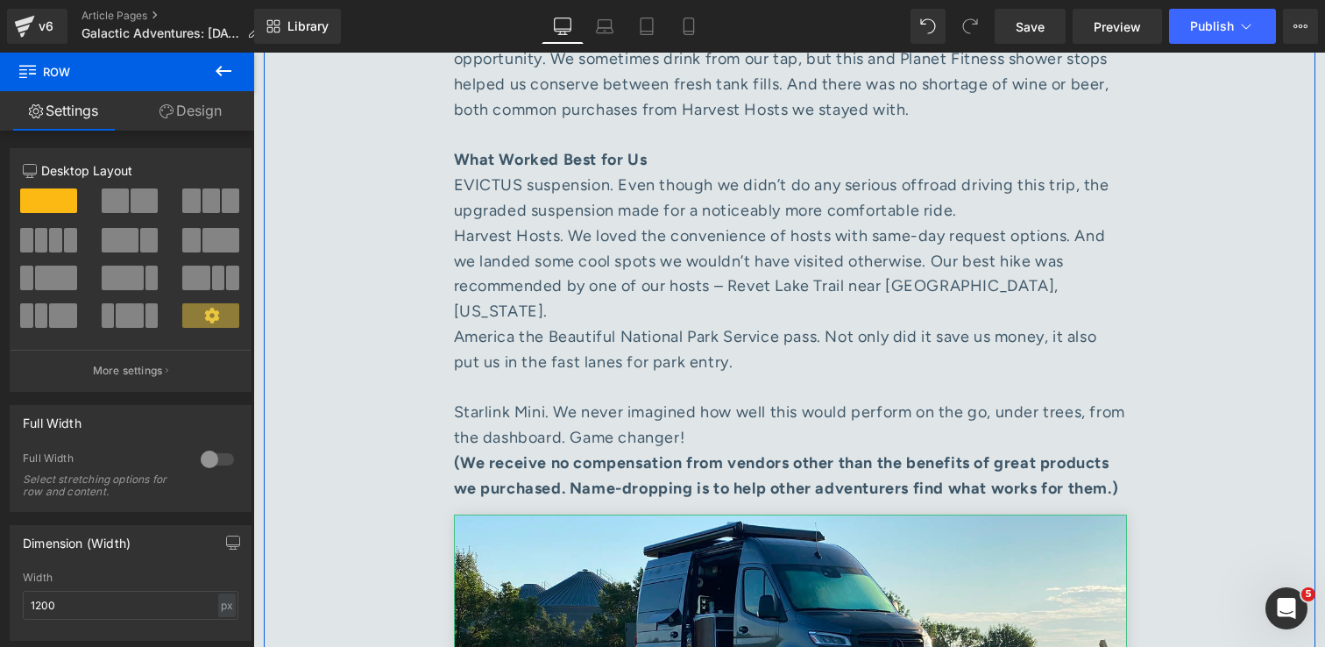
scroll to position [4759, 0]
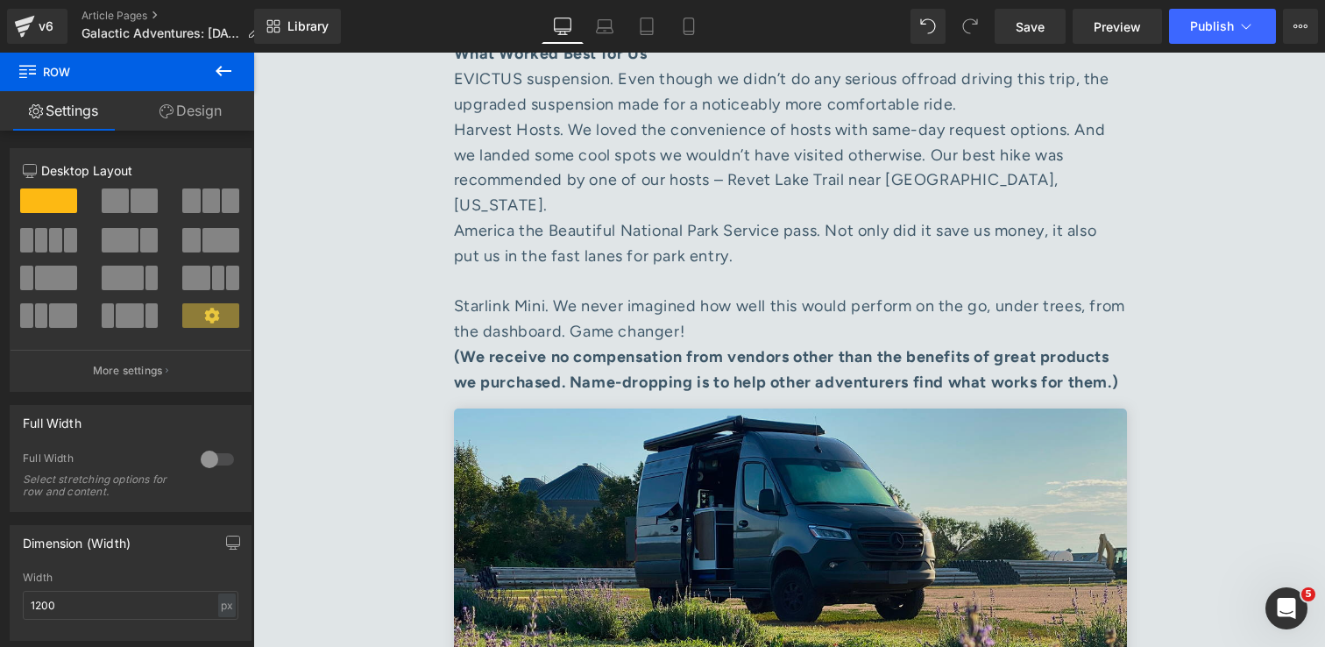
click at [722, 493] on img at bounding box center [790, 632] width 673 height 449
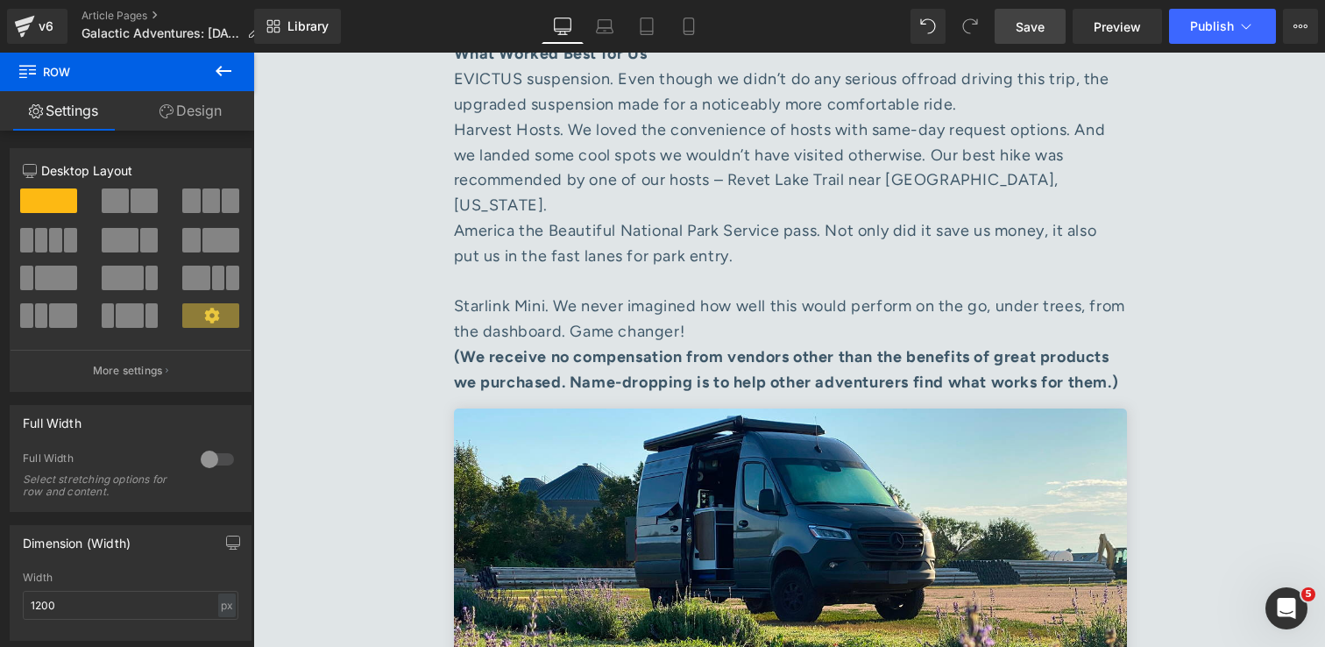
click at [1021, 42] on link "Save" at bounding box center [1030, 26] width 71 height 35
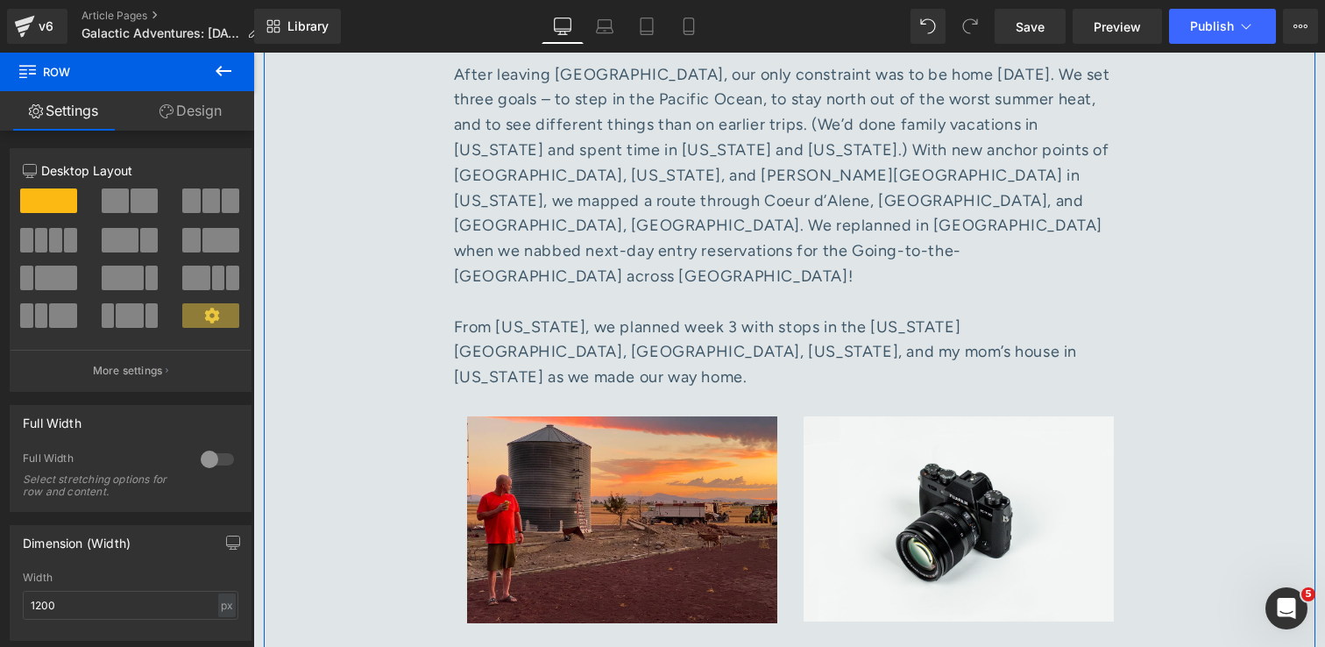
scroll to position [3527, 0]
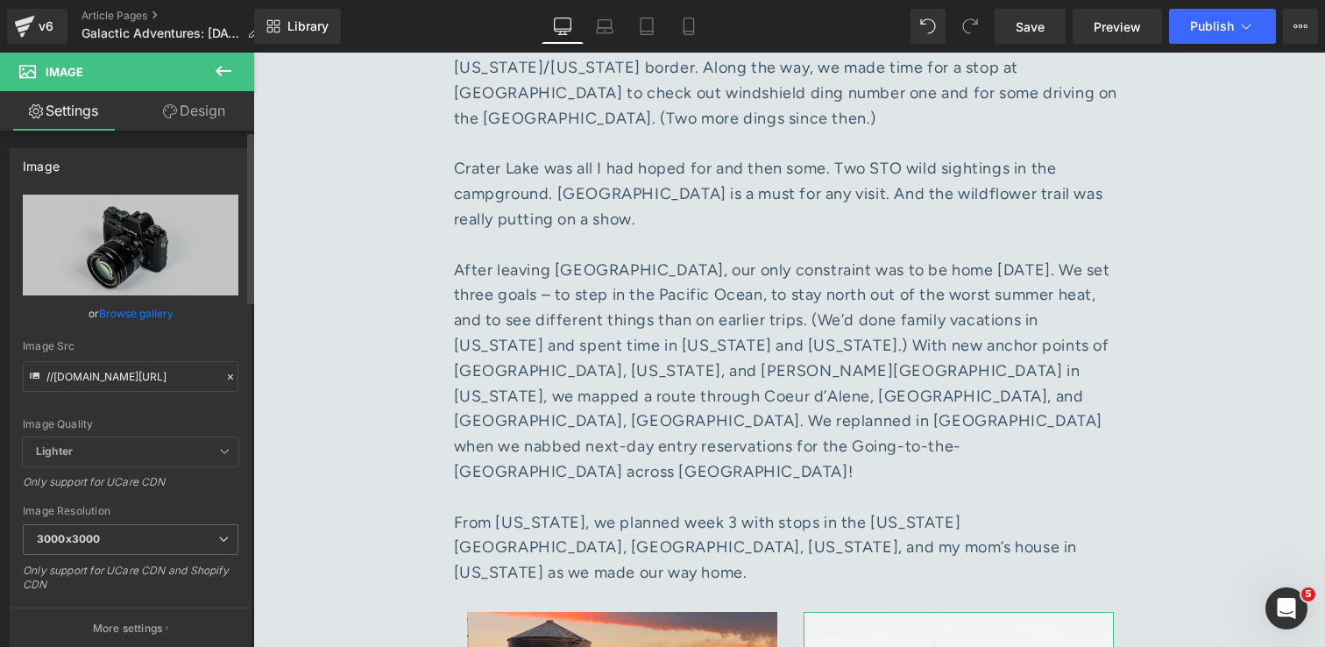
click at [133, 320] on link "Browse gallery" at bounding box center [136, 313] width 74 height 31
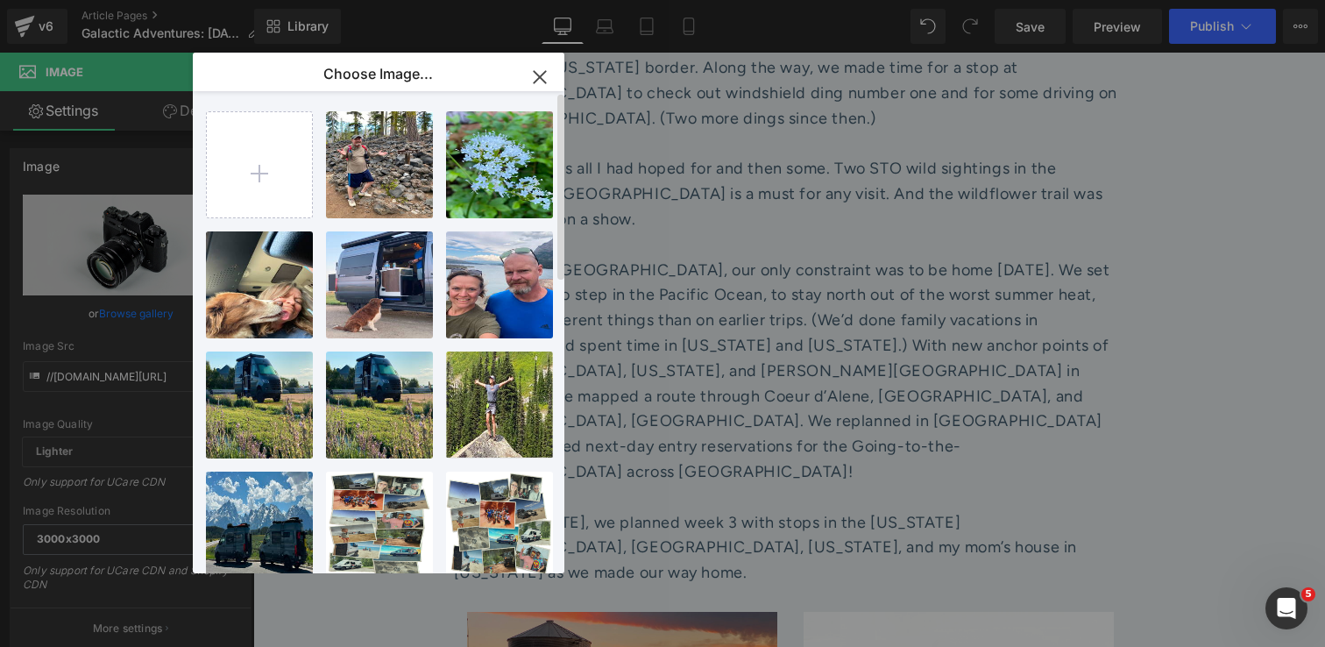
click at [538, 80] on icon "button" at bounding box center [540, 77] width 28 height 28
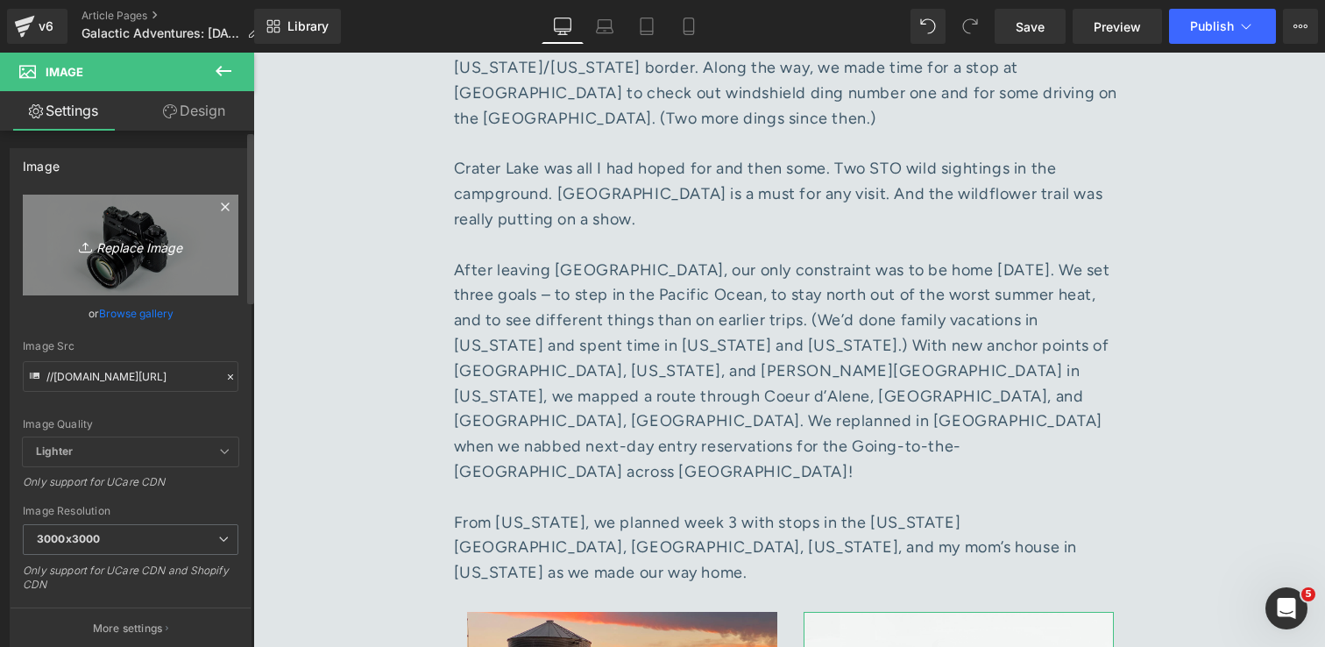
click at [110, 242] on icon "Replace Image" at bounding box center [130, 245] width 140 height 22
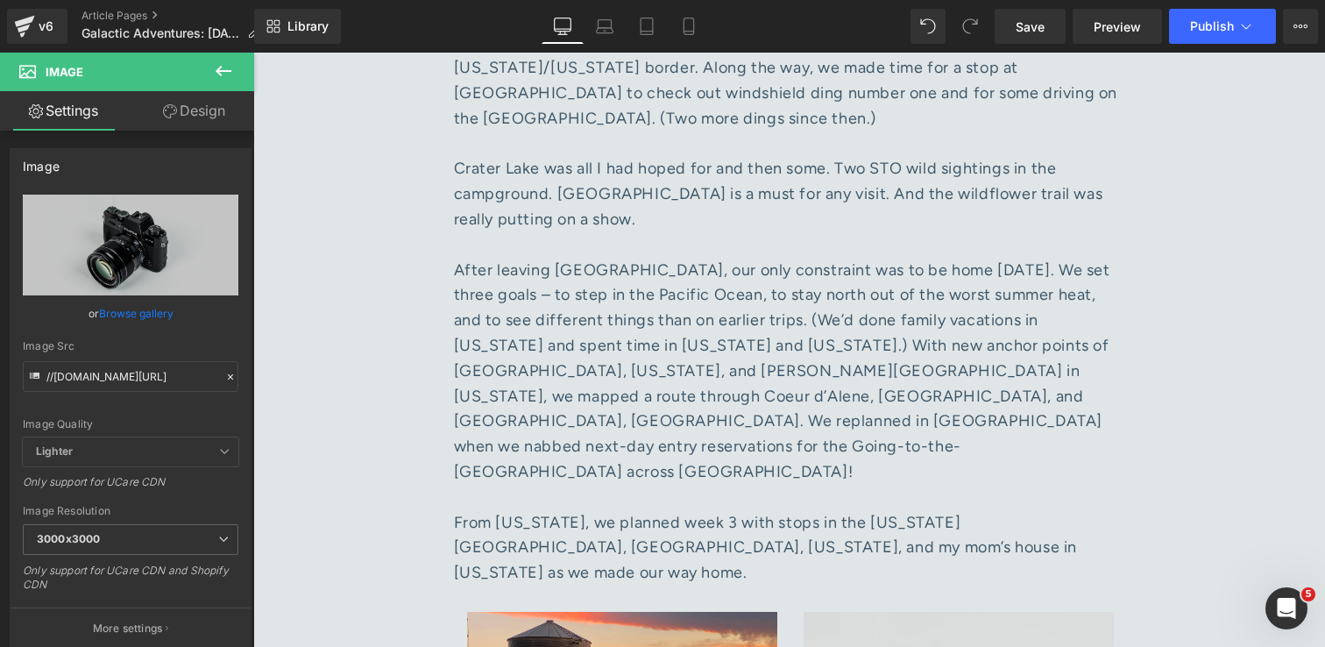
type input "C:\fakepath\IMG_0331 1.jpg"
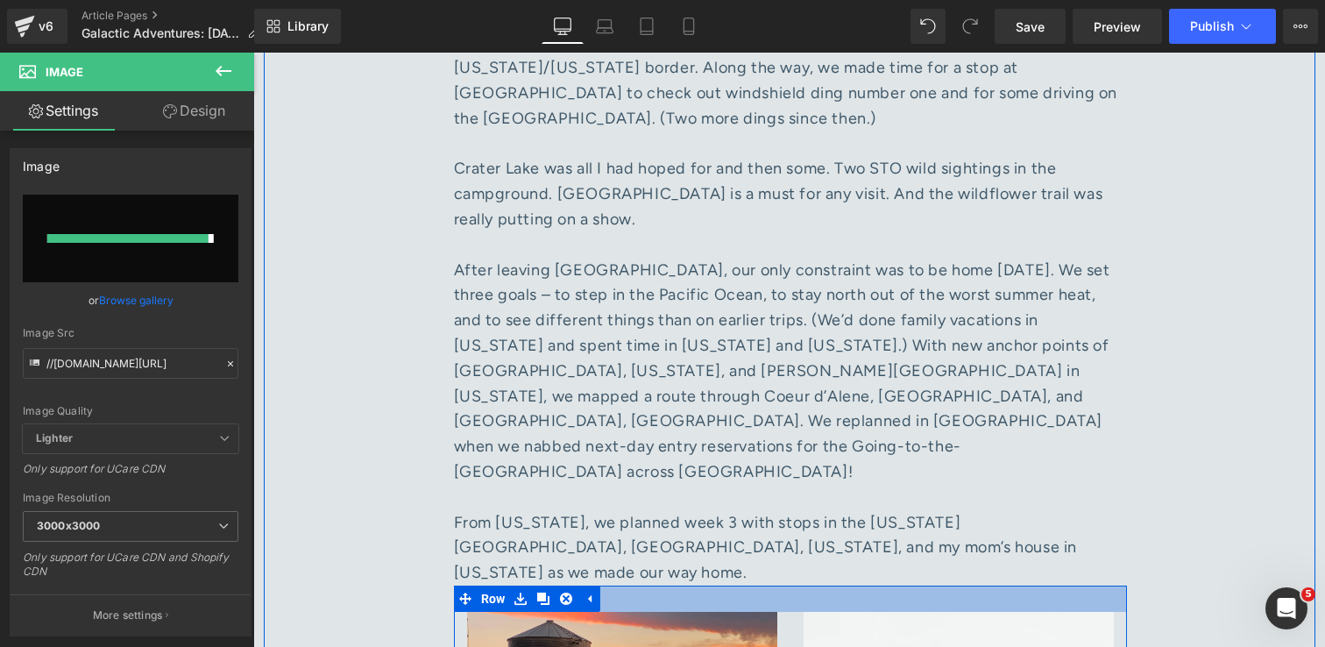
type input "https://ucarecdn.com/1e9a1c2a-2d1c-4755-a3a4-c5dd22507c33/-/format/auto/-/previ…"
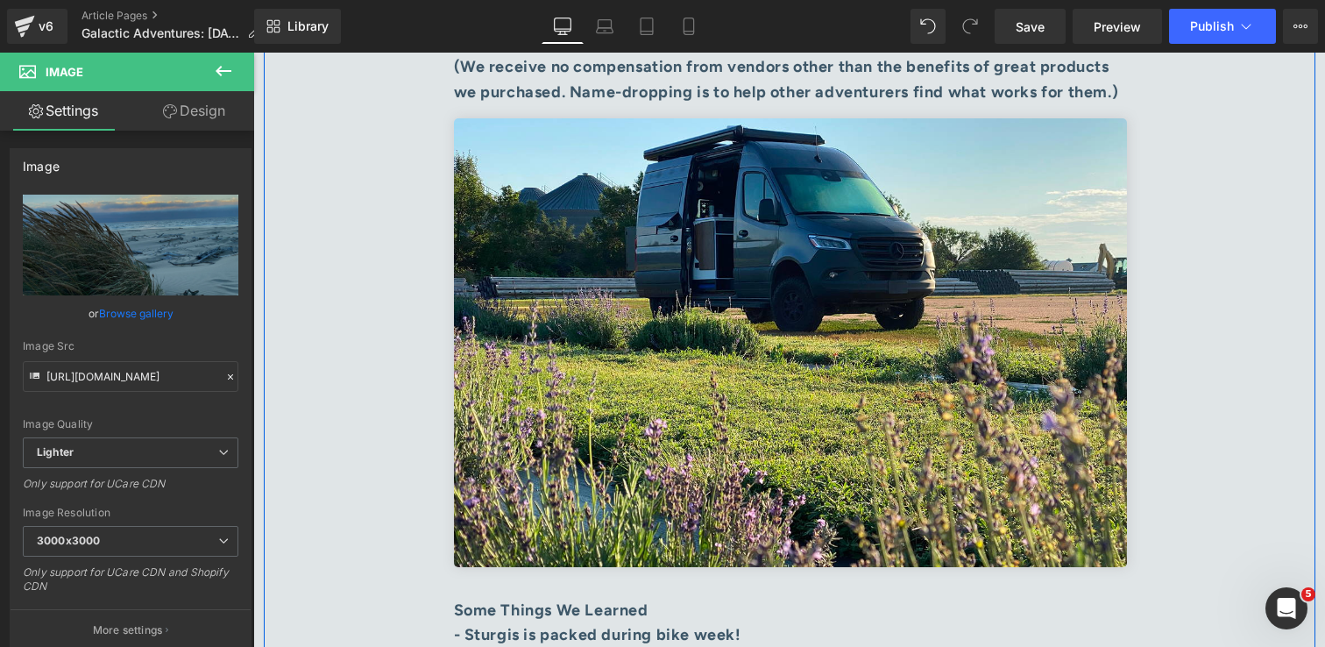
scroll to position [4989, 0]
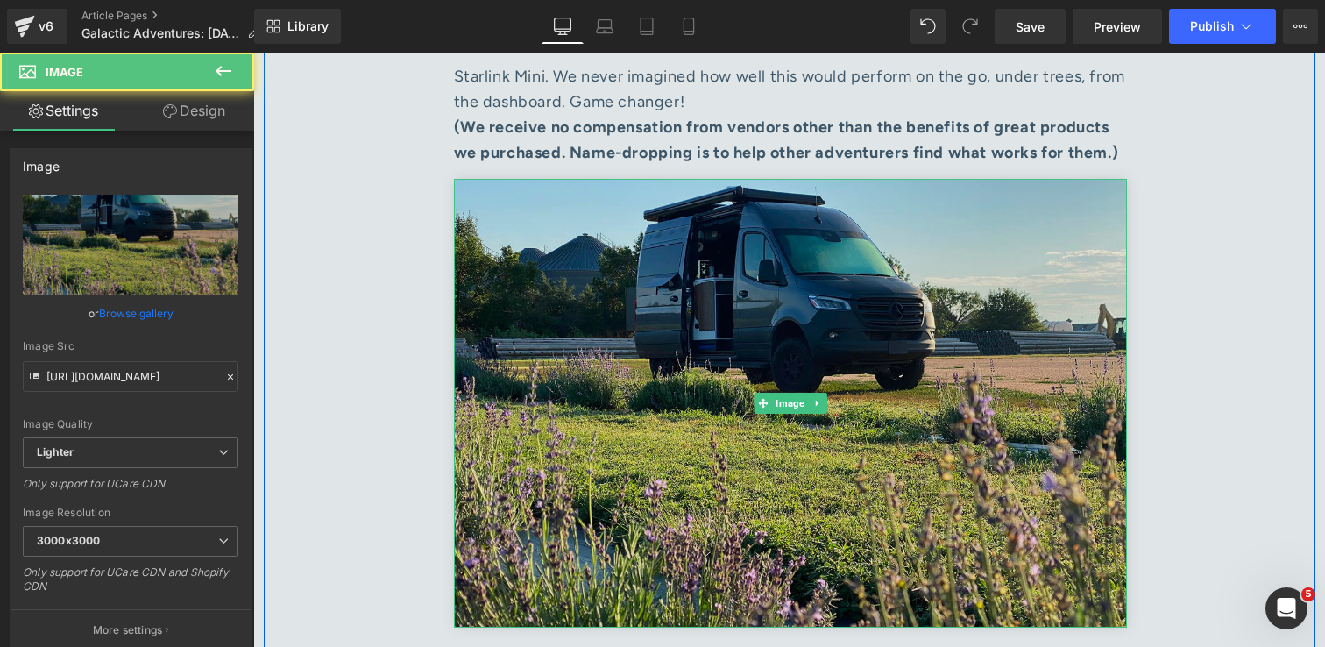
click at [959, 403] on img at bounding box center [790, 403] width 673 height 449
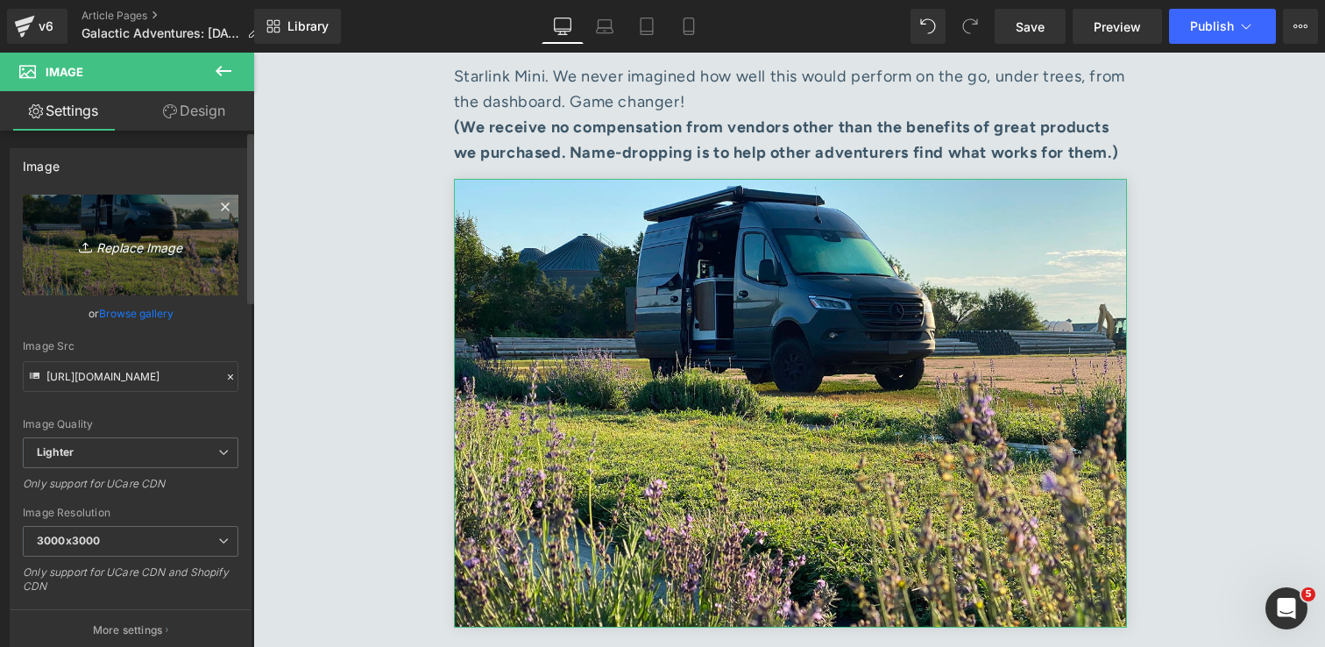
click at [147, 250] on icon "Replace Image" at bounding box center [130, 245] width 140 height 22
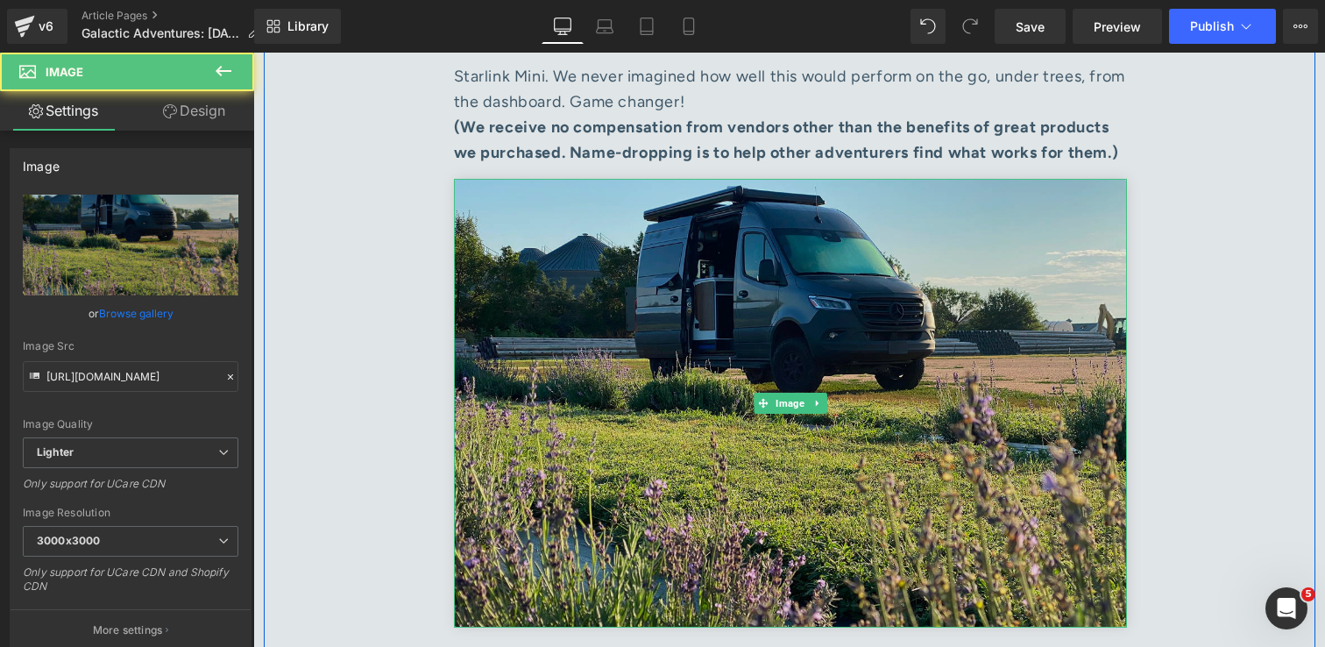
click at [840, 342] on img at bounding box center [790, 403] width 673 height 449
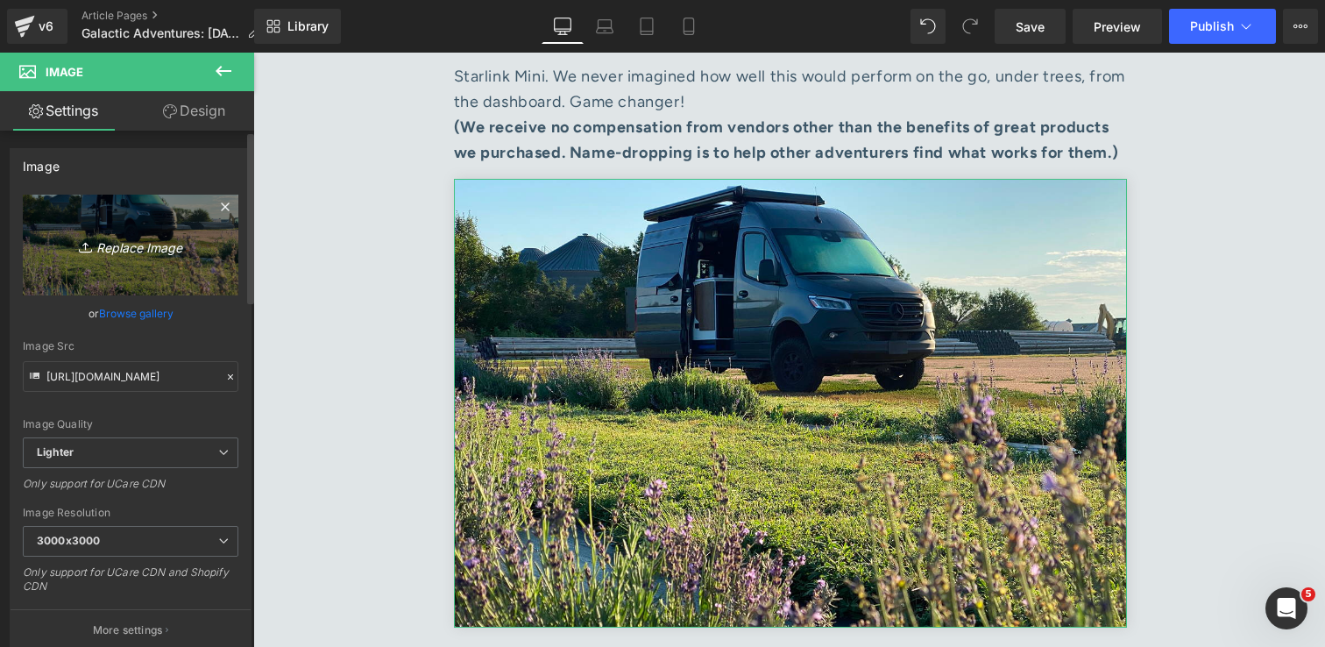
click at [144, 252] on icon "Replace Image" at bounding box center [130, 245] width 140 height 22
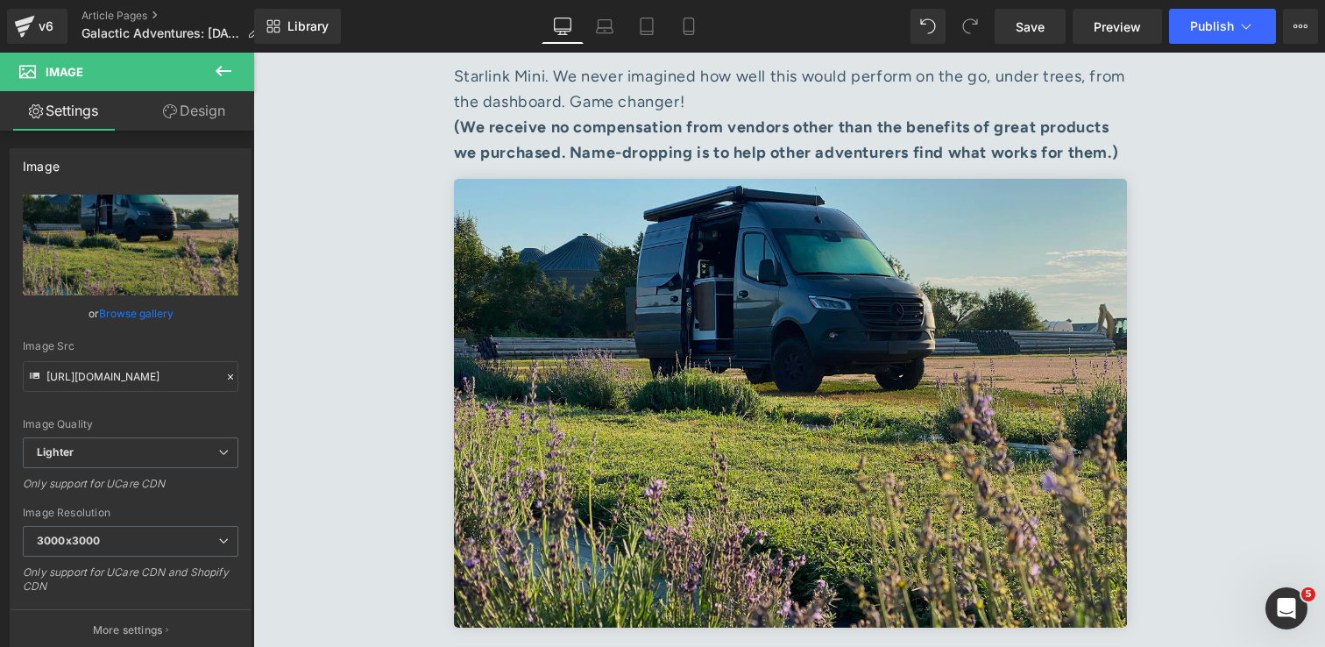
click at [797, 311] on img at bounding box center [790, 403] width 673 height 449
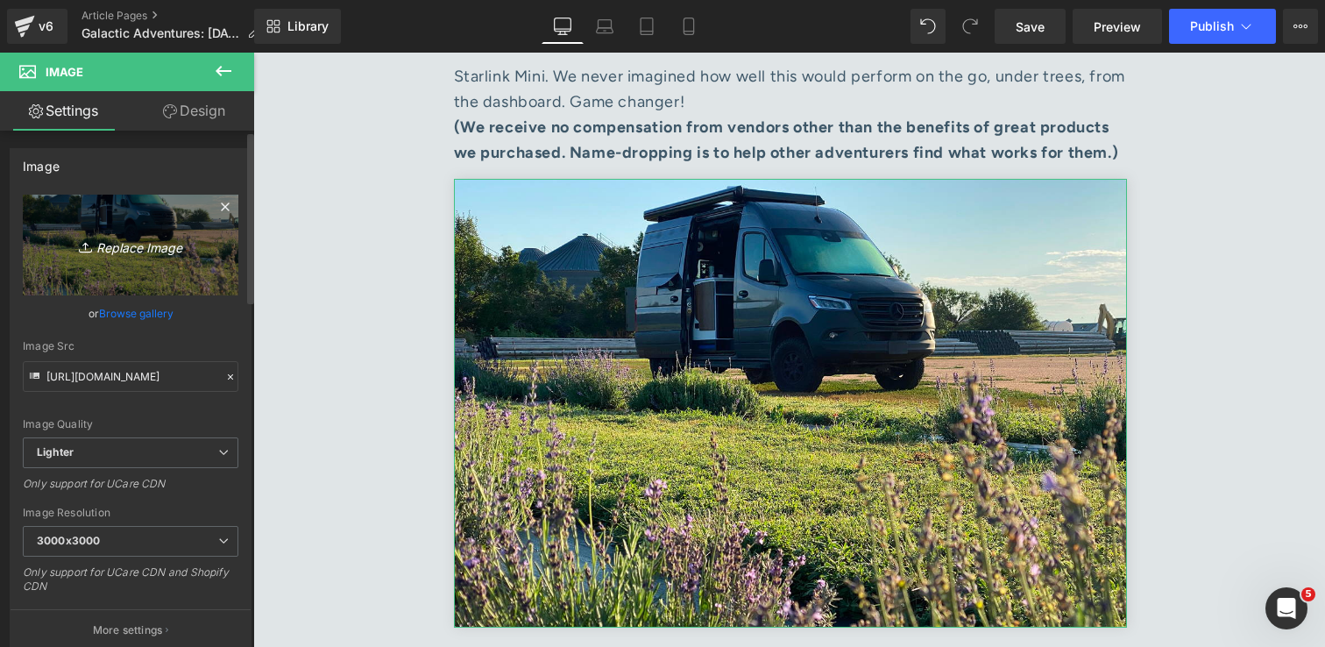
click at [132, 248] on icon "Replace Image" at bounding box center [130, 245] width 140 height 22
type input "C:\fakepath\IMG_0269 1.jpg"
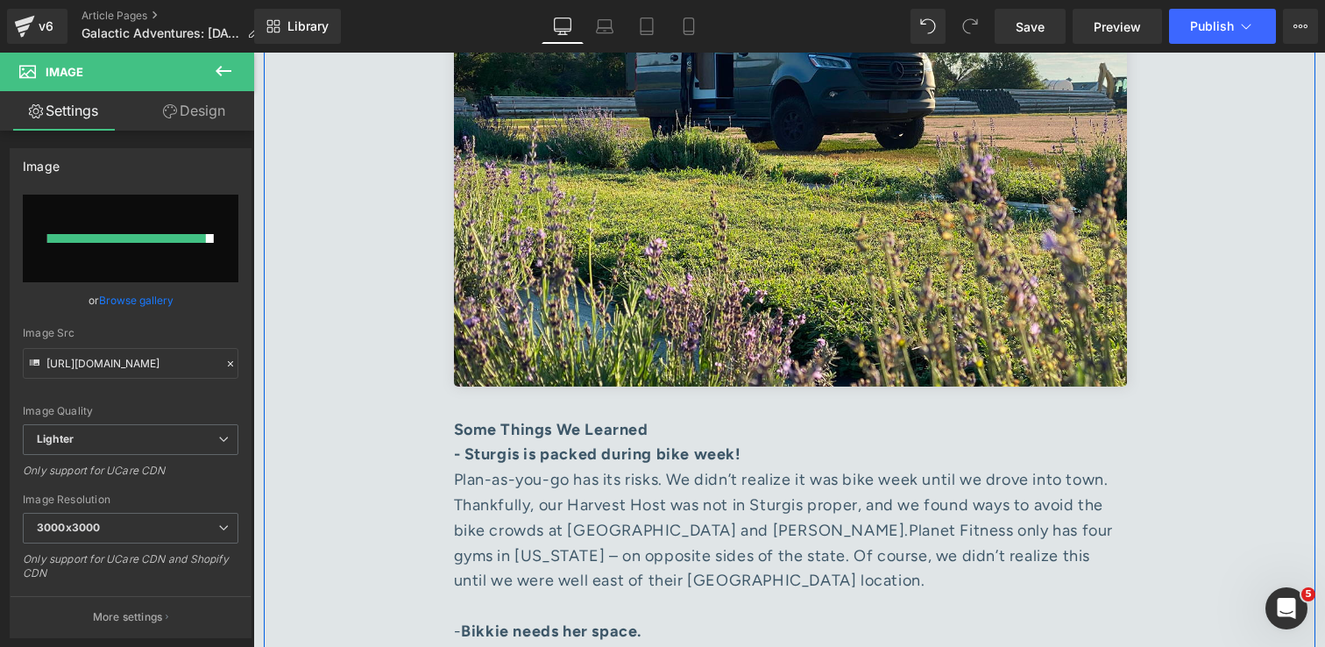
scroll to position [5246, 0]
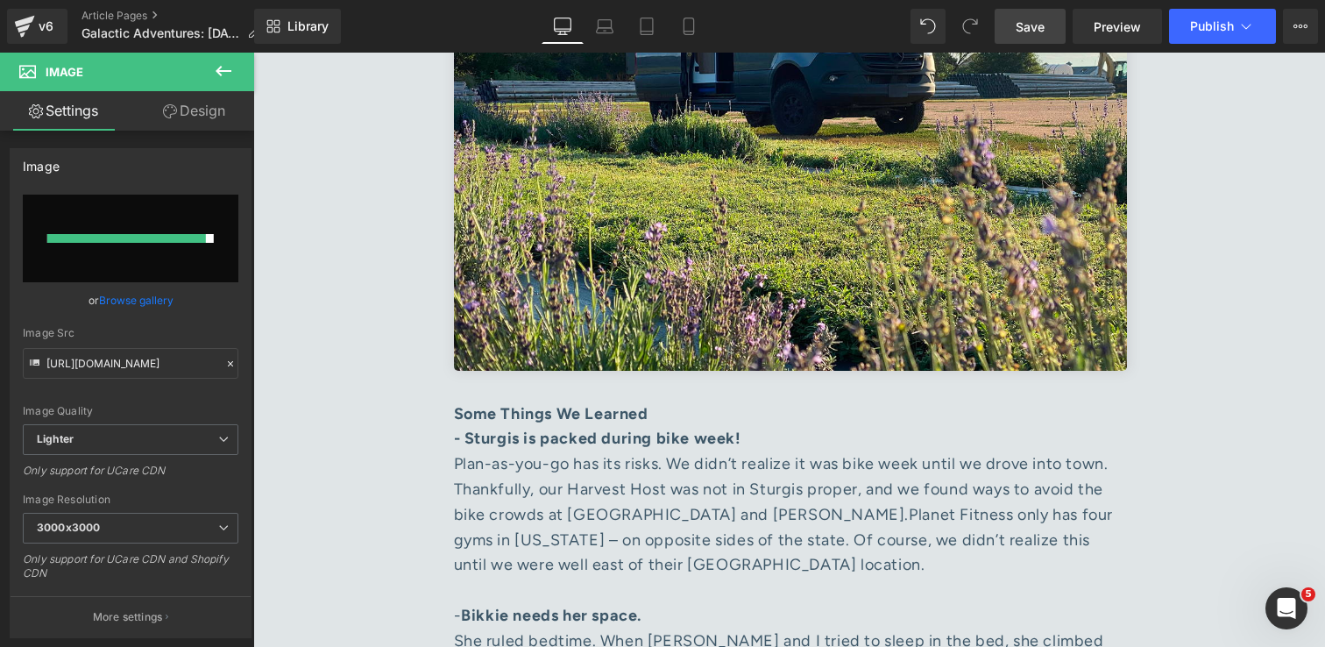
click at [1028, 31] on span "Save" at bounding box center [1030, 27] width 29 height 18
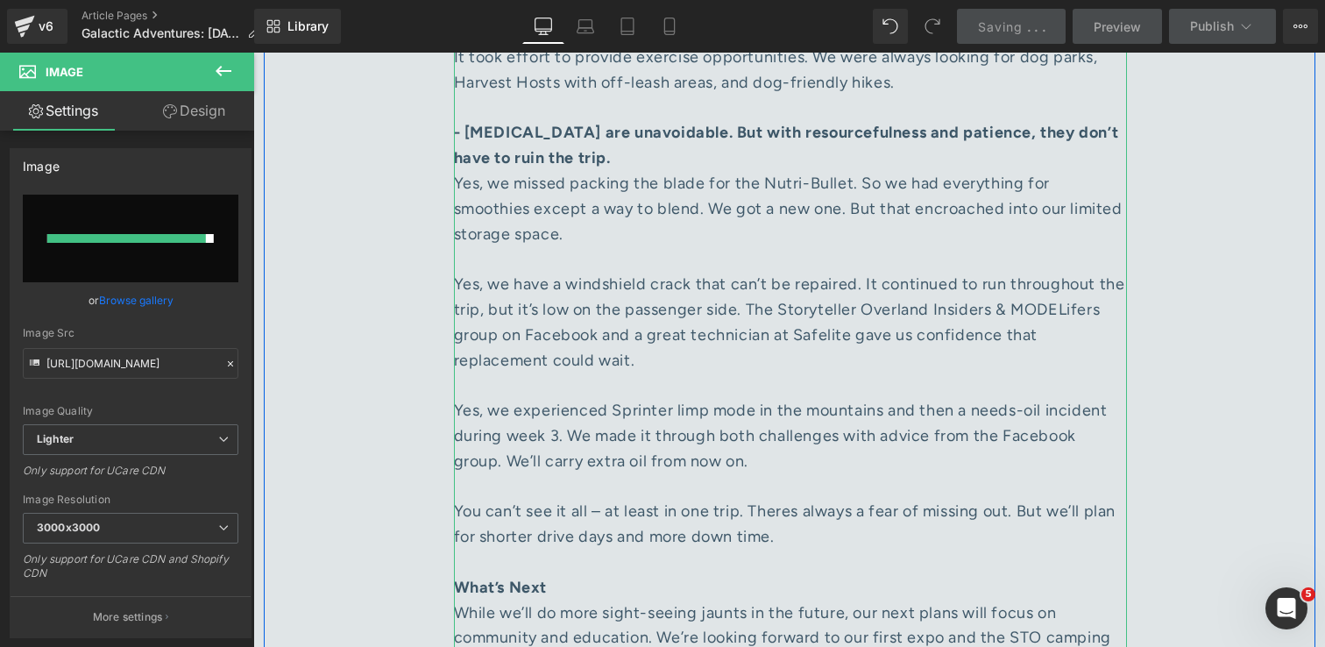
scroll to position [6046, 0]
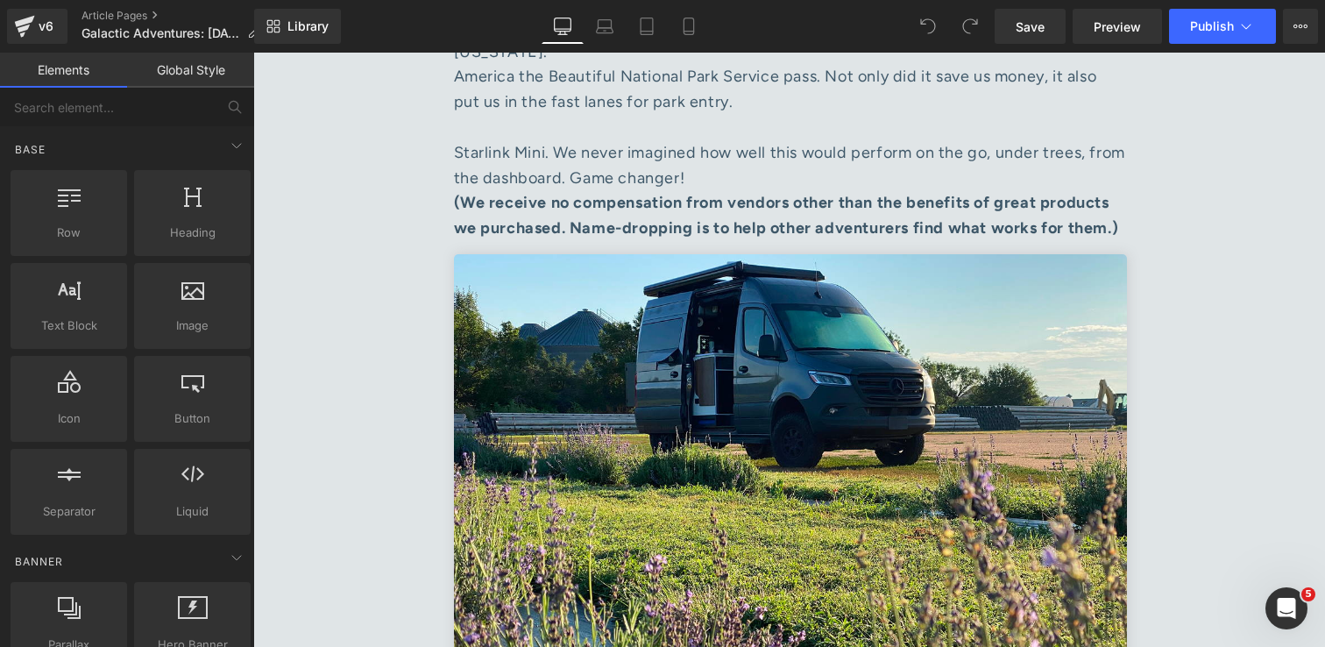
scroll to position [4857, 0]
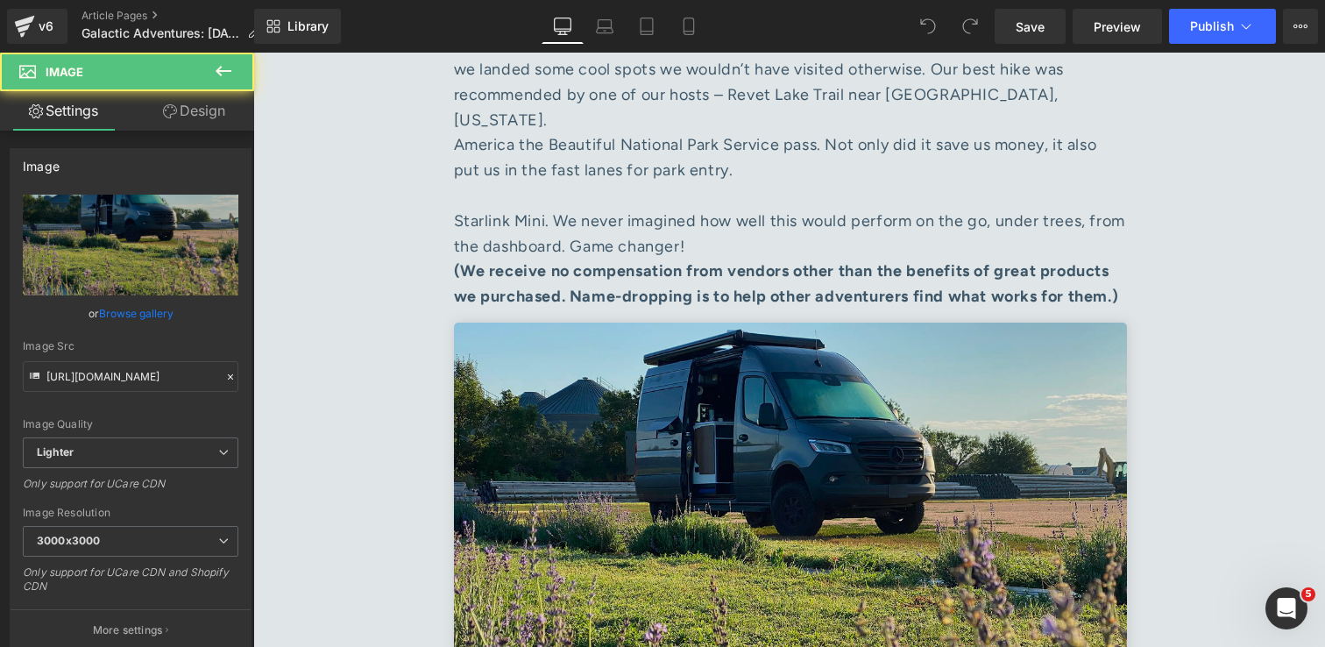
click at [745, 392] on img at bounding box center [790, 546] width 673 height 449
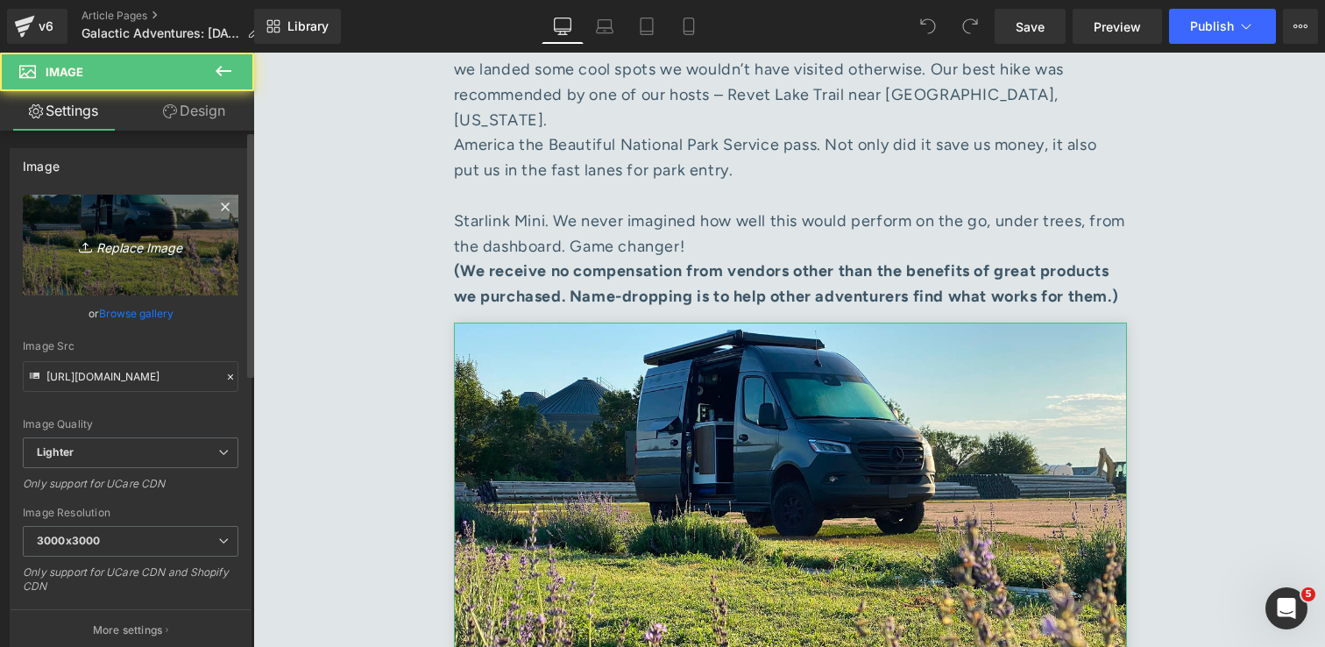
click at [139, 252] on icon "Replace Image" at bounding box center [130, 245] width 140 height 22
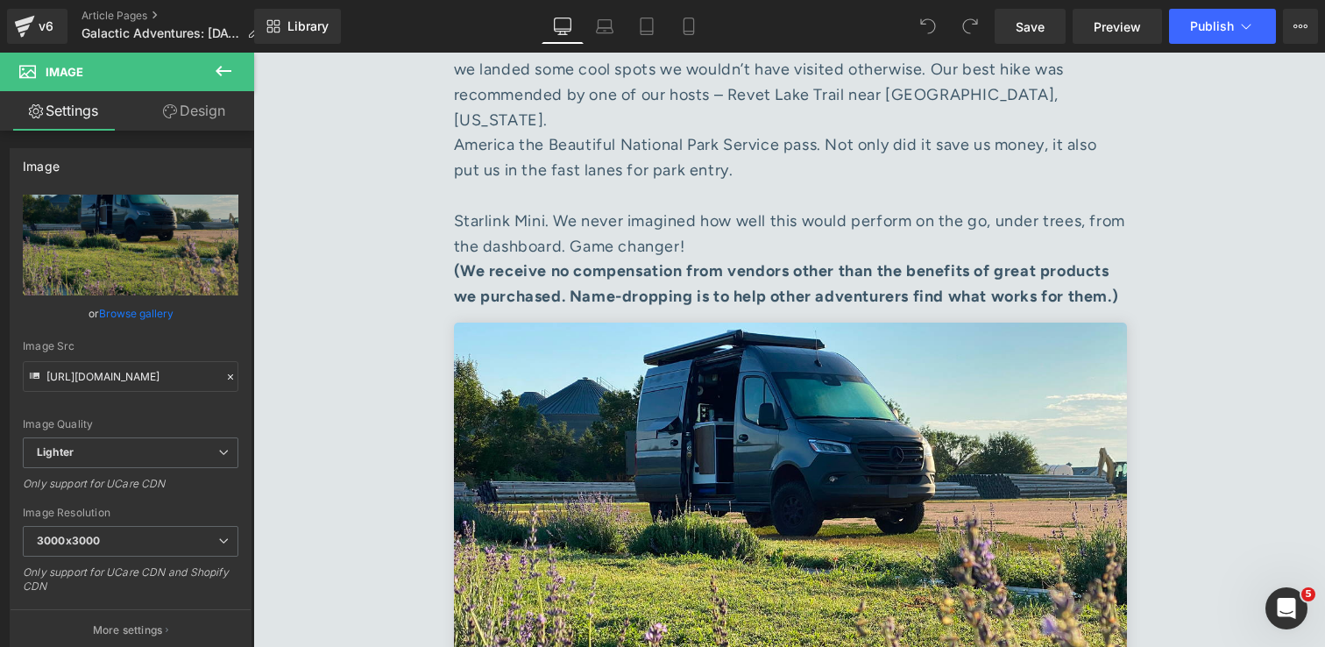
type input "C:\fakepath\IMG_0269 1.jpg"
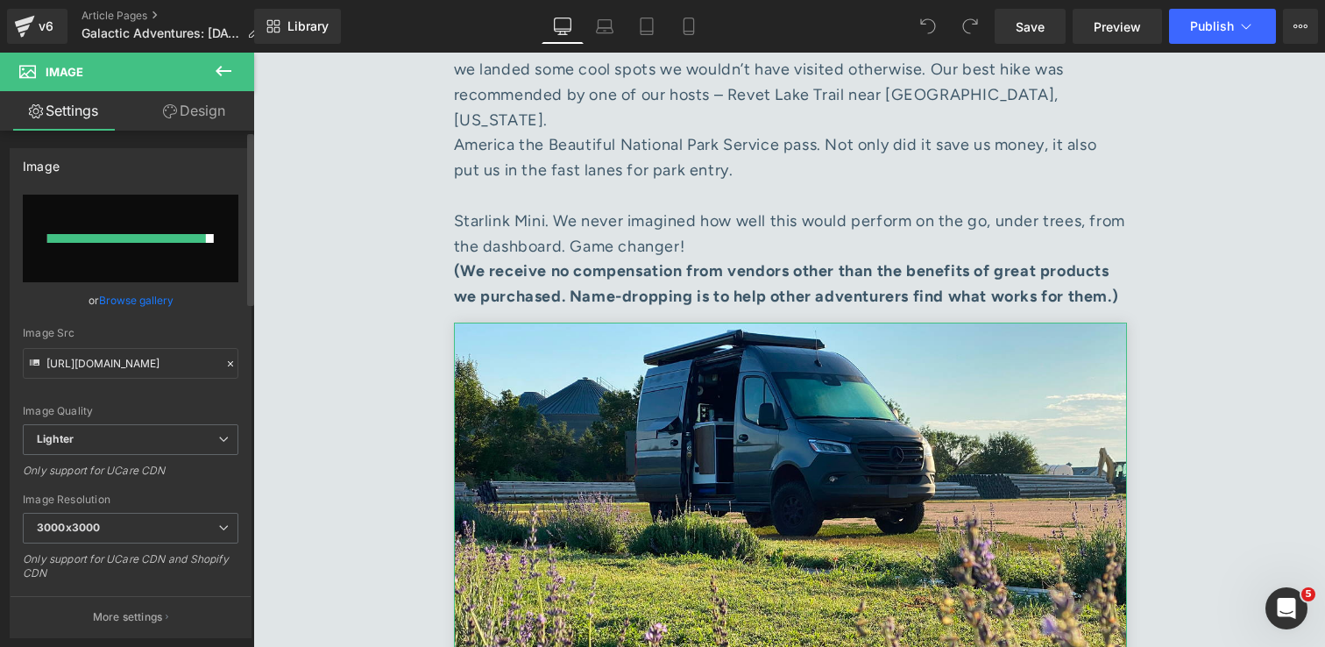
click at [131, 301] on link "Browse gallery" at bounding box center [136, 300] width 74 height 31
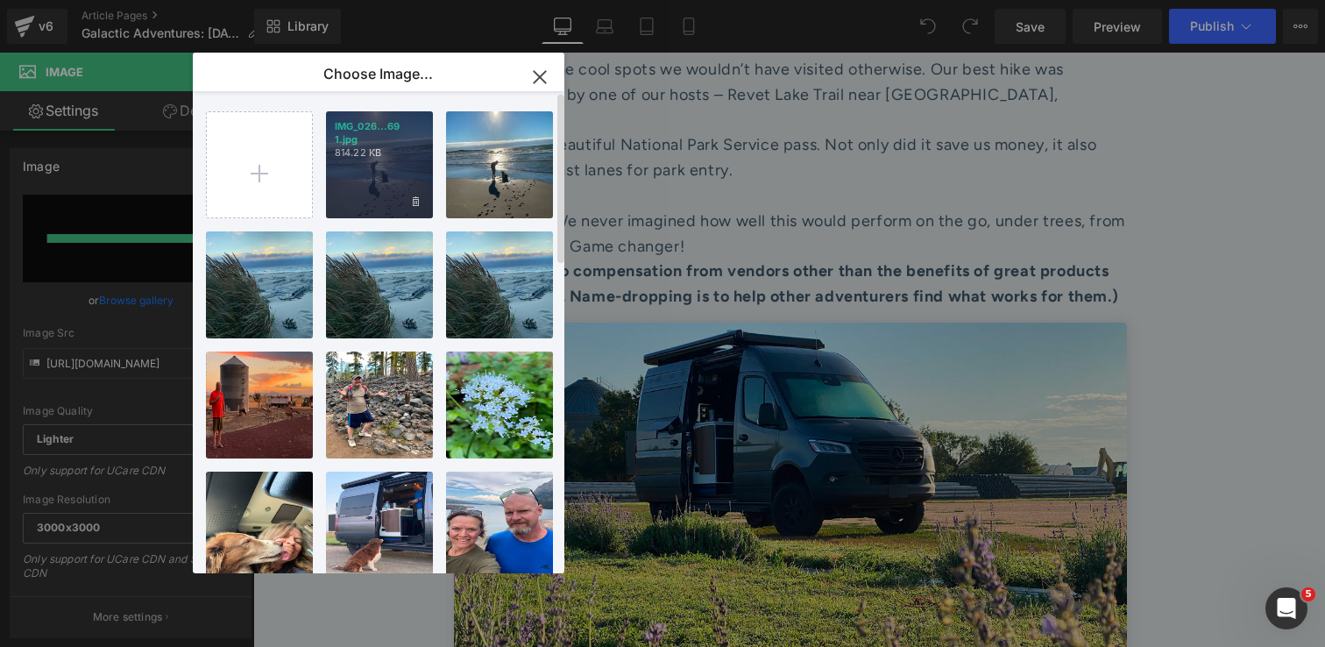
click at [388, 196] on div "IMG_026...69 1.jpg 814.22 KB" at bounding box center [379, 164] width 107 height 107
type input "https://ucarecdn.com/ee51805f-c078-4cdc-8bb6-e666cc702211/-/format/auto/-/previ…"
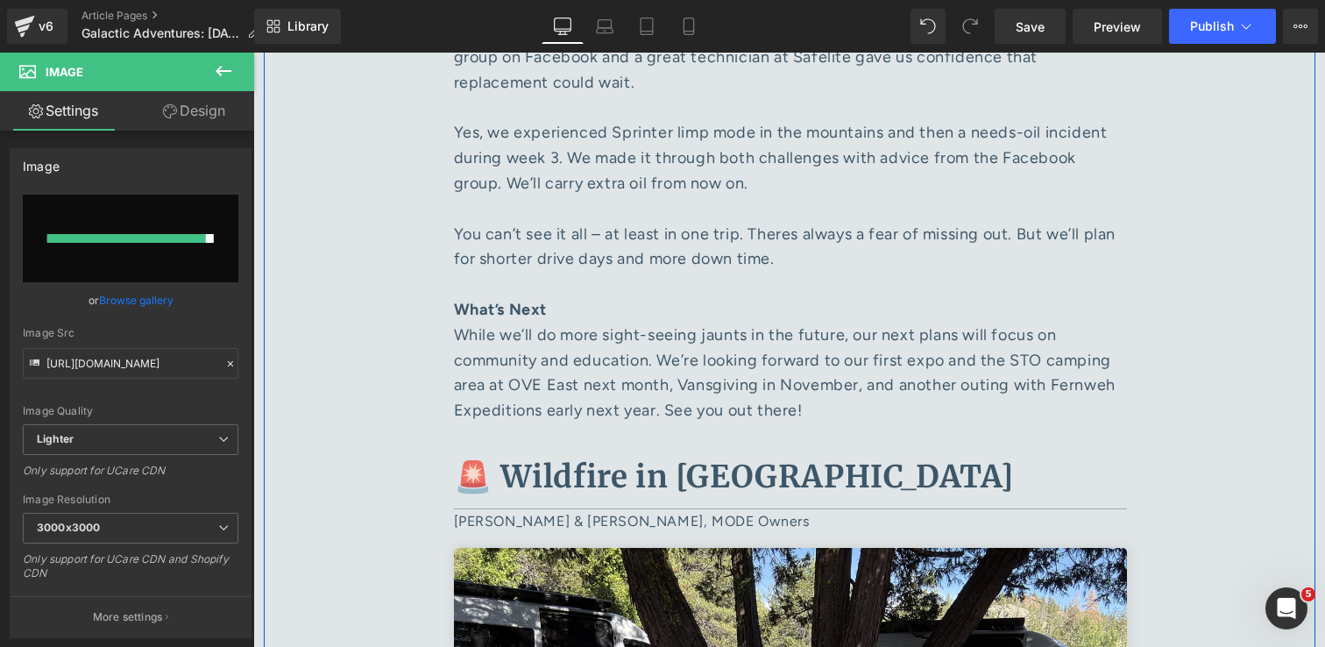
scroll to position [6241, 0]
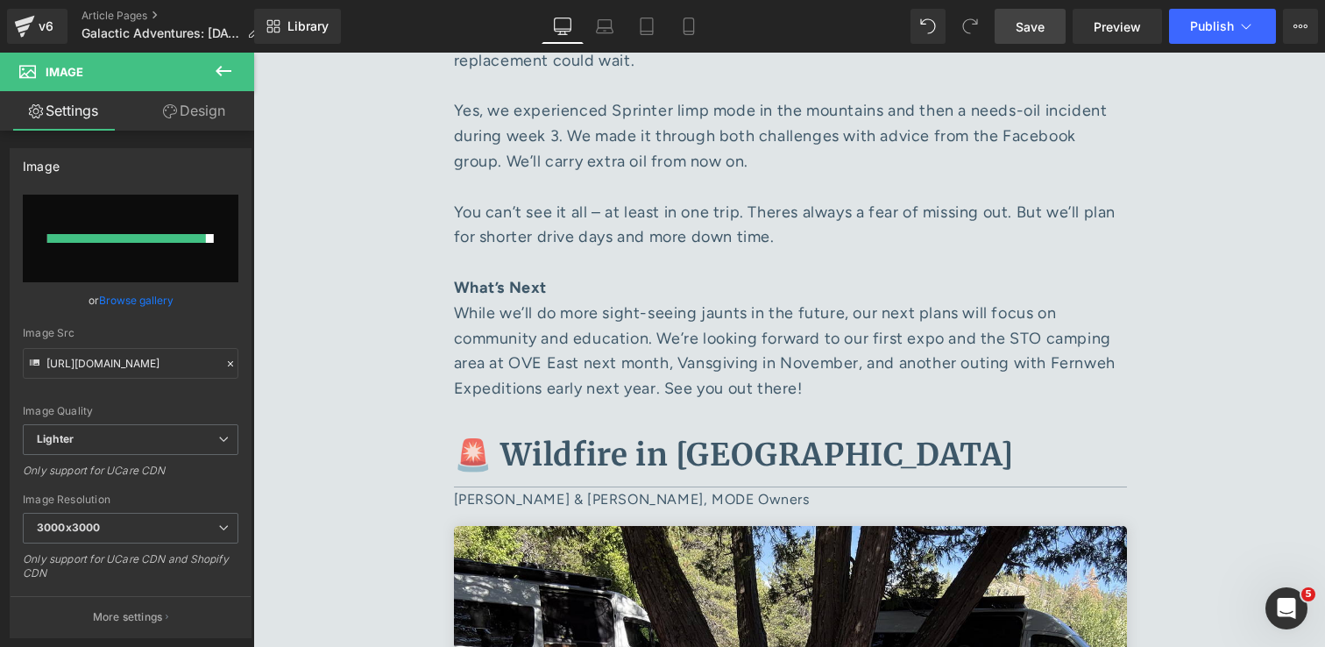
click at [1045, 25] on span "Save" at bounding box center [1030, 27] width 29 height 18
drag, startPoint x: 1026, startPoint y: 35, endPoint x: 818, endPoint y: 278, distance: 320.0
click at [1026, 35] on span "Save" at bounding box center [1030, 27] width 29 height 18
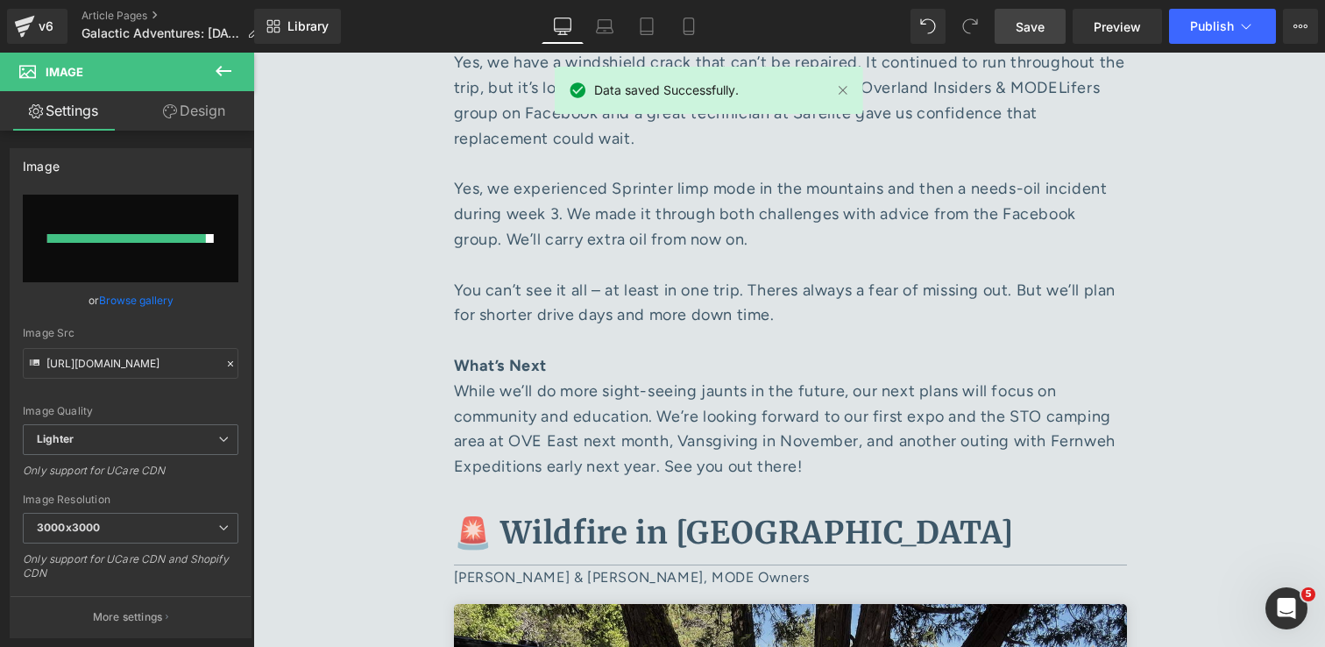
scroll to position [6282, 0]
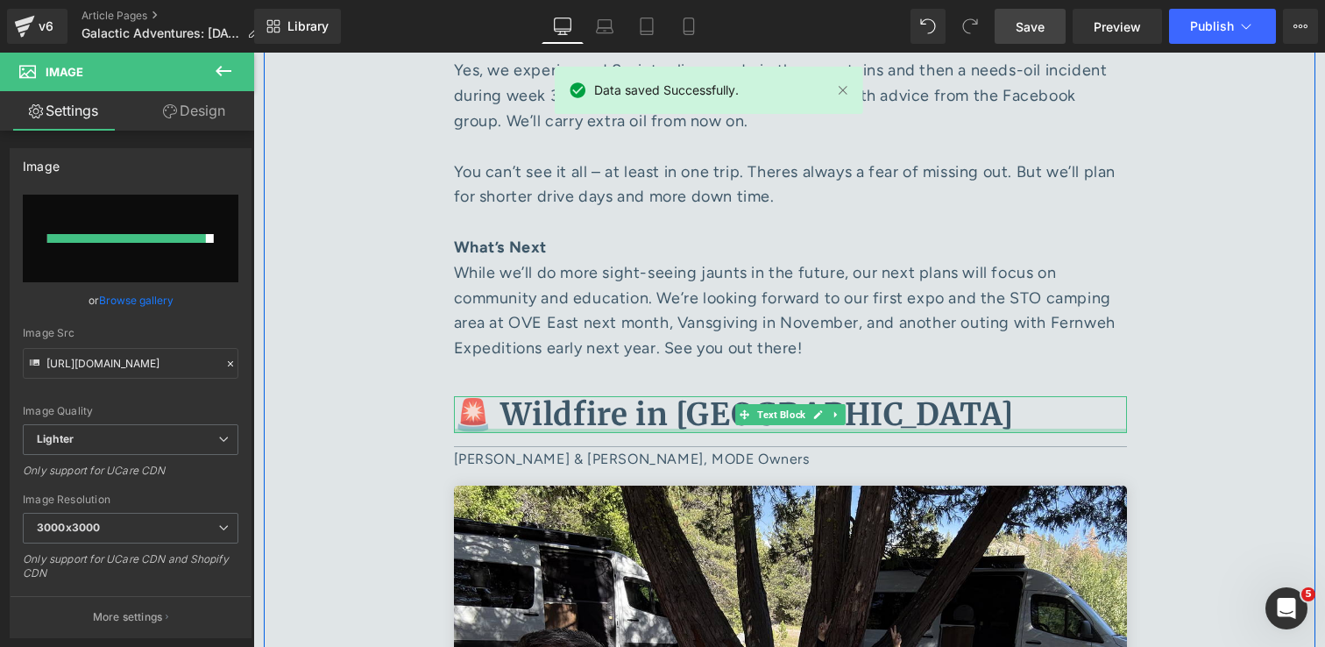
click at [827, 396] on div "🚨 Wildfire in Tahoe National Forest Text Block" at bounding box center [790, 414] width 673 height 37
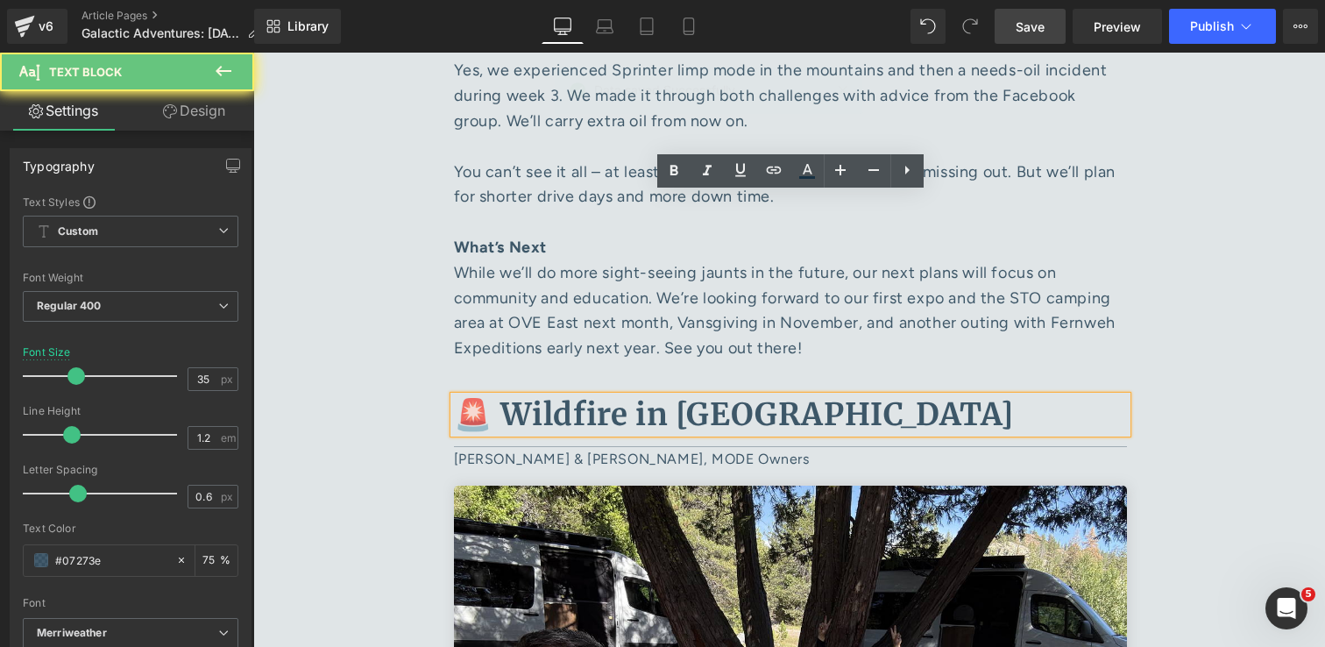
click at [940, 395] on b "🚨 Wildfire in Tahoe National Forest" at bounding box center [734, 414] width 561 height 39
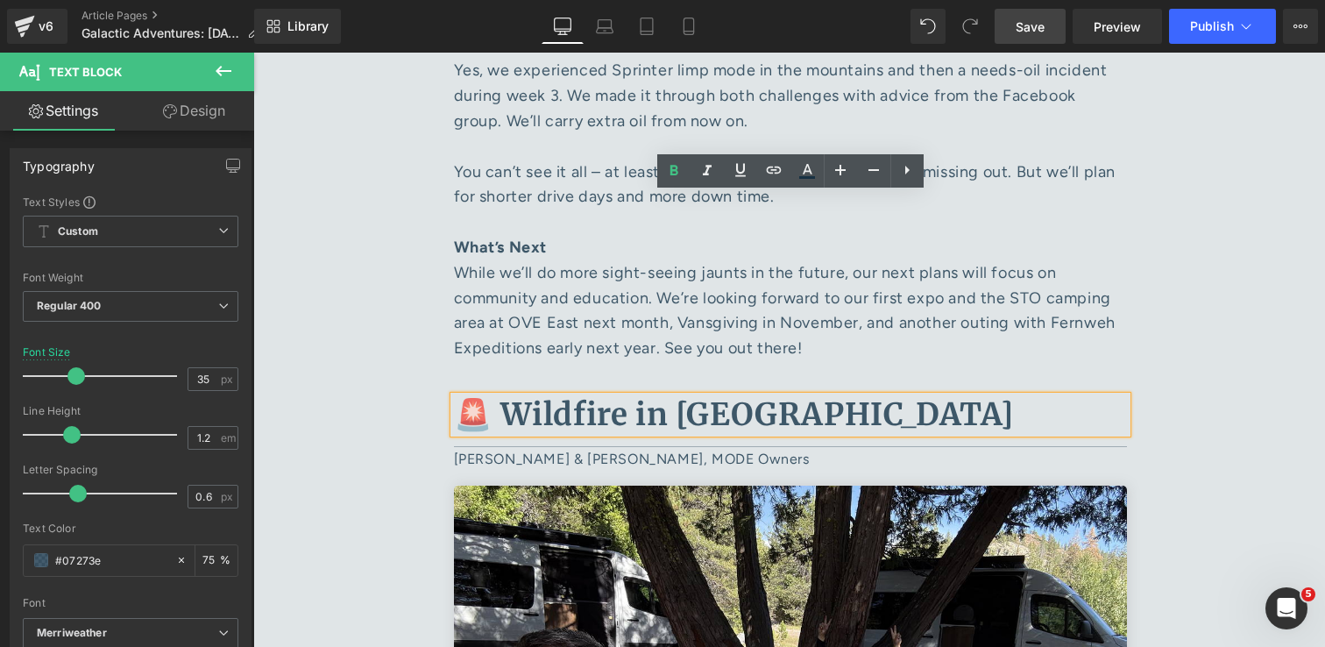
drag, startPoint x: 1017, startPoint y: 222, endPoint x: 500, endPoint y: 209, distance: 517.2
click at [500, 396] on p "🚨 Wildfire in Tahoe National Forest" at bounding box center [790, 414] width 673 height 37
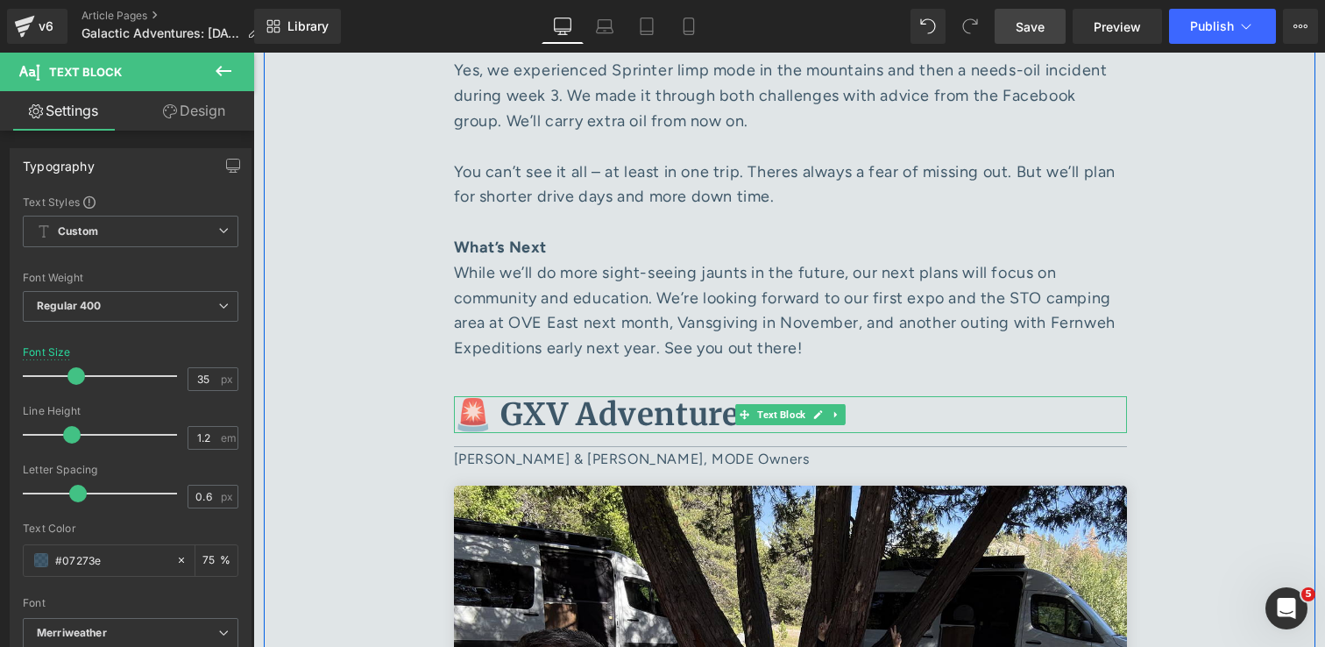
click at [479, 395] on b "🚨 GXV Adventure" at bounding box center [597, 414] width 286 height 39
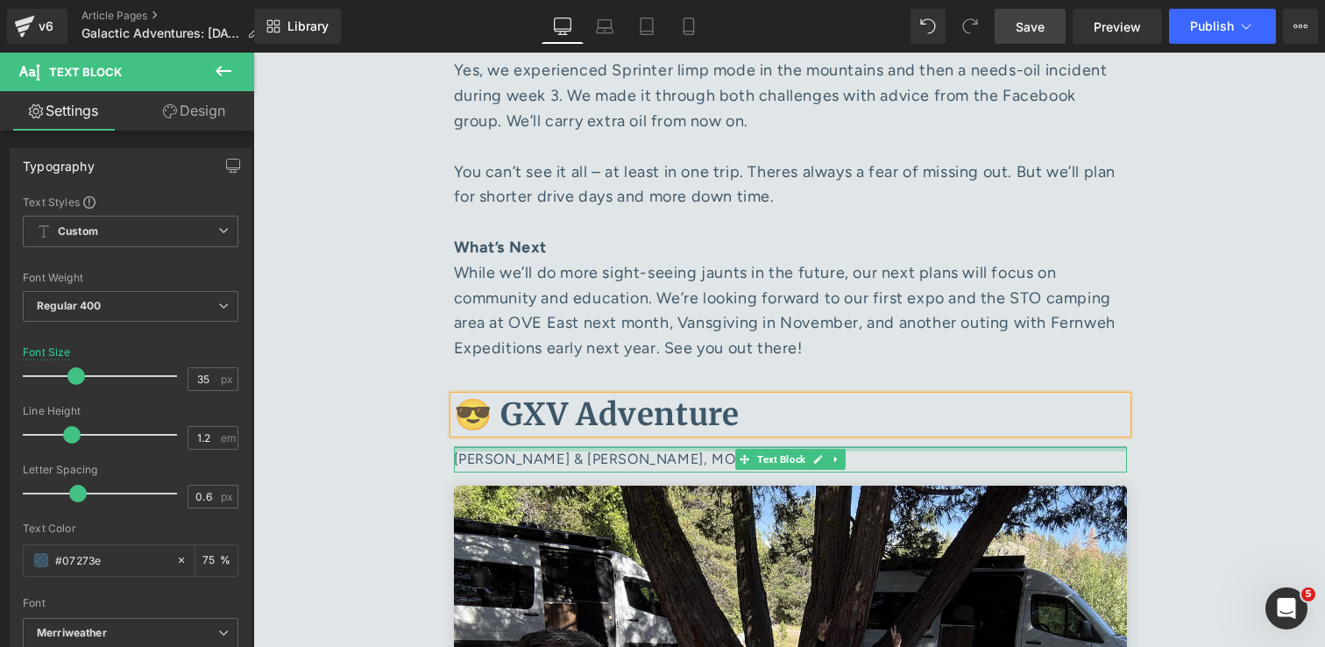
click at [709, 447] on div at bounding box center [790, 449] width 673 height 4
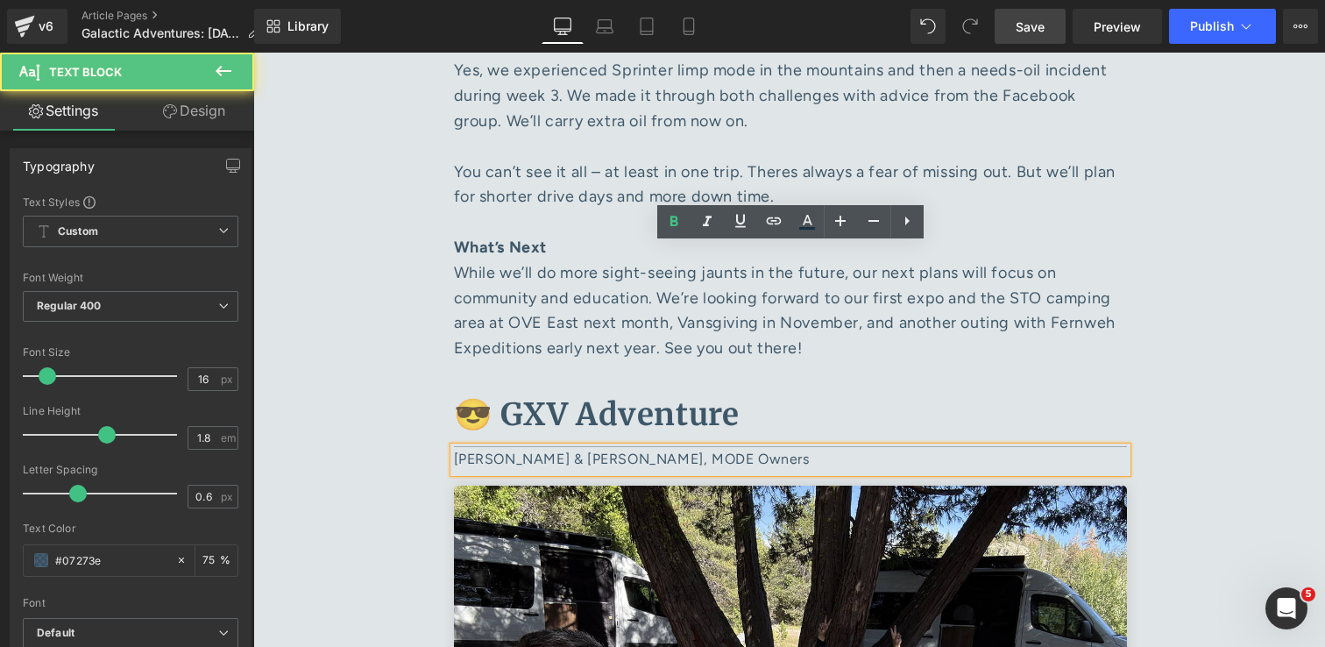
click at [794, 447] on p "Evelyn Mendoza & Peter Esparza, MODE Owners" at bounding box center [790, 459] width 673 height 25
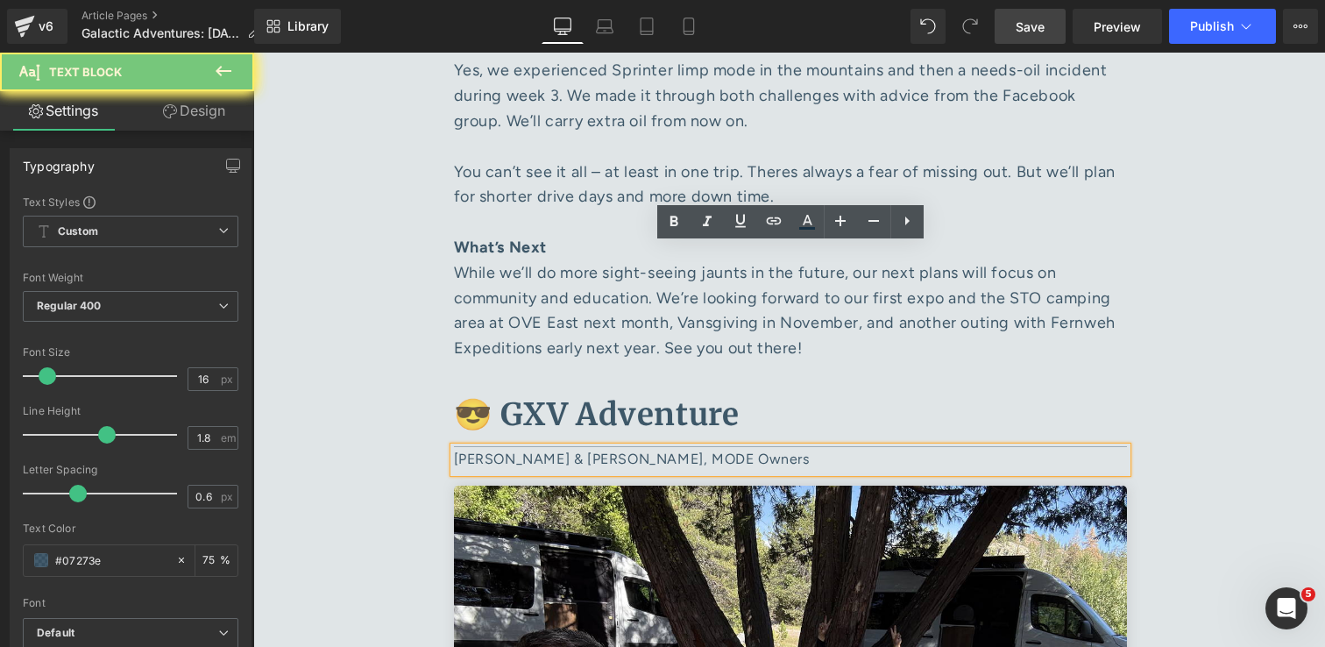
click at [794, 447] on p "Evelyn Mendoza & Peter Esparza, MODE Owners" at bounding box center [790, 459] width 673 height 25
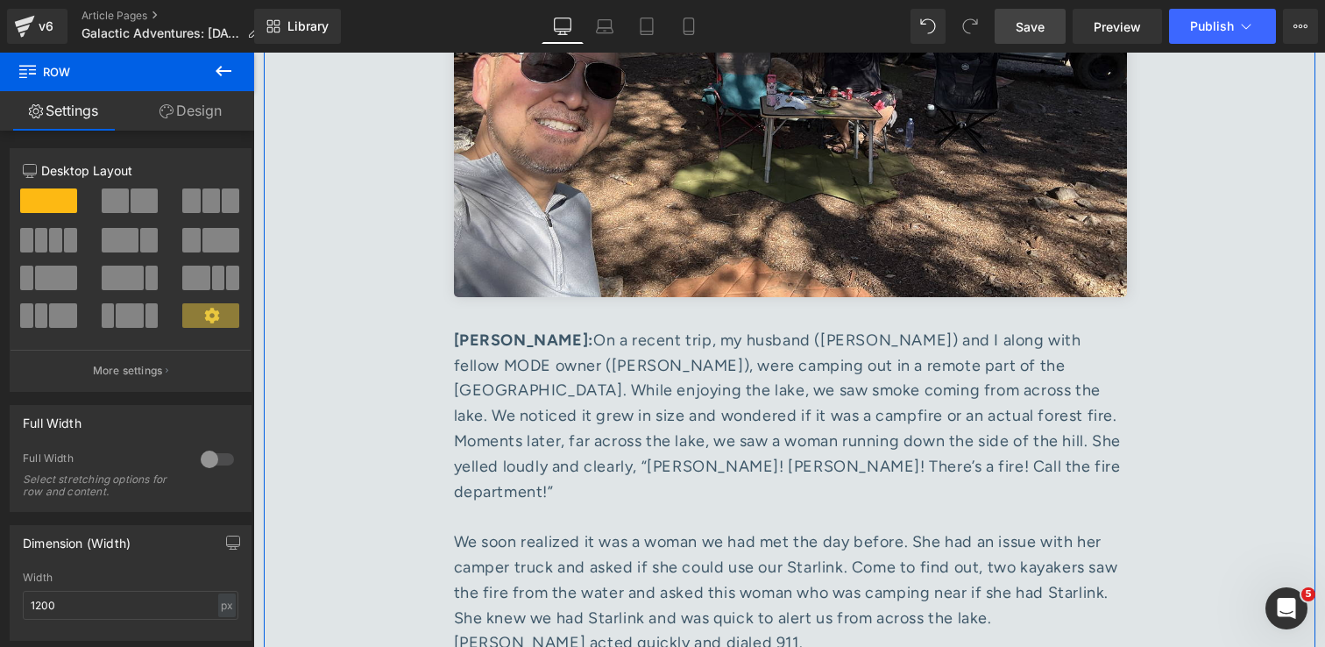
scroll to position [6703, 0]
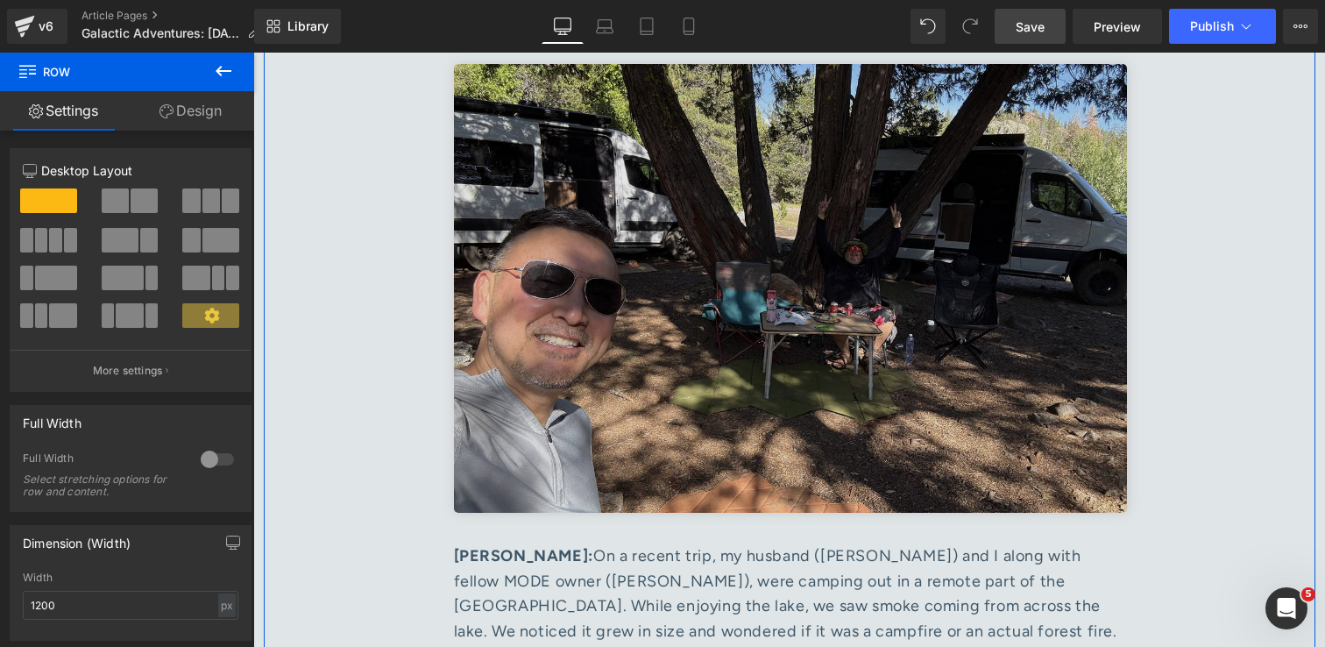
click at [751, 251] on img at bounding box center [790, 288] width 673 height 449
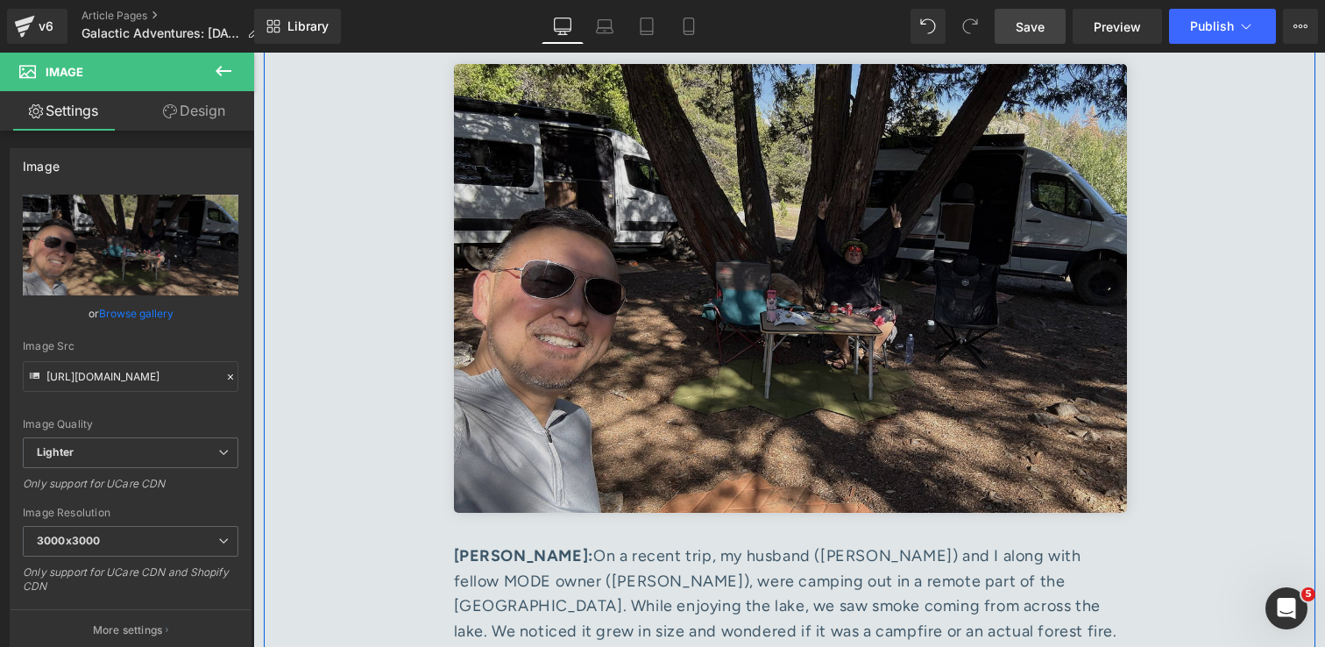
click at [840, 265] on img at bounding box center [790, 288] width 673 height 449
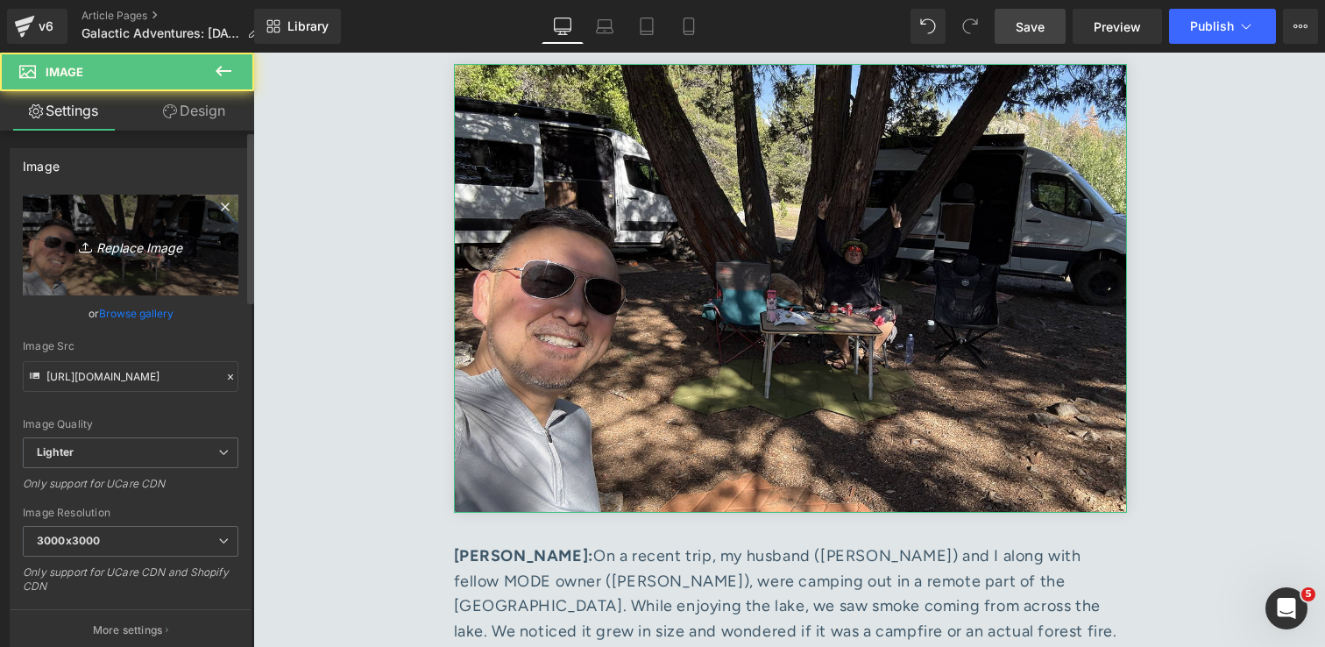
click at [145, 248] on icon "Replace Image" at bounding box center [130, 245] width 140 height 22
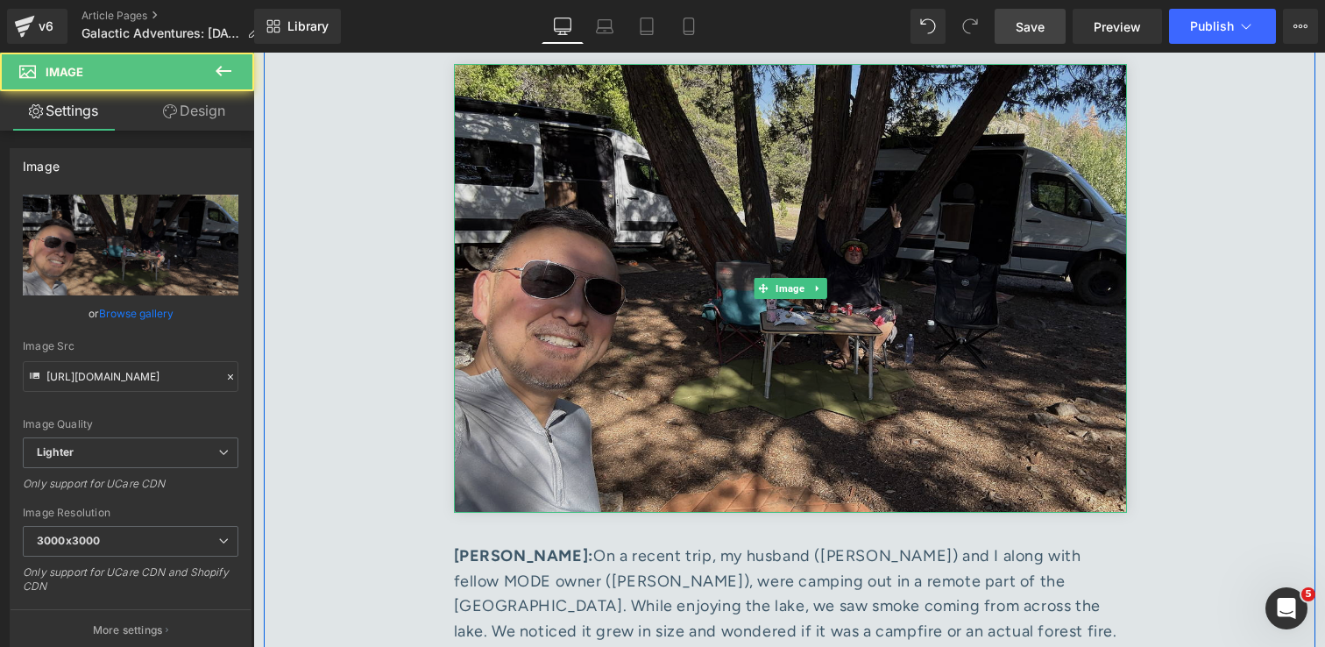
click at [905, 135] on img at bounding box center [790, 288] width 673 height 449
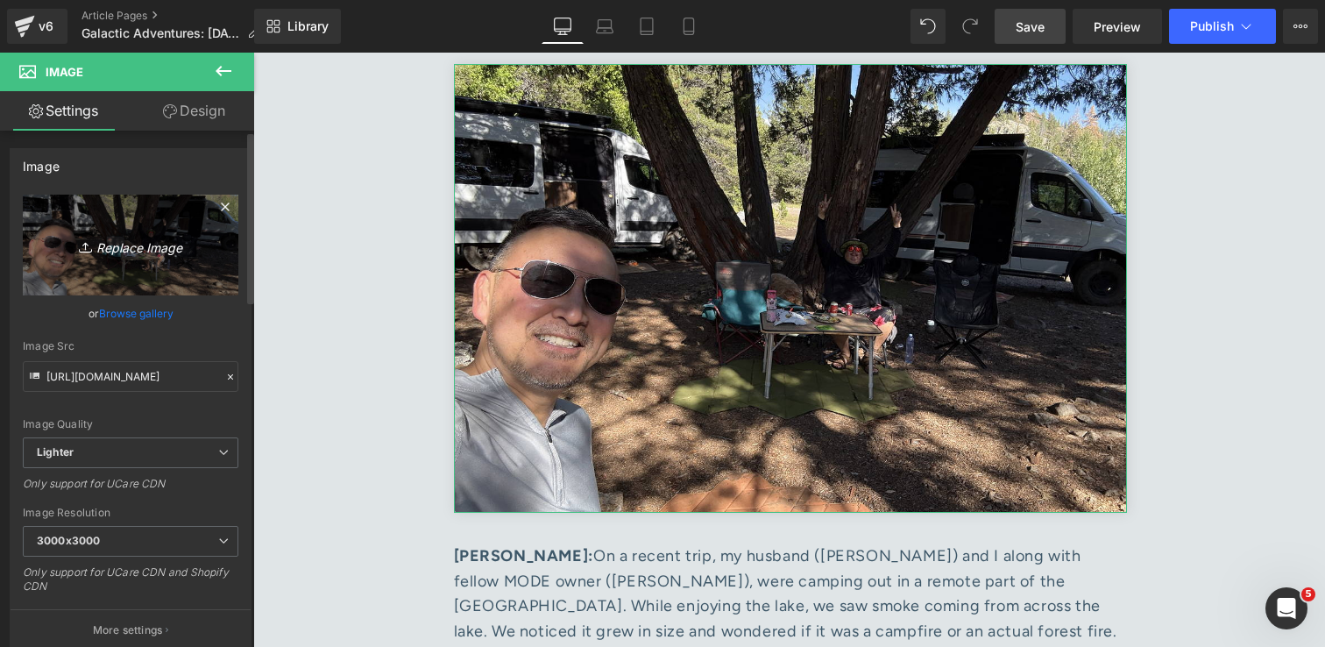
click at [148, 253] on icon "Replace Image" at bounding box center [130, 245] width 140 height 22
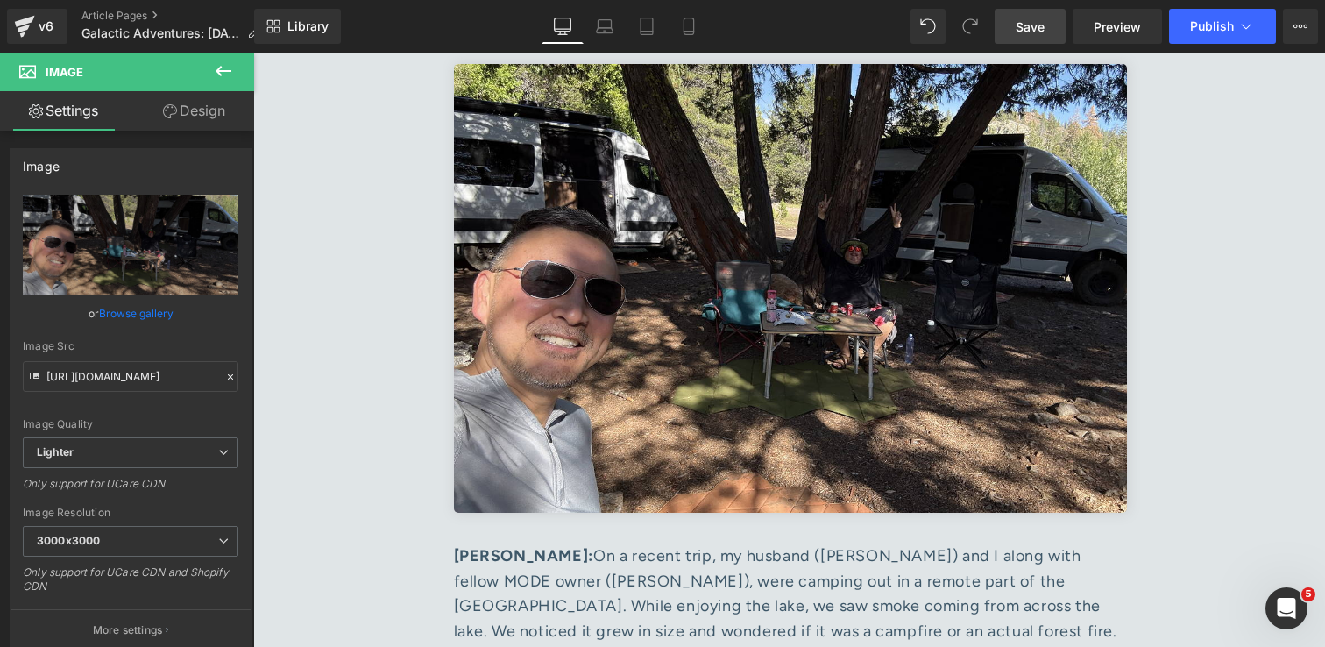
type input "C:\fakepath\FullSizeRender 2.jpg"
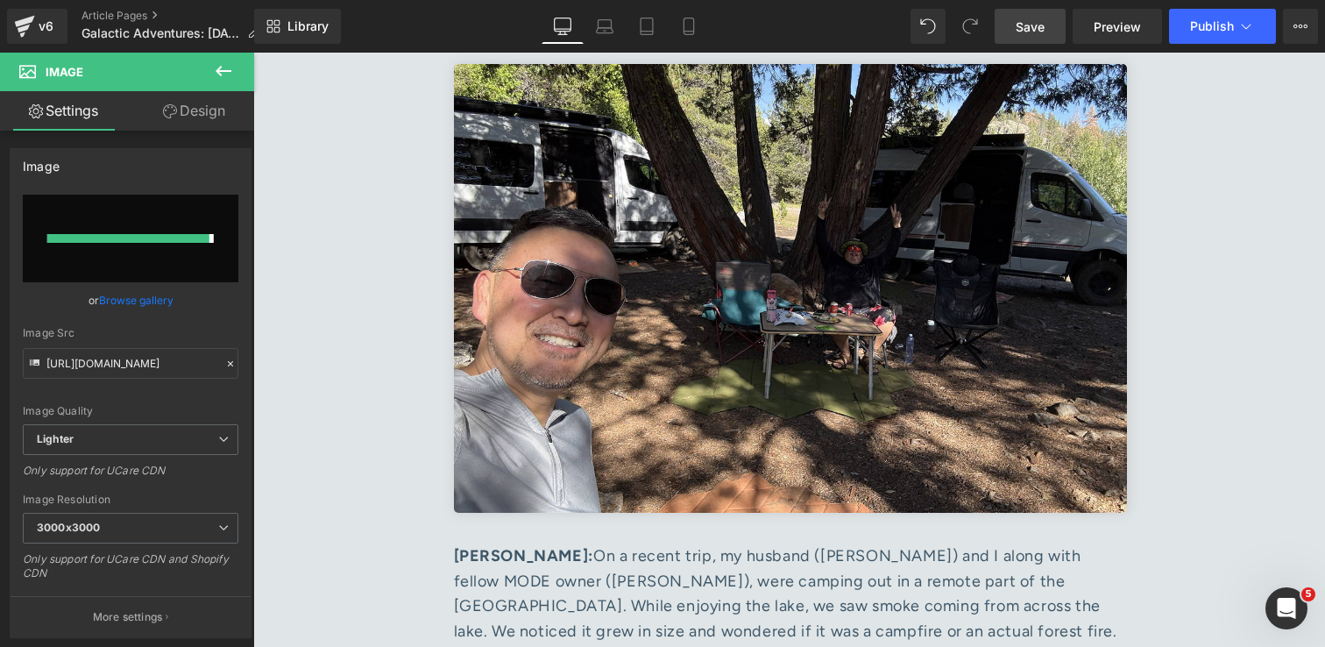
type input "[URL][DOMAIN_NAME]"
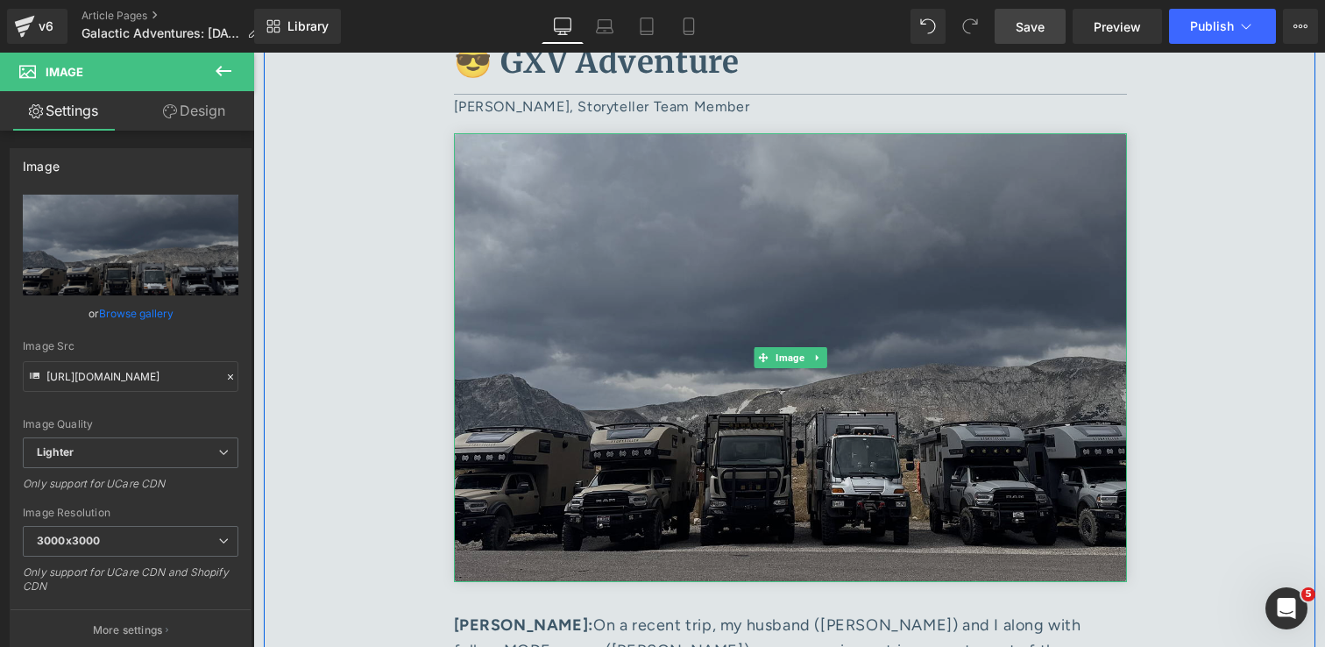
scroll to position [6598, 0]
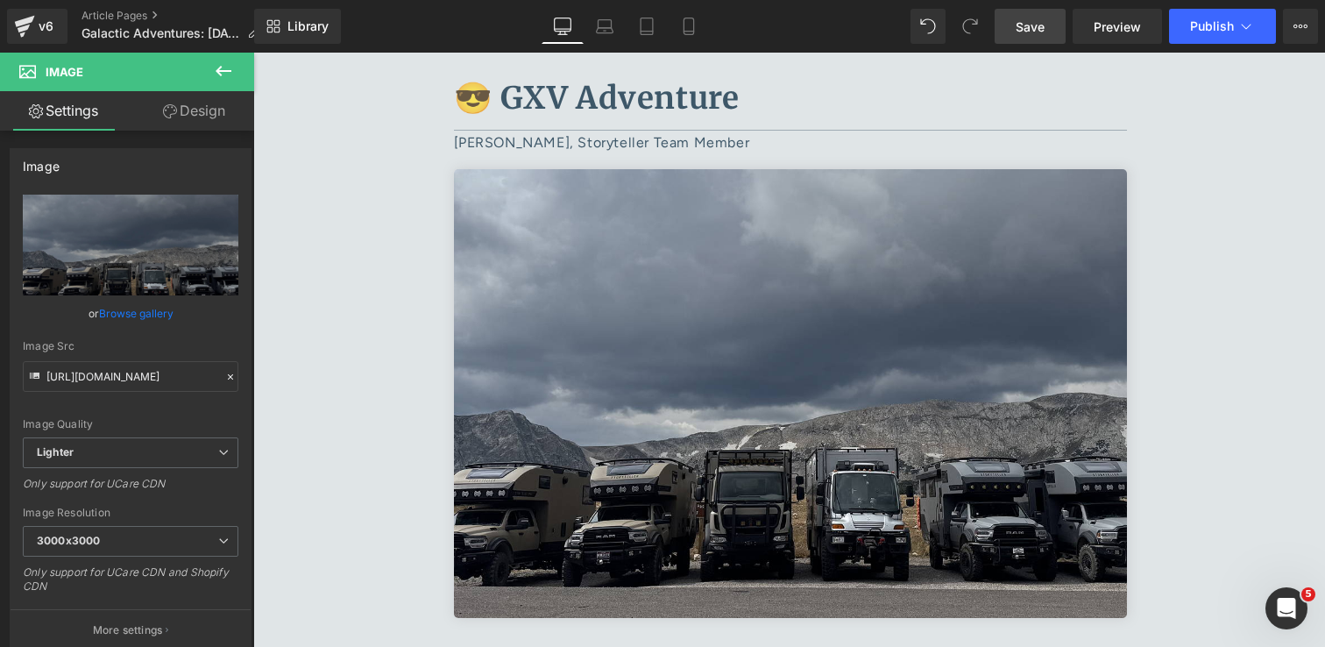
click at [1033, 32] on span "Save" at bounding box center [1030, 27] width 29 height 18
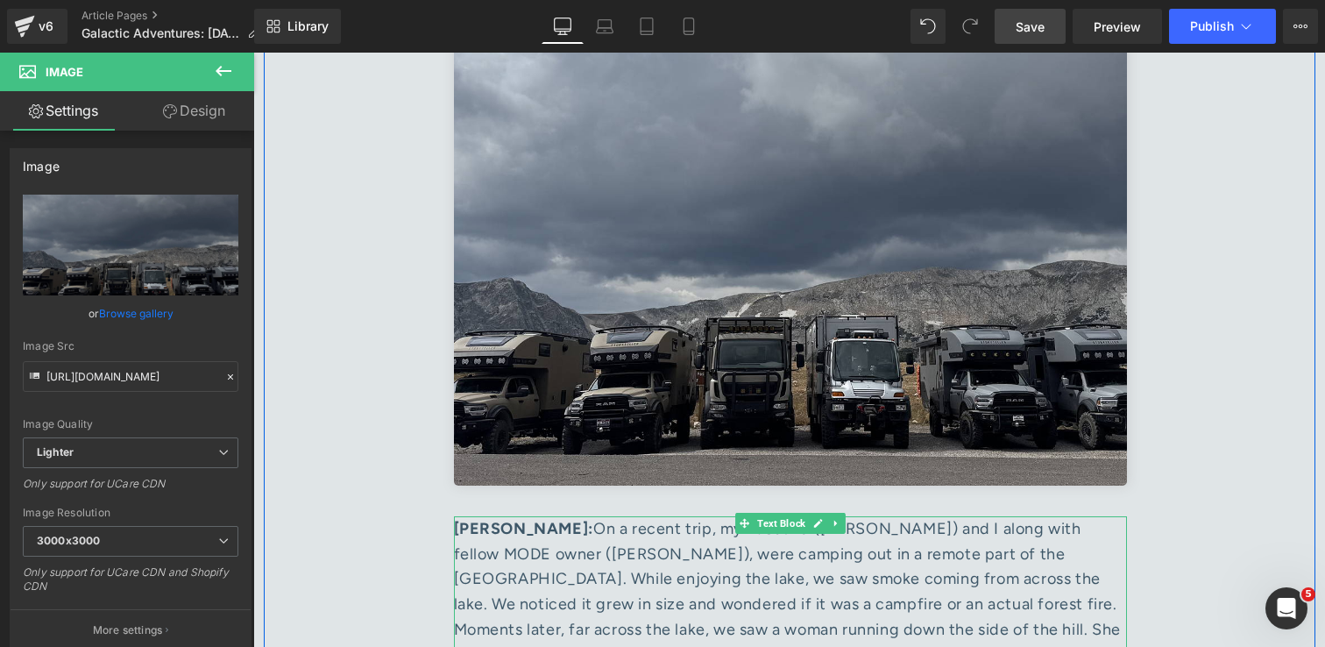
scroll to position [6816, 0]
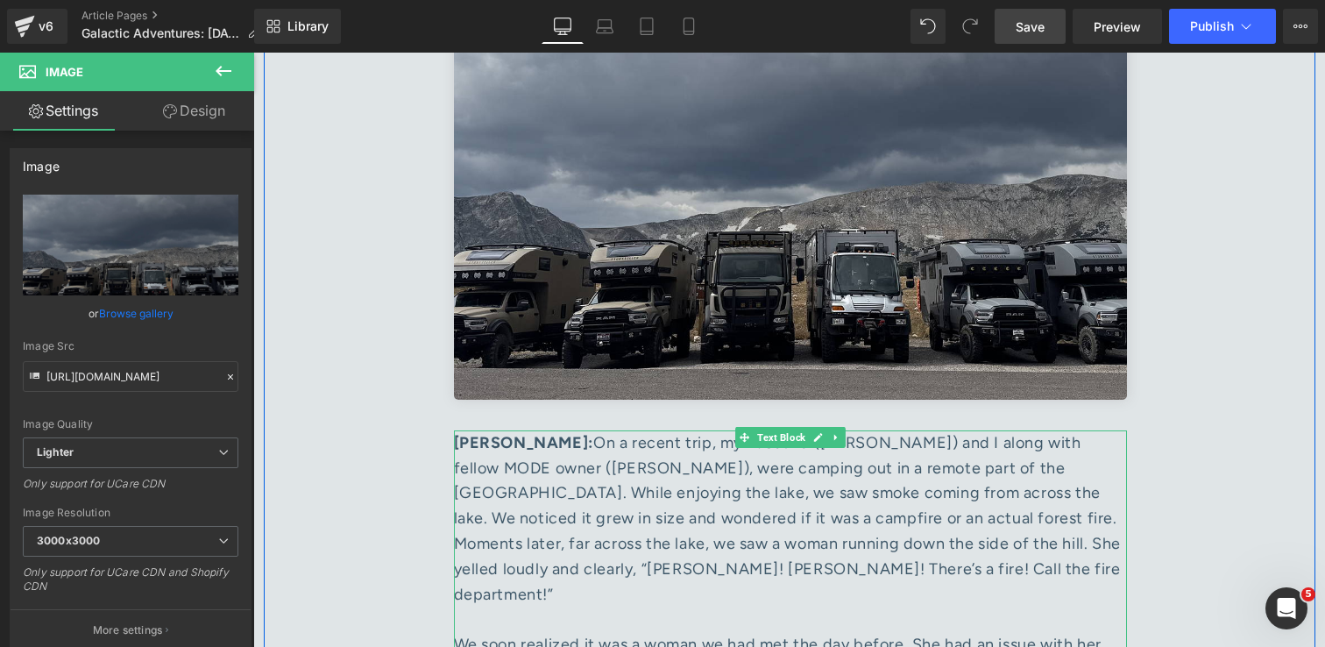
click at [909, 430] on div "Evelyn Mendoza: On a recent trip, my husband (Peter Esparza) and I along with f…" at bounding box center [790, 518] width 673 height 177
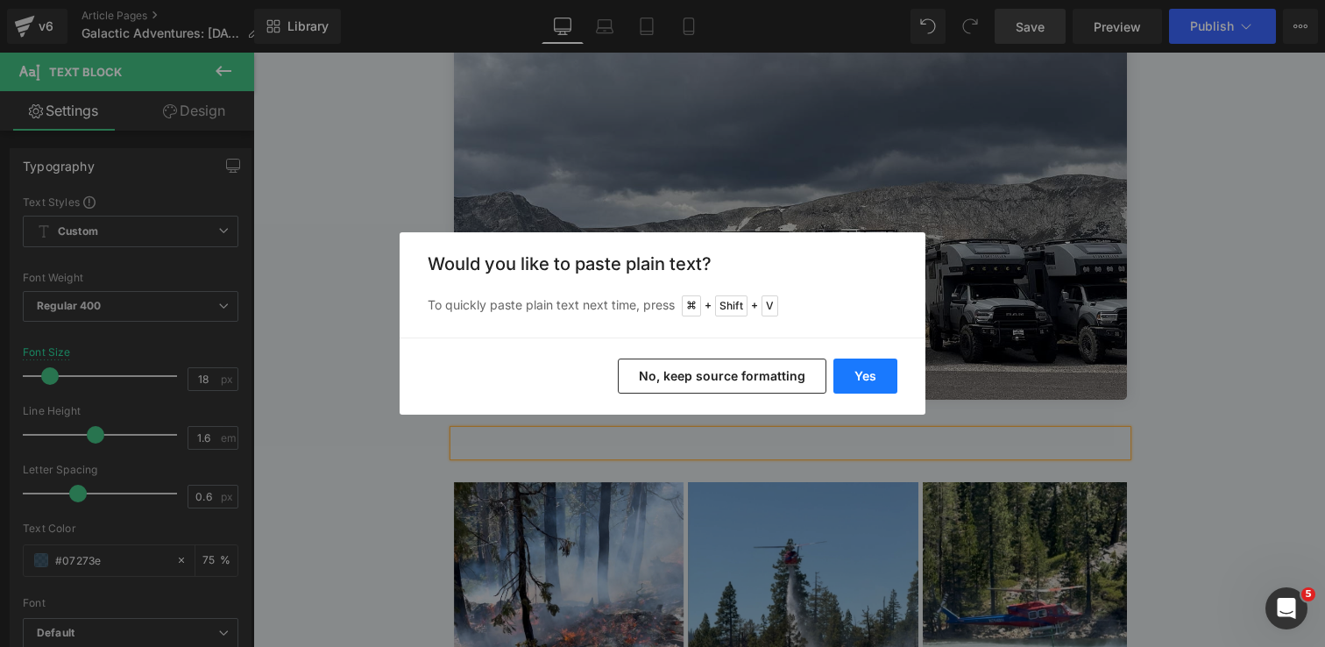
click at [876, 379] on button "Yes" at bounding box center [865, 375] width 64 height 35
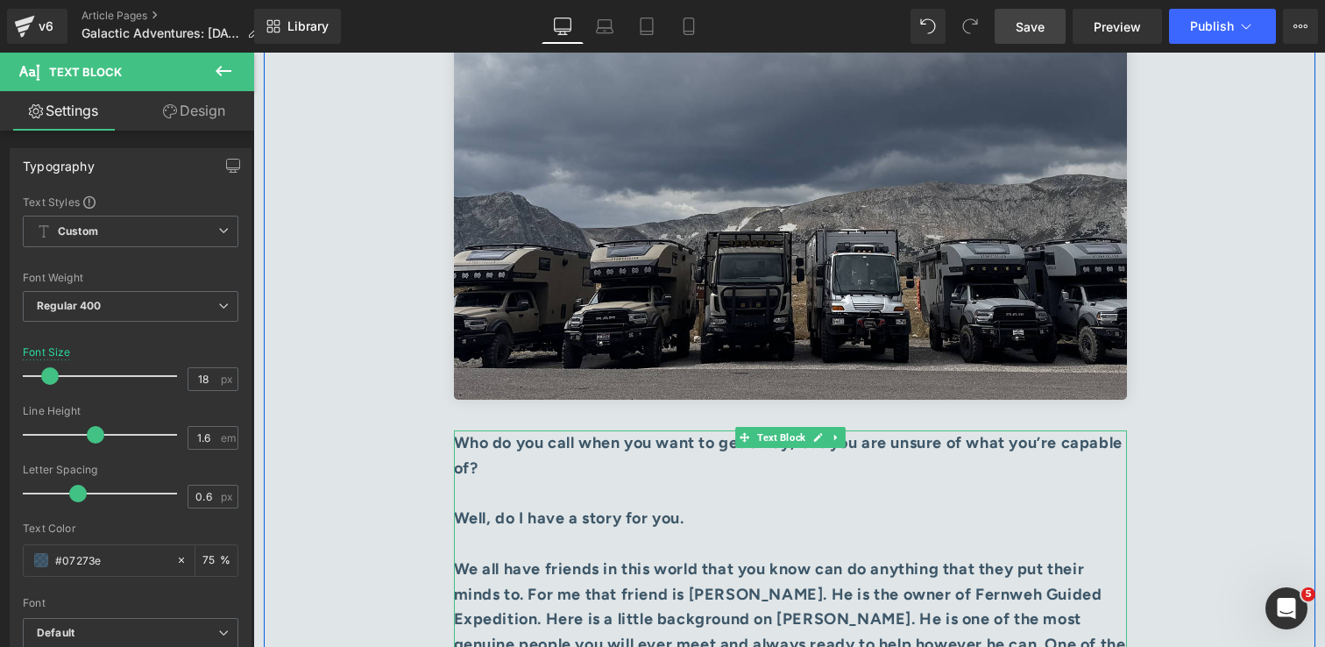
click at [633, 531] on div at bounding box center [790, 543] width 673 height 25
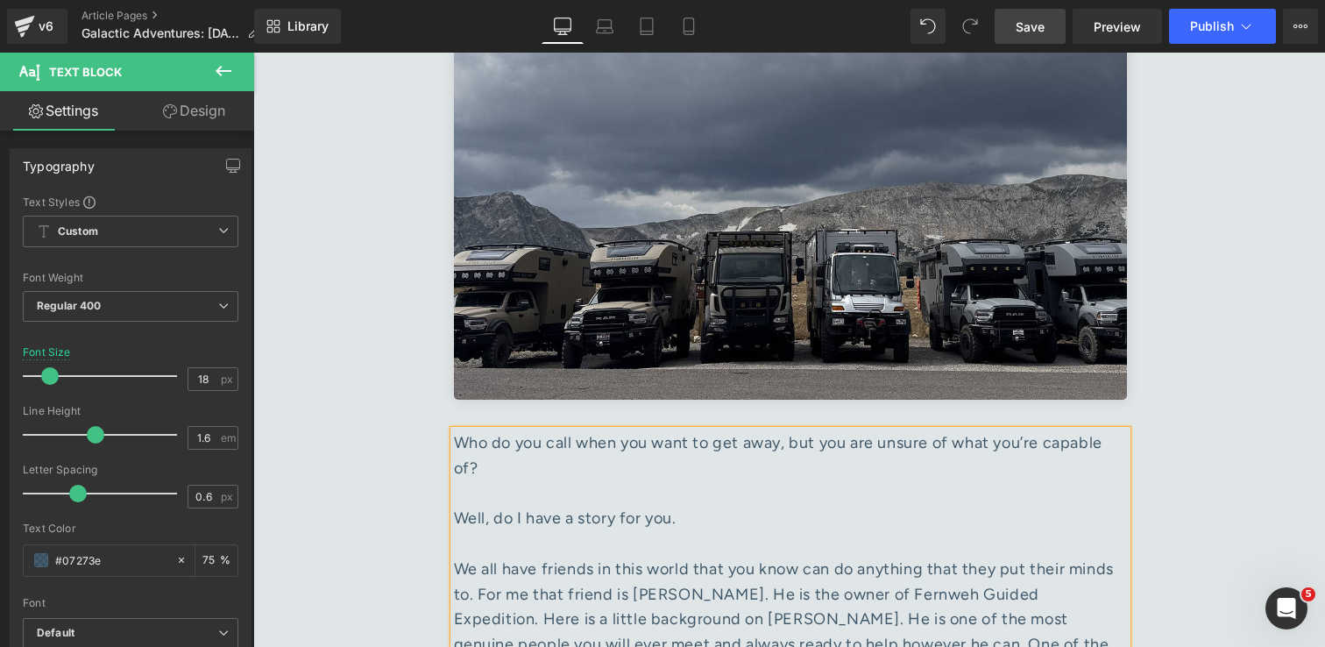
drag, startPoint x: 699, startPoint y: 317, endPoint x: 459, endPoint y: 244, distance: 251.1
click at [459, 430] on div "Who do you call when you want to get away, but you are unsure of what you’re ca…" at bounding box center [790, 657] width 673 height 454
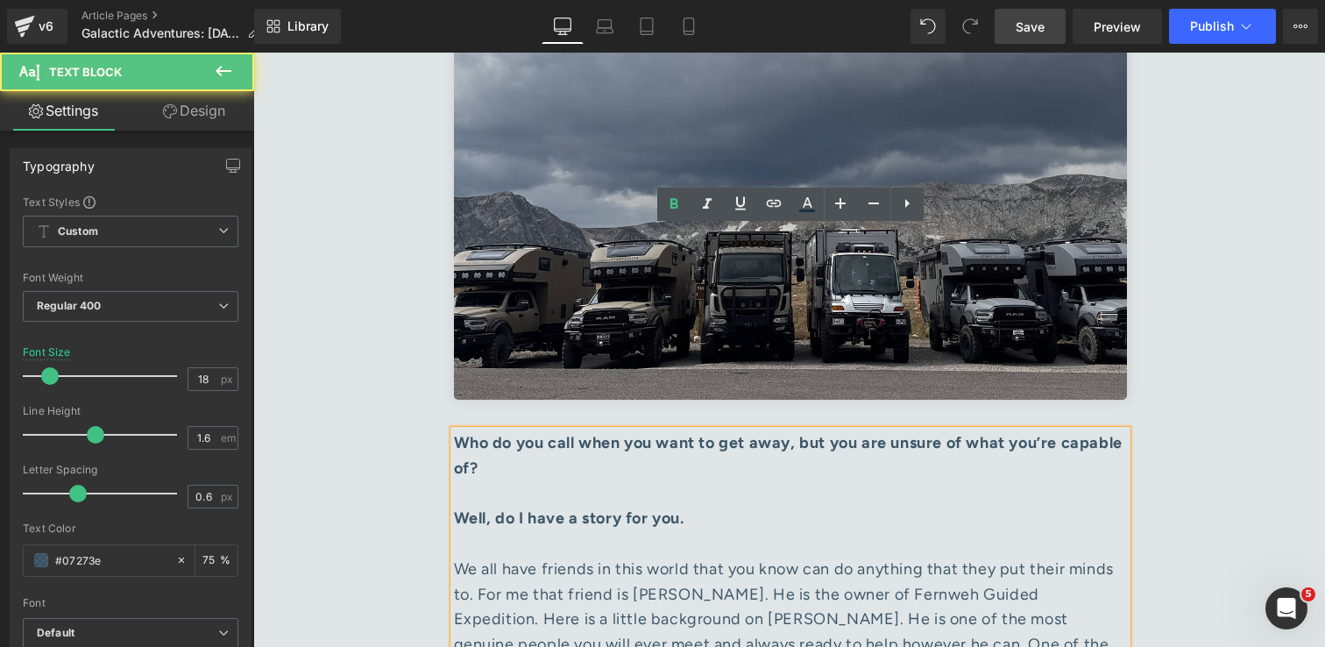
click at [578, 480] on div at bounding box center [790, 492] width 673 height 25
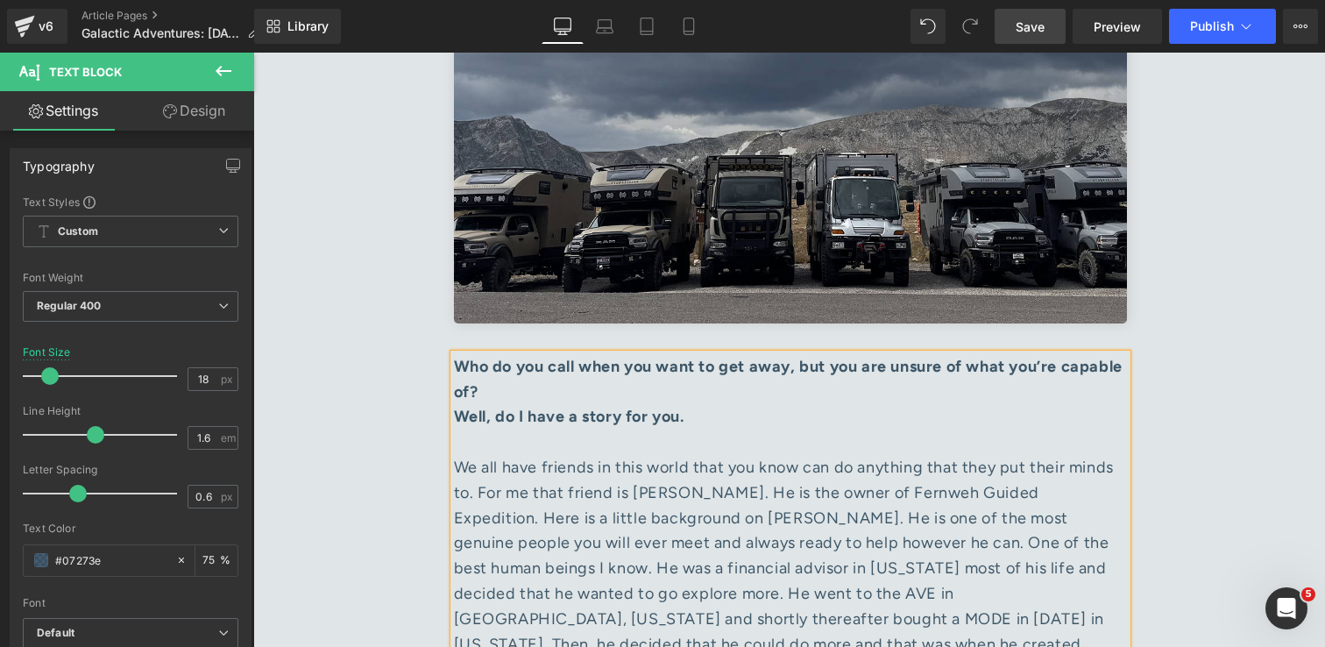
scroll to position [6938, 0]
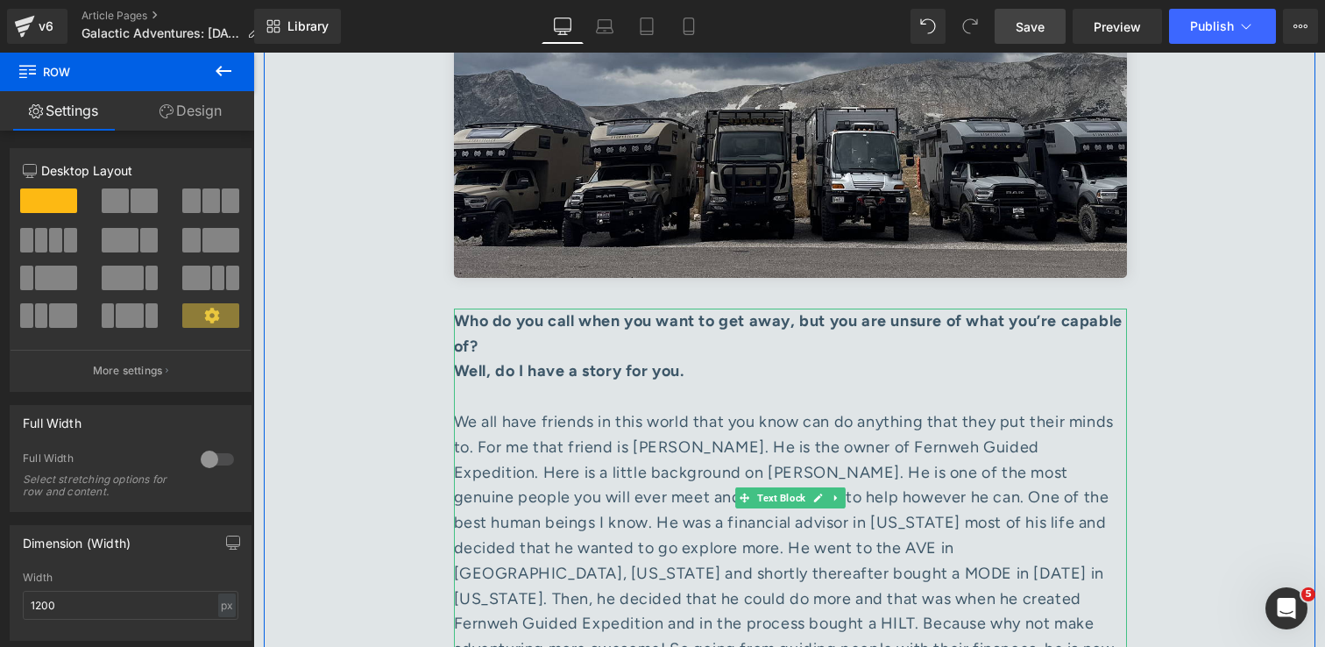
click at [1103, 409] on div "We all have friends in this world that you know can do anything that they put t…" at bounding box center [790, 560] width 673 height 303
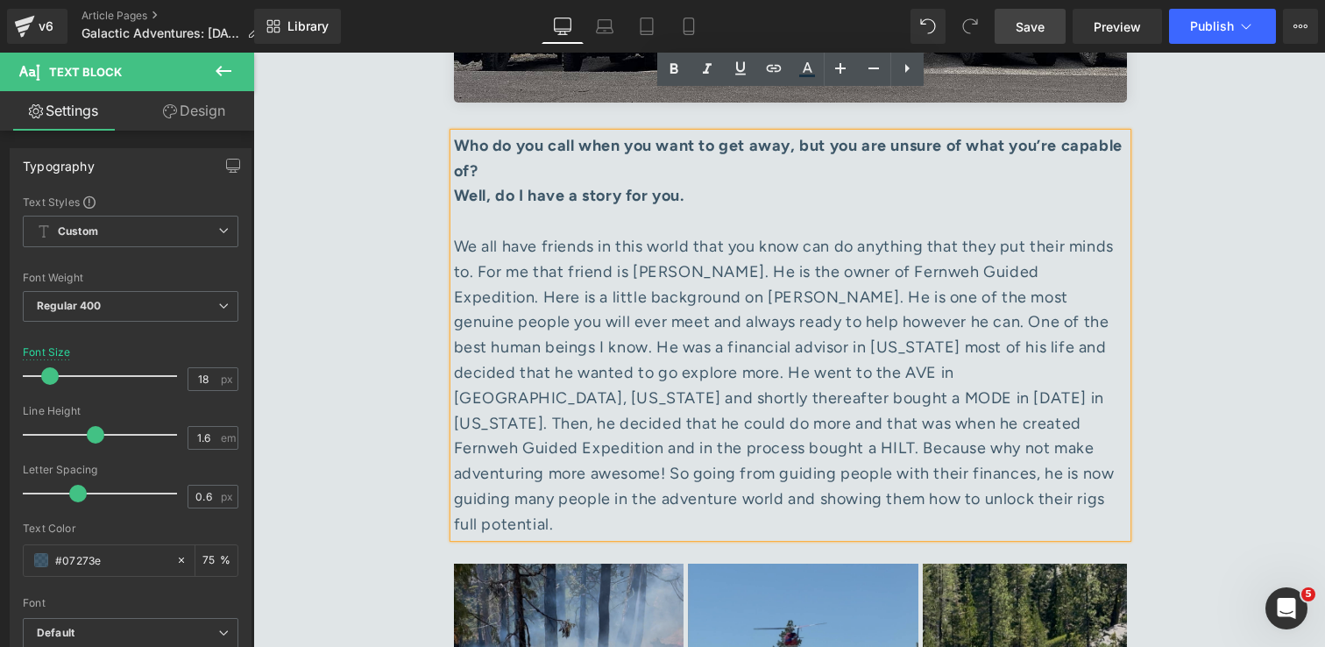
scroll to position [7124, 0]
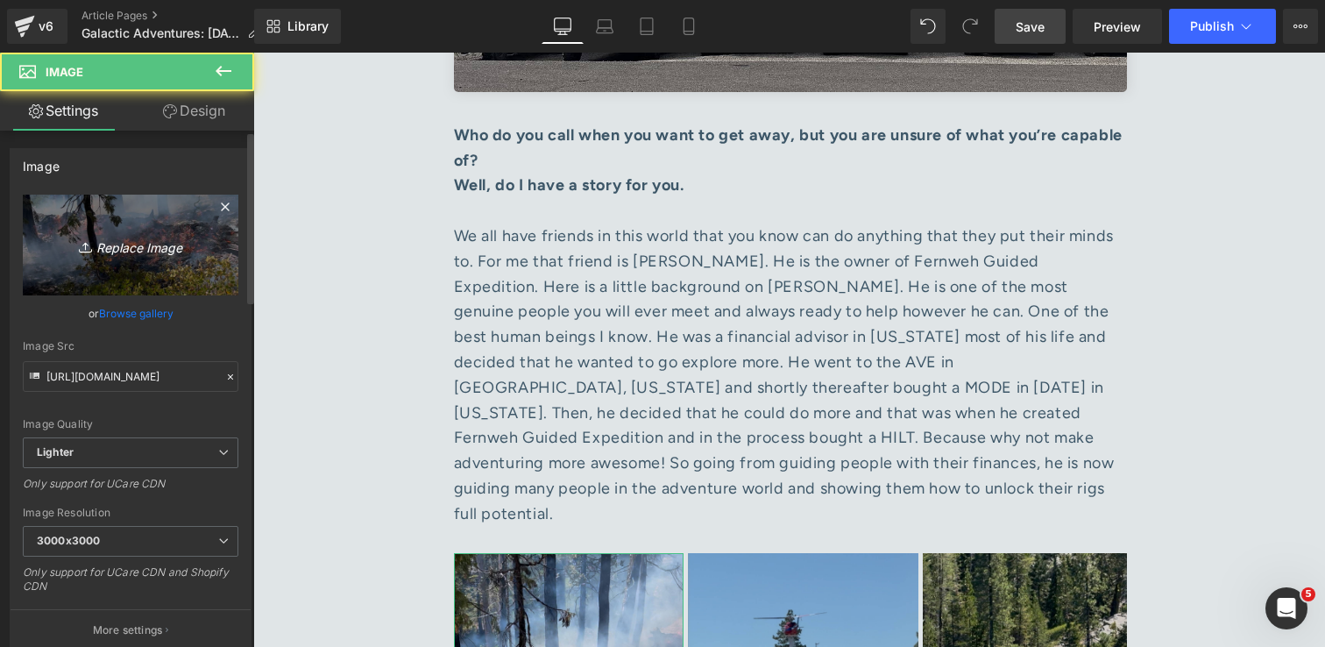
click at [98, 252] on icon "Replace Image" at bounding box center [130, 245] width 140 height 22
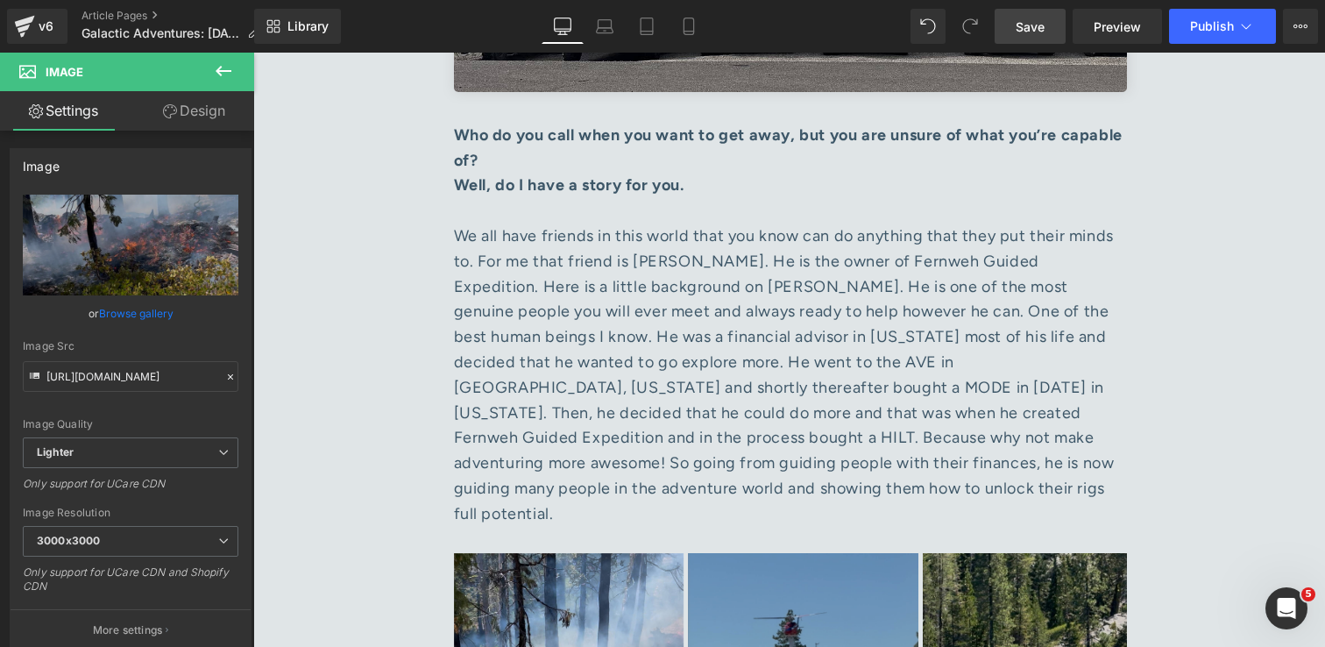
type input "C:\fakepath\IMG_2196 4x6 1.jpg"
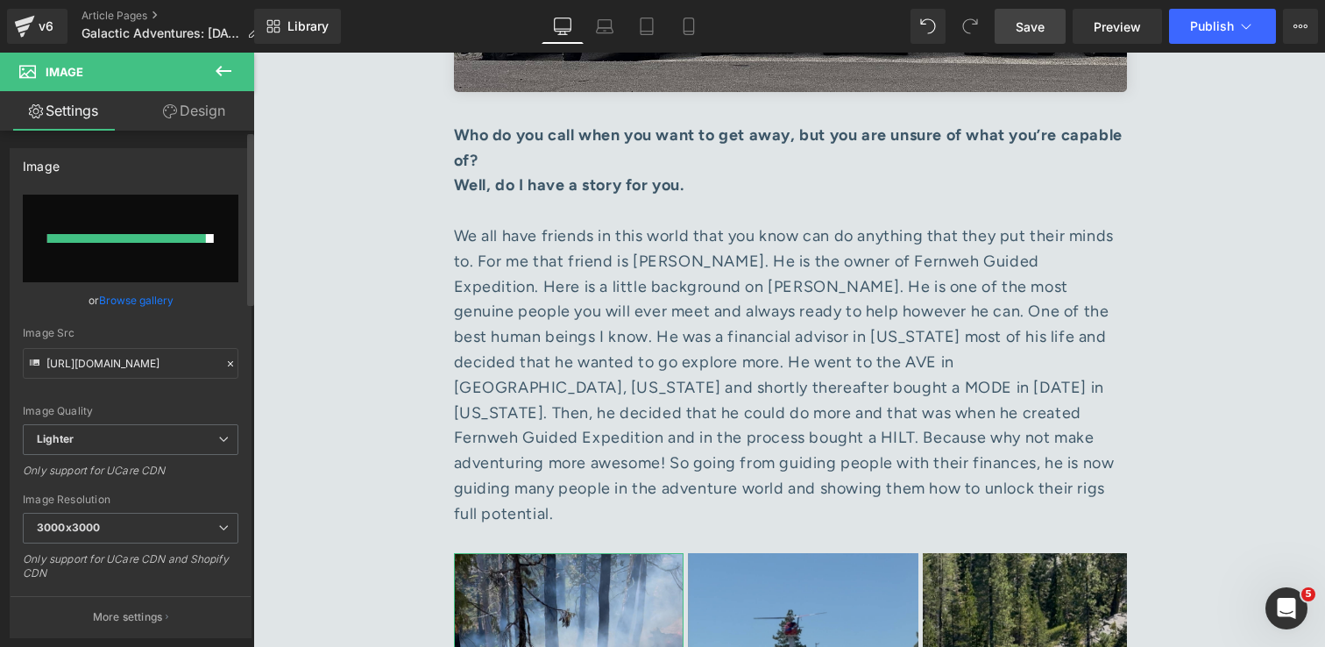
click at [112, 307] on link "Browse gallery" at bounding box center [136, 300] width 74 height 31
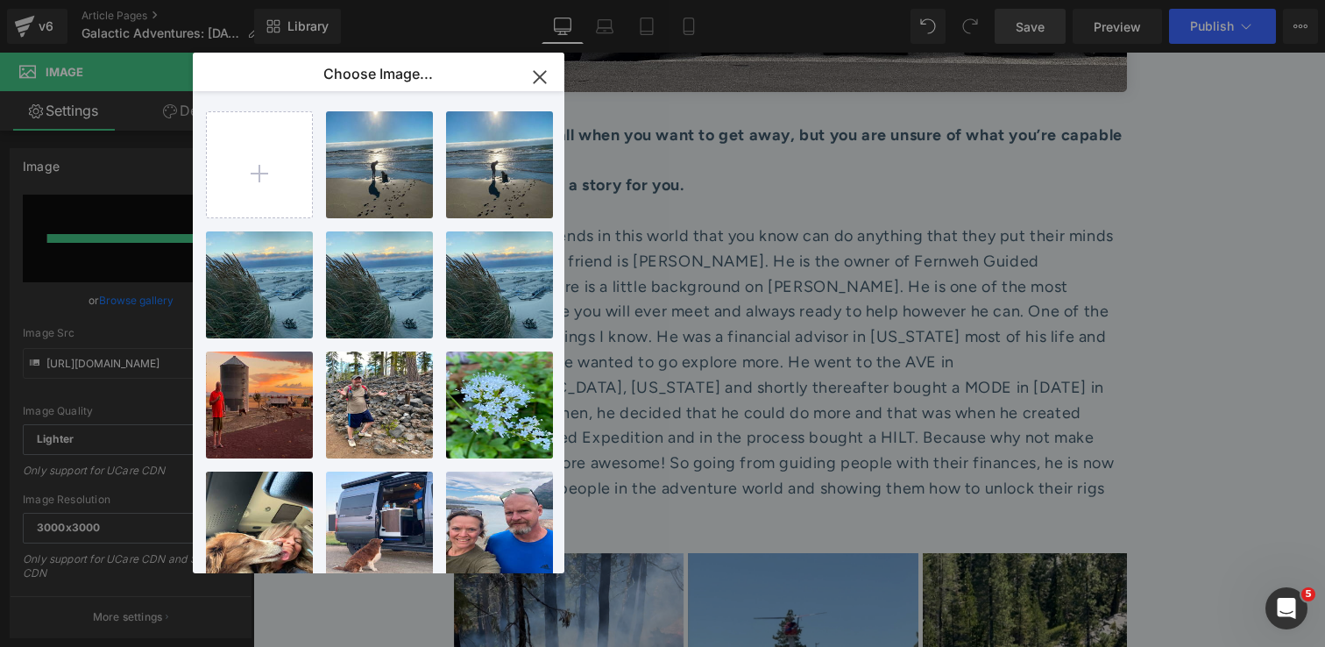
click at [535, 75] on icon "button" at bounding box center [540, 77] width 28 height 28
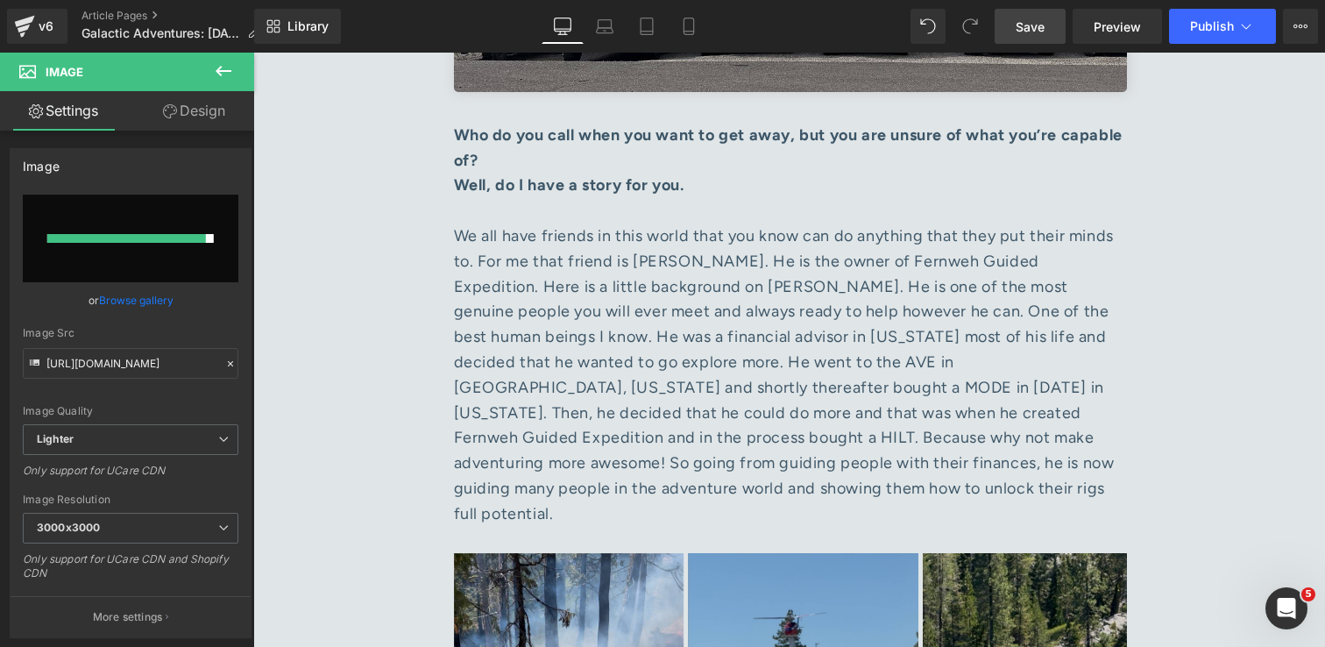
click at [1034, 29] on span "Save" at bounding box center [1030, 27] width 29 height 18
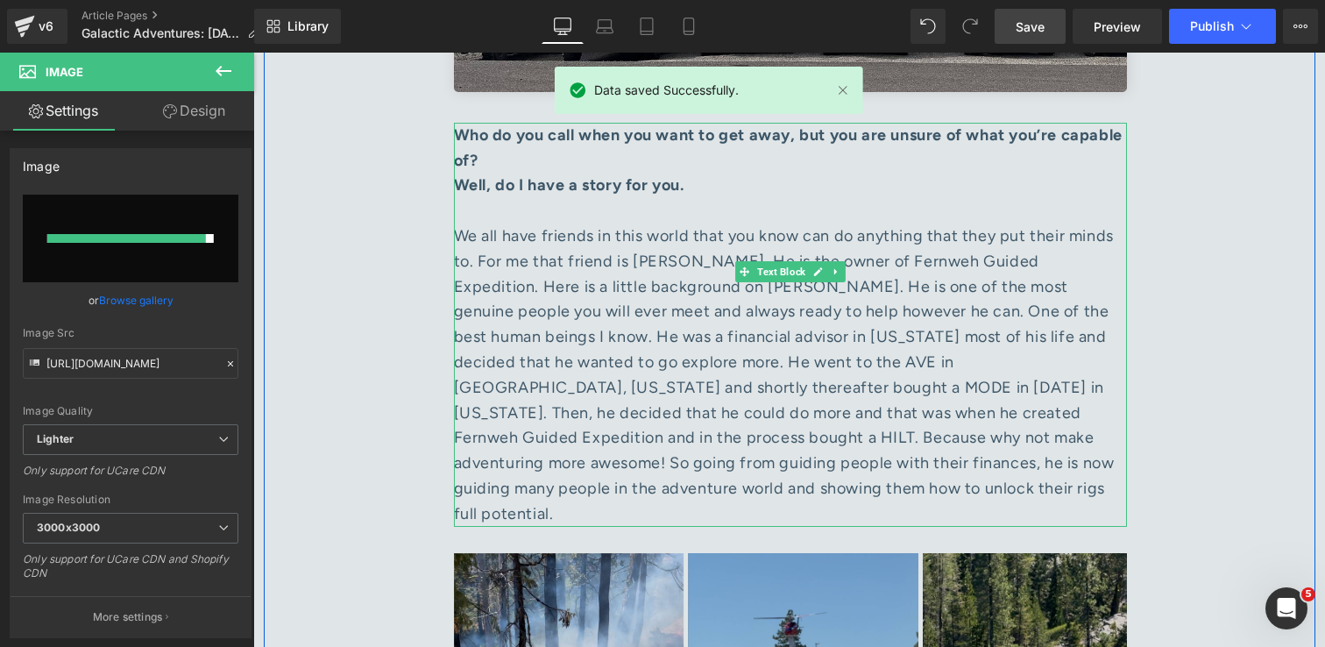
click at [886, 288] on div "We all have friends in this world that you know can do anything that they put t…" at bounding box center [790, 374] width 673 height 303
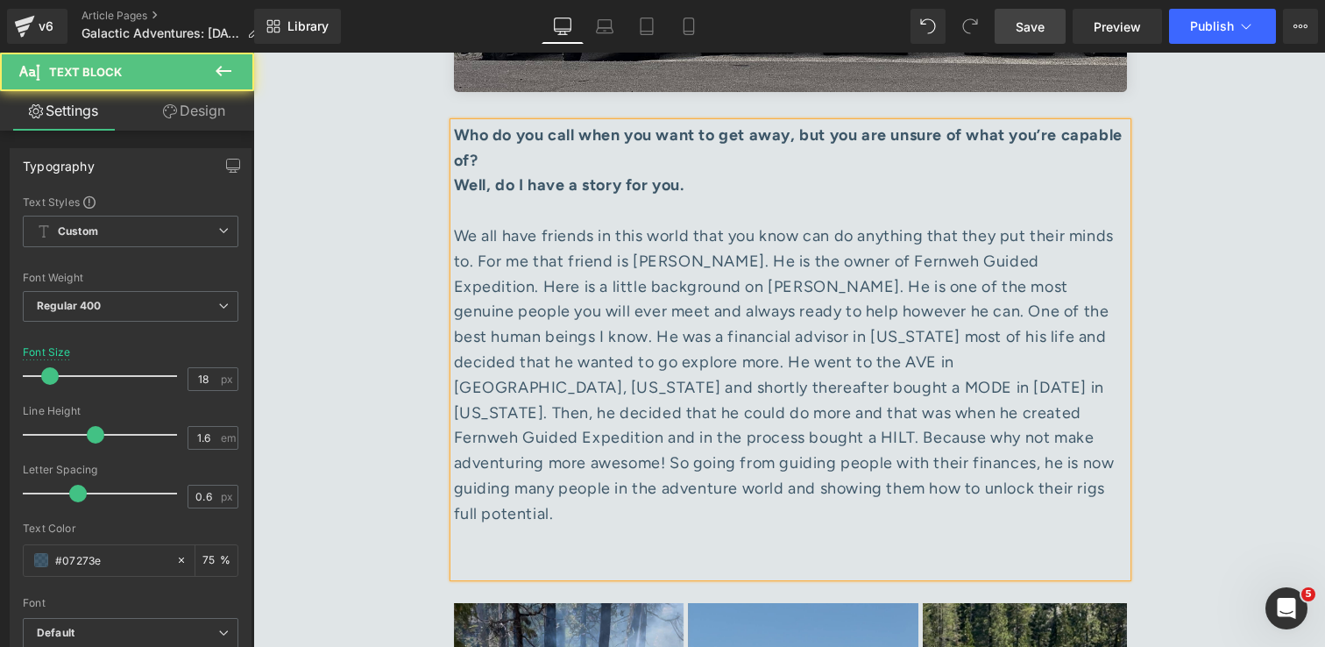
click at [493, 333] on div "We all have friends in this world that you know can do anything that they put t…" at bounding box center [790, 399] width 673 height 353
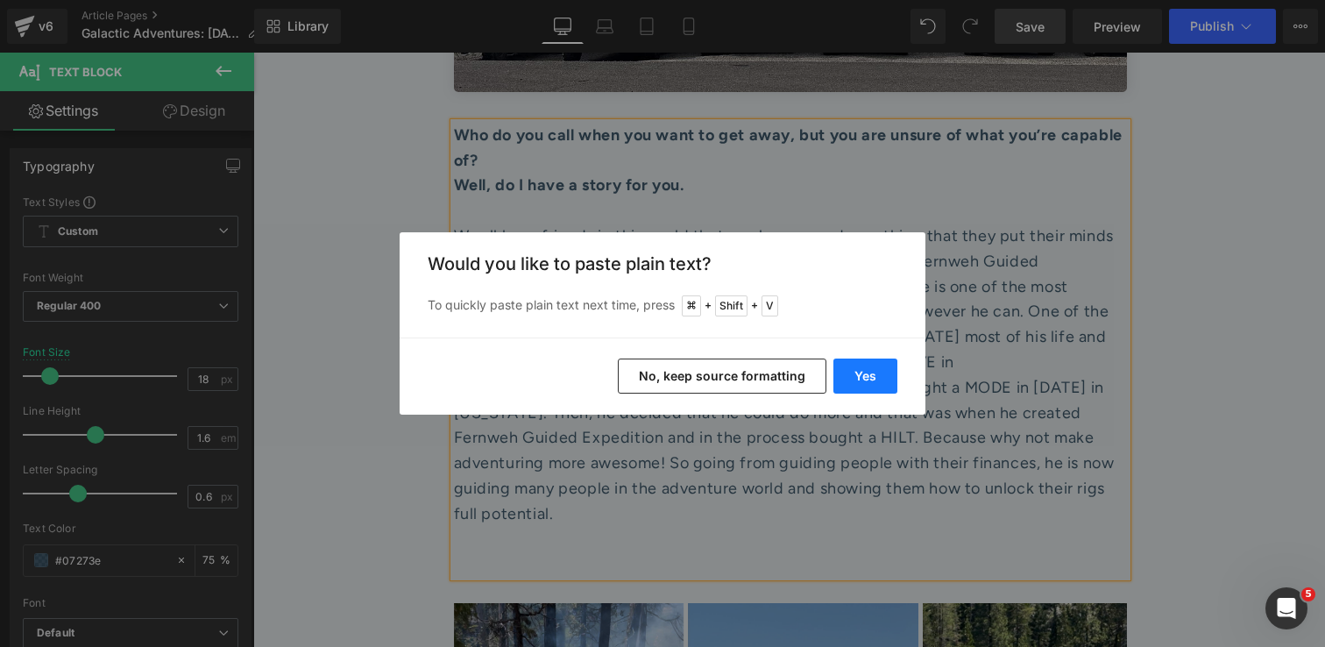
click at [870, 365] on button "Yes" at bounding box center [865, 375] width 64 height 35
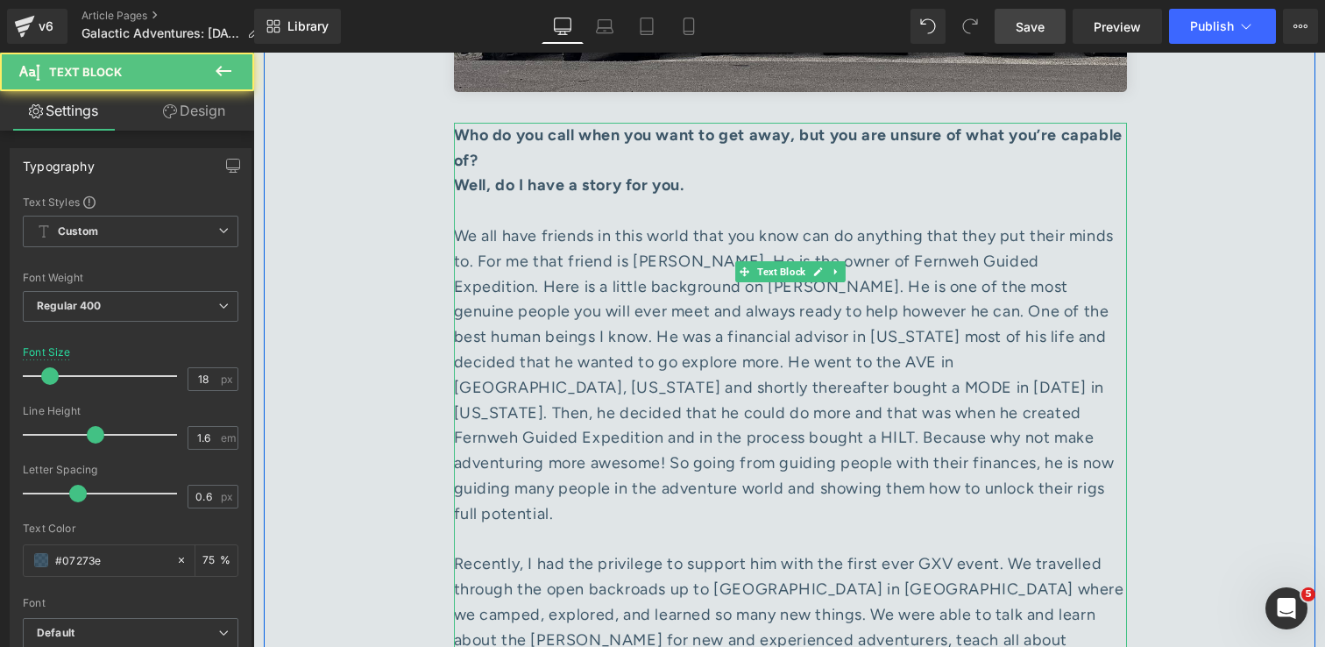
click at [829, 319] on div "We all have friends in this world that you know can do anything that they put t…" at bounding box center [790, 462] width 673 height 479
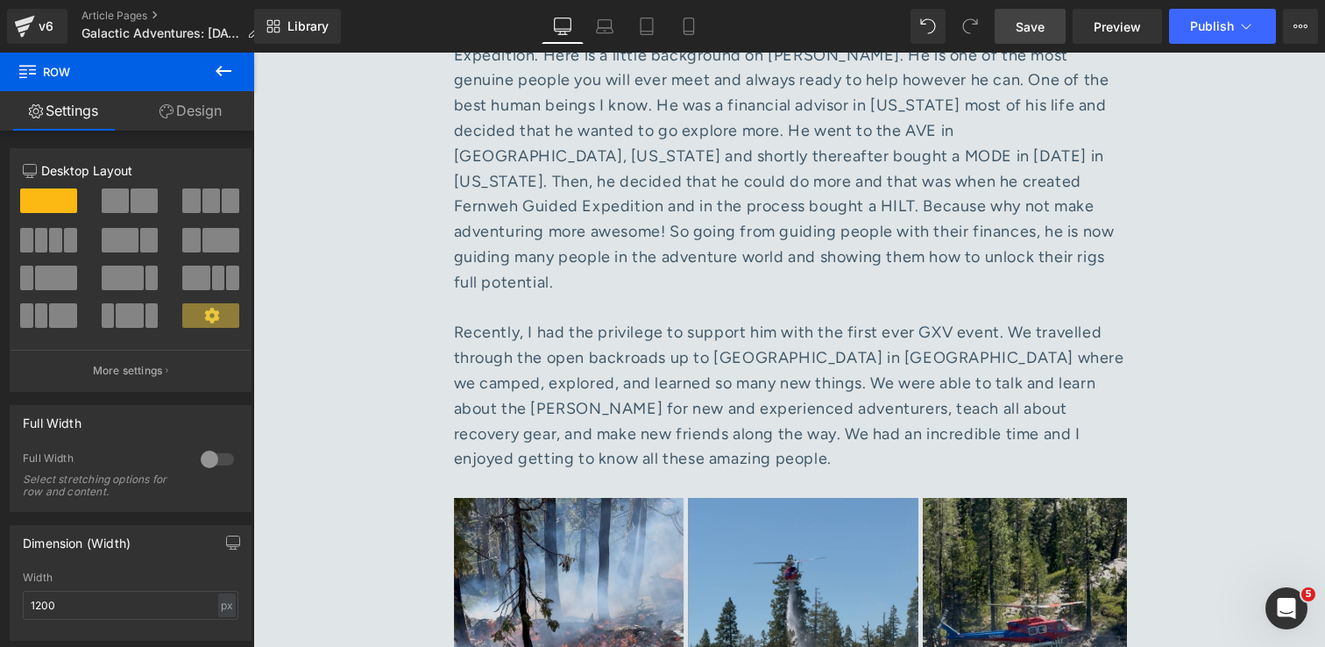
scroll to position [7388, 0]
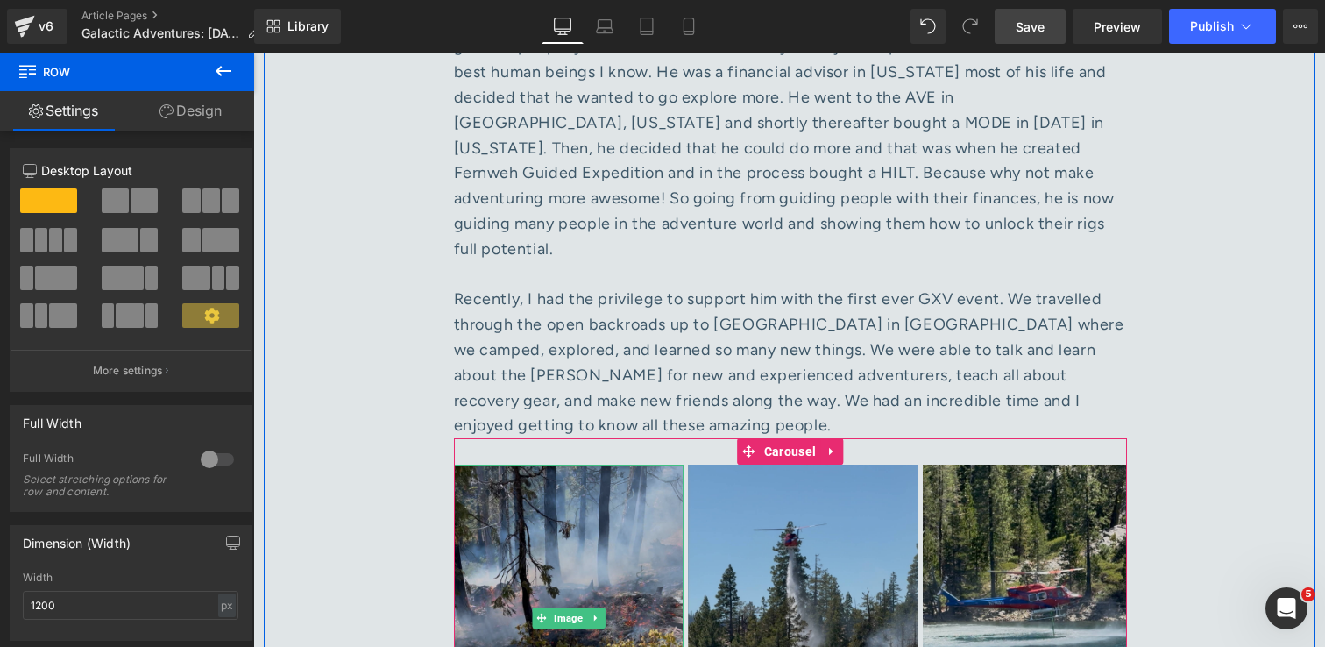
click at [529, 488] on img at bounding box center [569, 617] width 230 height 307
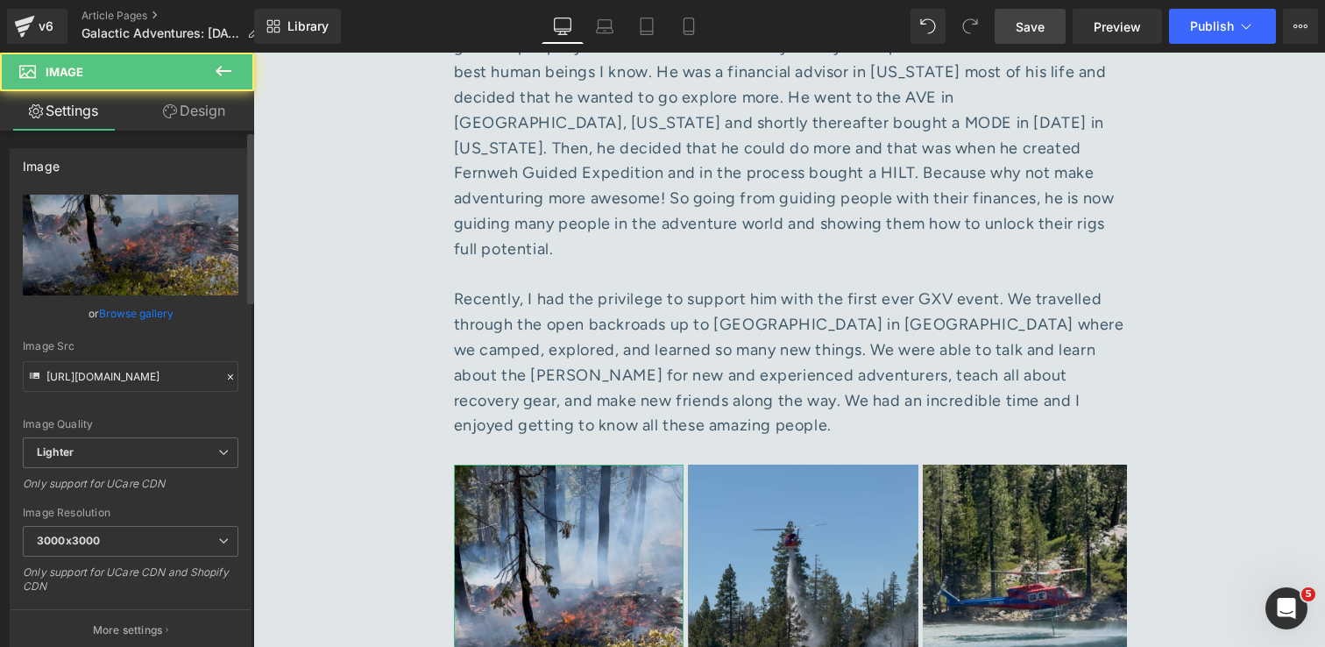
click at [131, 312] on link "Browse gallery" at bounding box center [136, 313] width 74 height 31
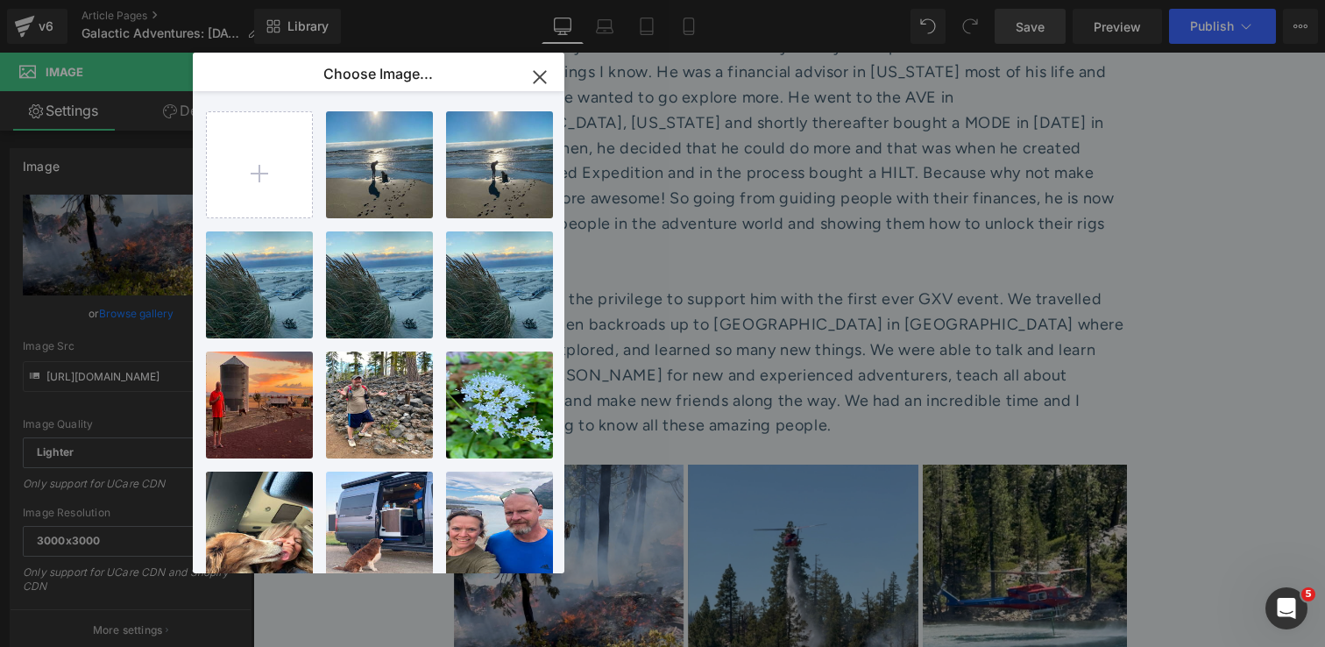
click at [545, 82] on icon "button" at bounding box center [539, 76] width 11 height 11
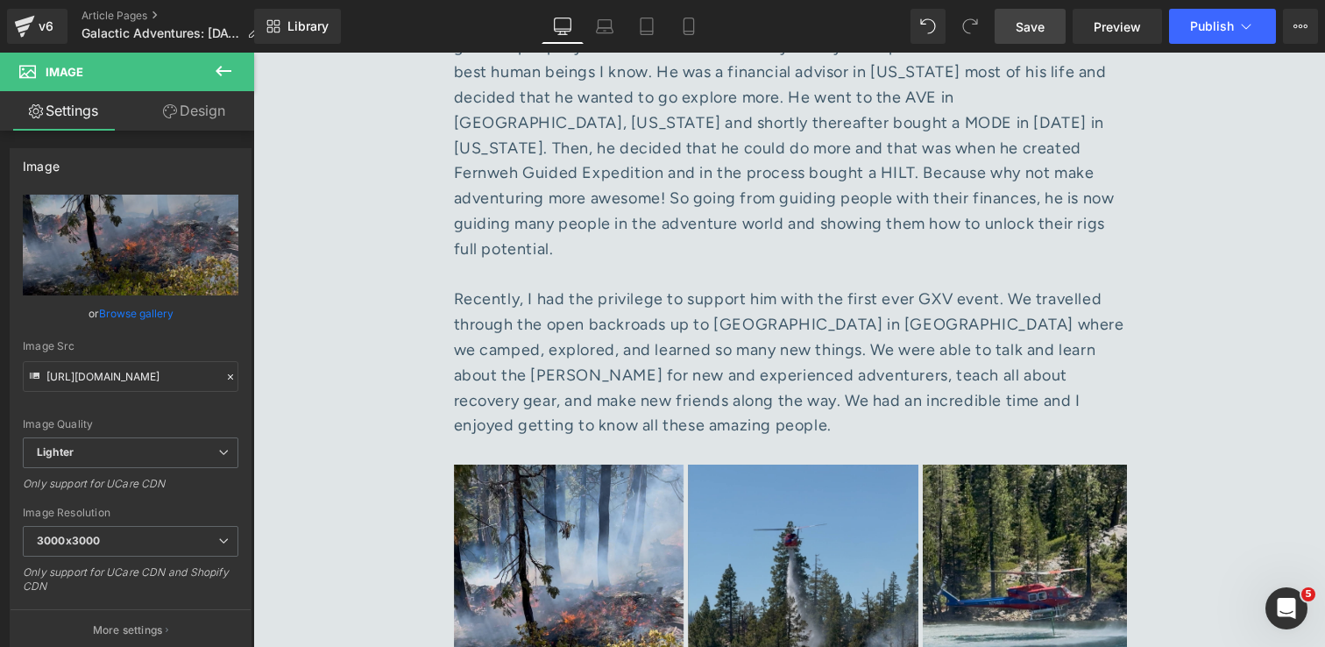
click at [1010, 24] on link "Save" at bounding box center [1030, 26] width 71 height 35
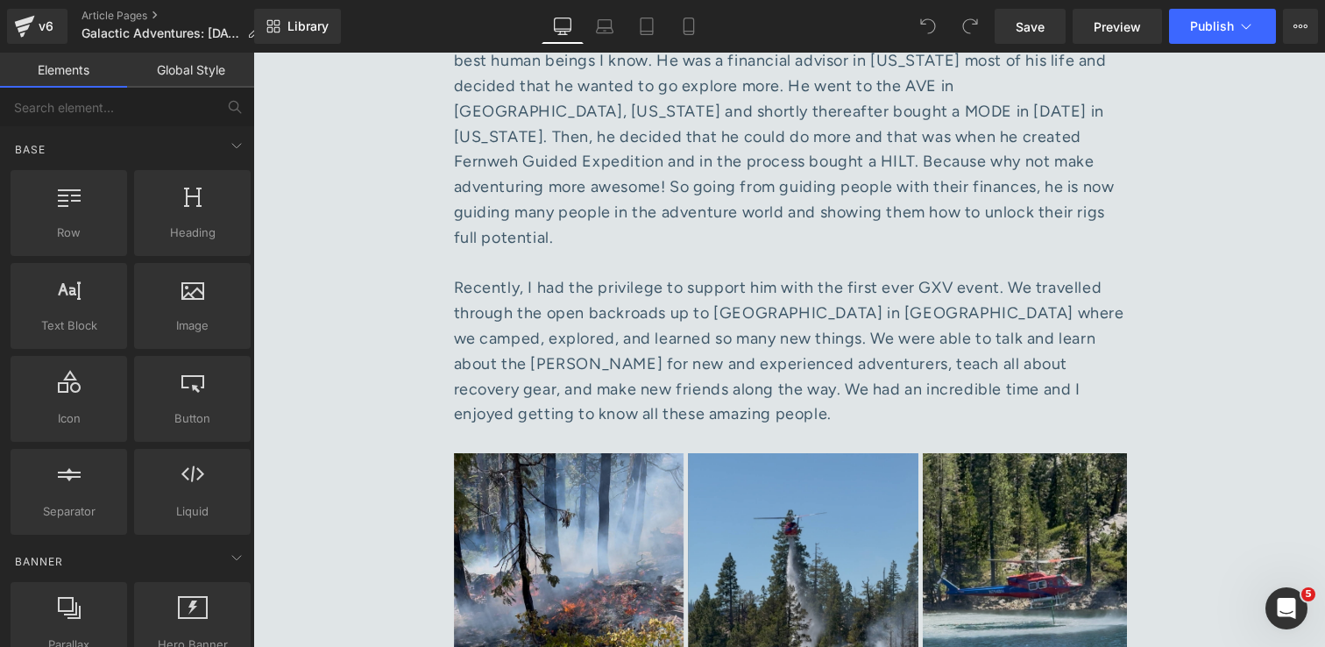
scroll to position [7425, 0]
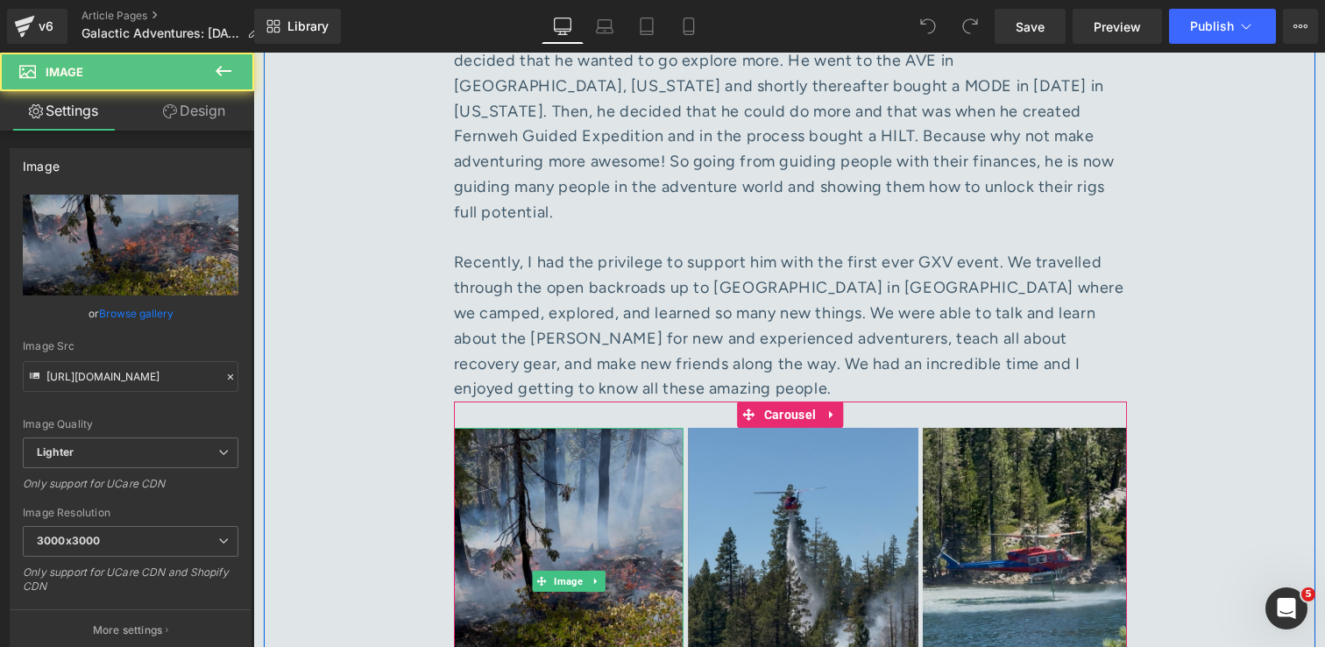
click at [528, 428] on img at bounding box center [569, 581] width 230 height 307
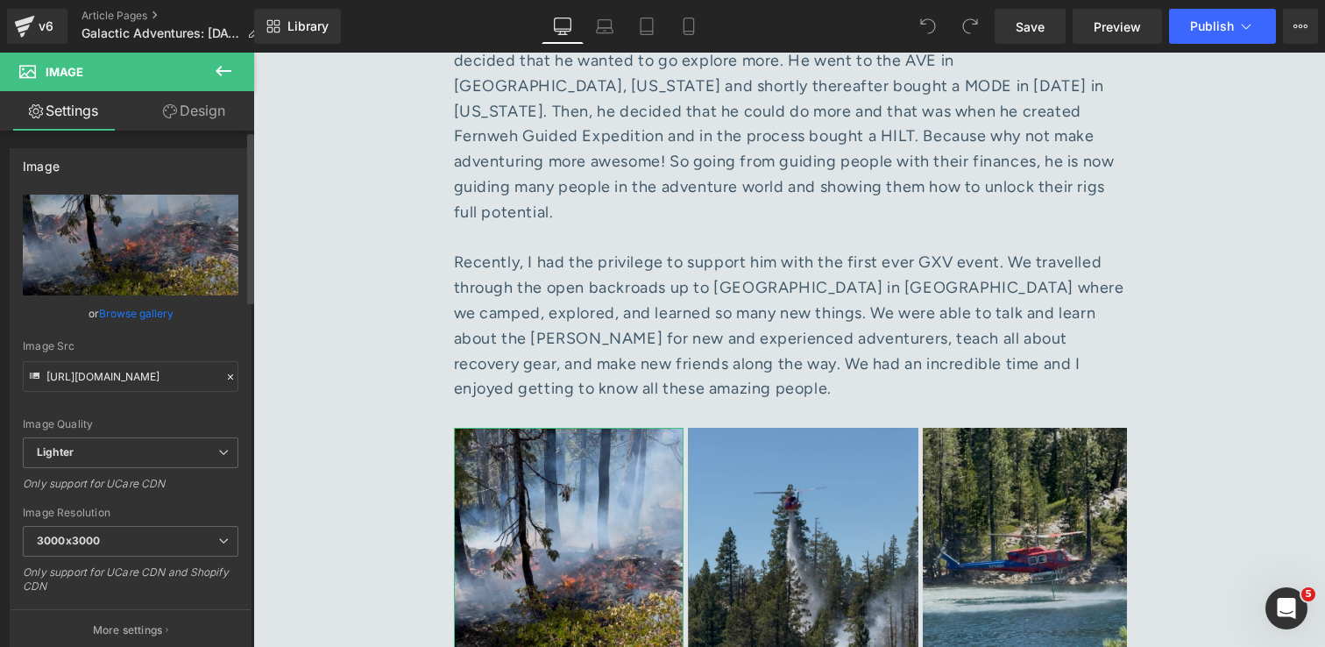
click at [146, 317] on link "Browse gallery" at bounding box center [136, 313] width 74 height 31
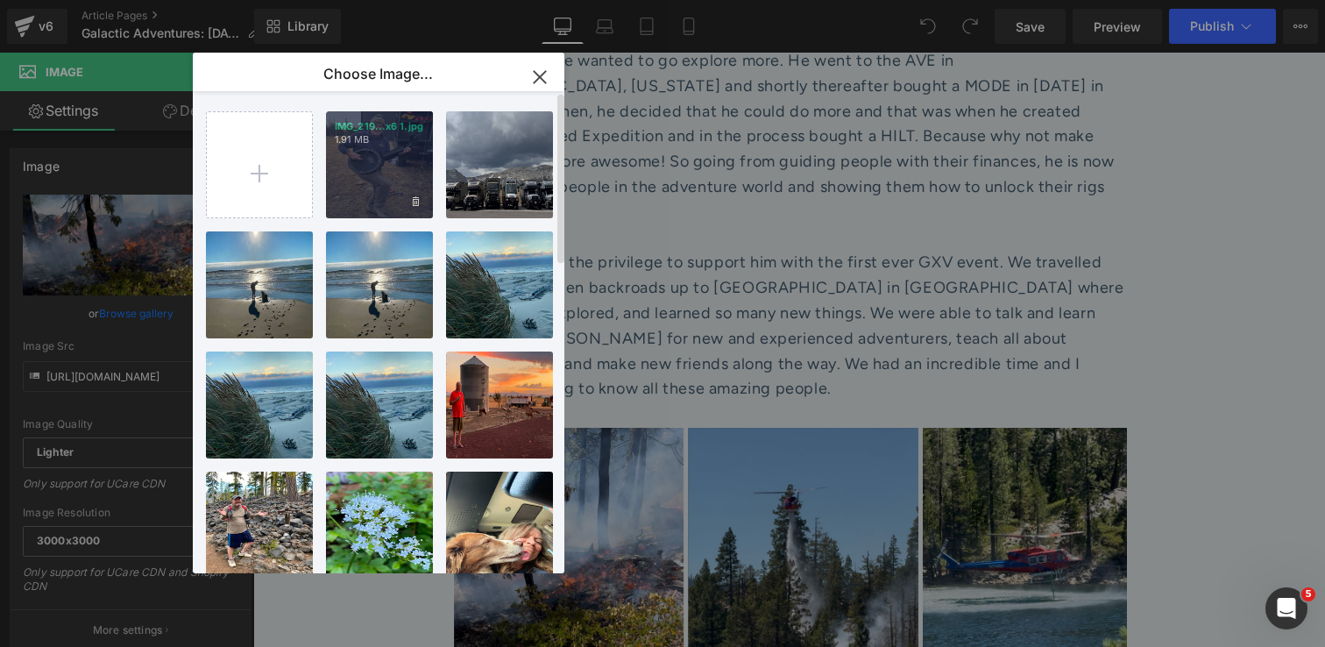
click at [386, 161] on div "IMG_219...x6 1.jpg 1.91 MB" at bounding box center [379, 164] width 107 height 107
type input "[URL][DOMAIN_NAME]"
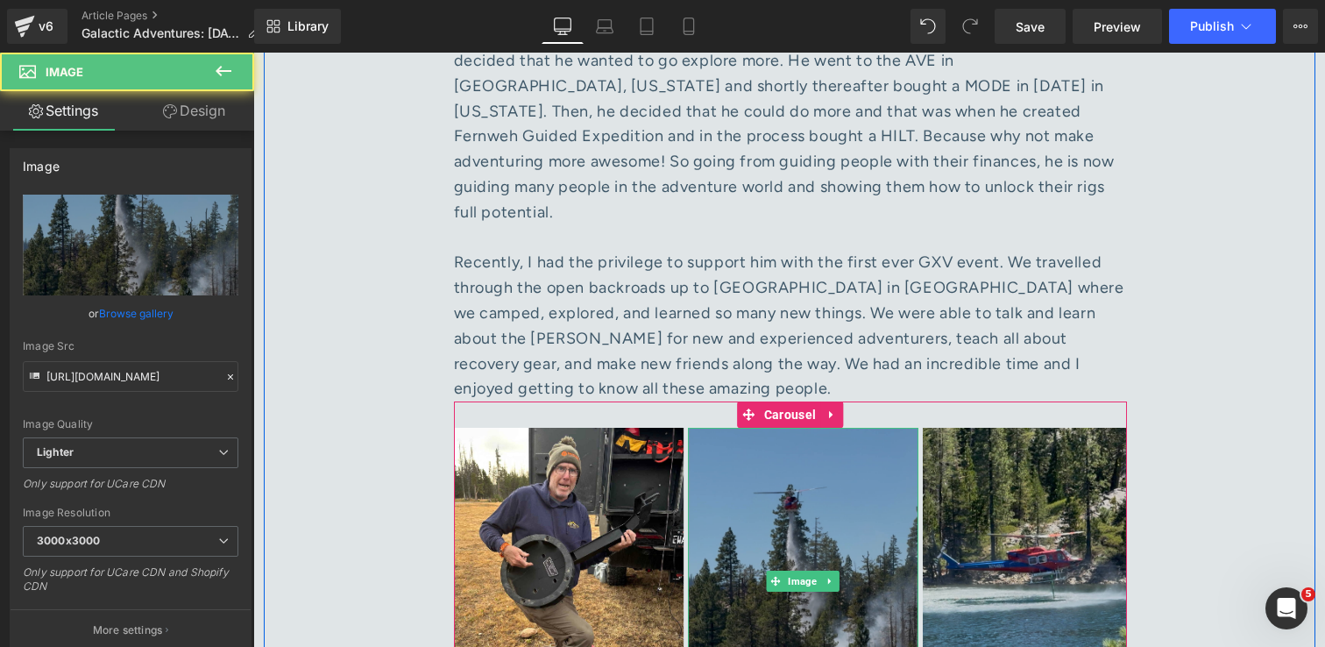
click at [762, 446] on img at bounding box center [803, 581] width 230 height 307
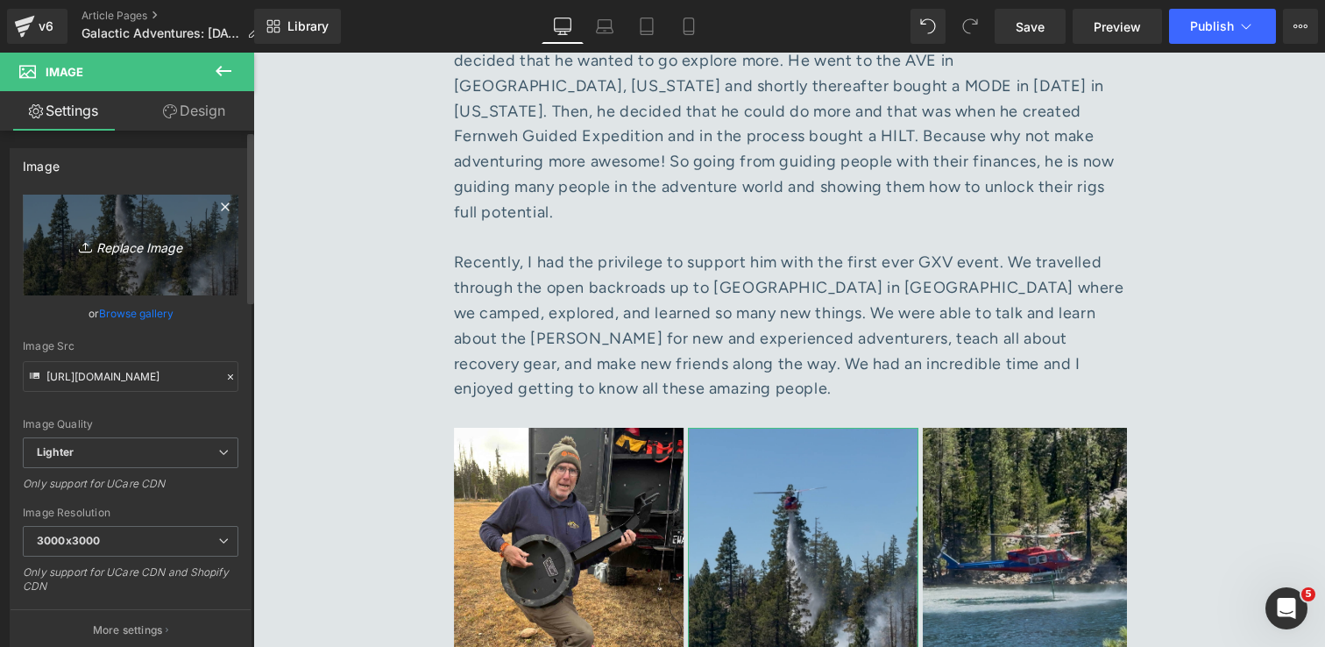
click at [112, 254] on icon "Replace Image" at bounding box center [130, 245] width 140 height 22
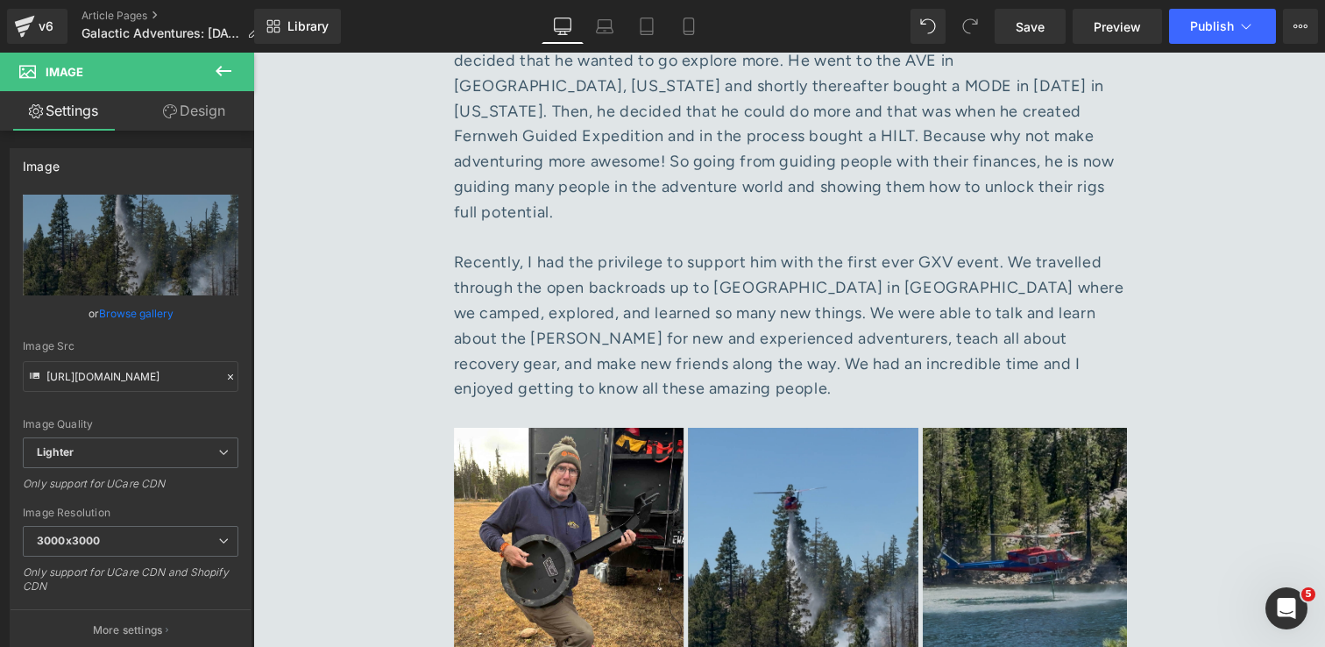
type input "C:\fakepath\IMG_9203 1.jpg"
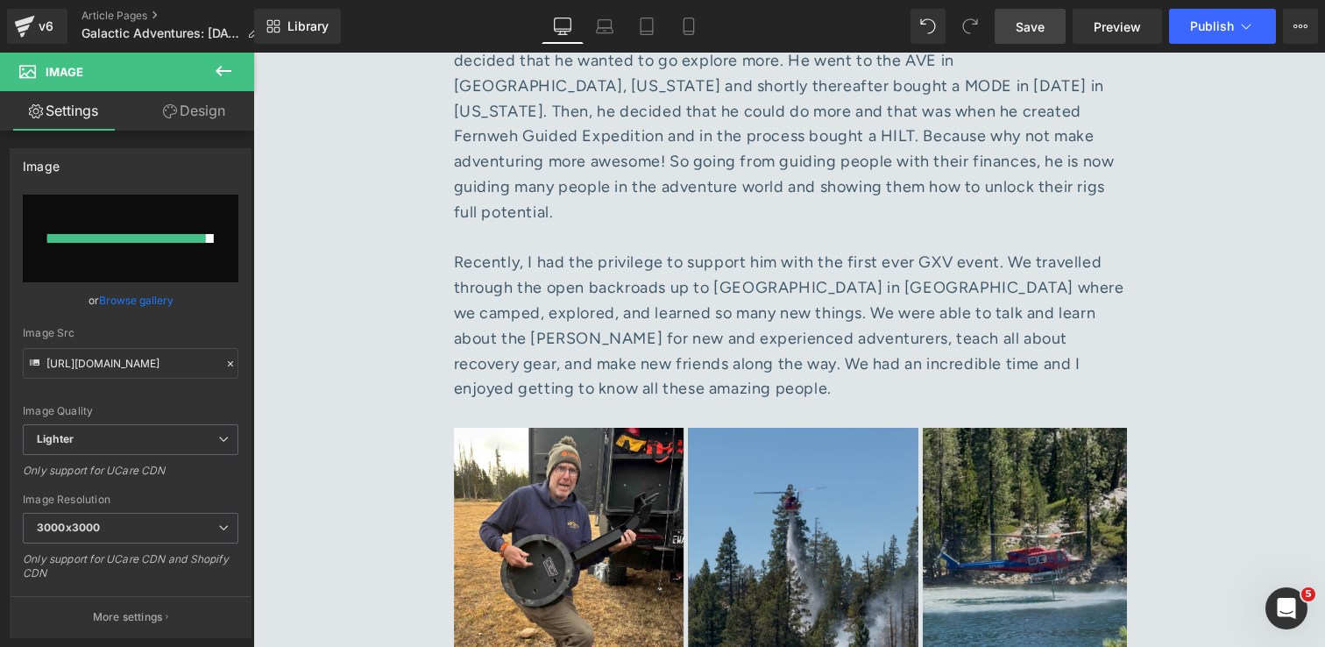
click at [1019, 32] on span "Save" at bounding box center [1030, 27] width 29 height 18
click at [117, 309] on link "Browse gallery" at bounding box center [136, 300] width 74 height 31
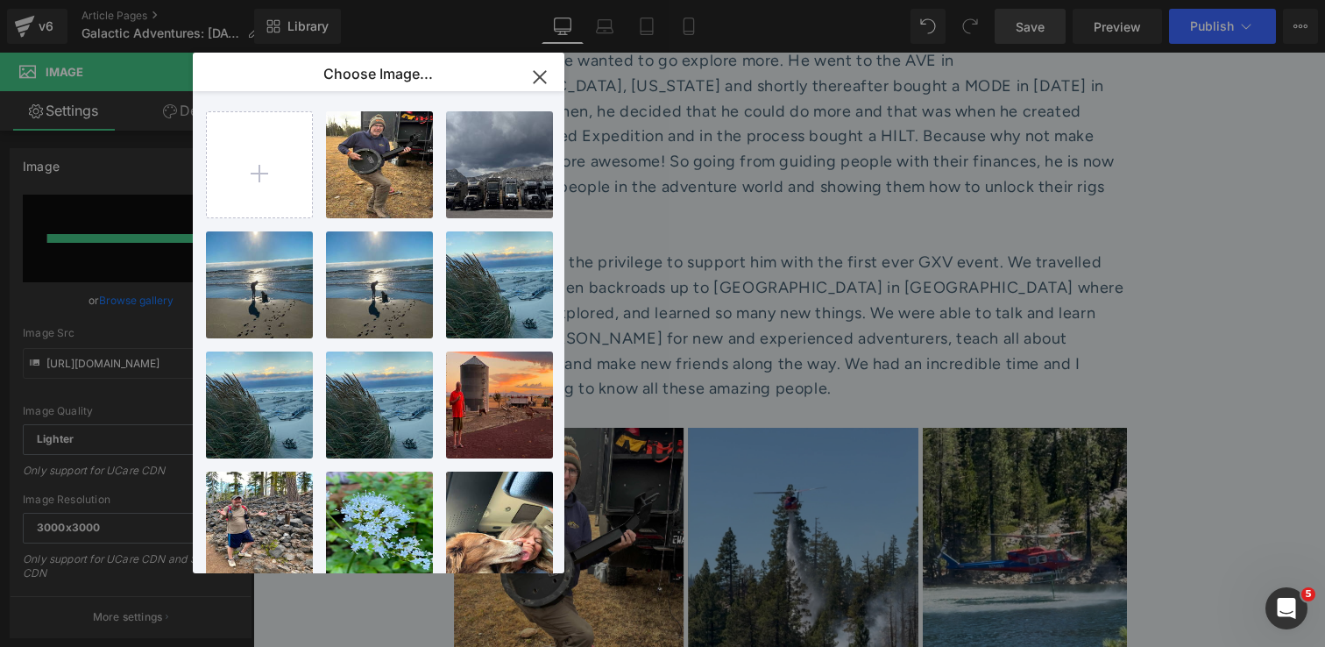
click at [535, 79] on icon "button" at bounding box center [540, 77] width 28 height 28
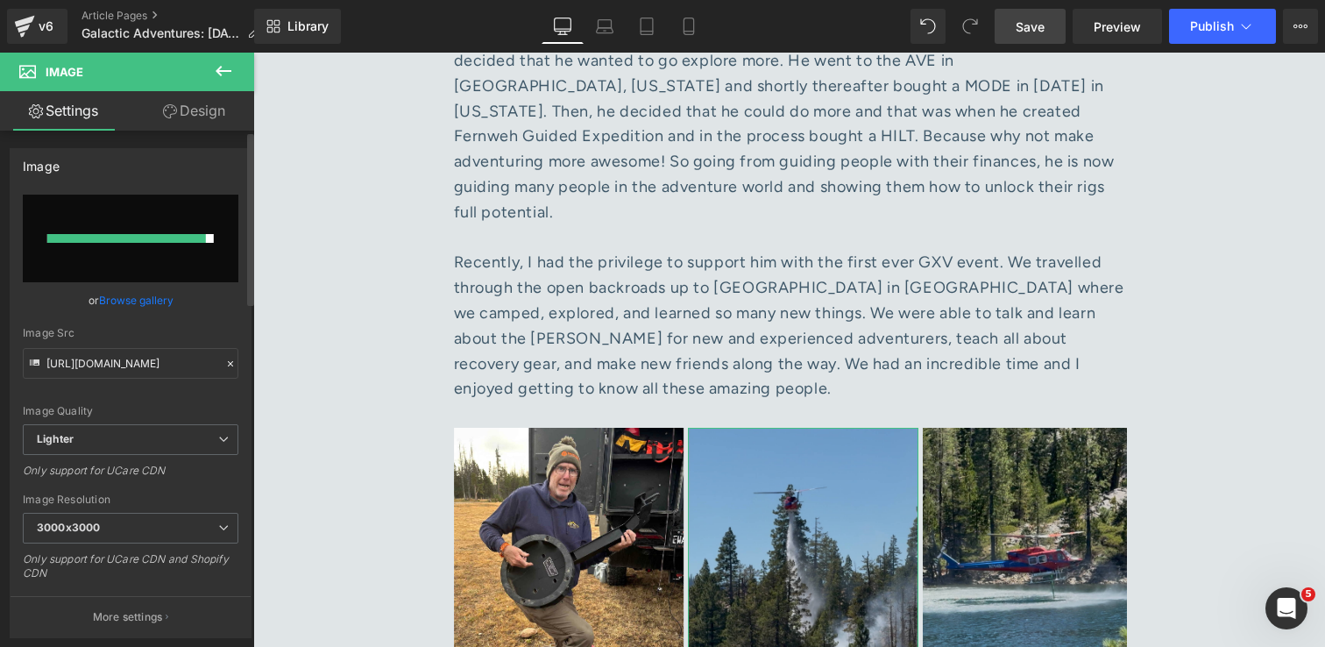
click at [147, 242] on div at bounding box center [126, 238] width 159 height 9
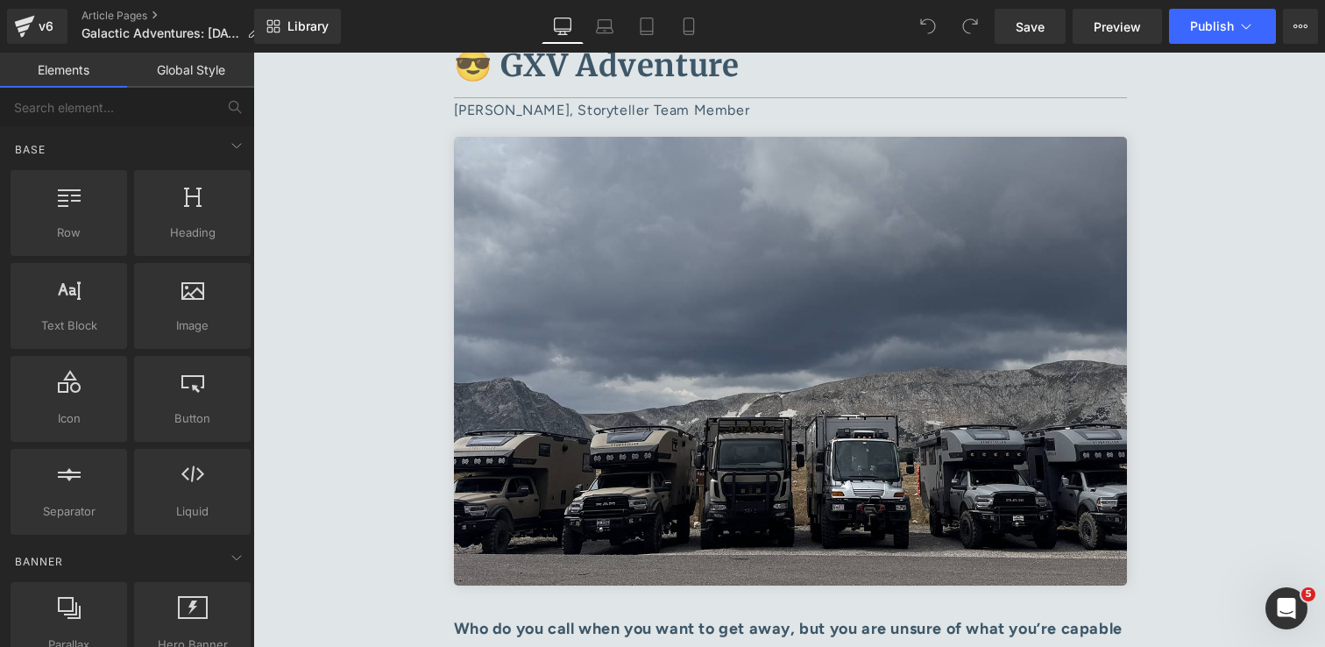
scroll to position [6640, 0]
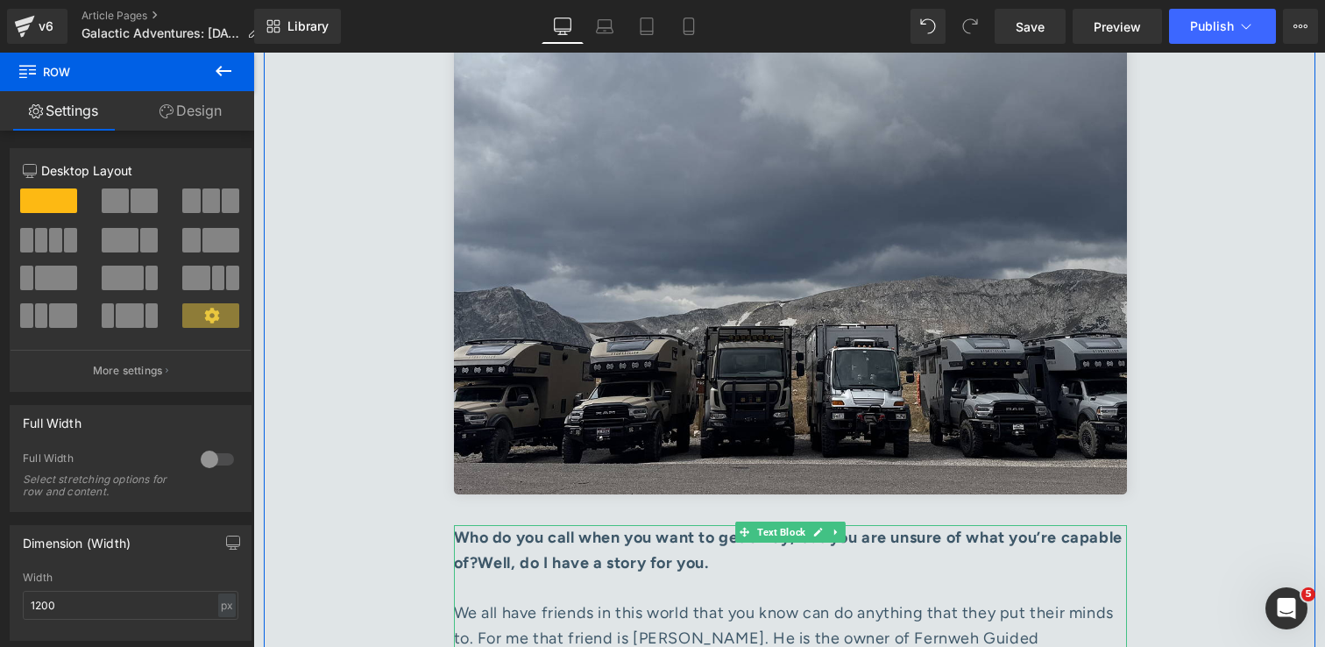
scroll to position [6796, 0]
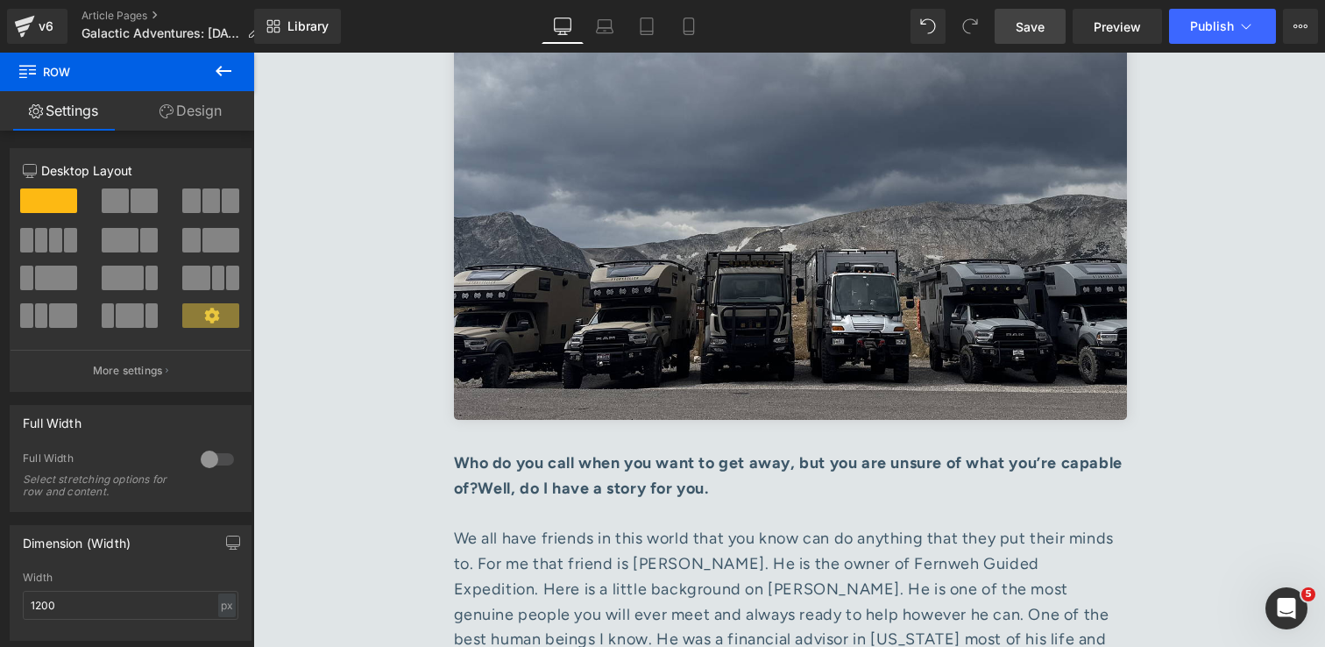
drag, startPoint x: 1018, startPoint y: 29, endPoint x: 742, endPoint y: 159, distance: 305.0
click at [1018, 29] on span "Save" at bounding box center [1030, 27] width 29 height 18
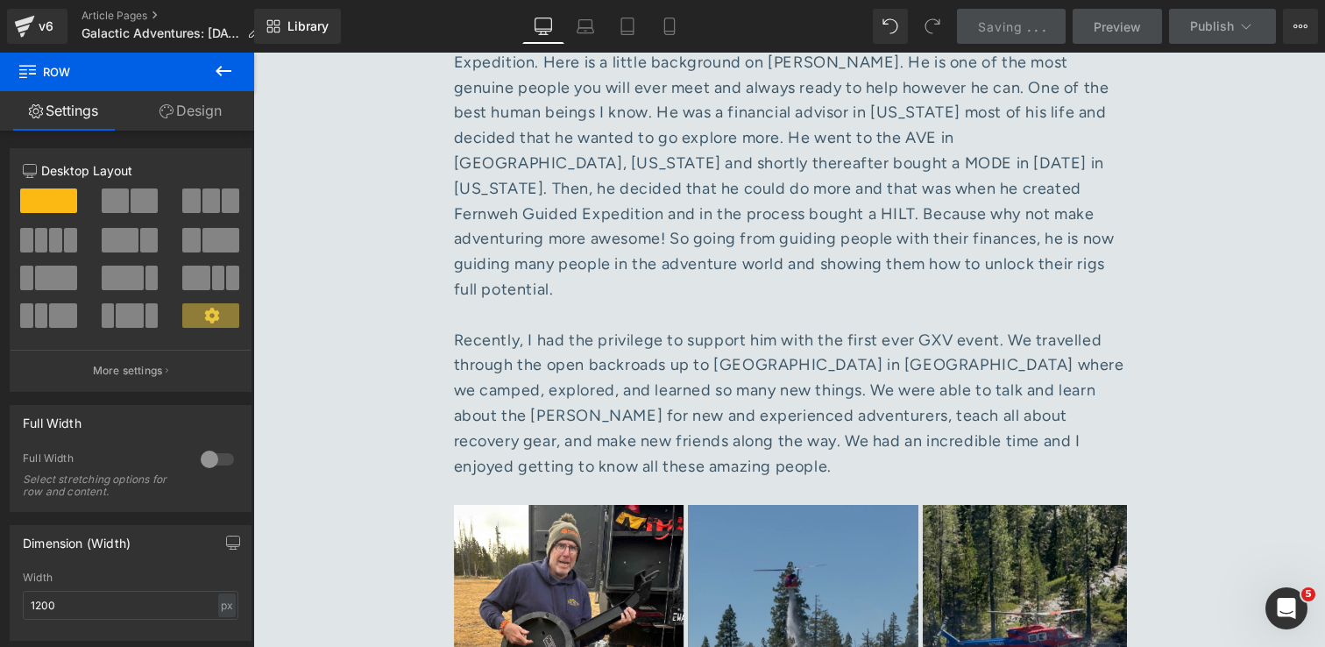
scroll to position [7342, 0]
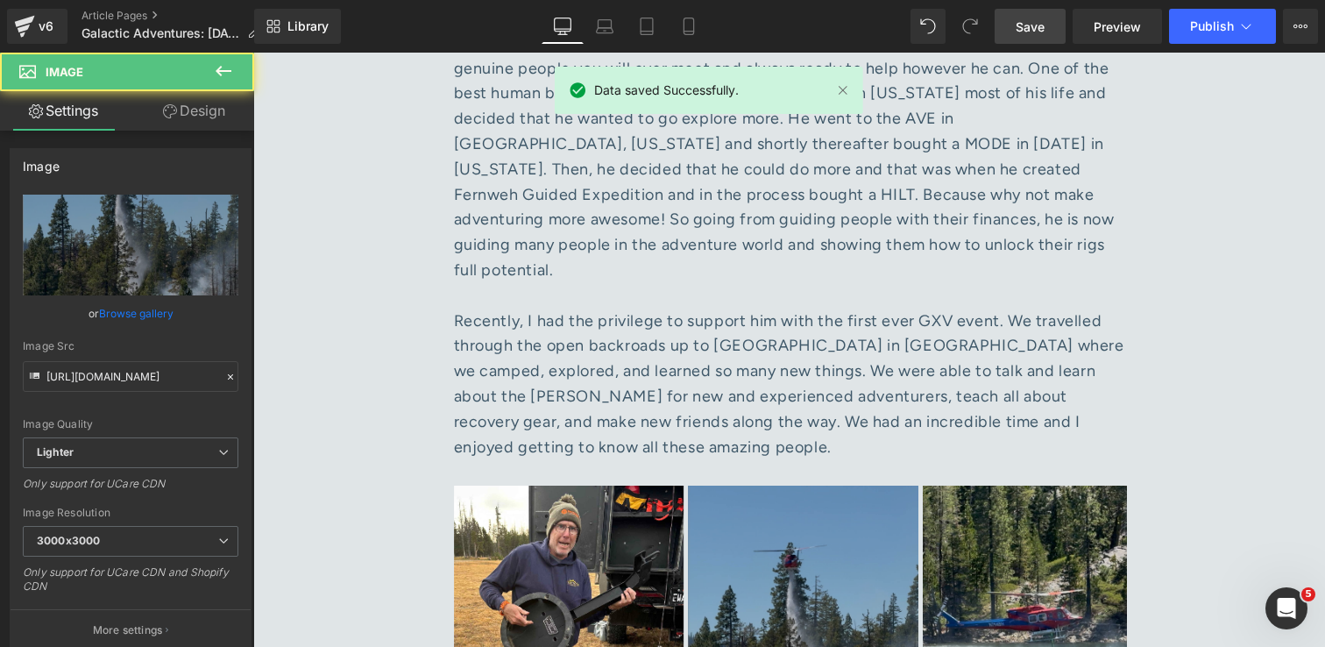
click at [867, 485] on img at bounding box center [803, 638] width 230 height 307
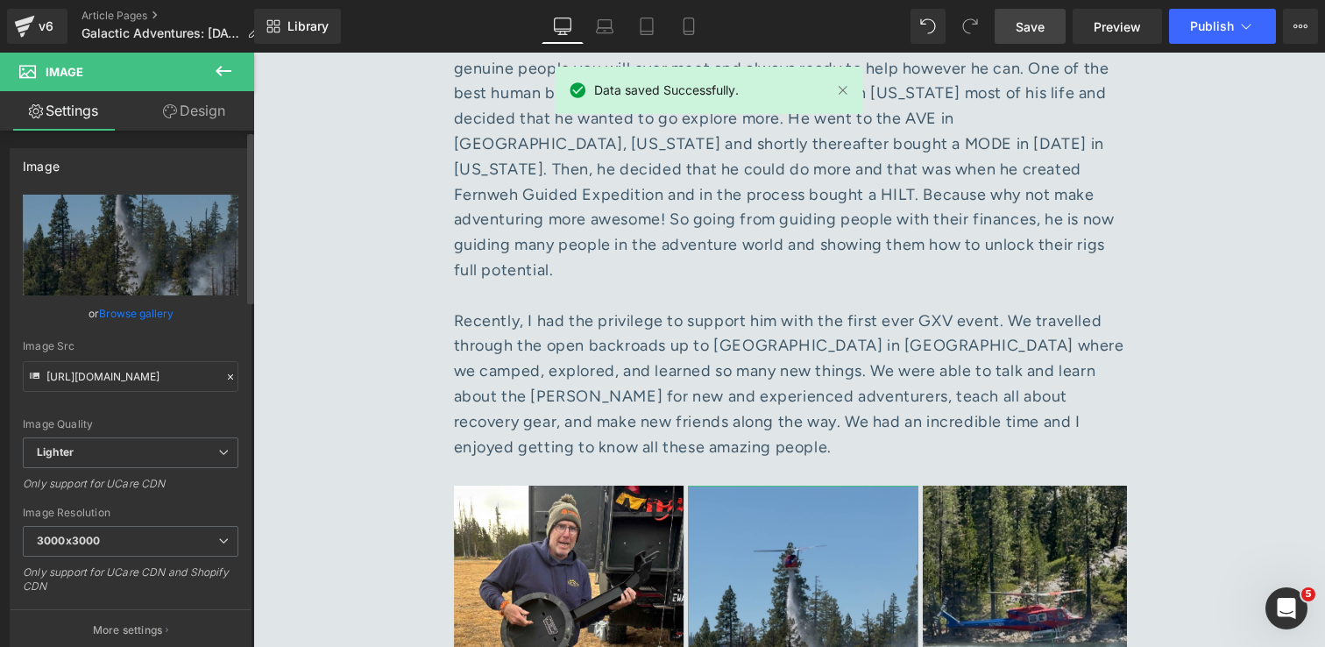
click at [126, 313] on link "Browse gallery" at bounding box center [136, 313] width 74 height 31
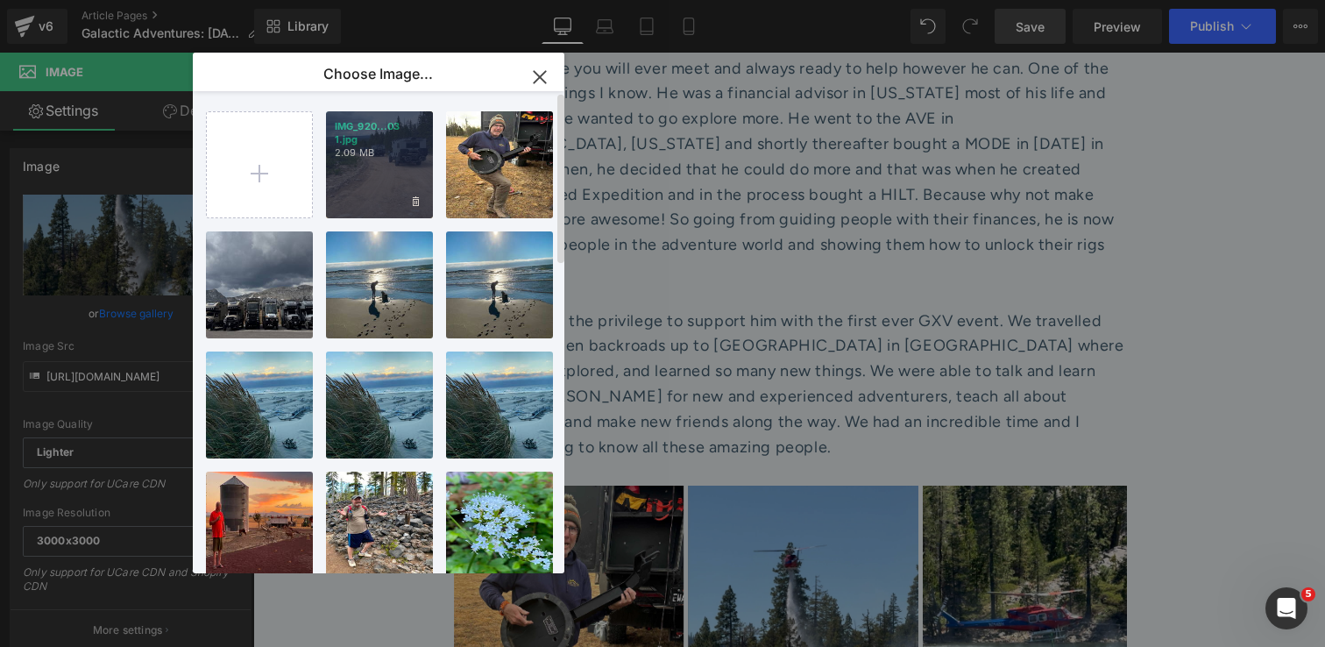
click at [378, 178] on div "IMG_920...03 1.jpg 2.09 MB" at bounding box center [379, 164] width 107 height 107
type input "[URL][DOMAIN_NAME]"
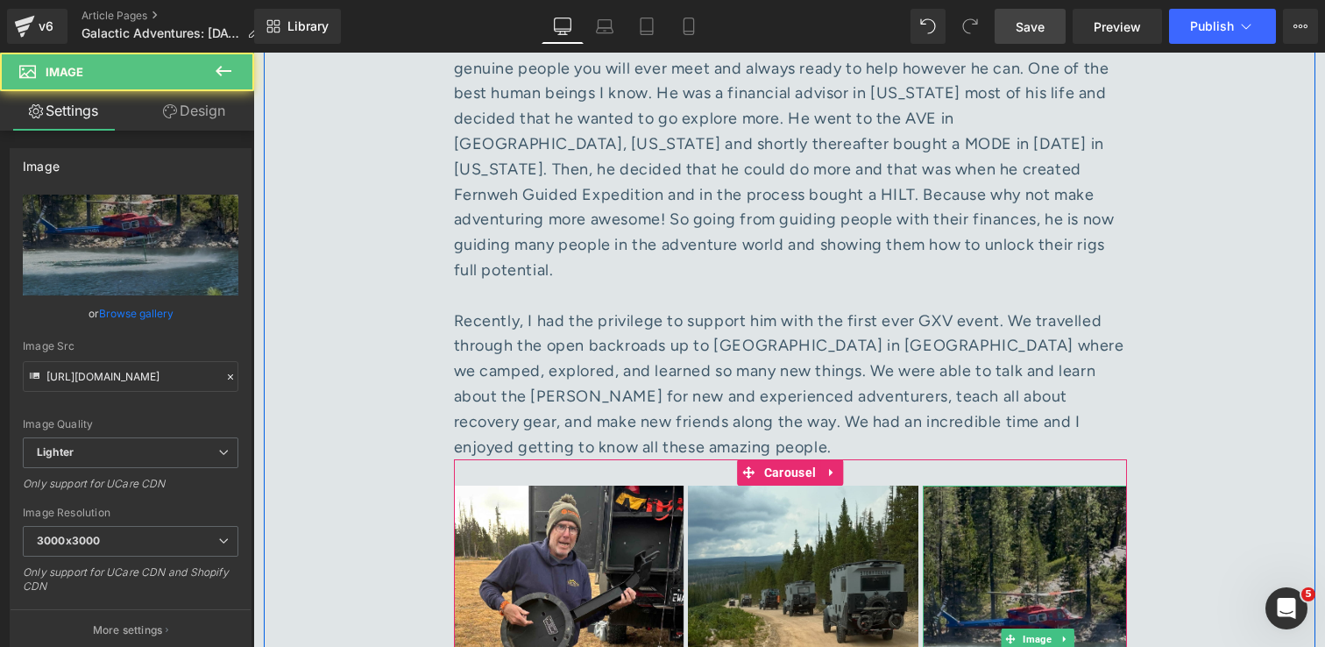
click at [1040, 485] on img at bounding box center [1038, 638] width 230 height 307
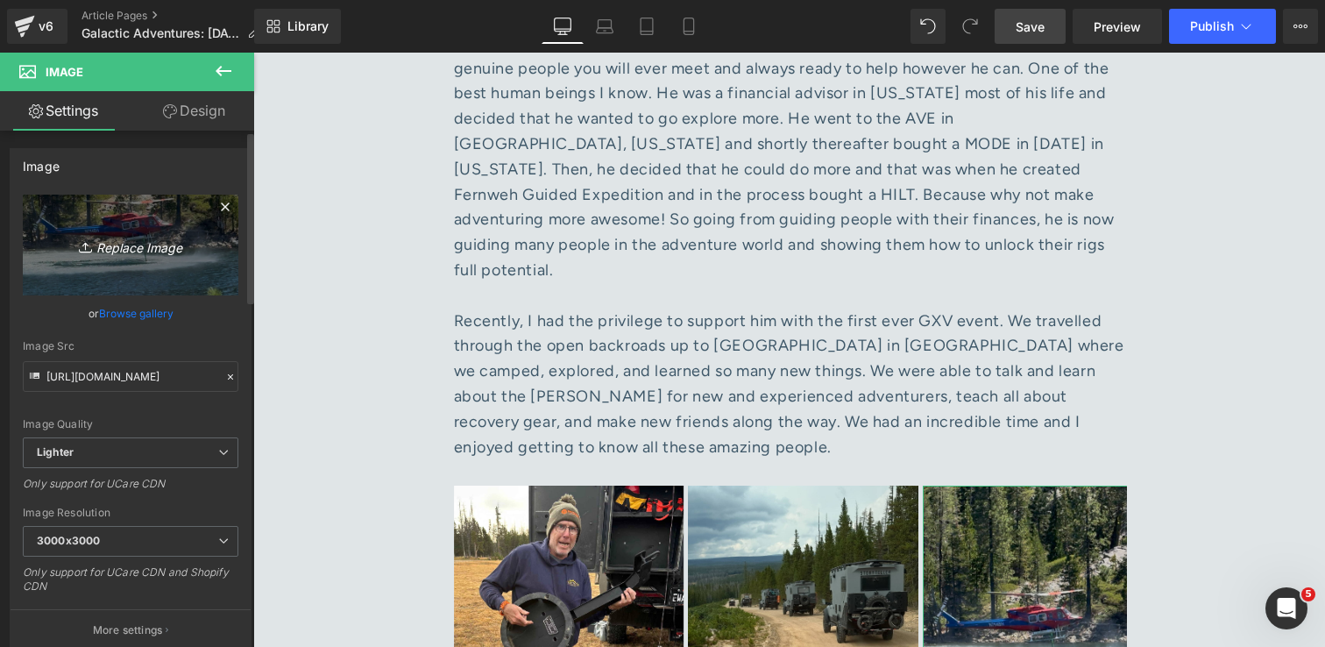
click at [118, 248] on icon "Replace Image" at bounding box center [130, 245] width 140 height 22
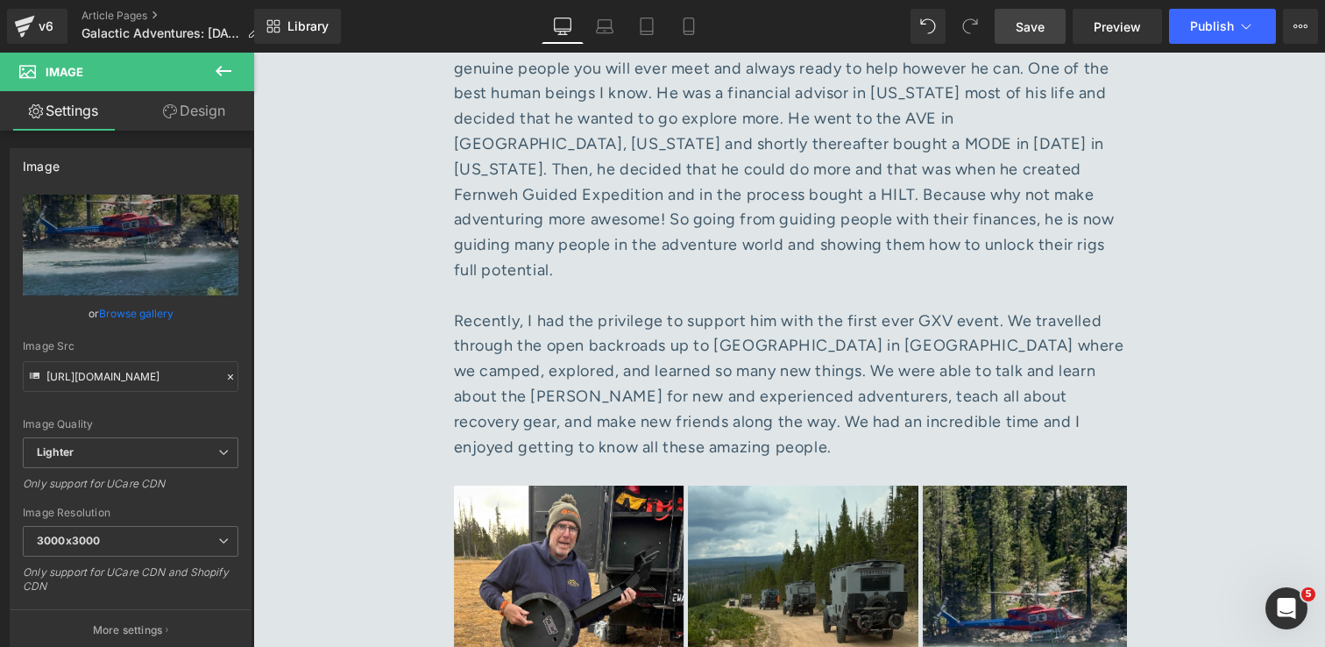
type input "C:\fakepath\IMG_5784 1.jpg"
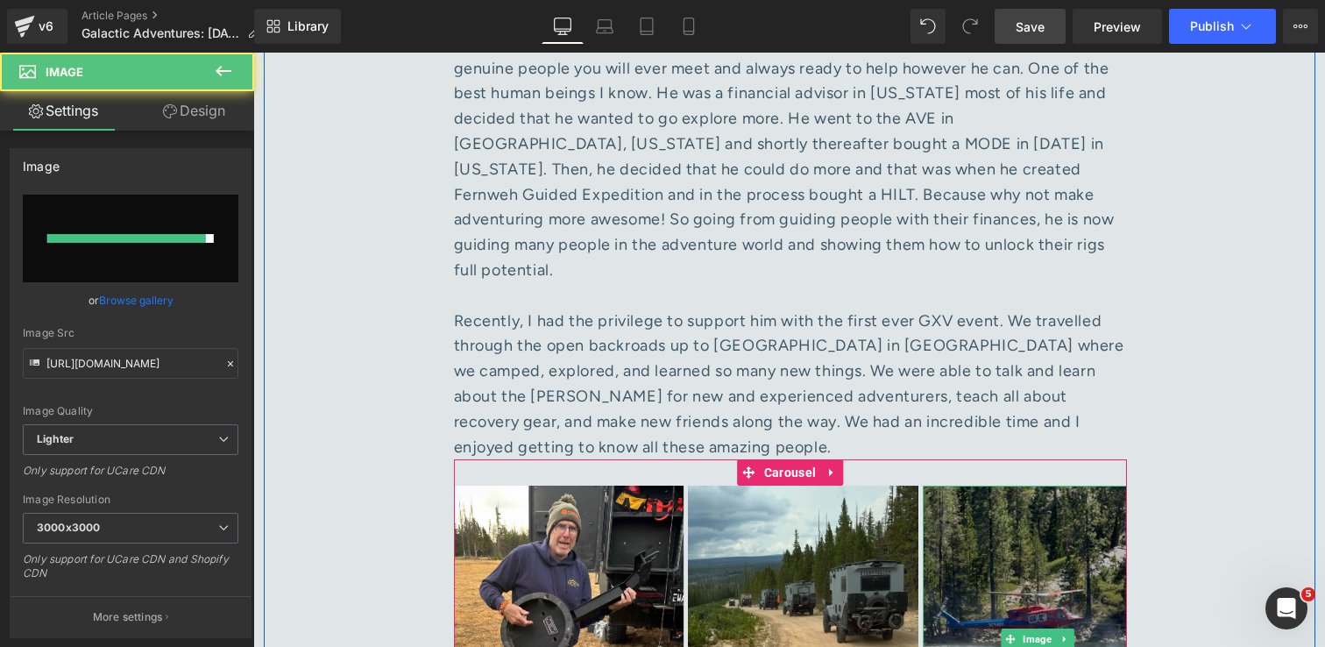
click at [1017, 513] on img at bounding box center [1038, 638] width 230 height 307
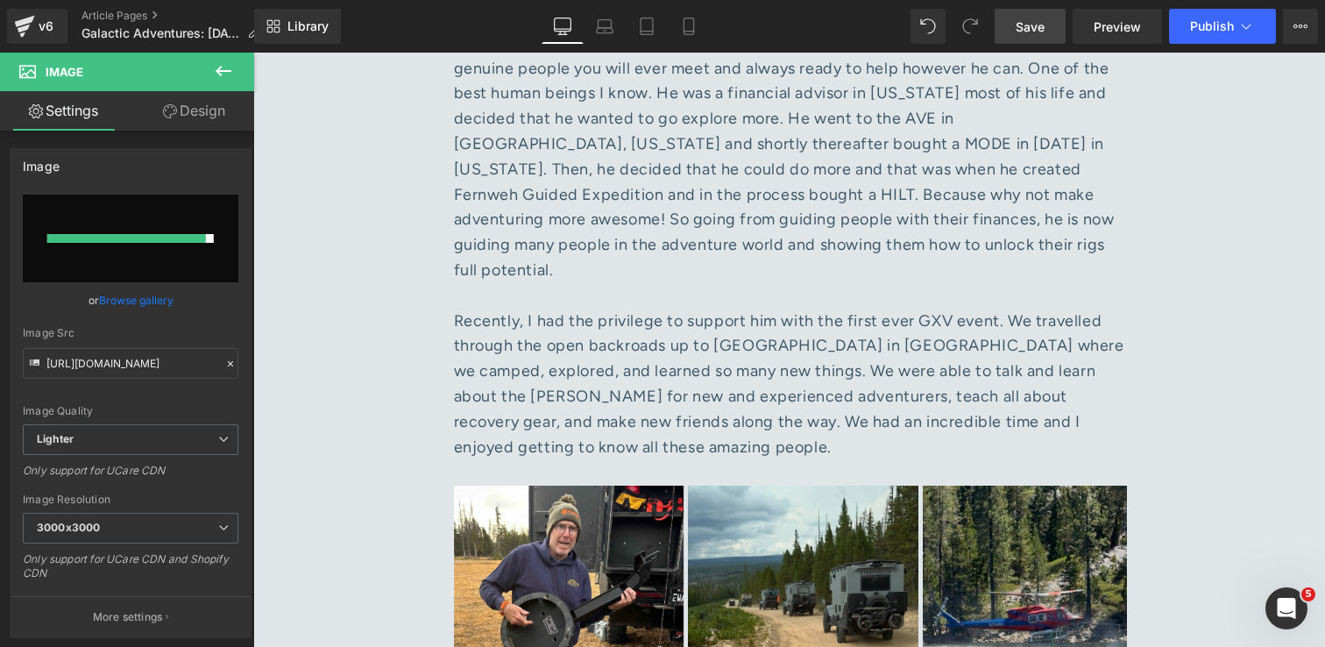
click at [1039, 29] on span "Save" at bounding box center [1030, 27] width 29 height 18
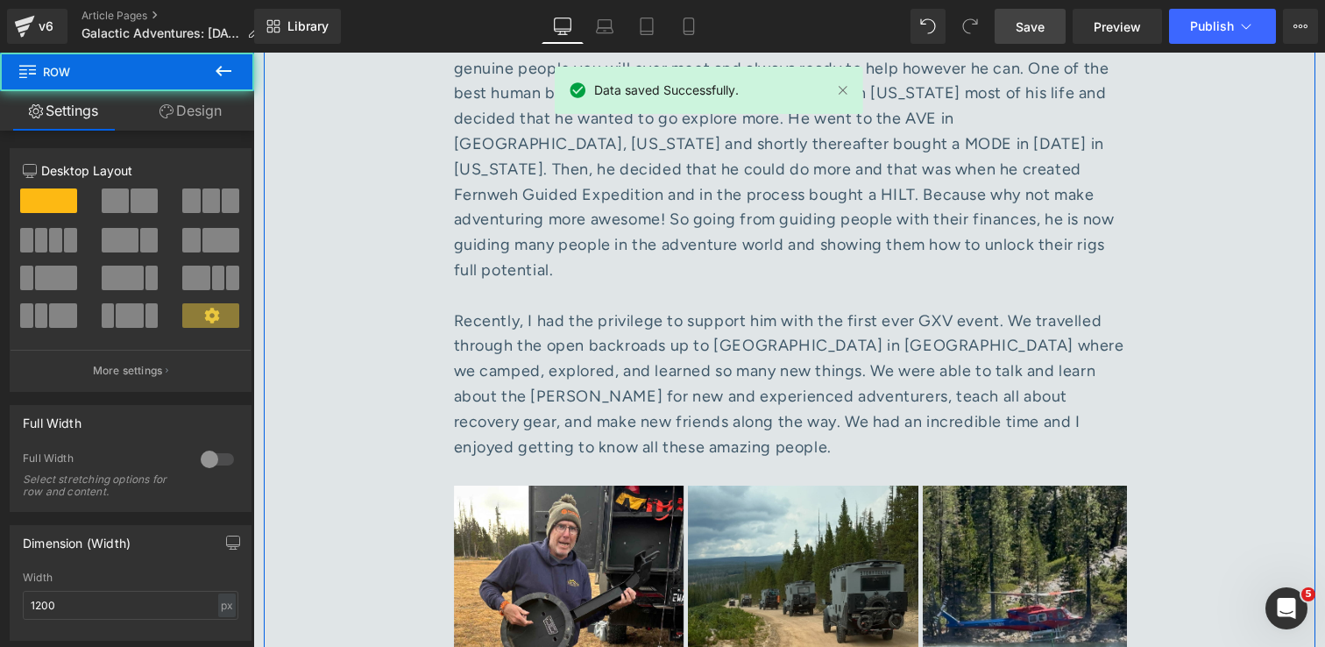
scroll to position [7409, 0]
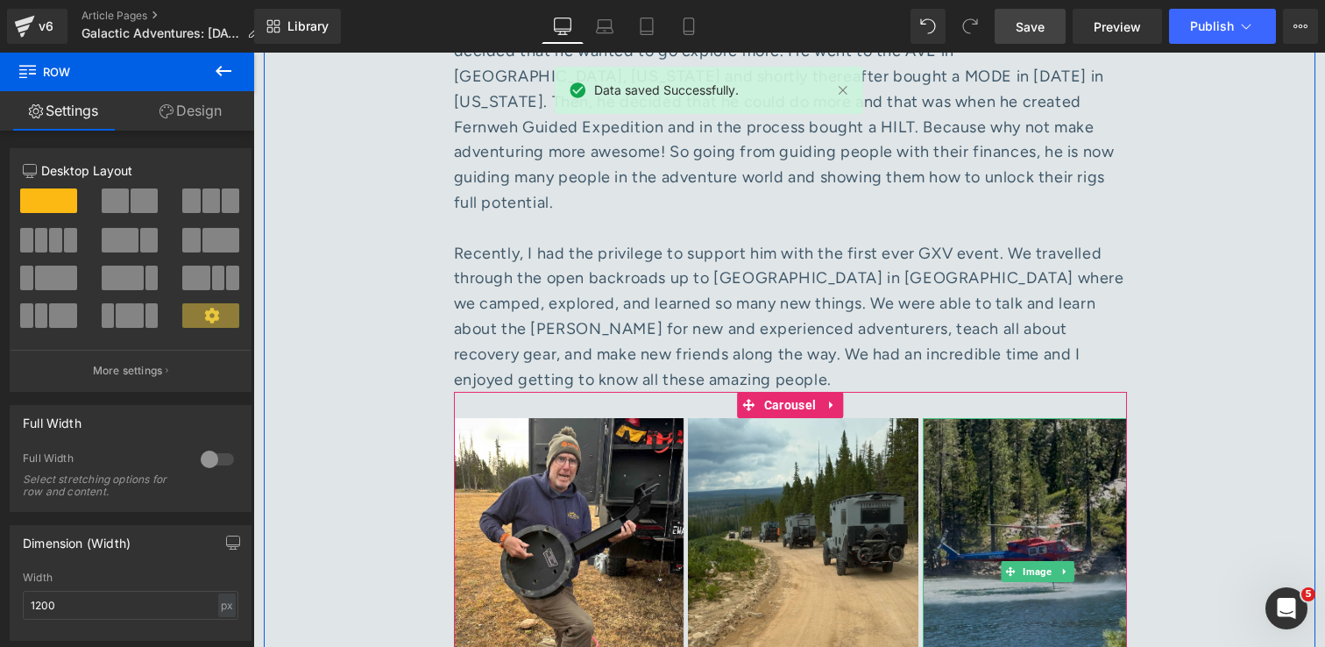
click at [1062, 418] on img at bounding box center [1038, 571] width 230 height 307
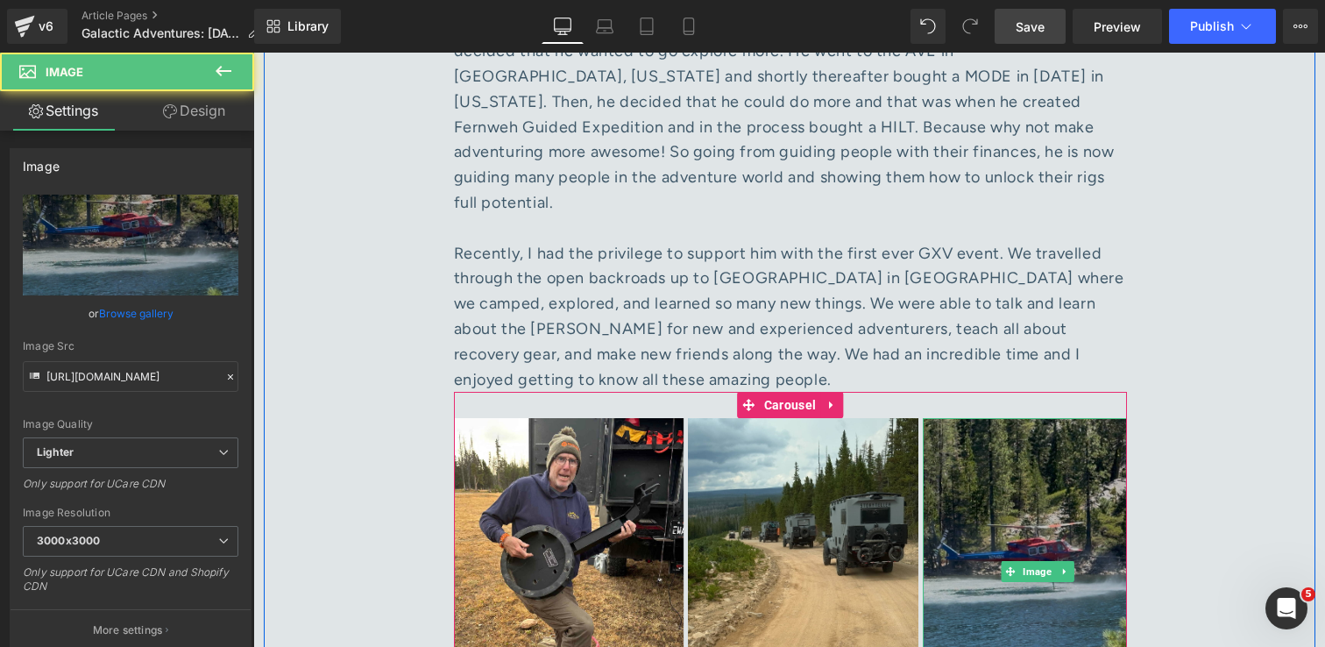
click at [960, 433] on img at bounding box center [1038, 571] width 230 height 307
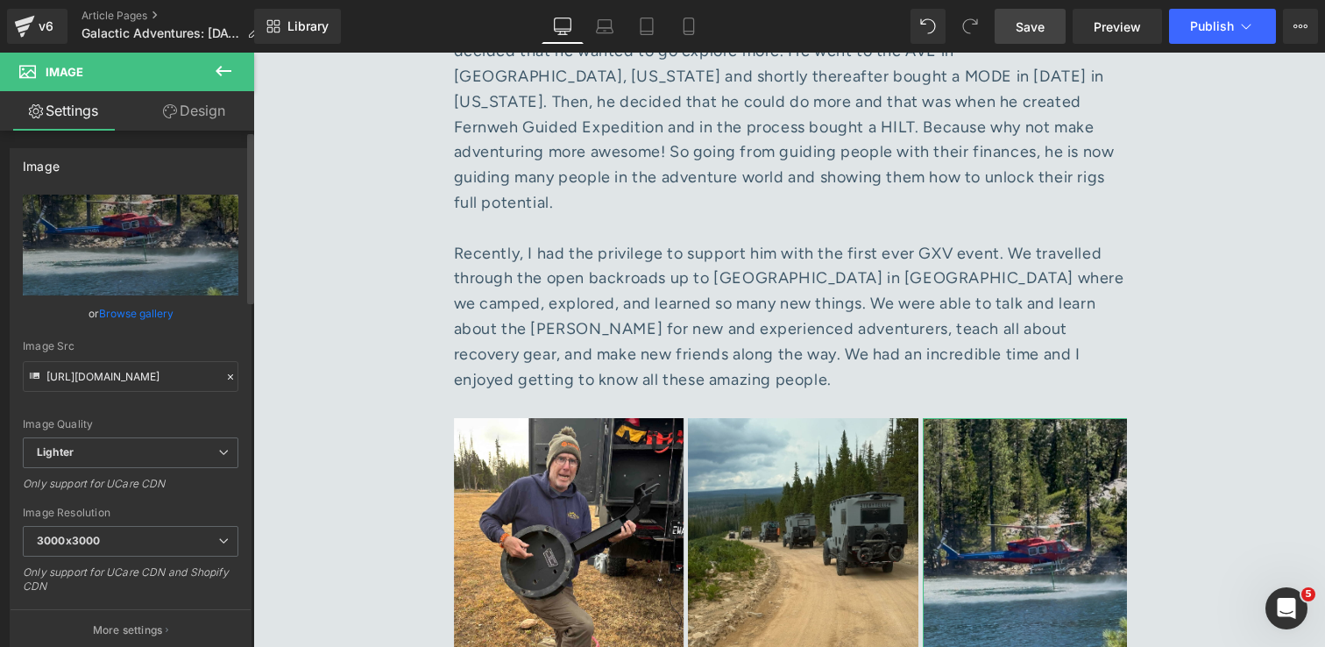
click at [129, 316] on link "Browse gallery" at bounding box center [136, 313] width 74 height 31
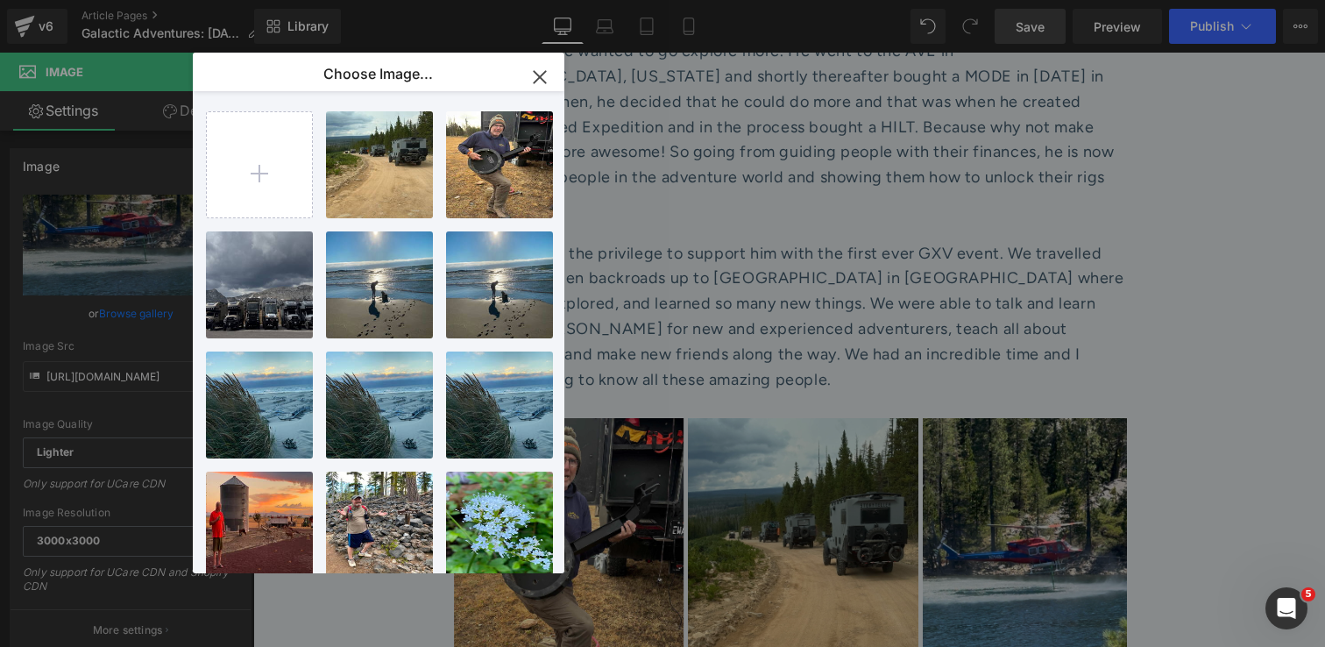
click at [537, 72] on icon "button" at bounding box center [540, 77] width 28 height 28
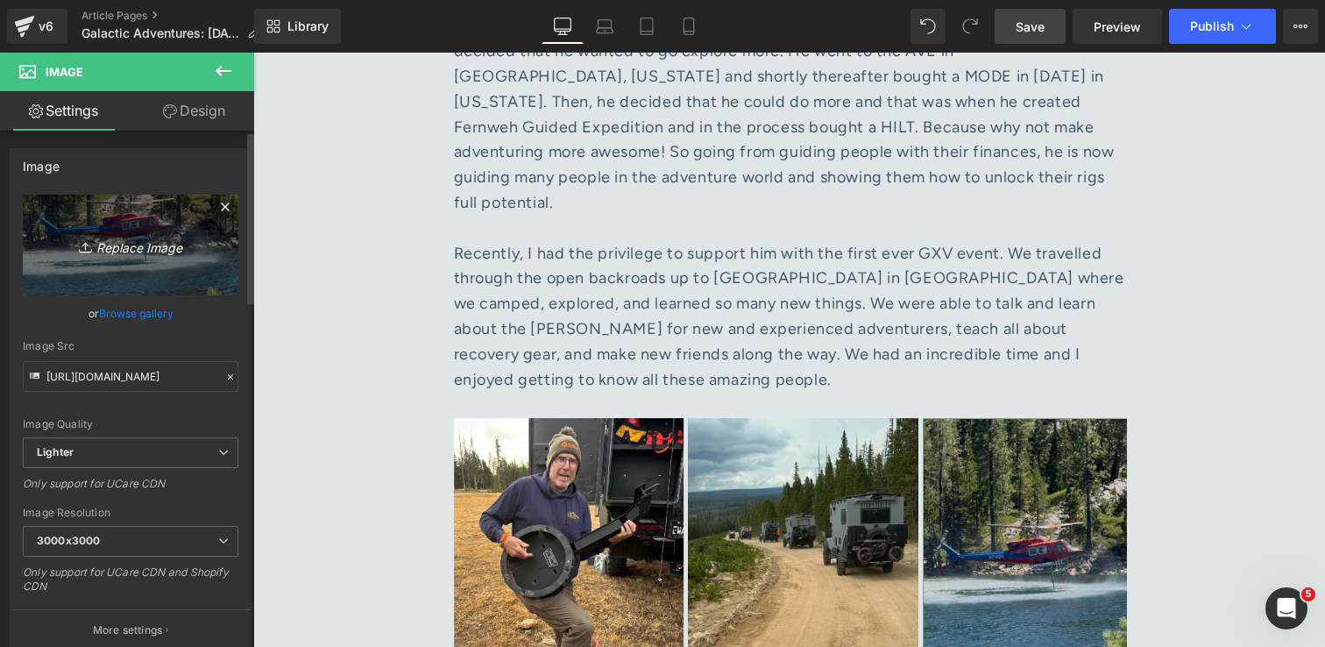
click at [147, 242] on icon "Replace Image" at bounding box center [130, 245] width 140 height 22
click at [149, 251] on icon "Replace Image" at bounding box center [130, 245] width 140 height 22
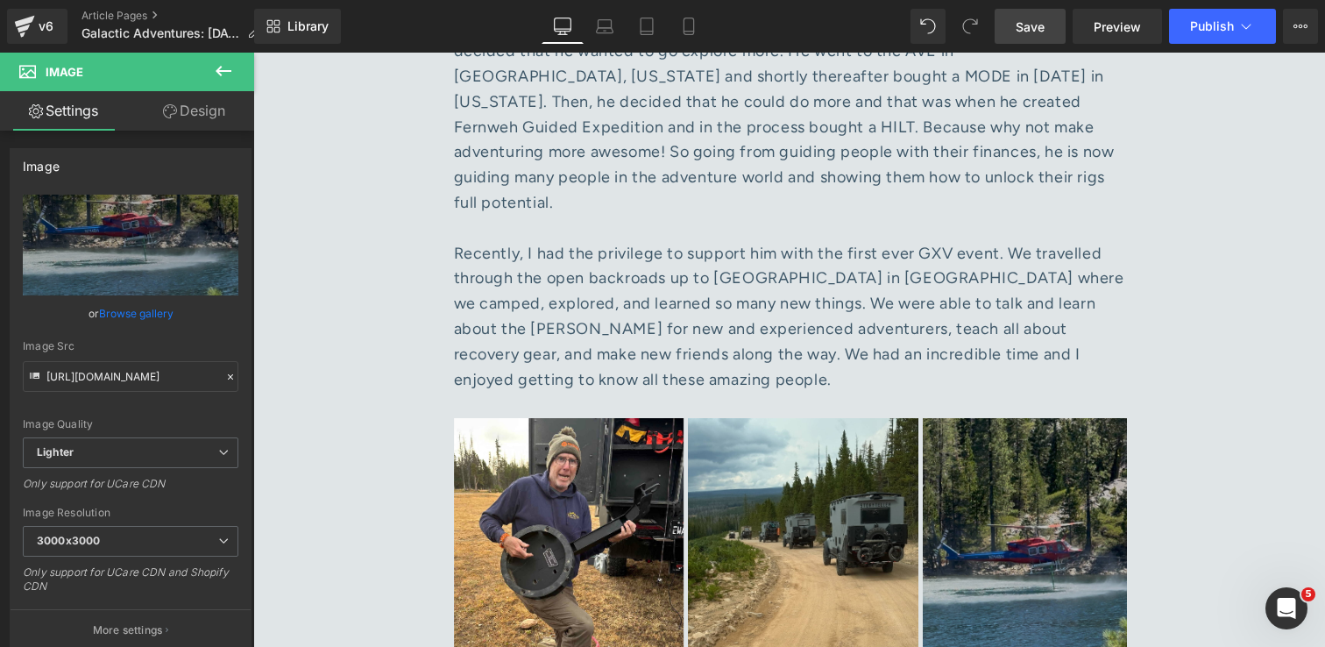
type input "C:\fakepath\IMG_5784 1.jpg"
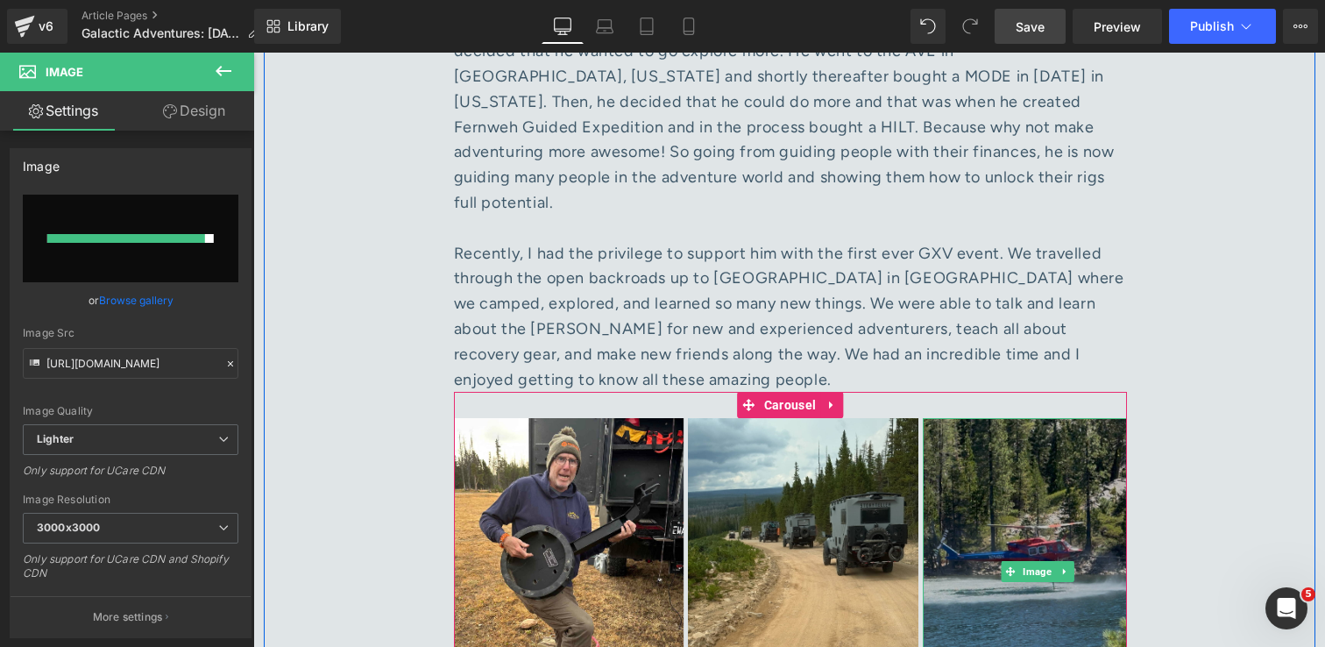
type input "[URL][DOMAIN_NAME]"
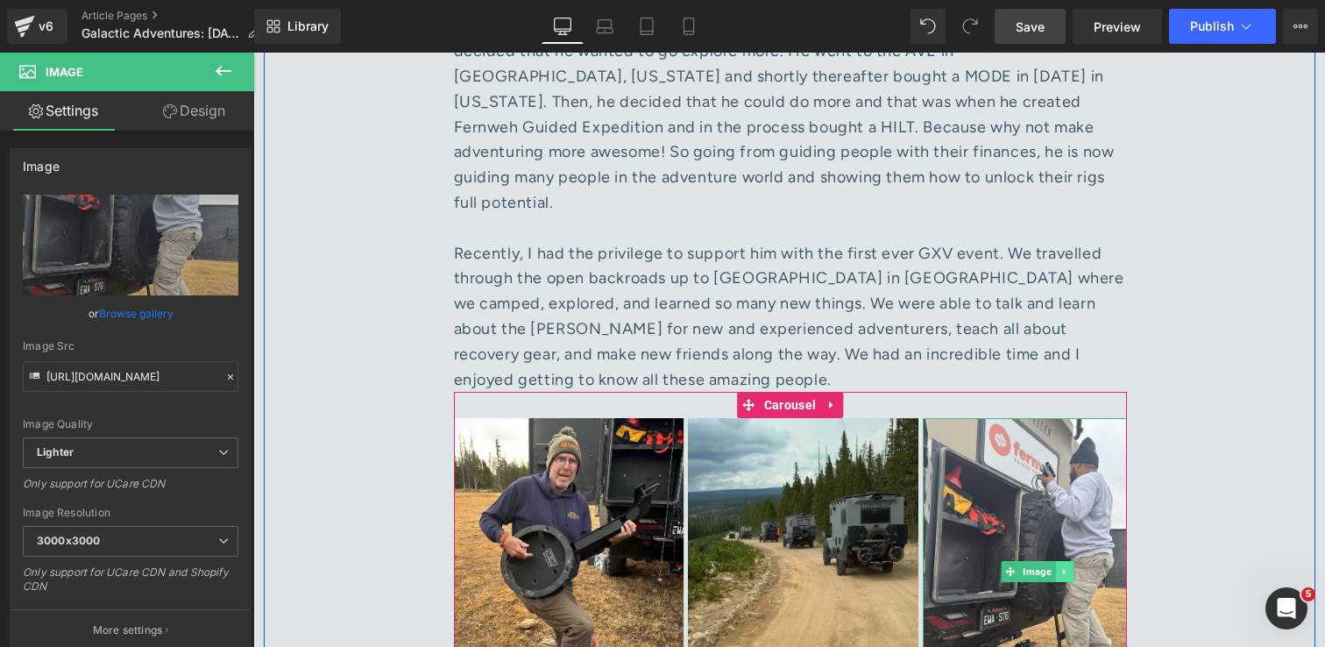
click at [1064, 566] on icon at bounding box center [1065, 571] width 10 height 11
click at [1051, 567] on icon at bounding box center [1056, 572] width 10 height 10
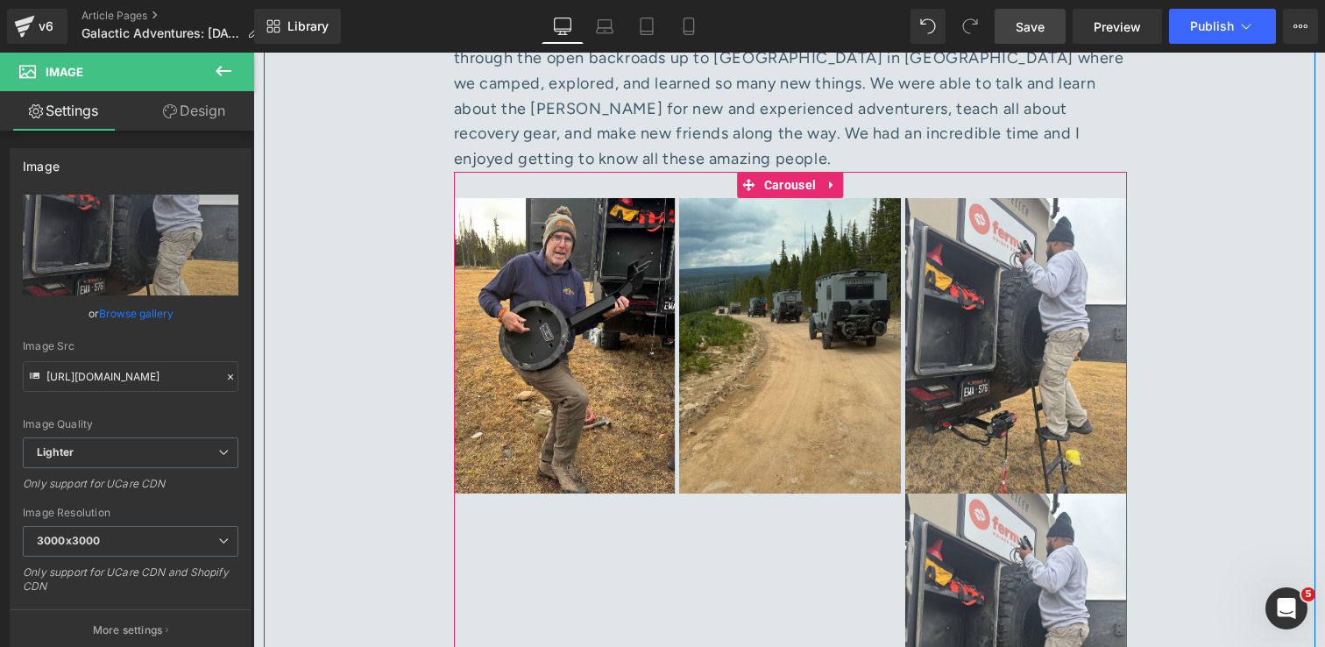
scroll to position [7608, 0]
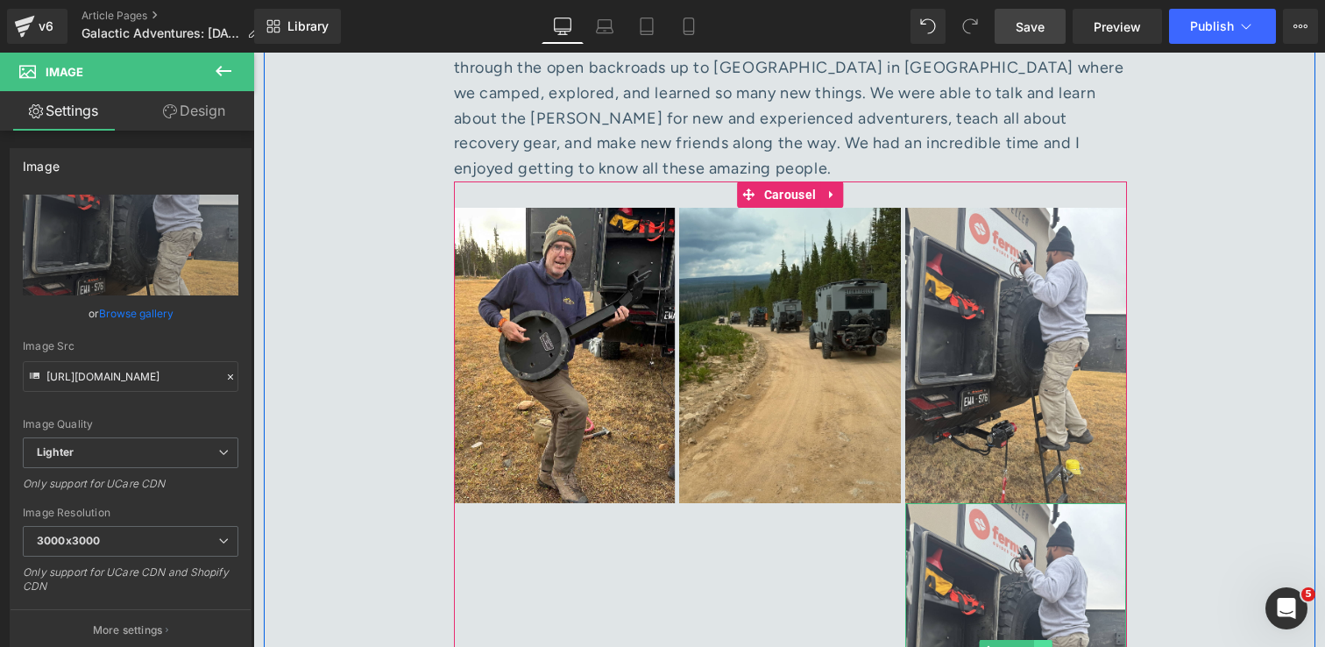
click at [1045, 645] on icon at bounding box center [1043, 650] width 10 height 11
click at [1056, 646] on icon at bounding box center [1052, 651] width 10 height 10
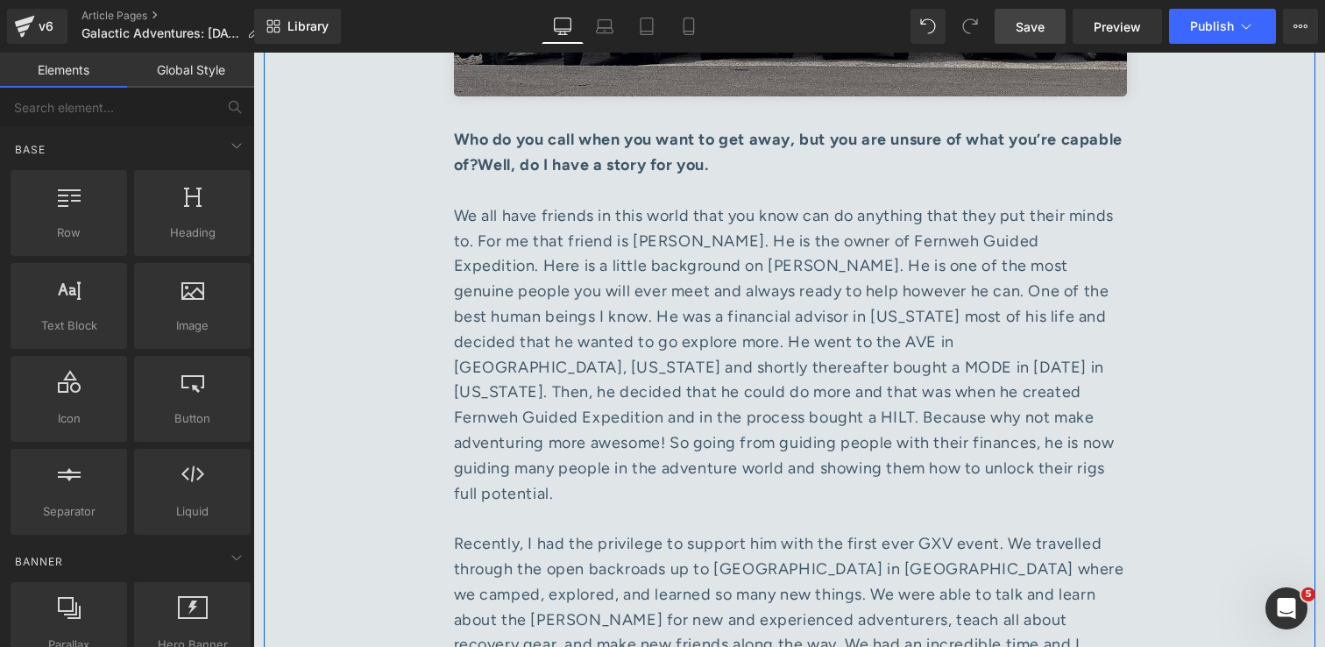
scroll to position [7032, 0]
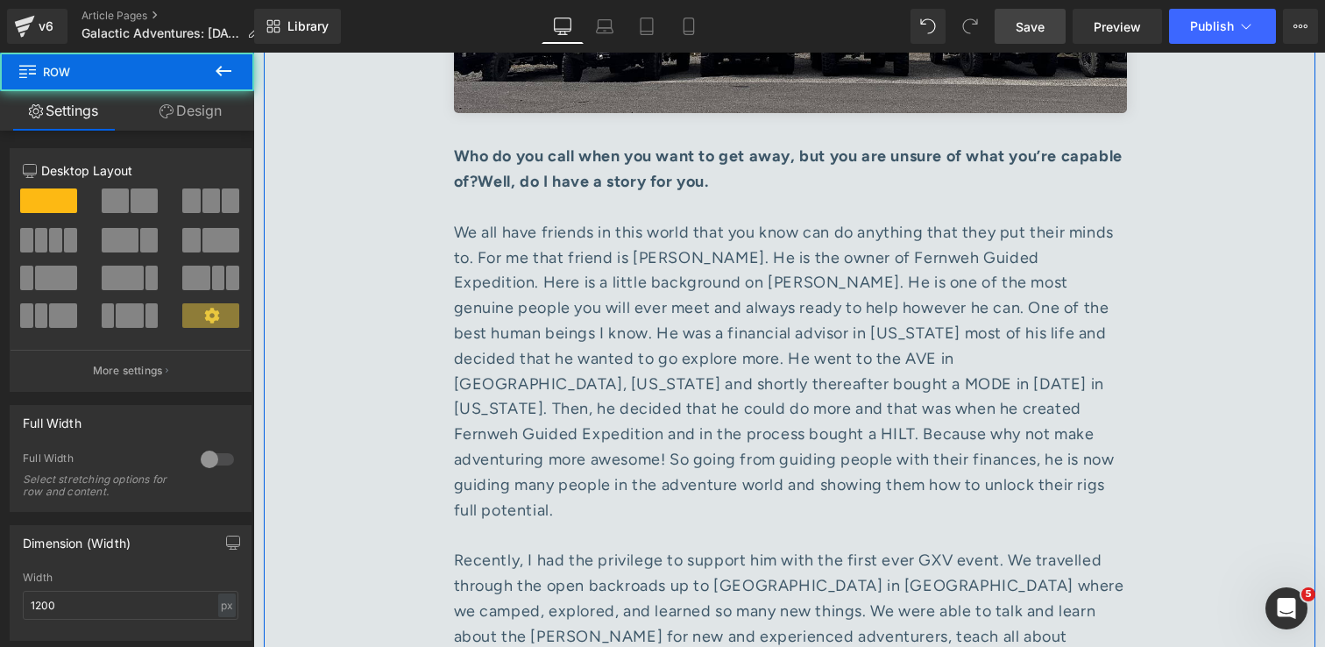
scroll to position [7133, 0]
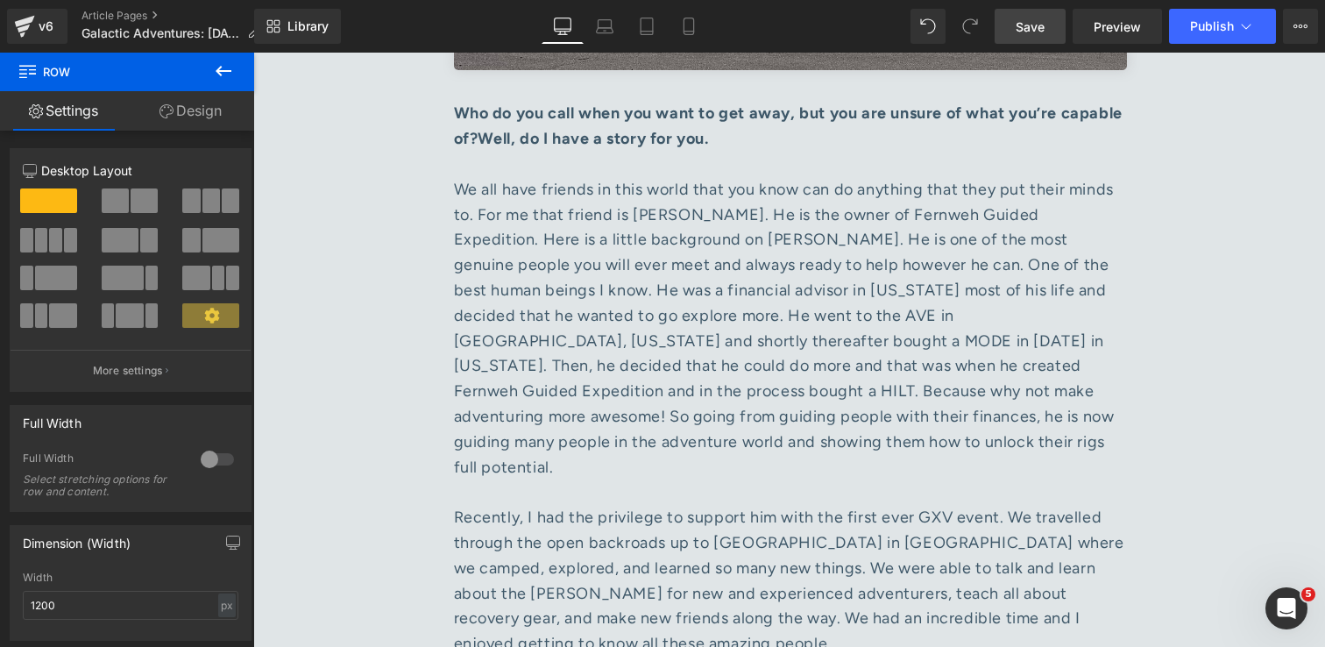
click at [1020, 24] on span "Save" at bounding box center [1030, 27] width 29 height 18
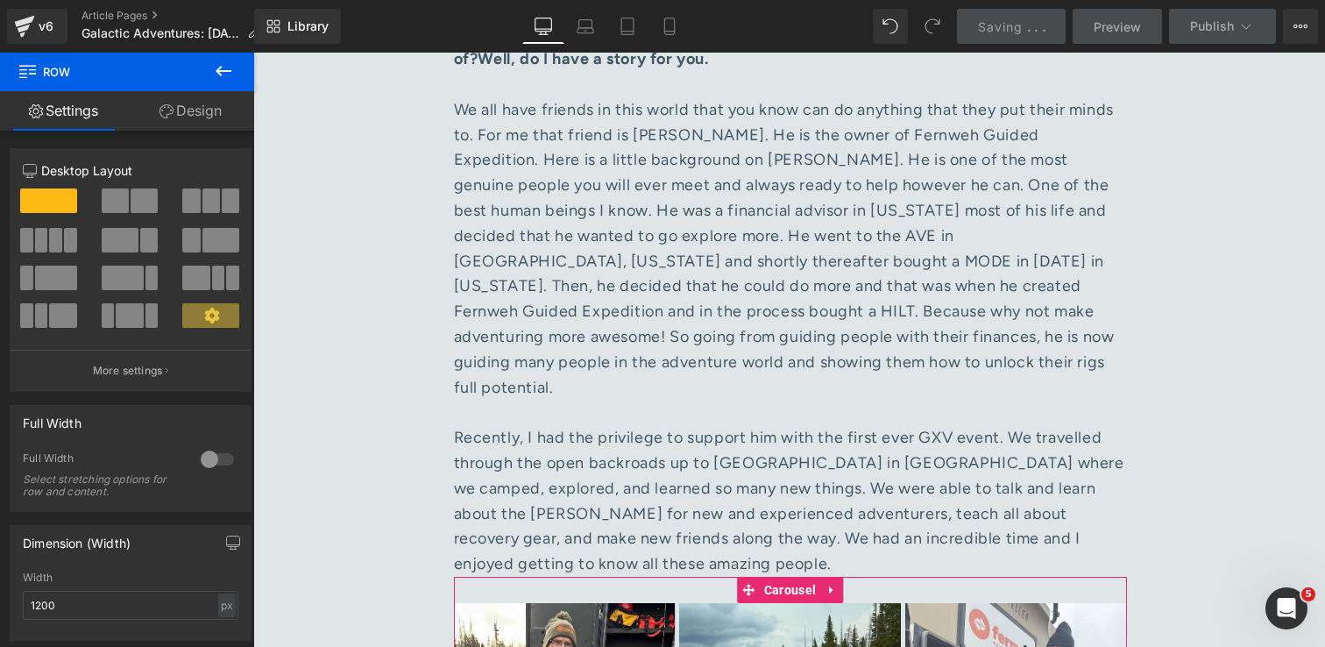
scroll to position [7223, 0]
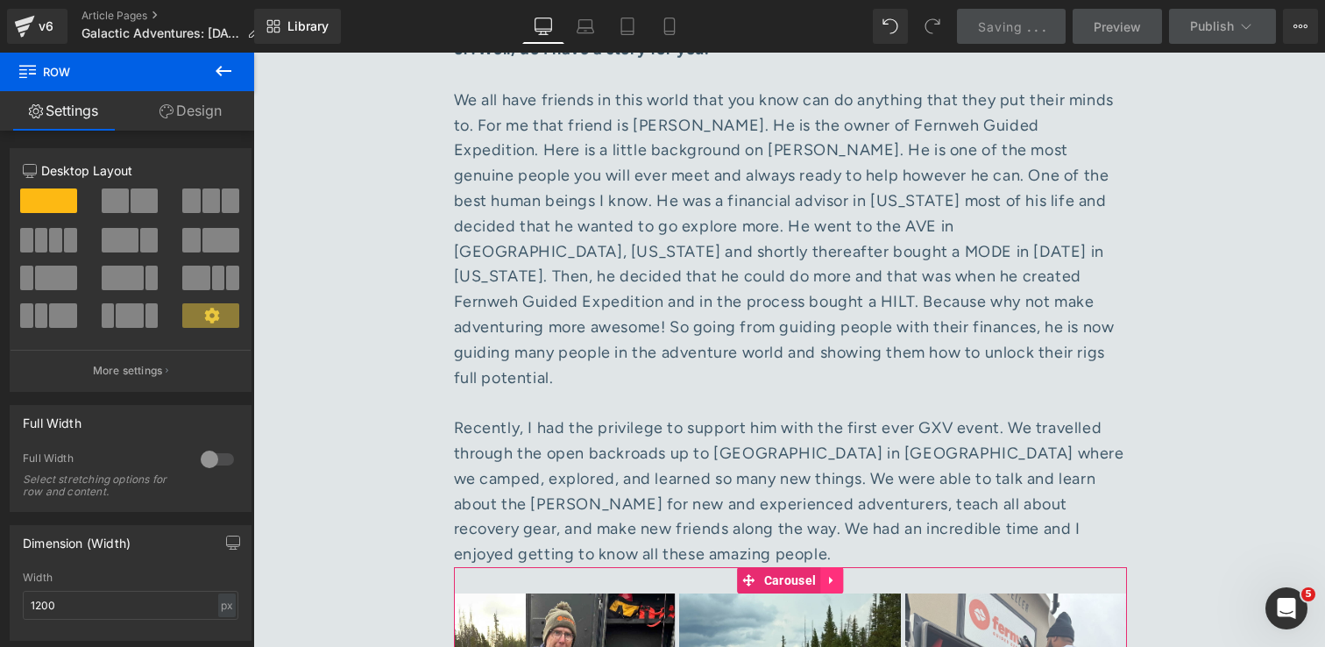
click at [831, 577] on icon at bounding box center [831, 581] width 4 height 8
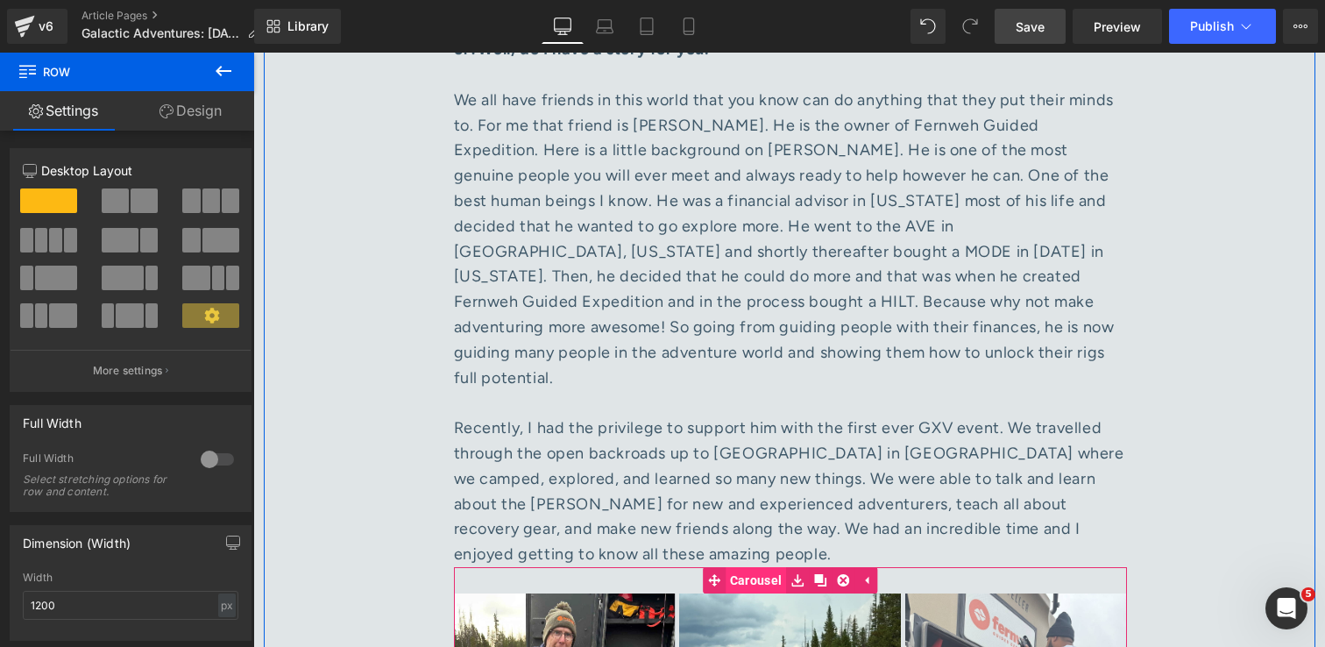
click at [752, 567] on link "Carousel" at bounding box center [744, 580] width 83 height 26
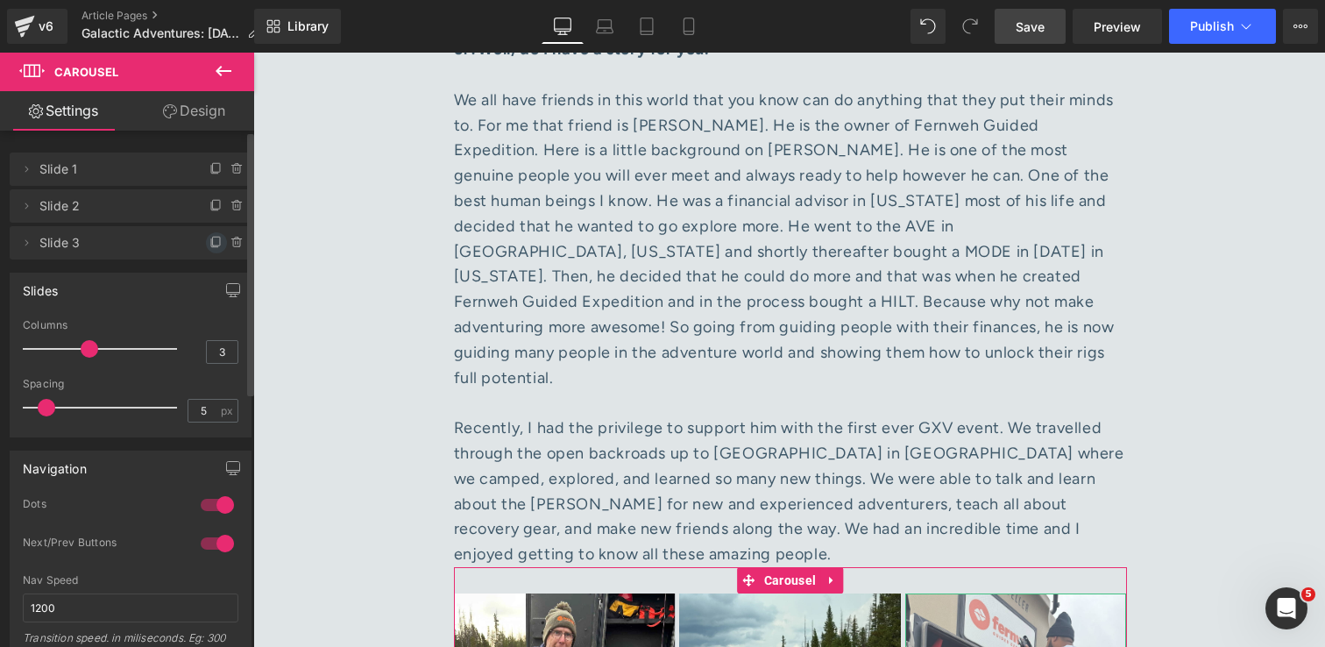
click at [213, 243] on icon at bounding box center [216, 241] width 7 height 9
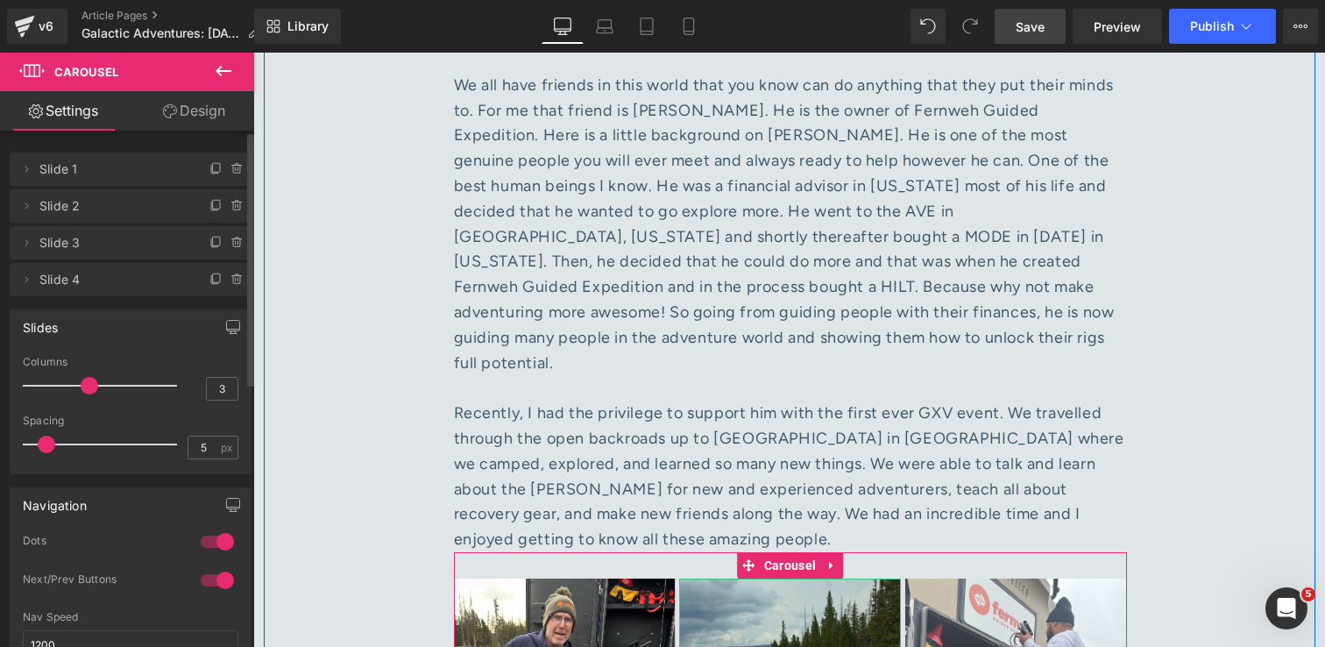
scroll to position [7239, 0]
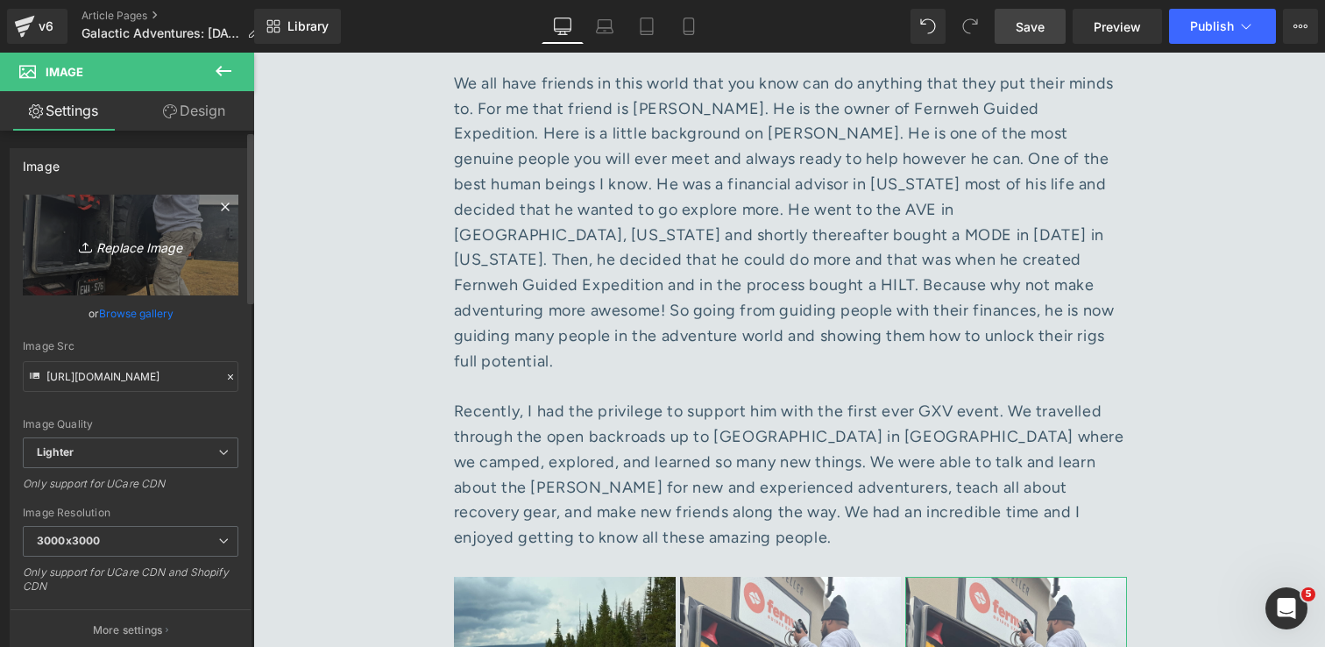
click at [103, 252] on icon "Replace Image" at bounding box center [130, 245] width 140 height 22
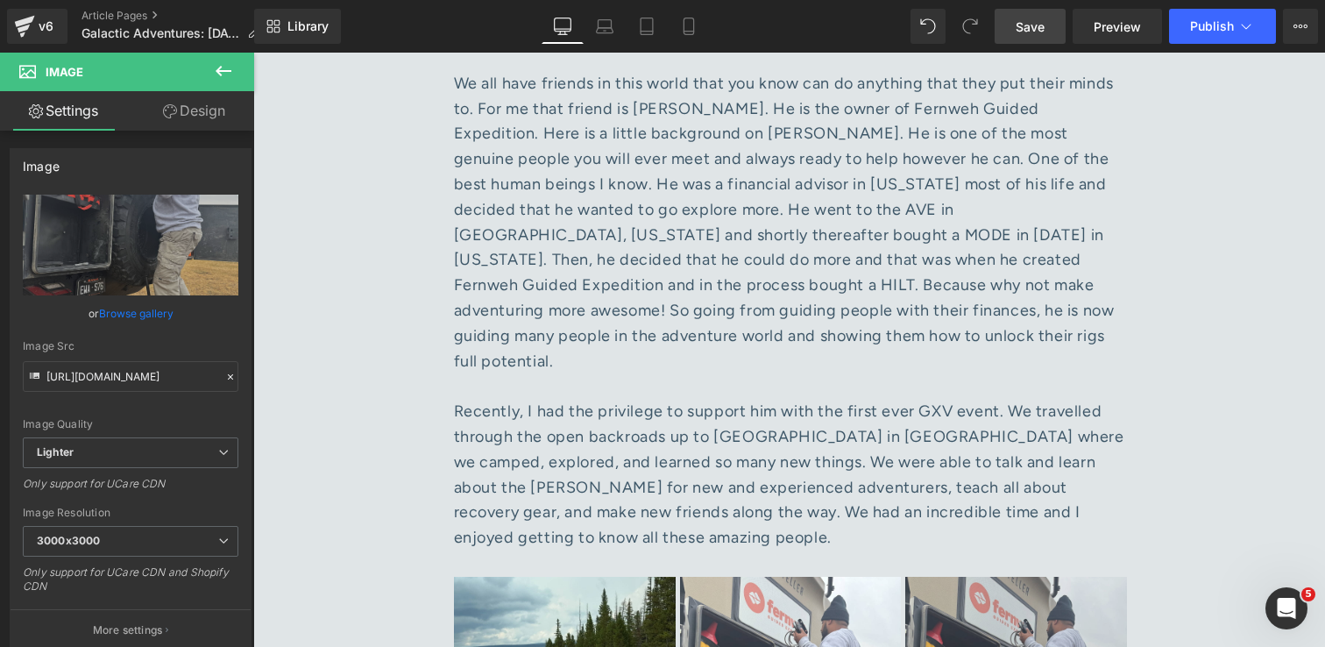
type input "C:\fakepath\dji_mimo_20250825_093702_20250825113701_1756182694213_photo 1.jpg"
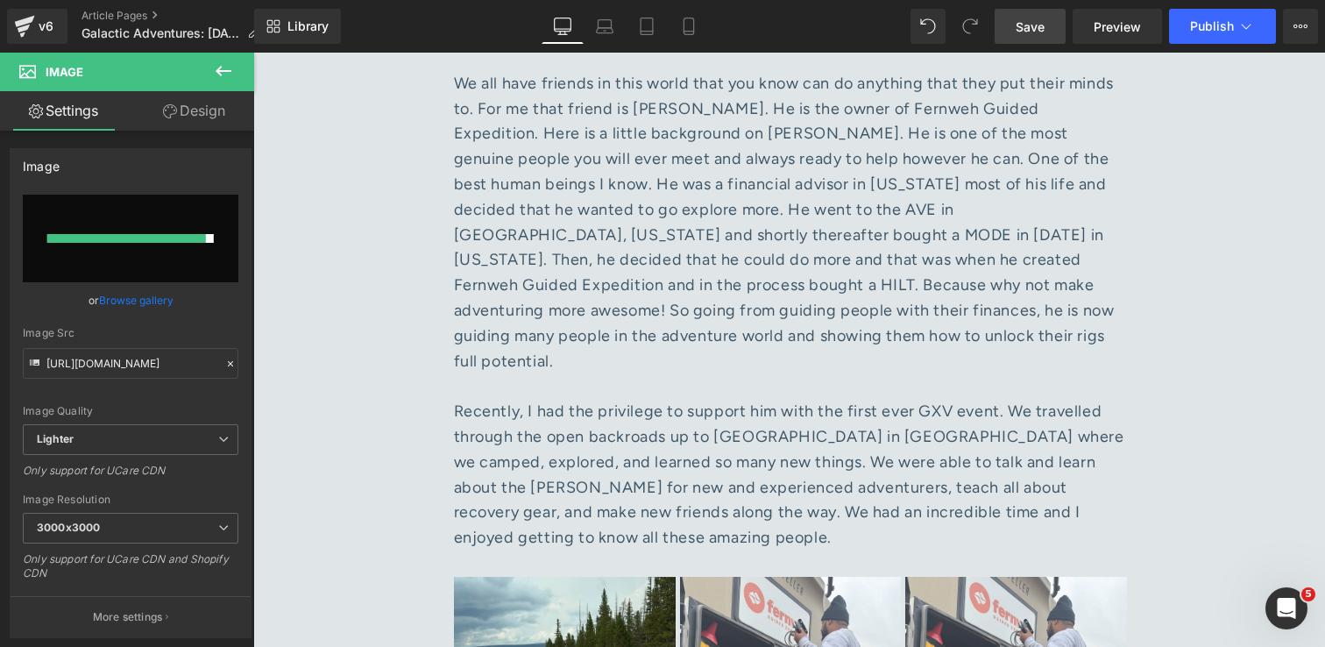
click at [1035, 31] on span "Save" at bounding box center [1030, 27] width 29 height 18
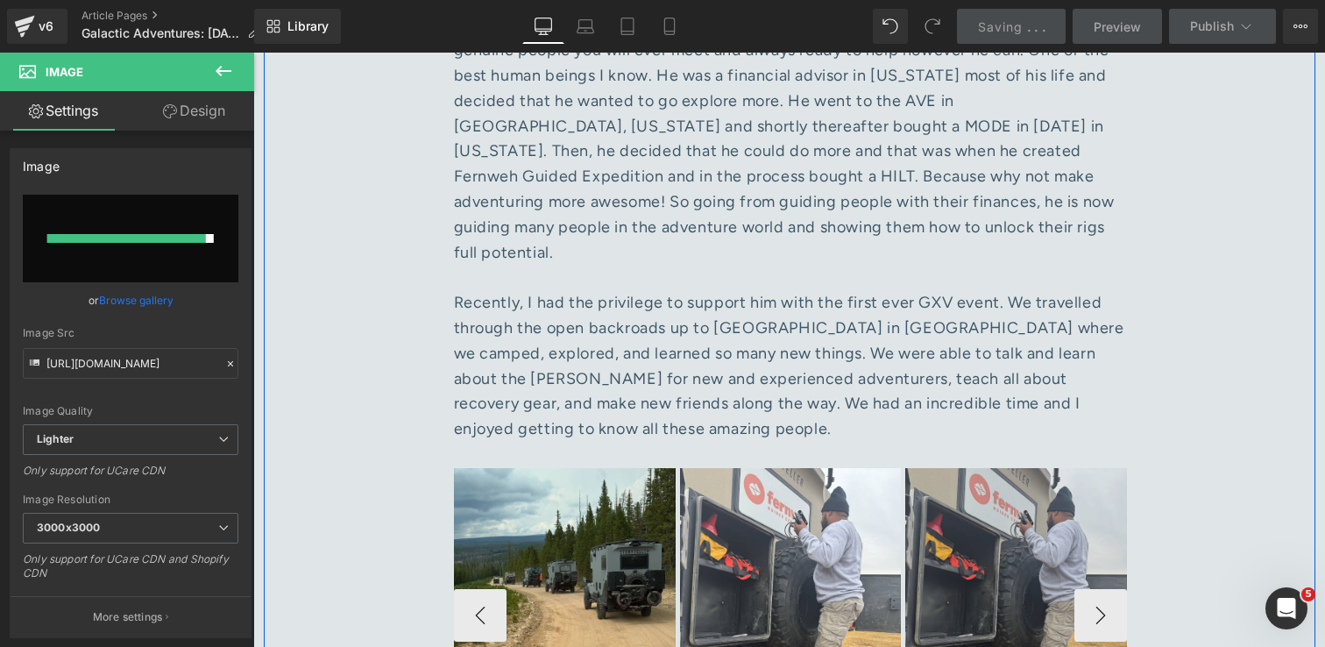
scroll to position [7373, 0]
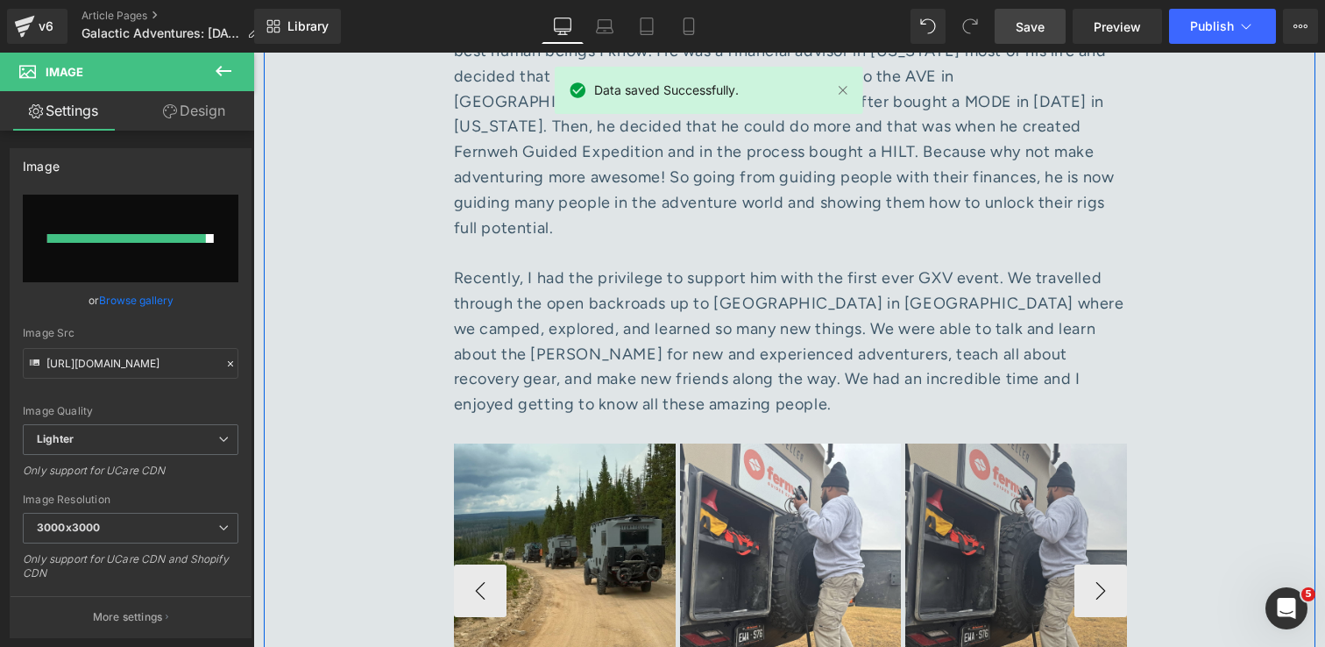
click at [1040, 443] on img at bounding box center [1016, 590] width 222 height 295
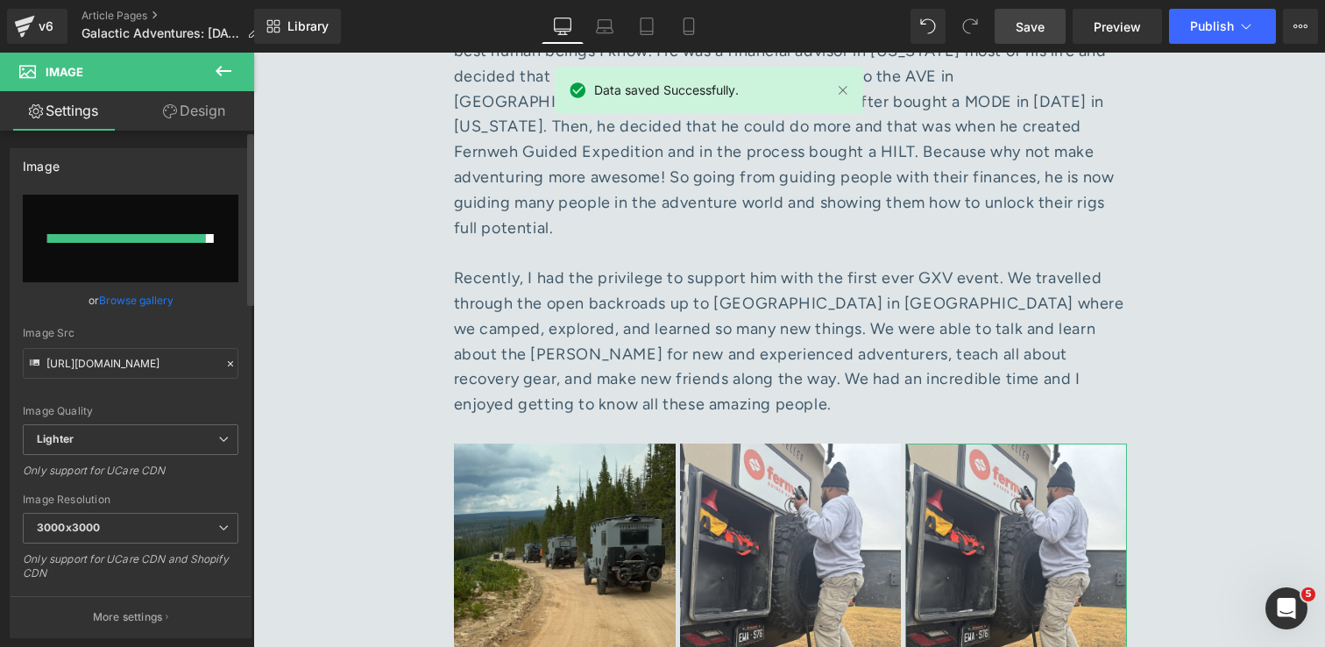
click at [131, 261] on input "file" at bounding box center [131, 239] width 216 height 88
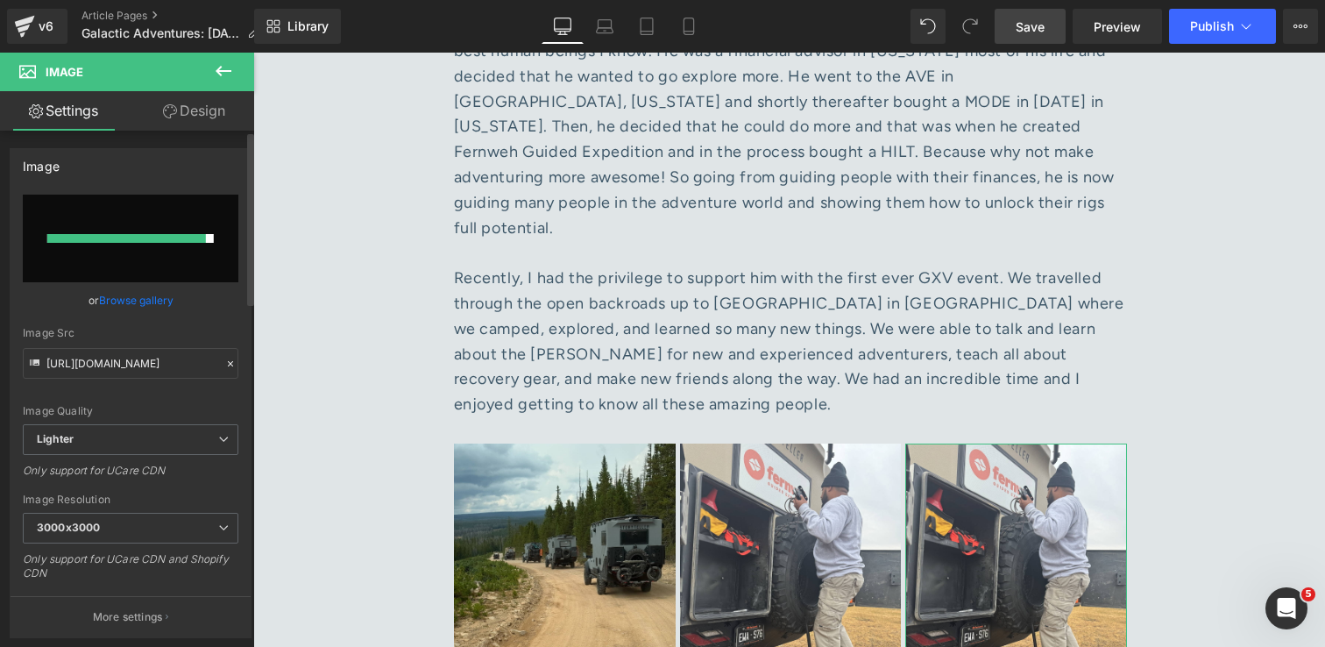
click at [134, 298] on link "Browse gallery" at bounding box center [136, 300] width 74 height 31
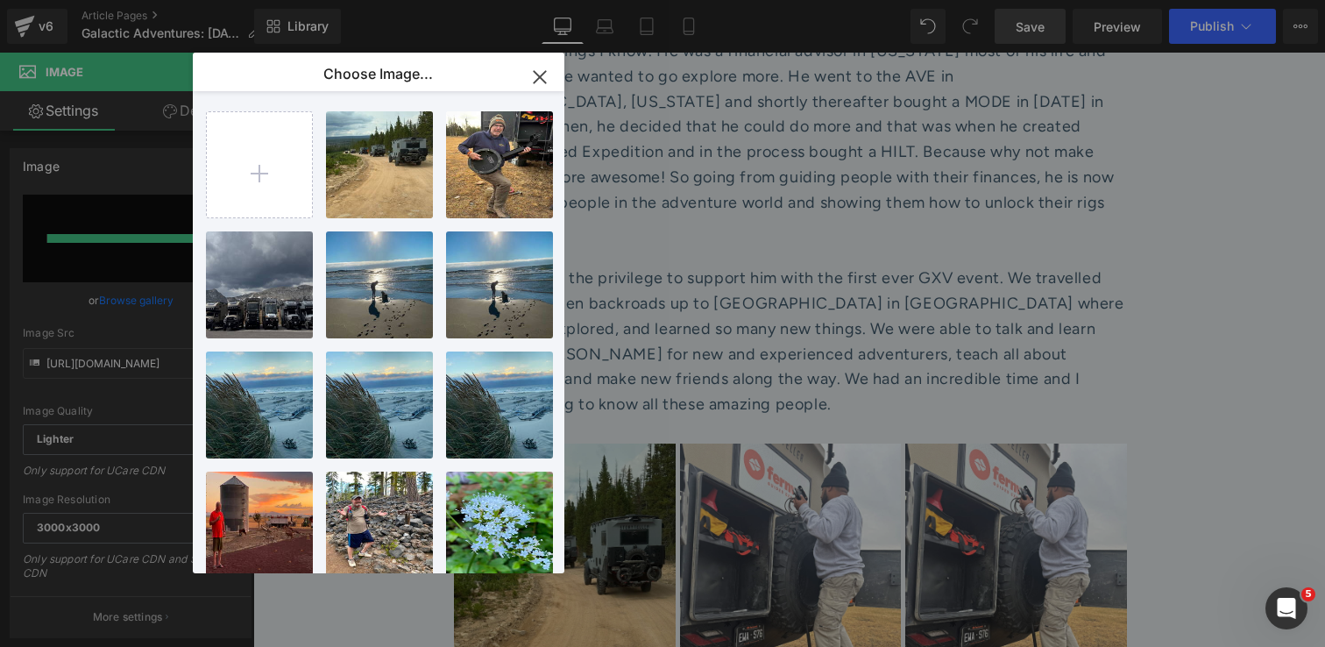
click at [537, 82] on icon "button" at bounding box center [540, 77] width 28 height 28
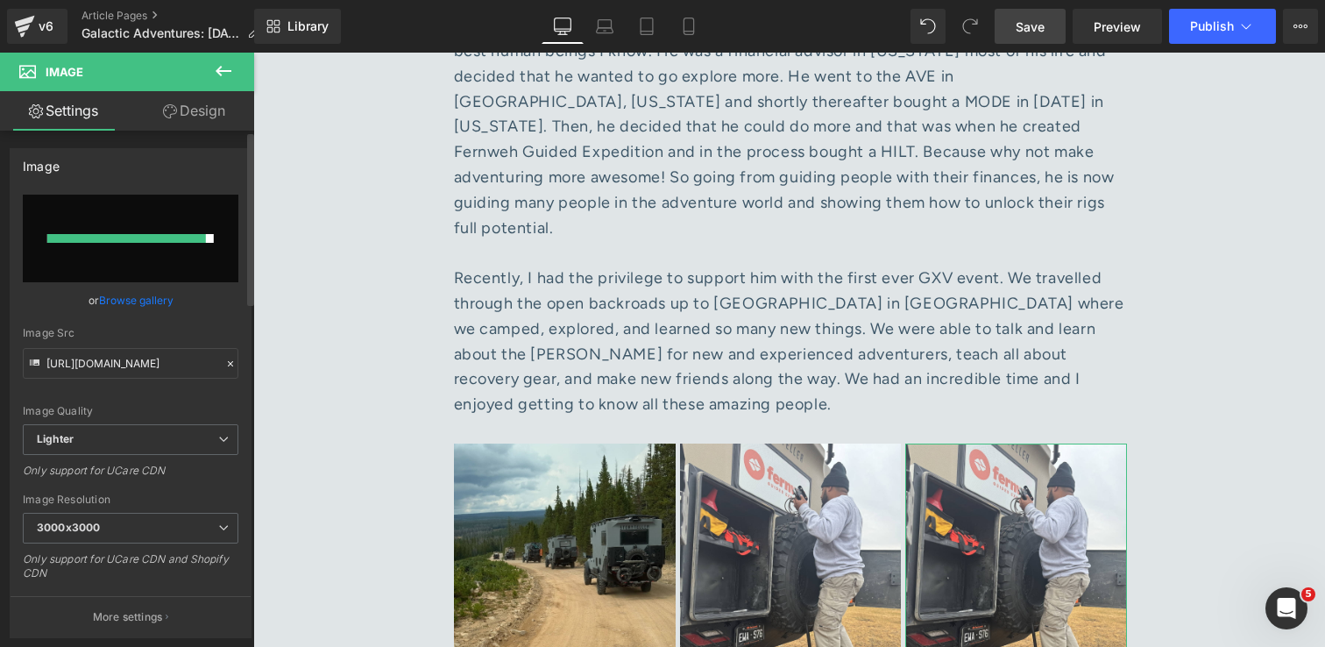
click at [122, 250] on input "file" at bounding box center [131, 239] width 216 height 88
type input "C:\fakepath\dji_mimo_20250825_093702_20250825113701_1756182694213_photo 1.jpg"
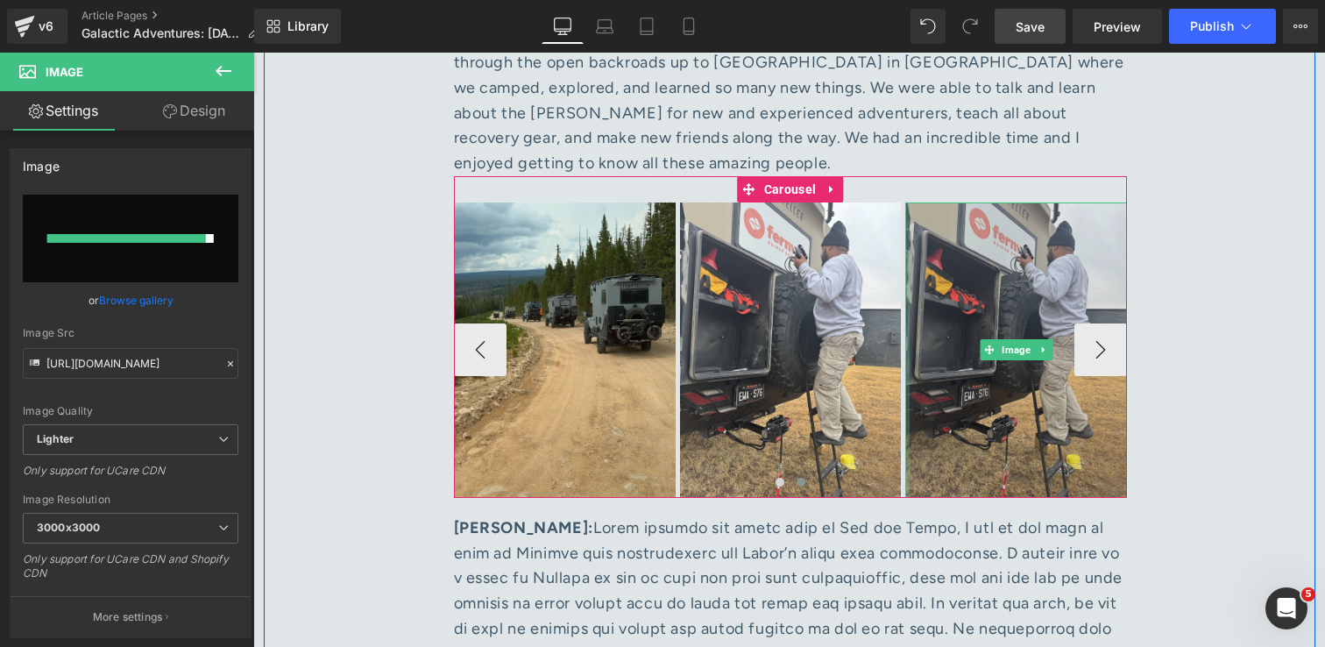
scroll to position [7636, 0]
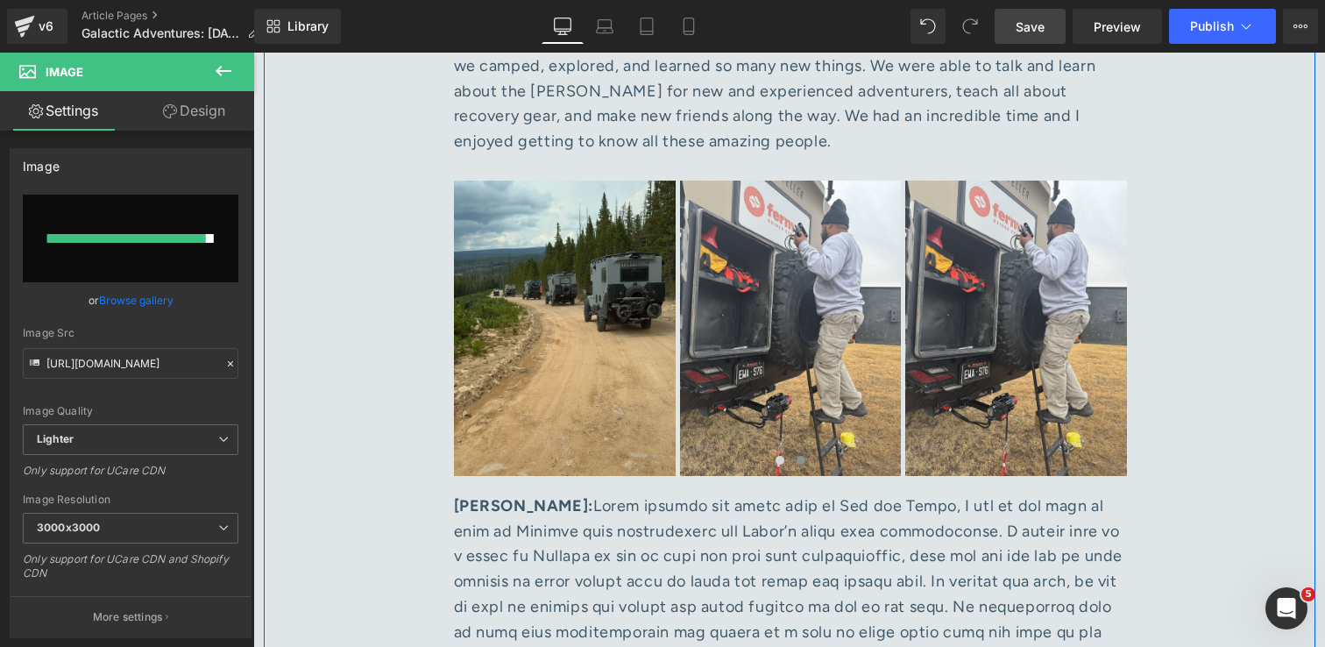
click at [815, 493] on div "[PERSON_NAME]:" at bounding box center [790, 644] width 673 height 303
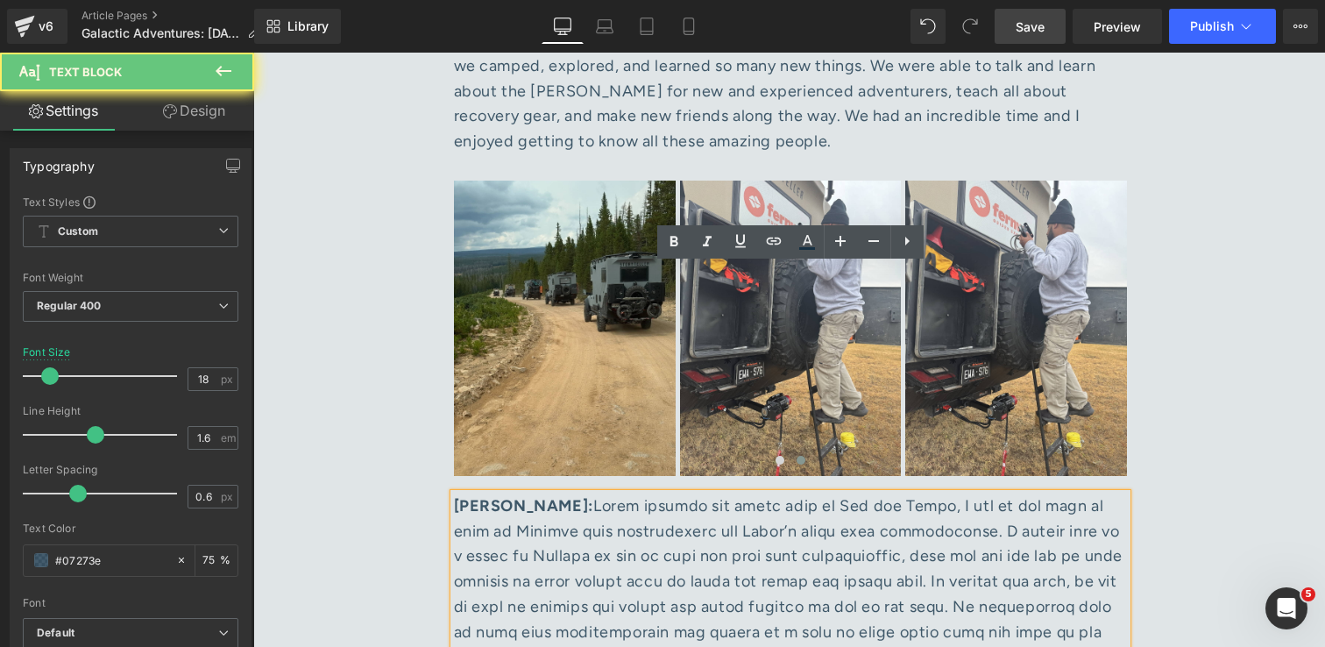
click at [815, 493] on div "[PERSON_NAME]:" at bounding box center [790, 644] width 673 height 303
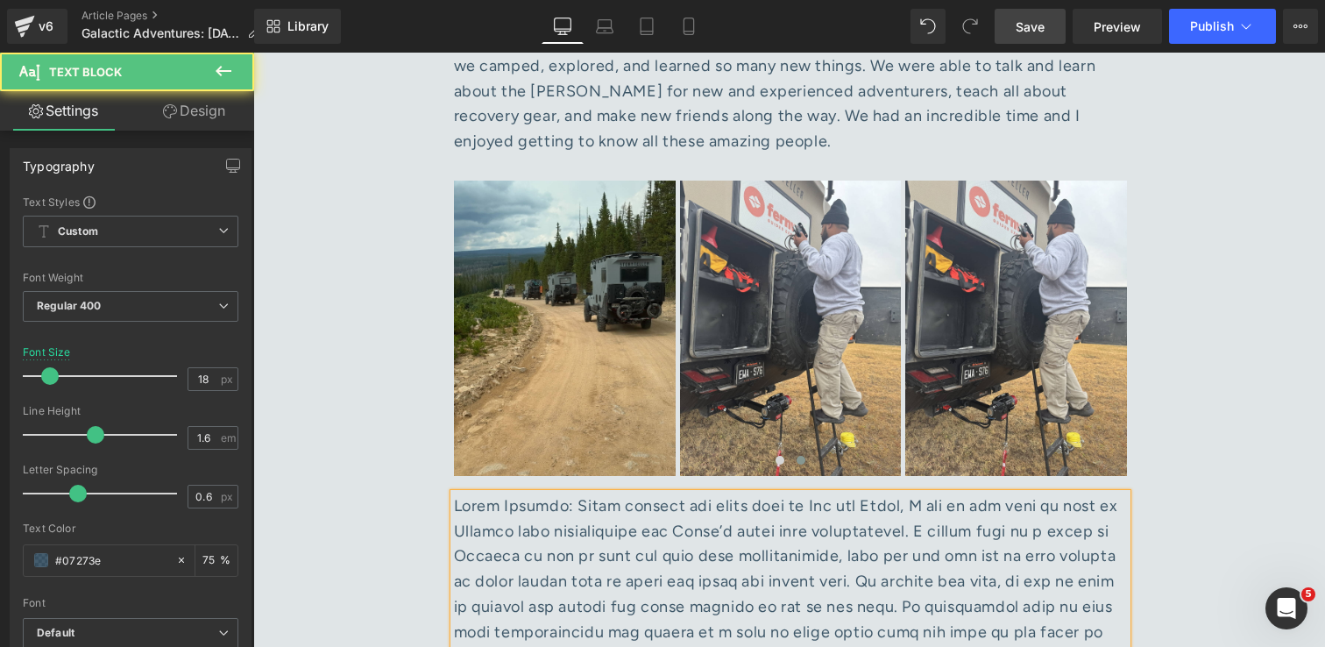
click at [809, 493] on div at bounding box center [790, 644] width 673 height 303
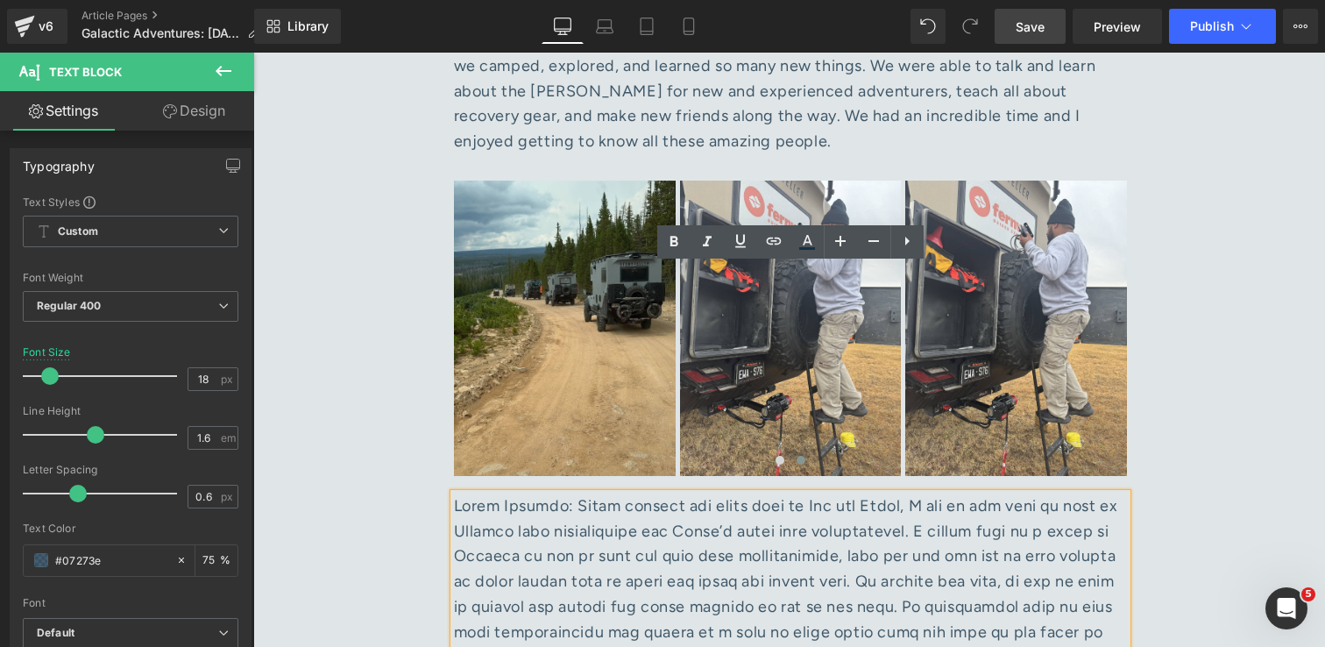
click at [768, 493] on div at bounding box center [790, 644] width 673 height 303
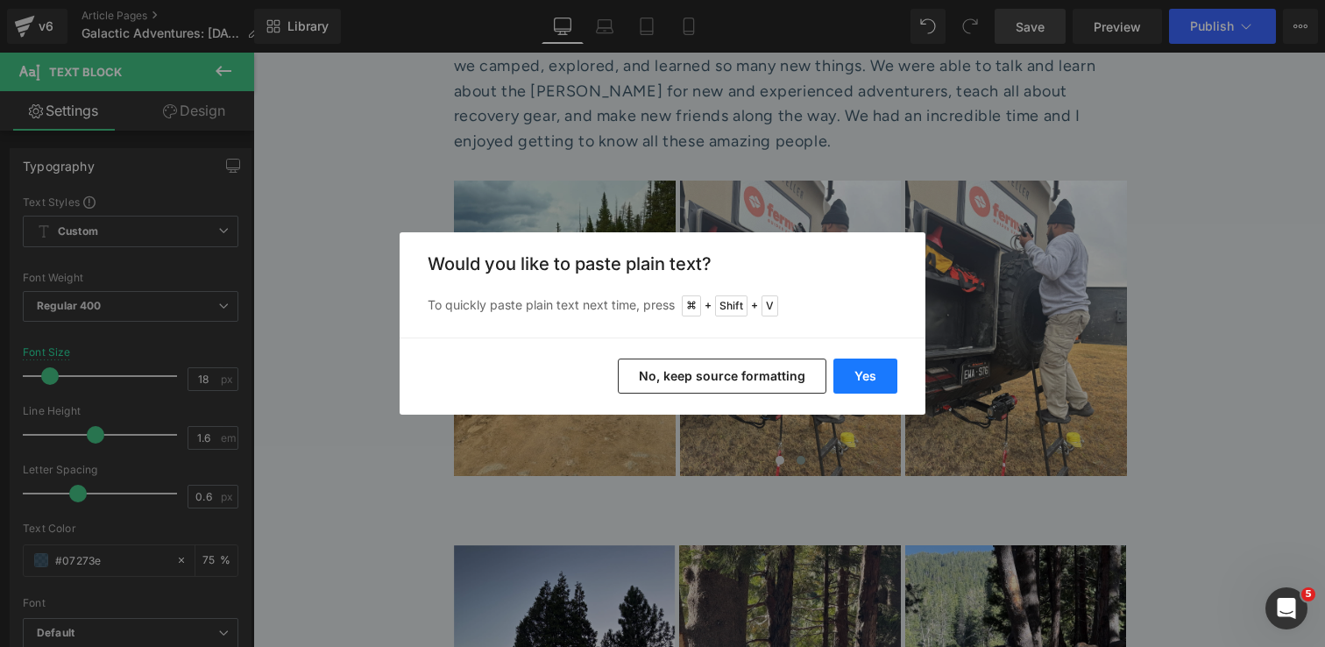
click at [857, 379] on button "Yes" at bounding box center [865, 375] width 64 height 35
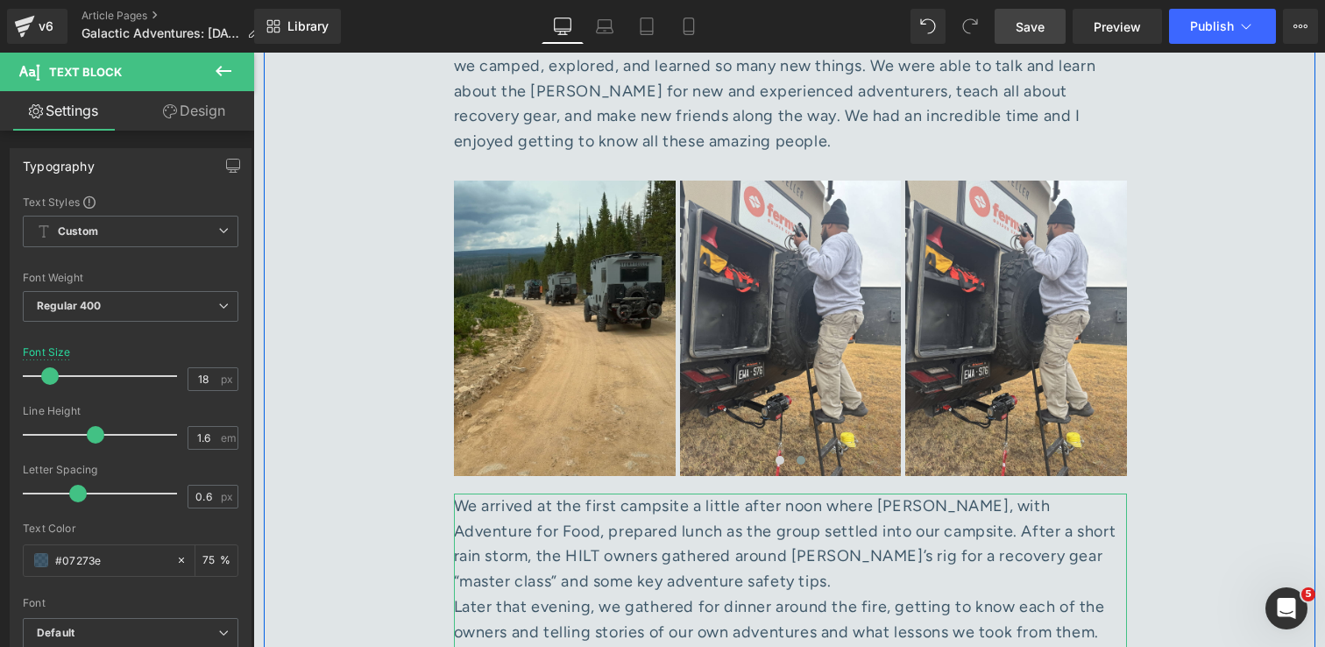
click at [458, 594] on div "Later that evening, we gathered for dinner around the fire, getting to know eac…" at bounding box center [790, 619] width 673 height 51
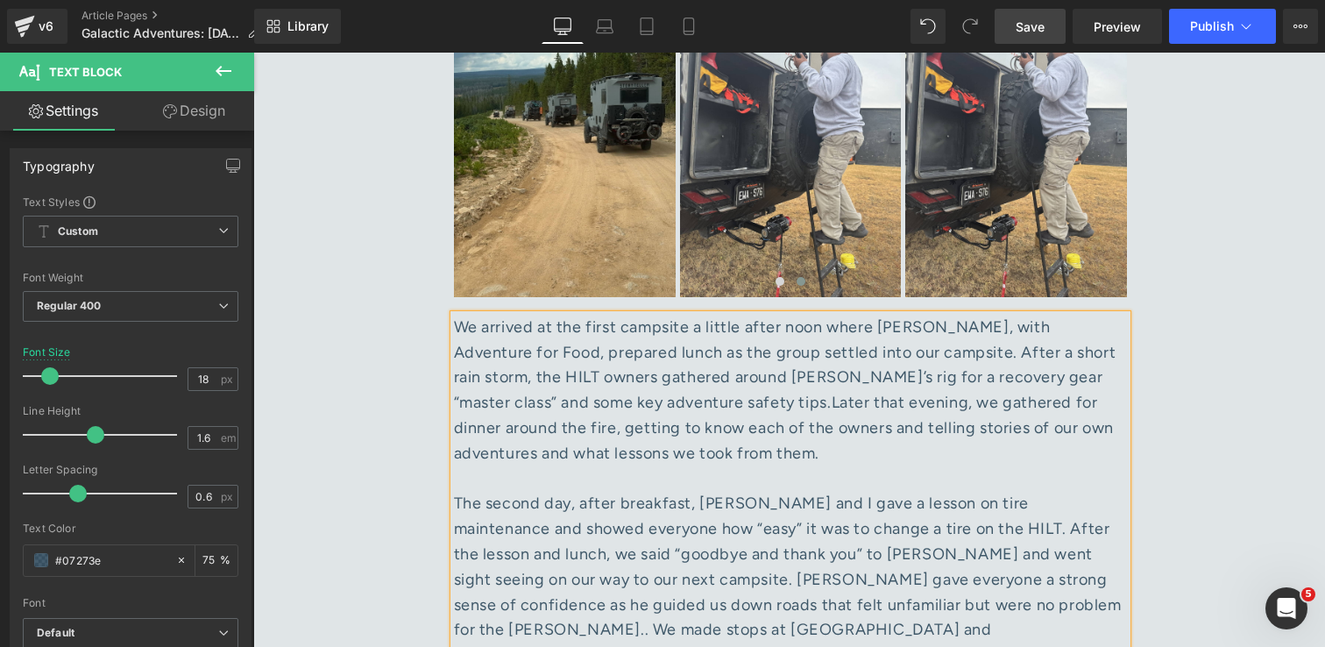
scroll to position [7821, 0]
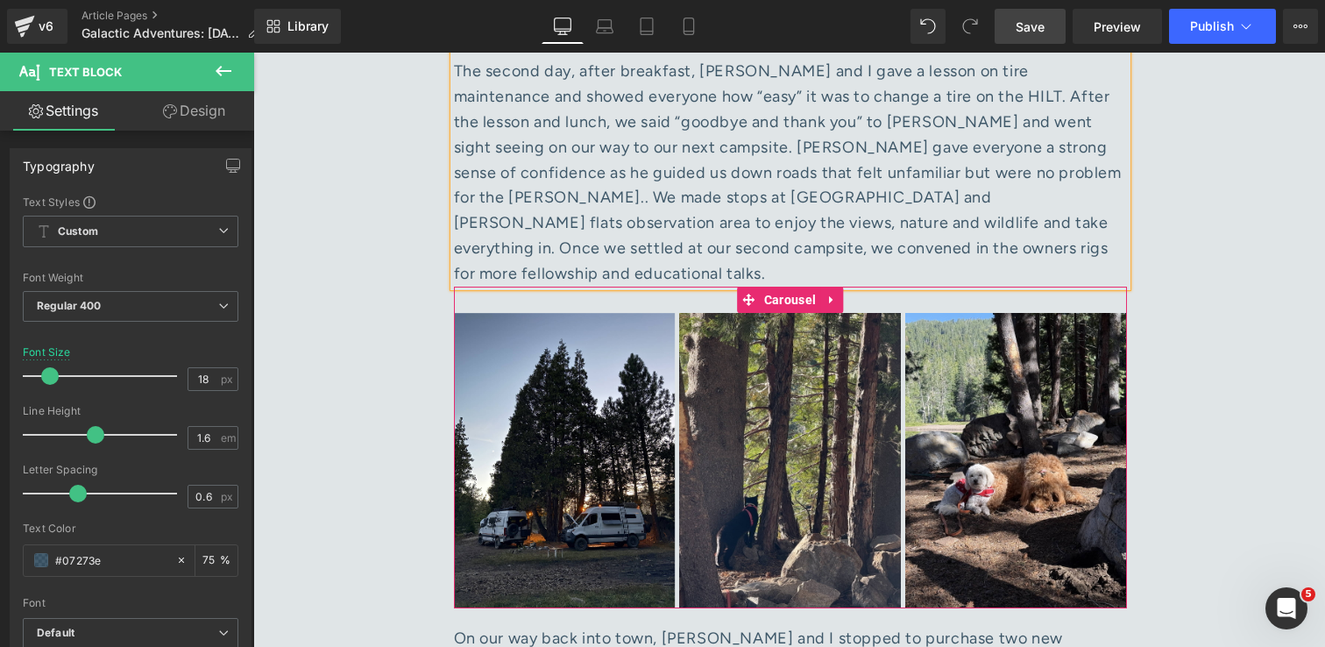
scroll to position [8265, 0]
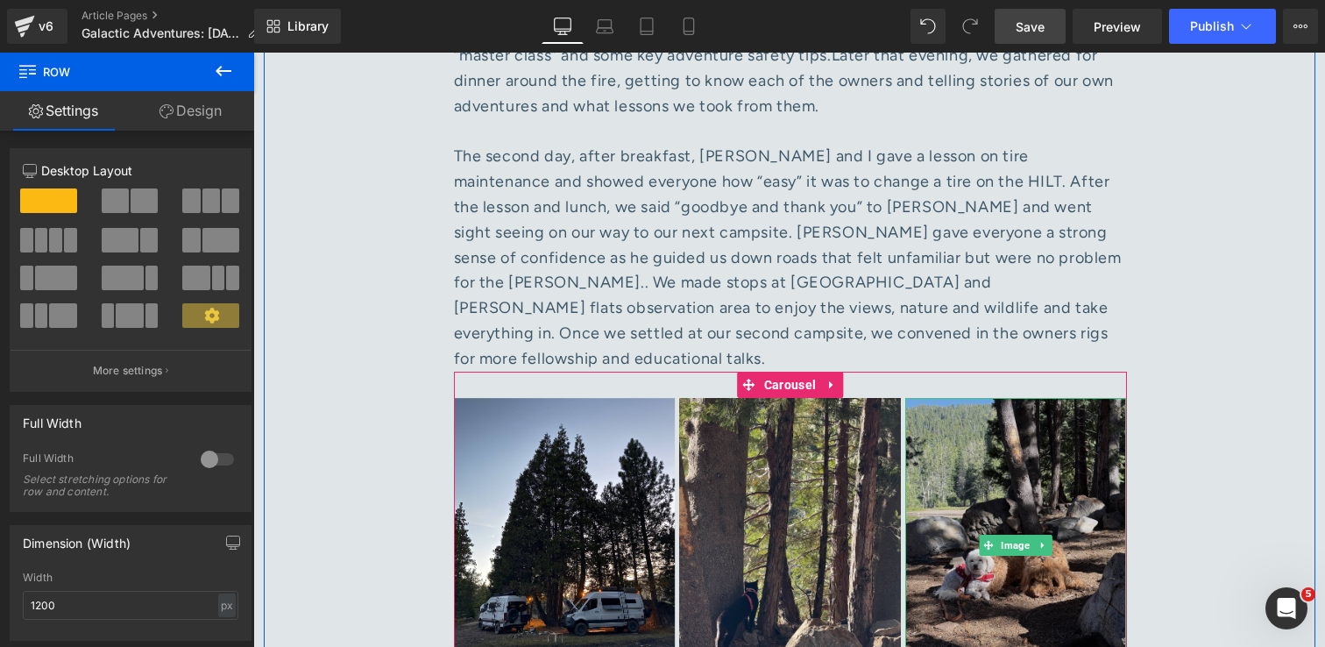
scroll to position [8176, 0]
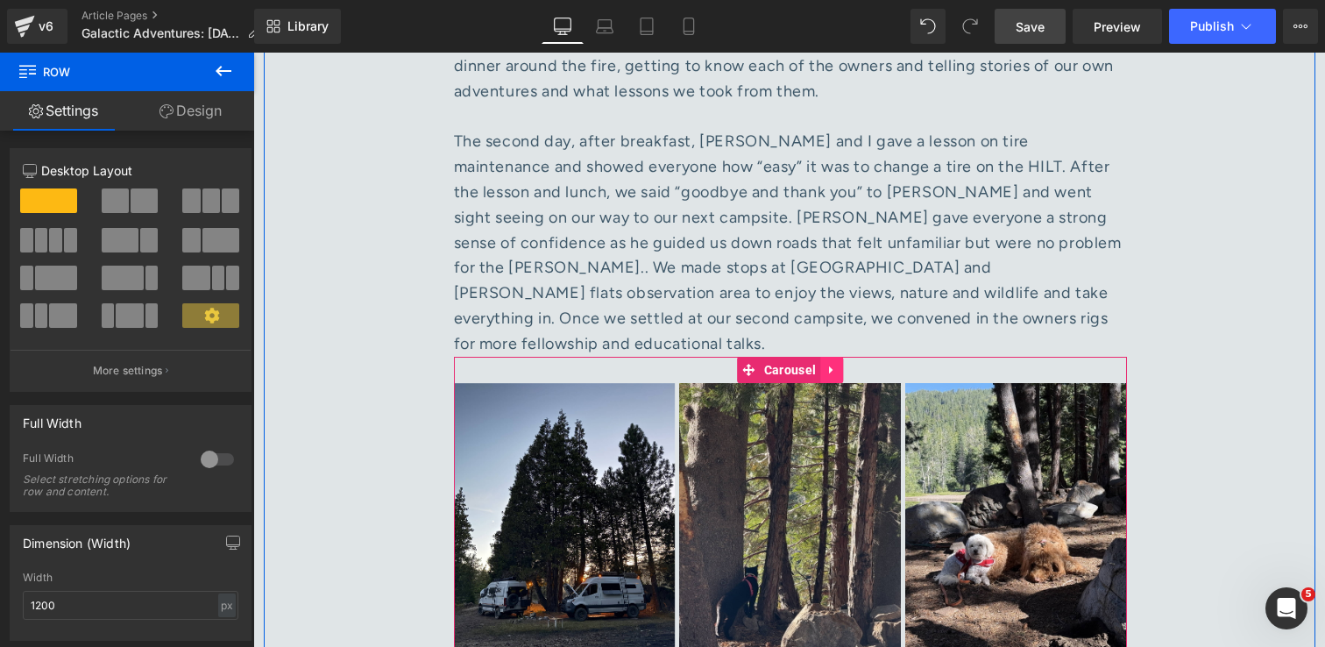
click at [829, 365] on icon at bounding box center [831, 369] width 4 height 8
click at [846, 364] on icon at bounding box center [843, 370] width 12 height 12
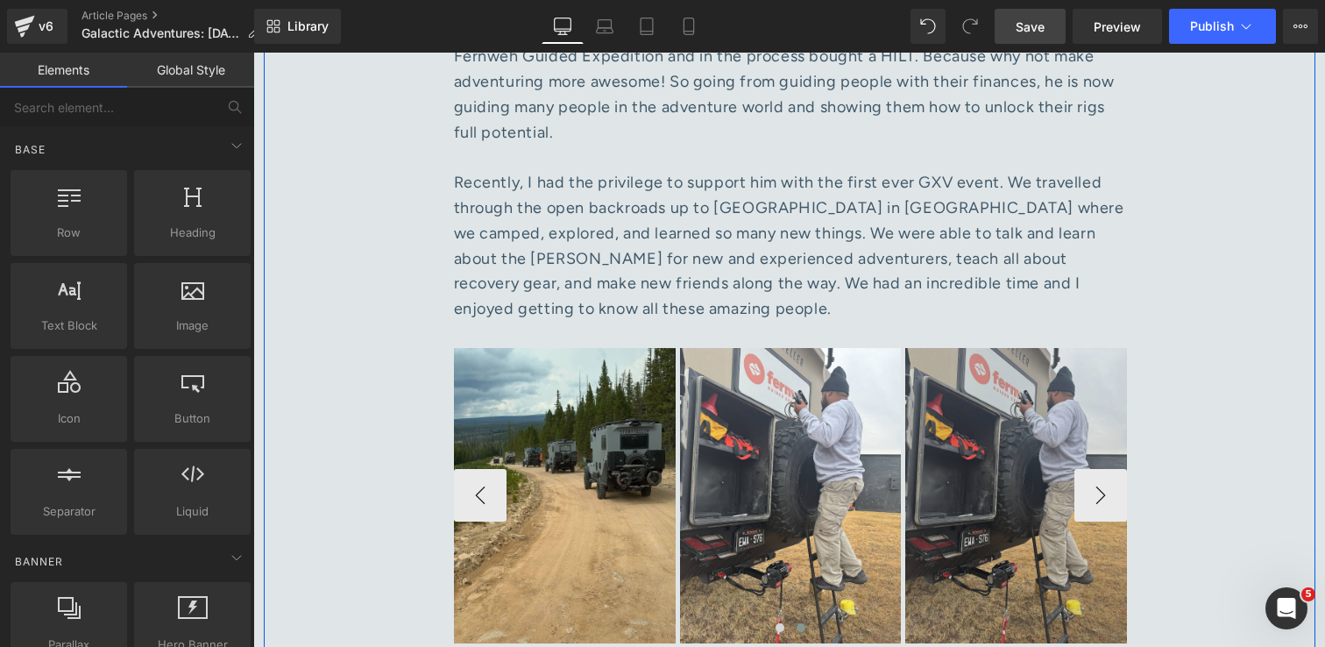
scroll to position [7424, 0]
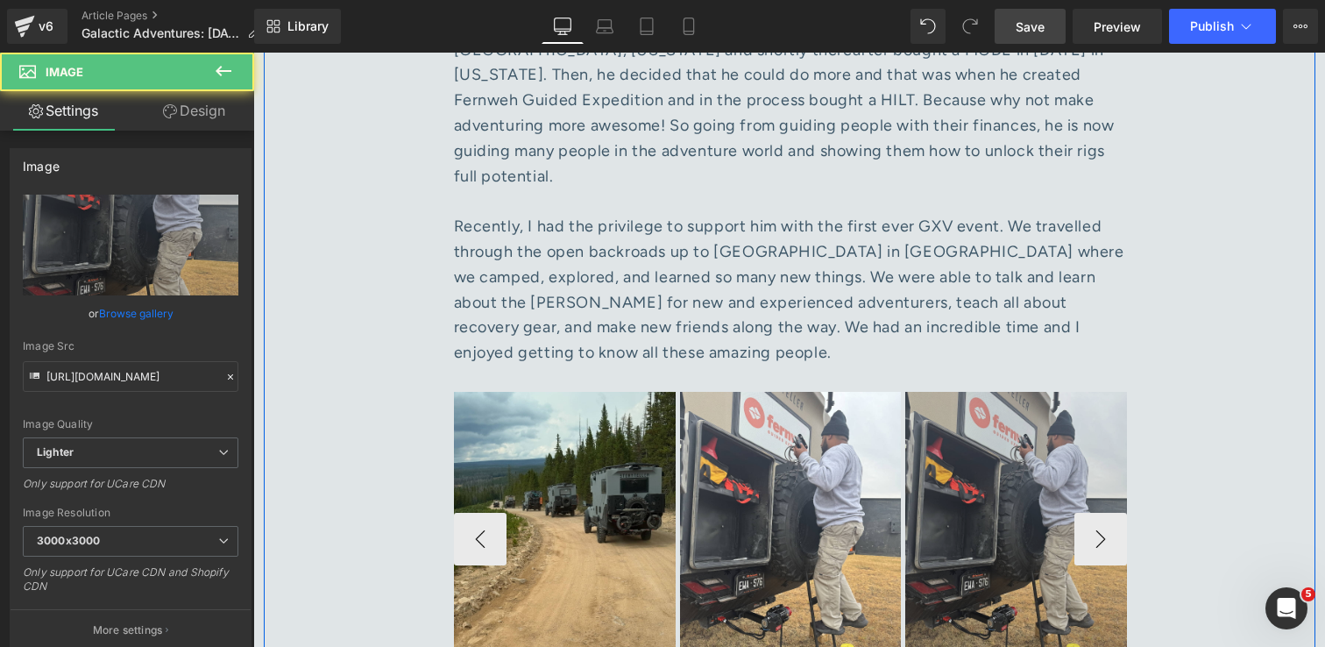
click at [1016, 392] on img at bounding box center [1016, 539] width 222 height 295
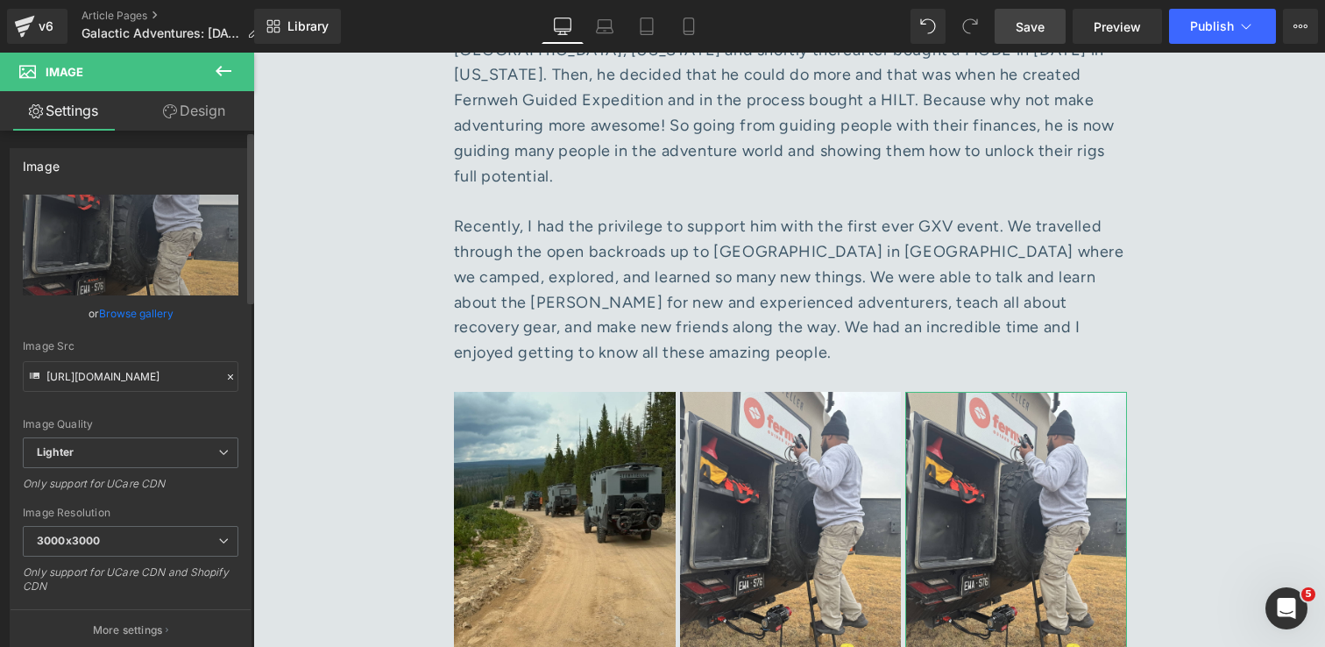
click at [137, 315] on link "Browse gallery" at bounding box center [136, 313] width 74 height 31
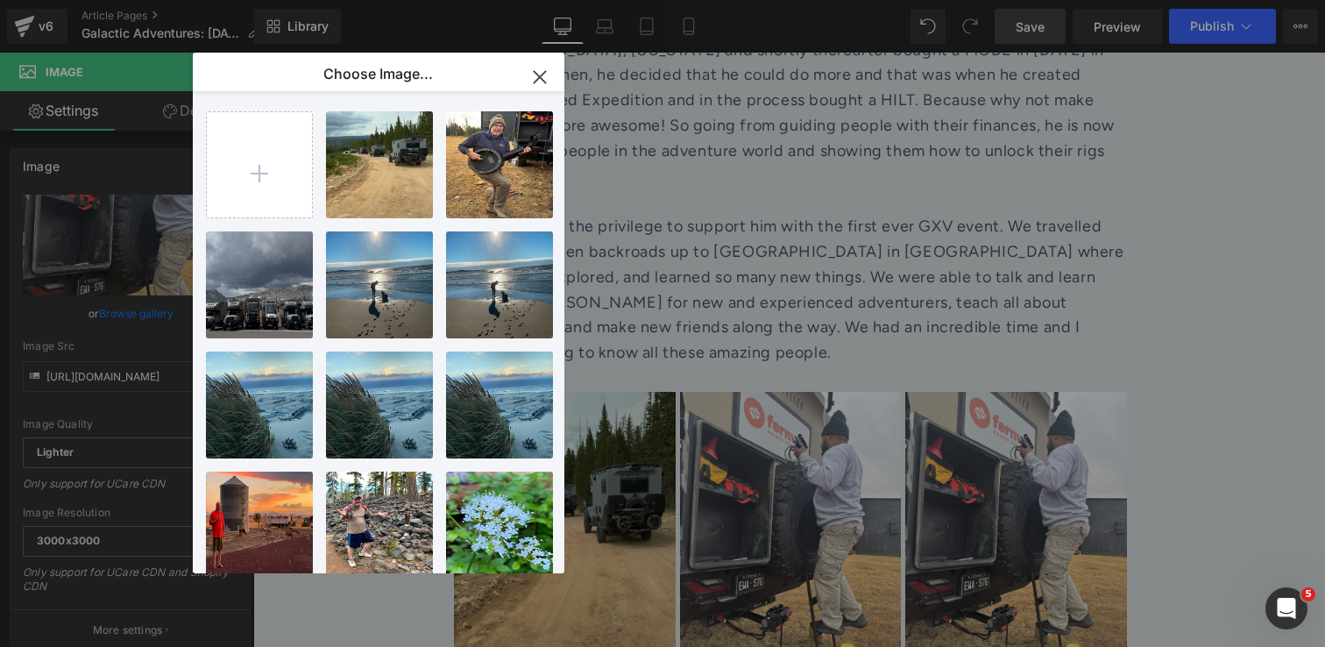
click at [535, 77] on icon "button" at bounding box center [540, 77] width 28 height 28
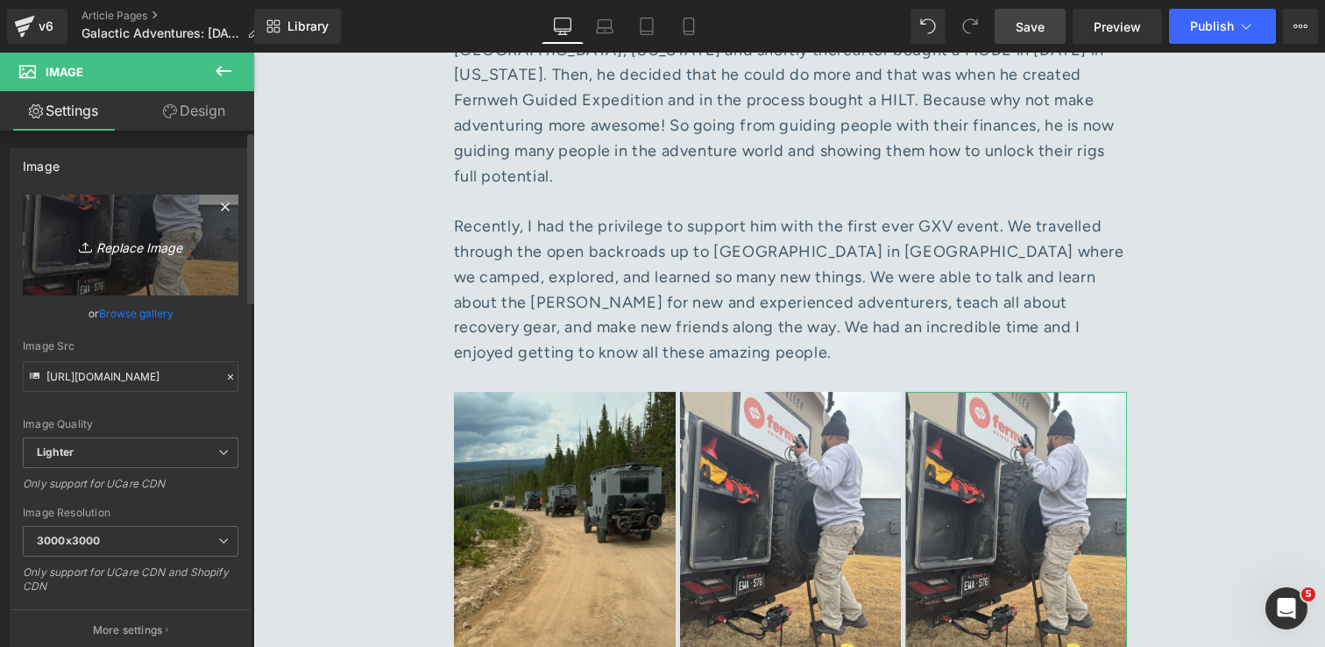
click at [117, 245] on icon "Replace Image" at bounding box center [130, 245] width 140 height 22
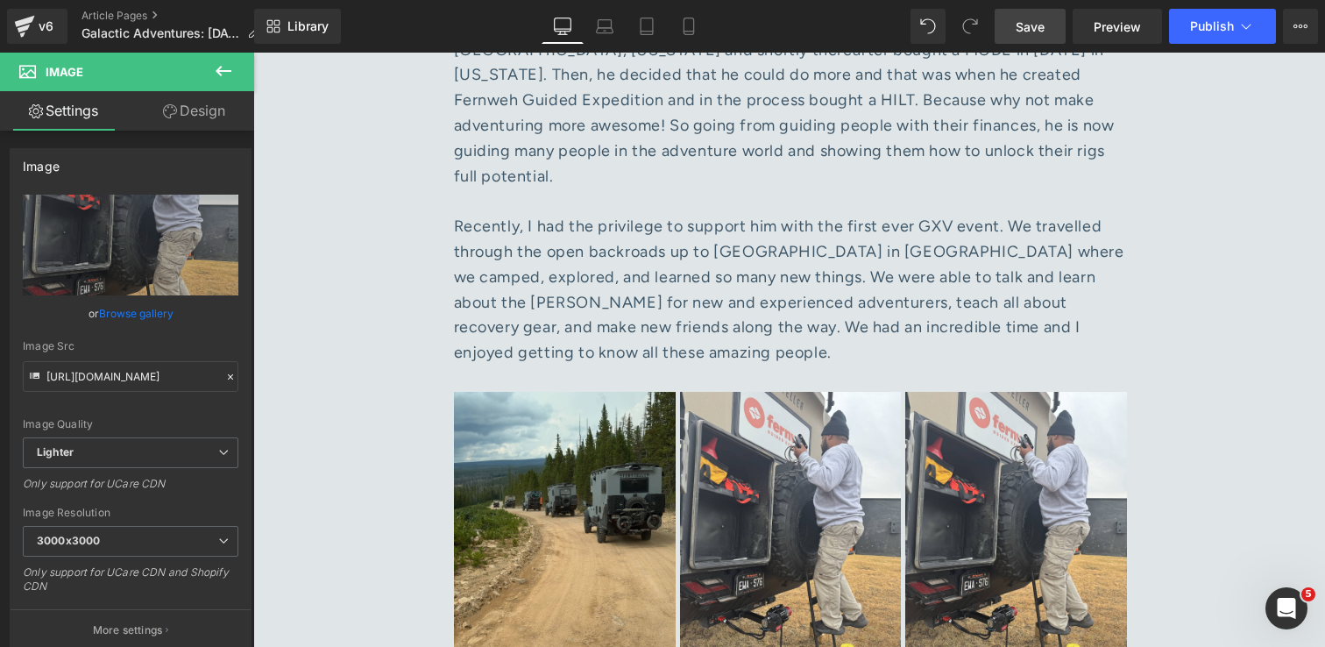
type input "C:\fakepath\dji_mimo_20250825_093702_20250825113701_1756182694213_photo 1.jpg"
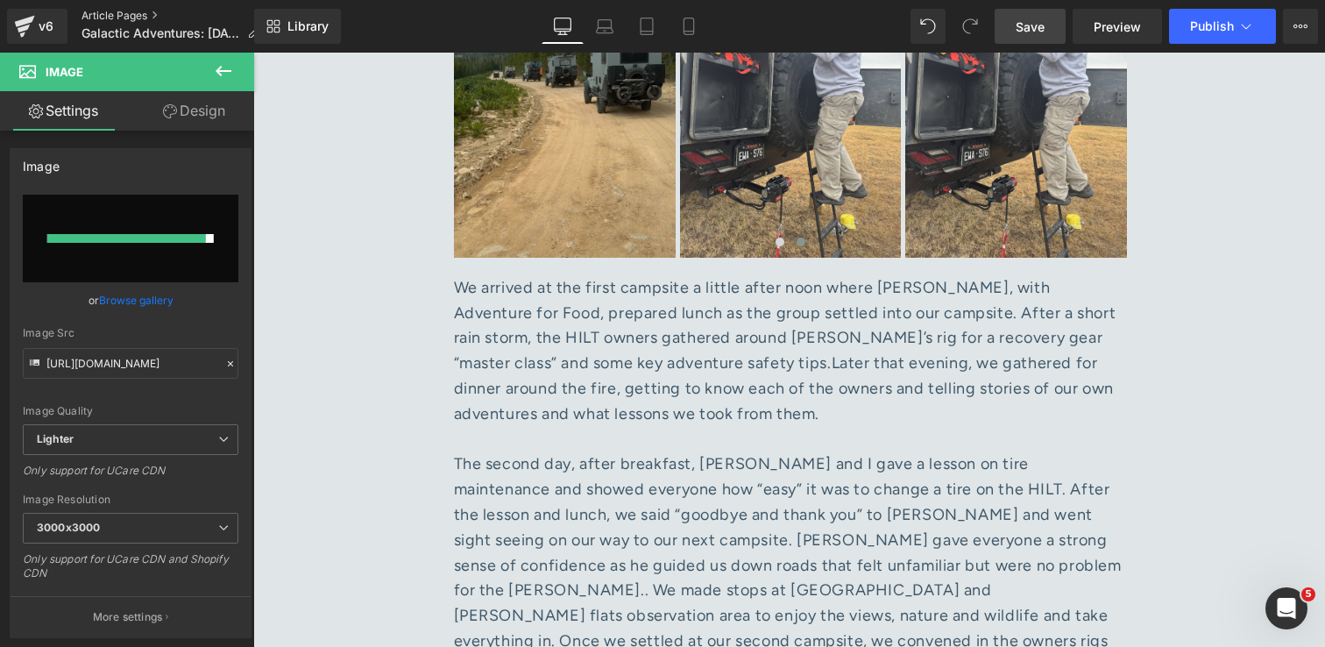
scroll to position [7858, 0]
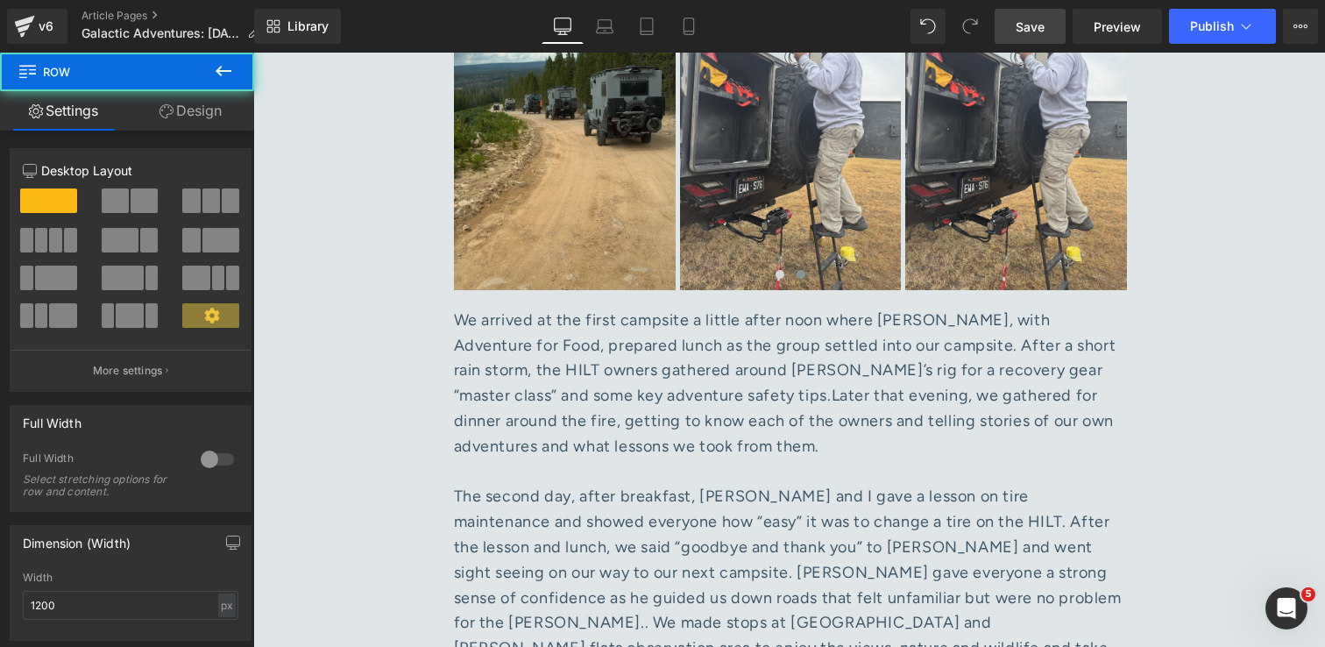
scroll to position [7816, 0]
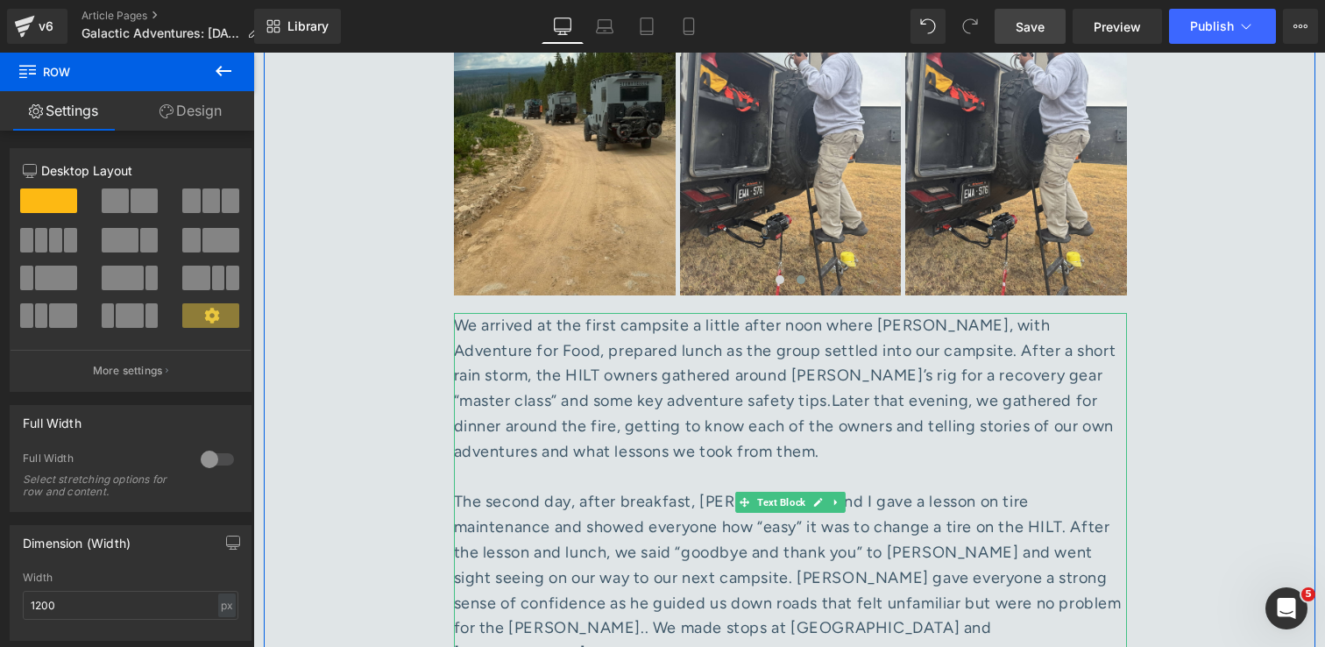
click at [903, 489] on div "The second day, after breakfast, [PERSON_NAME] and I gave a lesson on tire main…" at bounding box center [790, 602] width 673 height 227
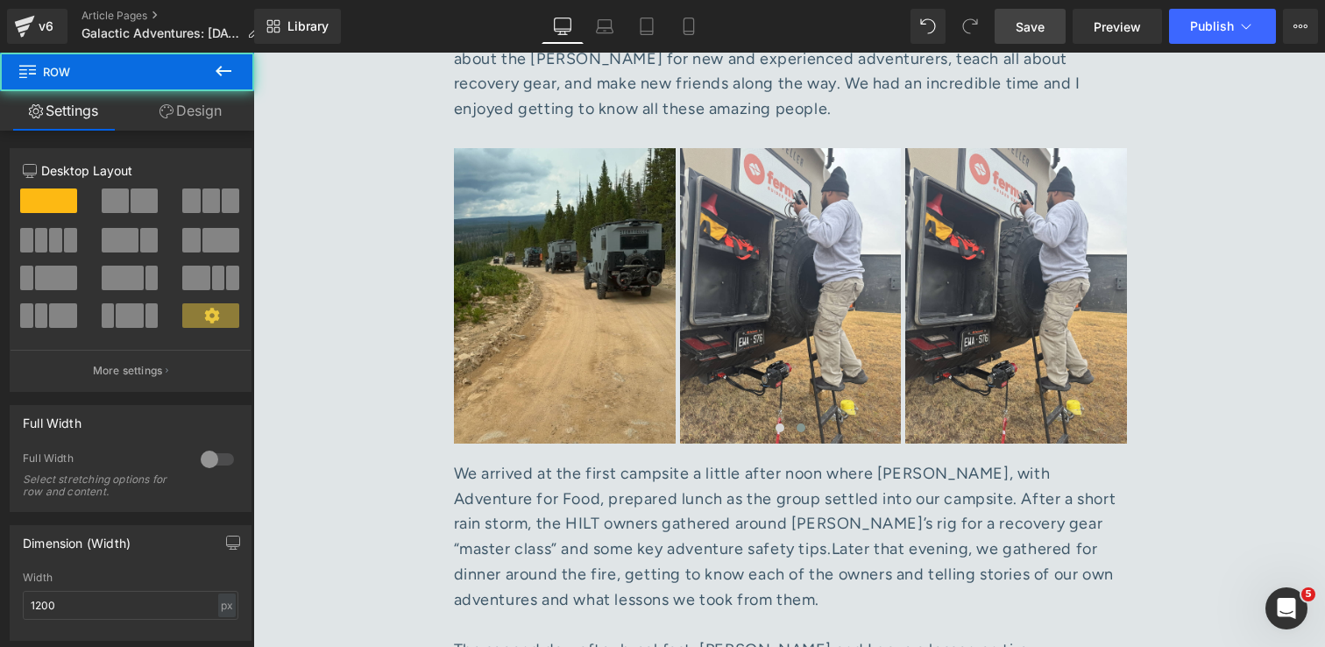
scroll to position [7627, 0]
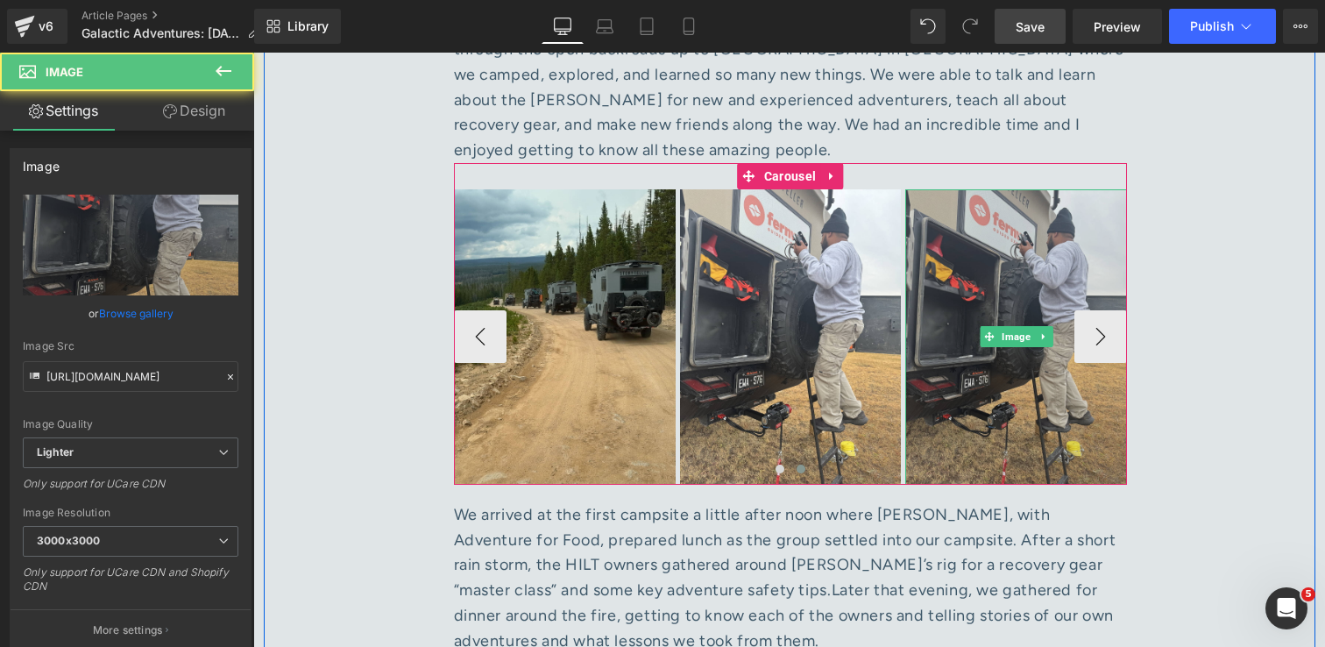
click at [1038, 202] on img at bounding box center [1016, 336] width 222 height 295
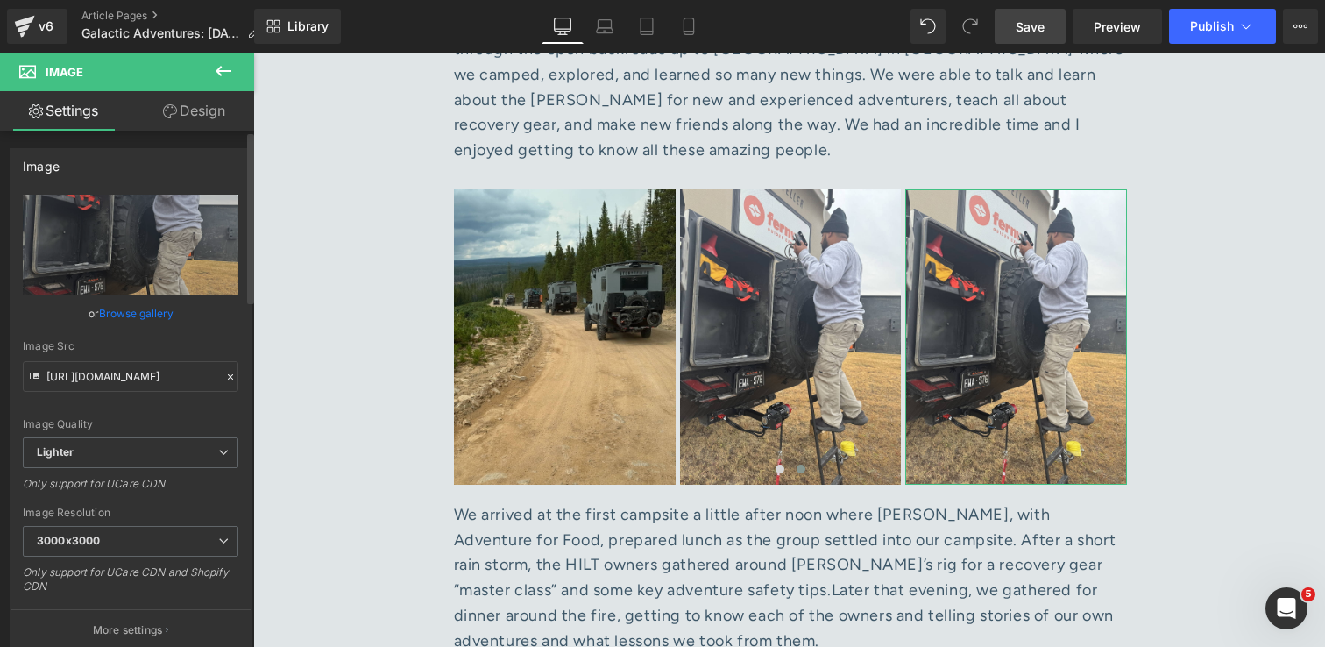
click at [124, 313] on link "Browse gallery" at bounding box center [136, 313] width 74 height 31
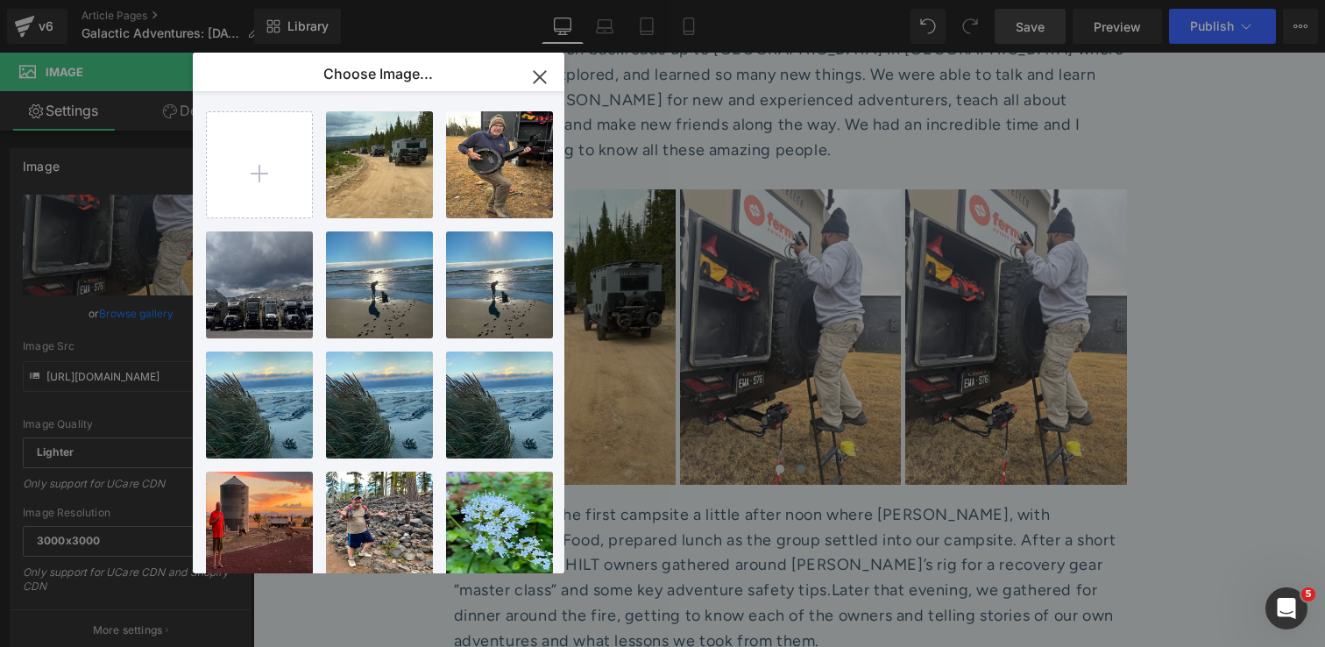
click at [542, 79] on icon "button" at bounding box center [540, 77] width 28 height 28
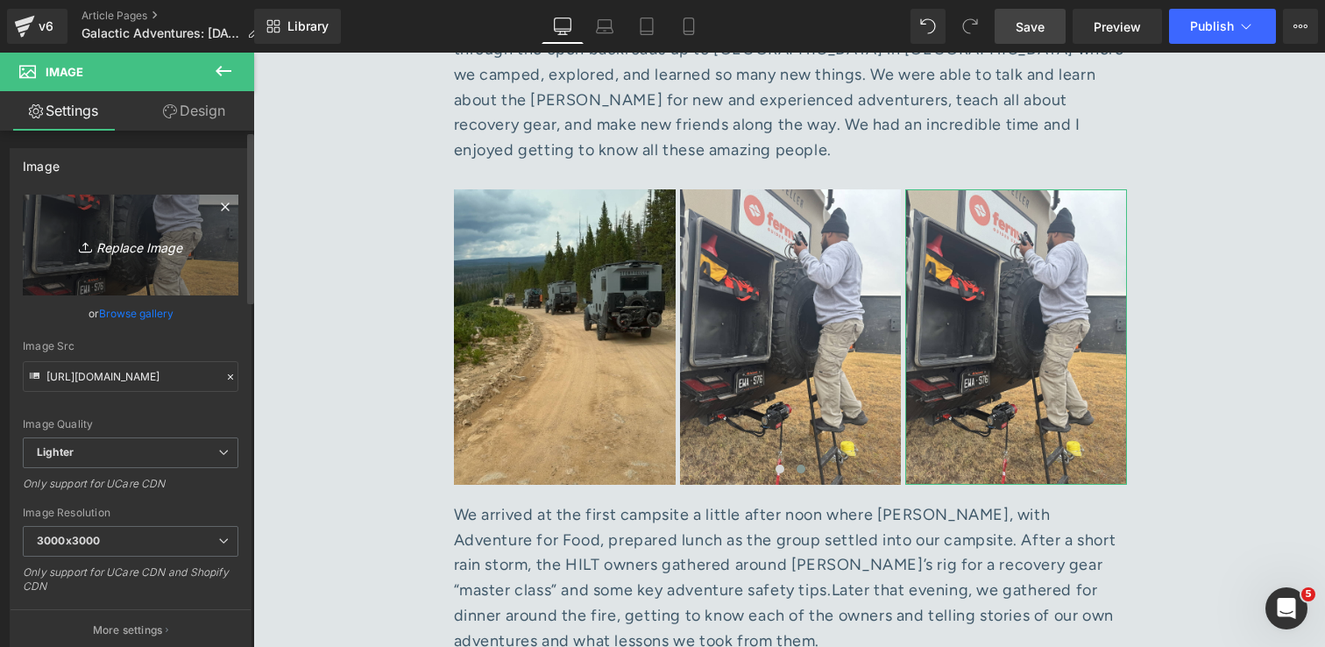
click at [118, 247] on icon "Replace Image" at bounding box center [130, 245] width 140 height 22
type input "C:\fakepath\dji_mimo_20250825_093702_20250825113701_1756182694213_photo 1.jpg"
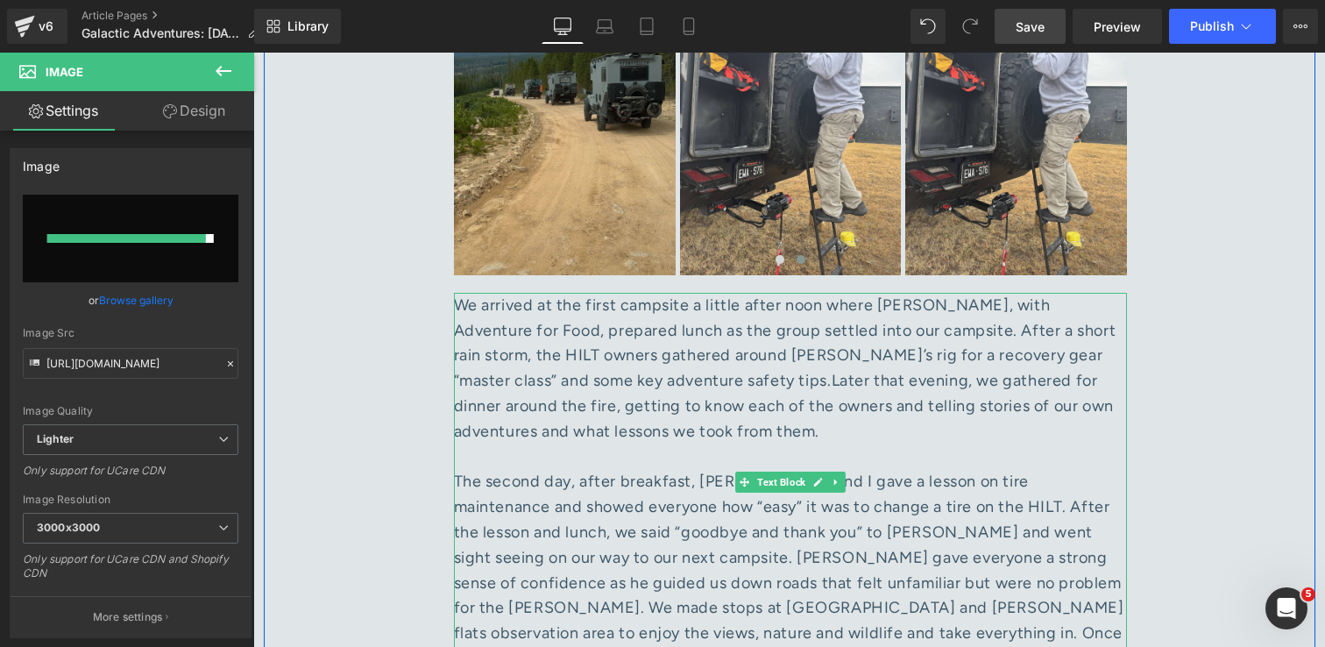
scroll to position [7880, 0]
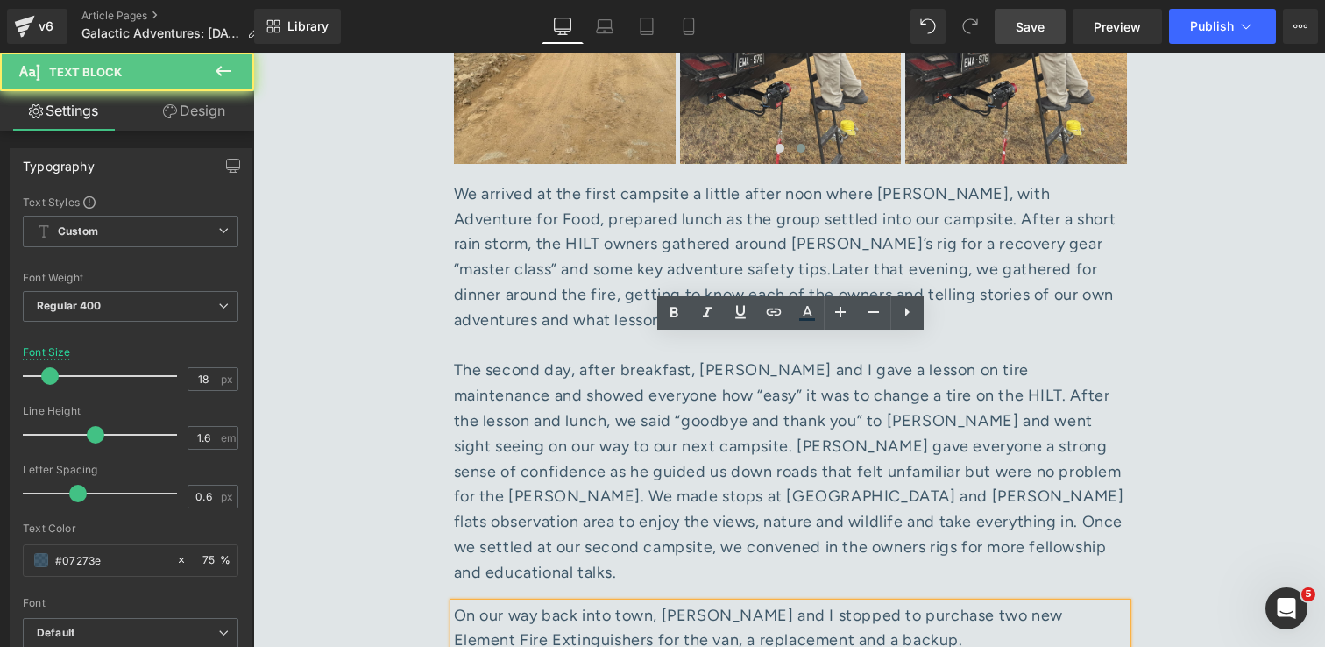
scroll to position [7961, 0]
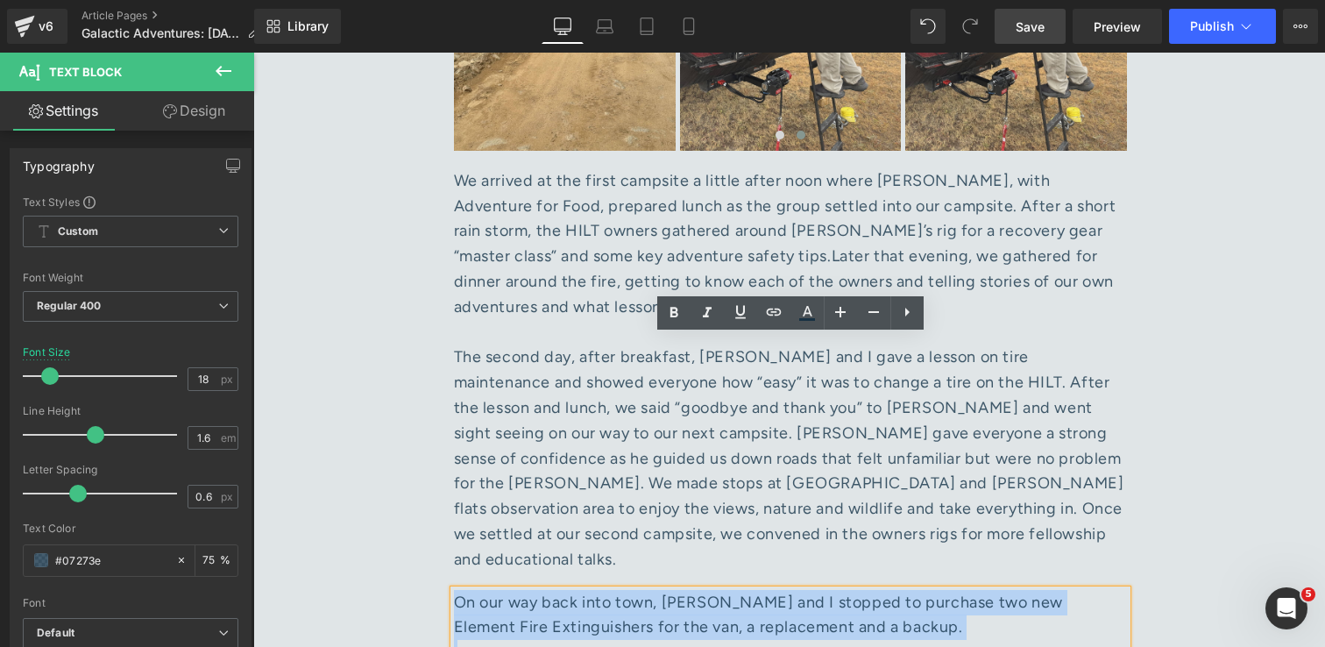
drag, startPoint x: 930, startPoint y: 524, endPoint x: 457, endPoint y: 342, distance: 507.1
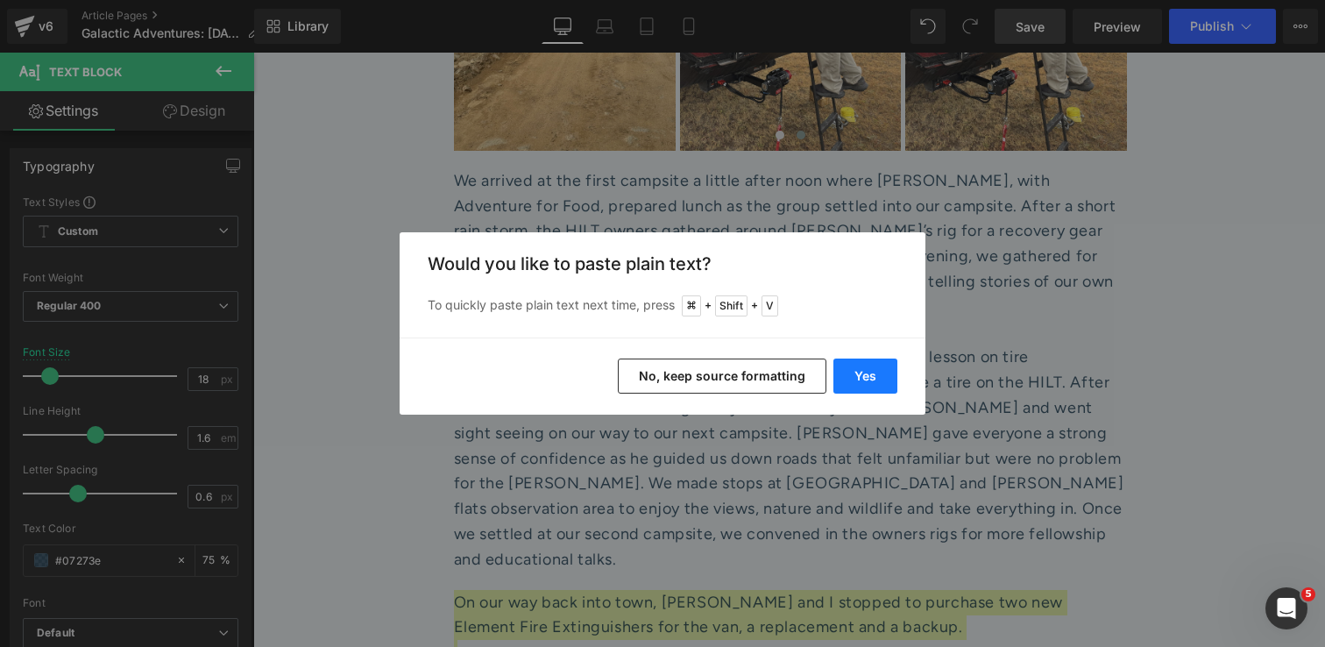
click at [875, 374] on button "Yes" at bounding box center [865, 375] width 64 height 35
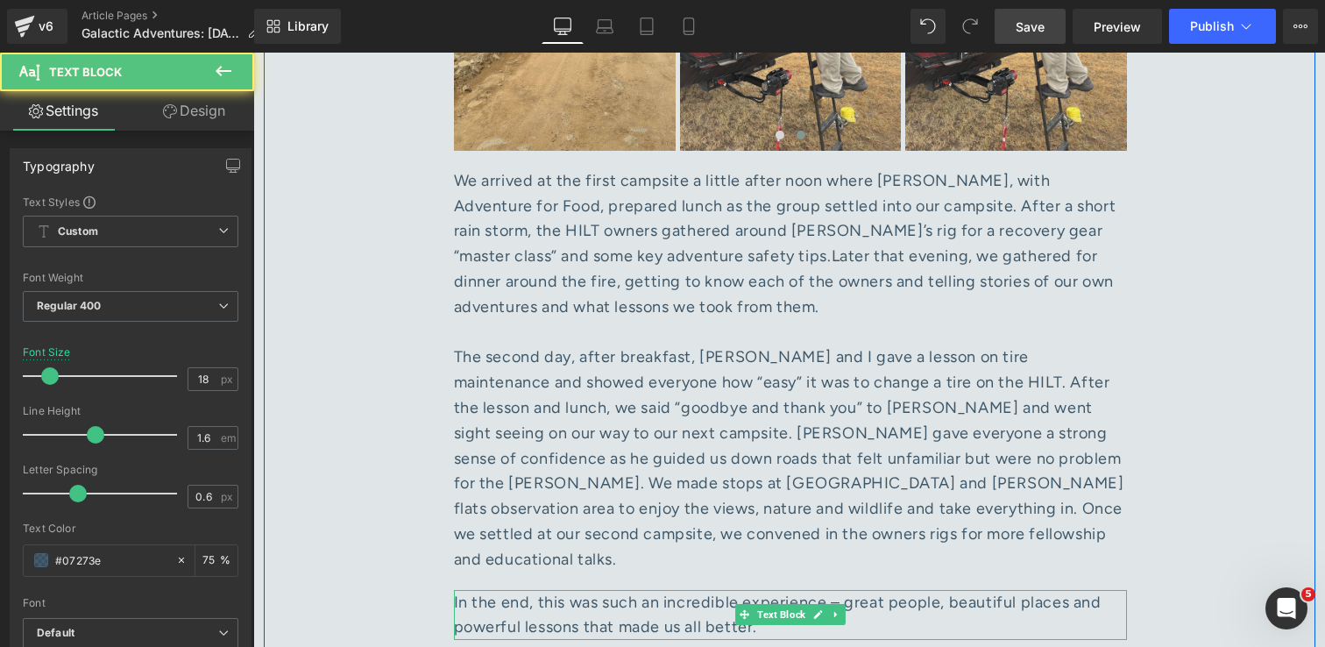
click at [886, 590] on div "In the end, this was such an incredible experience – great people, beautiful pl…" at bounding box center [790, 615] width 673 height 51
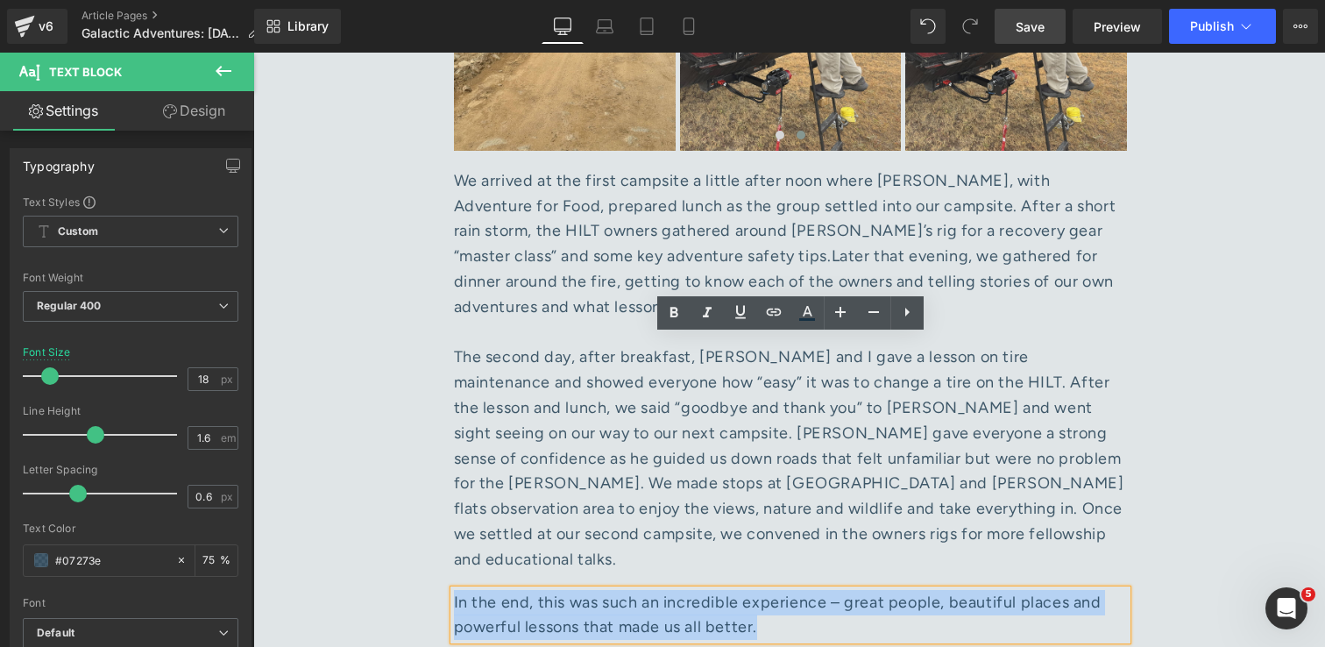
drag, startPoint x: 861, startPoint y: 373, endPoint x: 440, endPoint y: 348, distance: 421.4
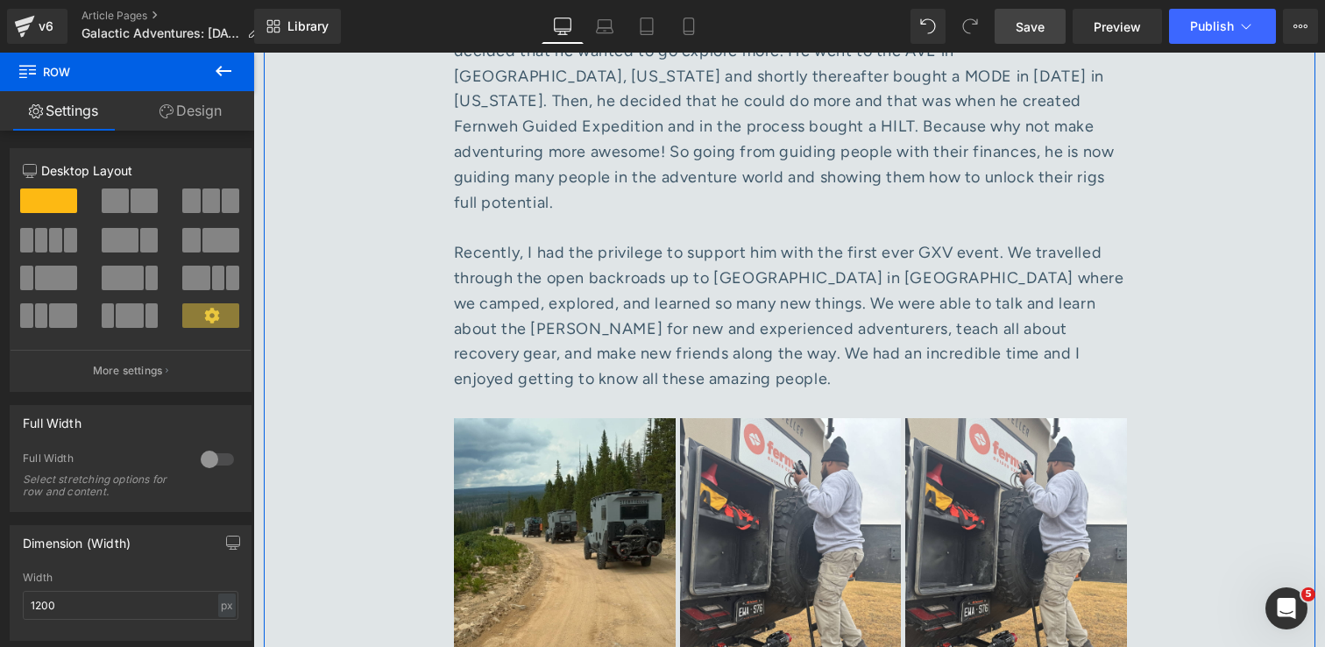
scroll to position [7258, 0]
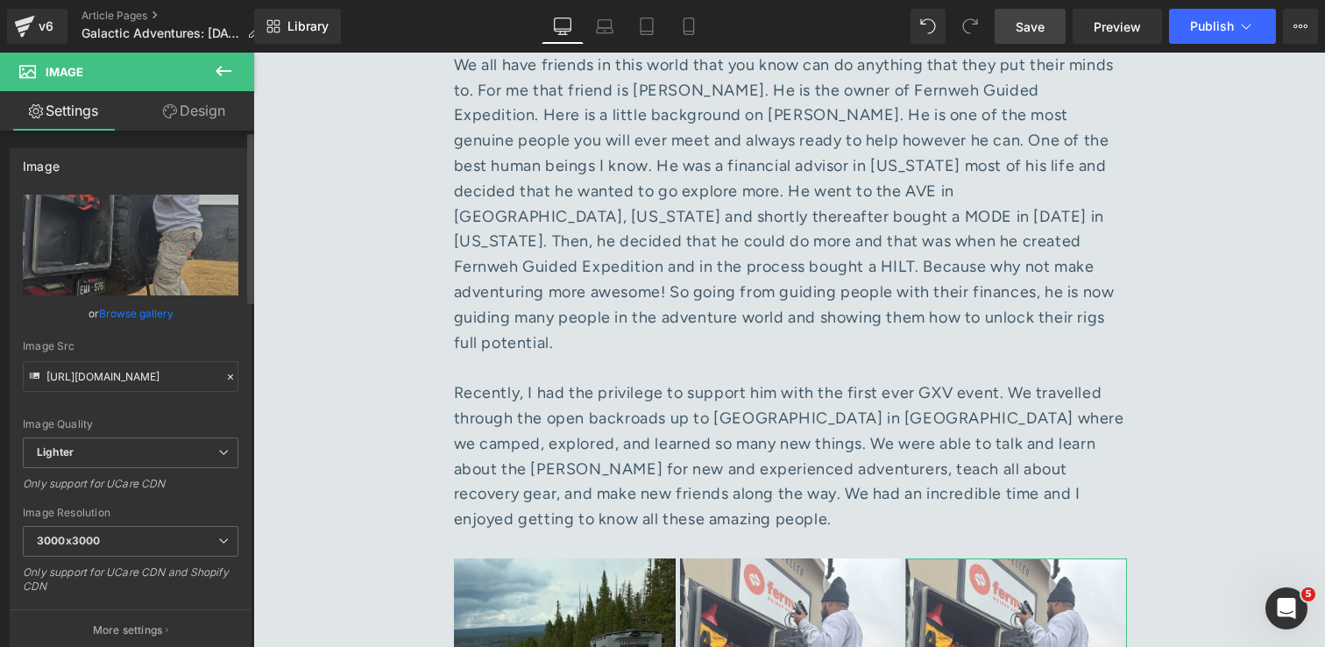
click at [165, 308] on link "Browse gallery" at bounding box center [136, 313] width 74 height 31
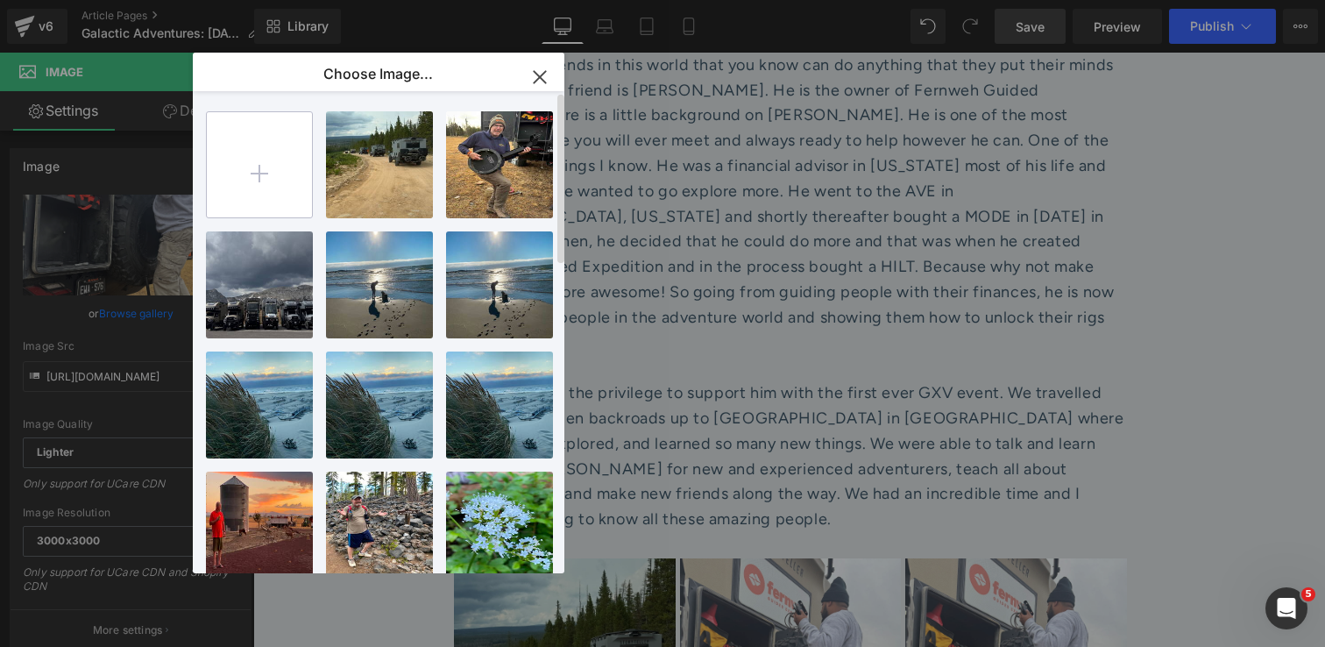
click at [252, 157] on input "file" at bounding box center [259, 164] width 105 height 105
type input "C:\fakepath\dji_mimo_20250825_093702_20250825113701_1756182694213_photo 1.jpg"
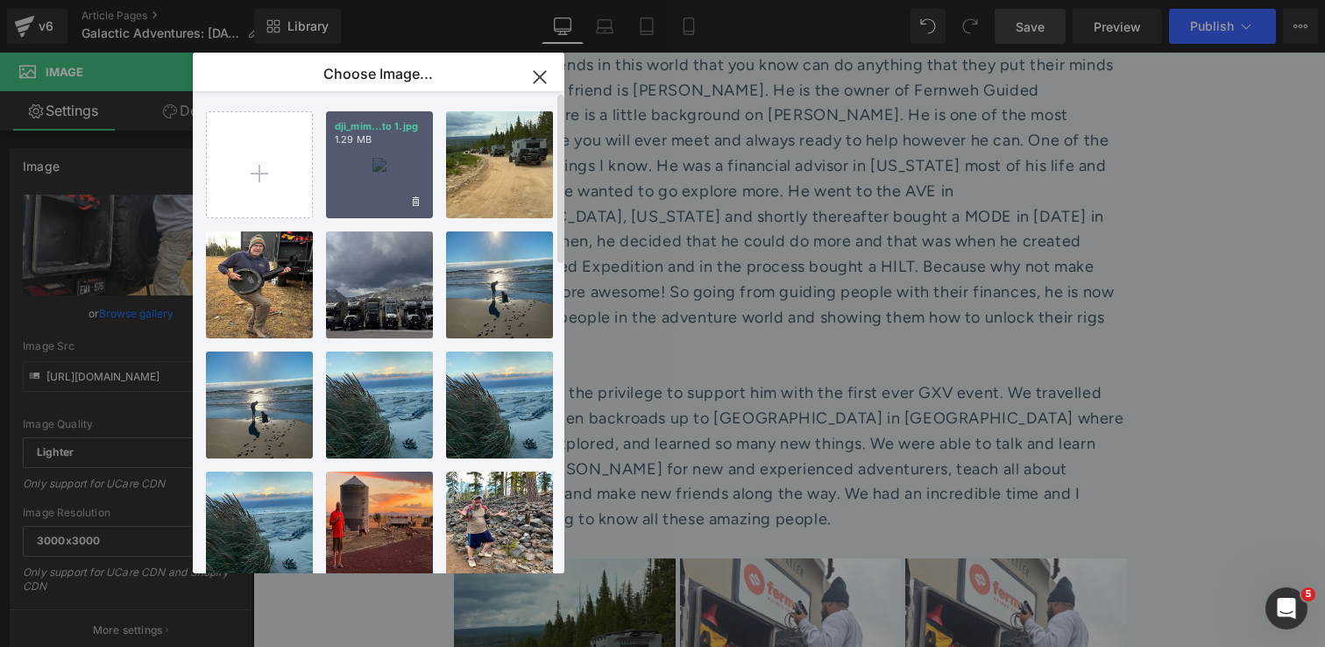
click at [355, 189] on div "dji_mim...to 1.jpg 1.29 MB" at bounding box center [379, 164] width 107 height 107
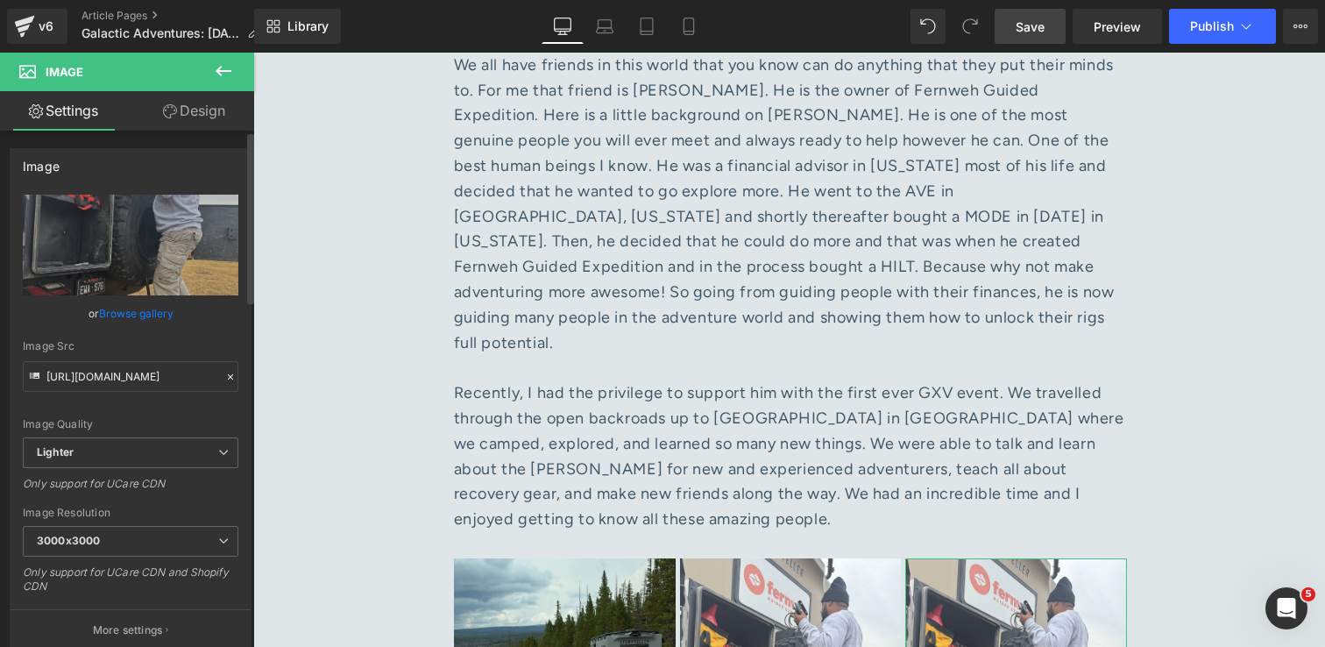
click at [148, 313] on link "Browse gallery" at bounding box center [136, 313] width 74 height 31
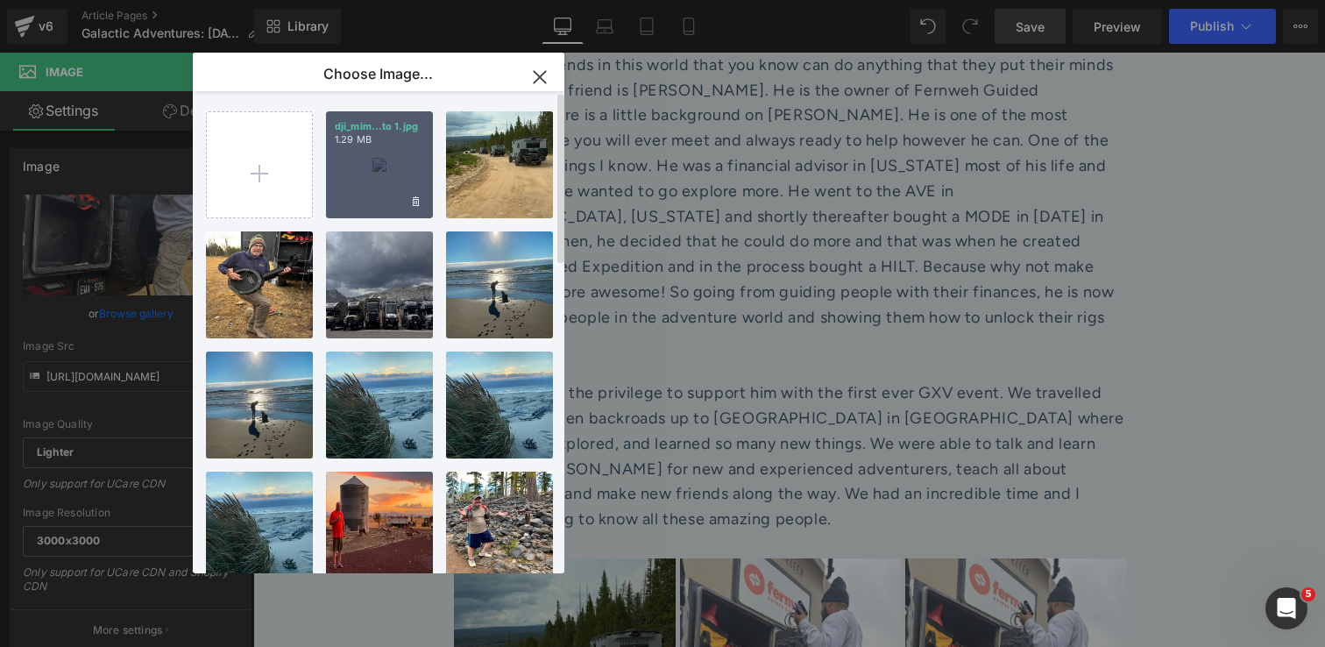
click at [363, 197] on div "dji_mim...to 1.jpg 1.29 MB" at bounding box center [379, 164] width 107 height 107
type input "[URL][DOMAIN_NAME]"
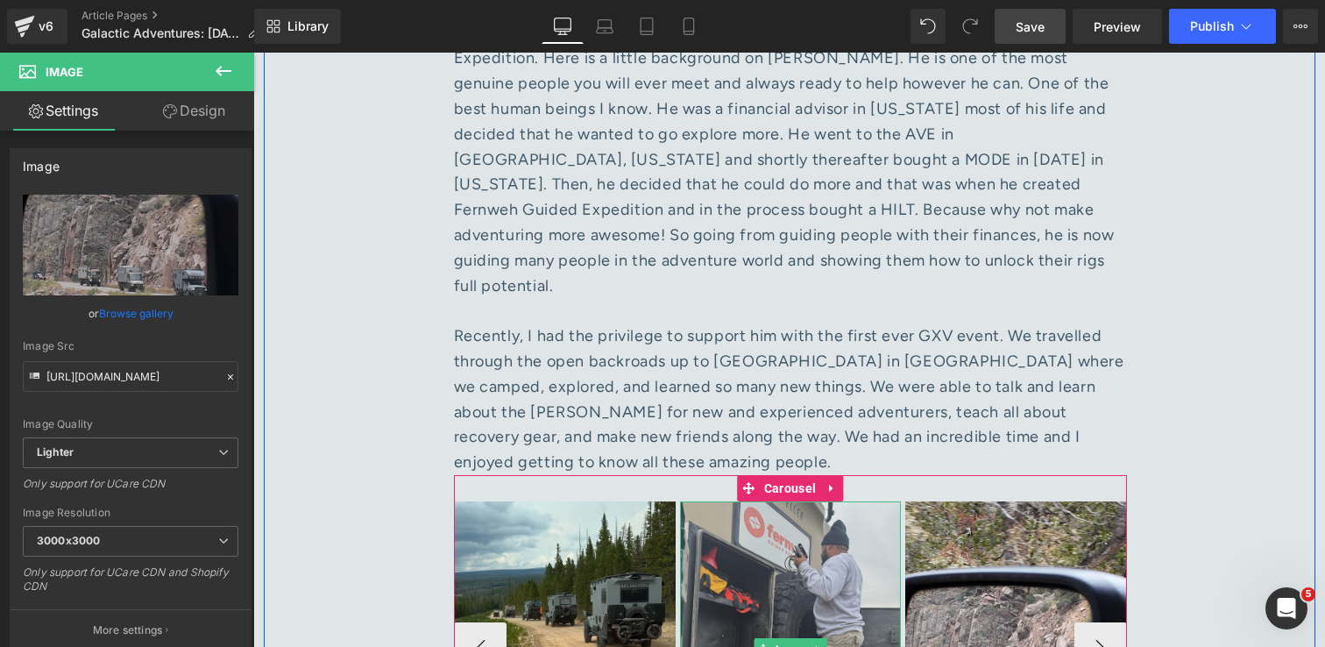
scroll to position [7397, 0]
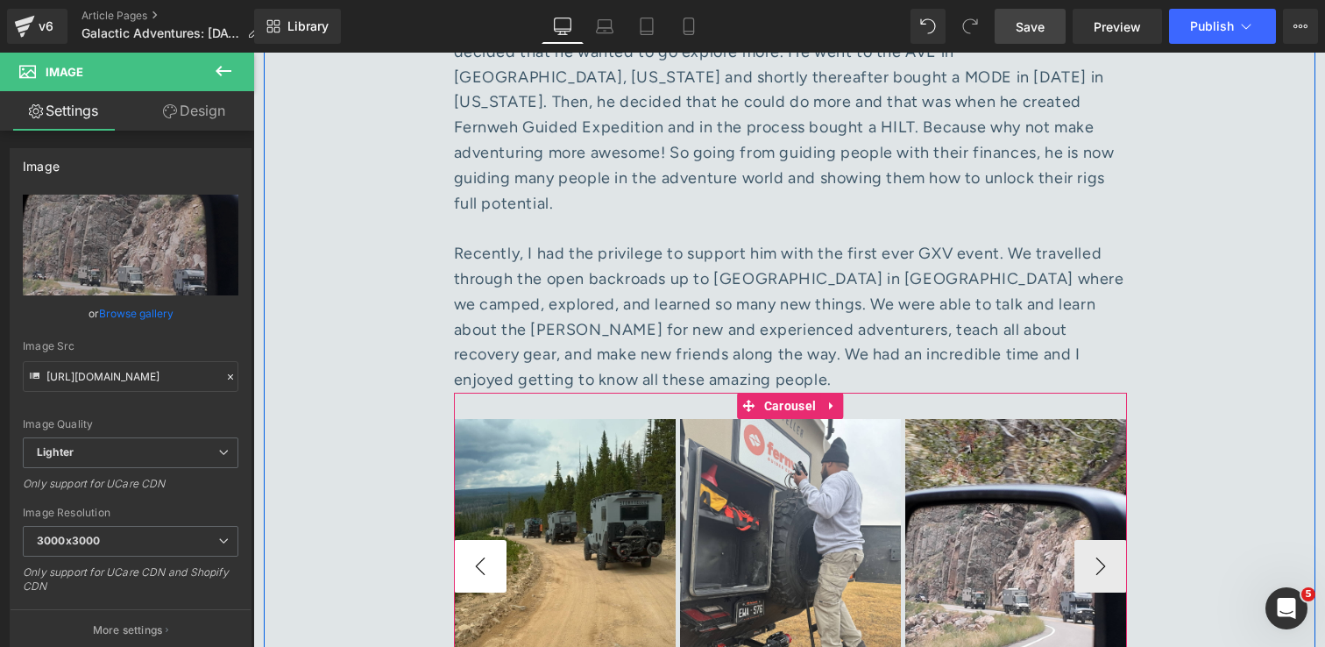
click at [475, 540] on button "‹" at bounding box center [480, 566] width 53 height 53
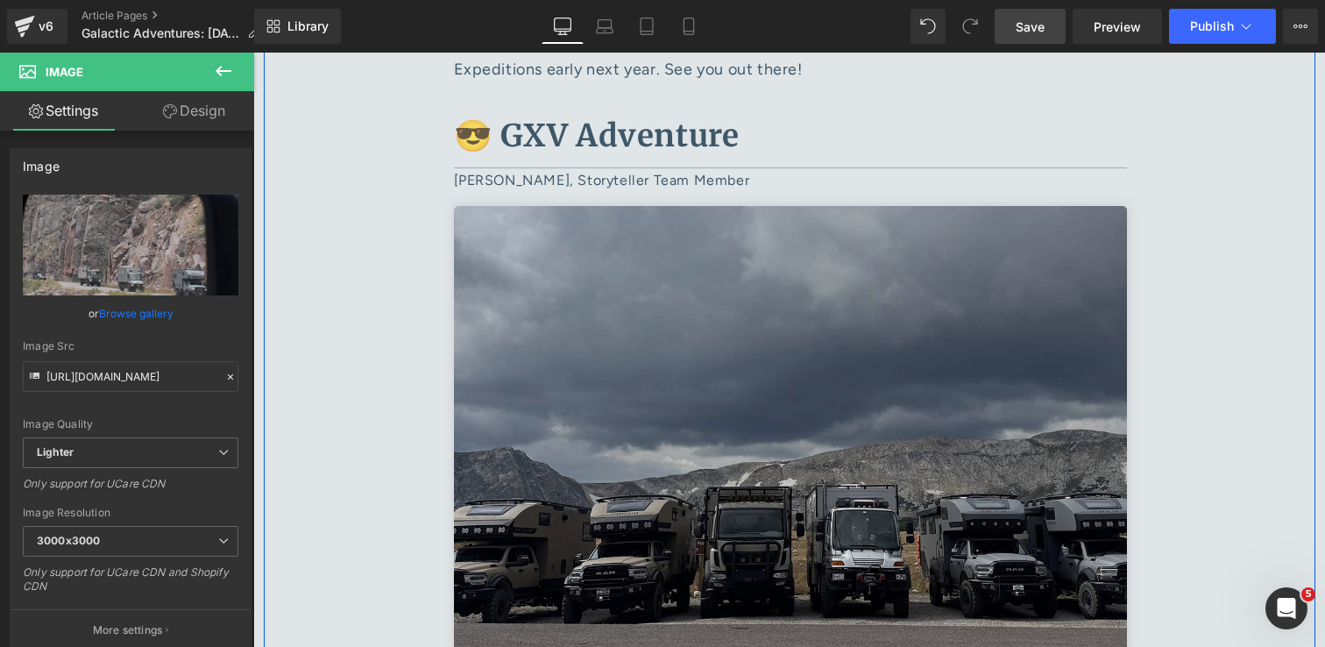
scroll to position [6538, 0]
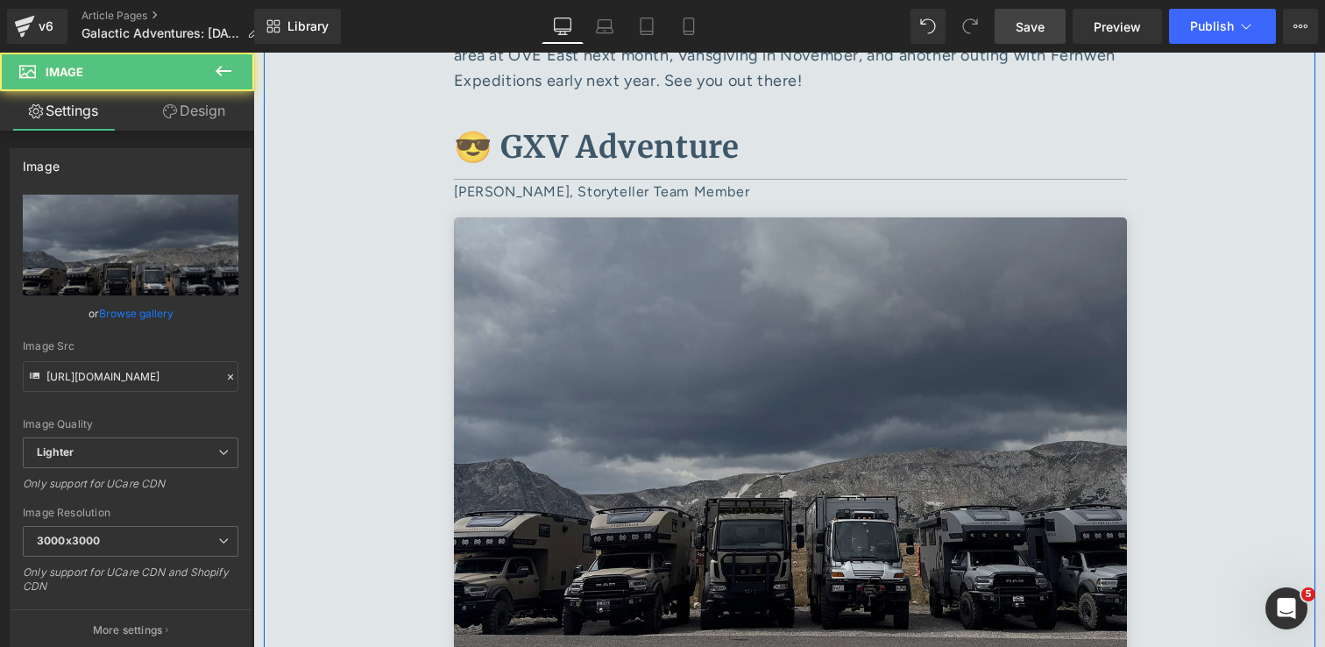
click at [740, 393] on img at bounding box center [790, 441] width 673 height 449
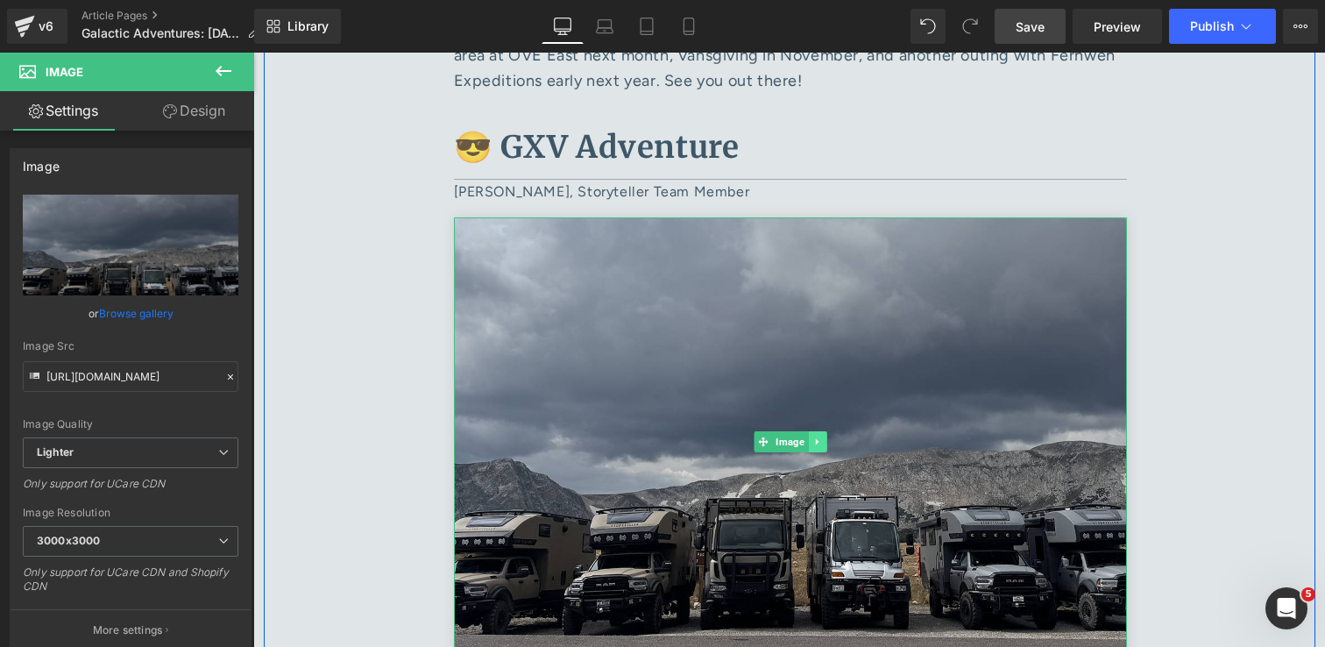
click at [819, 436] on icon at bounding box center [817, 441] width 10 height 11
click at [810, 436] on icon at bounding box center [809, 441] width 10 height 11
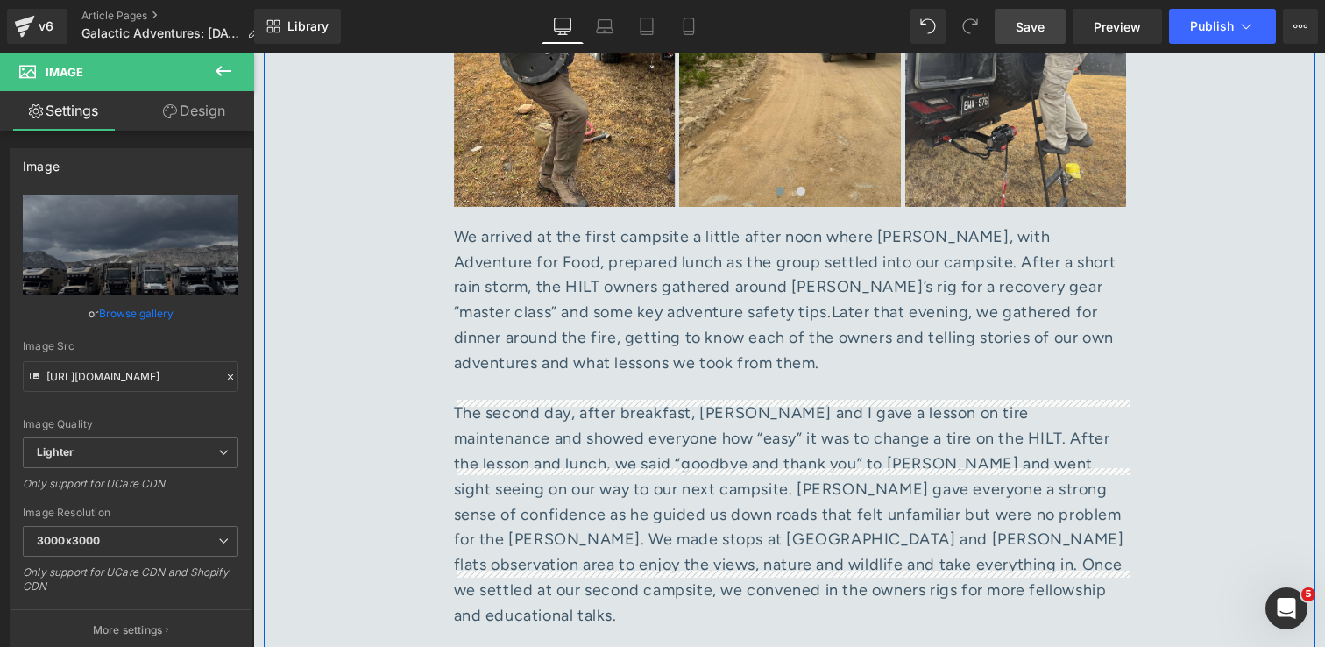
scroll to position [7969, 0]
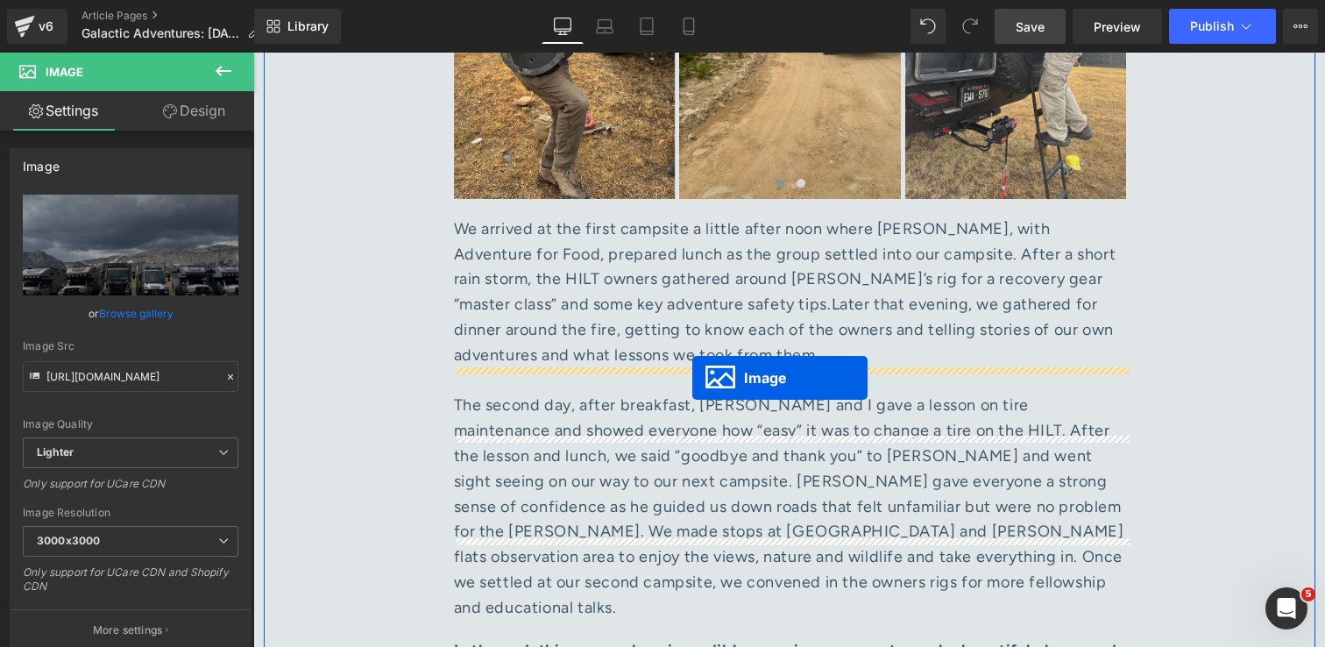
drag, startPoint x: 759, startPoint y: 343, endPoint x: 692, endPoint y: 379, distance: 75.7
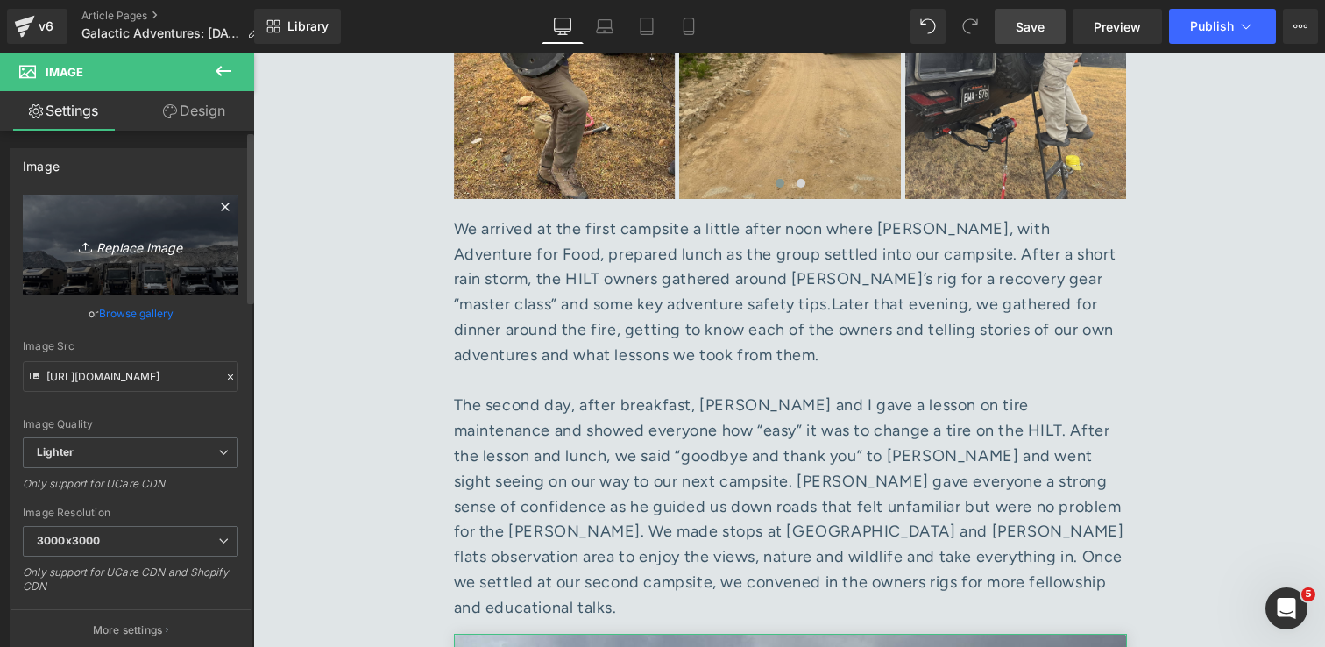
click at [147, 258] on link "Replace Image" at bounding box center [131, 245] width 216 height 101
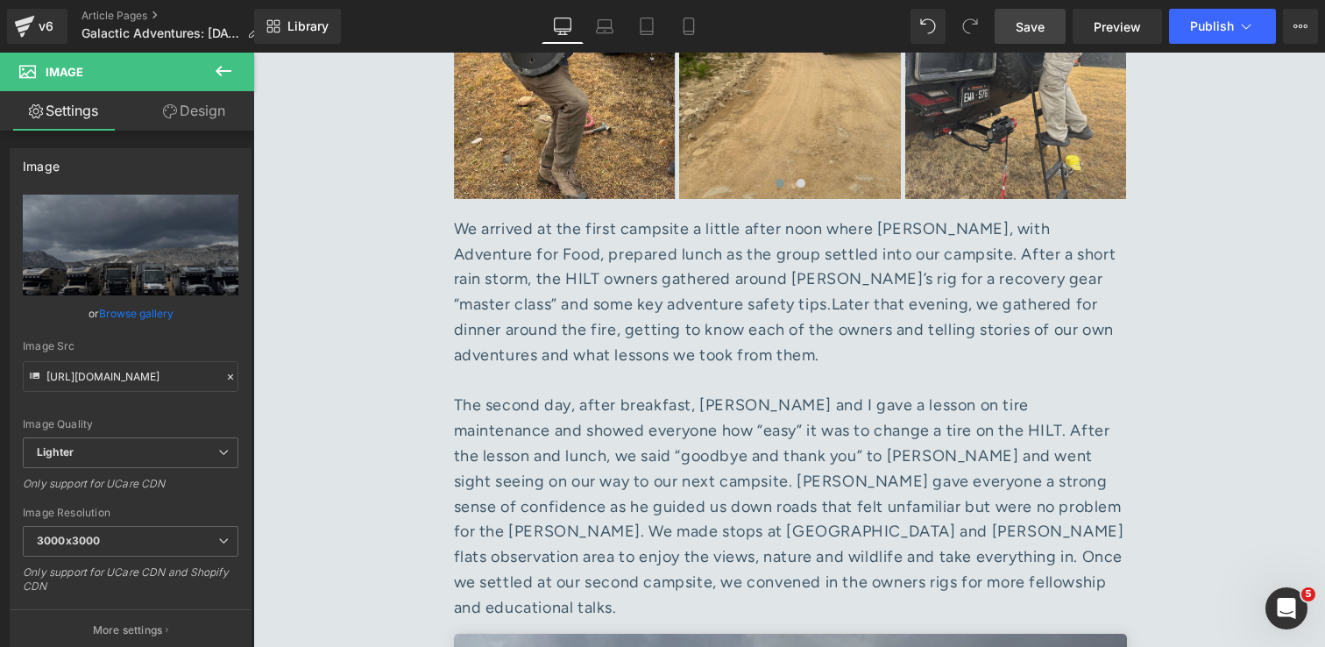
type input "C:\fakepath\IMG_5701 1.jpg"
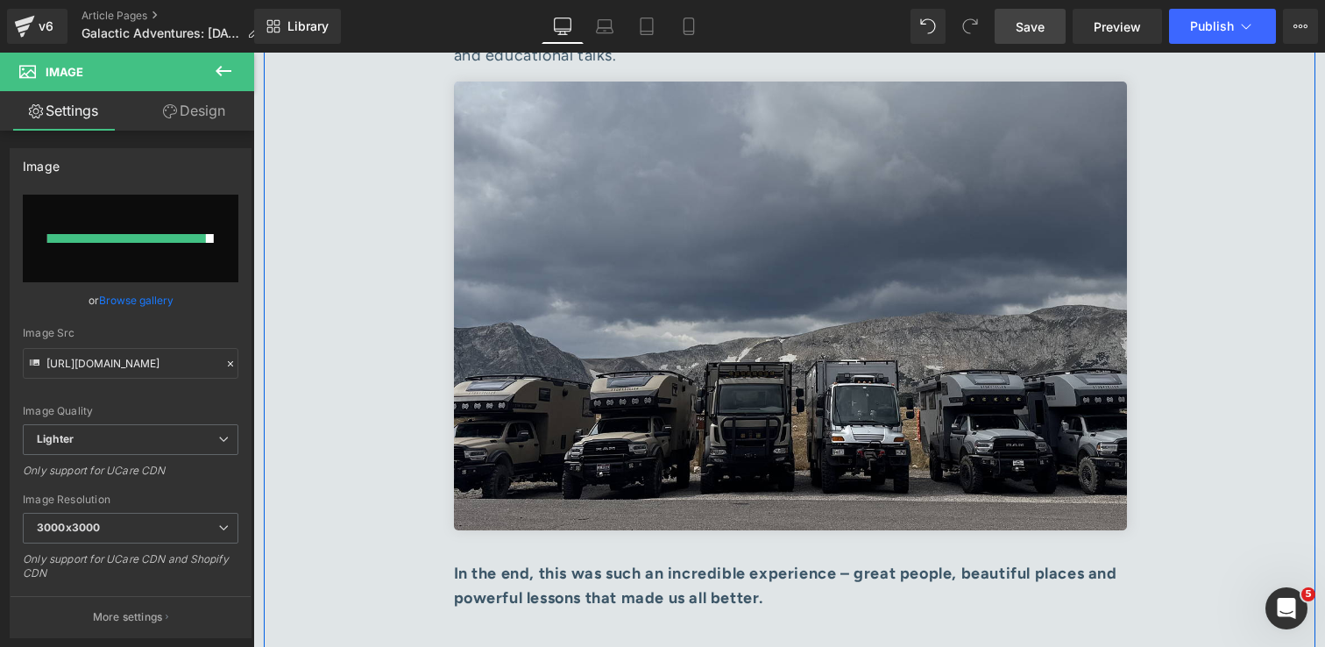
scroll to position [8370, 0]
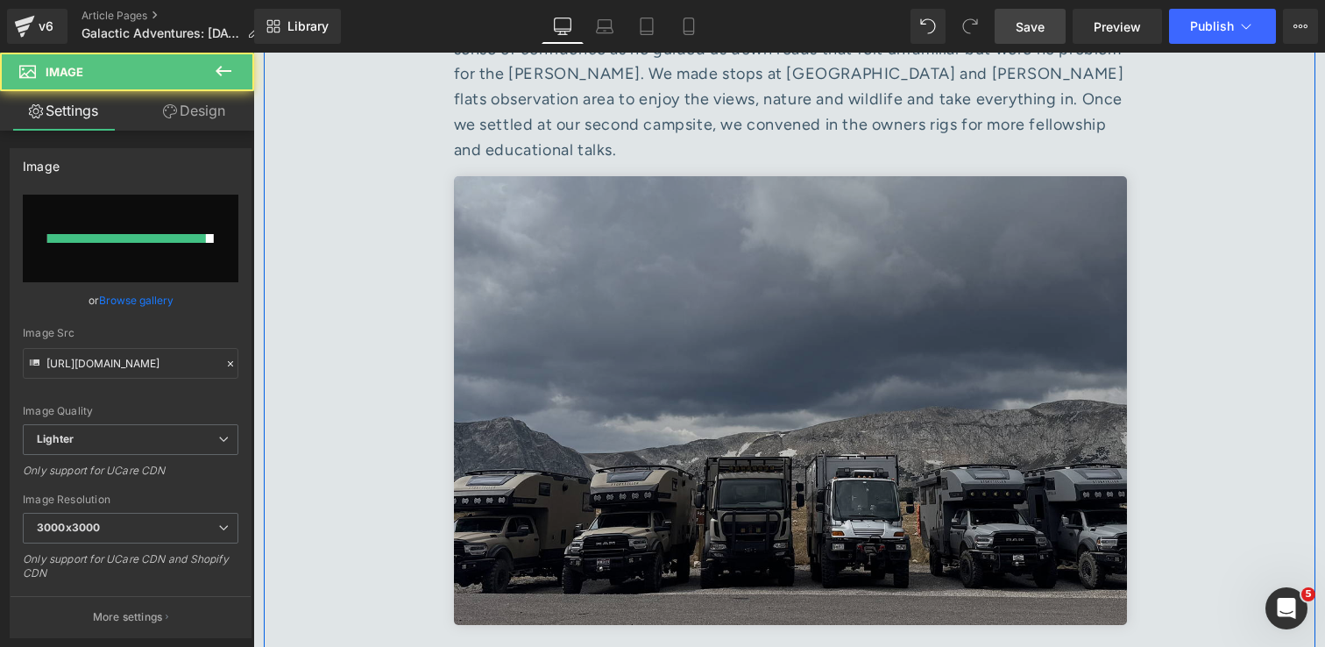
click at [674, 286] on img at bounding box center [790, 400] width 673 height 449
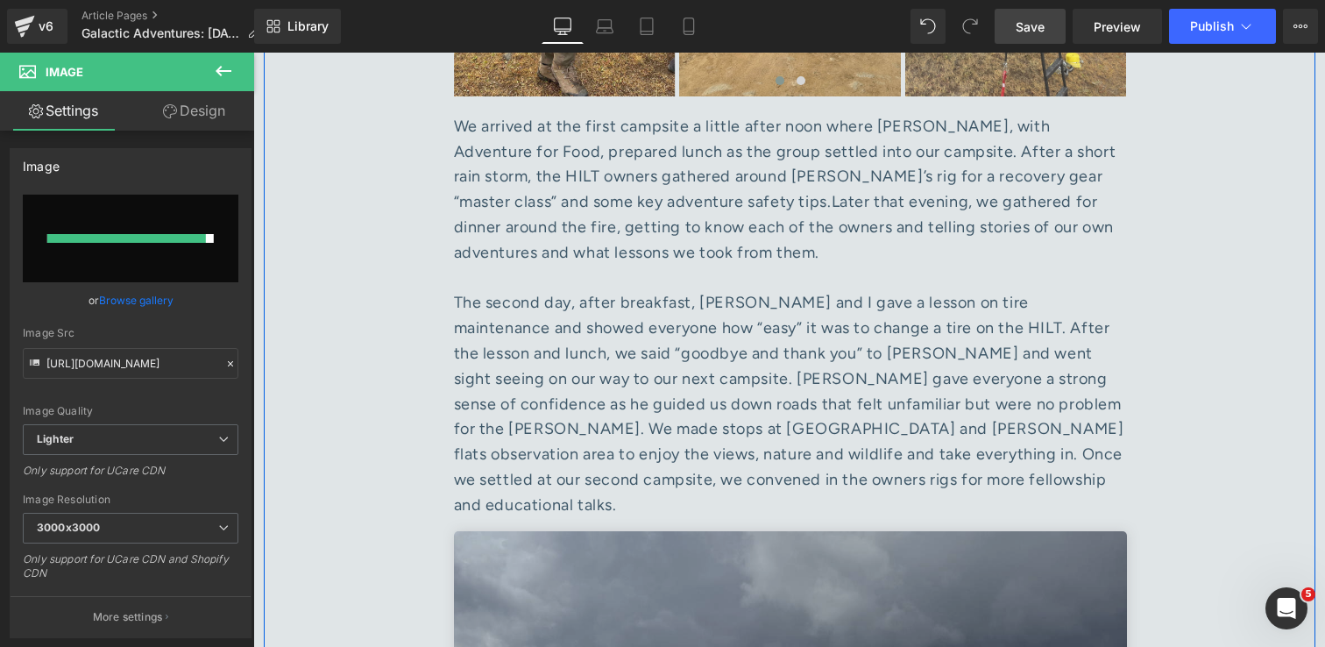
scroll to position [7898, 0]
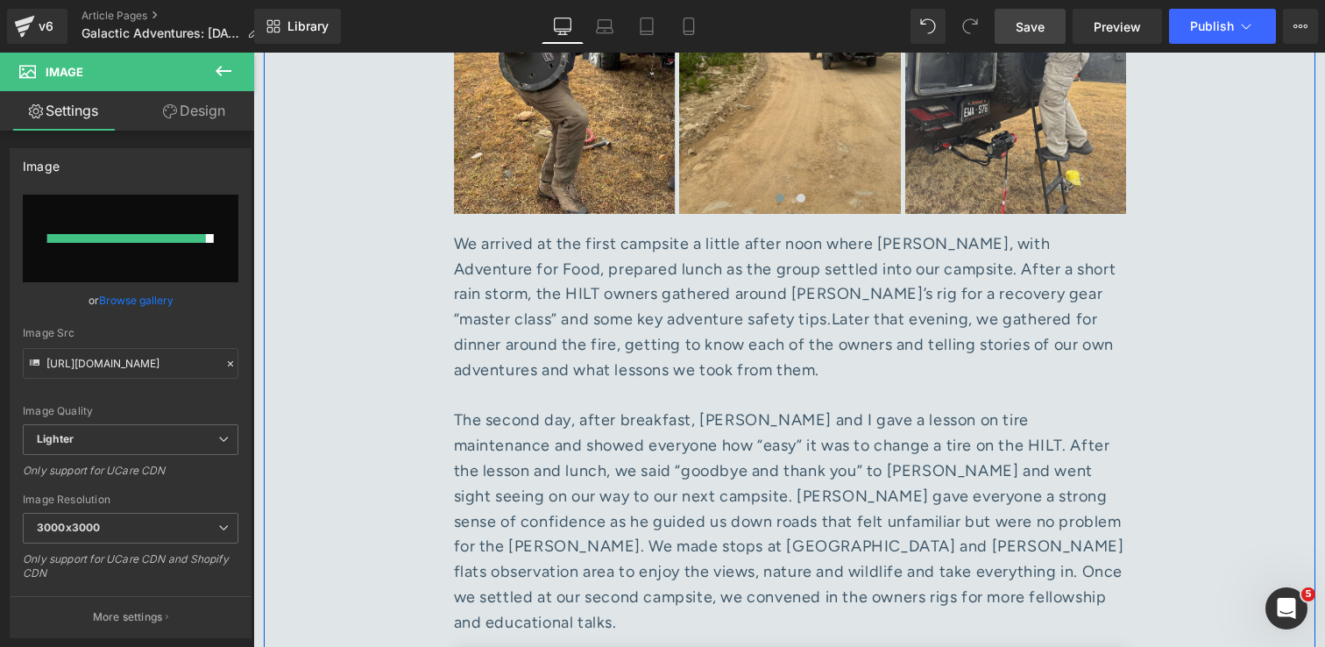
click at [549, 408] on div "The second day, after breakfast, [PERSON_NAME] and I gave a lesson on tire main…" at bounding box center [790, 521] width 673 height 227
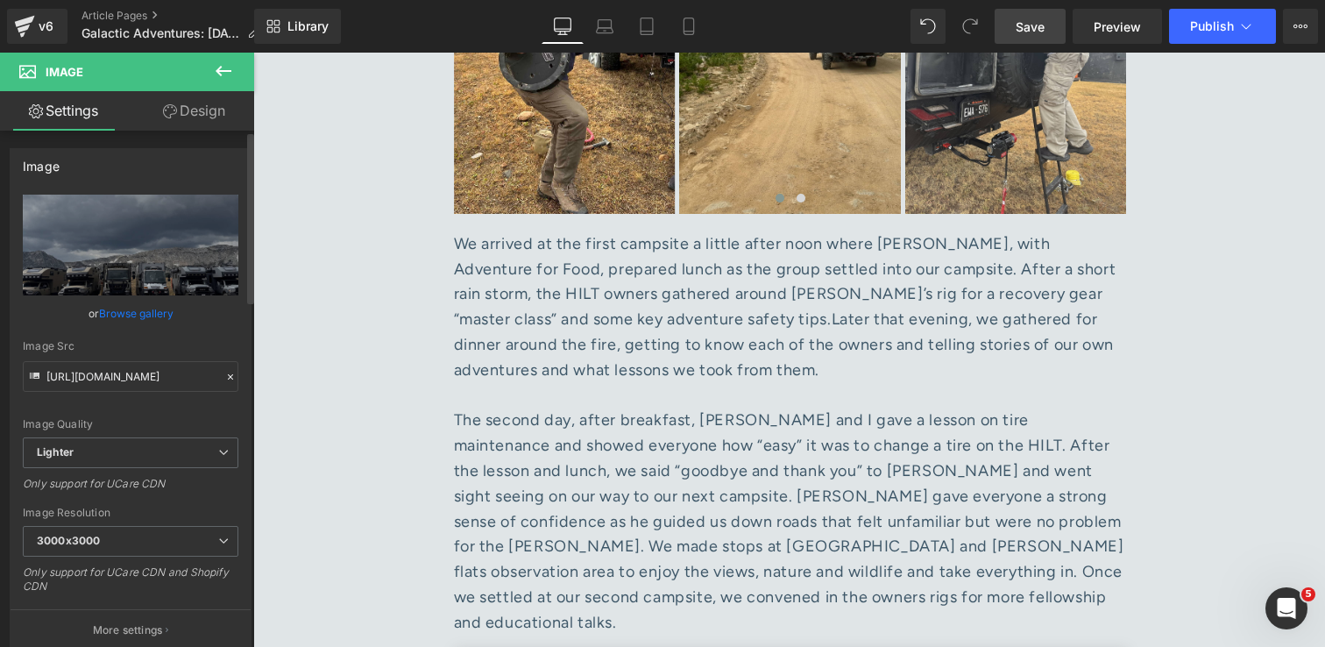
click at [154, 317] on link "Browse gallery" at bounding box center [136, 313] width 74 height 31
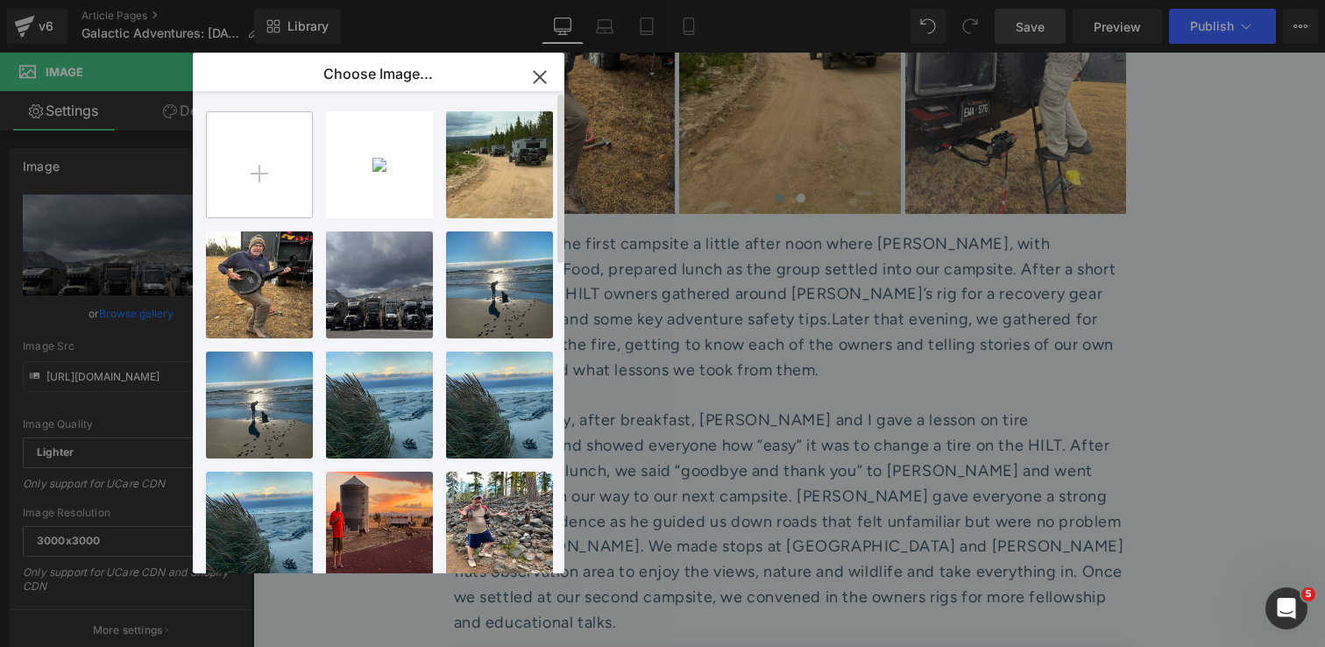
click at [267, 158] on input "file" at bounding box center [259, 164] width 105 height 105
type input "C:\fakepath\IMG_5701 1.jpg"
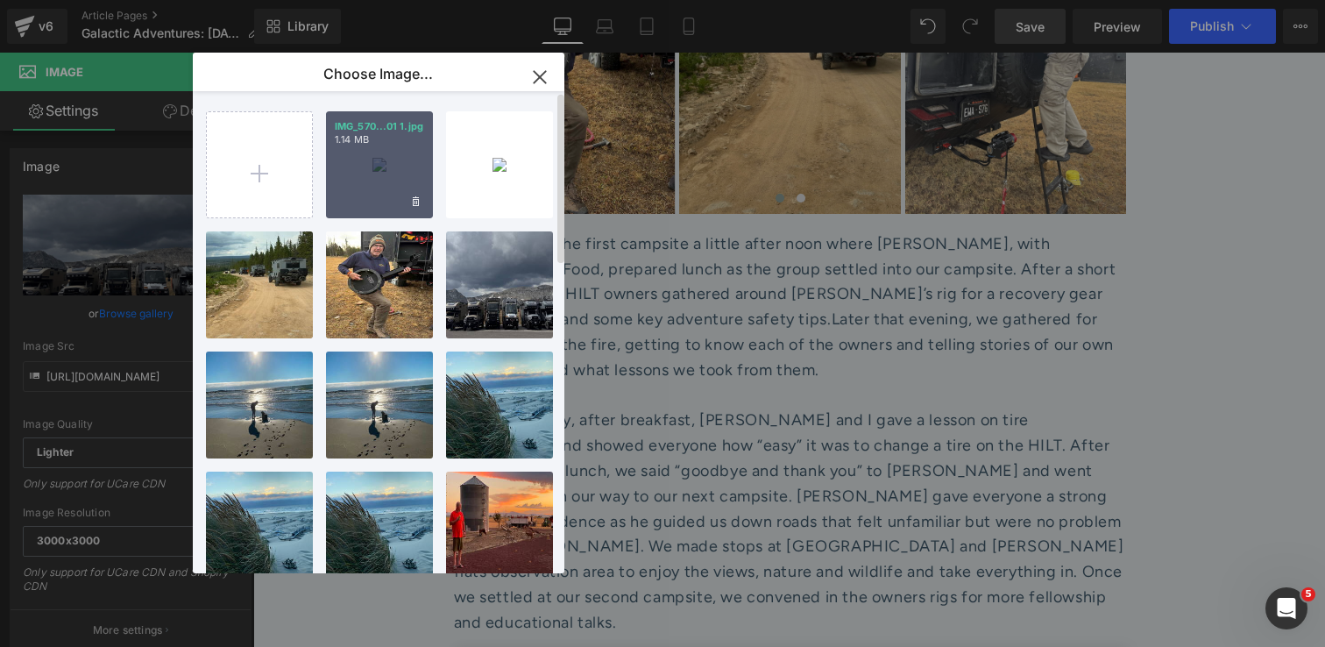
click at [368, 164] on div "IMG_570...01 1.jpg 1.14 MB" at bounding box center [379, 164] width 107 height 107
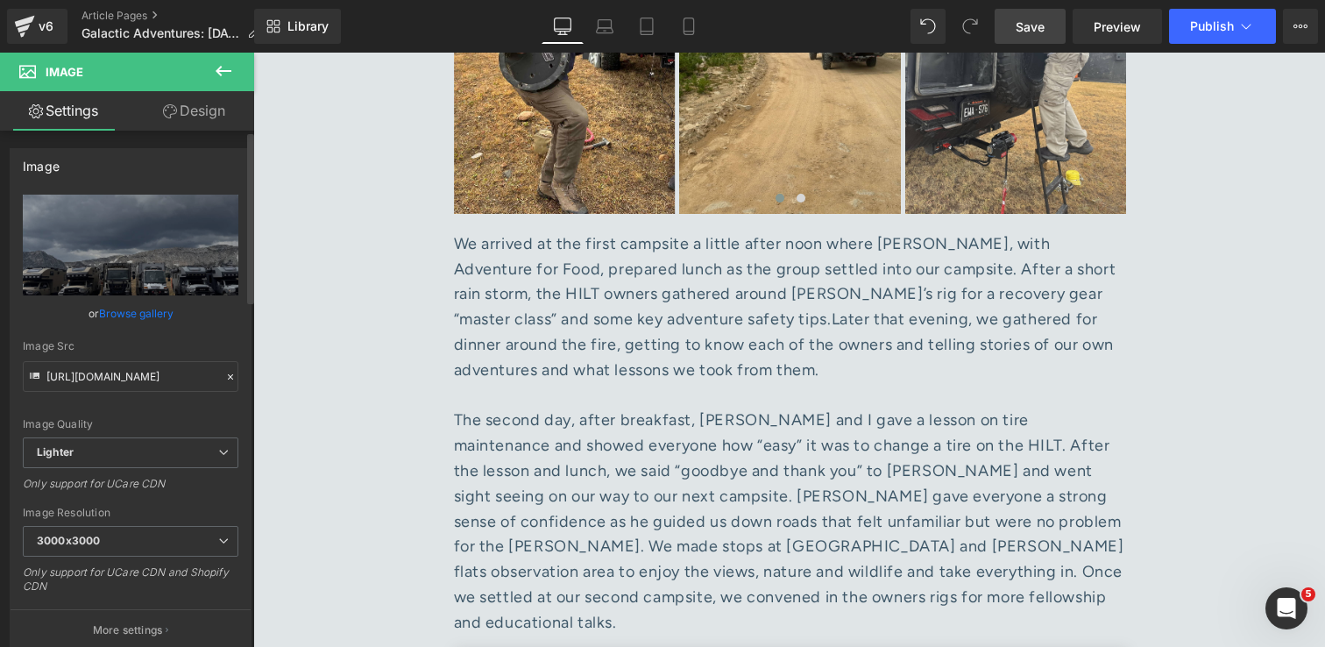
click at [145, 310] on link "Browse gallery" at bounding box center [136, 313] width 74 height 31
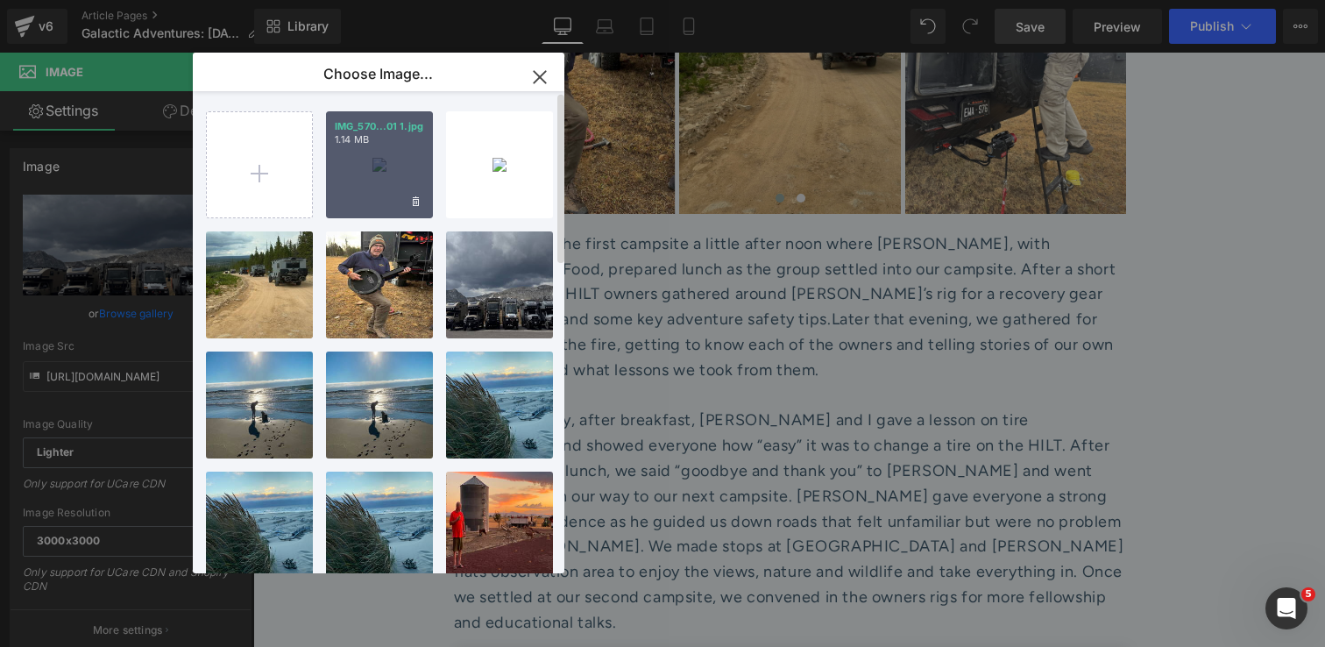
click at [370, 177] on div "IMG_570...01 1.jpg 1.14 MB" at bounding box center [379, 164] width 107 height 107
type input "[URL][DOMAIN_NAME]"
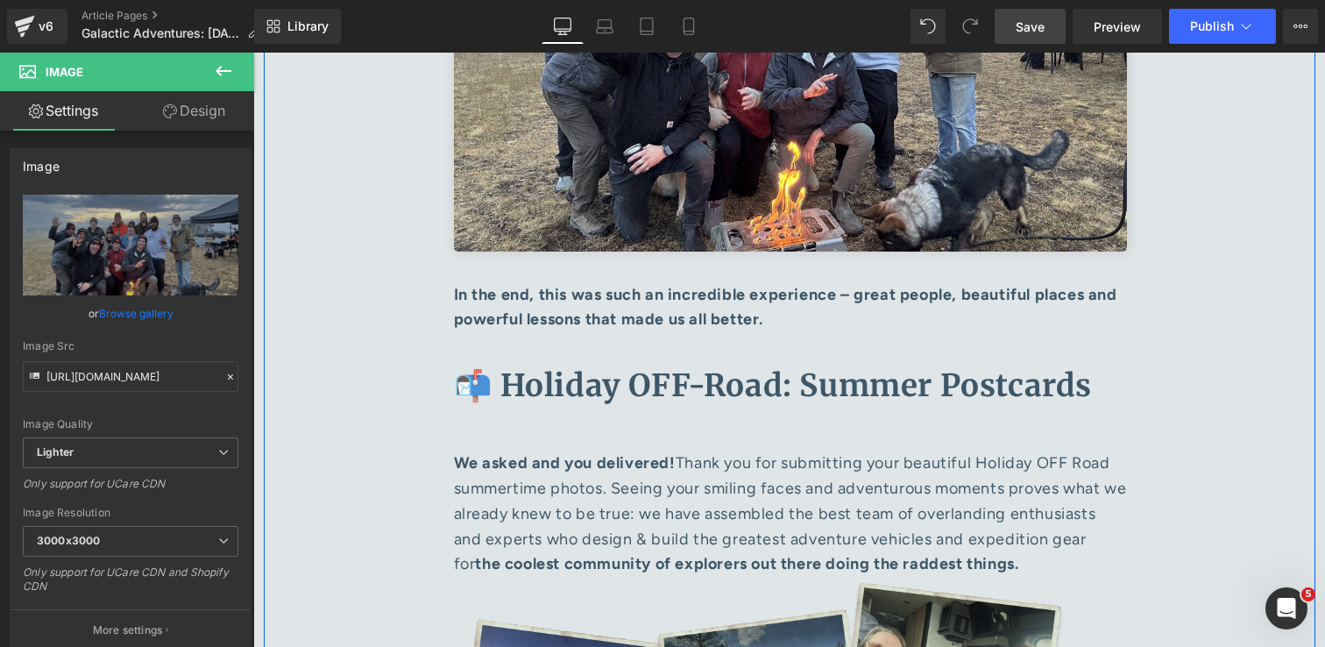
scroll to position [8755, 0]
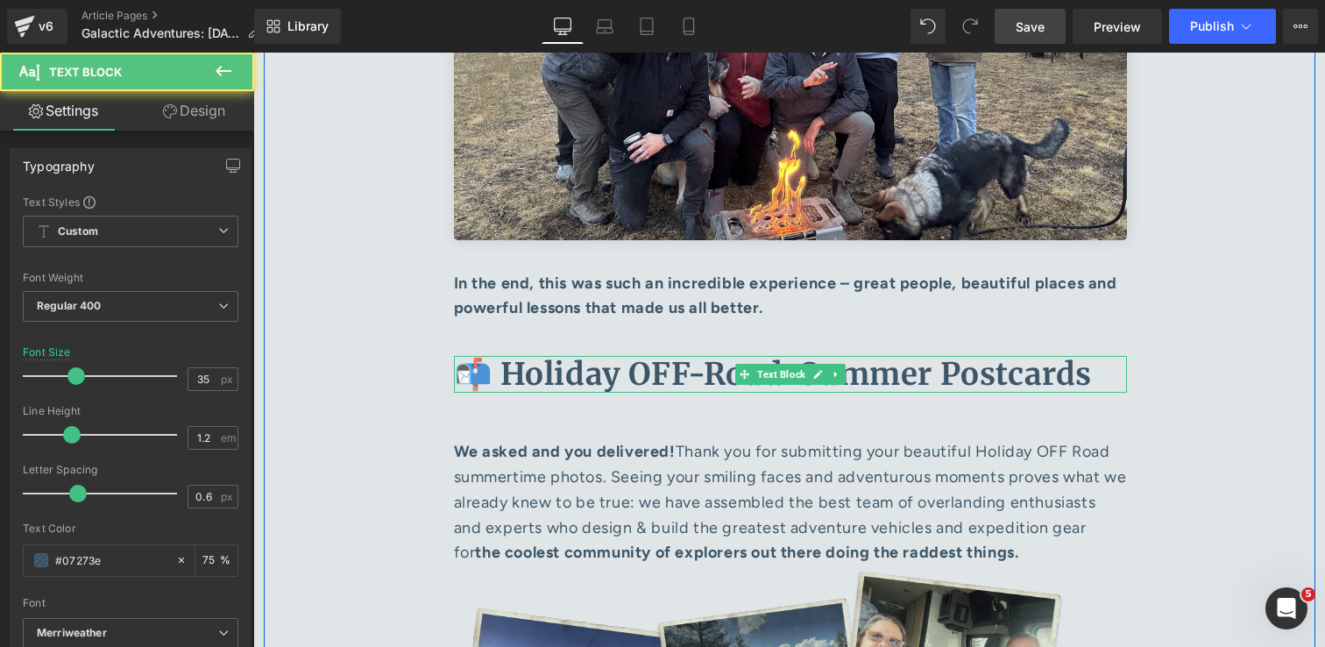
click at [1002, 355] on b "📬 Holiday OFF-Road: Summer Postcards" at bounding box center [773, 374] width 639 height 39
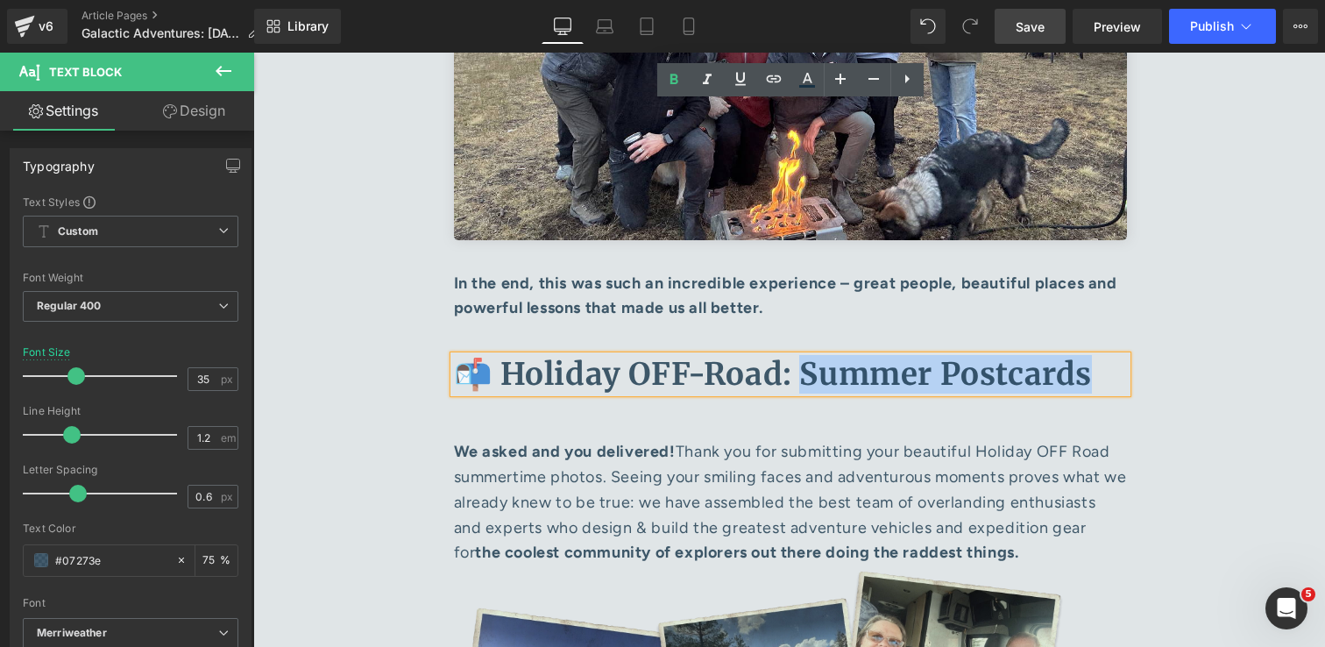
drag, startPoint x: 1081, startPoint y: 122, endPoint x: 799, endPoint y: 126, distance: 281.3
click at [799, 355] on b "📬 Holiday OFF-Road: Summer Postcards" at bounding box center [773, 374] width 639 height 39
click at [803, 542] on strong "the coolest community of explorers out there doing the raddest things." at bounding box center [746, 551] width 543 height 19
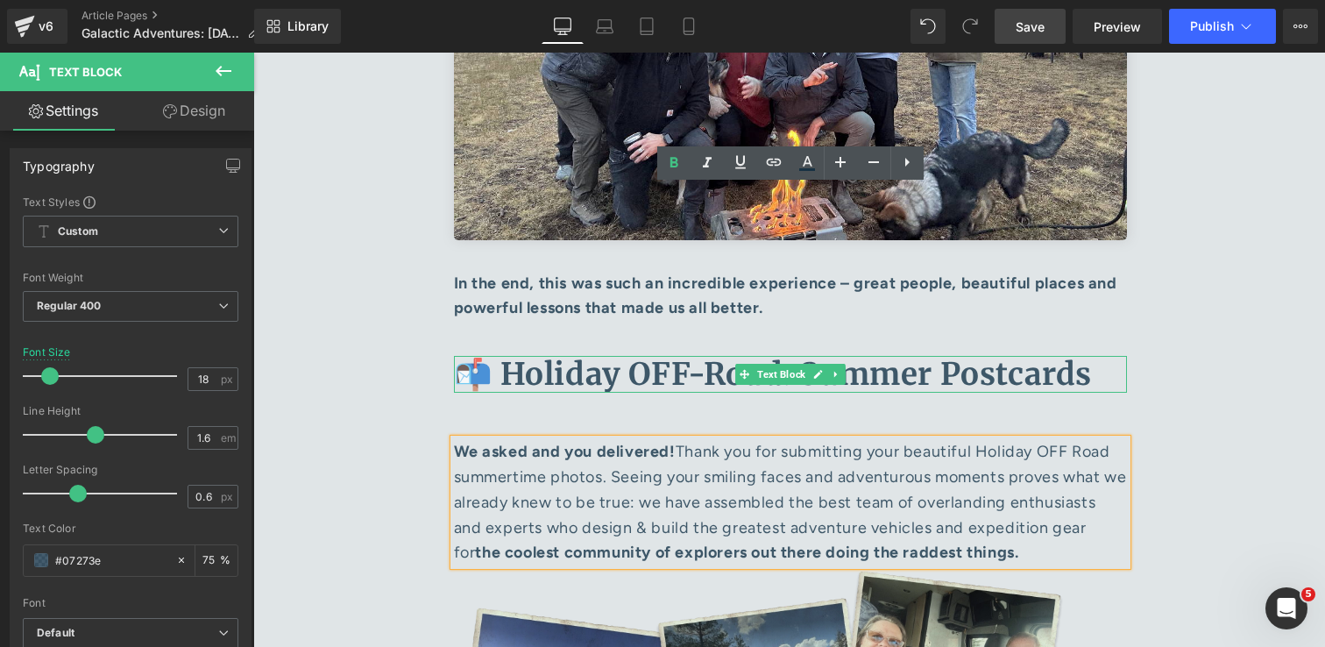
click at [982, 355] on b "📬 Holiday OFF-Road: Summer Postcards" at bounding box center [773, 374] width 639 height 39
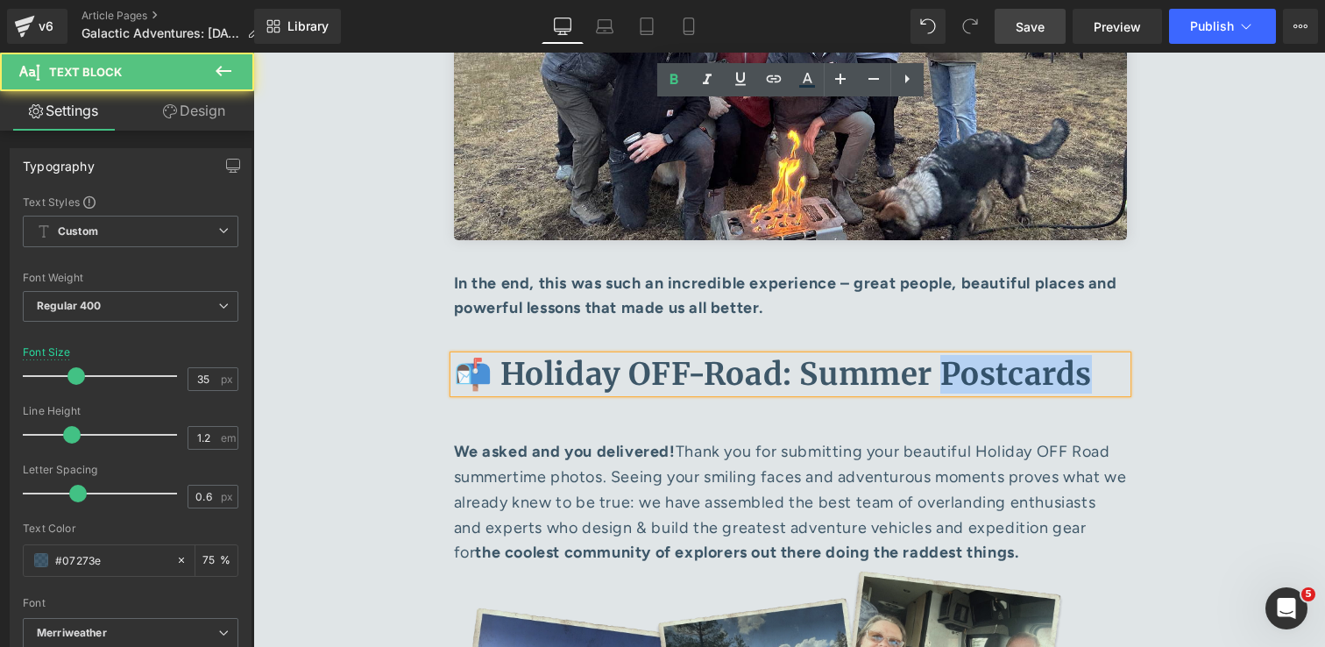
click at [982, 355] on b "📬 Holiday OFF-Road: Summer Postcards" at bounding box center [773, 374] width 639 height 39
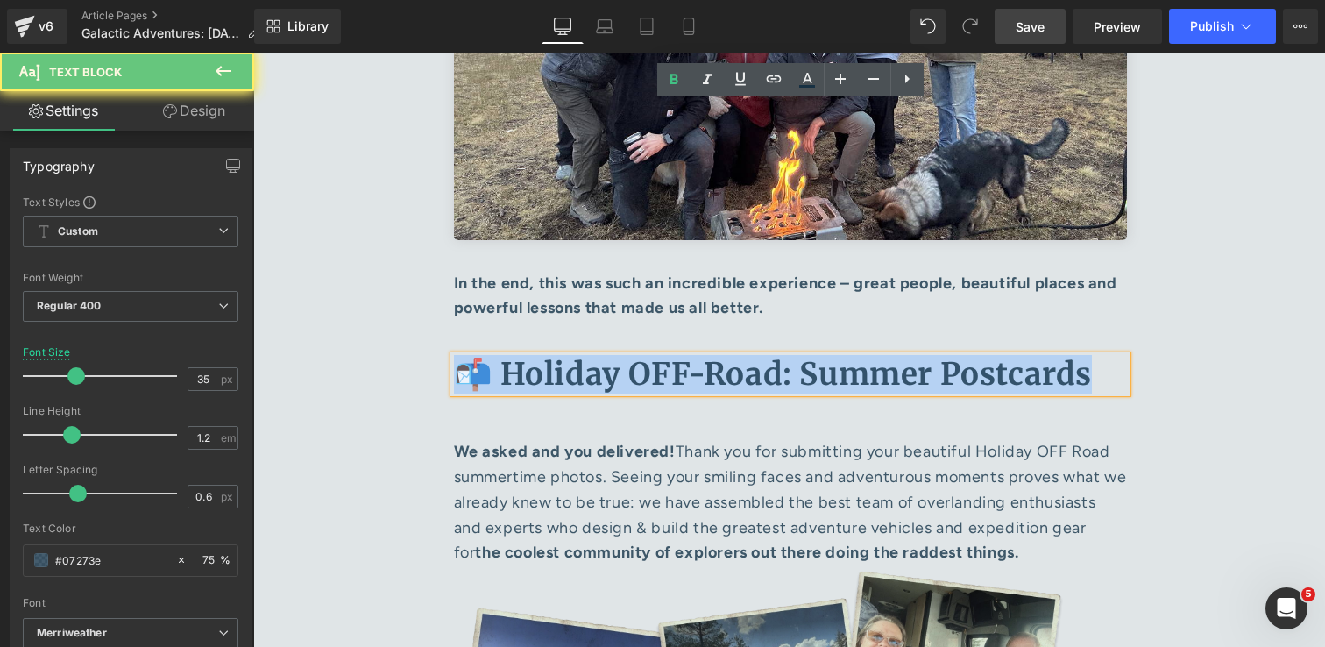
click at [982, 355] on b "📬 Holiday OFF-Road: Summer Postcards" at bounding box center [773, 374] width 639 height 39
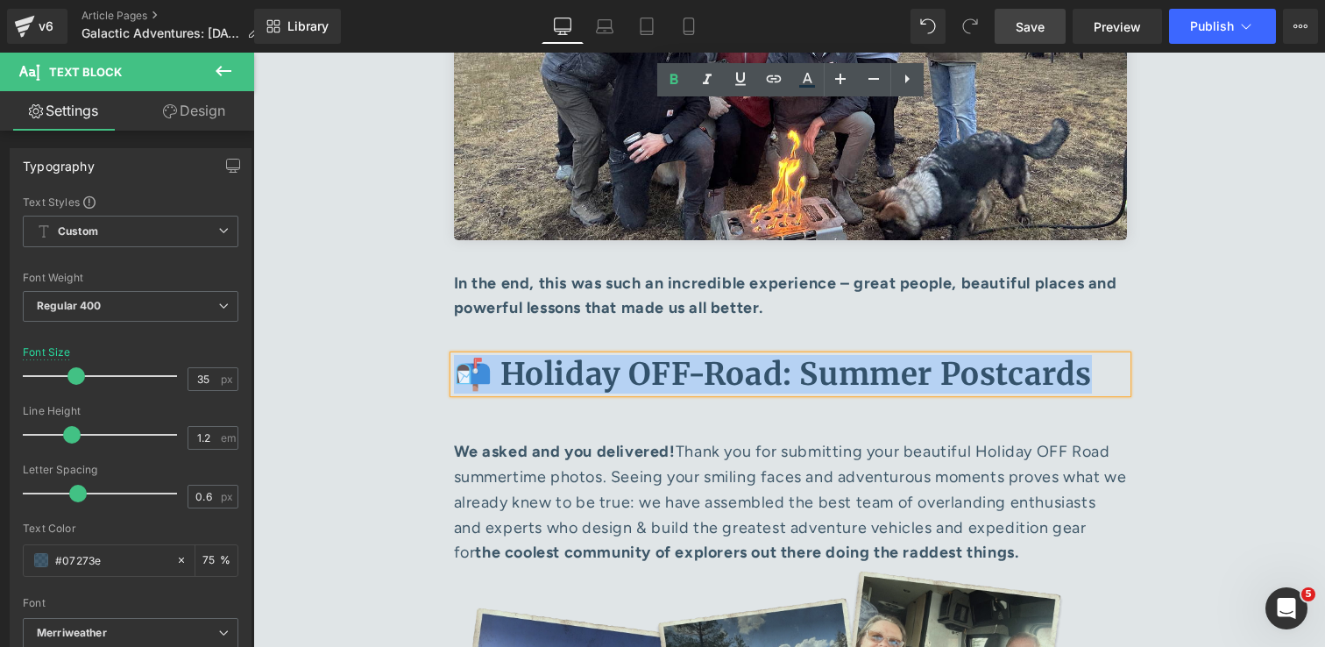
click at [944, 355] on b "📬 Holiday OFF-Road: Summer Postcards" at bounding box center [773, 374] width 639 height 39
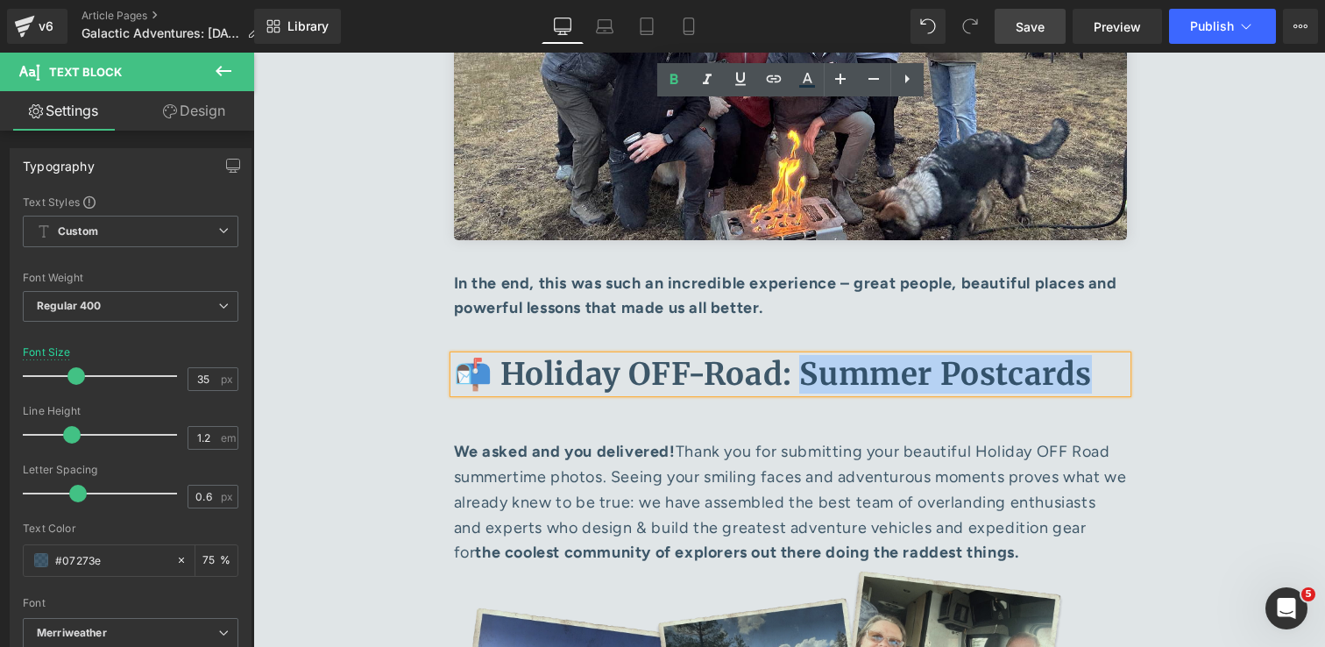
drag, startPoint x: 1081, startPoint y: 127, endPoint x: 788, endPoint y: 120, distance: 293.7
click at [788, 355] on b "📬 Holiday OFF-Road: Summer Postcards" at bounding box center [773, 374] width 639 height 39
click at [769, 493] on span "Text Block" at bounding box center [781, 503] width 55 height 21
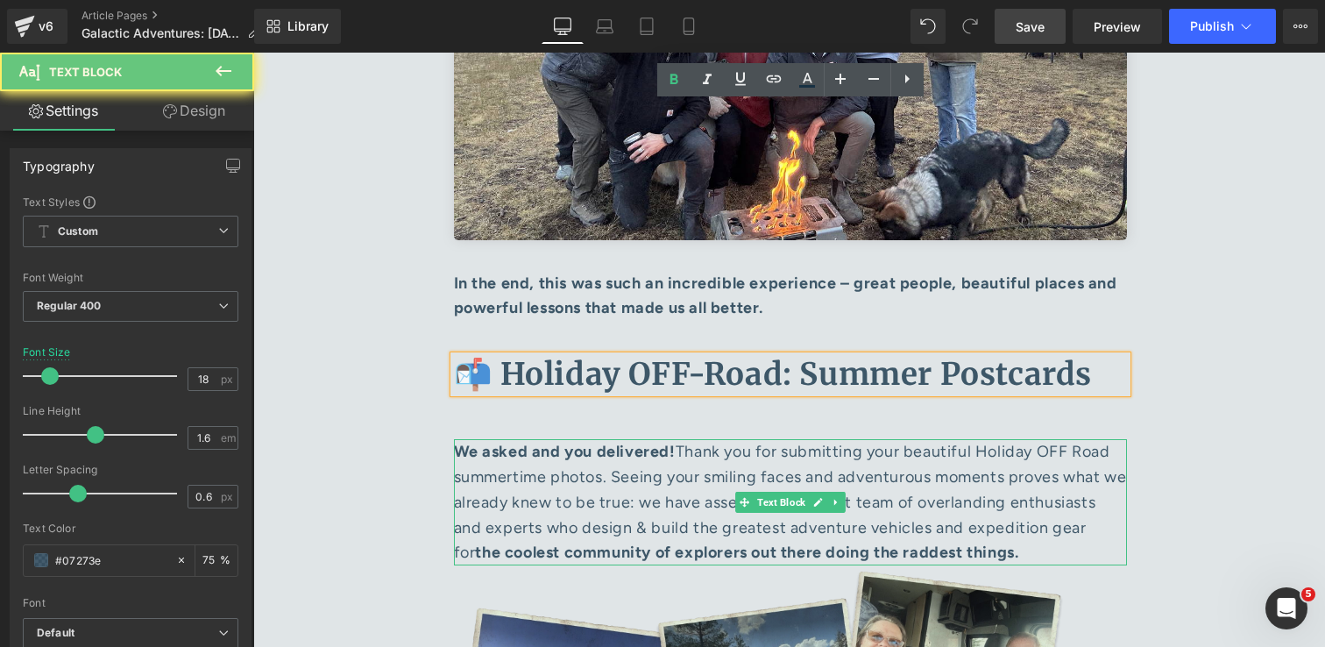
click at [769, 439] on p "We asked and you delivered! Thank you for submitting your beautiful Holiday OFF…" at bounding box center [790, 502] width 673 height 126
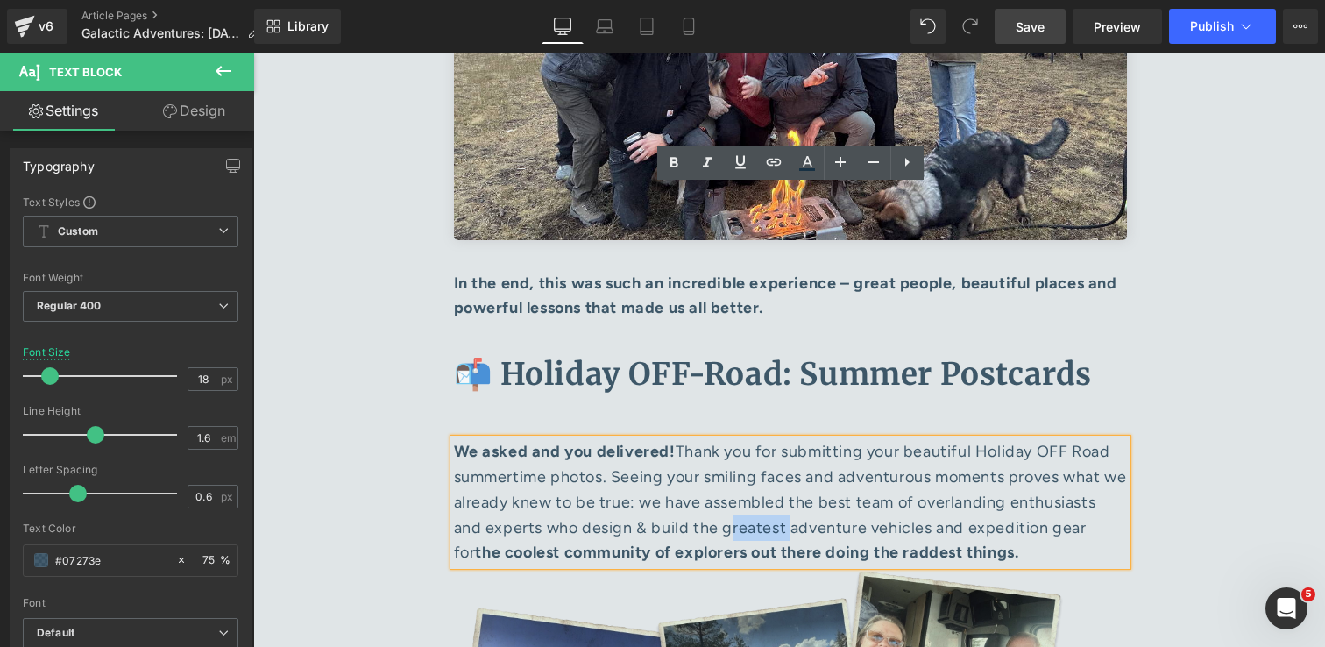
click at [769, 439] on p "We asked and you delivered! Thank you for submitting your beautiful Holiday OFF…" at bounding box center [790, 502] width 673 height 126
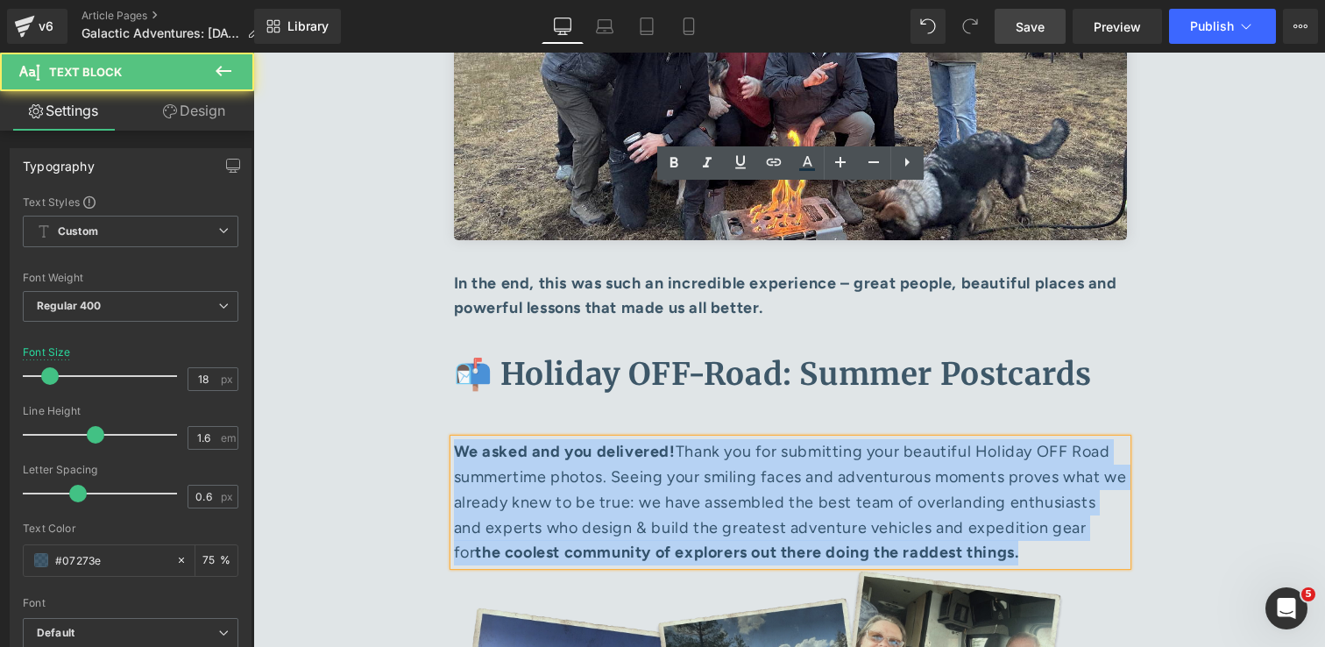
click at [769, 439] on p "We asked and you delivered! Thank you for submitting your beautiful Holiday OFF…" at bounding box center [790, 502] width 673 height 126
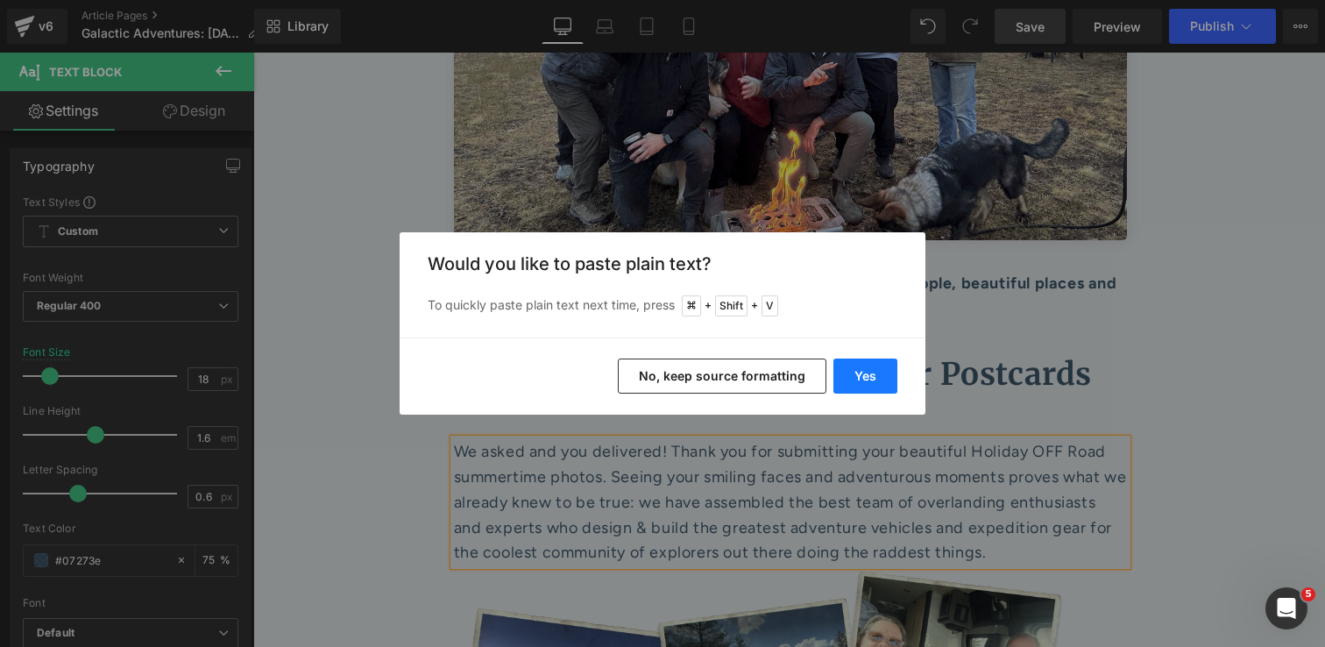
click at [858, 379] on button "Yes" at bounding box center [865, 375] width 64 height 35
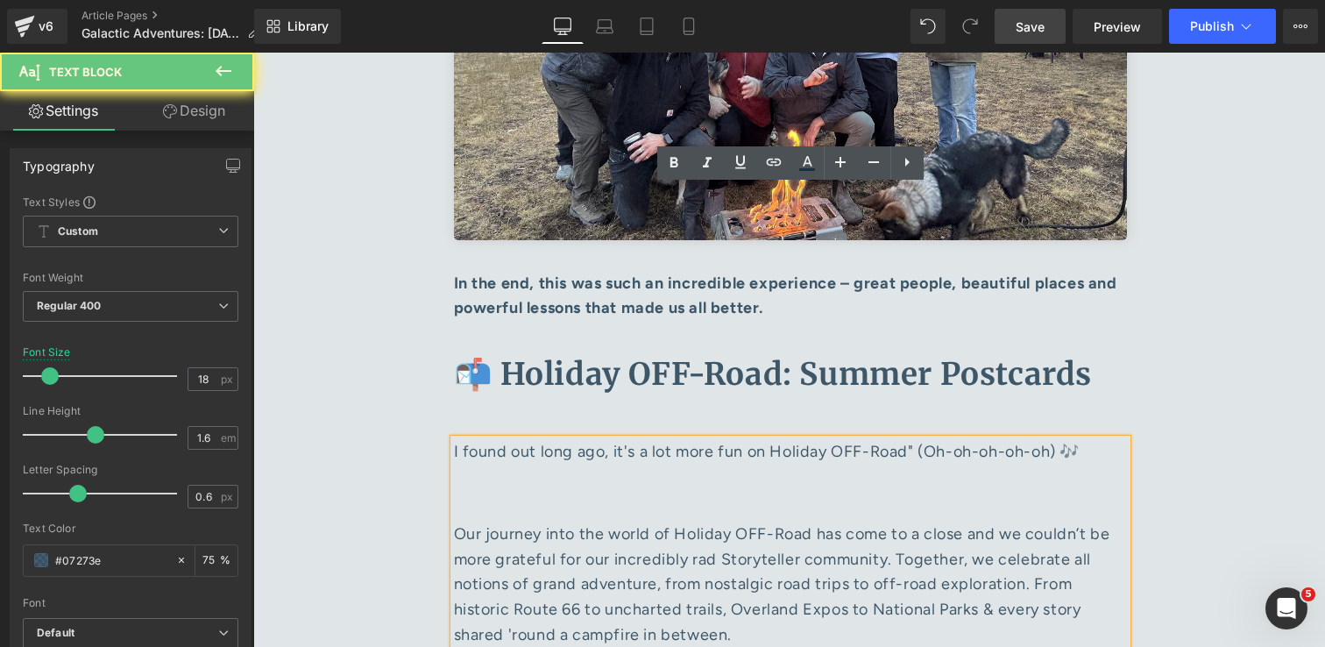
click at [856, 480] on p at bounding box center [790, 492] width 673 height 25
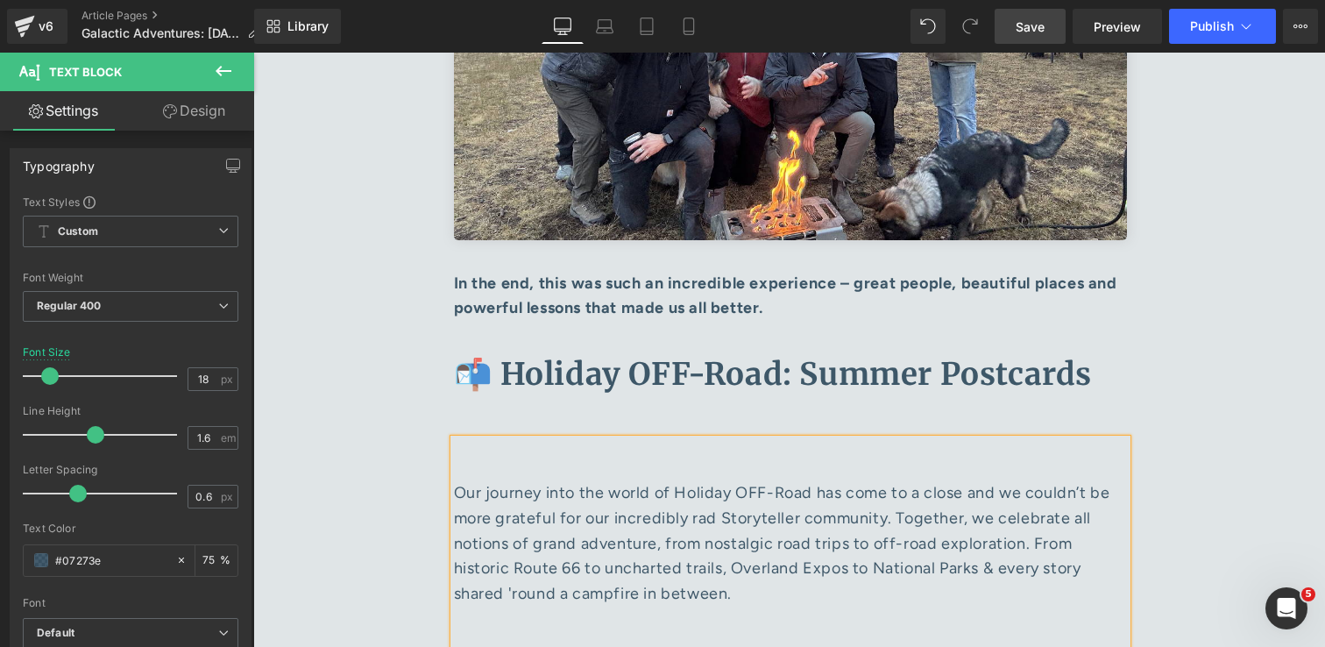
scroll to position [8713, 0]
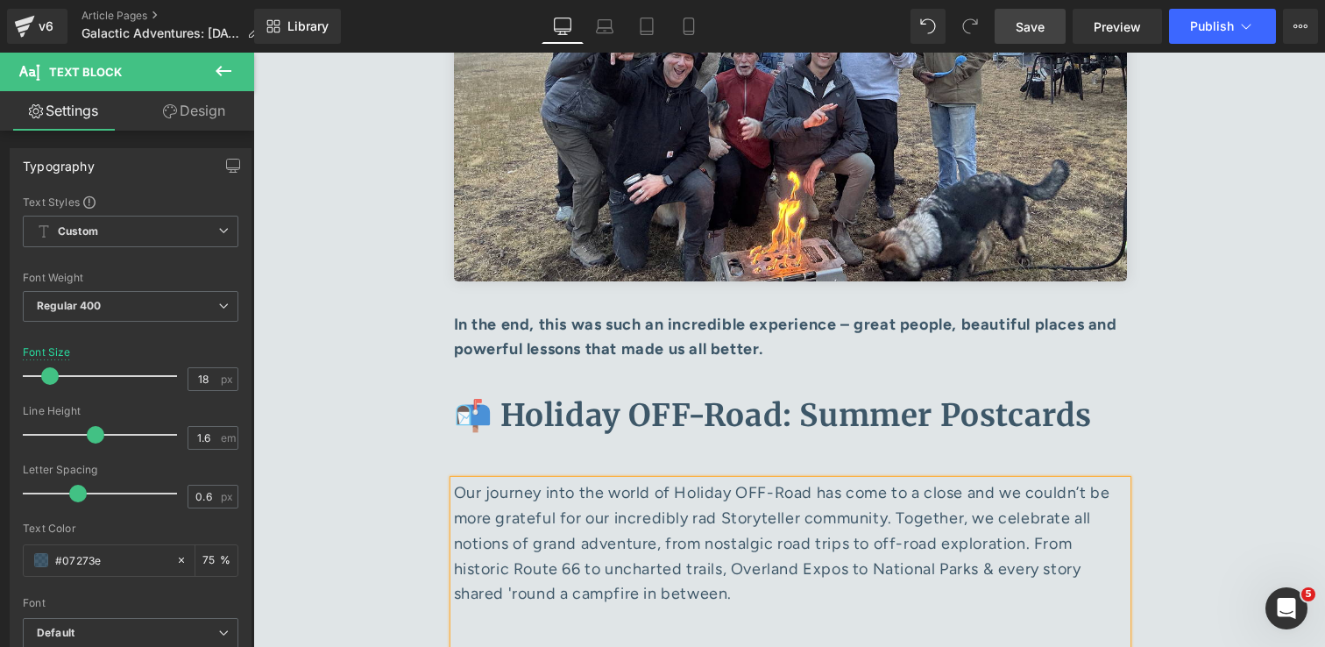
click at [570, 622] on p at bounding box center [790, 634] width 673 height 25
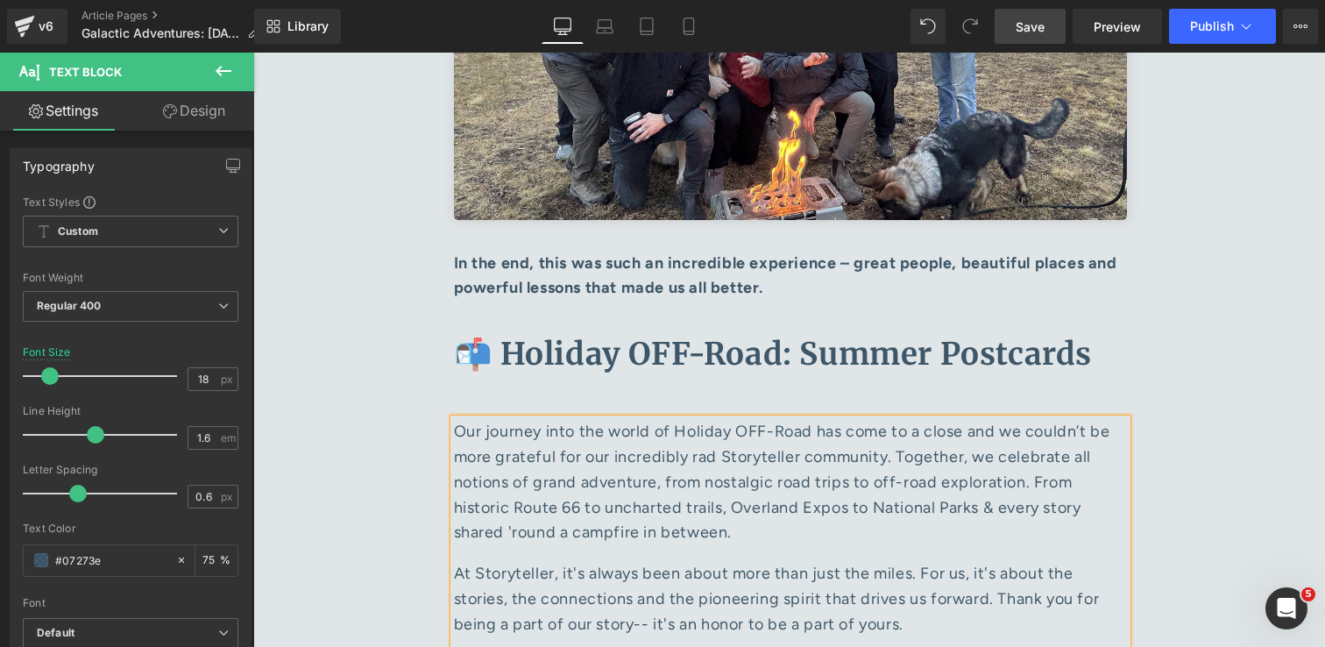
scroll to position [8808, 0]
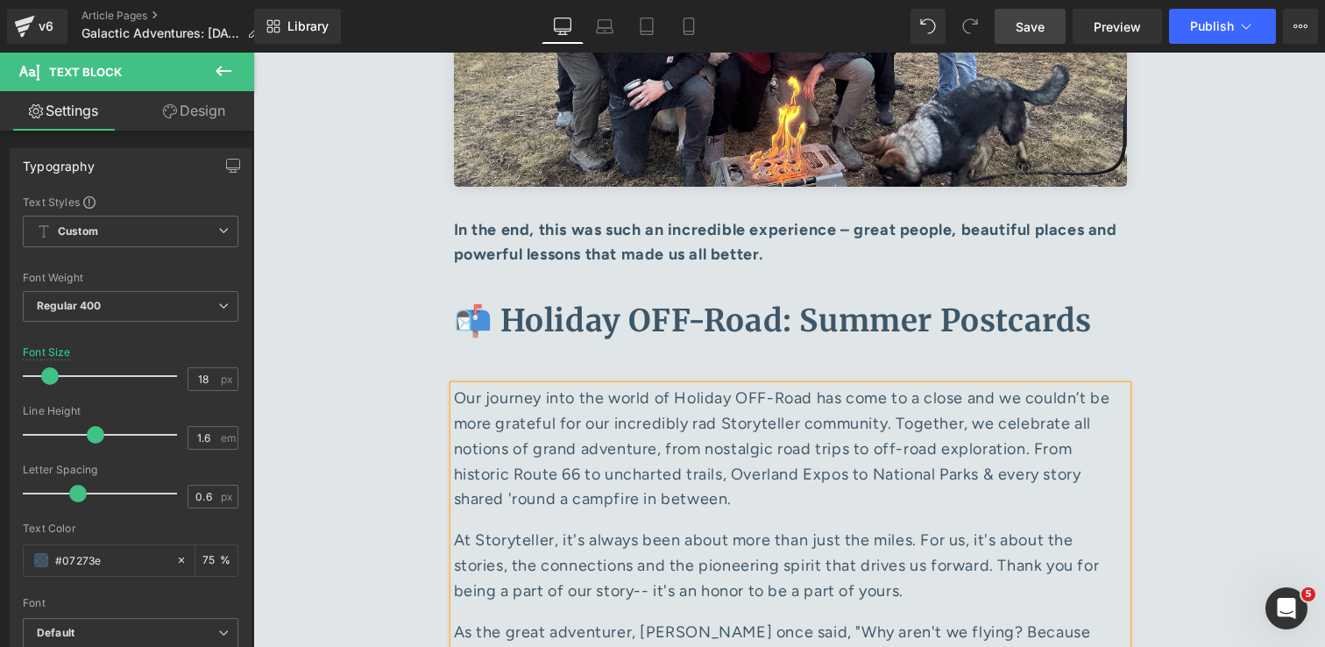
drag, startPoint x: 651, startPoint y: 528, endPoint x: 698, endPoint y: 408, distance: 129.0
click at [682, 386] on p "Our journey into the world of Holiday OFF-Road has come to a close and we could…" at bounding box center [790, 449] width 673 height 126
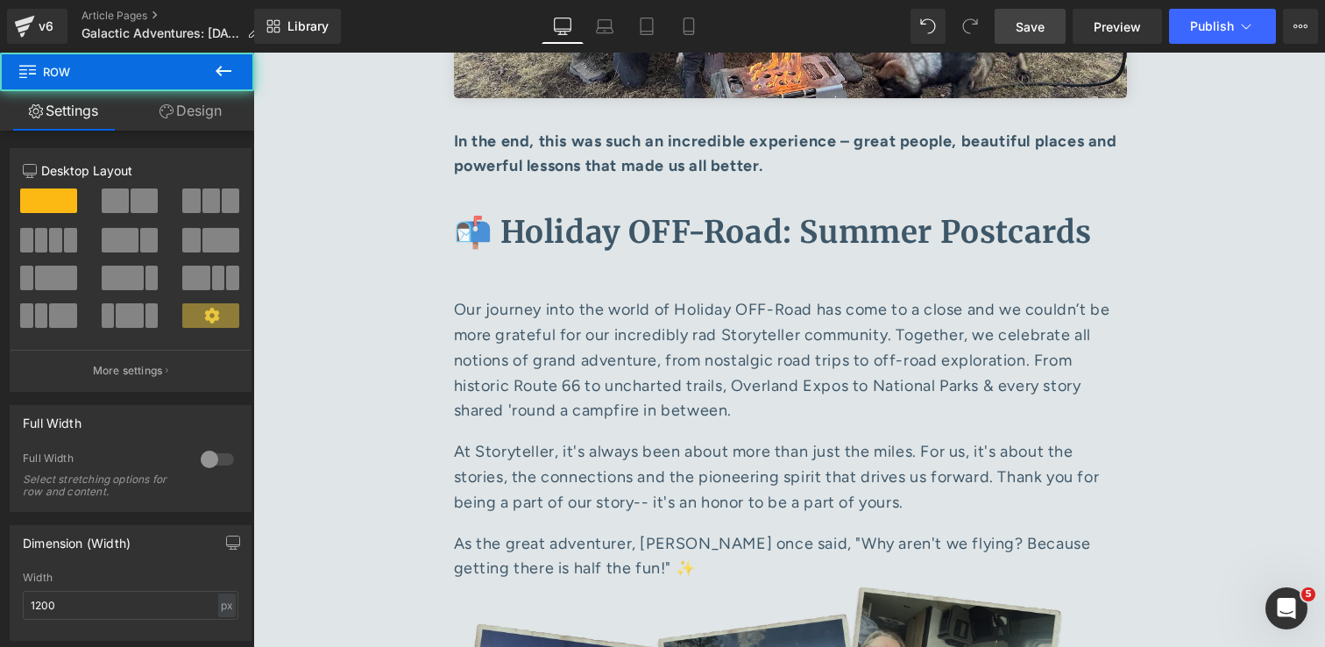
scroll to position [8968, 0]
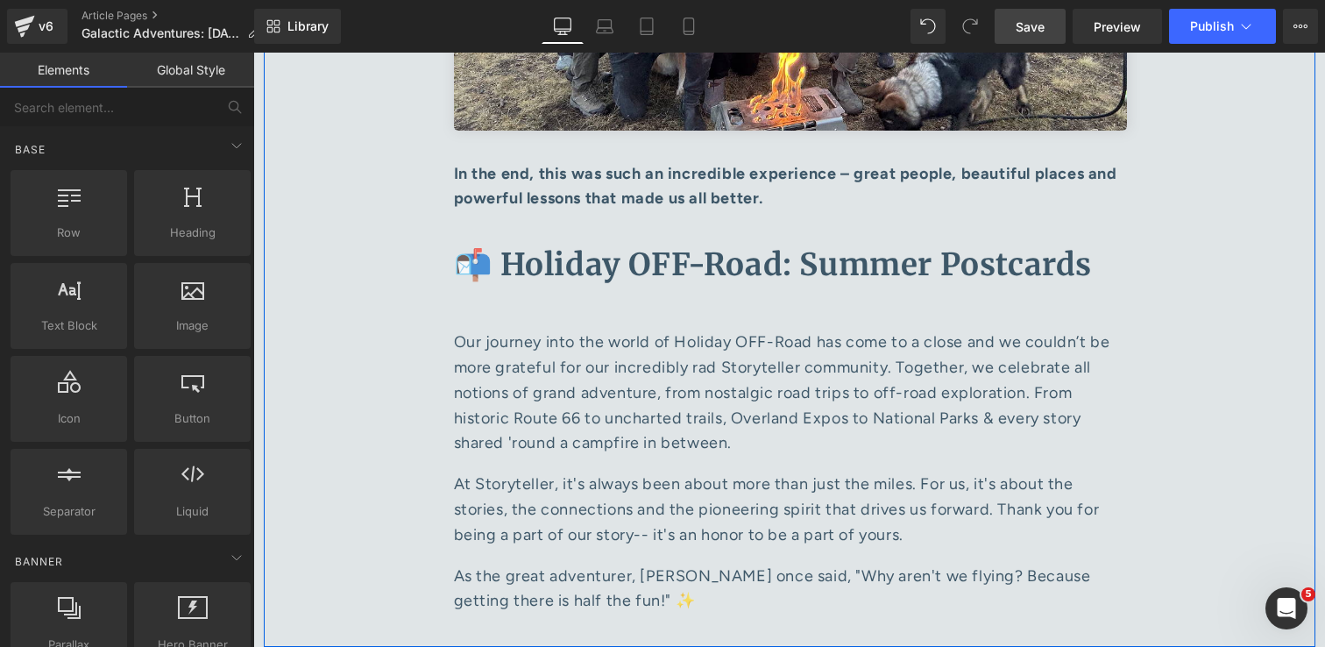
scroll to position [8769, 0]
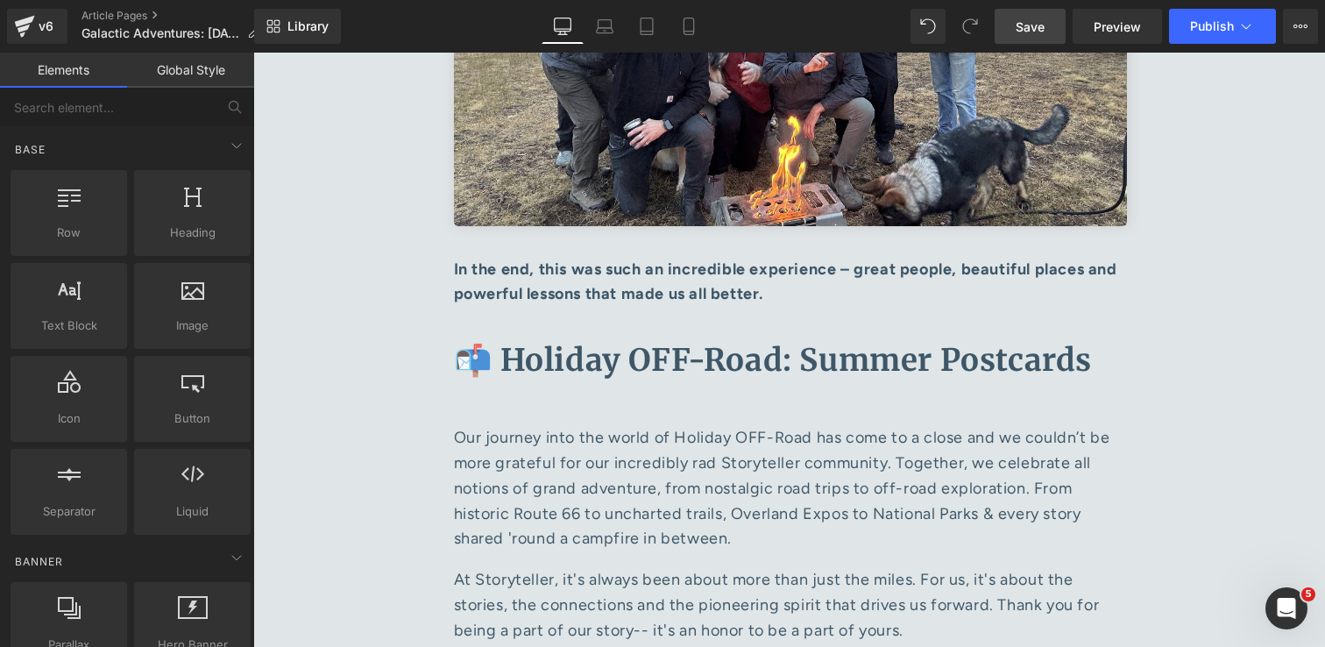
click at [1037, 25] on span "Save" at bounding box center [1030, 27] width 29 height 18
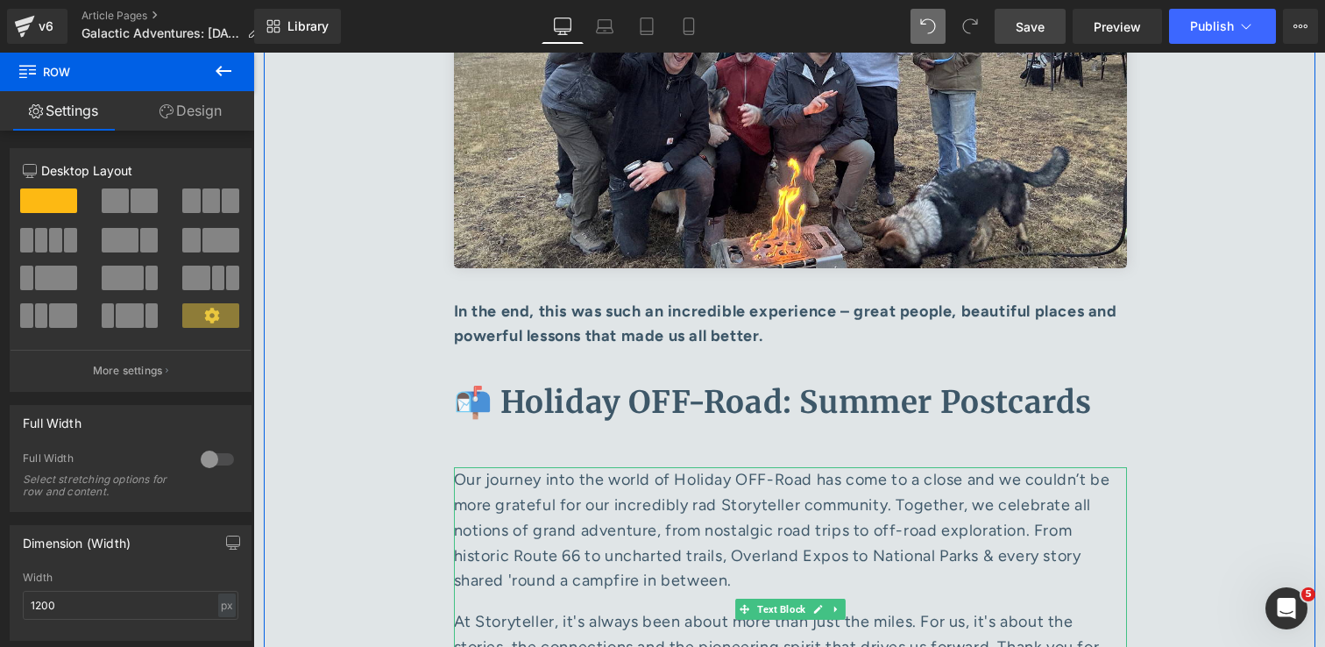
scroll to position [8719, 0]
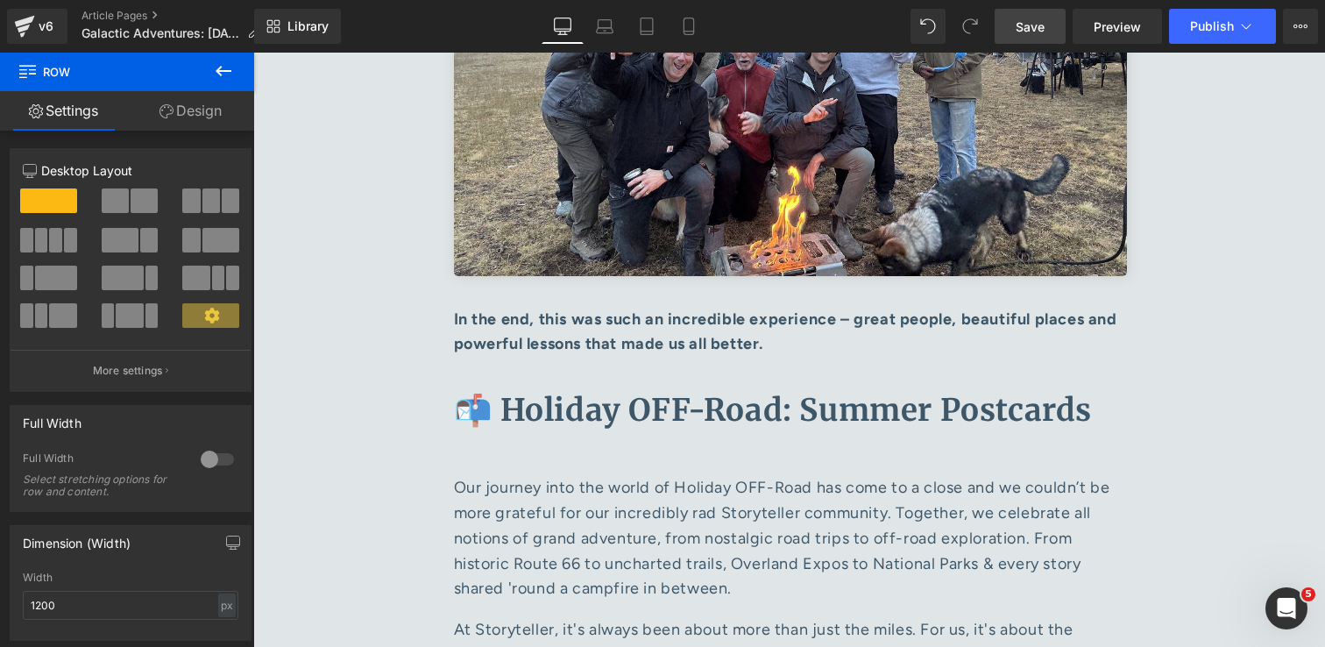
click at [1021, 25] on span "Save" at bounding box center [1030, 27] width 29 height 18
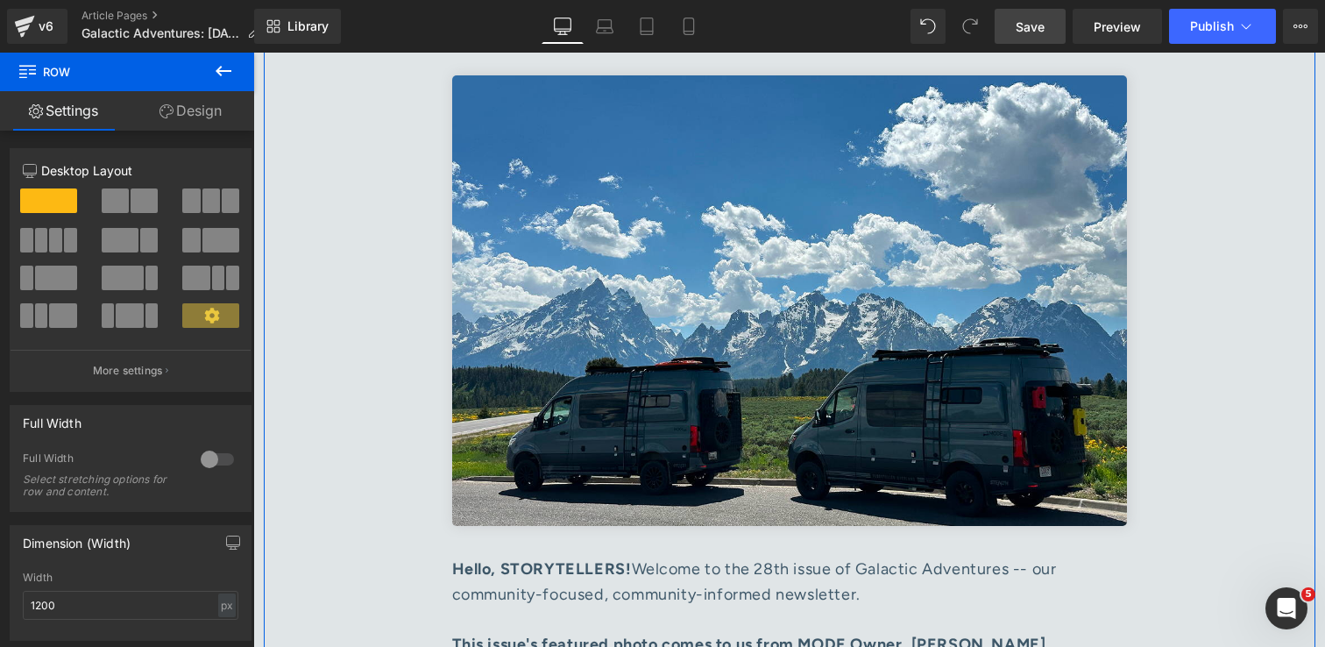
scroll to position [305, 0]
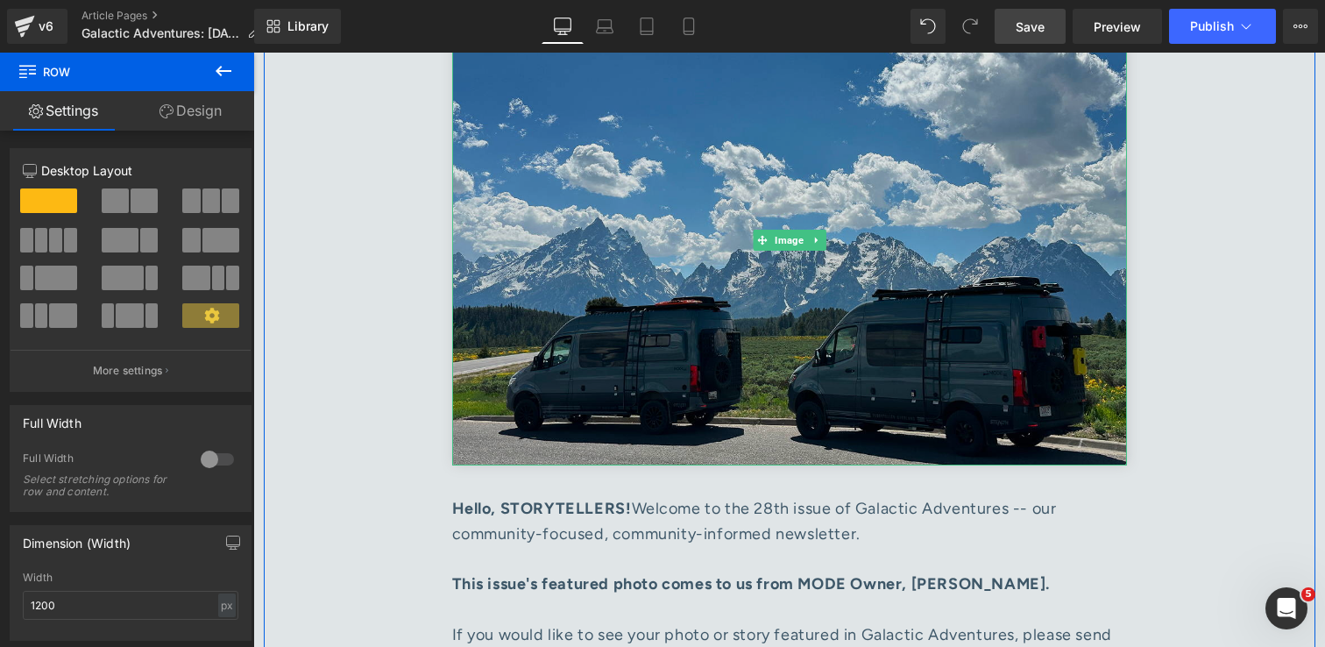
click at [874, 221] on img at bounding box center [789, 240] width 675 height 450
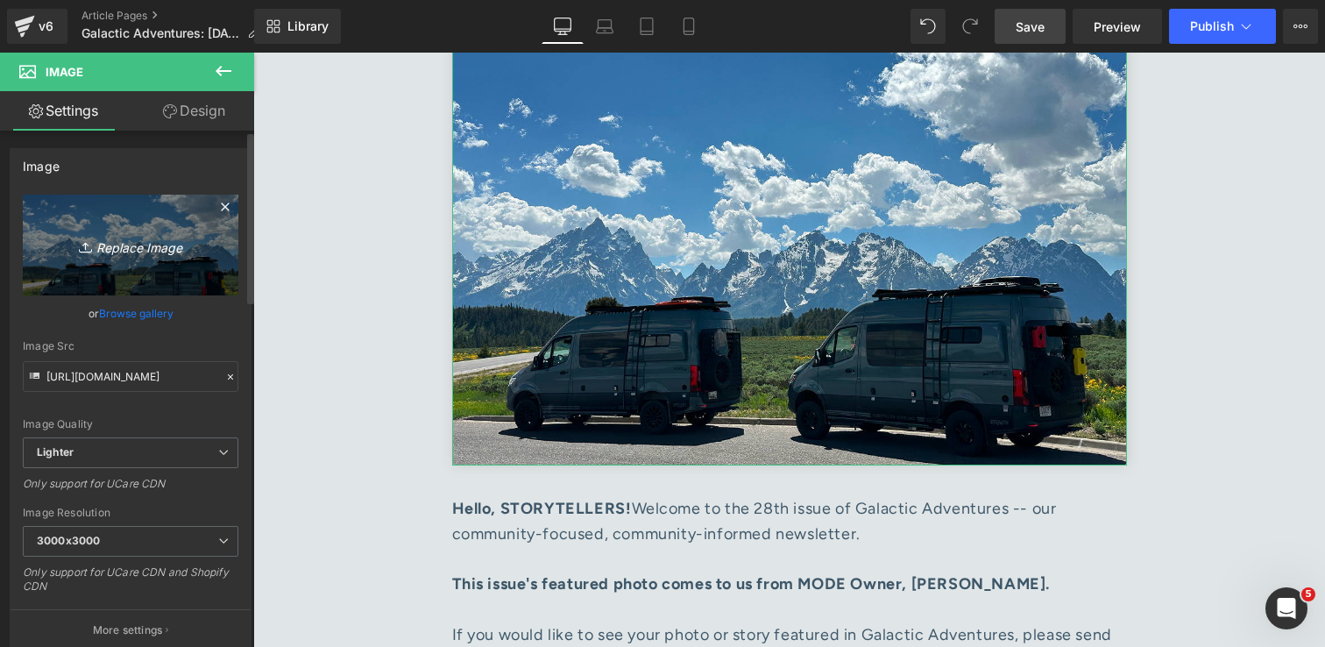
click at [119, 250] on icon "Replace Image" at bounding box center [130, 245] width 140 height 22
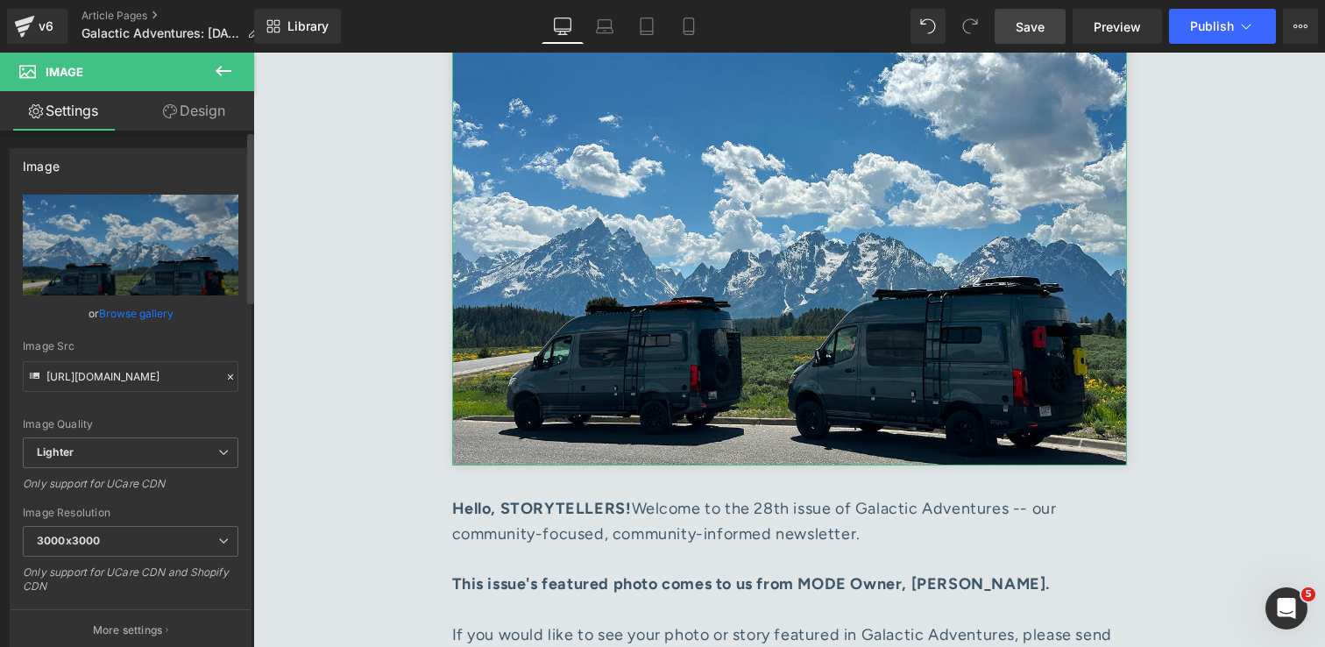
click at [130, 314] on link "Browse gallery" at bounding box center [136, 313] width 74 height 31
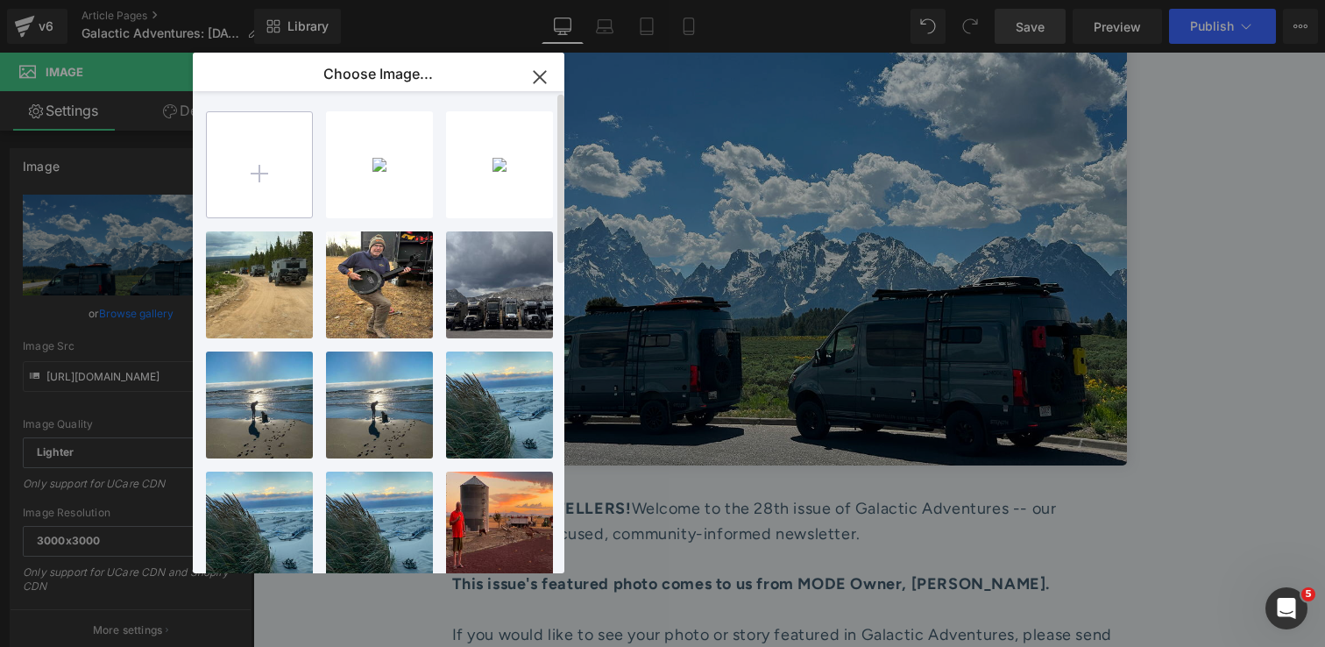
click at [257, 164] on input "file" at bounding box center [259, 164] width 105 height 105
type input "C:\fakepath\image0 4.jpg"
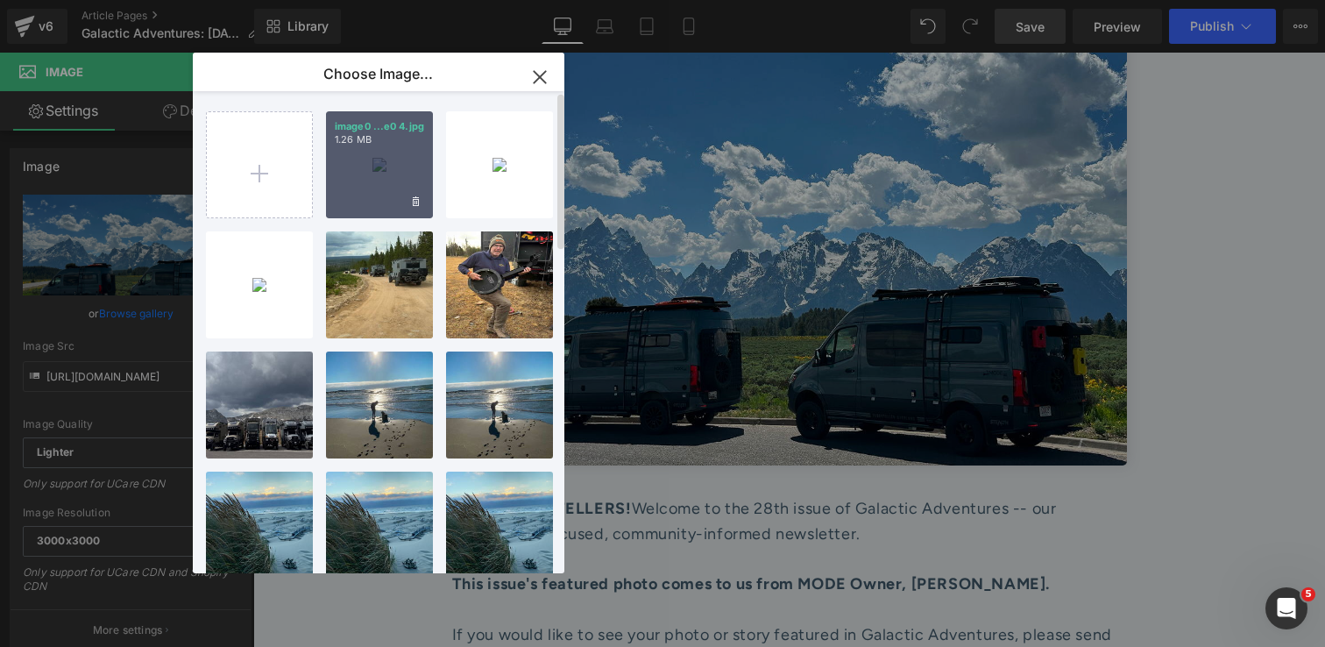
click at [381, 158] on div "image0 ...e0 4.jpg 1.26 MB" at bounding box center [379, 164] width 107 height 107
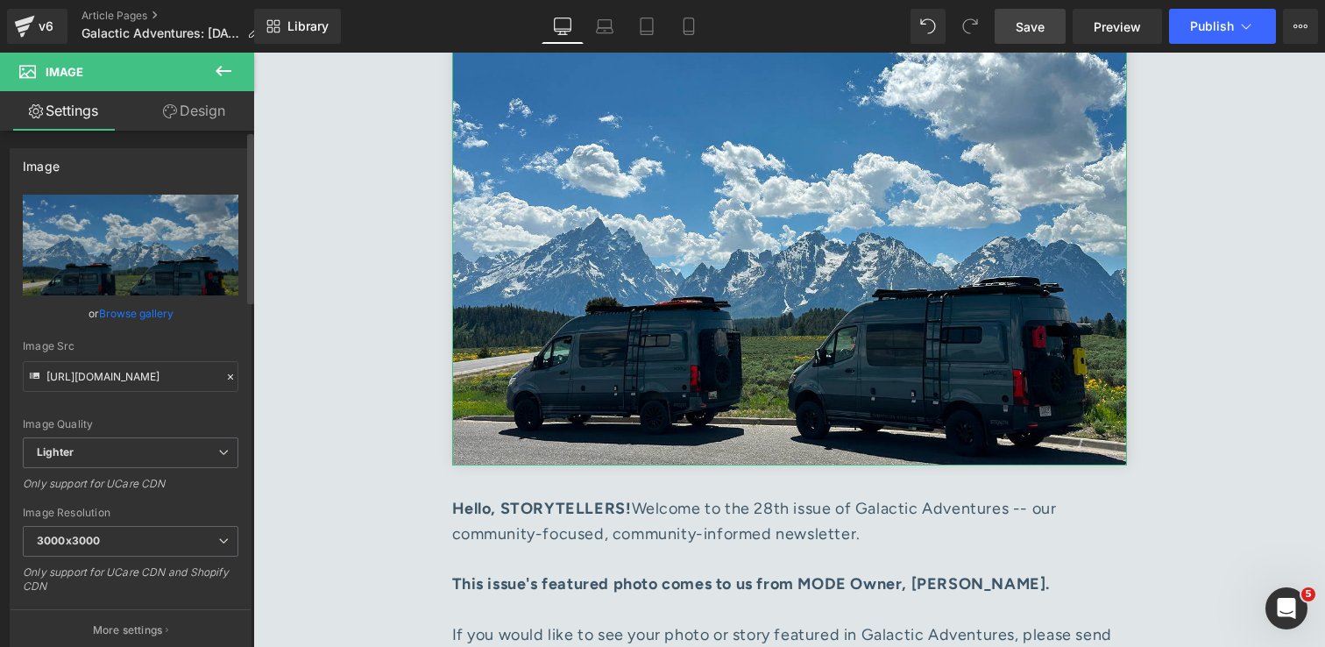
click at [149, 315] on link "Browse gallery" at bounding box center [136, 313] width 74 height 31
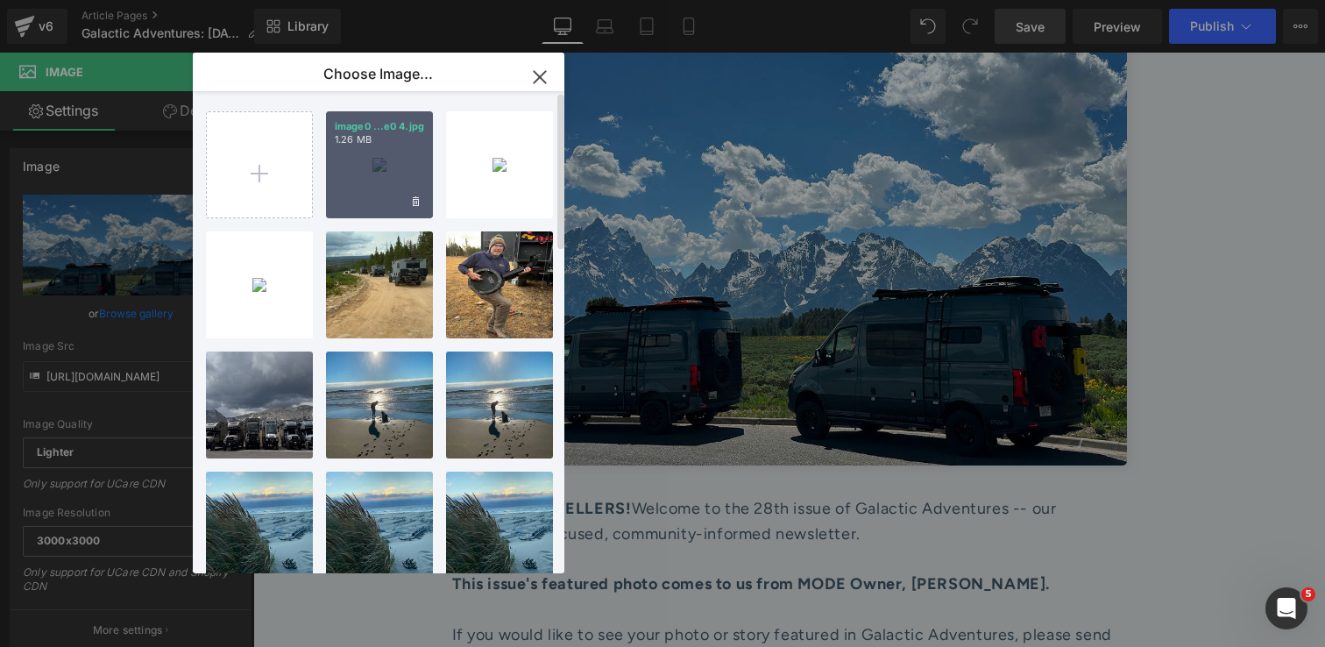
click at [366, 179] on div "image0 ...e0 4.jpg 1.26 MB" at bounding box center [379, 164] width 107 height 107
type input "[URL][DOMAIN_NAME]"
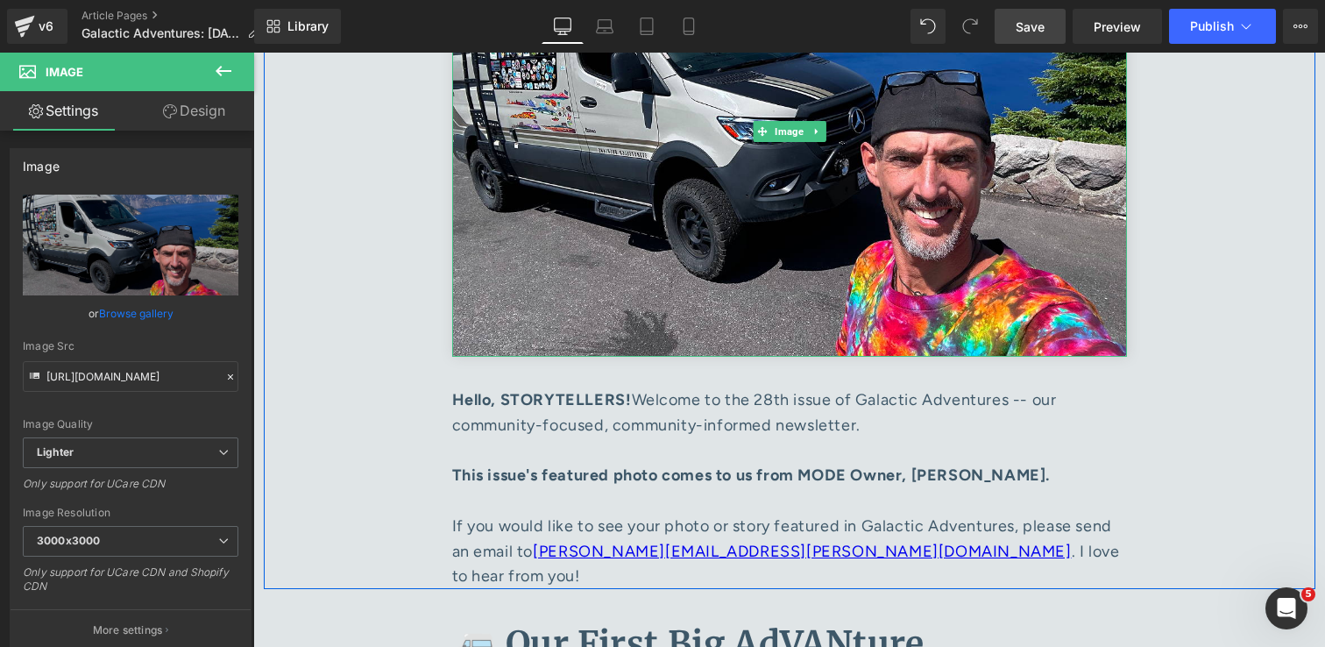
scroll to position [435, 0]
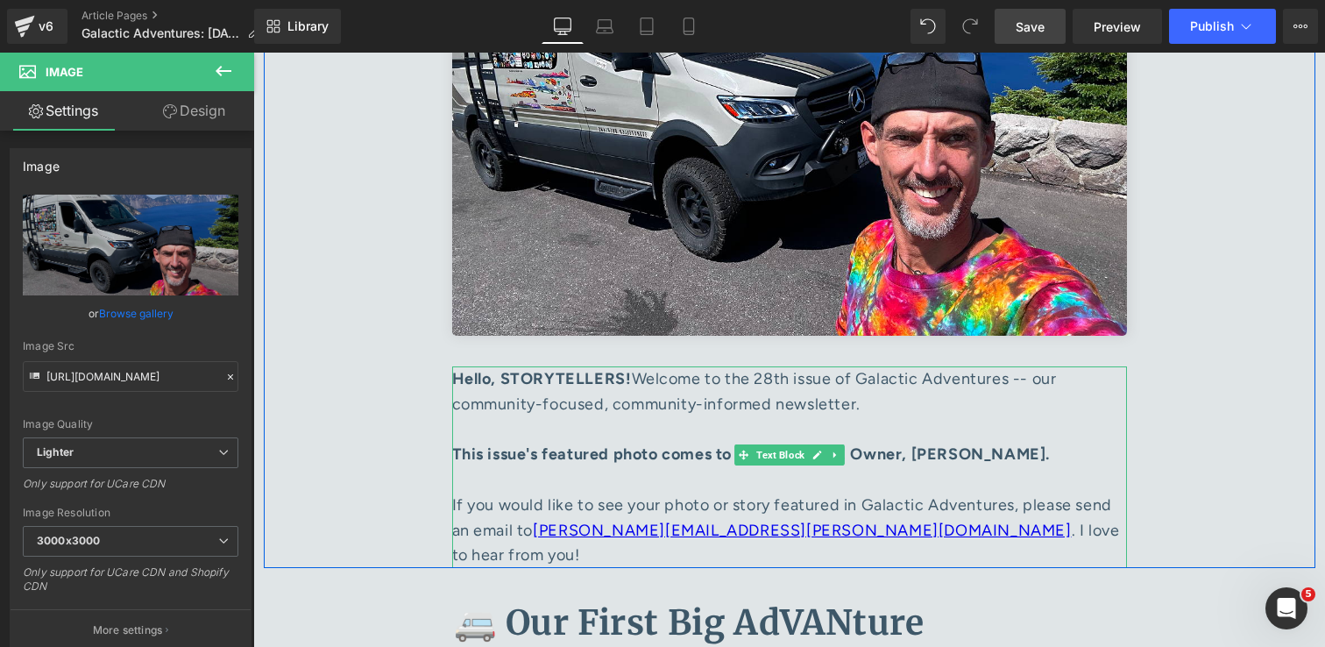
click at [783, 380] on div "Hello, STORYTELLERS! Welcome to the 28th issue of Galactic Adventures -- our co…" at bounding box center [789, 403] width 675 height 75
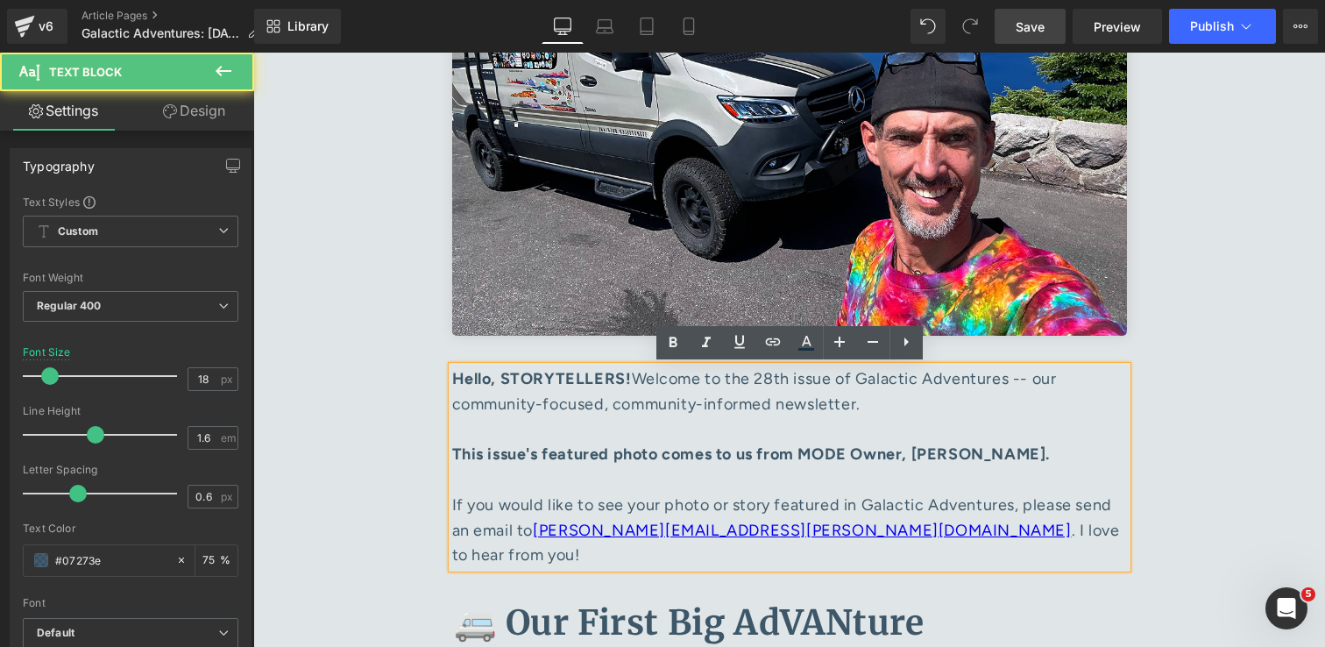
click at [783, 380] on div "Hello, STORYTELLERS! Welcome to the 28th issue of Galactic Adventures -- our co…" at bounding box center [789, 403] width 675 height 75
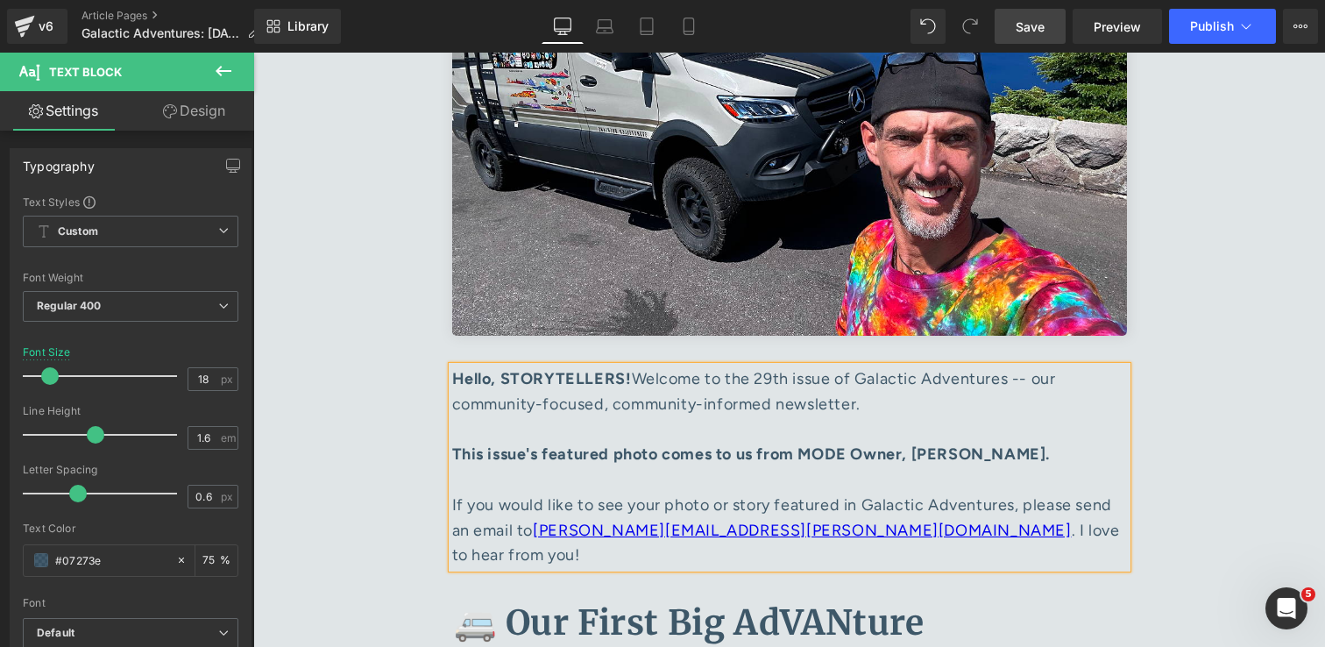
click at [1022, 457] on strong "This issue's featured photo comes to us from MODE Owner, [PERSON_NAME]." at bounding box center [751, 453] width 599 height 19
click at [1016, 457] on strong "This issue's featured photo comes to us from MODE Owner, [PERSON_NAME]." at bounding box center [751, 453] width 599 height 19
click at [1196, 369] on div "Galactic Adventures Heading ISSUE 29 | [DATE] Heading Image Hello, STORYTELLERS…" at bounding box center [790, 151] width 1052 height 836
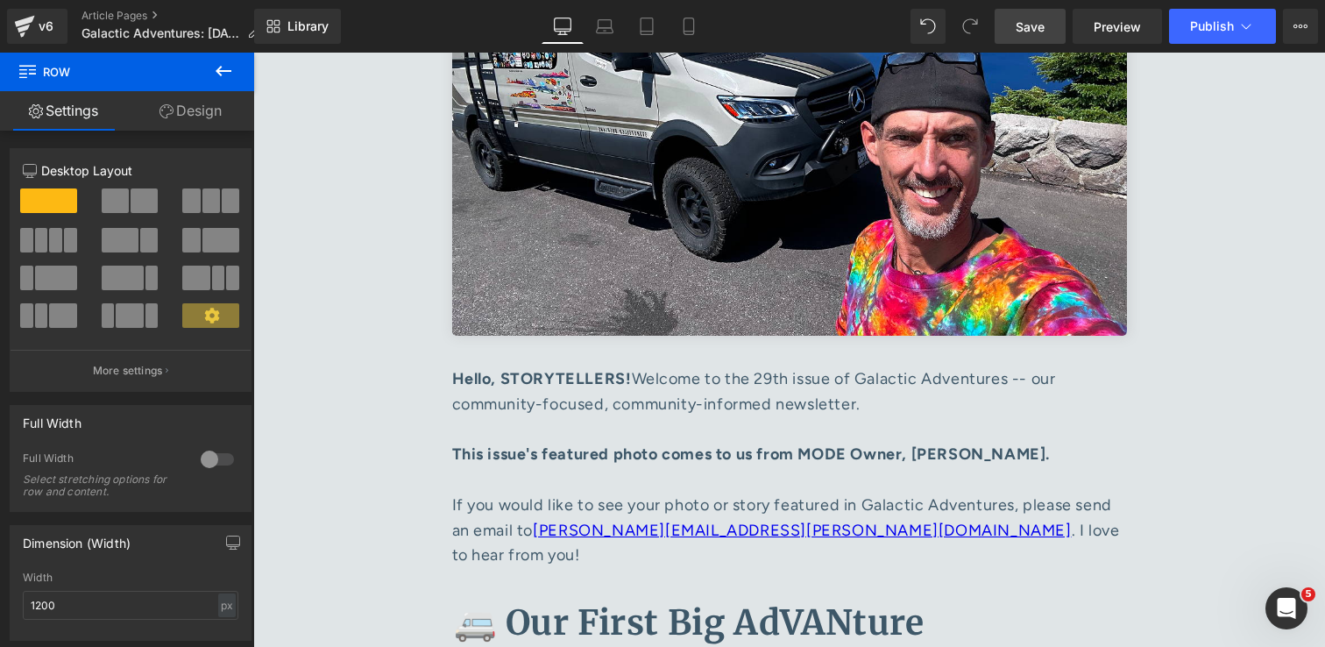
click at [1031, 22] on span "Save" at bounding box center [1030, 27] width 29 height 18
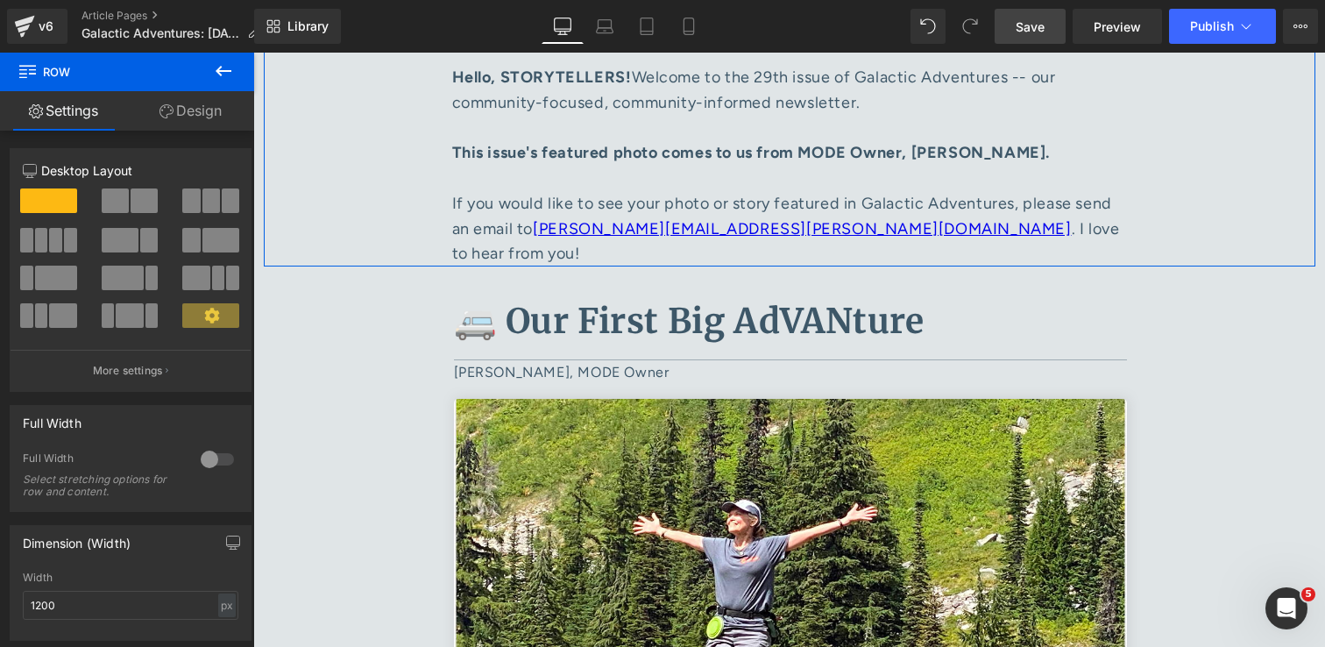
scroll to position [787, 0]
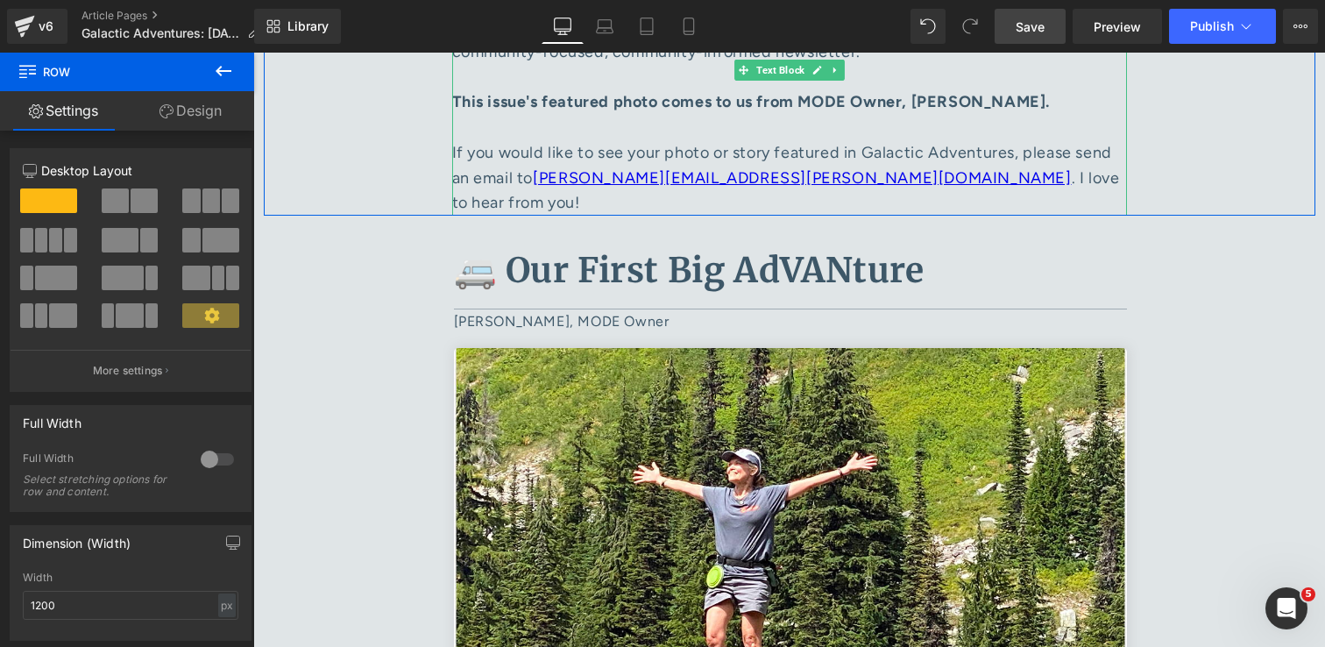
click at [863, 179] on div "This issue's featured photo comes to us from MODE Owner, [PERSON_NAME]. If you …" at bounding box center [789, 152] width 675 height 126
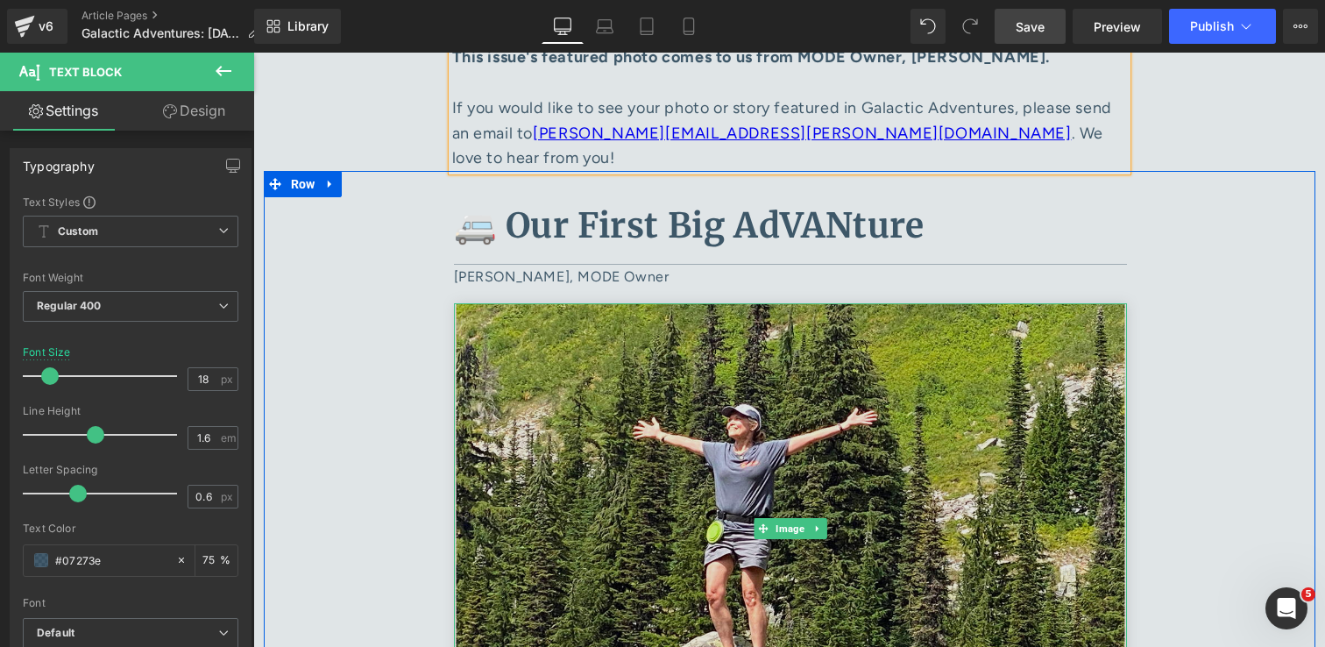
scroll to position [841, 0]
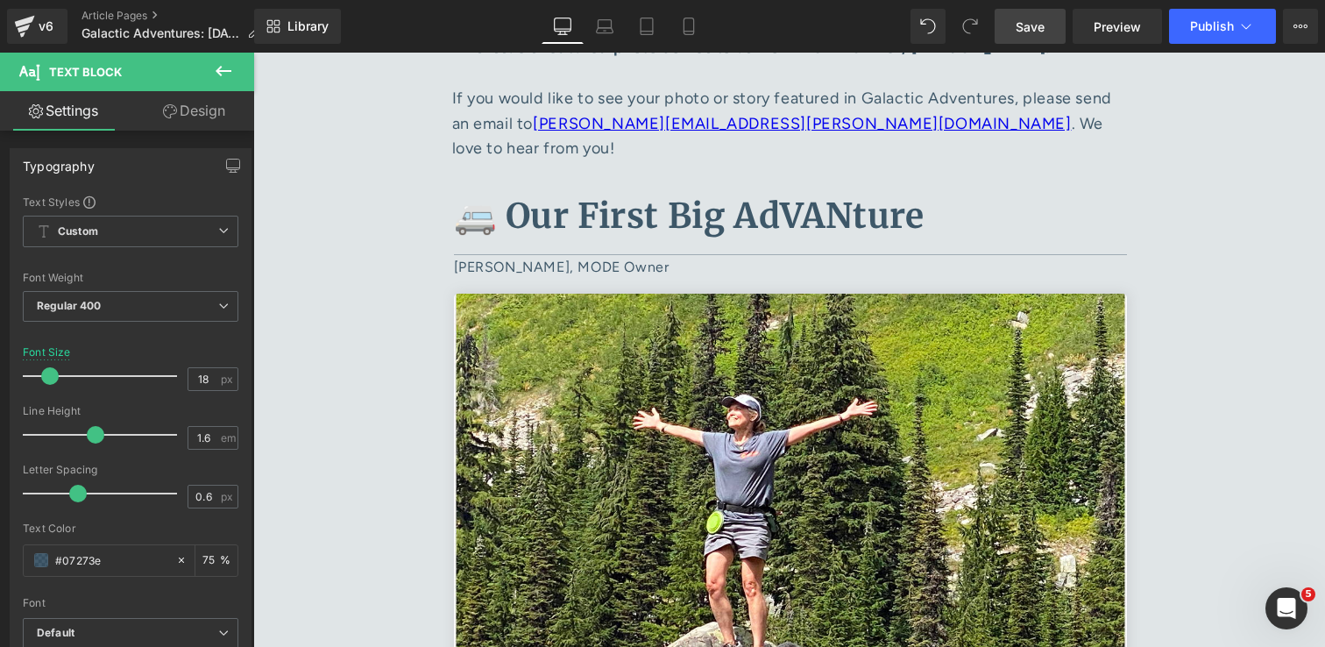
click at [1039, 27] on span "Save" at bounding box center [1030, 27] width 29 height 18
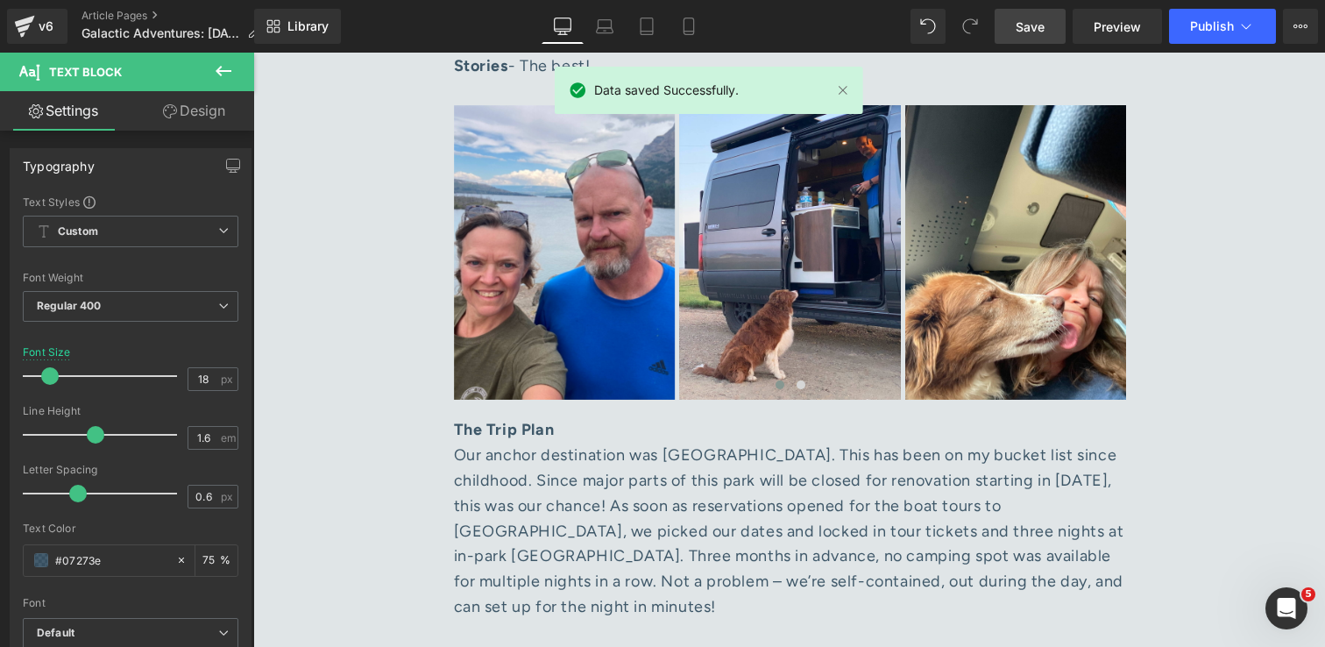
scroll to position [2028, 0]
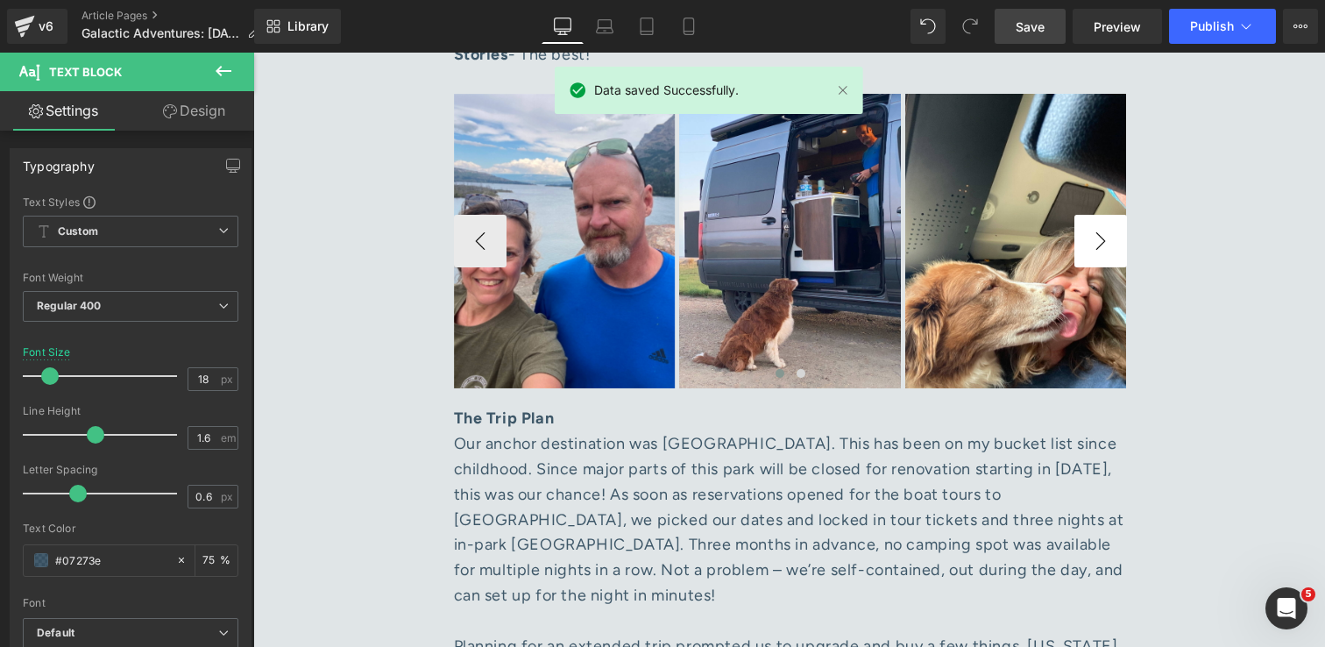
click at [1105, 216] on button "›" at bounding box center [1100, 241] width 53 height 53
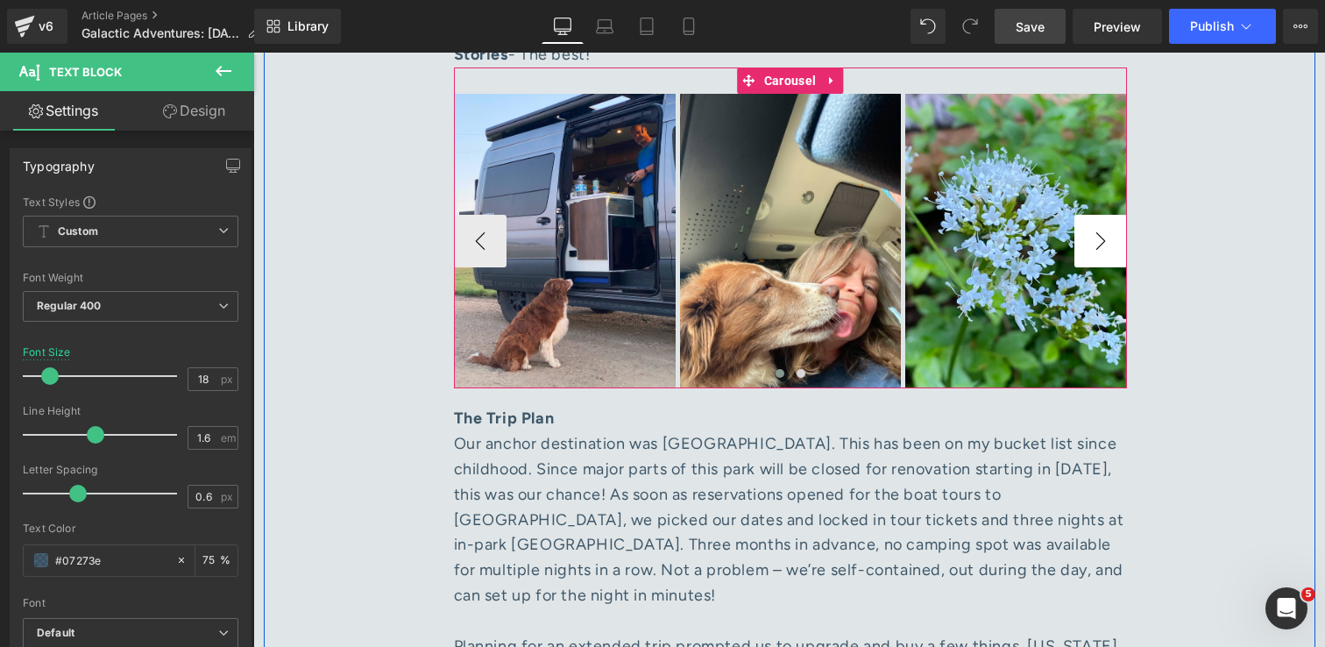
click at [1106, 219] on button "›" at bounding box center [1100, 241] width 53 height 53
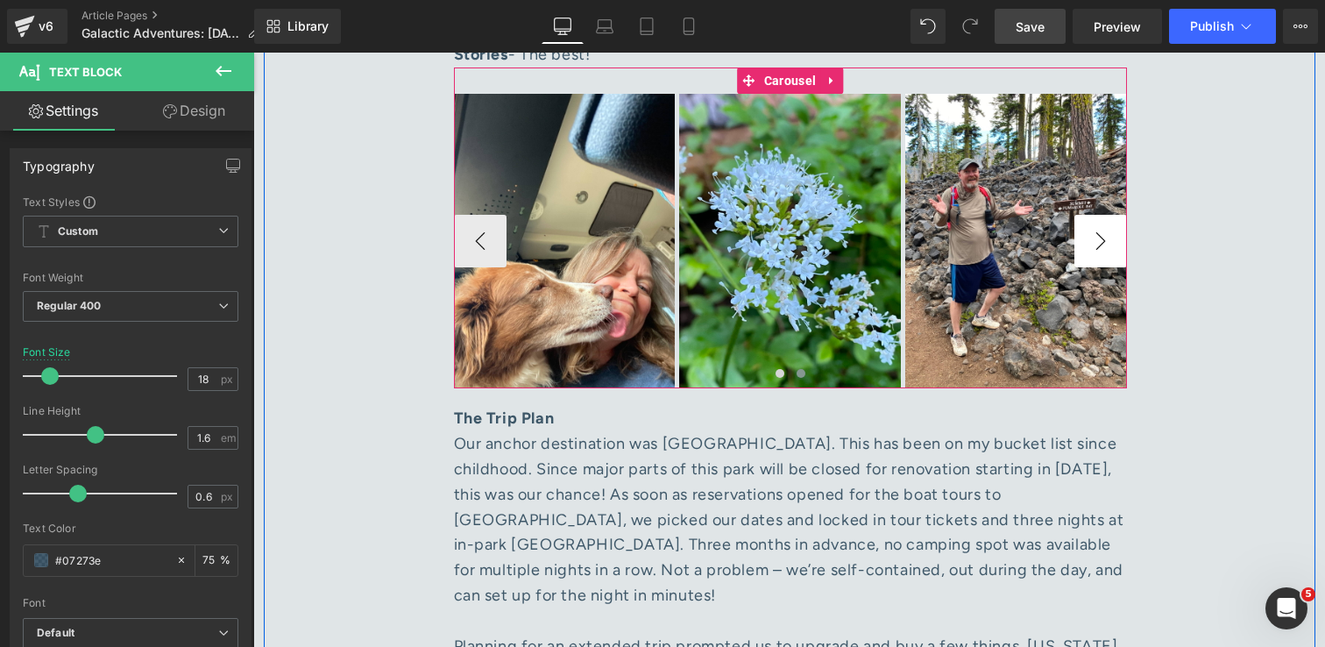
click at [1108, 221] on button "›" at bounding box center [1100, 241] width 53 height 53
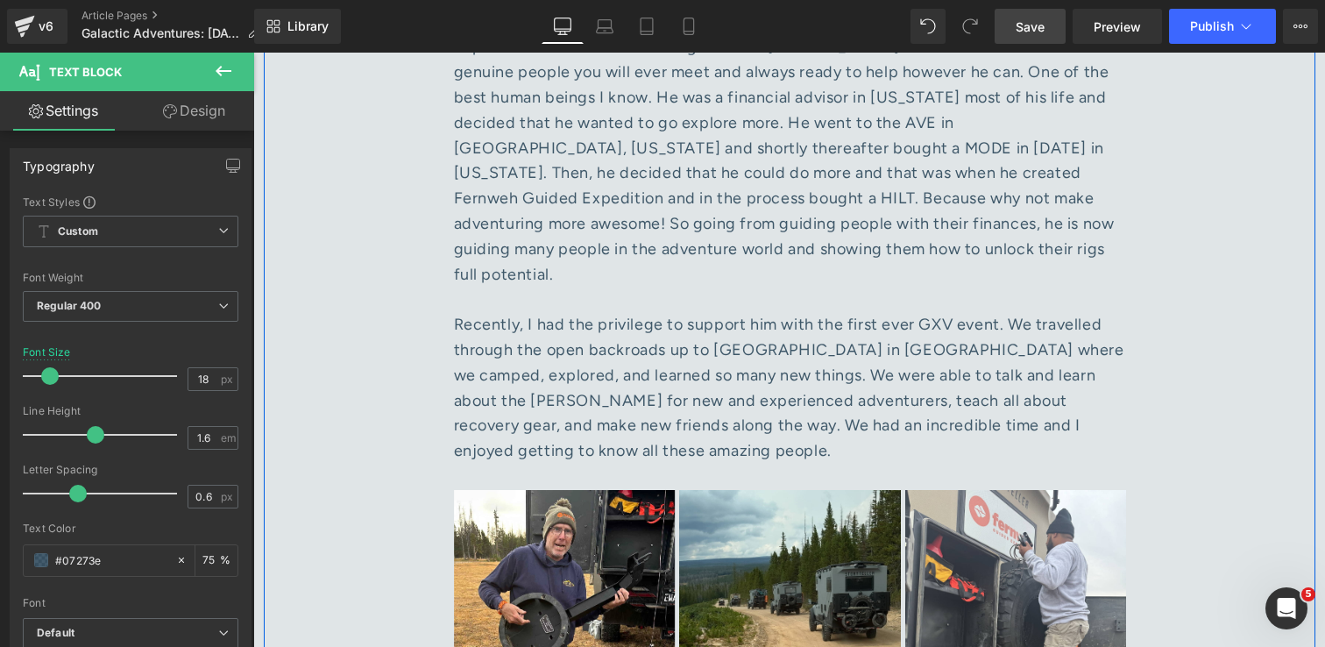
scroll to position [7350, 0]
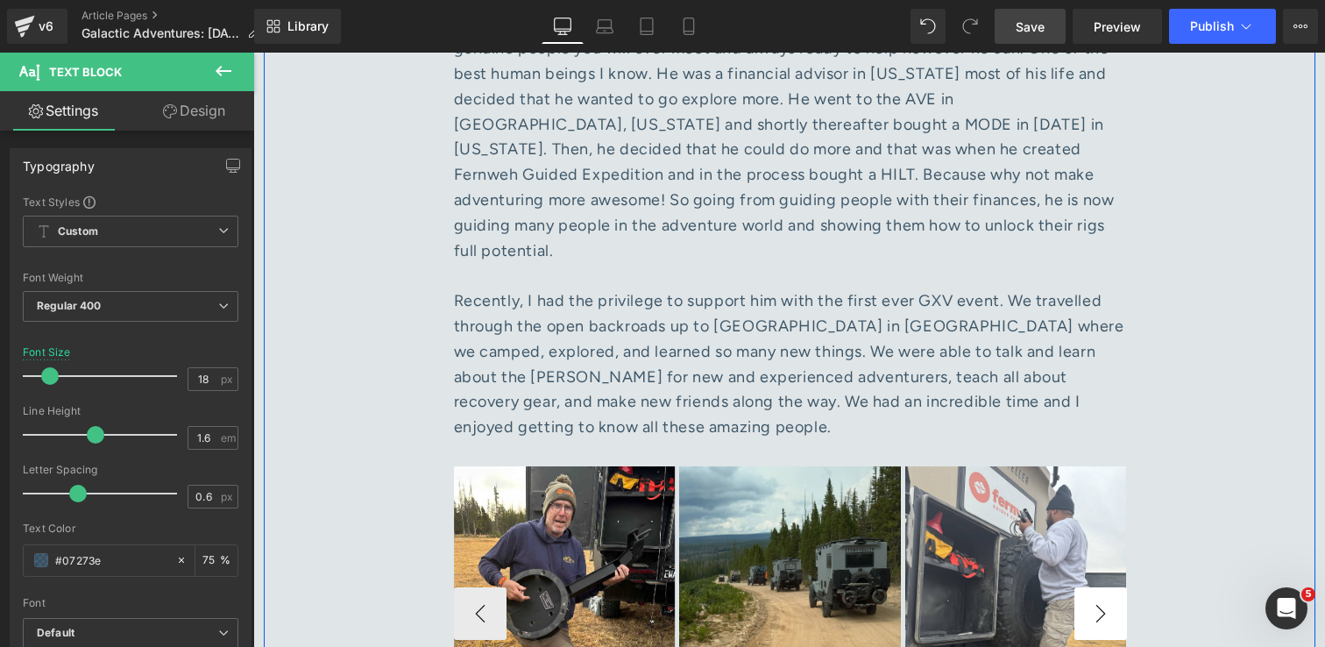
click at [1124, 440] on div "Image Image Image Image ‹ › [GEOGRAPHIC_DATA]" at bounding box center [790, 601] width 673 height 322
click at [1110, 587] on button "›" at bounding box center [1100, 613] width 53 height 53
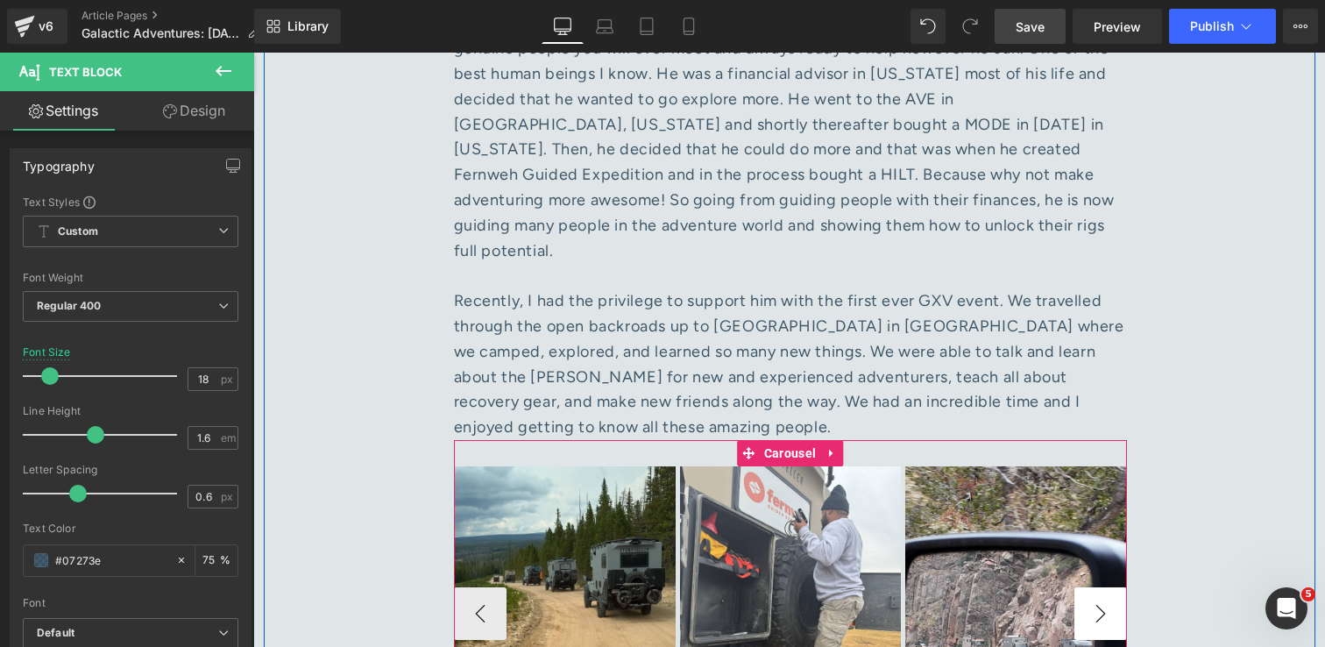
click at [1108, 587] on button "›" at bounding box center [1100, 613] width 53 height 53
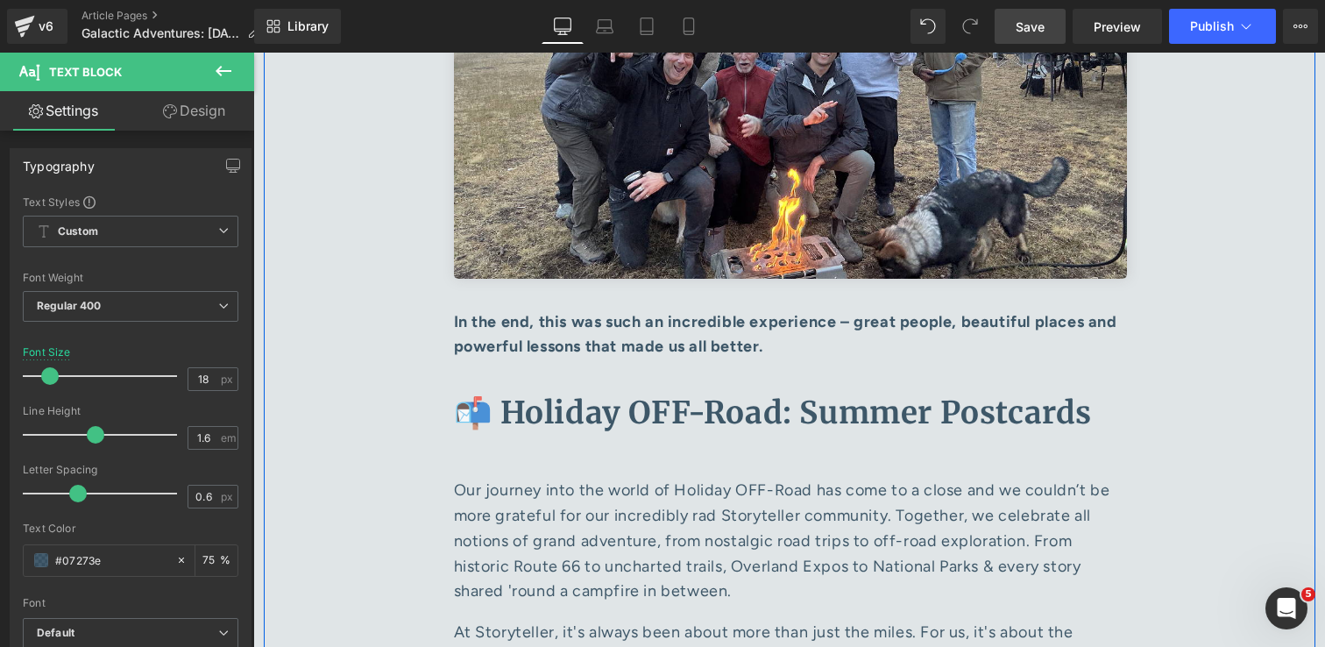
scroll to position [8760, 0]
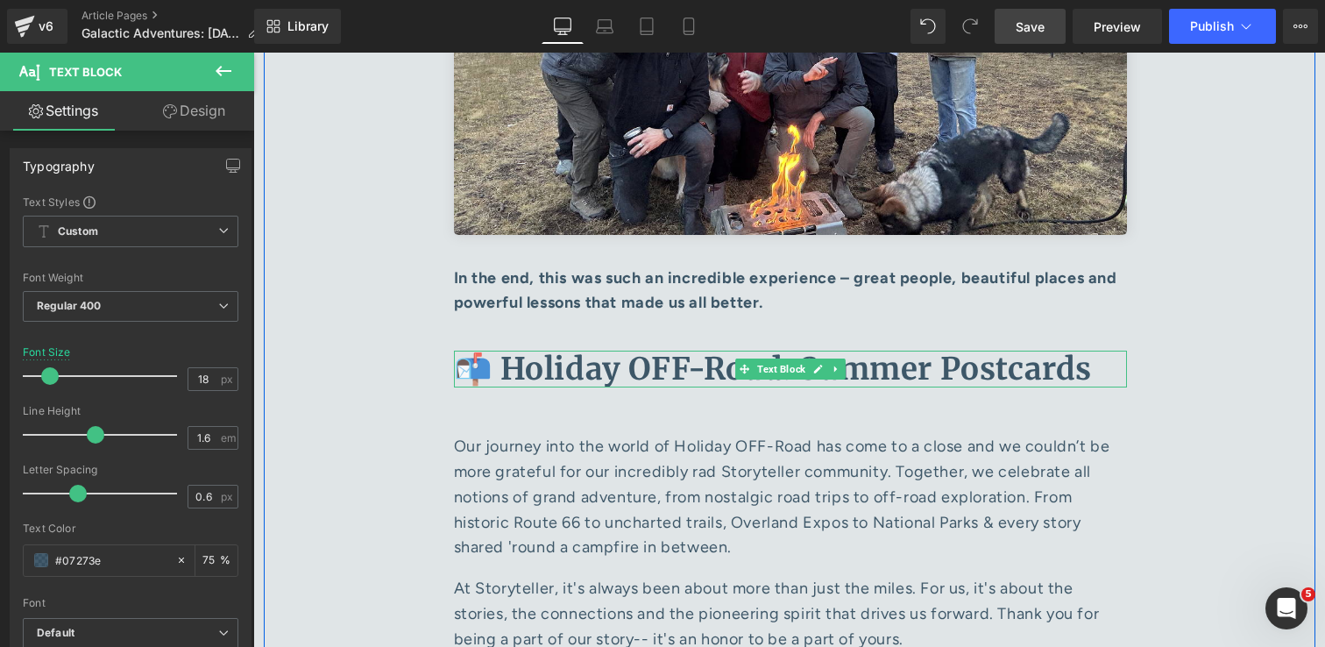
click at [999, 350] on b "📬 Holiday OFF-Road: Summer Postcards" at bounding box center [773, 369] width 639 height 39
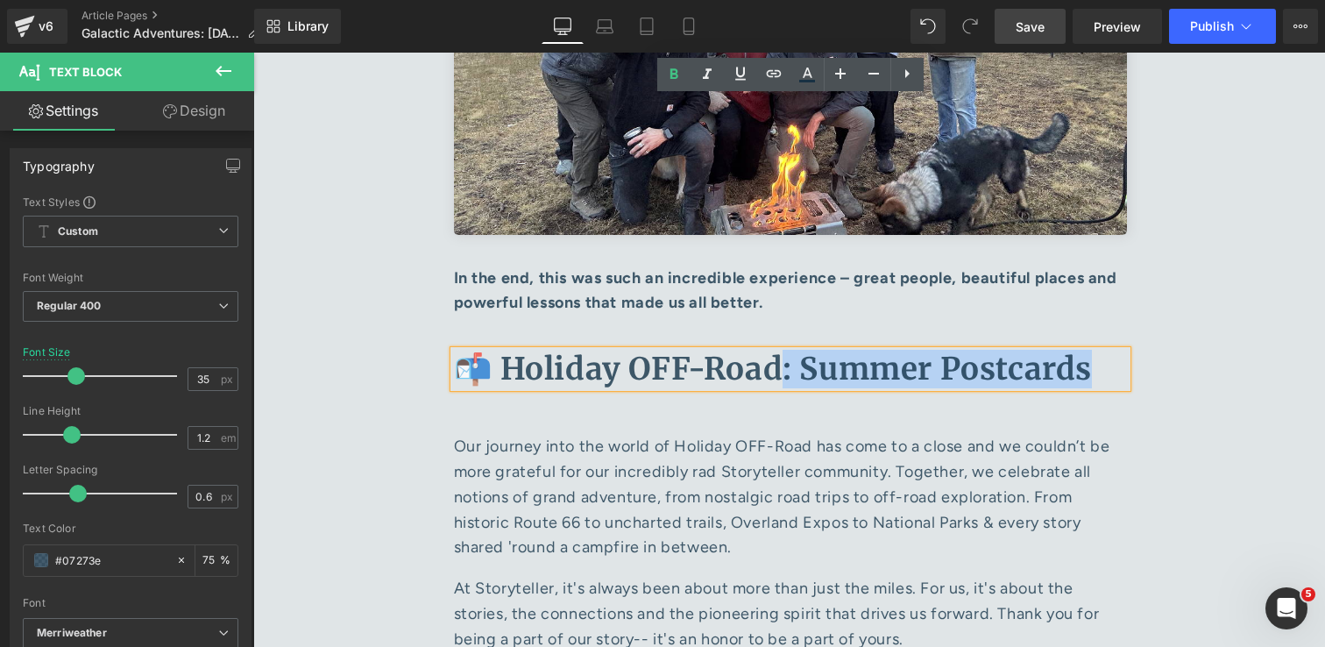
drag, startPoint x: 1095, startPoint y: 116, endPoint x: 774, endPoint y: 124, distance: 321.7
click at [774, 351] on p "📬 Holiday OFF-Road: Summer Postcards" at bounding box center [790, 369] width 673 height 37
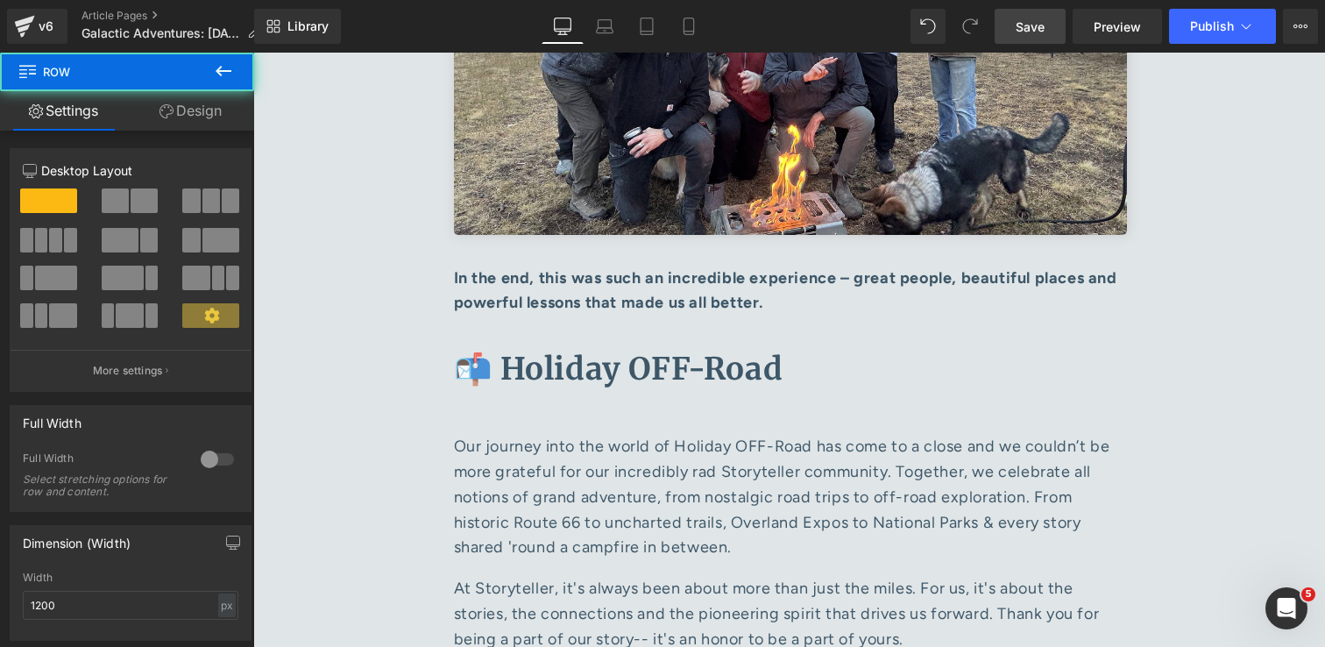
click at [1022, 29] on span "Save" at bounding box center [1030, 27] width 29 height 18
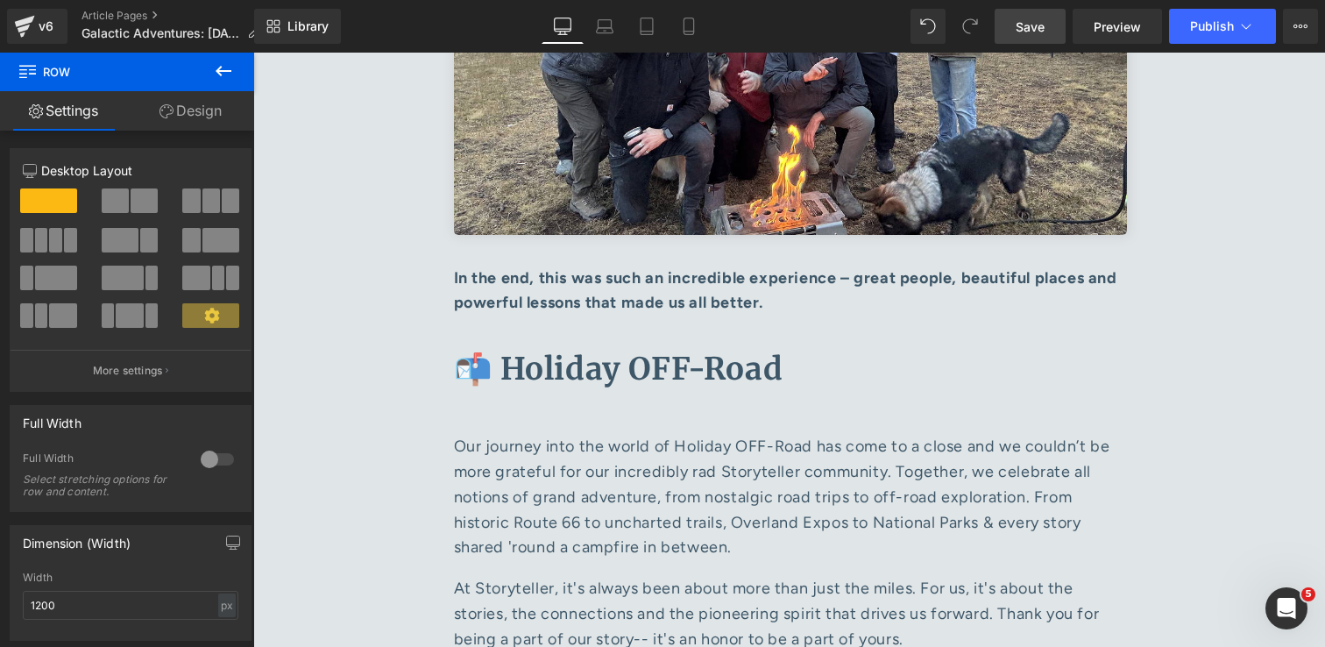
click at [1015, 24] on link "Save" at bounding box center [1030, 26] width 71 height 35
